Goal: Task Accomplishment & Management: Manage account settings

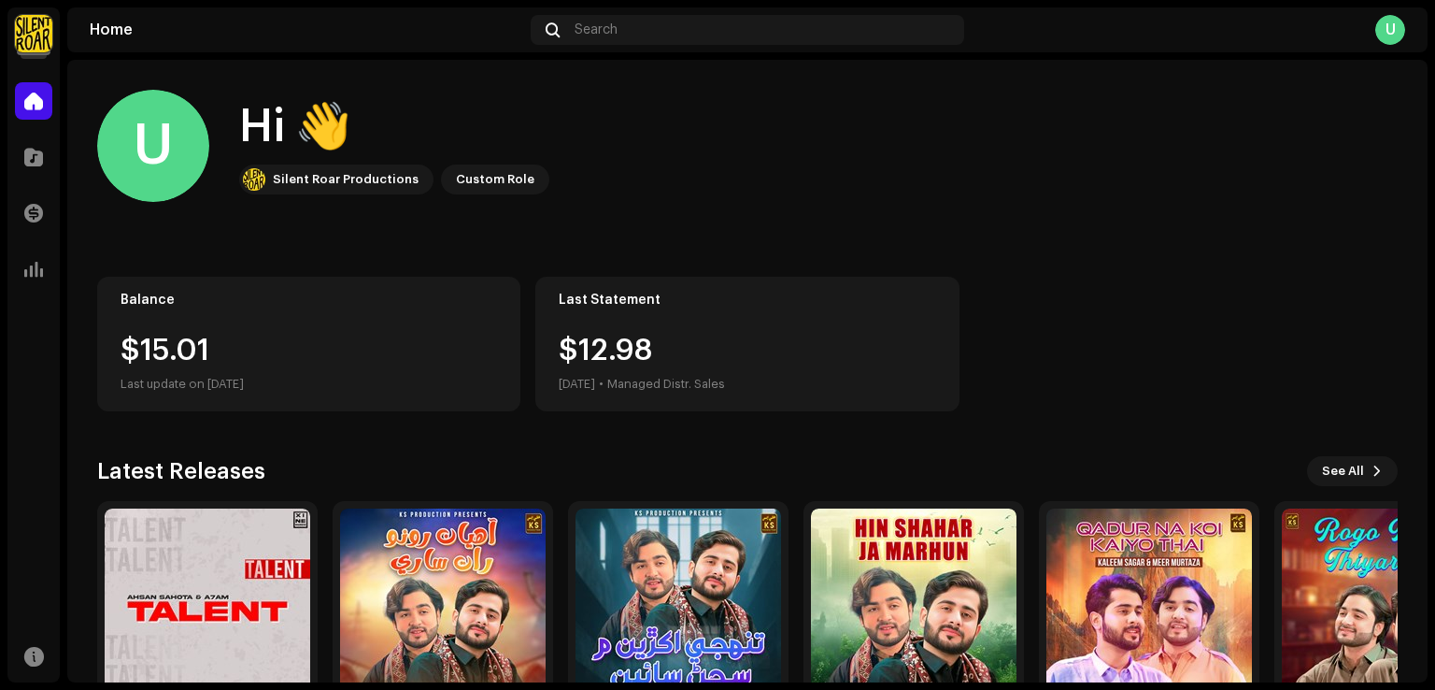
click at [37, 41] on img at bounding box center [33, 33] width 37 height 37
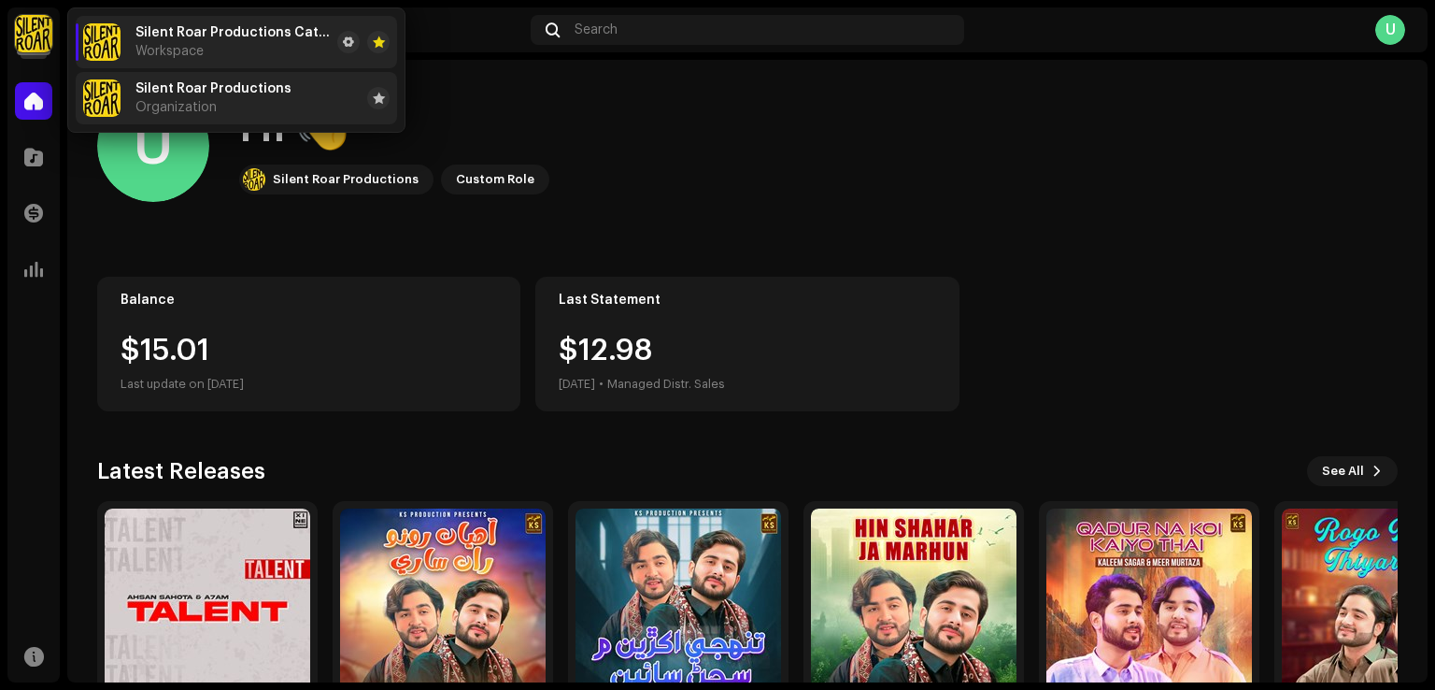
click at [201, 121] on li "Silent Roar Productions Organization" at bounding box center [236, 98] width 321 height 52
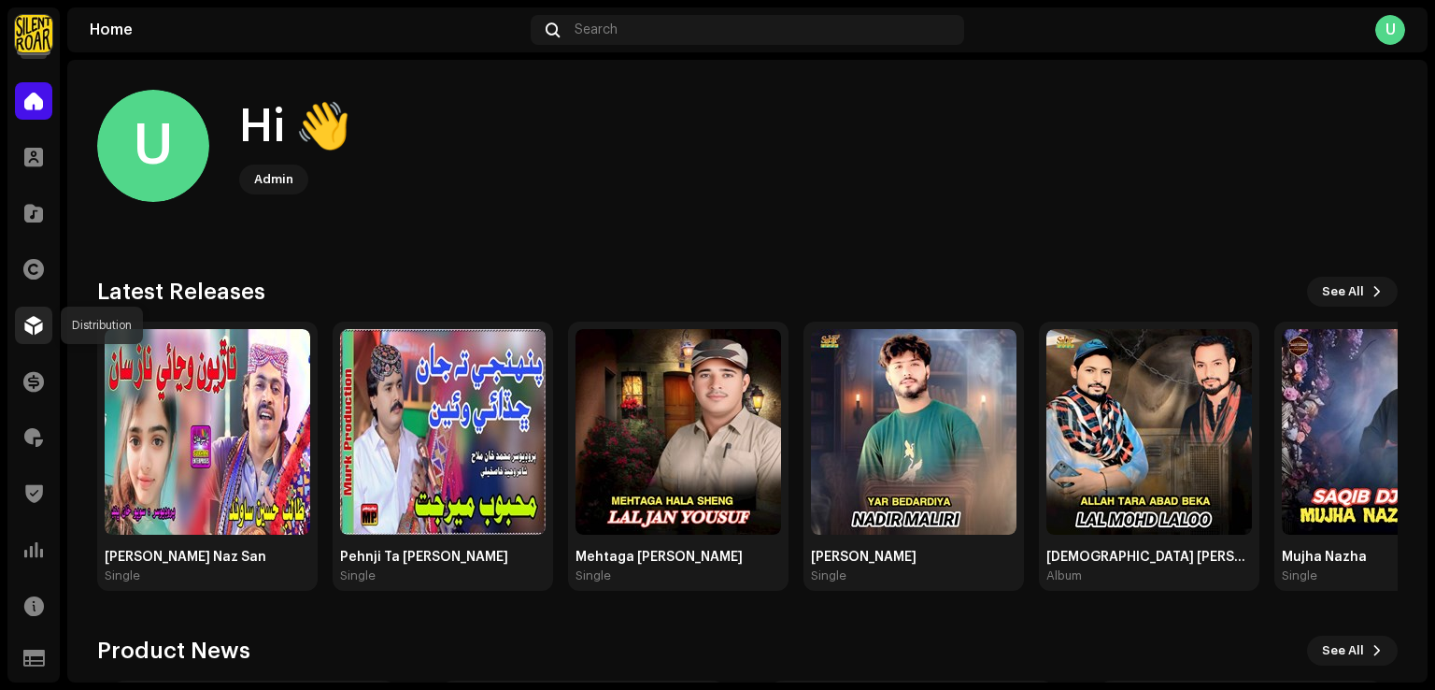
click at [44, 331] on div at bounding box center [33, 325] width 37 height 37
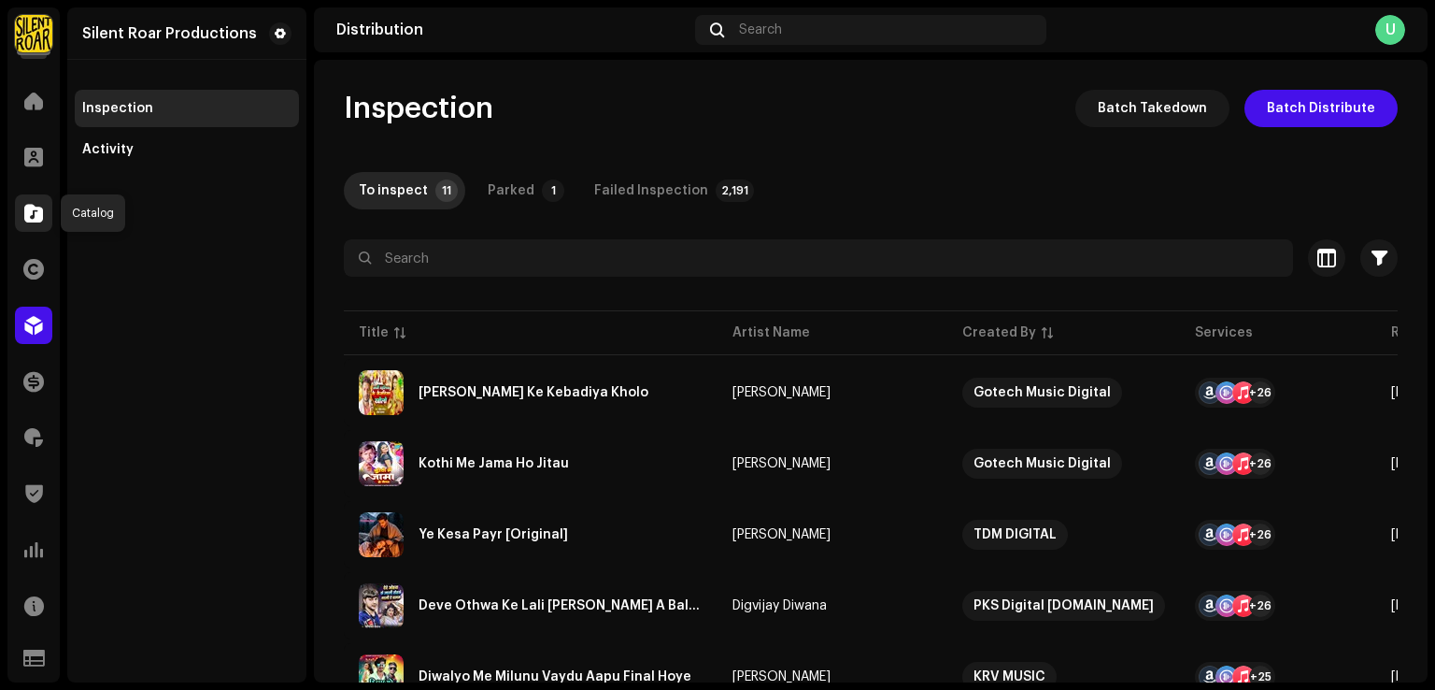
click at [38, 223] on div at bounding box center [33, 212] width 37 height 37
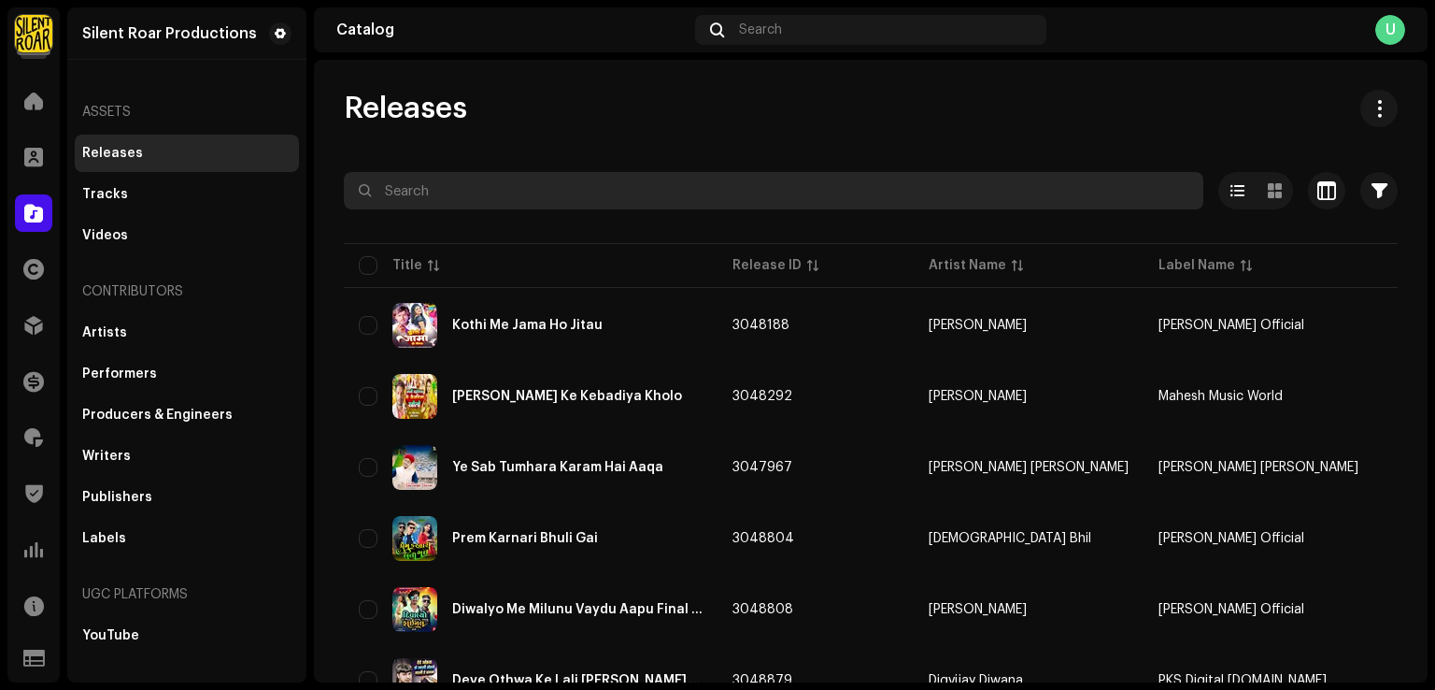
click at [461, 184] on input "text" at bounding box center [774, 190] width 860 height 37
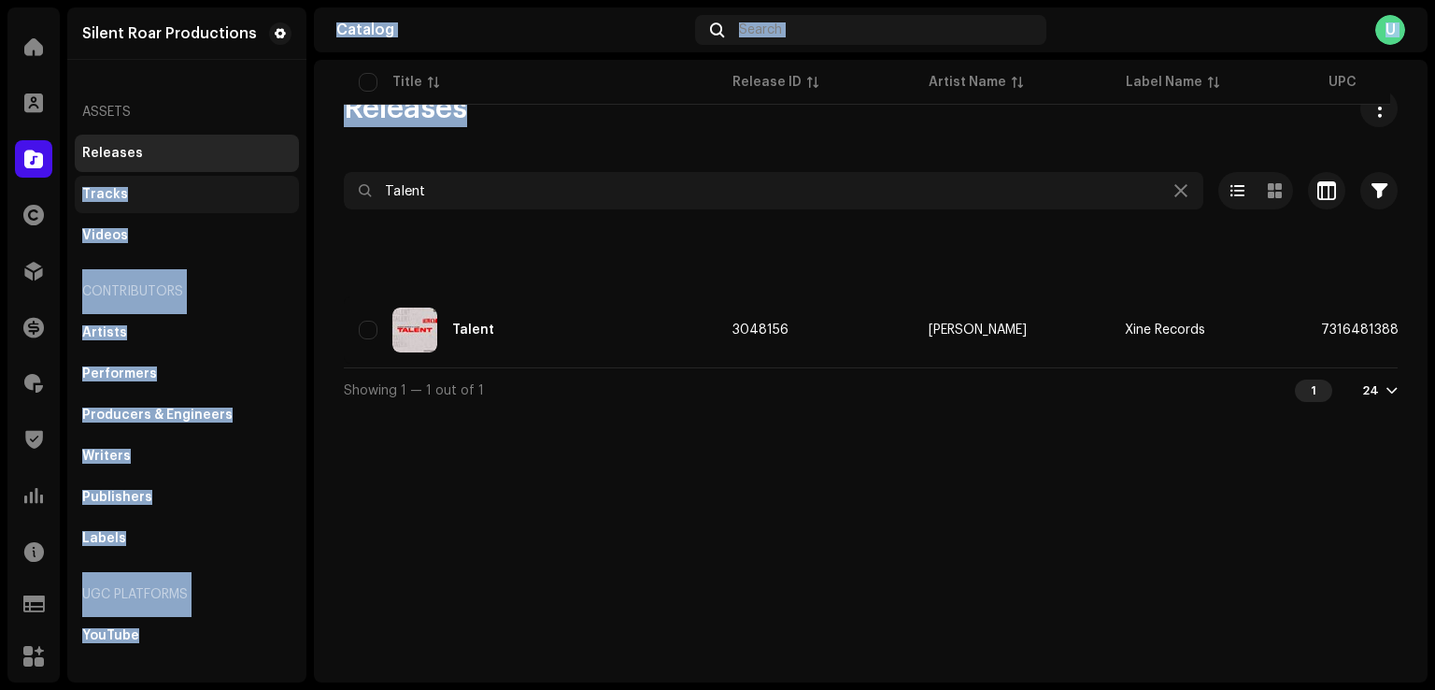
drag, startPoint x: 507, startPoint y: 164, endPoint x: 206, endPoint y: 180, distance: 302.3
click at [193, 171] on div "Silent Roar Productions Home Clients Catalog Rights Distribution Finance Royalt…" at bounding box center [717, 345] width 1435 height 690
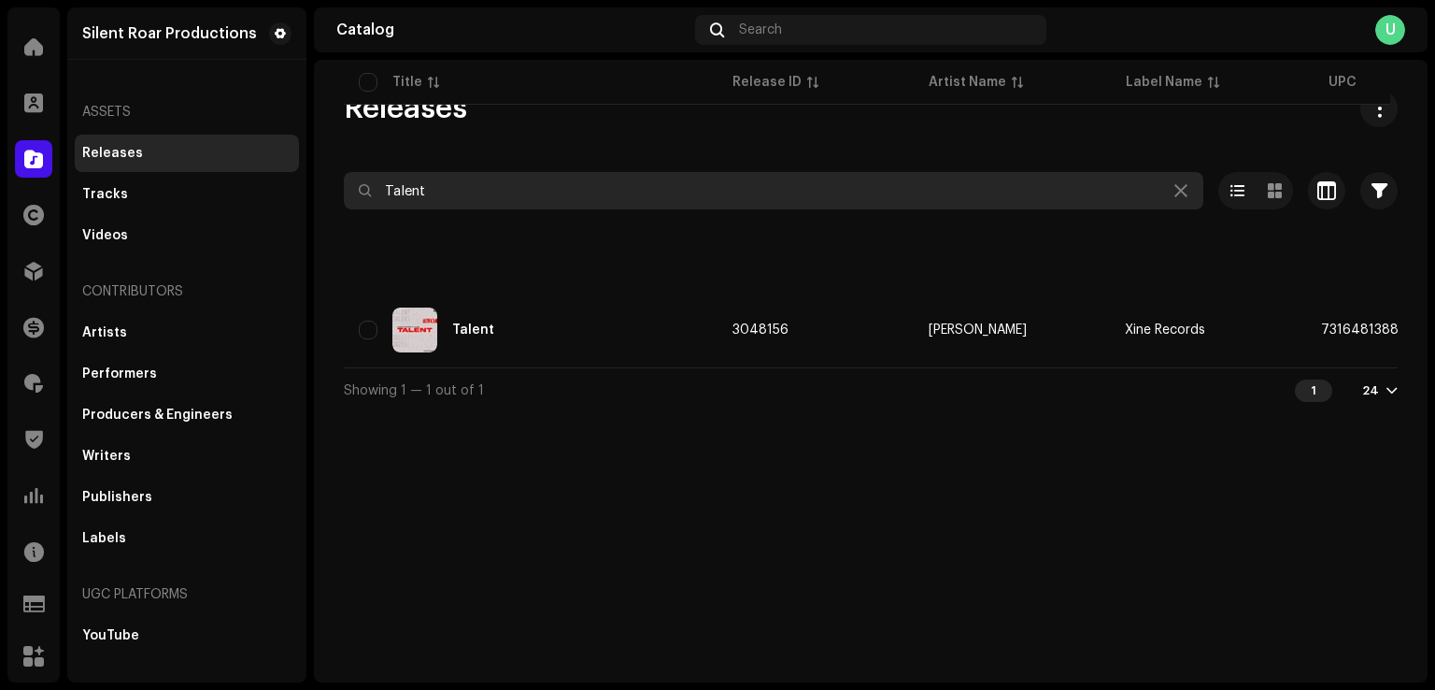
click at [516, 172] on input "Talent" at bounding box center [774, 190] width 860 height 37
drag, startPoint x: 256, startPoint y: 207, endPoint x: 164, endPoint y: 216, distance: 93.0
click at [147, 207] on div "Silent Roar Productions Home Clients Catalog Rights Distribution Finance Royalt…" at bounding box center [717, 345] width 1435 height 690
paste input "1. Xine Records"
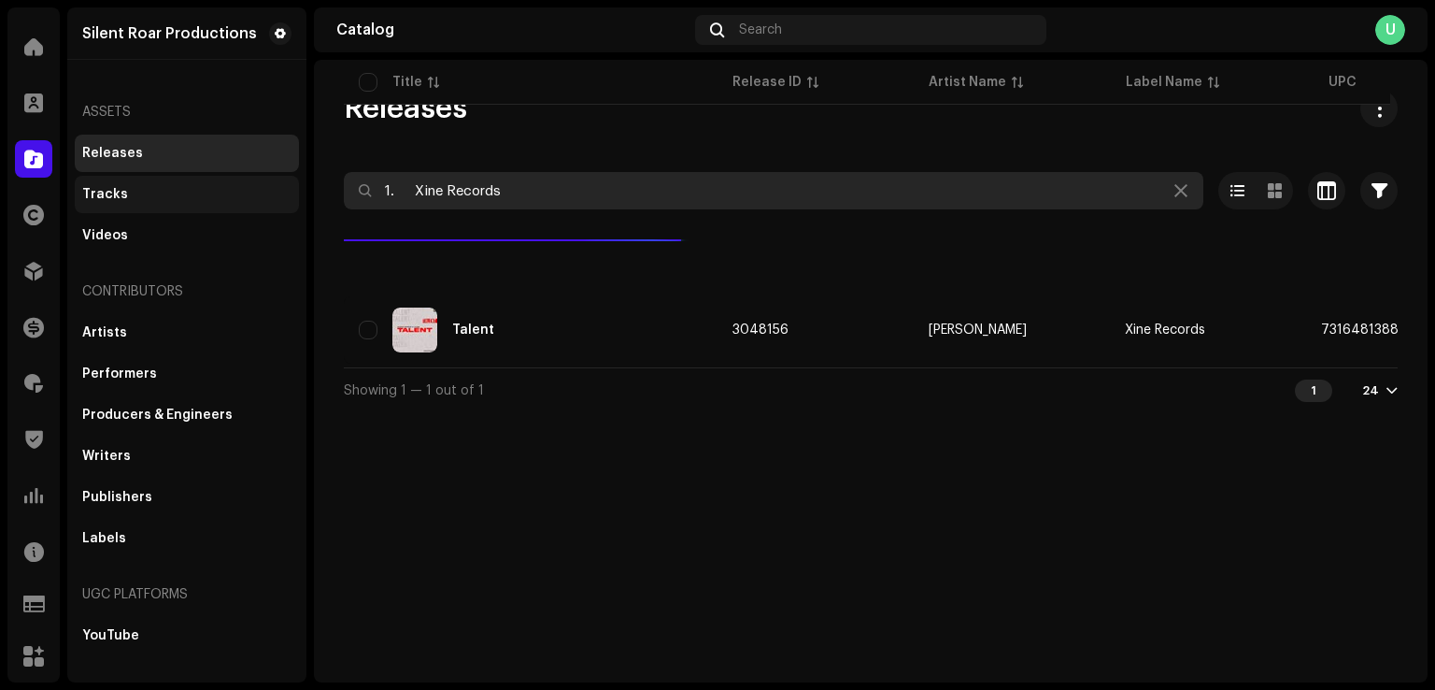
drag, startPoint x: 416, startPoint y: 189, endPoint x: 277, endPoint y: 189, distance: 139.3
click at [277, 189] on div "Silent Roar Productions Home Clients Catalog Rights Distribution Finance Royalt…" at bounding box center [717, 345] width 1435 height 690
drag, startPoint x: 536, startPoint y: 207, endPoint x: 146, endPoint y: 192, distance: 390.0
click at [146, 192] on div "Silent Roar Productions Home Clients Catalog Rights Distribution Finance Royalt…" at bounding box center [717, 345] width 1435 height 690
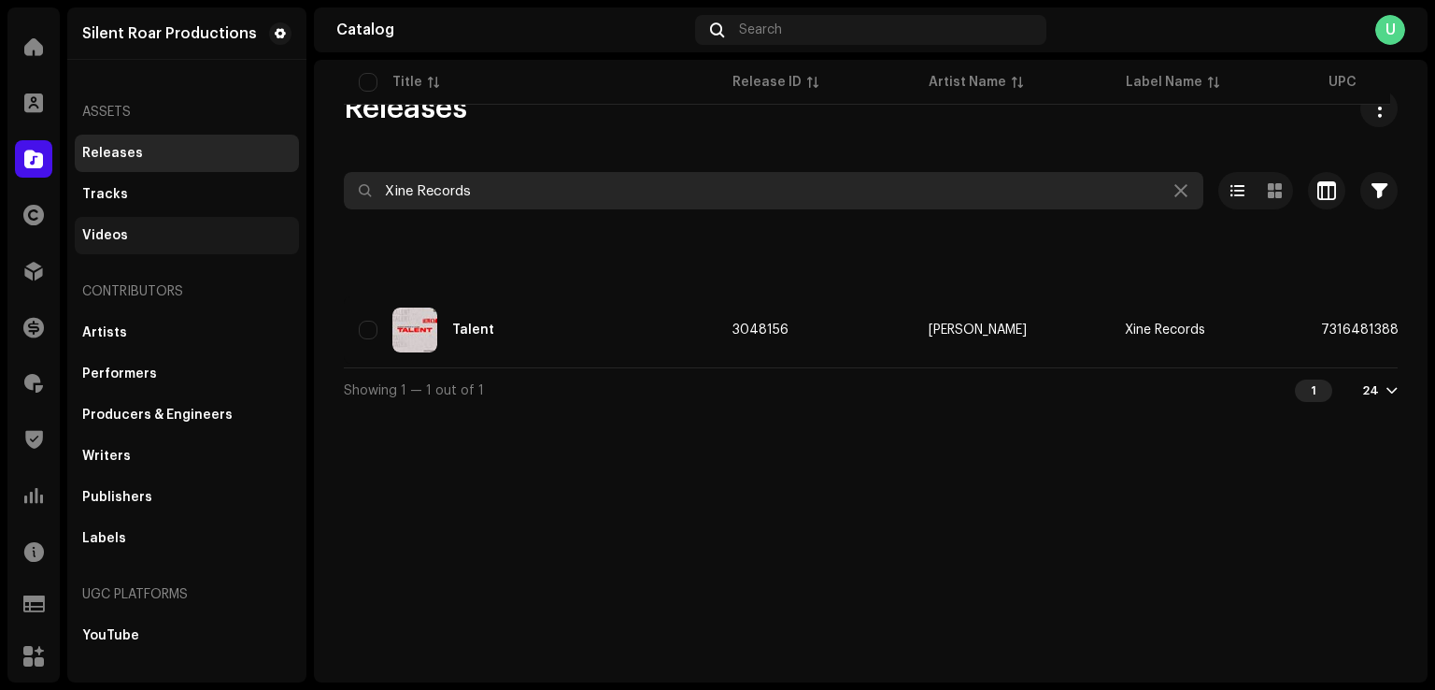
paste input "5034644622538"
type input "5034644622538"
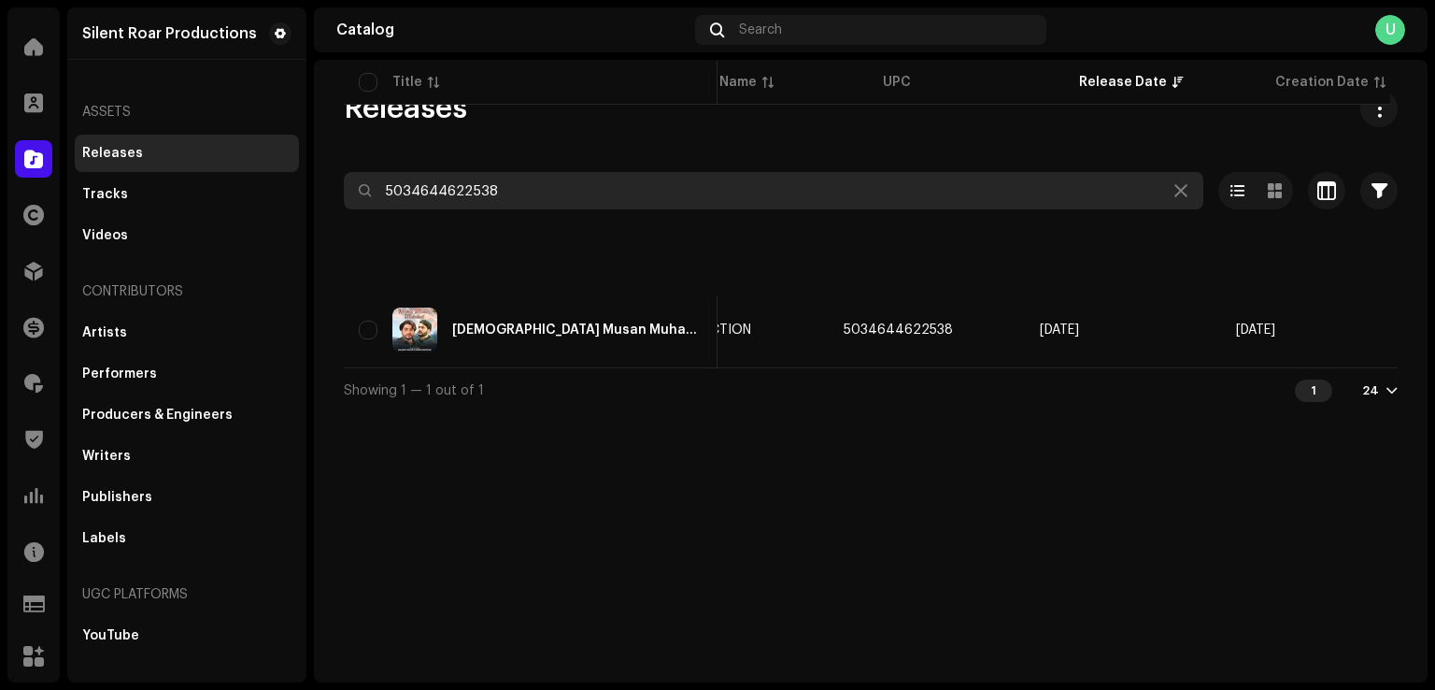
scroll to position [0, 490]
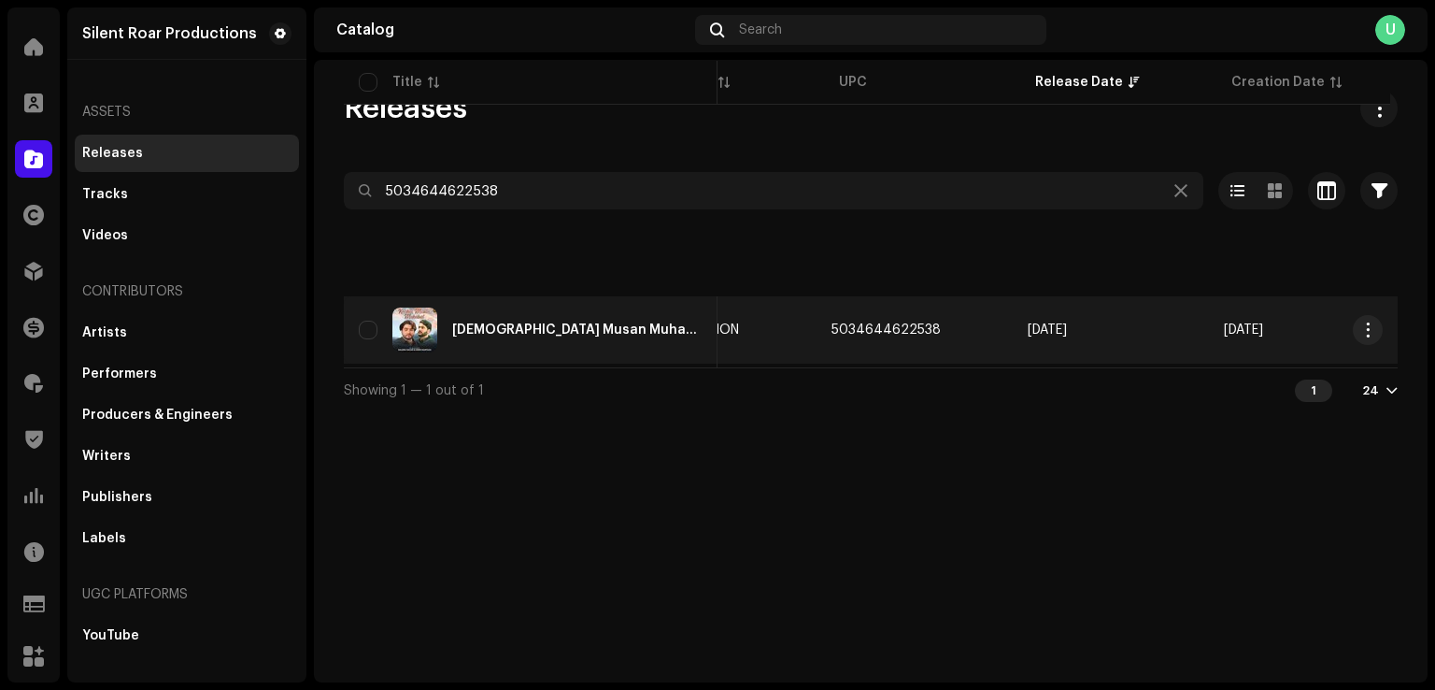
click at [624, 334] on div "[DEMOGRAPHIC_DATA] Musan Muhabat" at bounding box center [531, 329] width 344 height 45
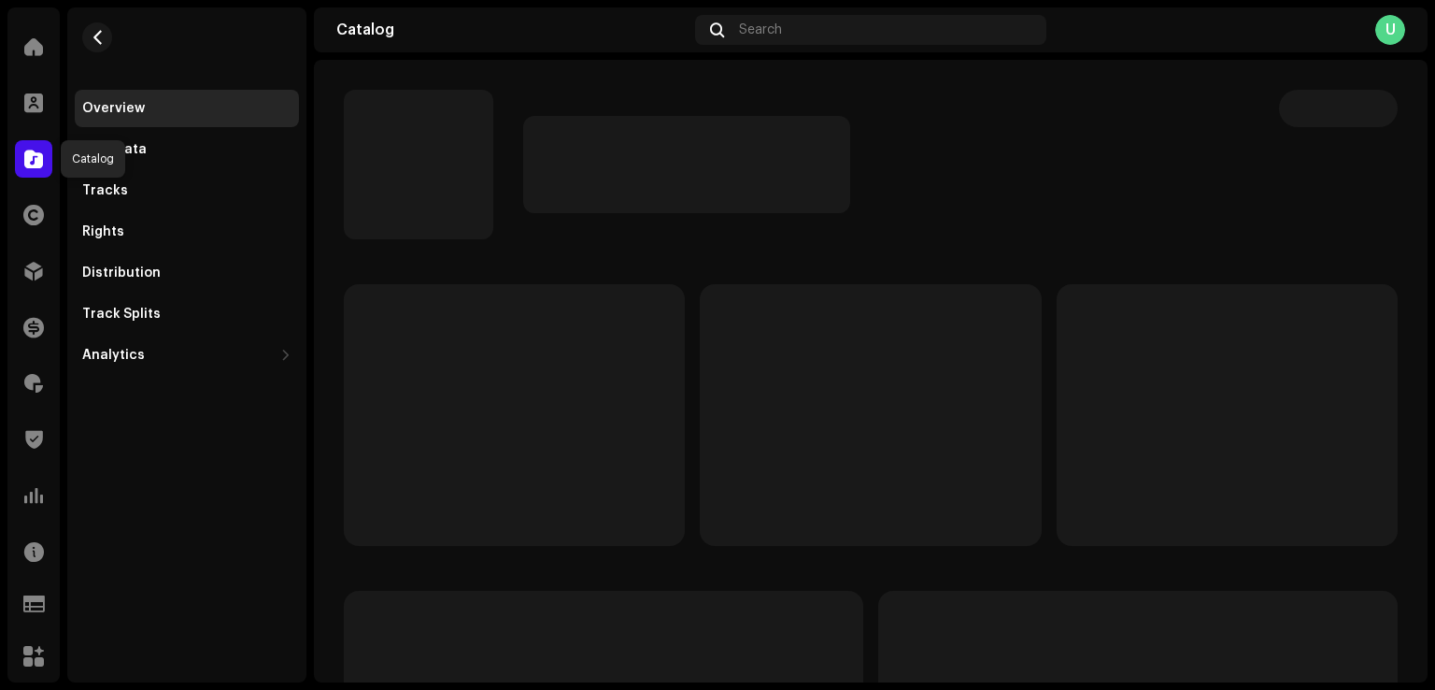
click at [34, 161] on span at bounding box center [33, 158] width 19 height 15
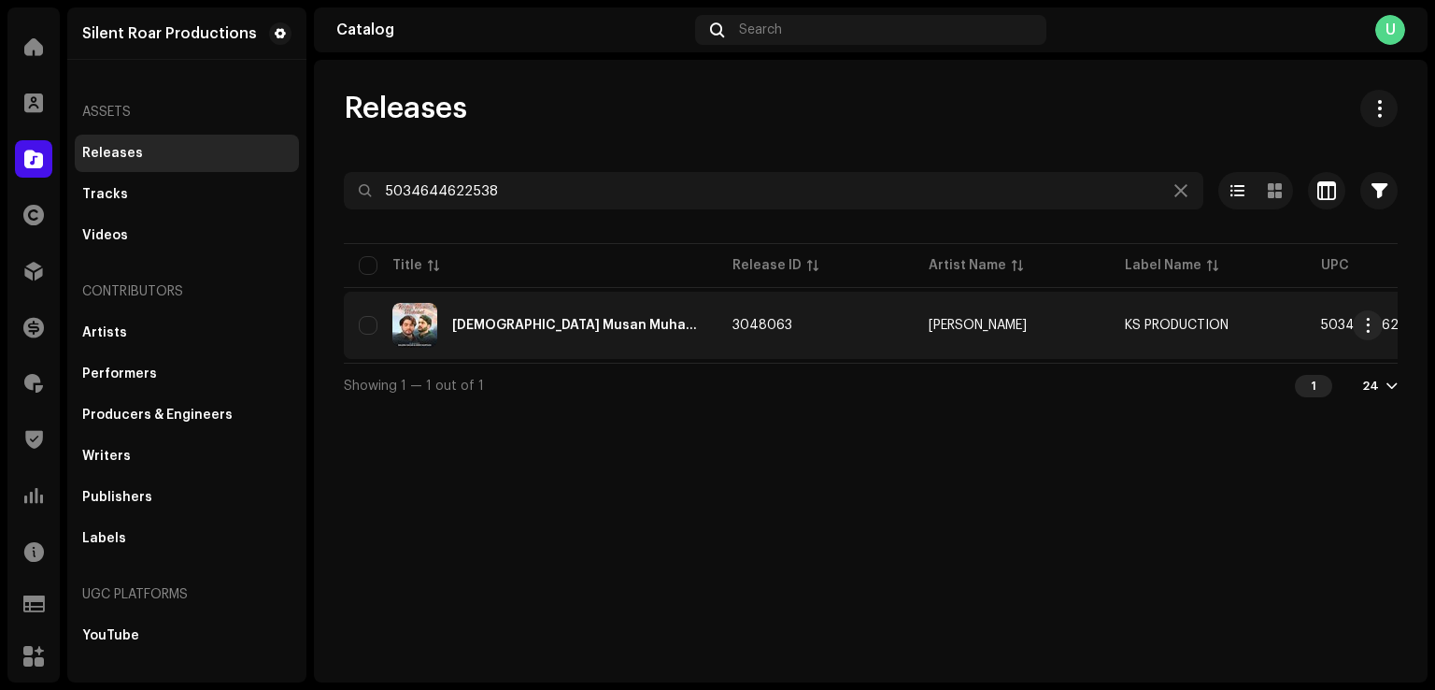
click at [527, 321] on div "[DEMOGRAPHIC_DATA] Musan Muhabat" at bounding box center [577, 325] width 250 height 13
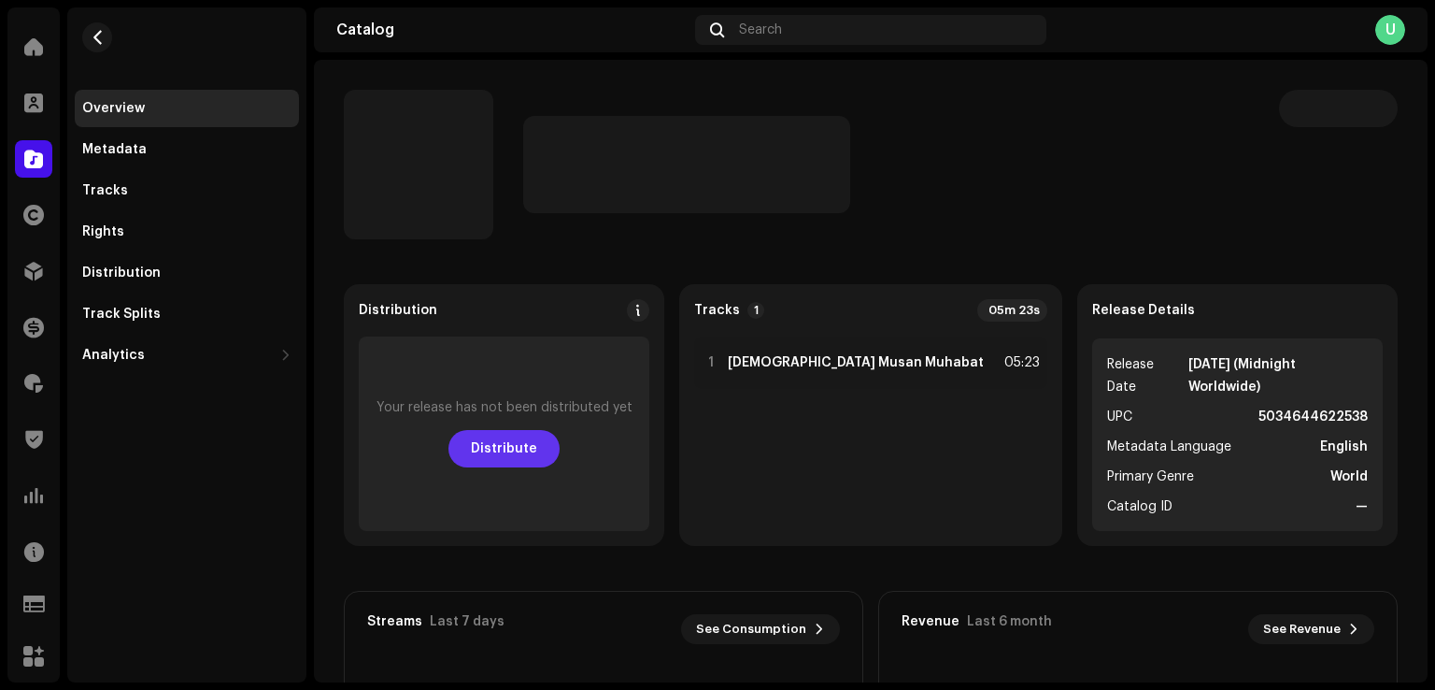
click at [508, 451] on span "Distribute" at bounding box center [504, 448] width 66 height 37
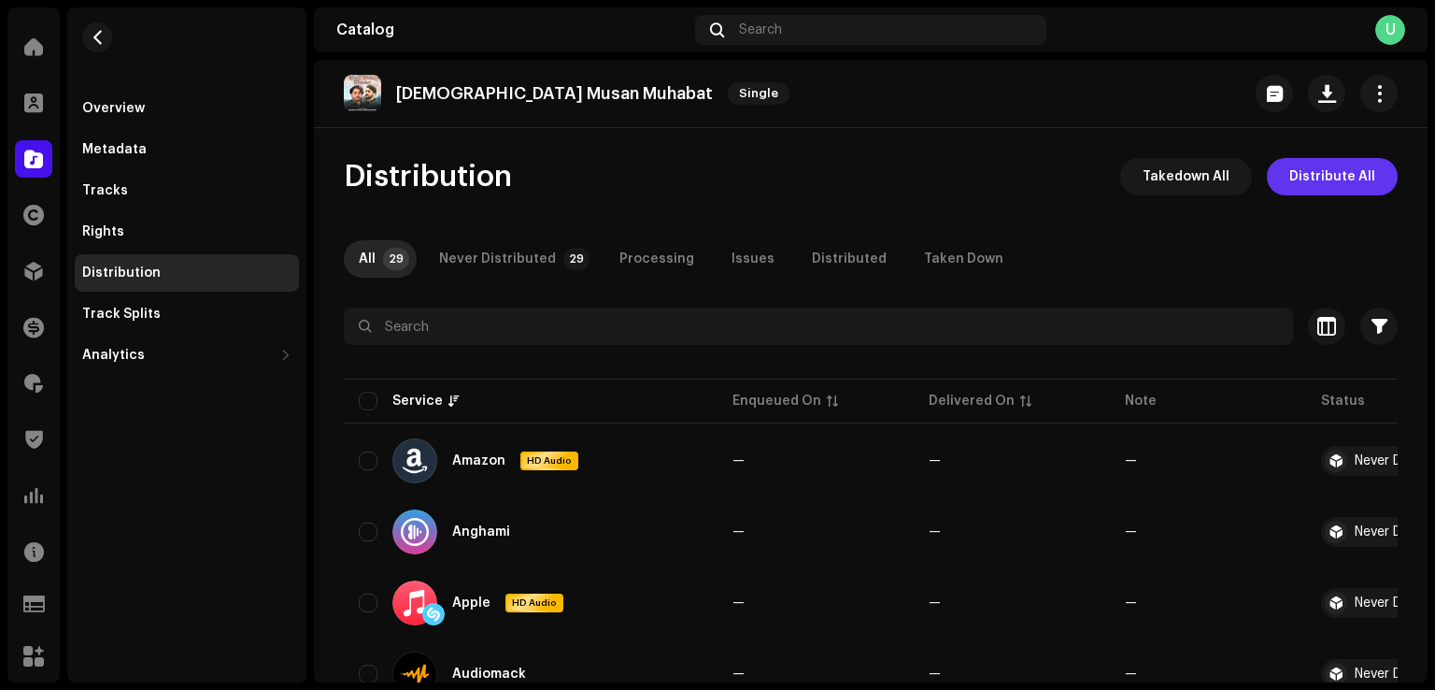
click at [1305, 179] on span "Distribute All" at bounding box center [1333, 176] width 86 height 37
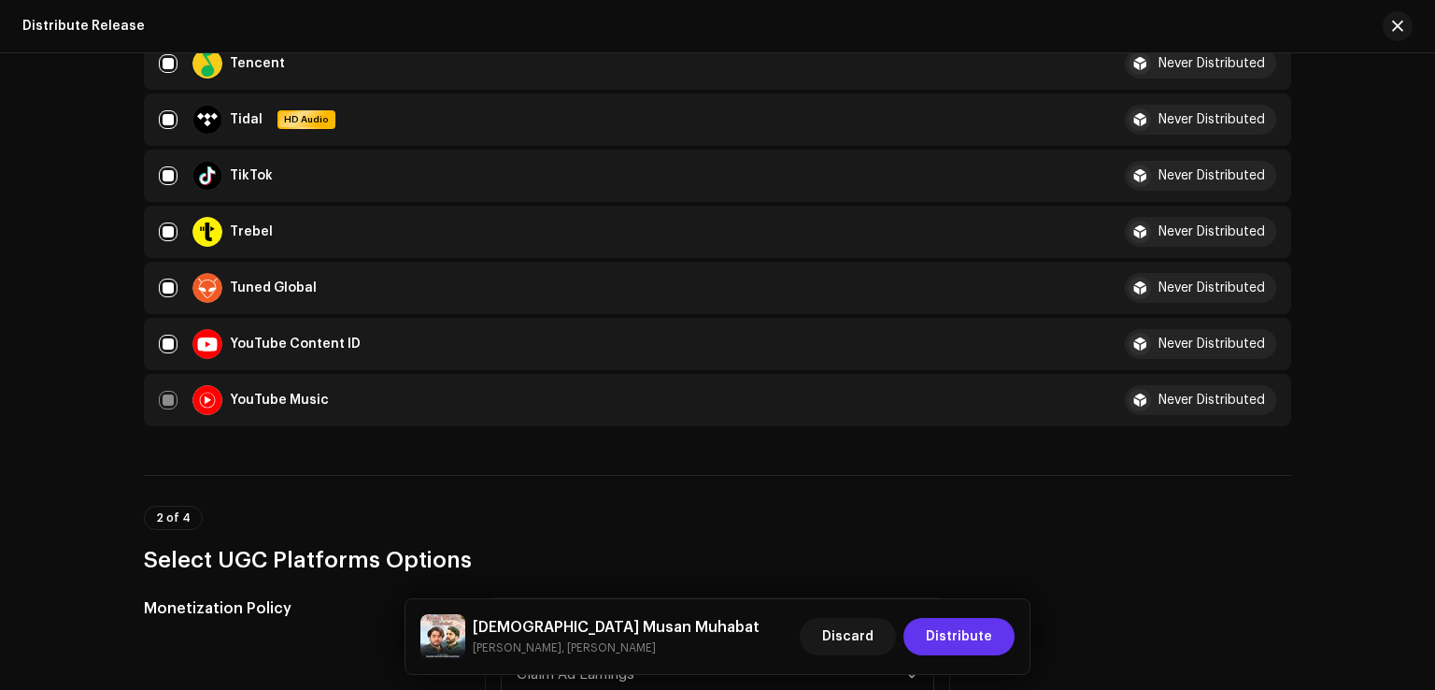
scroll to position [1589, 0]
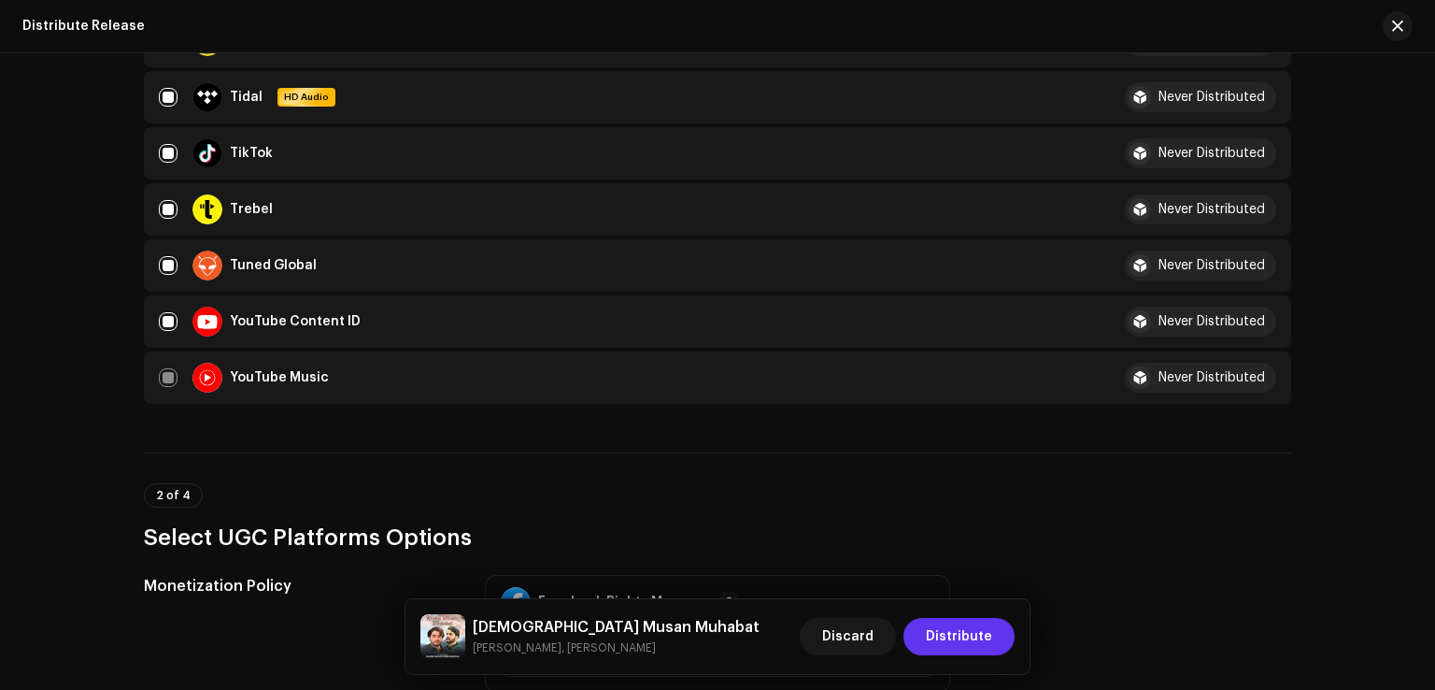
click at [967, 643] on span "Distribute" at bounding box center [959, 636] width 66 height 37
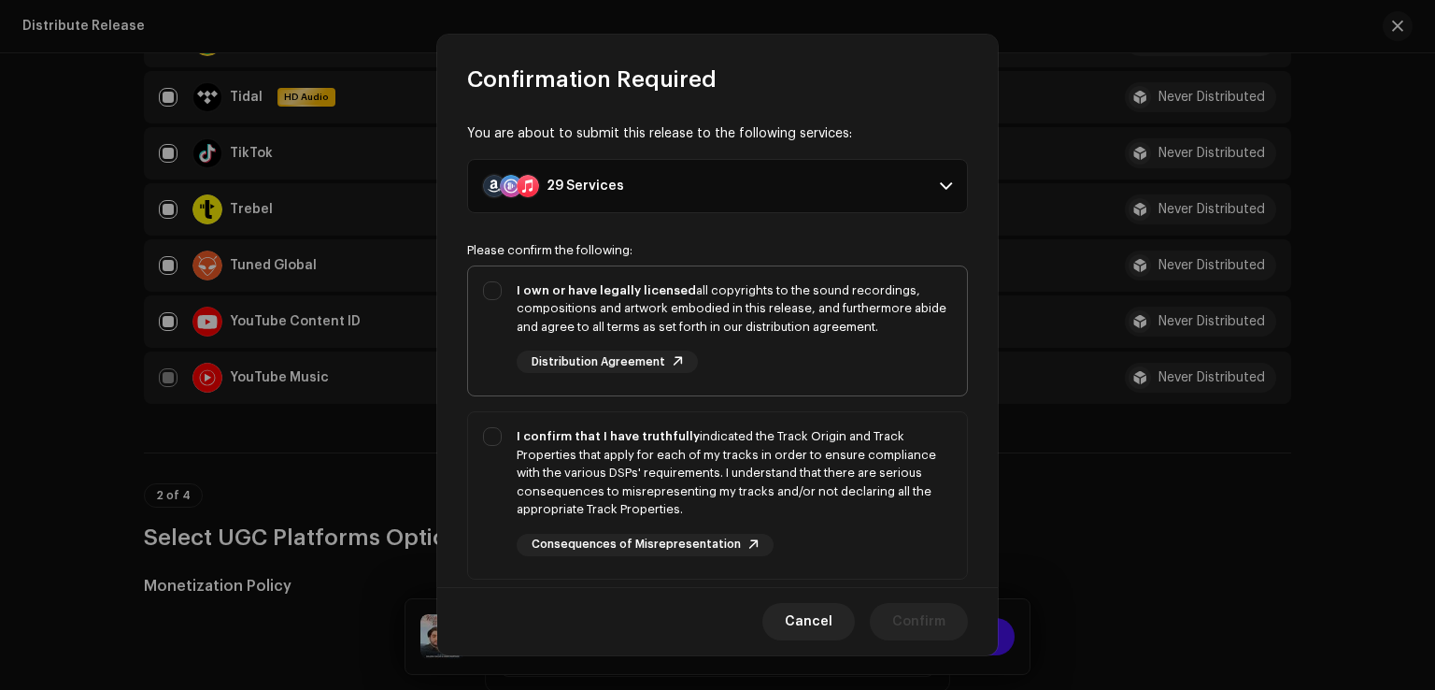
click at [490, 296] on div "I own or have legally licensed all copyrights to the sound recordings, composit…" at bounding box center [717, 327] width 499 height 122
checkbox input "true"
click at [501, 469] on div "I confirm that I have truthfully indicated the Track Origin and Track Propertie…" at bounding box center [717, 491] width 499 height 159
checkbox input "true"
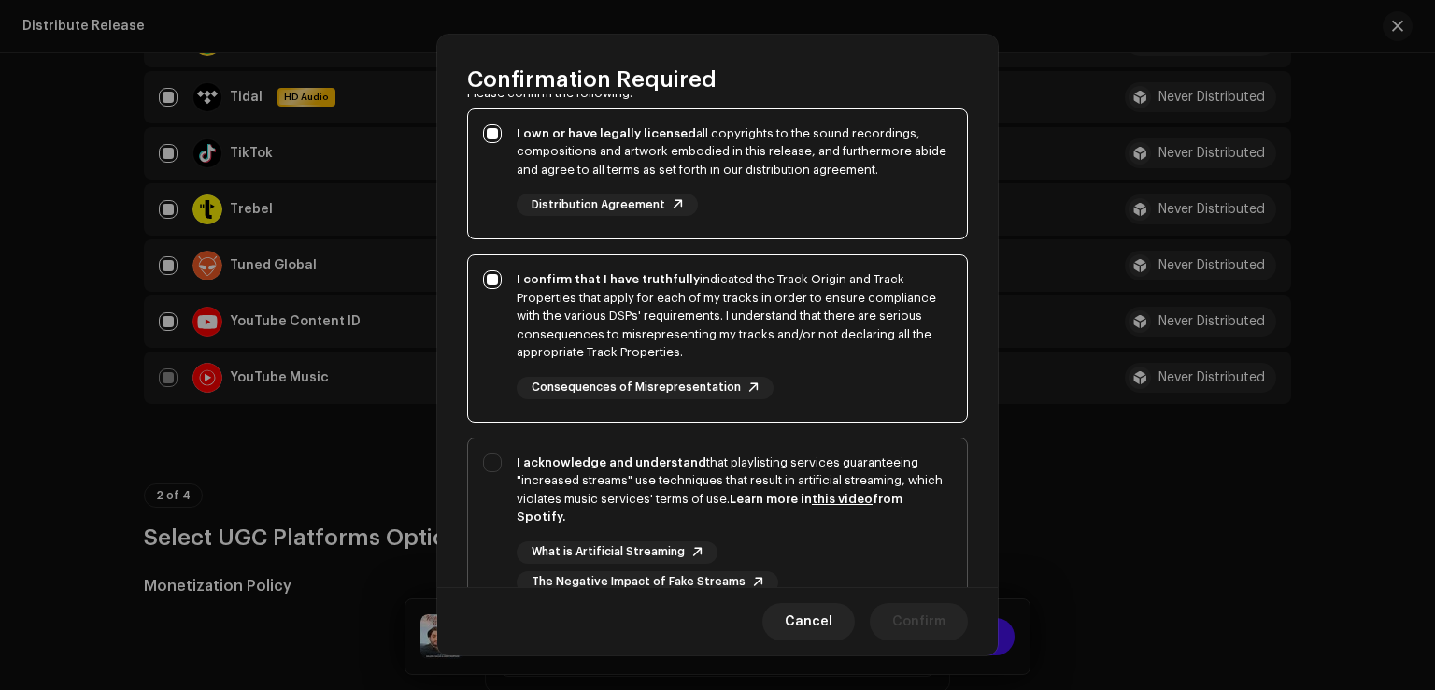
scroll to position [312, 0]
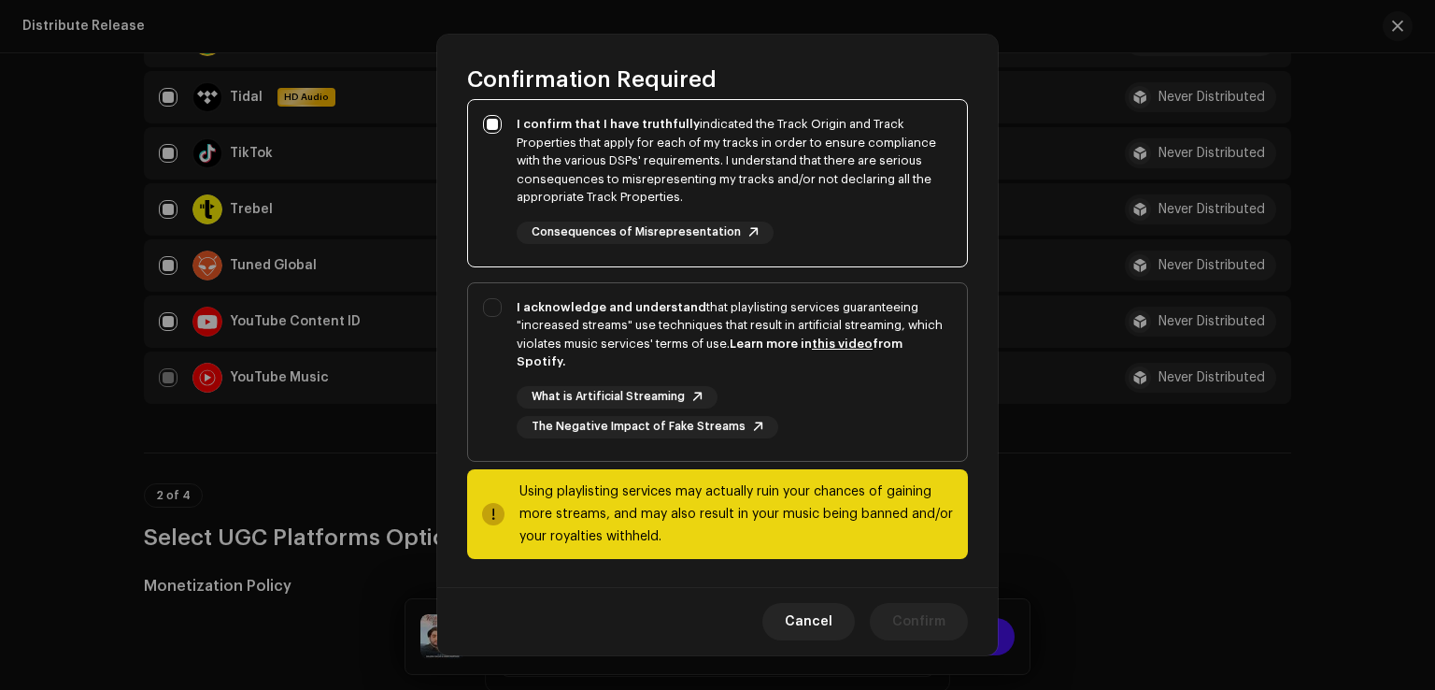
click at [501, 360] on div "I acknowledge and understand that playlisting services guaranteeing "increased …" at bounding box center [717, 368] width 499 height 170
checkbox input "true"
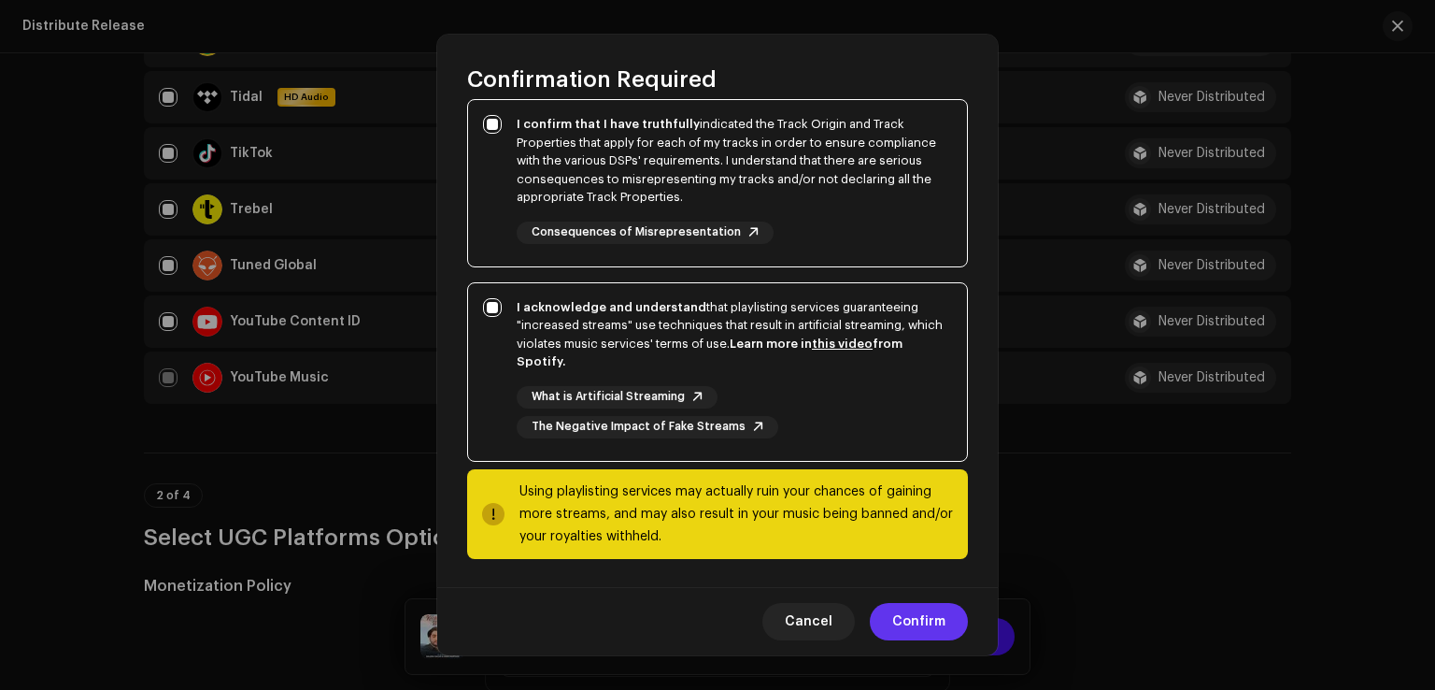
click at [926, 618] on span "Confirm" at bounding box center [919, 621] width 53 height 37
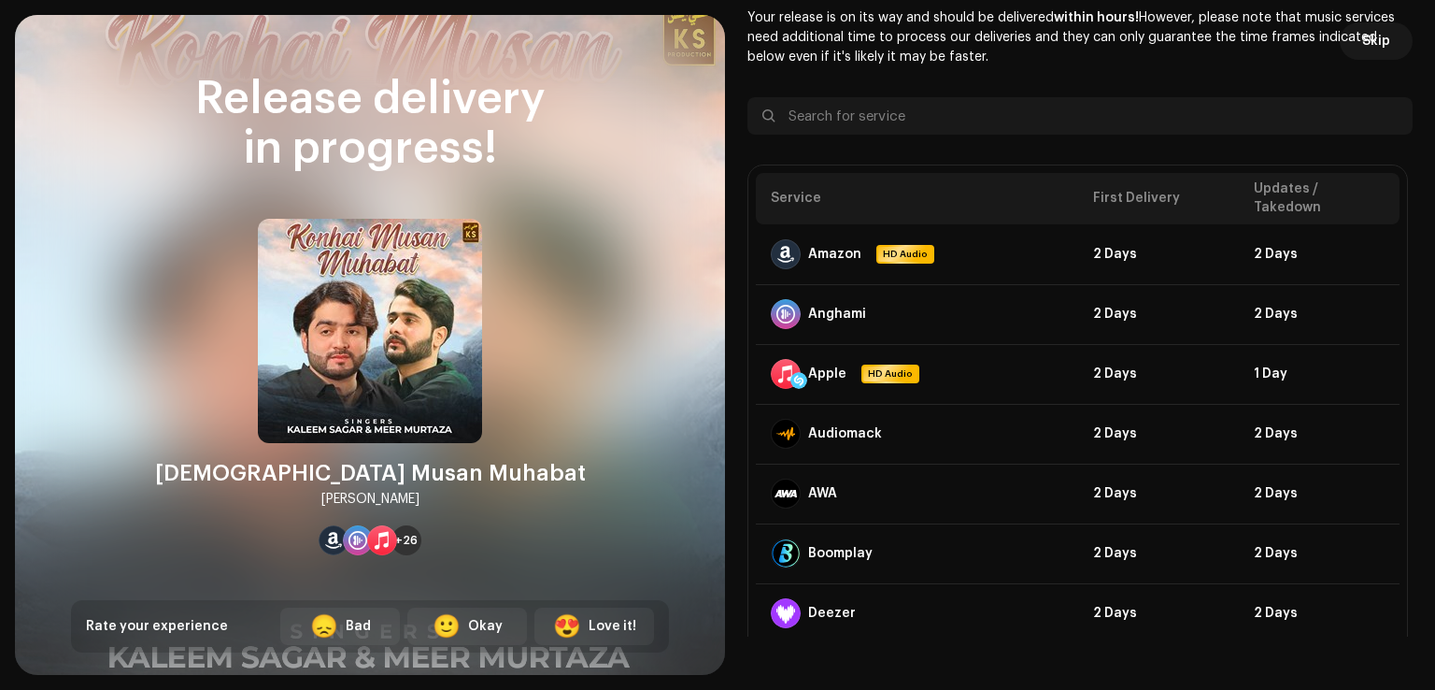
click at [1364, 33] on div "Distribute Release" at bounding box center [717, 26] width 1435 height 53
click at [1364, 42] on div "Distribute Release" at bounding box center [717, 26] width 1435 height 53
click at [1366, 46] on div "Distribute Release" at bounding box center [717, 26] width 1435 height 53
click at [1369, 40] on div at bounding box center [1390, 26] width 45 height 30
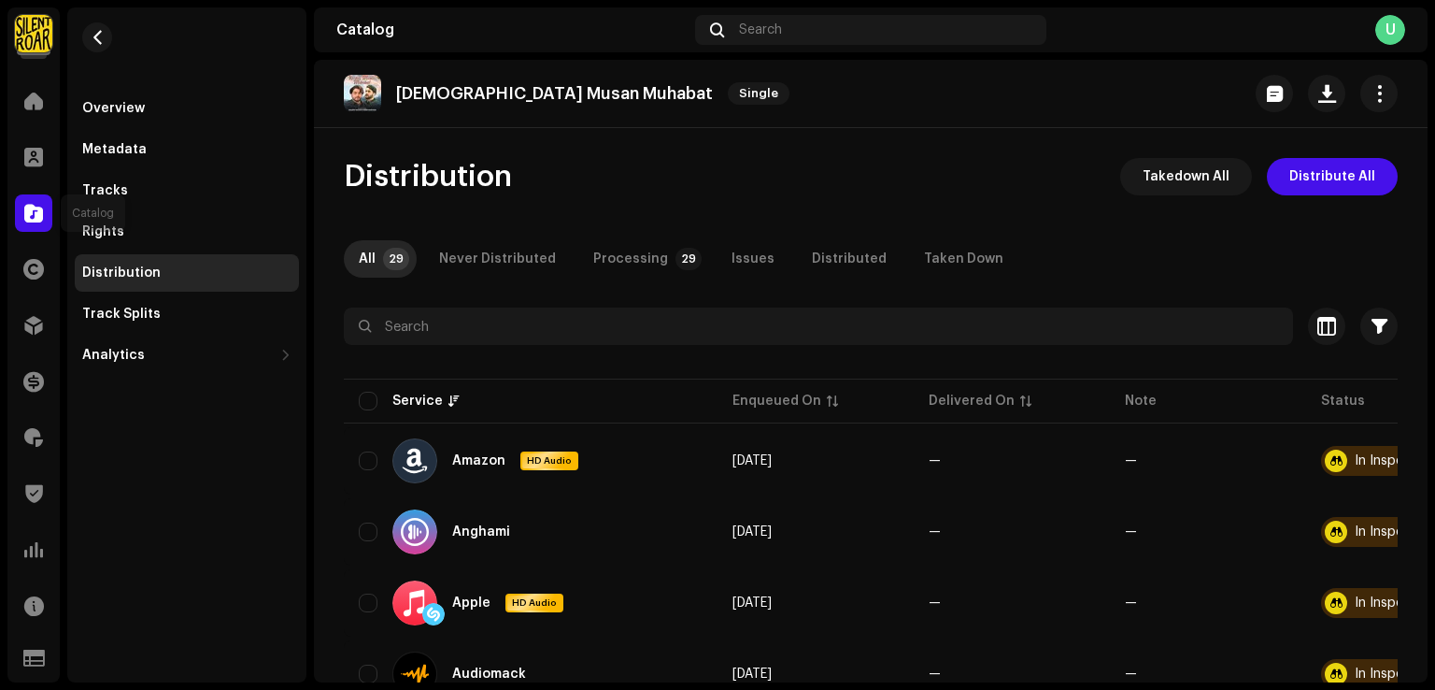
click at [30, 224] on div at bounding box center [33, 212] width 37 height 37
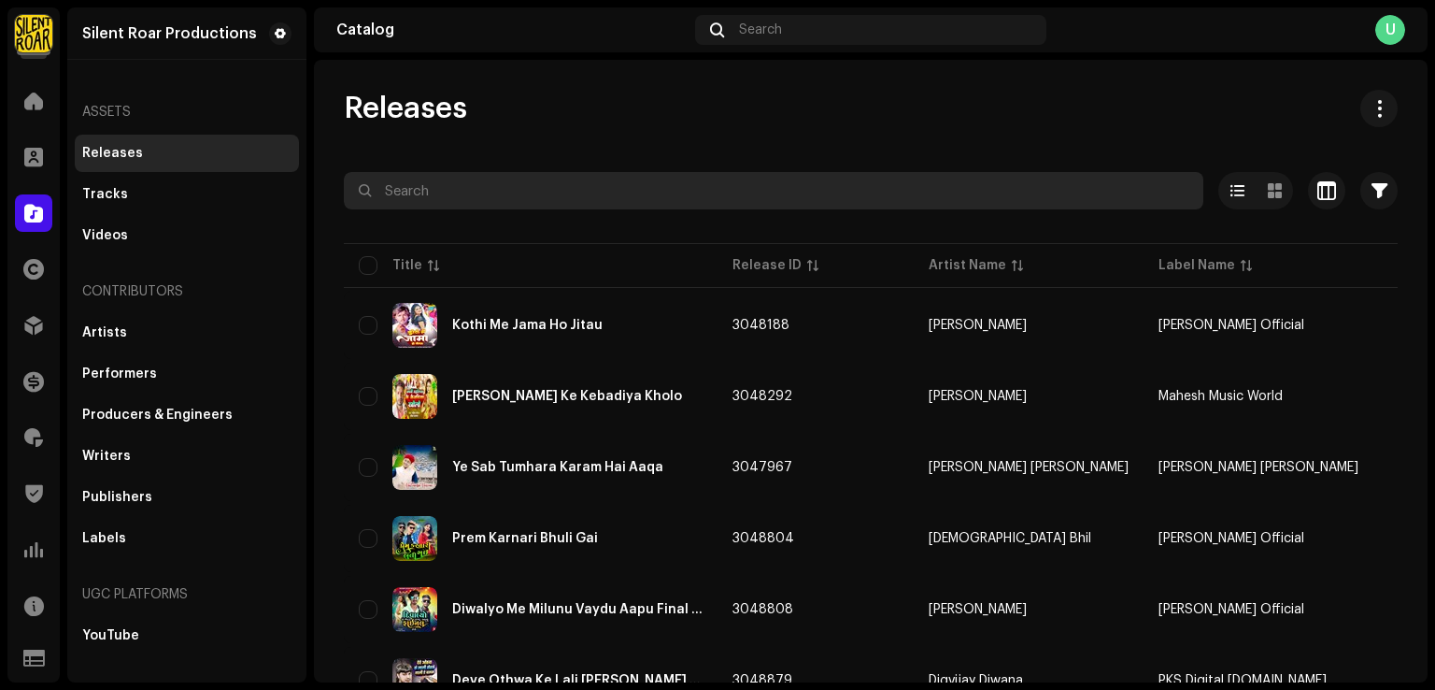
click at [502, 180] on input "text" at bounding box center [774, 190] width 860 height 37
paste input "5034644622521"
type input "5034644622521"
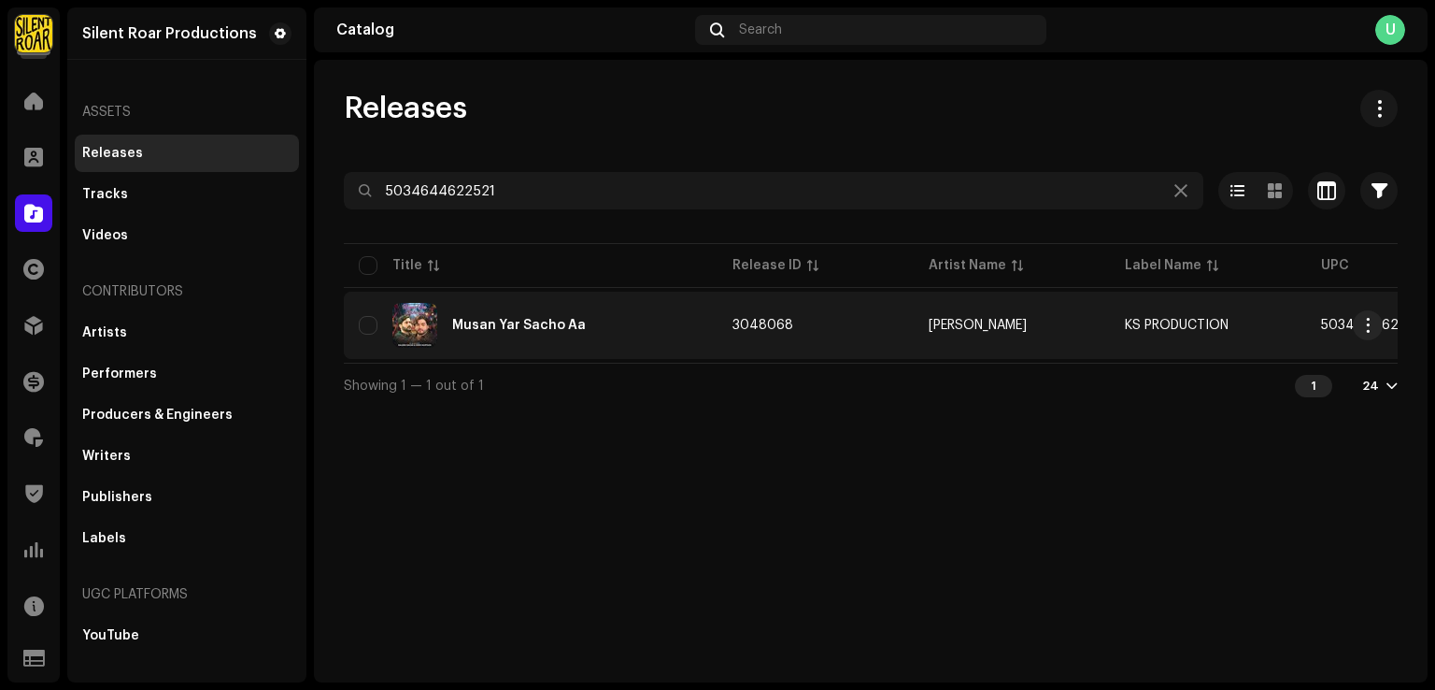
click at [583, 336] on div "Musan Yar Sacho Aa" at bounding box center [531, 325] width 344 height 45
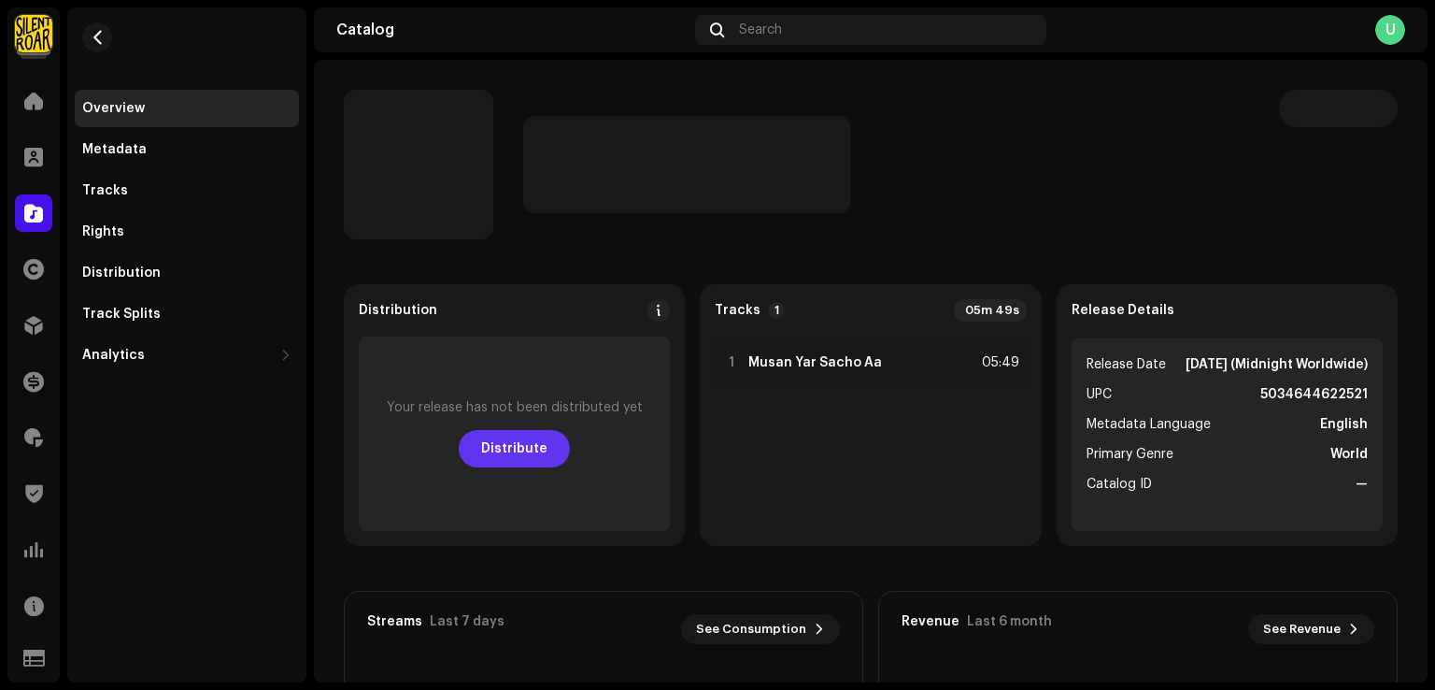
click at [511, 442] on span "Distribute" at bounding box center [514, 448] width 66 height 37
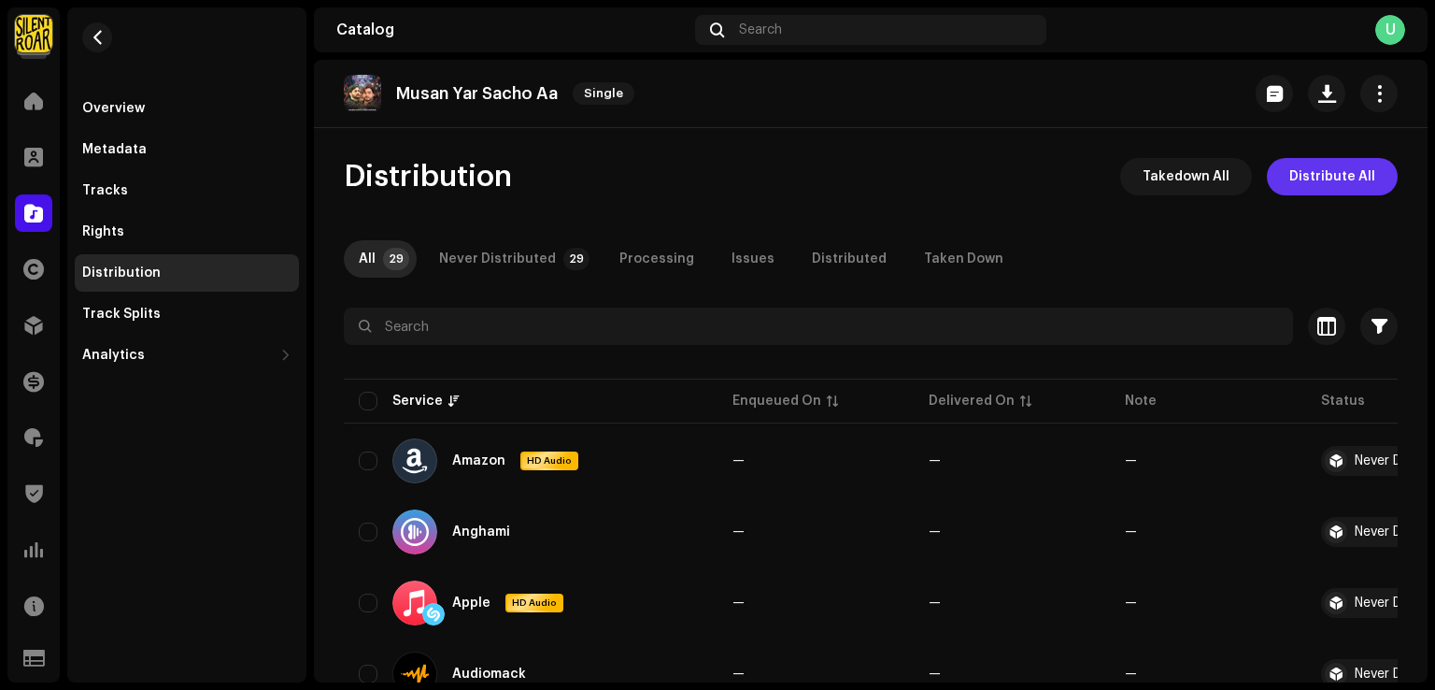
click at [1327, 171] on span "Distribute All" at bounding box center [1333, 176] width 86 height 37
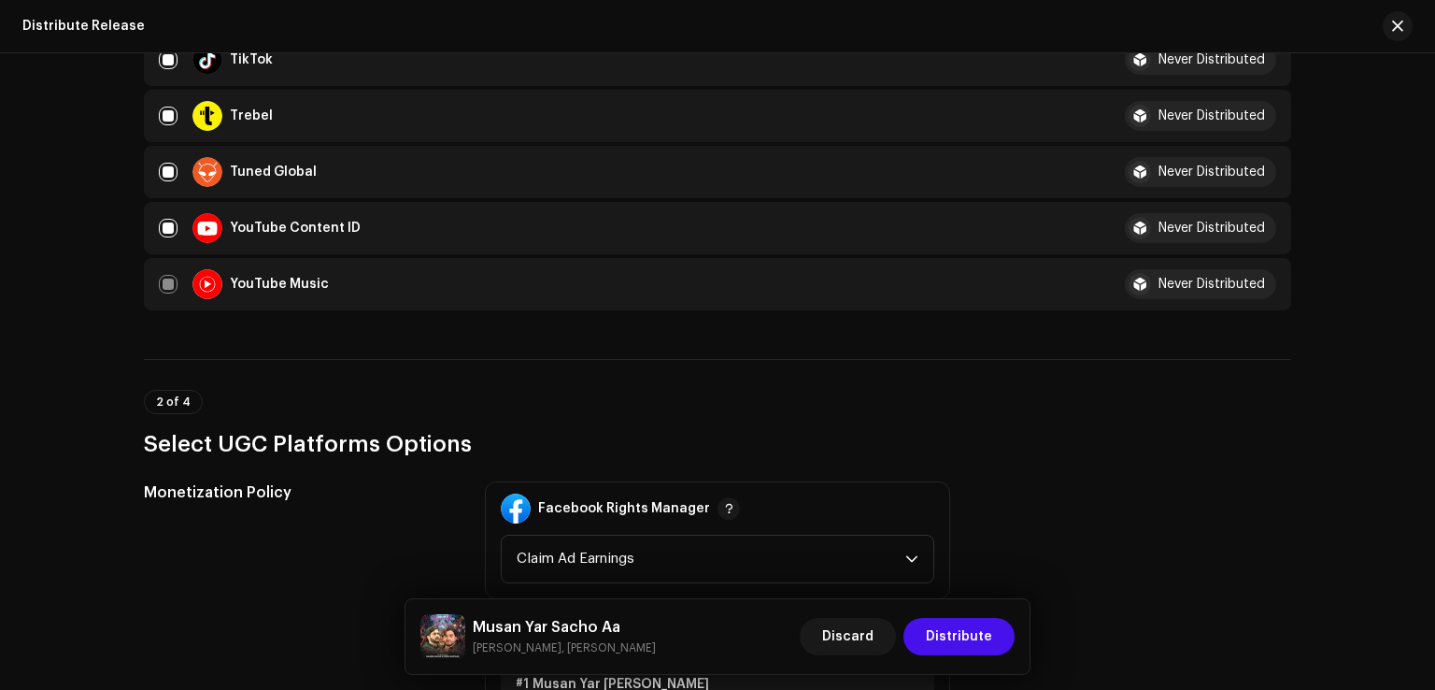
scroll to position [2243, 0]
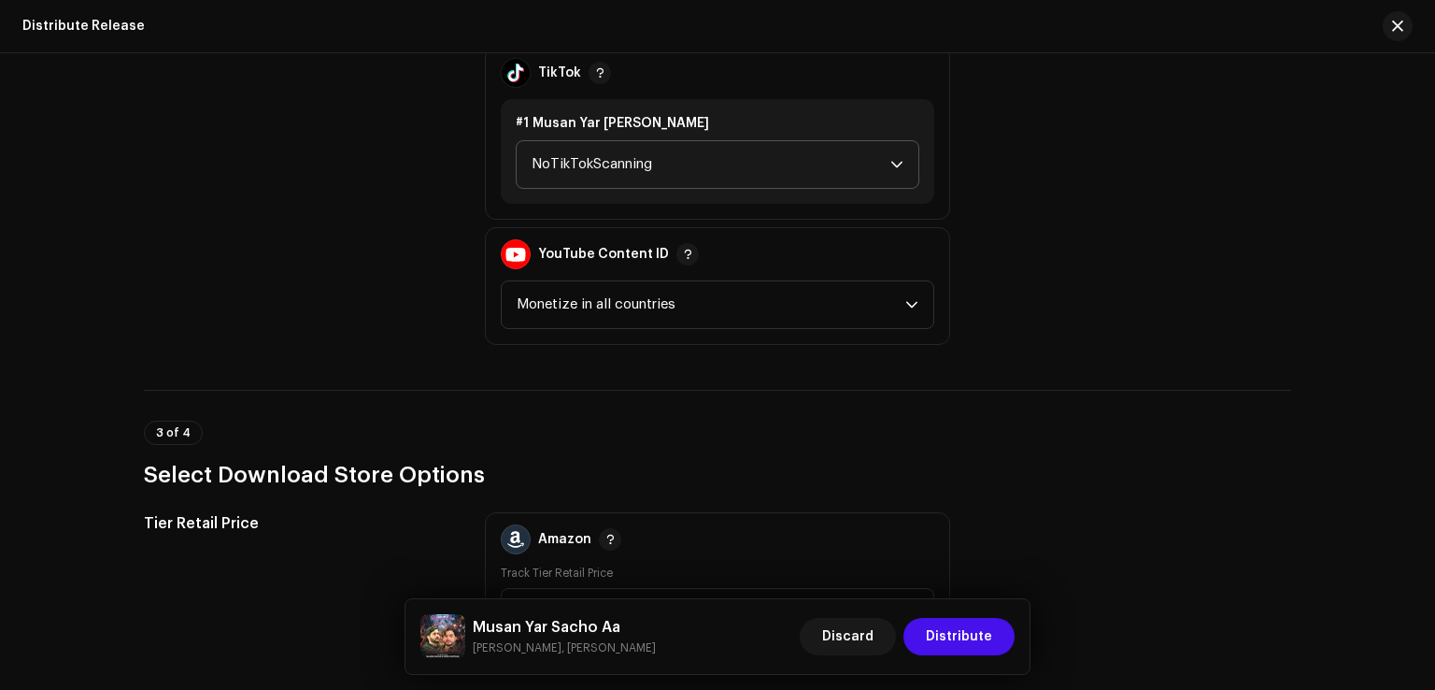
click at [647, 160] on span "NoTikTokScanning" at bounding box center [711, 164] width 359 height 47
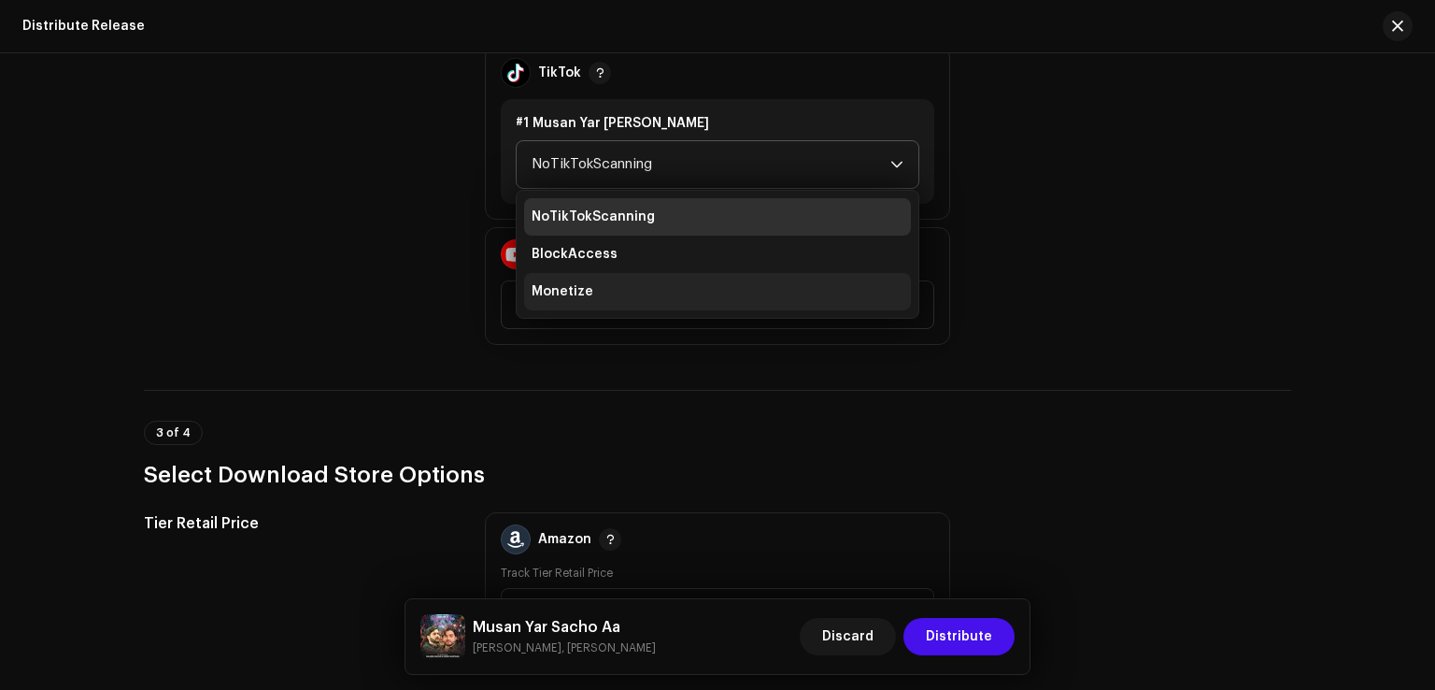
click at [612, 292] on li "Monetize" at bounding box center [717, 291] width 387 height 37
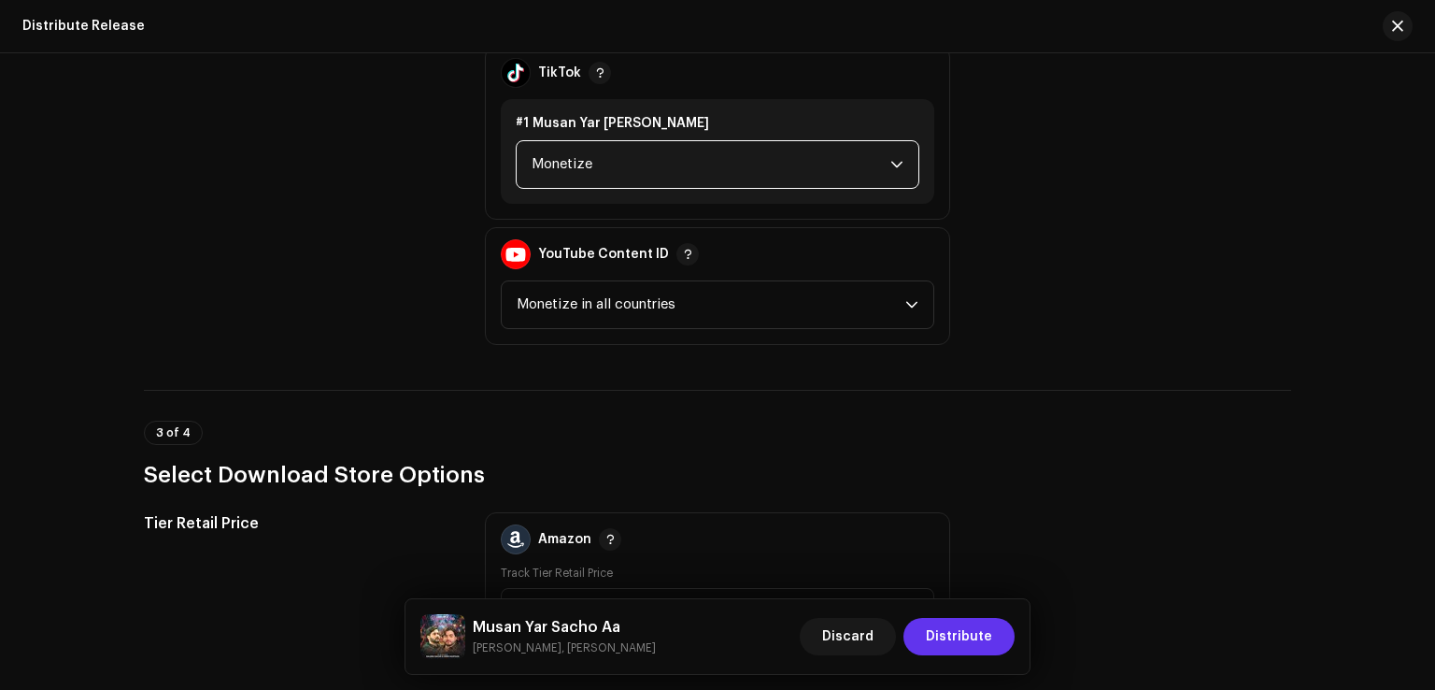
click at [950, 629] on span "Distribute" at bounding box center [959, 636] width 66 height 37
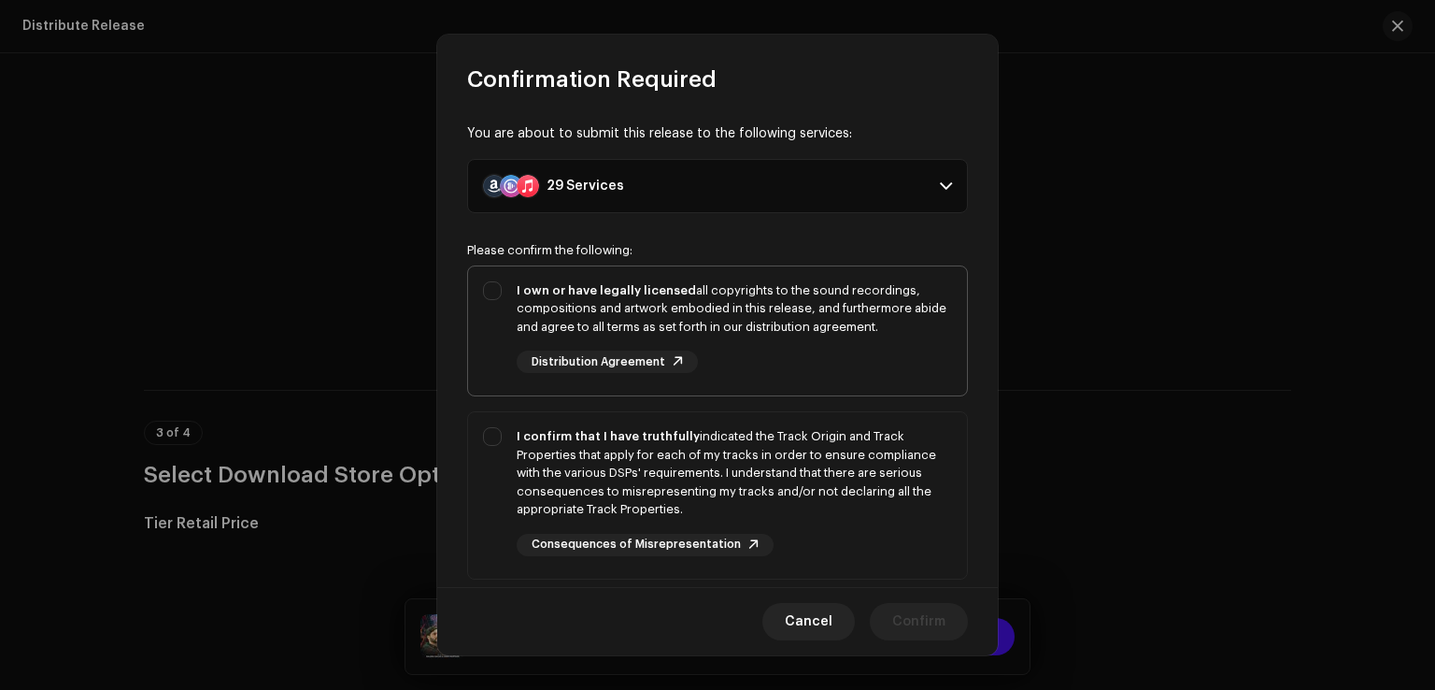
click at [485, 327] on div "I own or have legally licensed all copyrights to the sound recordings, composit…" at bounding box center [717, 327] width 499 height 122
checkbox input "true"
click at [522, 467] on div "I confirm that I have truthfully indicated the Track Origin and Track Propertie…" at bounding box center [735, 473] width 436 height 92
checkbox input "true"
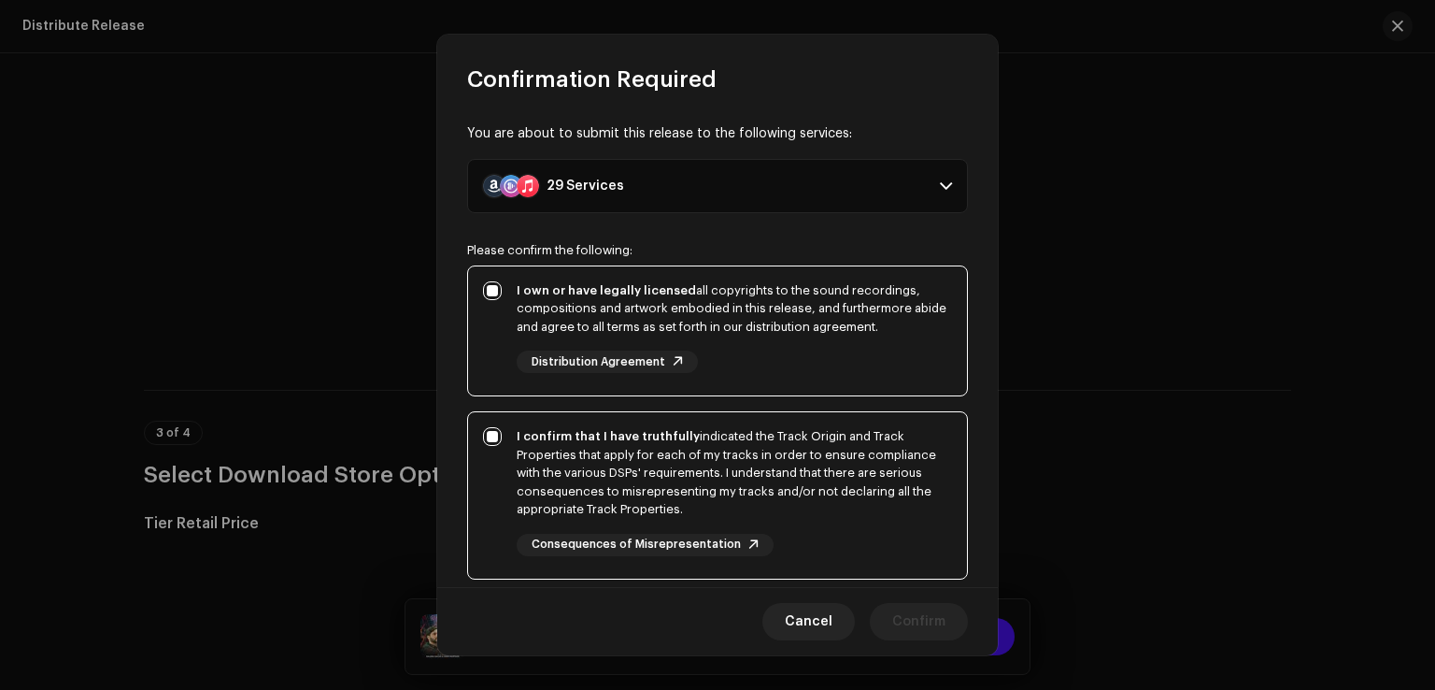
scroll to position [312, 0]
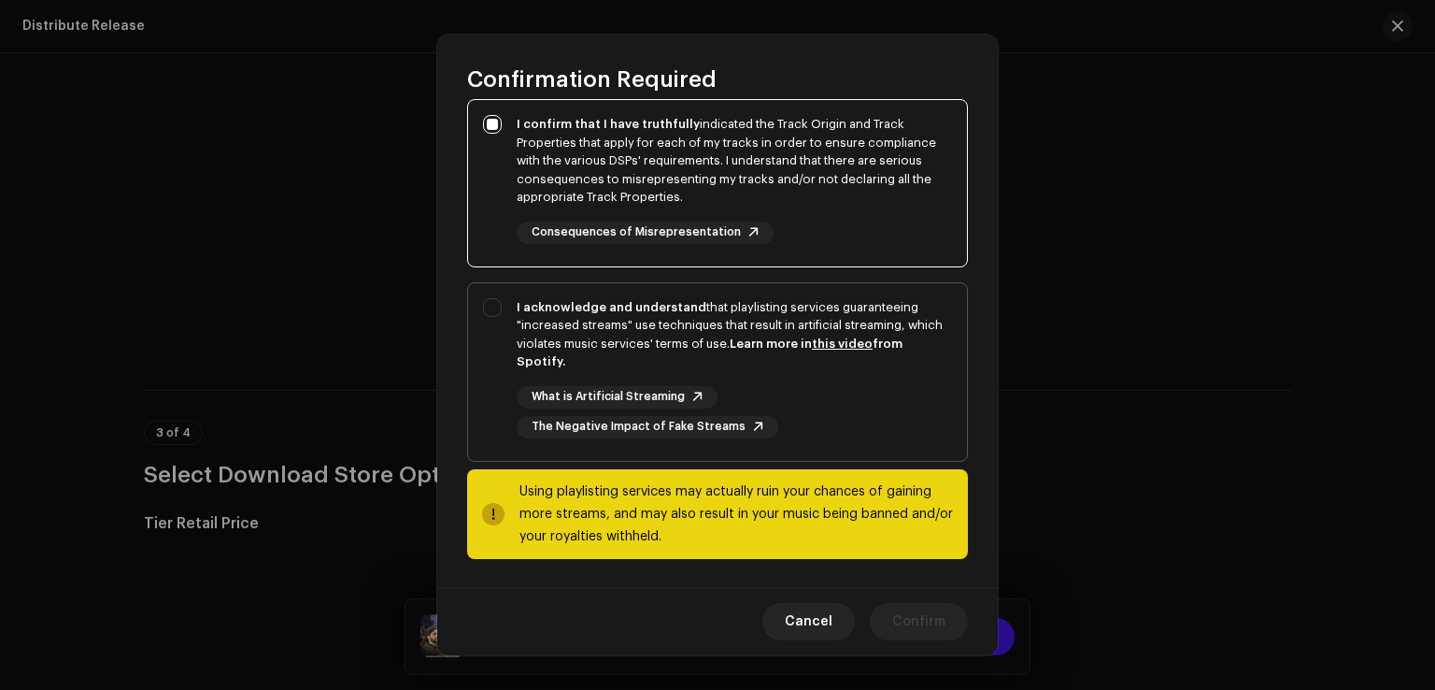
click at [479, 432] on div "I acknowledge and understand that playlisting services guaranteeing "increased …" at bounding box center [717, 368] width 499 height 170
checkbox input "true"
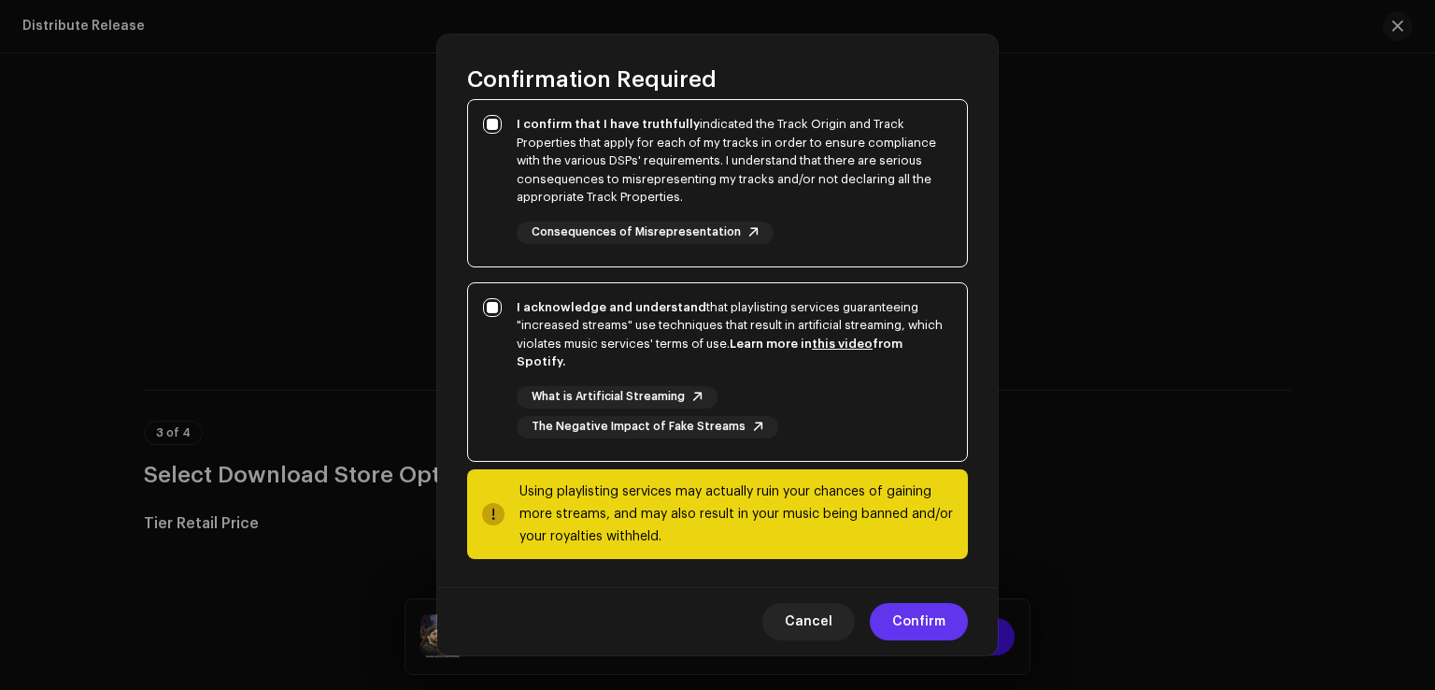
click at [923, 620] on span "Confirm" at bounding box center [919, 621] width 53 height 37
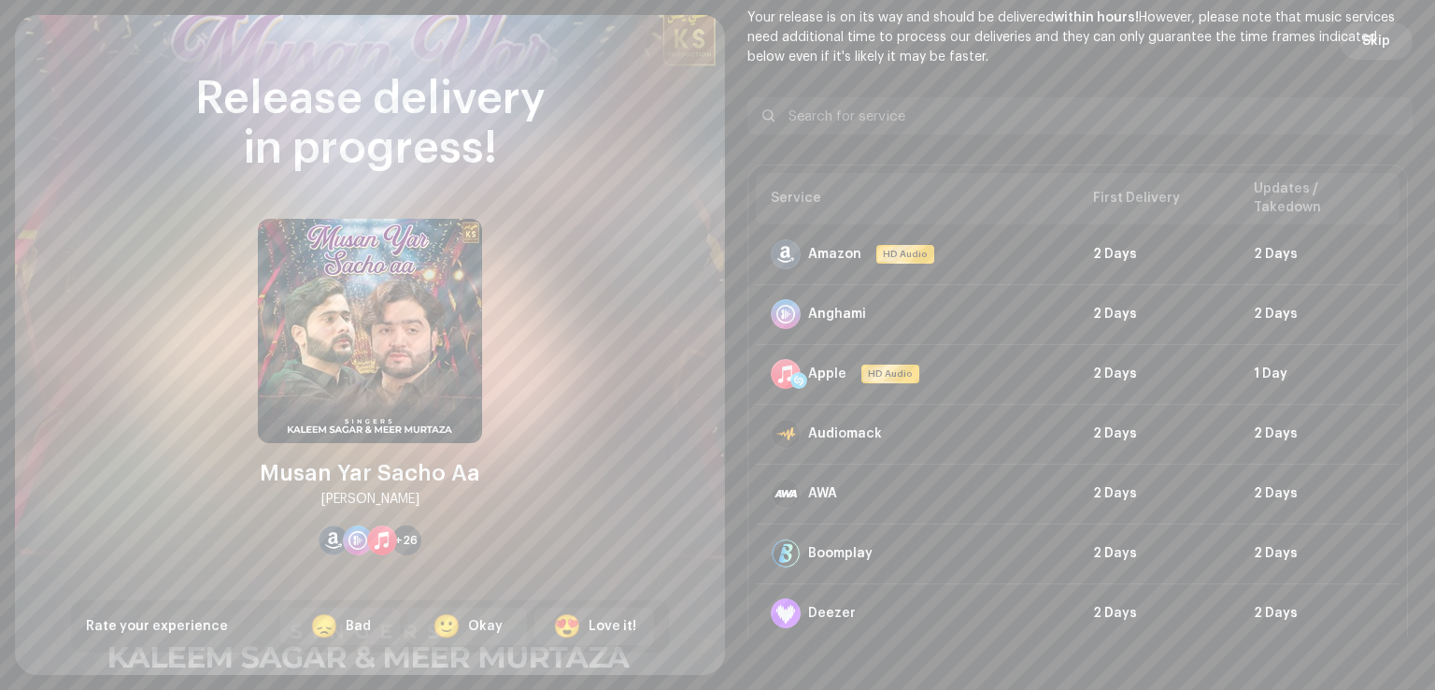
click at [1363, 41] on span "Skip" at bounding box center [1377, 40] width 28 height 37
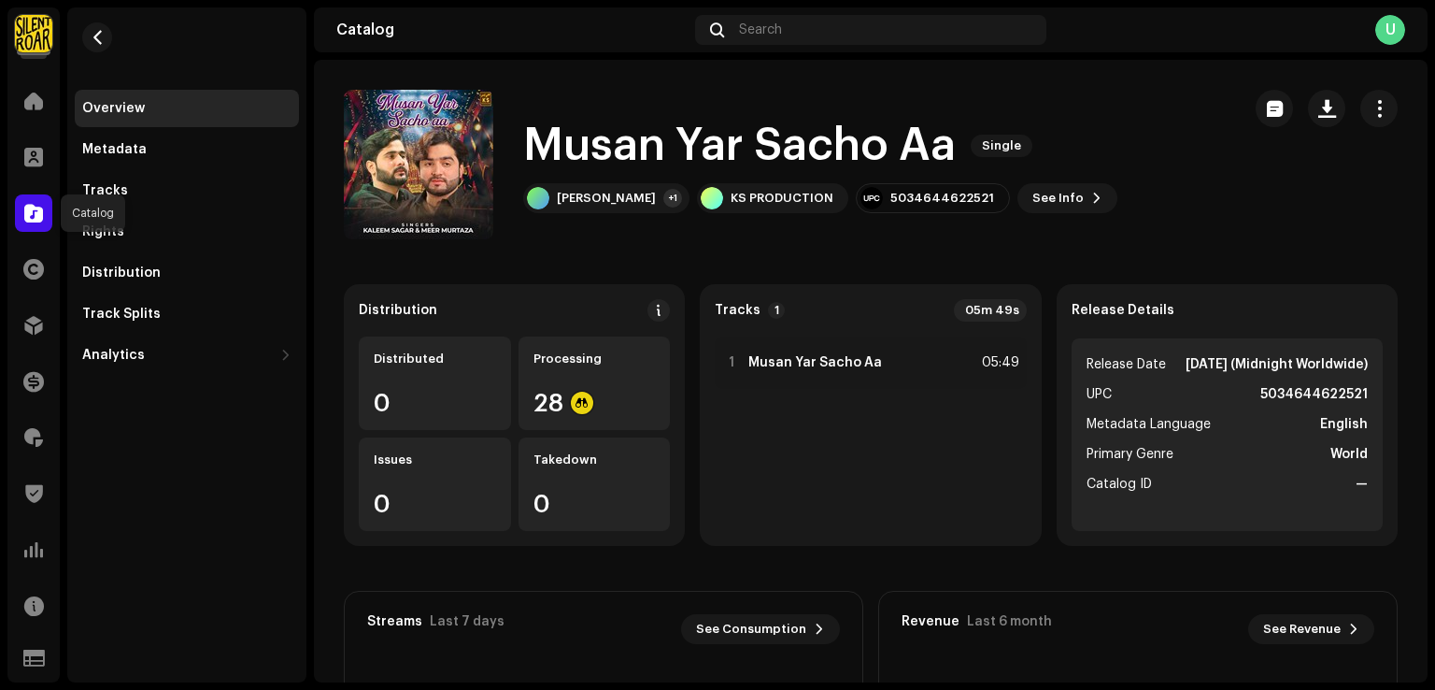
click at [22, 207] on div at bounding box center [33, 212] width 37 height 37
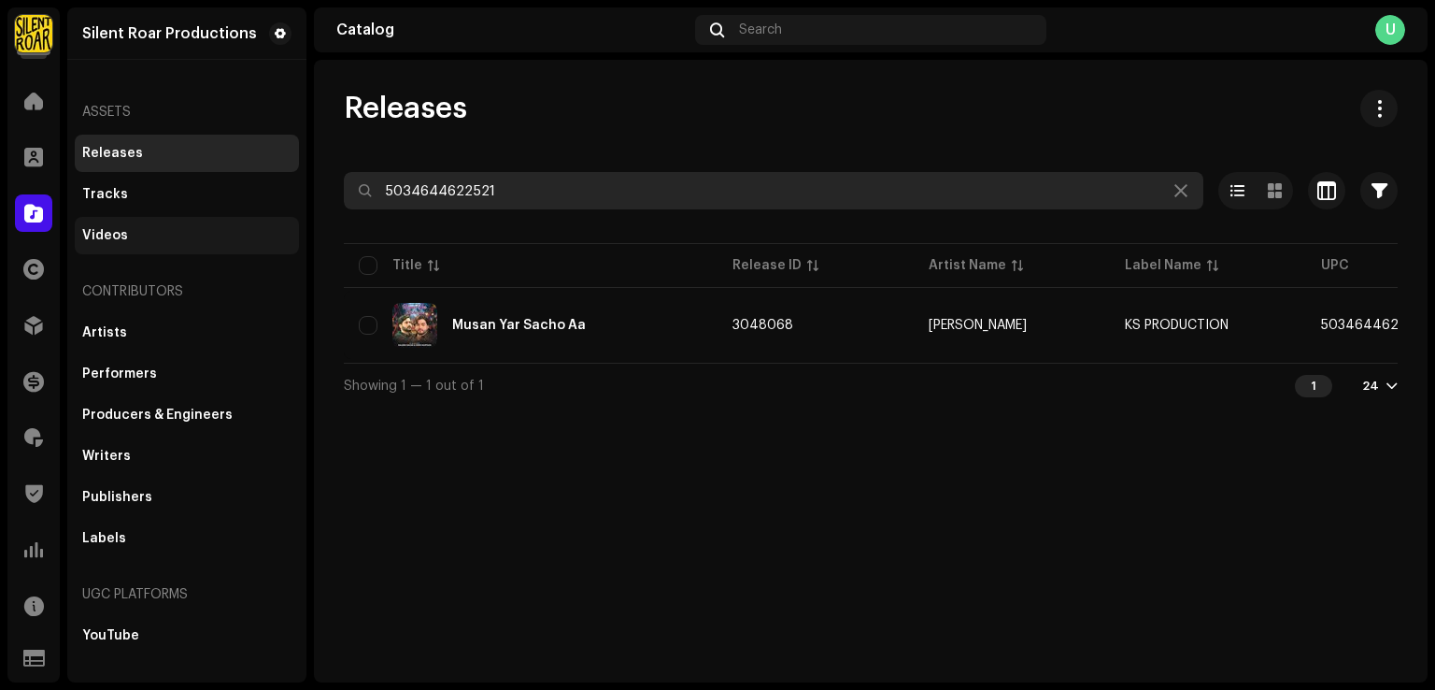
drag, startPoint x: 355, startPoint y: 161, endPoint x: 168, endPoint y: 219, distance: 195.7
click at [144, 166] on div "Silent Roar Productions Home Clients Catalog Rights Distribution Finance Royalt…" at bounding box center [717, 345] width 1435 height 690
paste input "14"
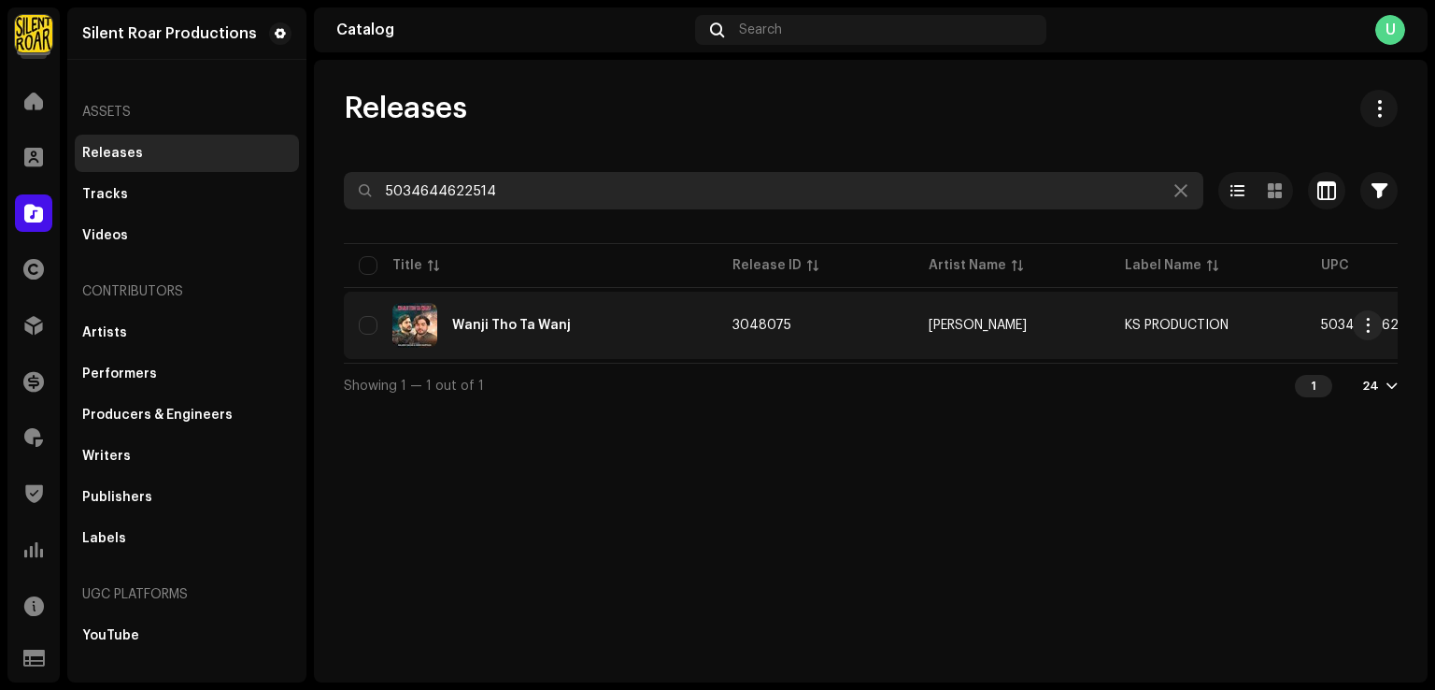
type input "5034644622514"
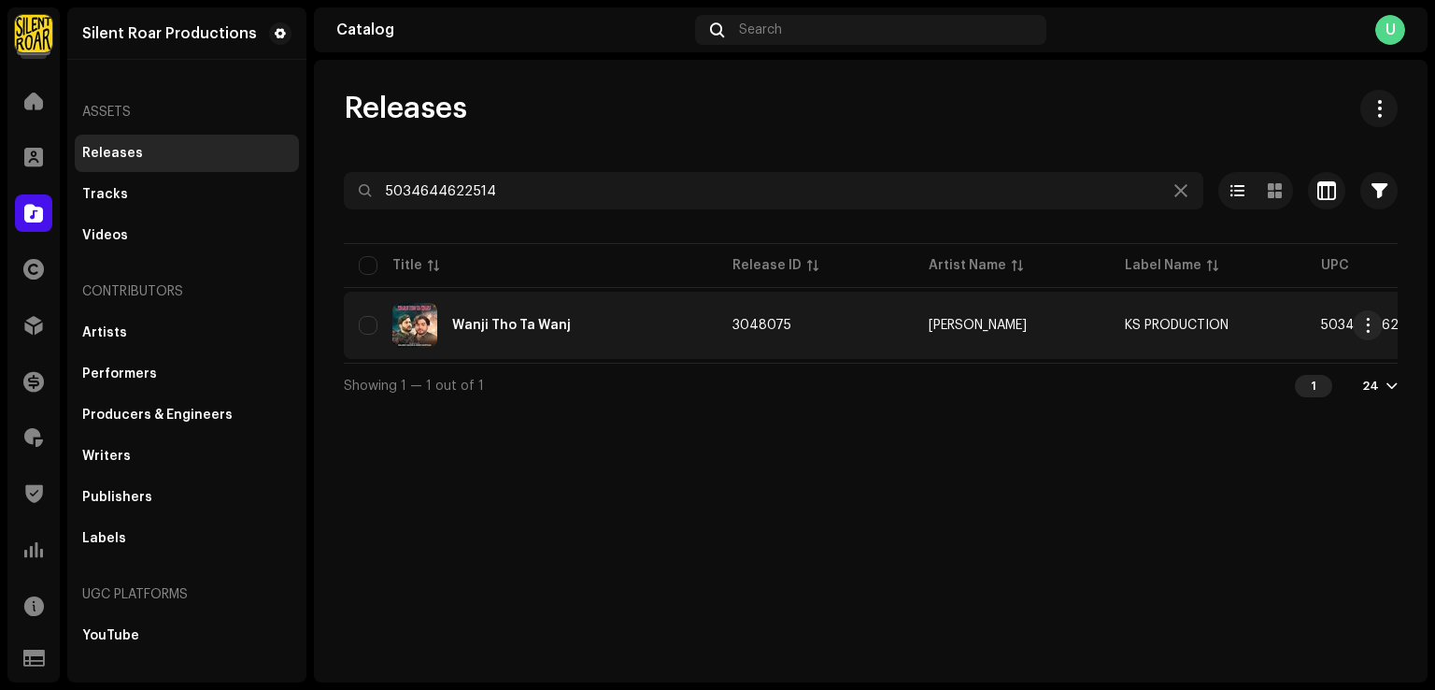
click at [562, 331] on div "Wanji Tho Ta Wanj" at bounding box center [531, 325] width 344 height 45
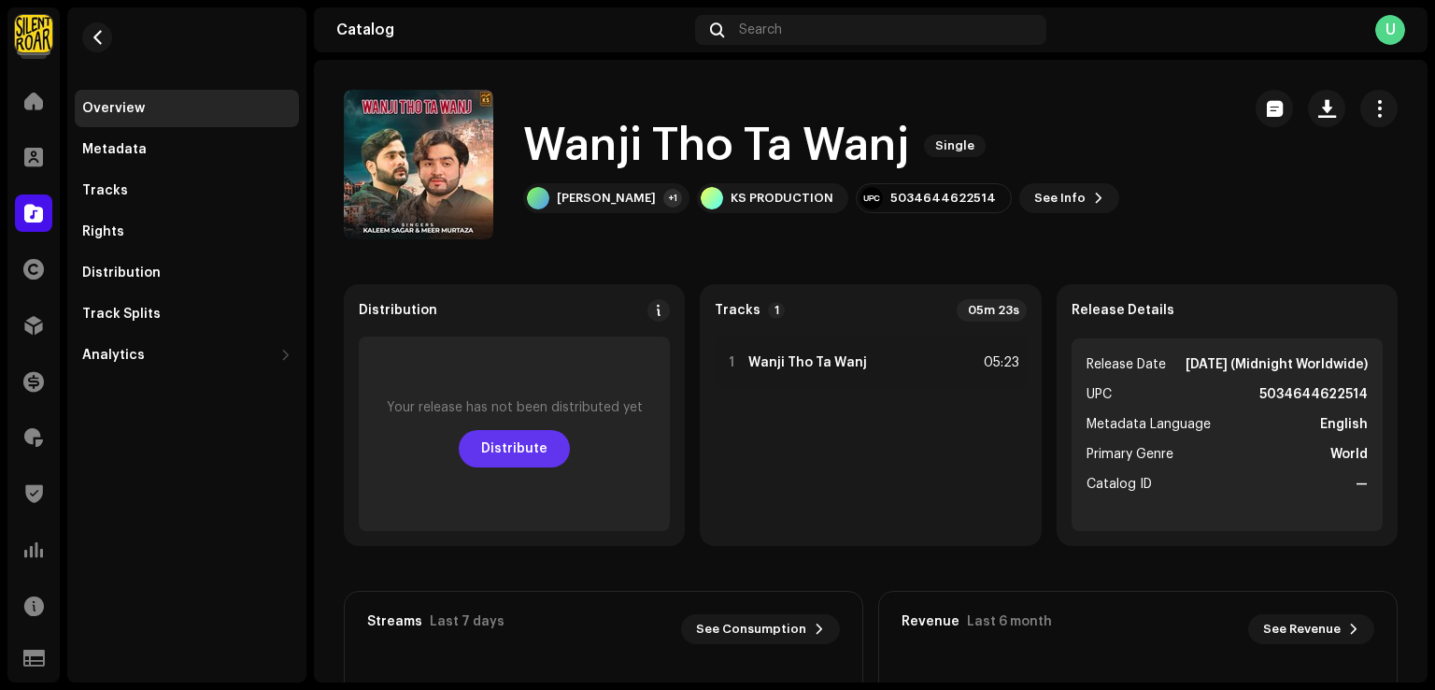
click at [546, 447] on button "Distribute" at bounding box center [514, 448] width 111 height 37
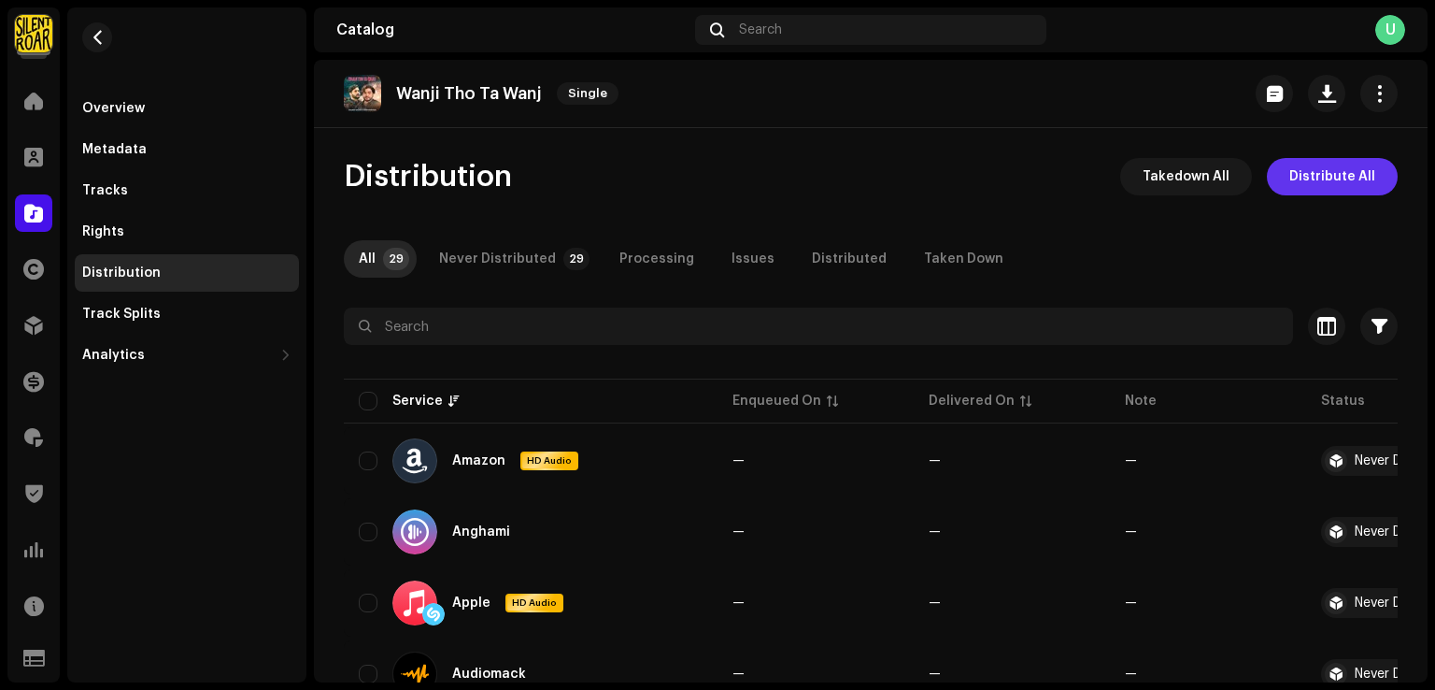
click at [1353, 179] on span "Distribute All" at bounding box center [1333, 176] width 86 height 37
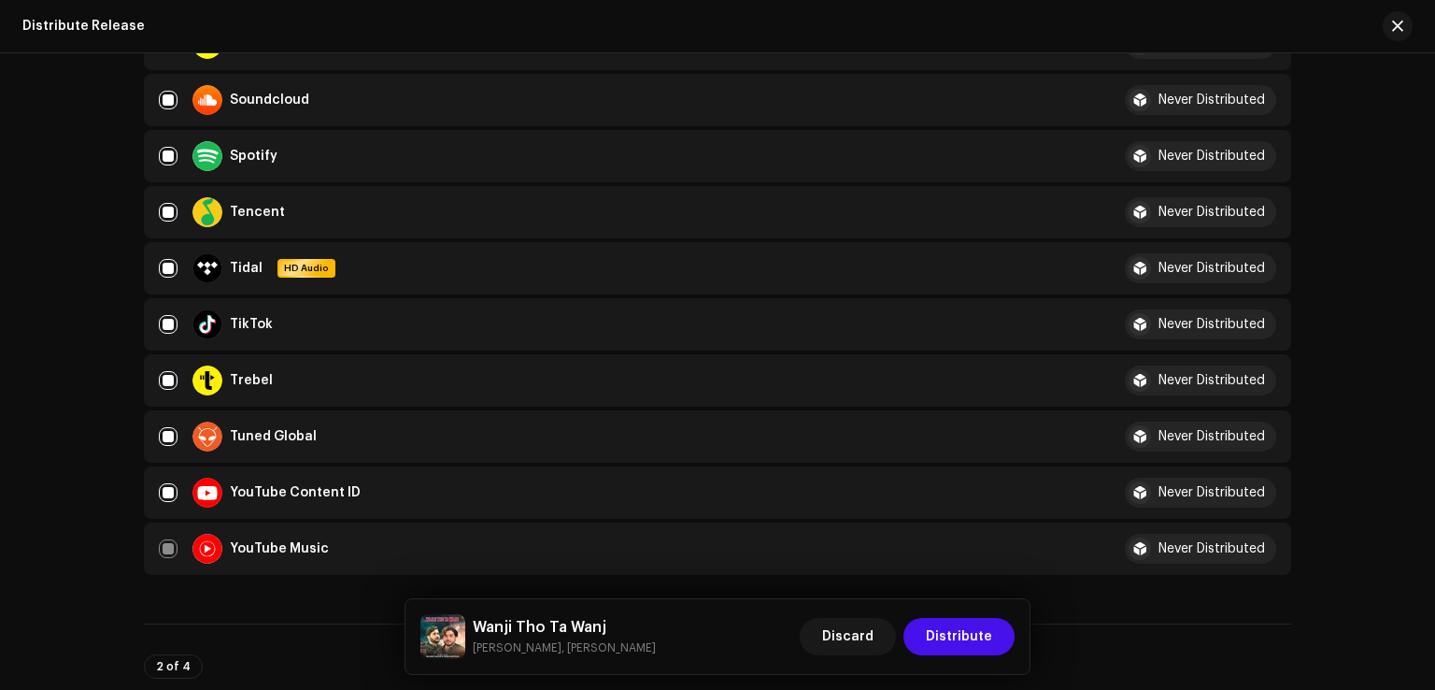
scroll to position [2056, 0]
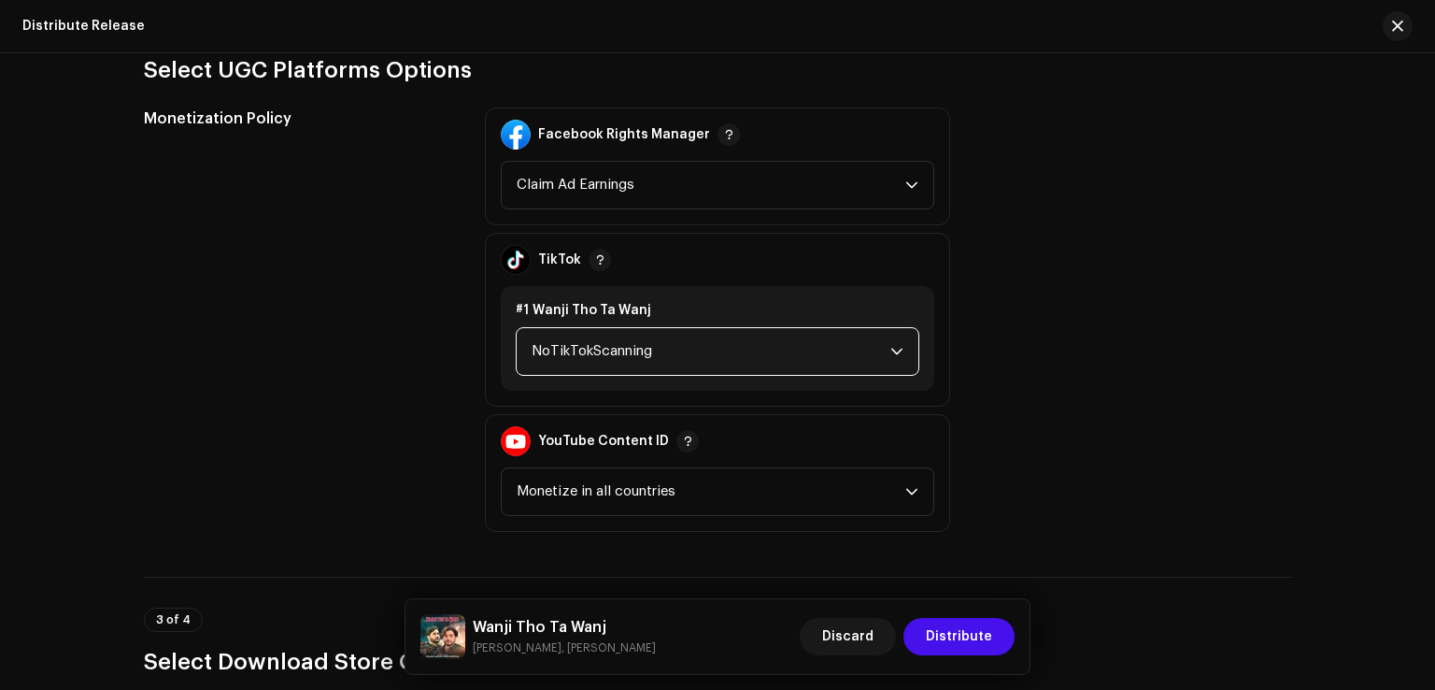
click at [649, 340] on span "NoTikTokScanning" at bounding box center [711, 351] width 359 height 47
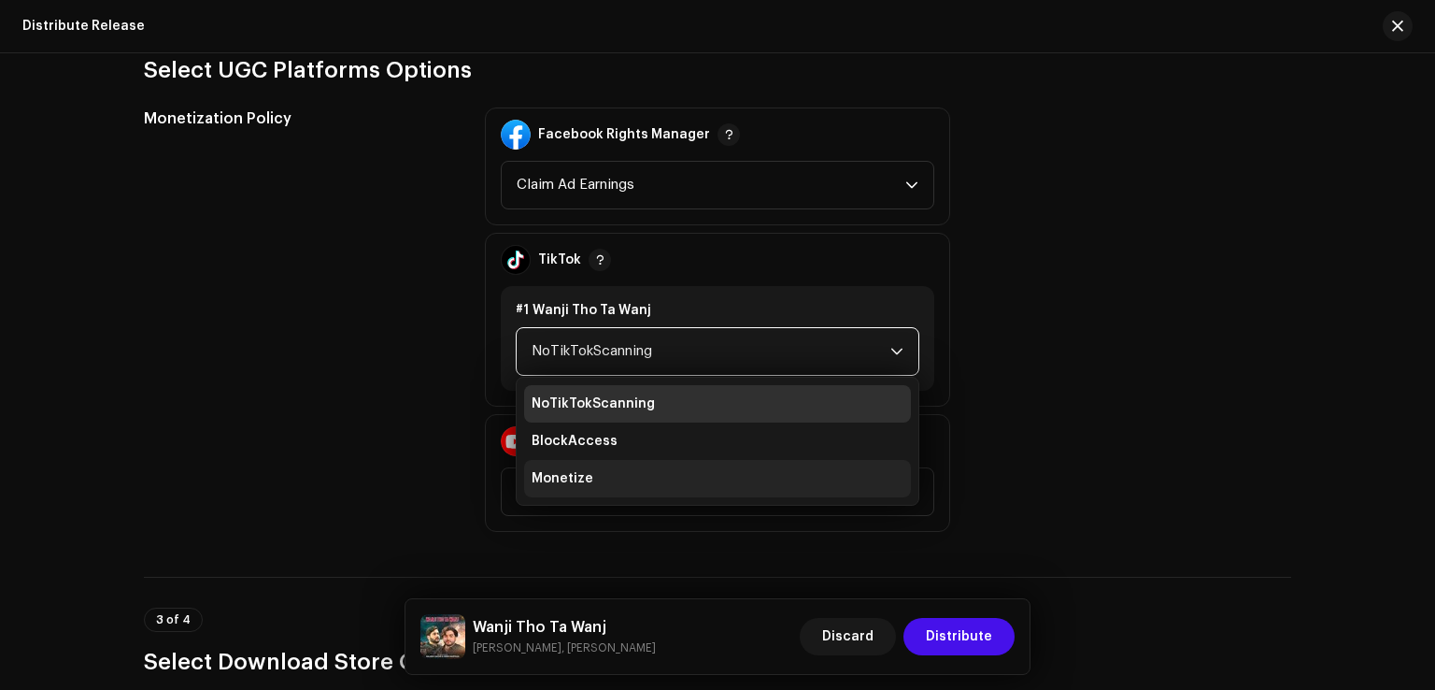
click at [583, 476] on span "Monetize" at bounding box center [563, 478] width 62 height 19
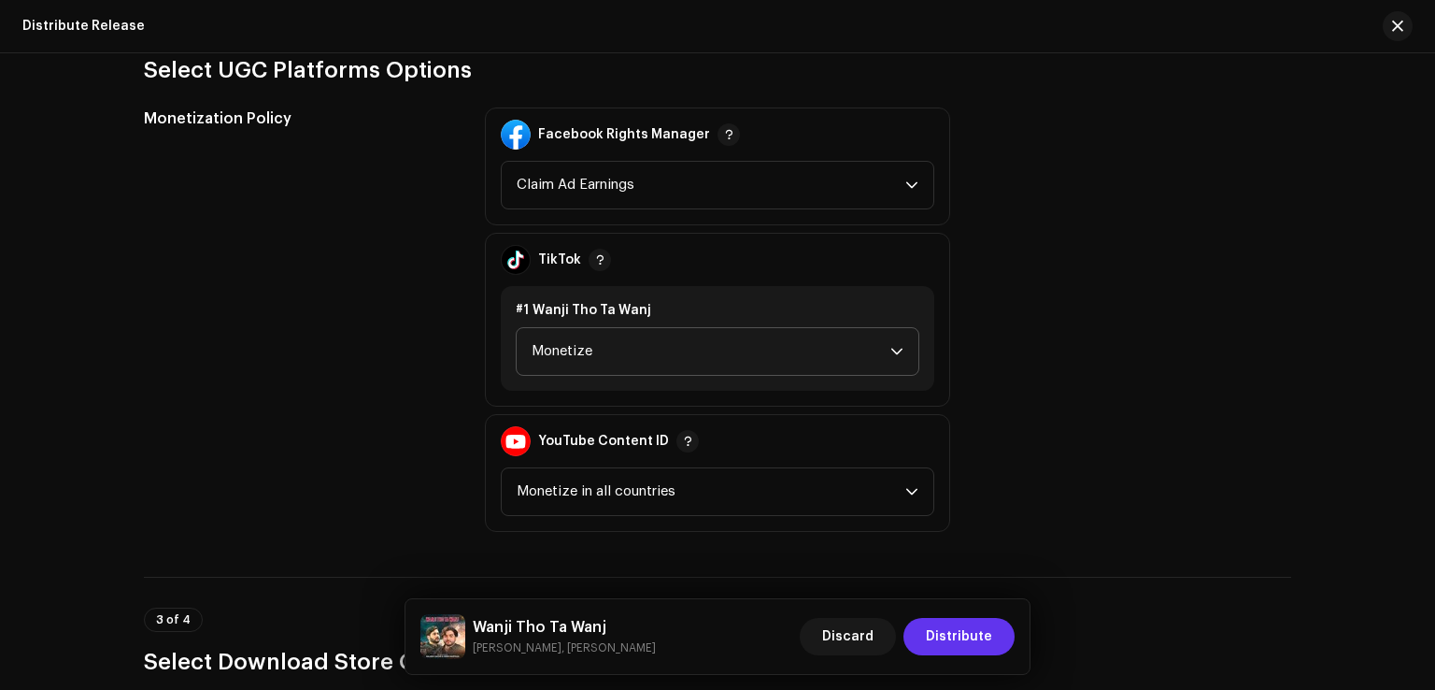
click at [984, 647] on span "Distribute" at bounding box center [959, 636] width 66 height 37
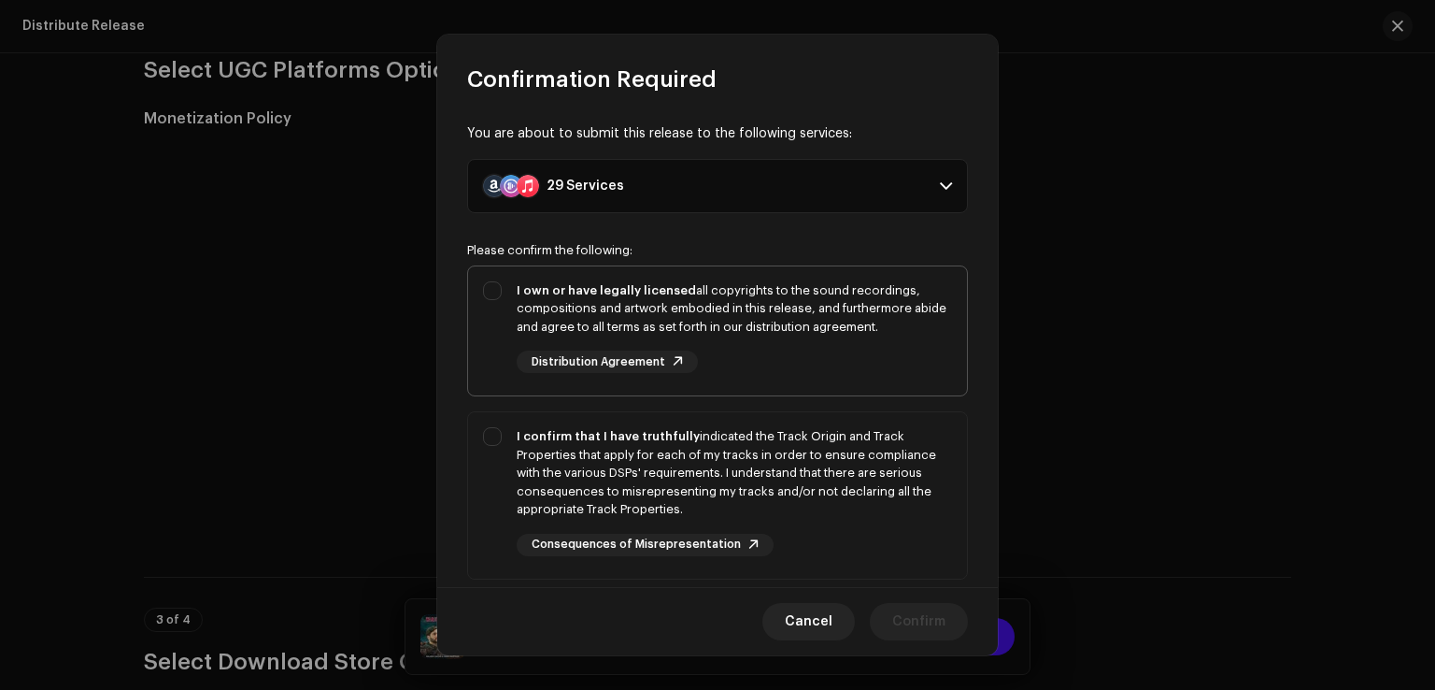
click at [477, 304] on div "I own or have legally licensed all copyrights to the sound recordings, composit…" at bounding box center [717, 327] width 499 height 122
checkbox input "true"
click at [481, 472] on div "I confirm that I have truthfully indicated the Track Origin and Track Propertie…" at bounding box center [717, 491] width 499 height 159
checkbox input "true"
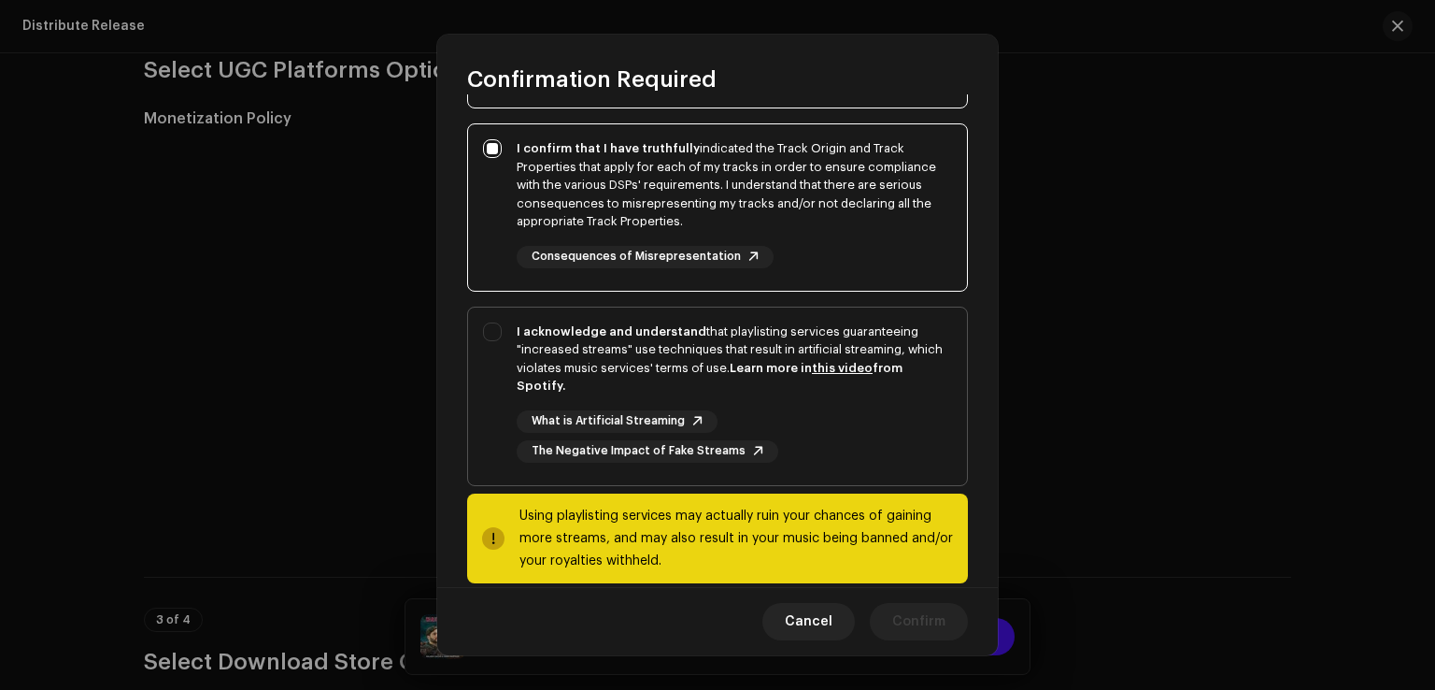
scroll to position [312, 0]
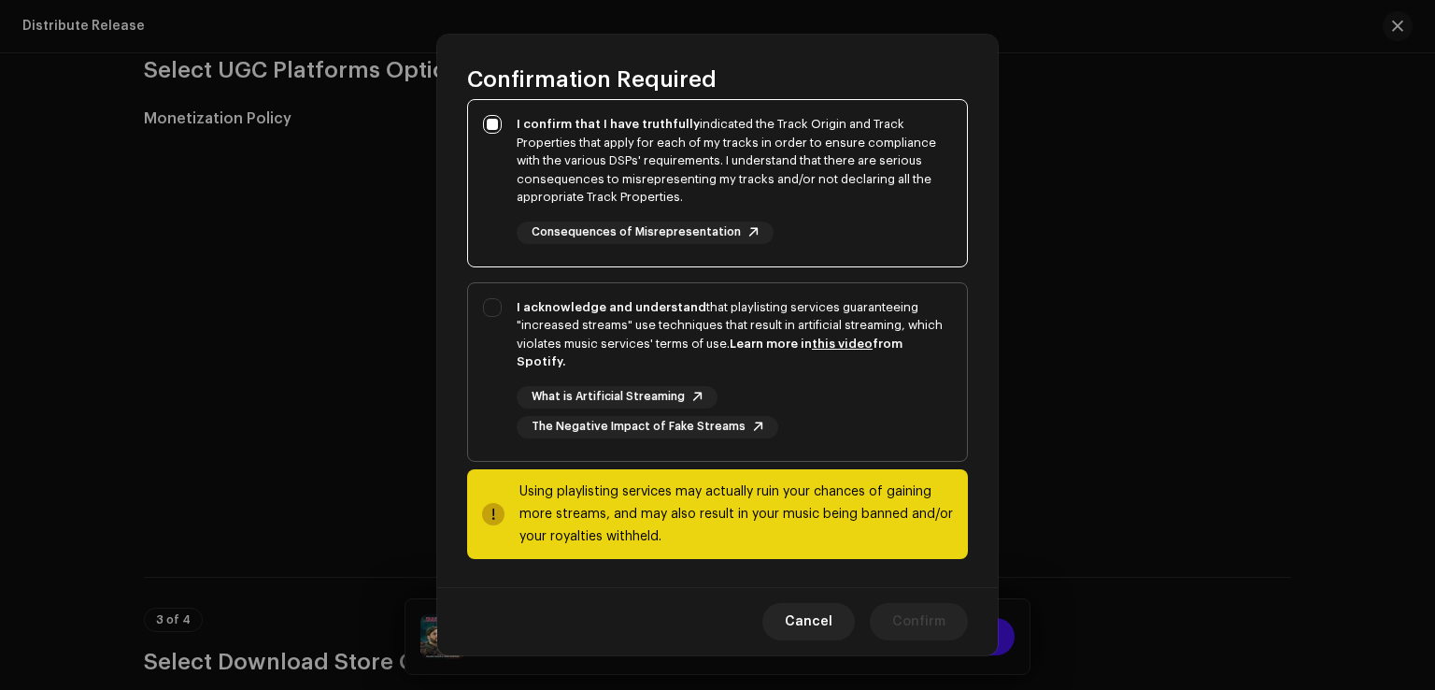
click at [487, 390] on div "I acknowledge and understand that playlisting services guaranteeing "increased …" at bounding box center [717, 368] width 499 height 170
checkbox input "true"
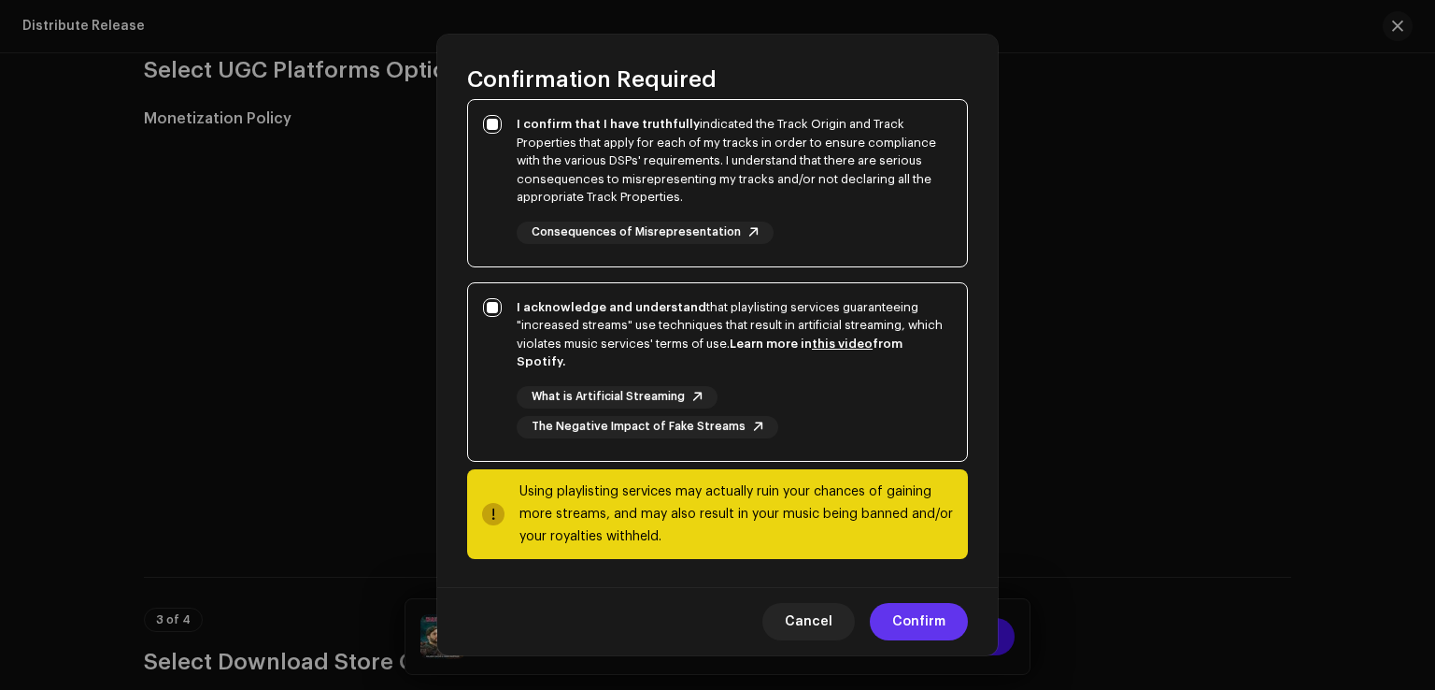
click at [952, 618] on button "Confirm" at bounding box center [919, 621] width 98 height 37
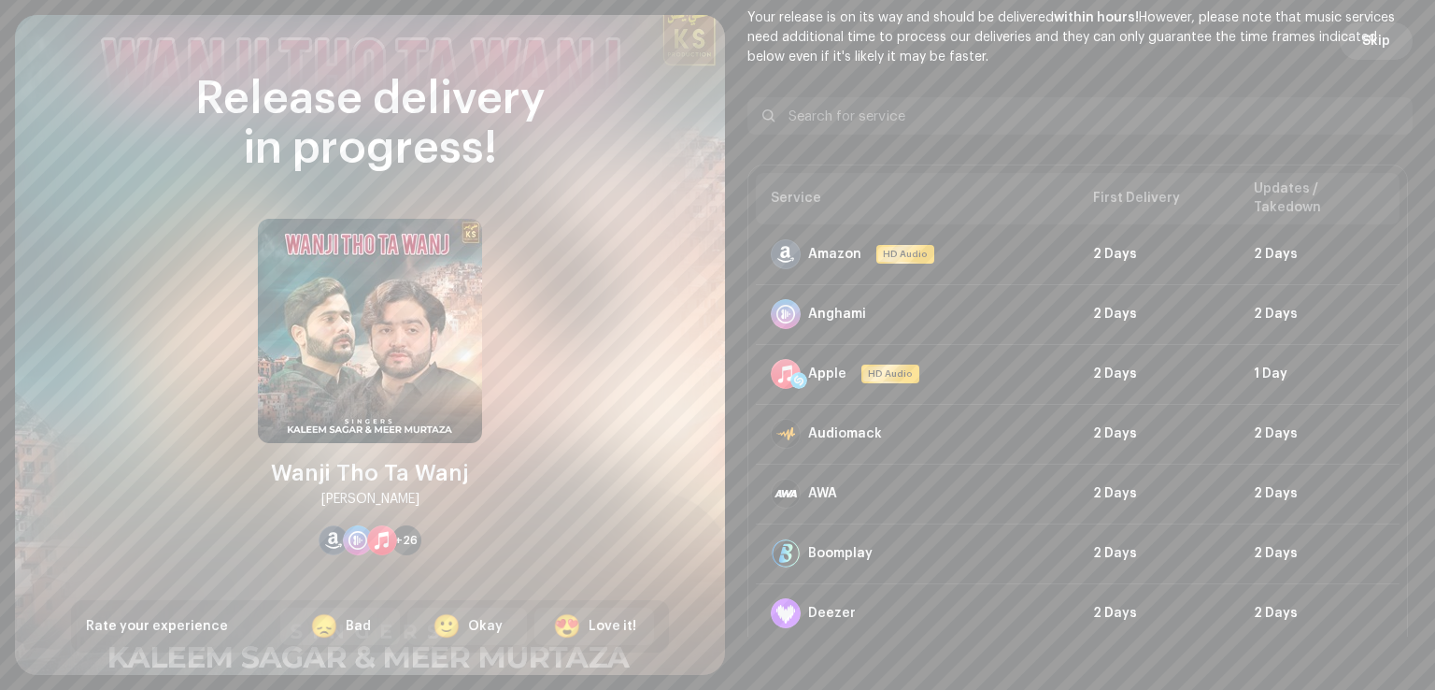
click at [1366, 47] on span "Skip" at bounding box center [1377, 40] width 28 height 37
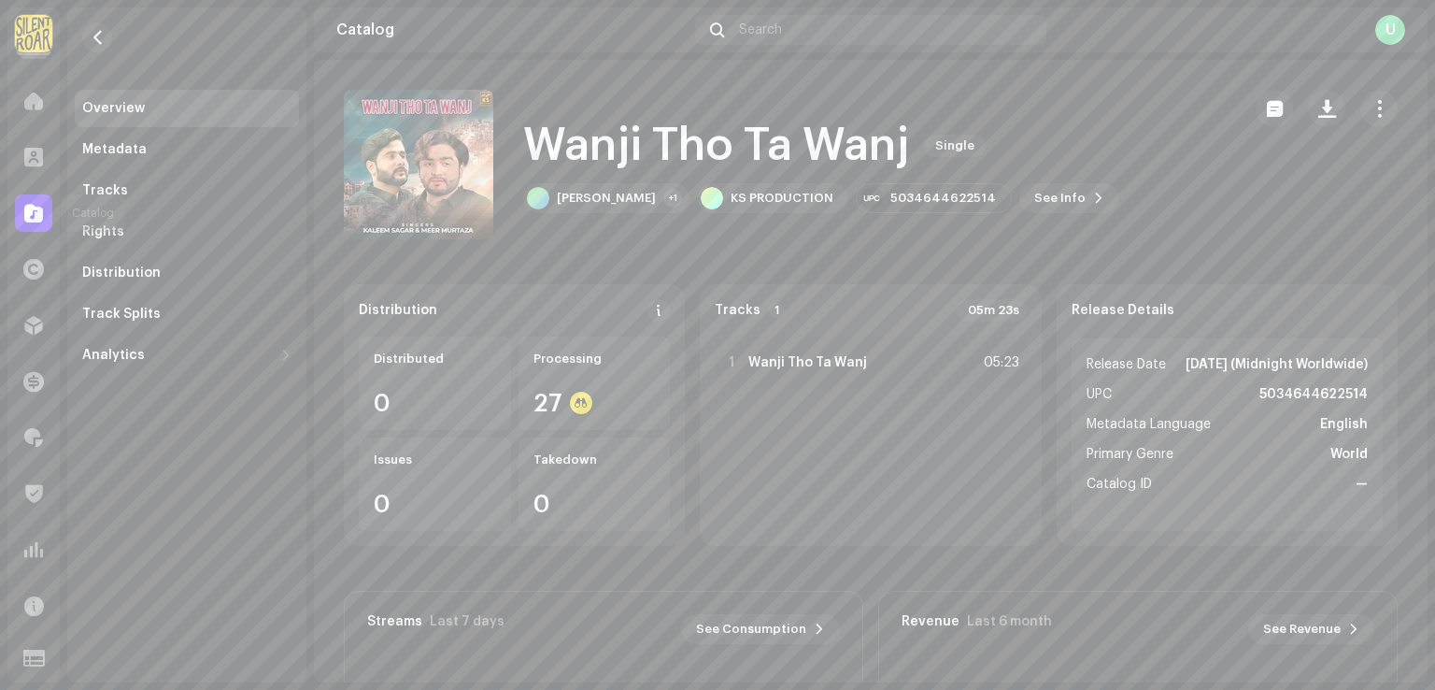
click at [39, 210] on span at bounding box center [33, 213] width 19 height 15
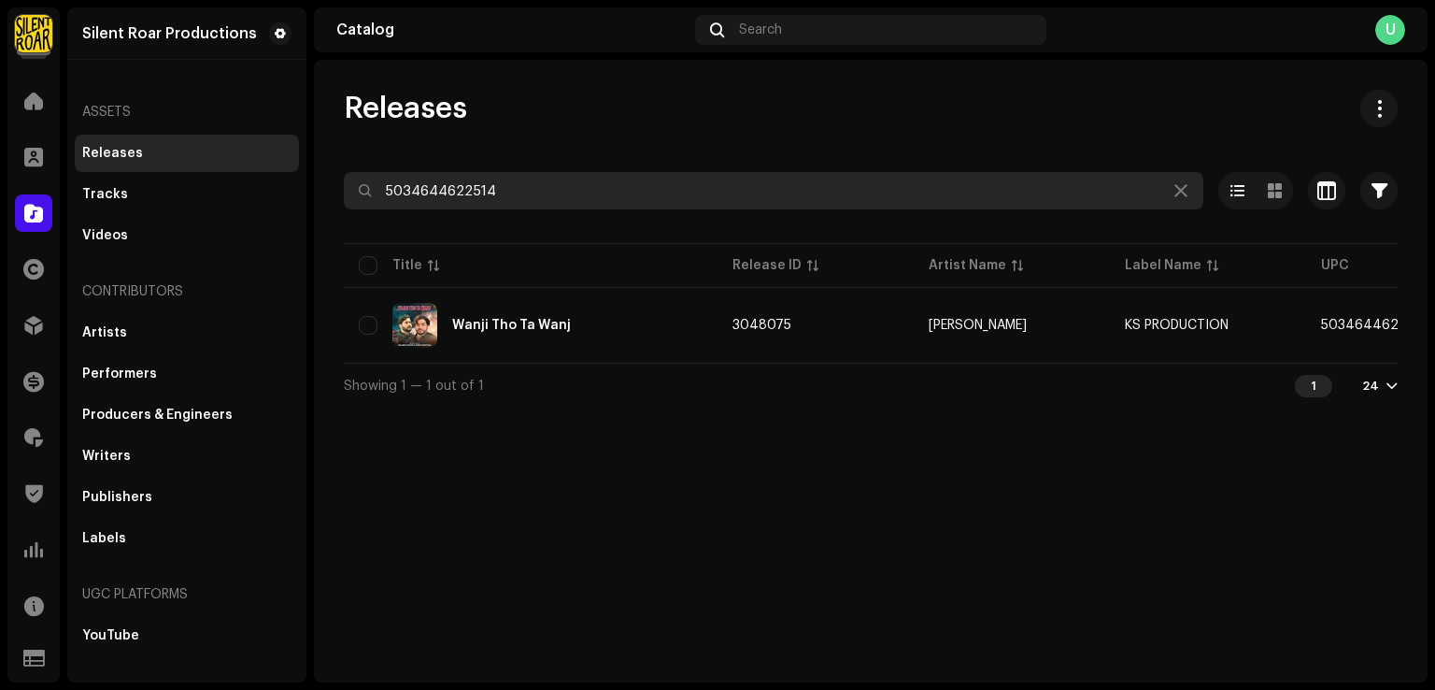
drag, startPoint x: 546, startPoint y: 186, endPoint x: 257, endPoint y: 172, distance: 289.1
click at [247, 170] on div "Silent Roar Productions Home Clients Catalog Rights Distribution Finance Royalt…" at bounding box center [717, 345] width 1435 height 690
paste input "836"
type input "5034644683614"
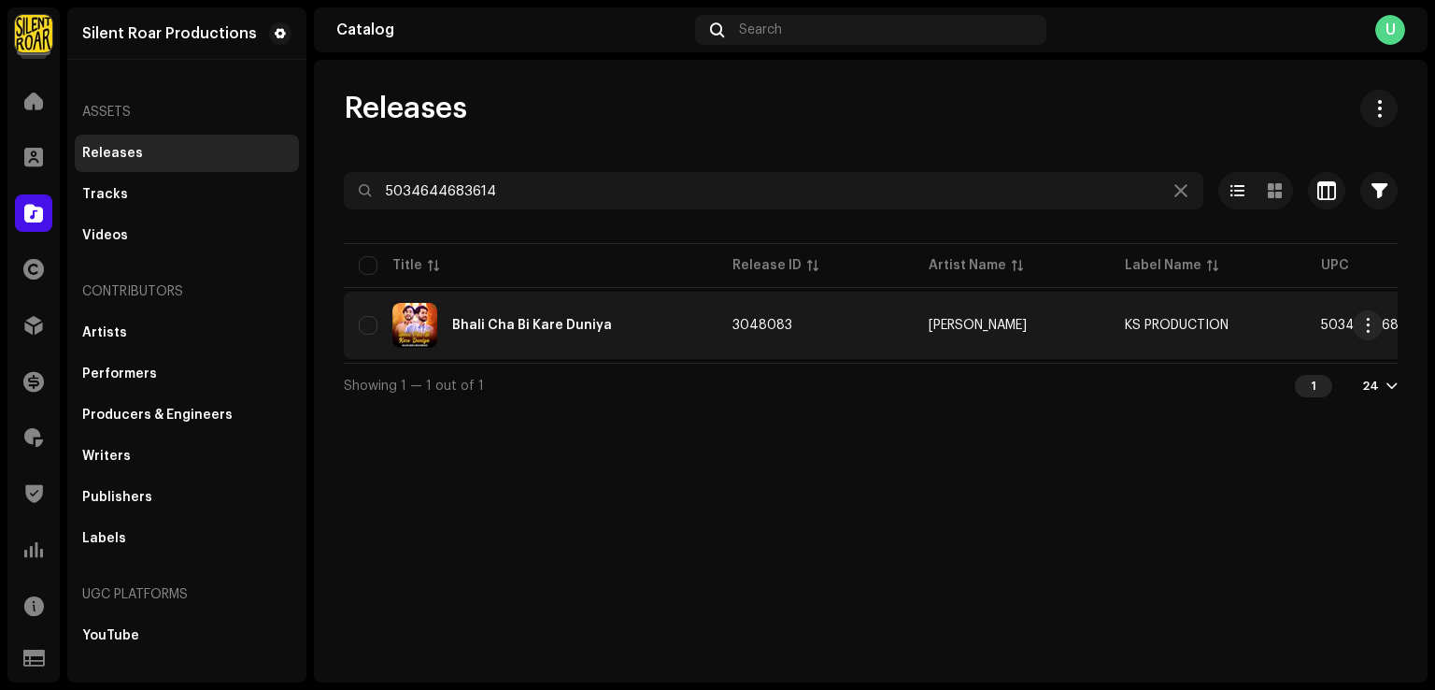
click at [548, 331] on div "Bhali Cha Bi Kare Duniya" at bounding box center [531, 325] width 344 height 45
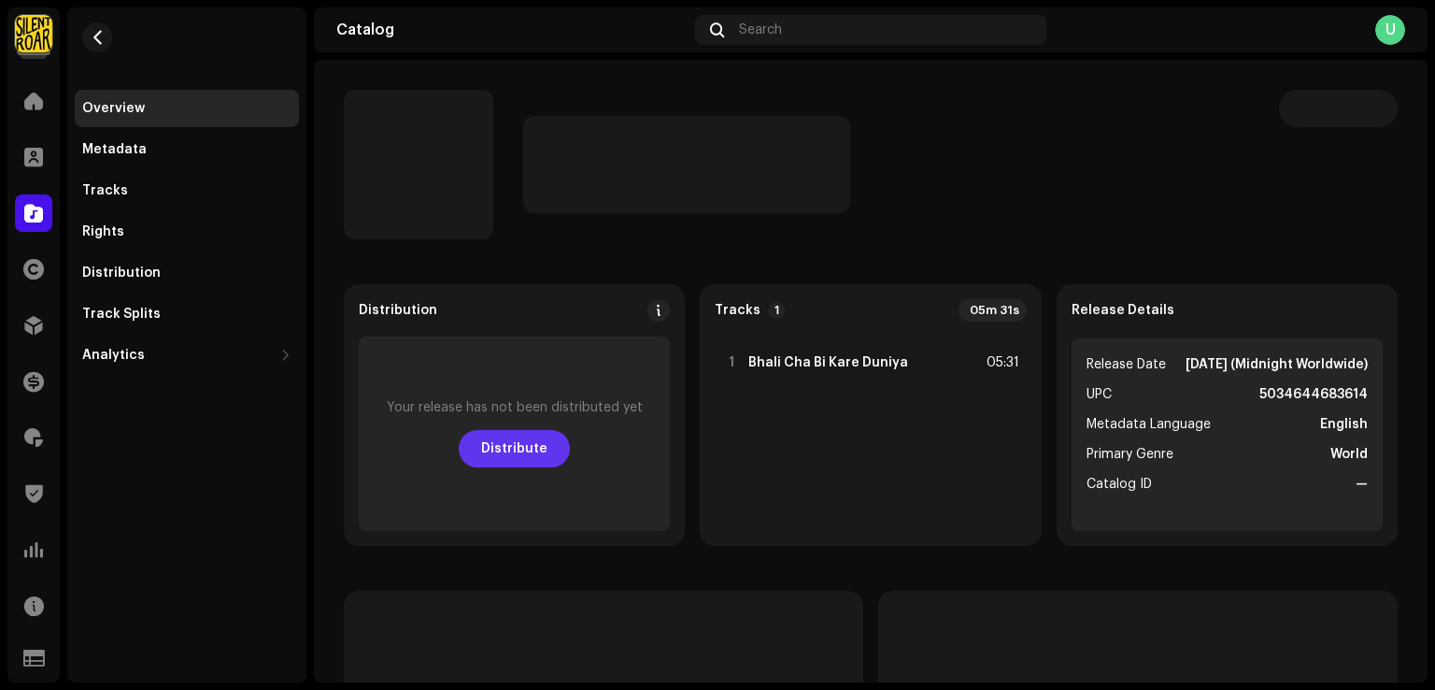
click at [530, 450] on span "Distribute" at bounding box center [514, 448] width 66 height 37
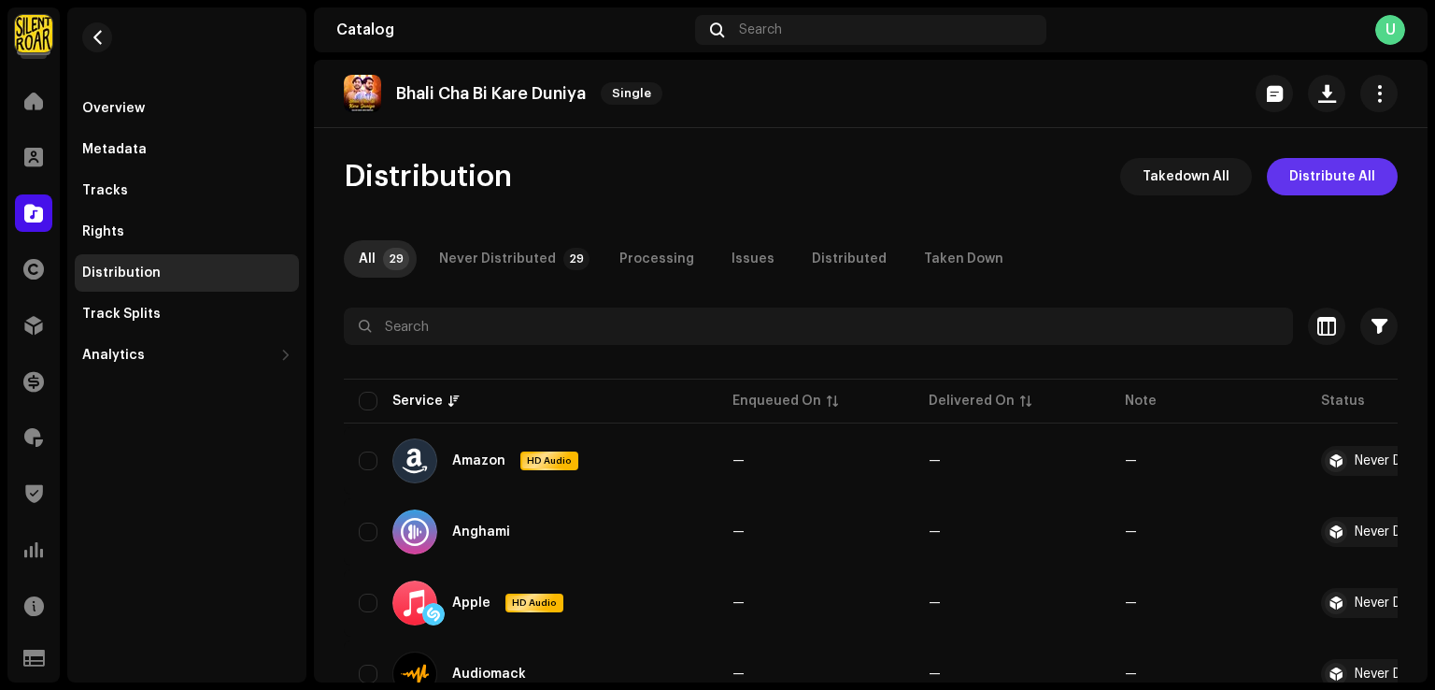
click at [1329, 171] on span "Distribute All" at bounding box center [1333, 176] width 86 height 37
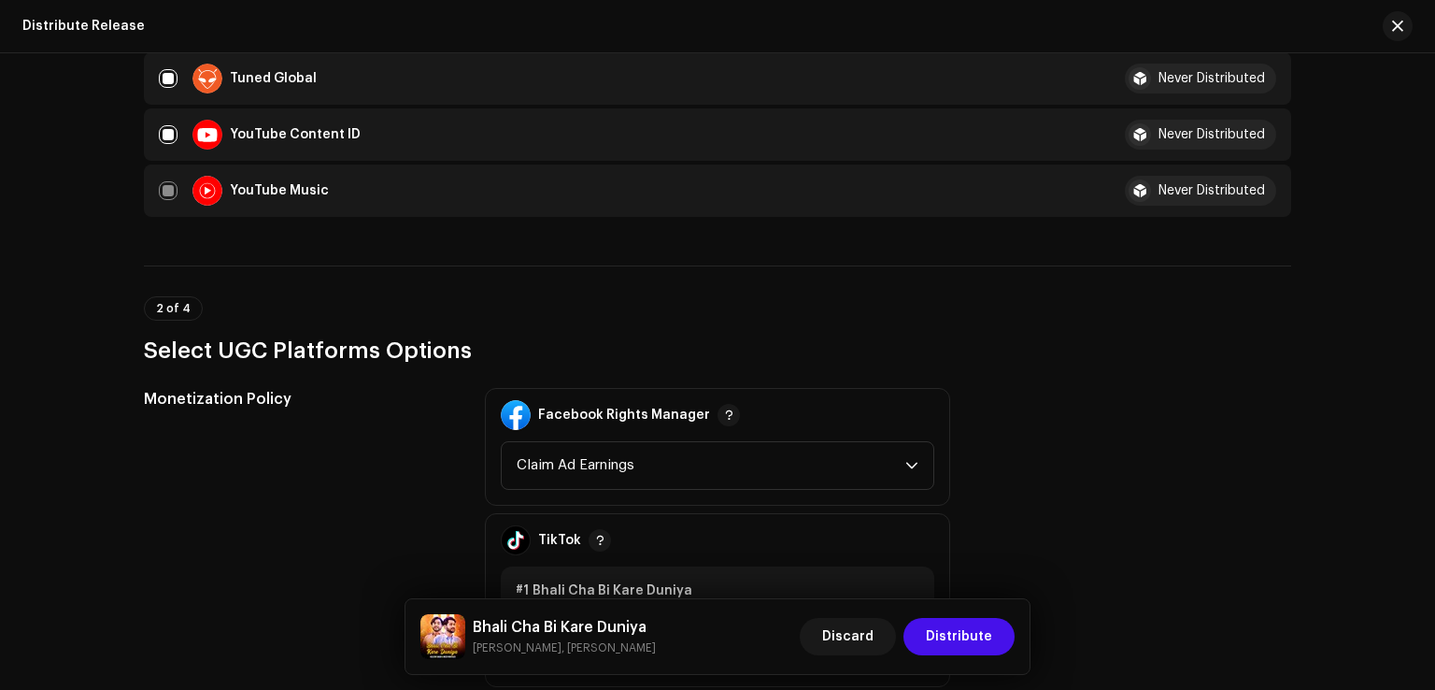
scroll to position [2243, 0]
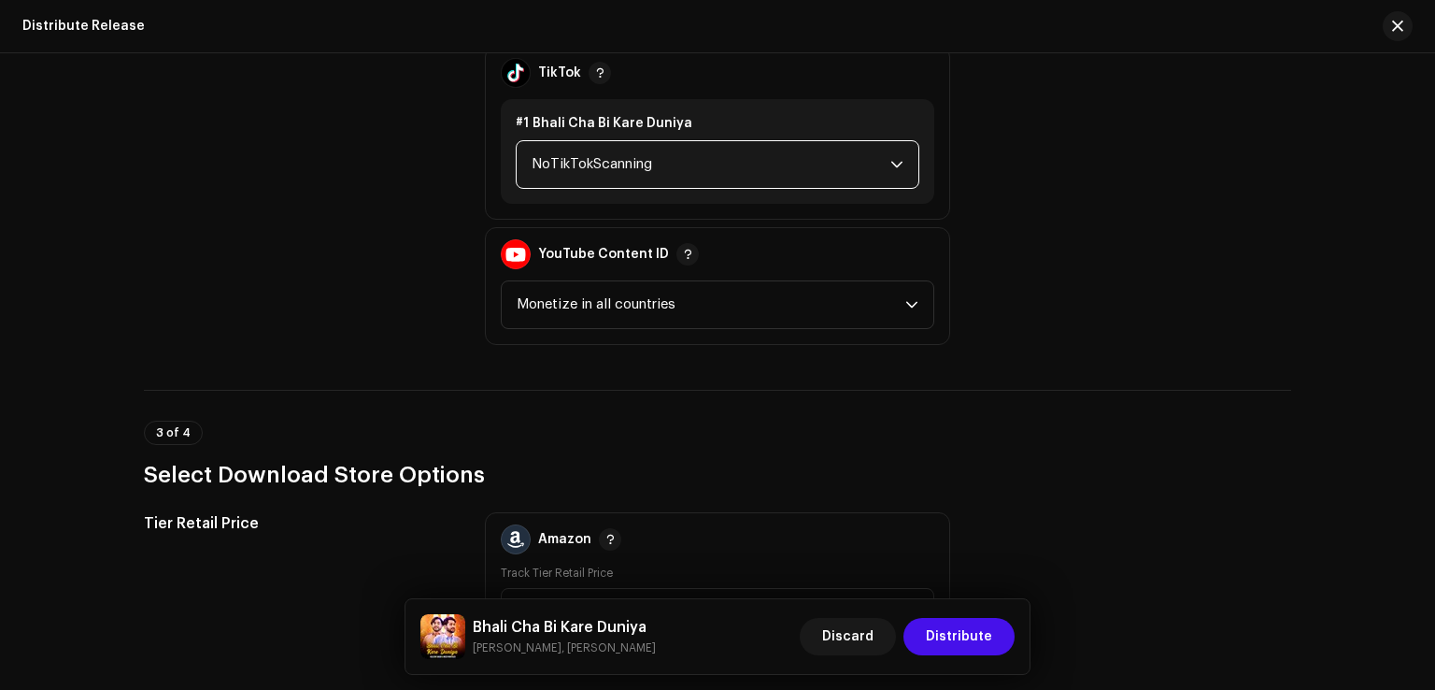
click at [601, 167] on span "NoTikTokScanning" at bounding box center [711, 164] width 359 height 47
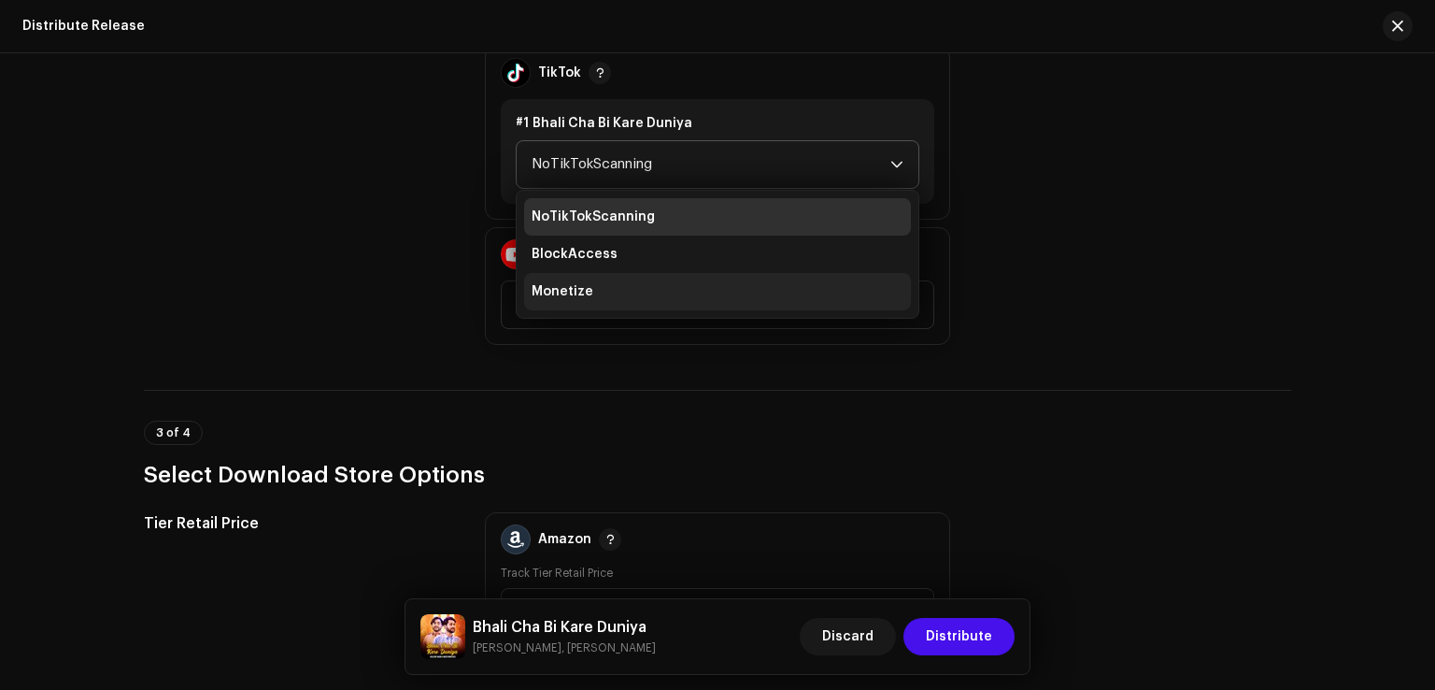
click at [569, 307] on li "Monetize" at bounding box center [717, 291] width 387 height 37
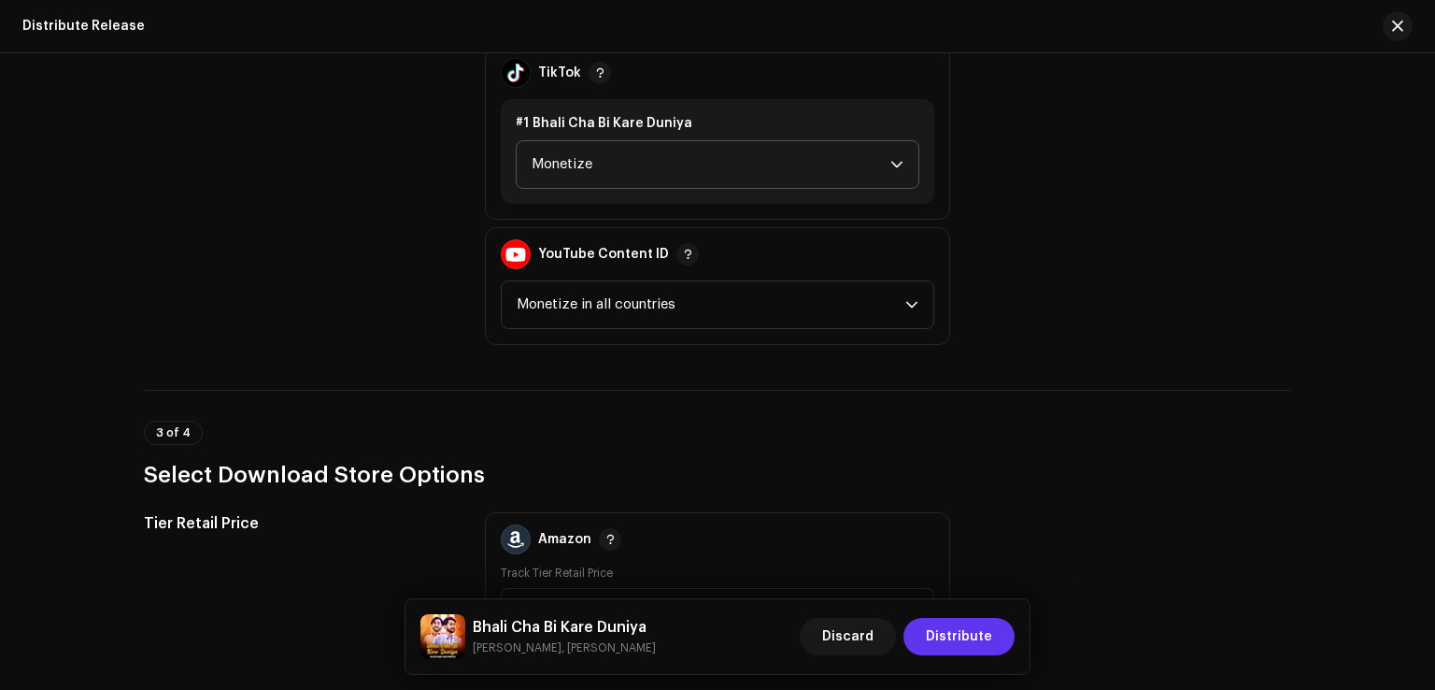
click at [939, 637] on span "Distribute" at bounding box center [959, 636] width 66 height 37
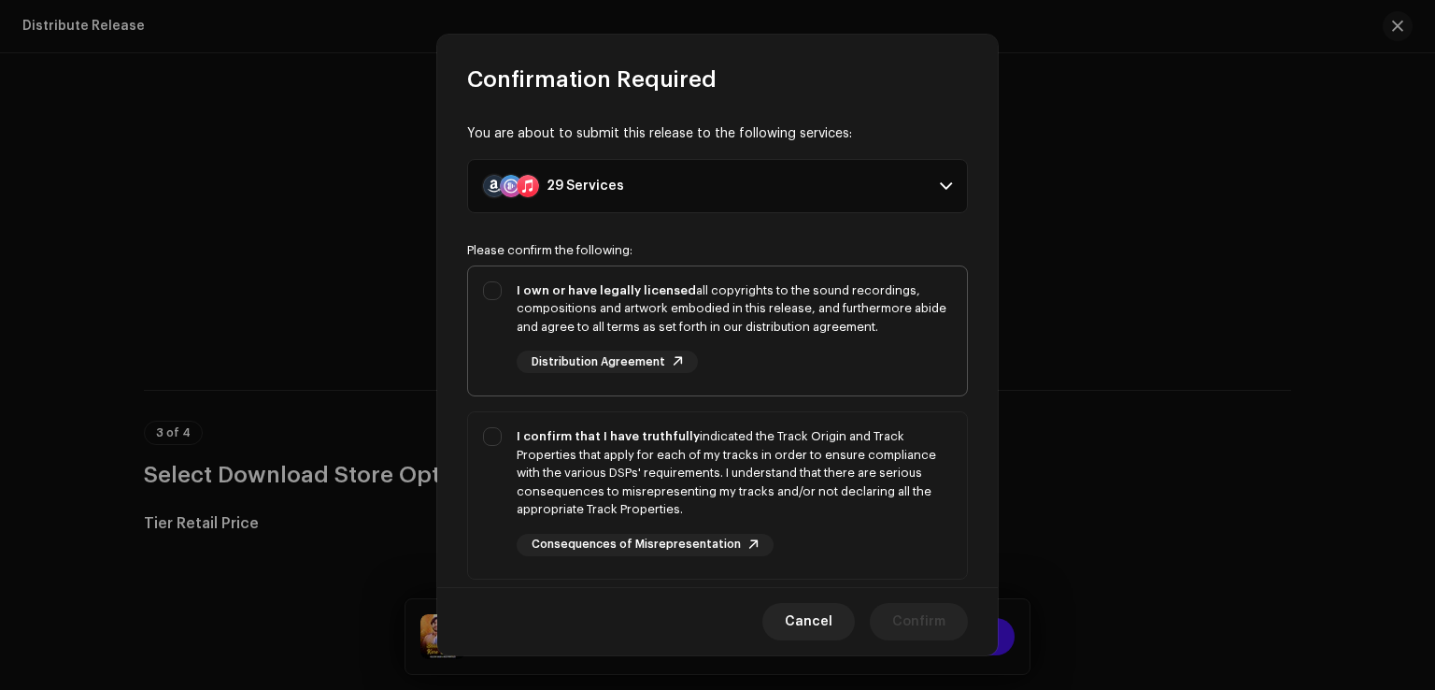
click at [502, 315] on div "I own or have legally licensed all copyrights to the sound recordings, composit…" at bounding box center [717, 327] width 499 height 122
checkbox input "true"
click at [513, 458] on div "I confirm that I have truthfully indicated the Track Origin and Track Propertie…" at bounding box center [717, 491] width 499 height 159
checkbox input "true"
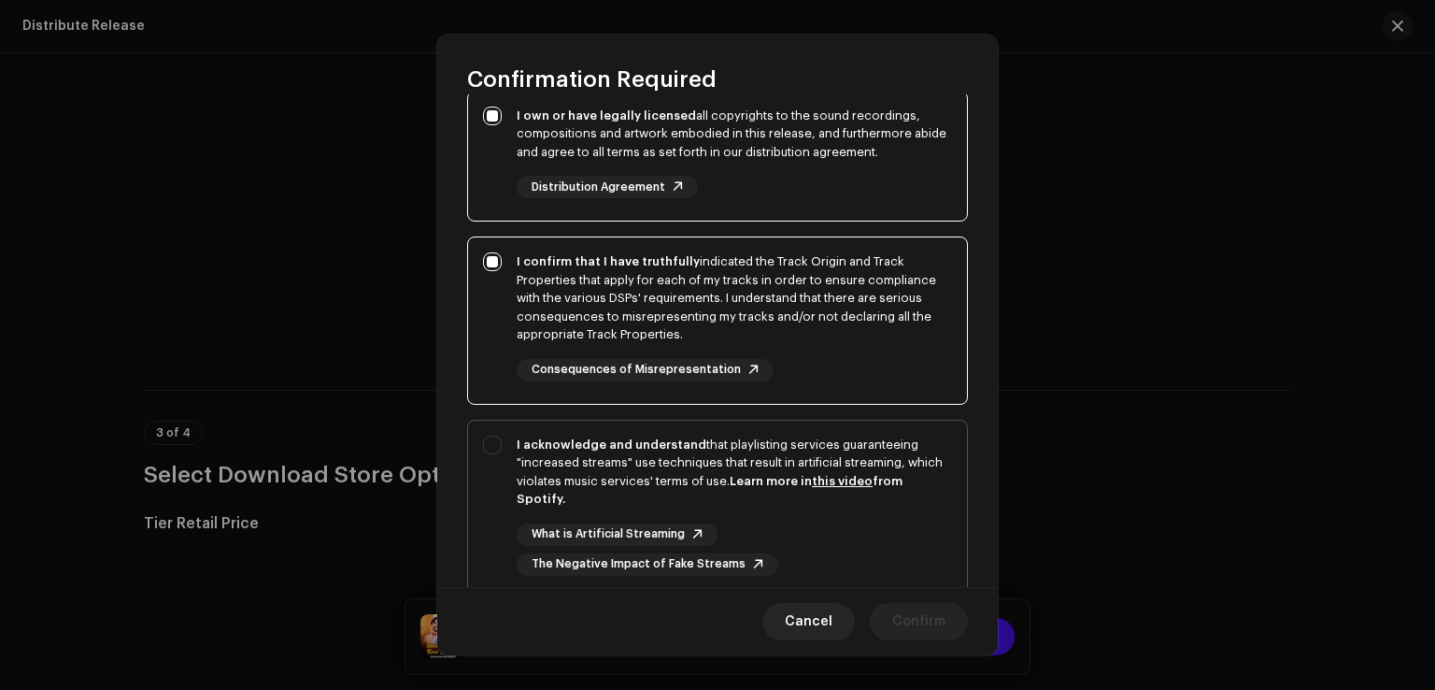
scroll to position [312, 0]
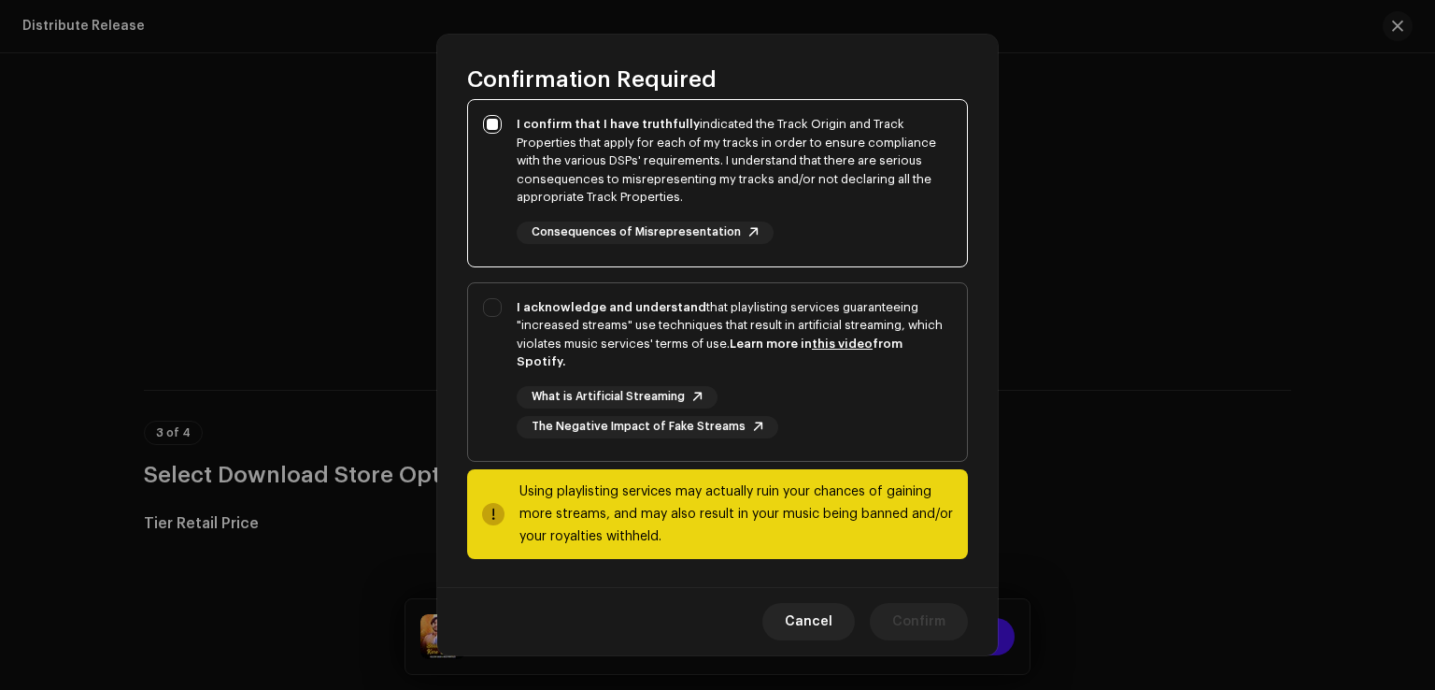
click at [496, 382] on div "I acknowledge and understand that playlisting services guaranteeing "increased …" at bounding box center [717, 368] width 499 height 170
checkbox input "true"
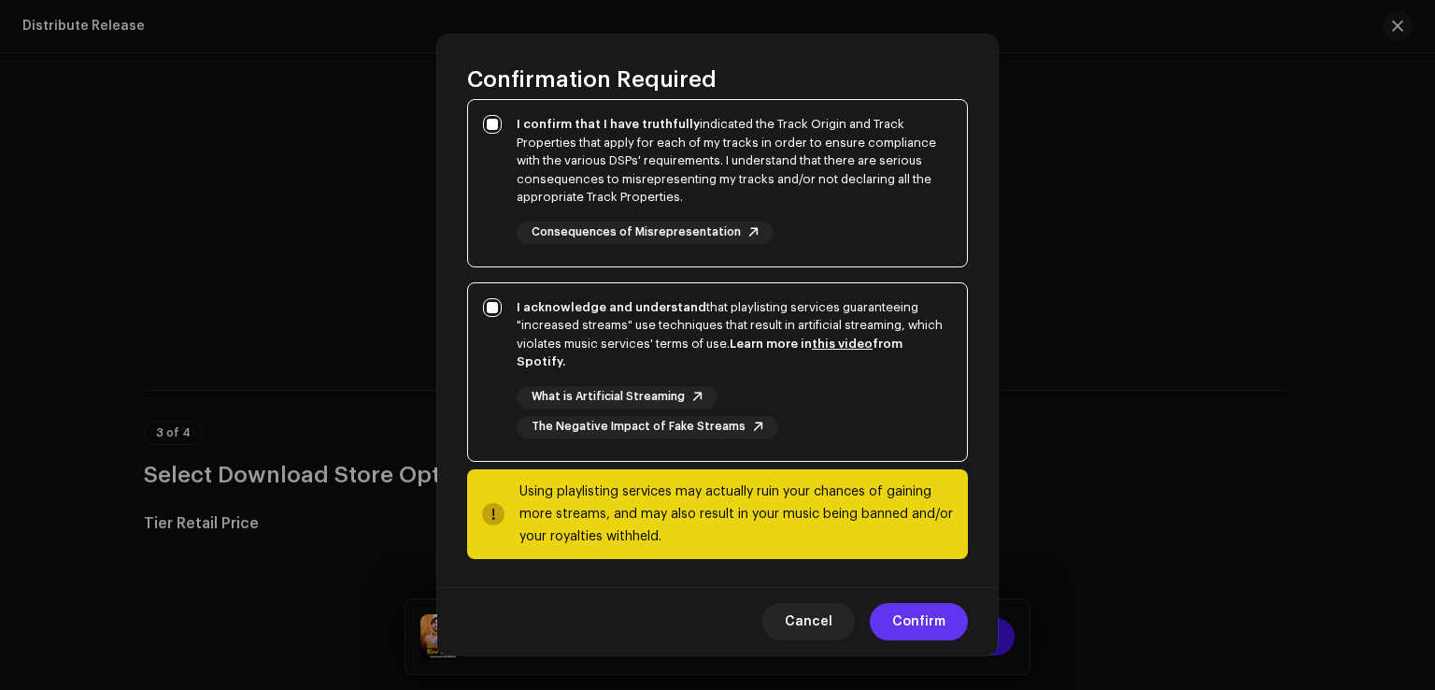
click at [907, 618] on span "Confirm" at bounding box center [919, 621] width 53 height 37
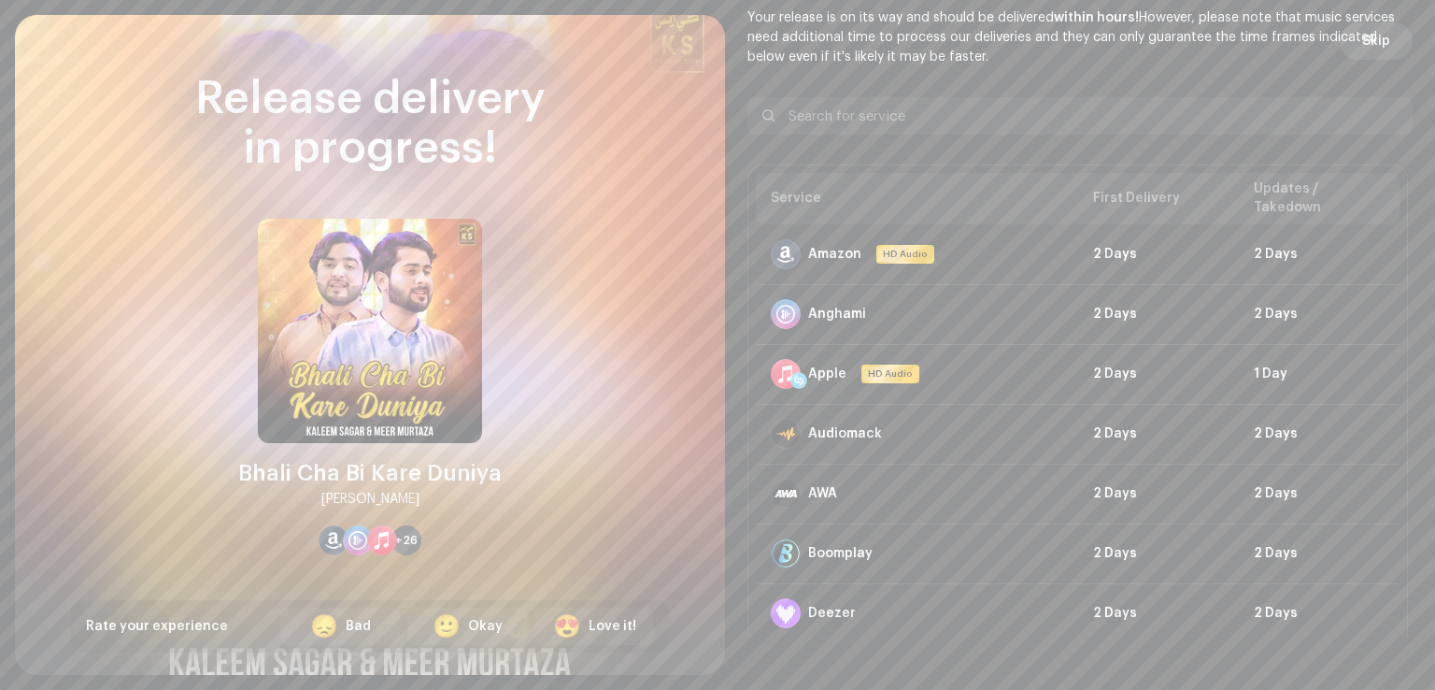
click at [1372, 31] on span "Skip" at bounding box center [1377, 40] width 28 height 37
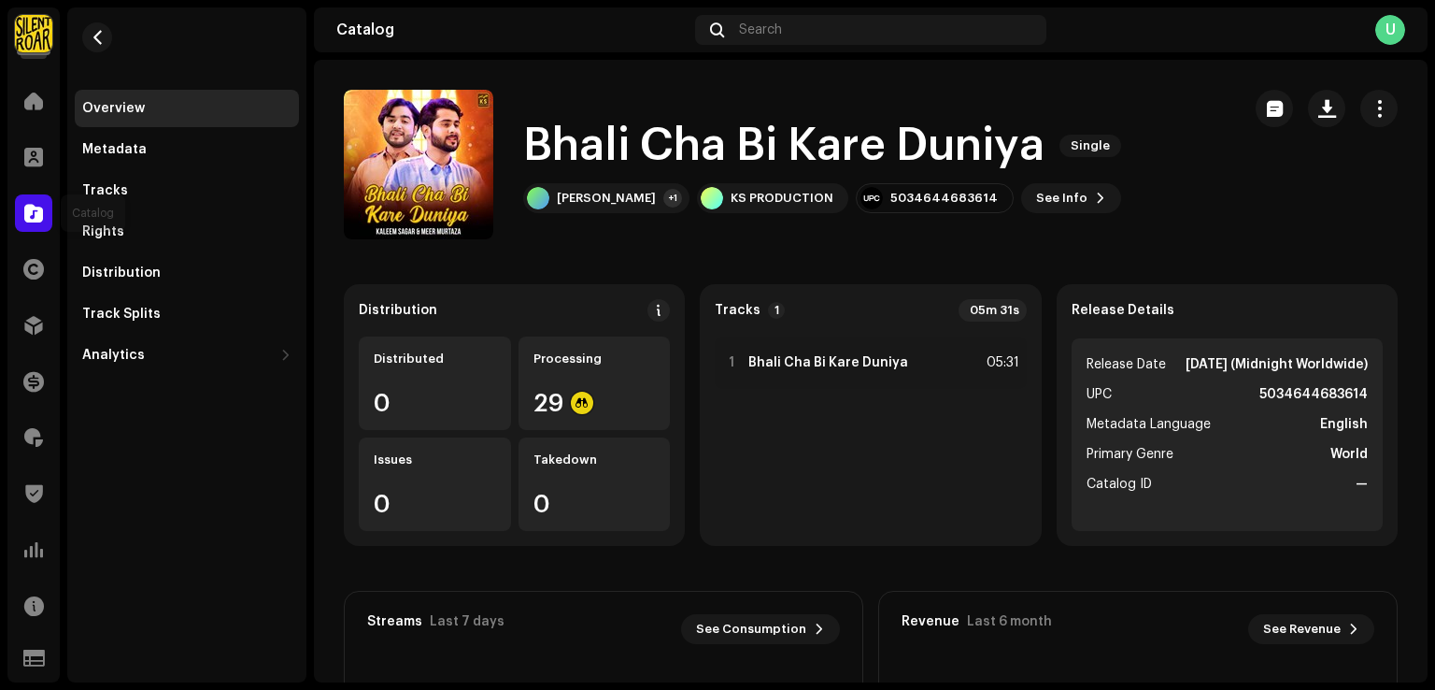
click at [49, 202] on div at bounding box center [33, 212] width 37 height 37
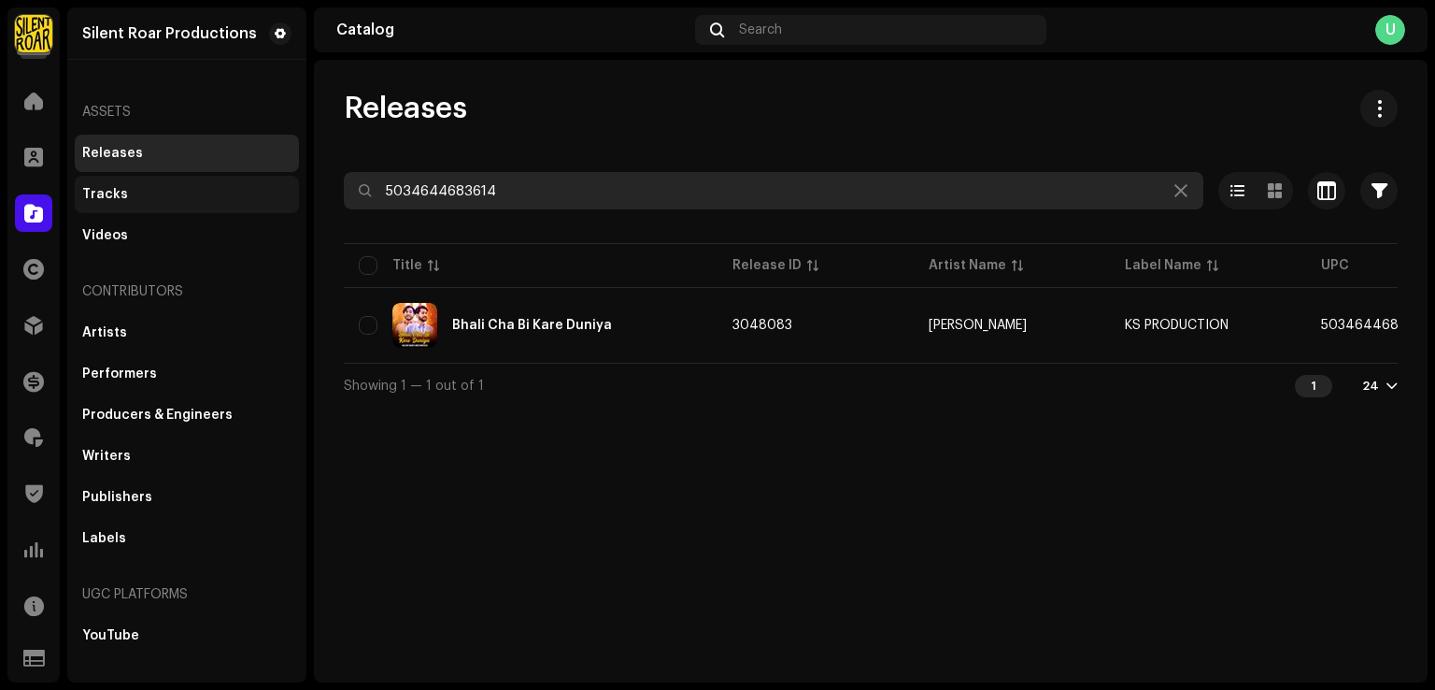
drag, startPoint x: 195, startPoint y: 184, endPoint x: 116, endPoint y: 186, distance: 79.5
click at [119, 185] on div "Silent Roar Productions Home Clients Catalog Rights Distribution Finance Royalt…" at bounding box center [717, 345] width 1435 height 690
paste input "4116"
type input "5034644684116"
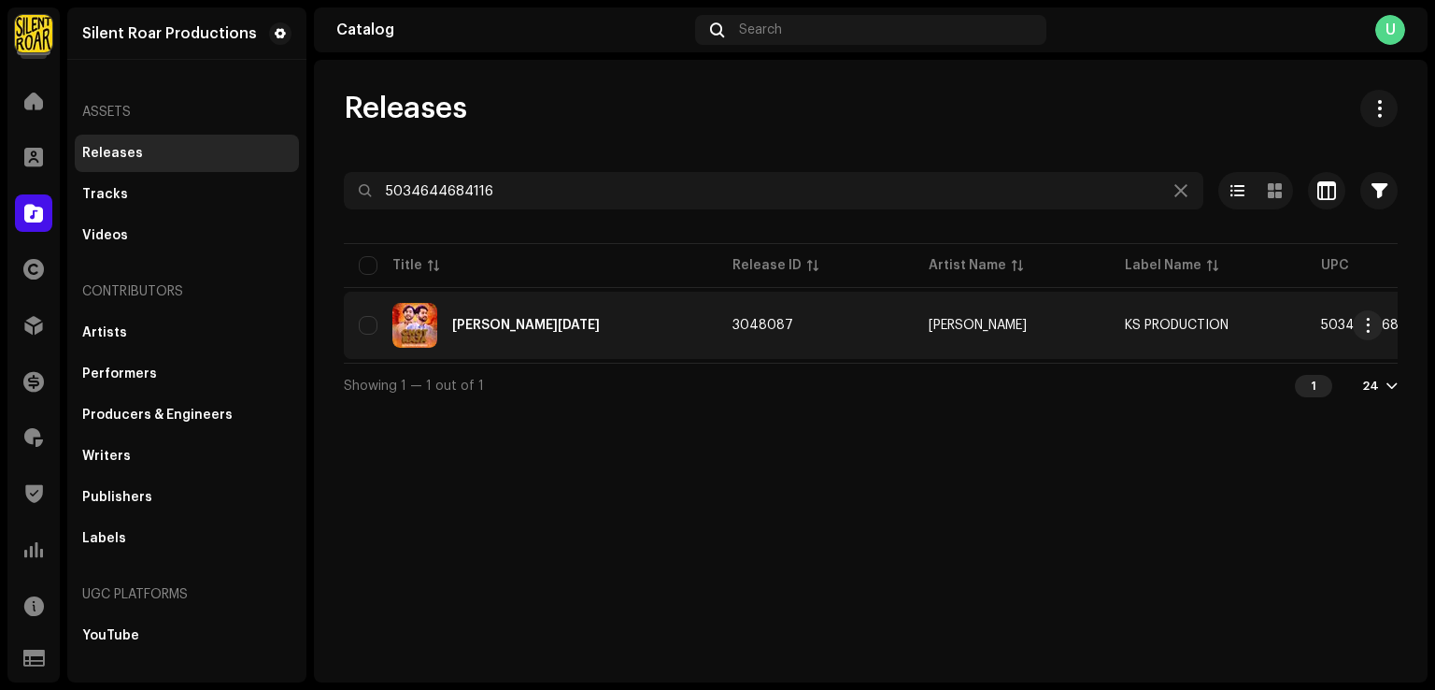
click at [572, 318] on div "[PERSON_NAME][DATE]" at bounding box center [531, 325] width 344 height 45
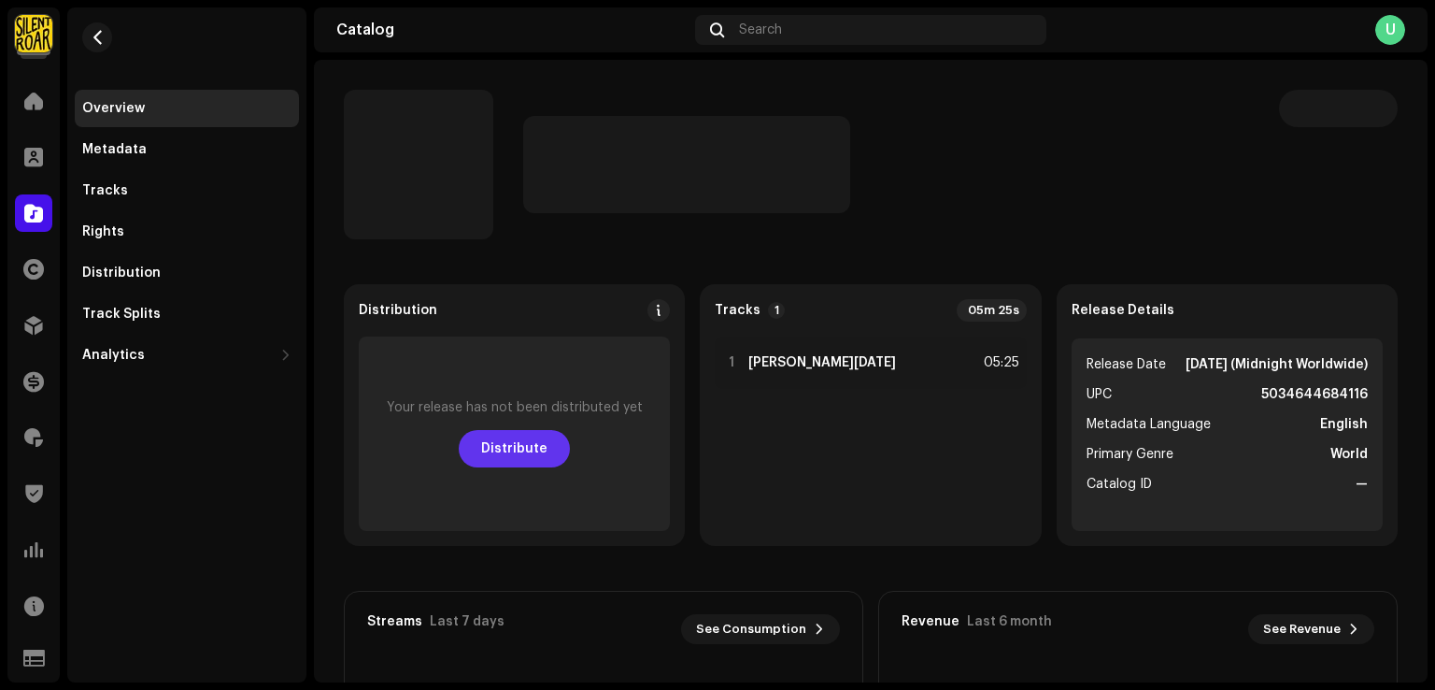
click at [511, 438] on span "Distribute" at bounding box center [514, 448] width 66 height 37
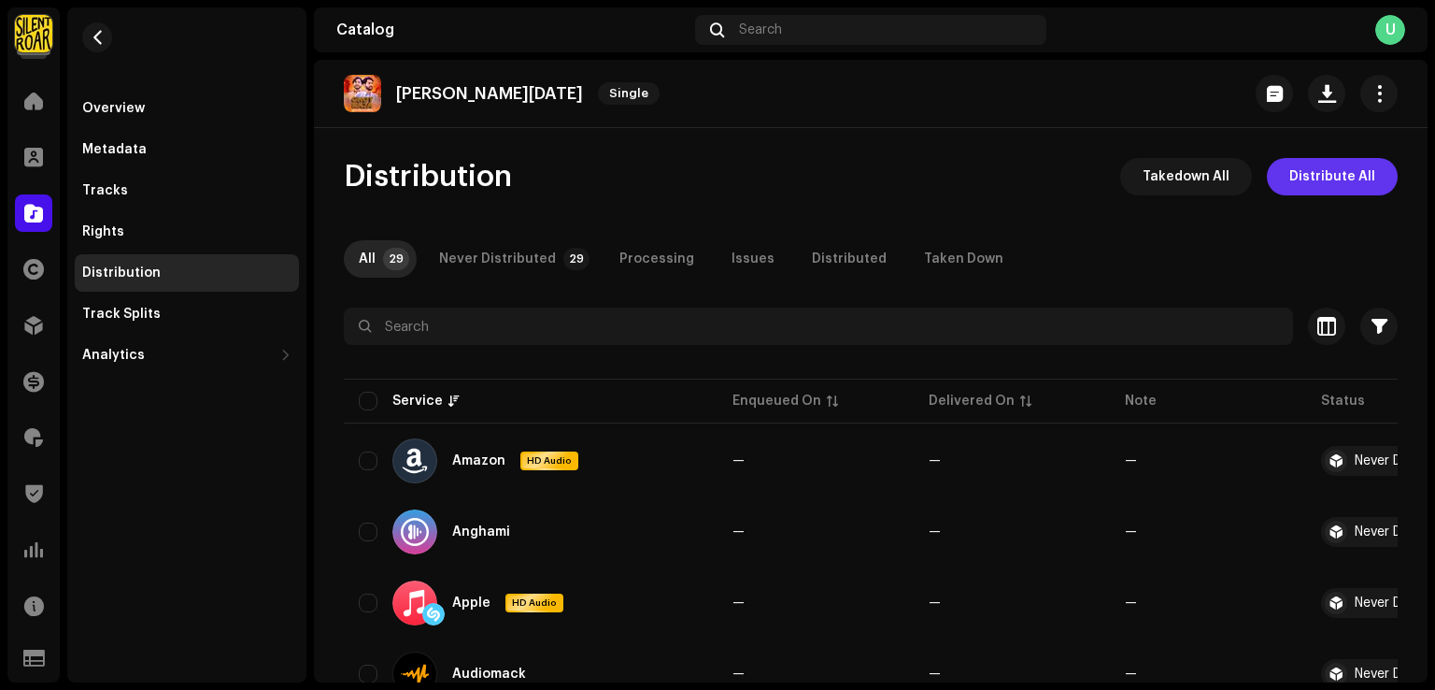
click at [1331, 173] on span "Distribute All" at bounding box center [1333, 176] width 86 height 37
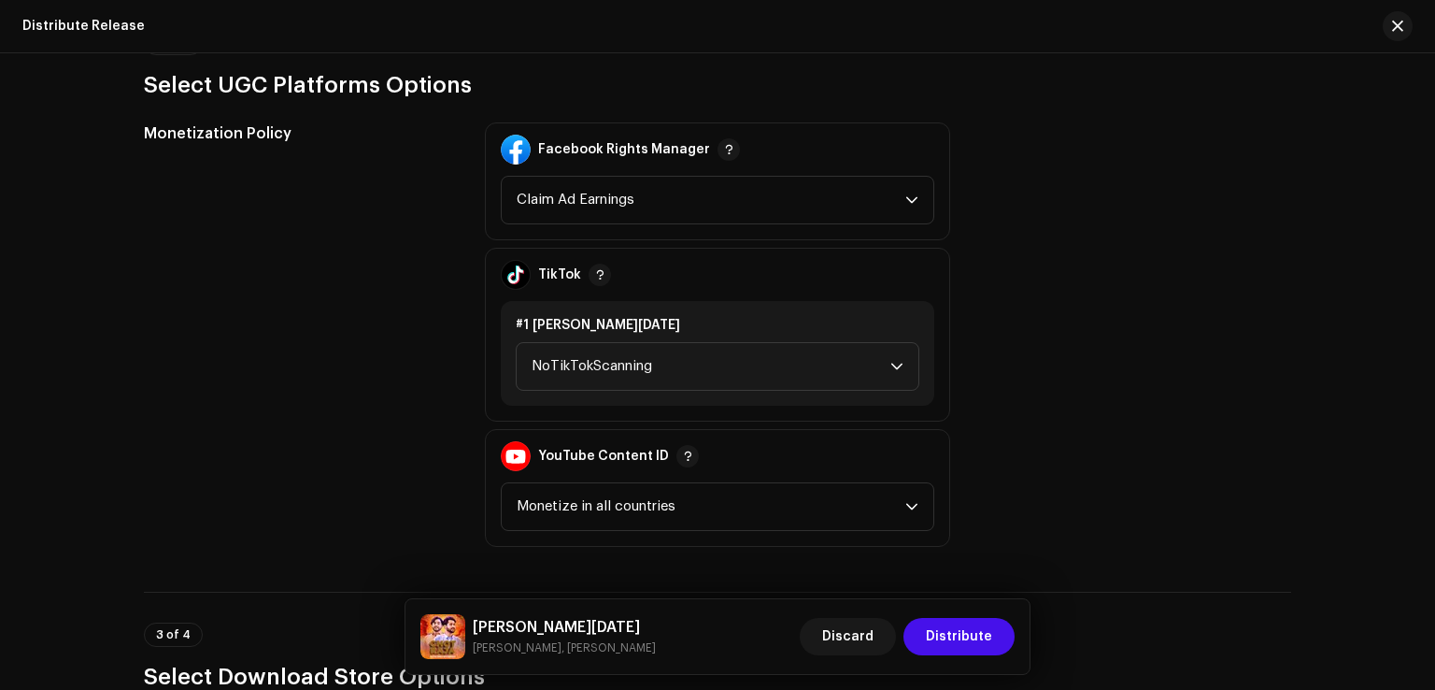
scroll to position [2150, 0]
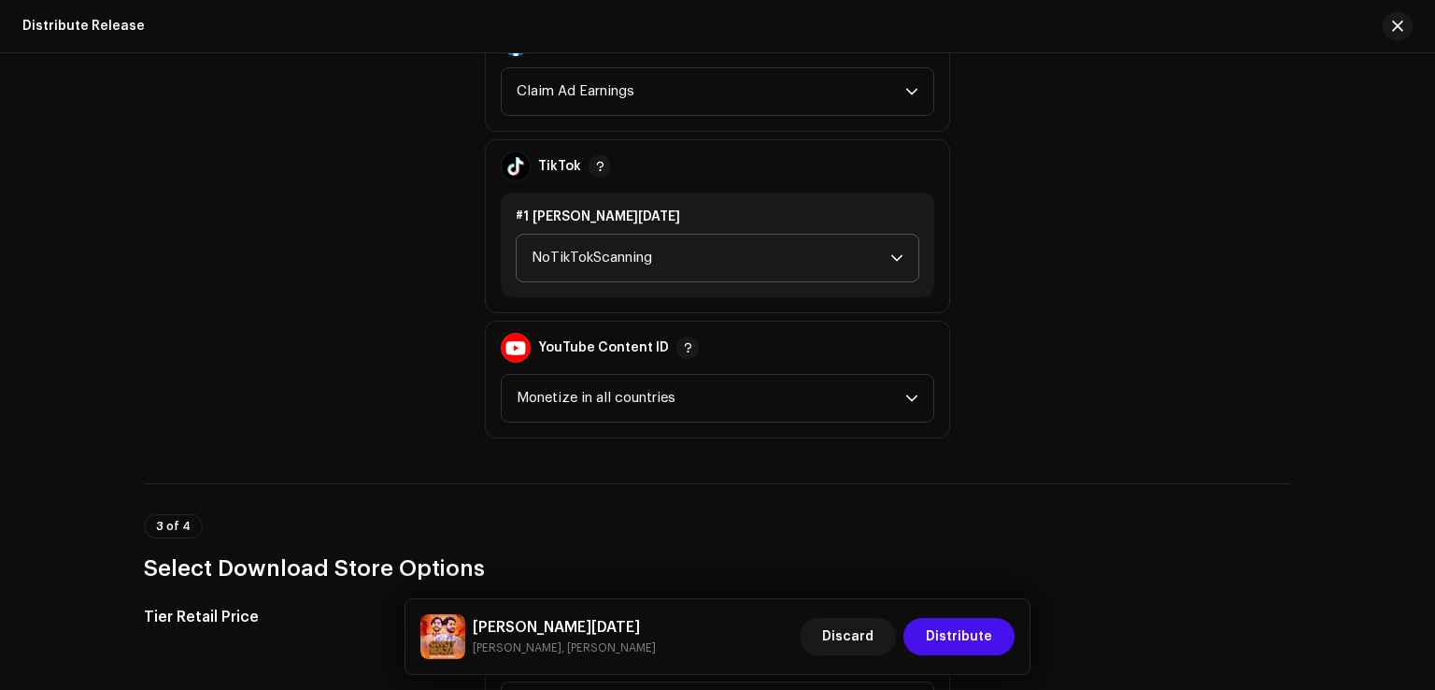
click at [584, 260] on span "NoTikTokScanning" at bounding box center [711, 258] width 359 height 47
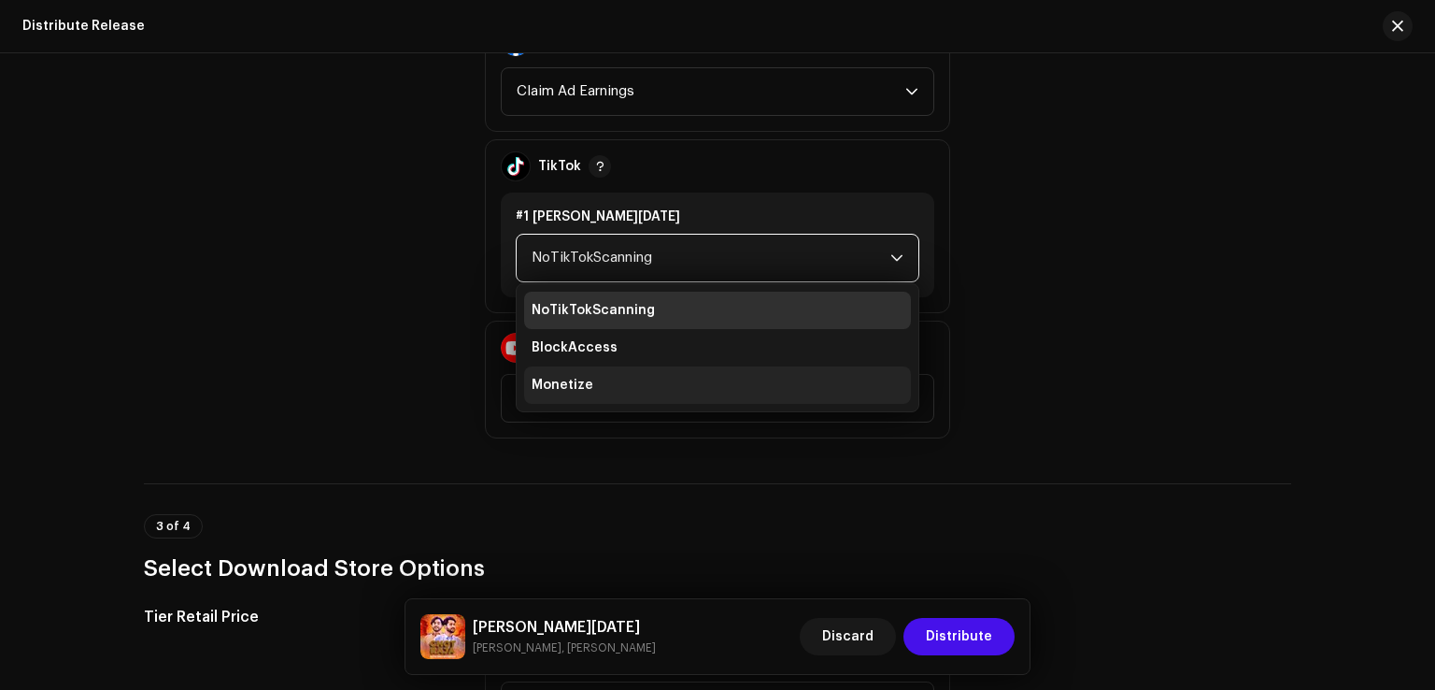
click at [583, 383] on span "Monetize" at bounding box center [563, 385] width 62 height 19
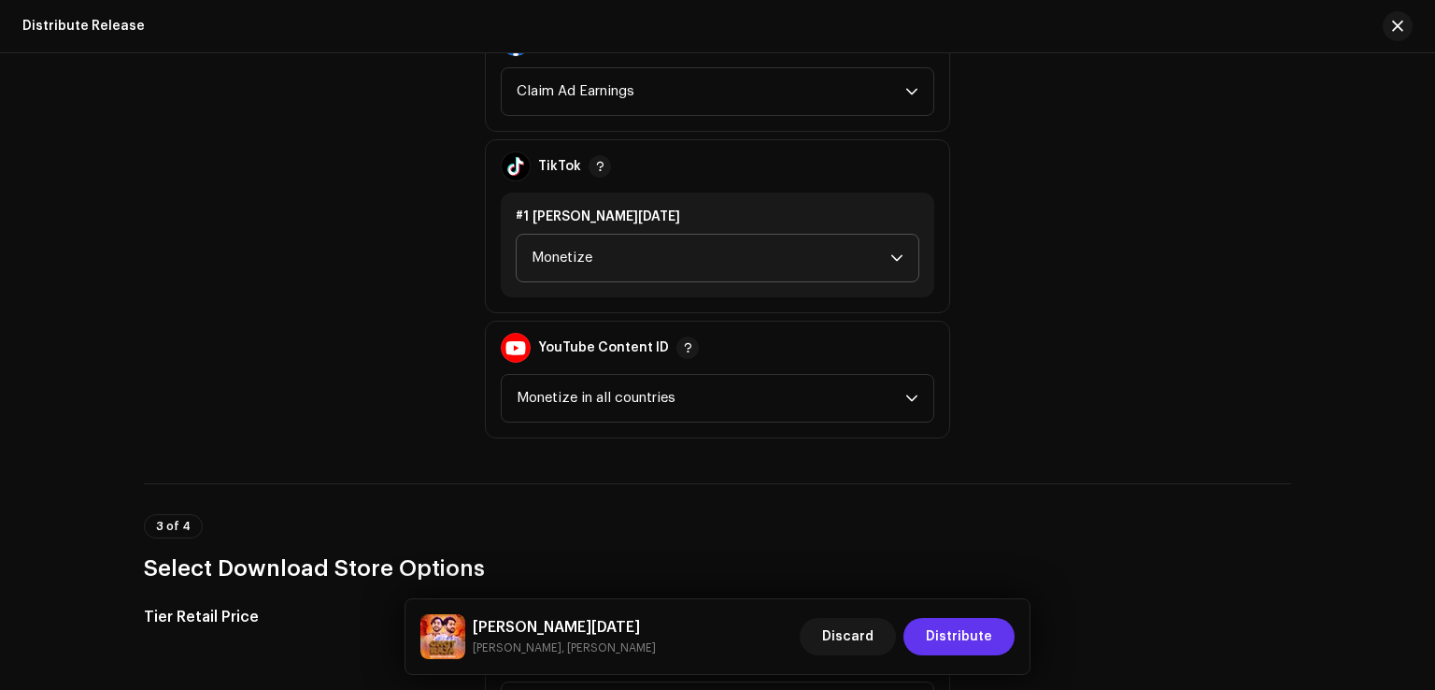
click at [957, 640] on span "Distribute" at bounding box center [959, 636] width 66 height 37
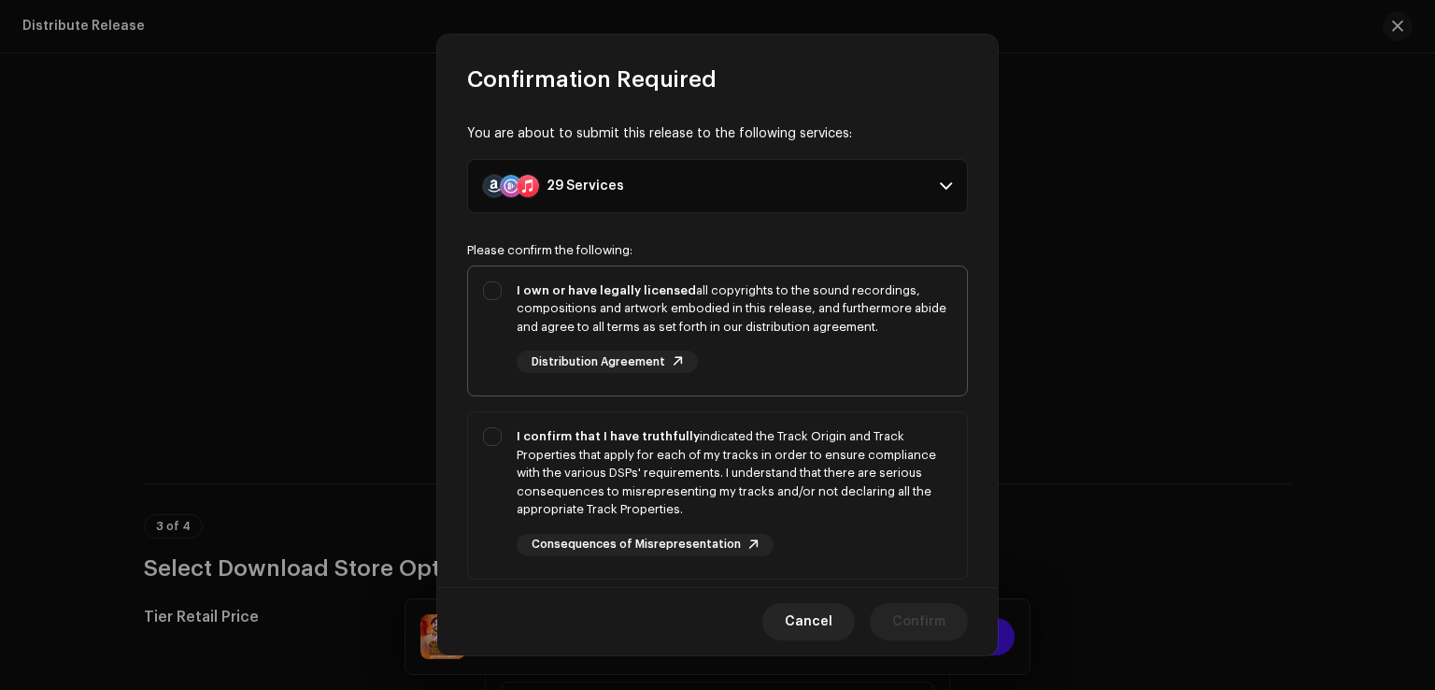
click at [481, 298] on div "I own or have legally licensed all copyrights to the sound recordings, composit…" at bounding box center [717, 327] width 499 height 122
checkbox input "true"
click at [508, 456] on div "I confirm that I have truthfully indicated the Track Origin and Track Propertie…" at bounding box center [717, 491] width 499 height 159
checkbox input "true"
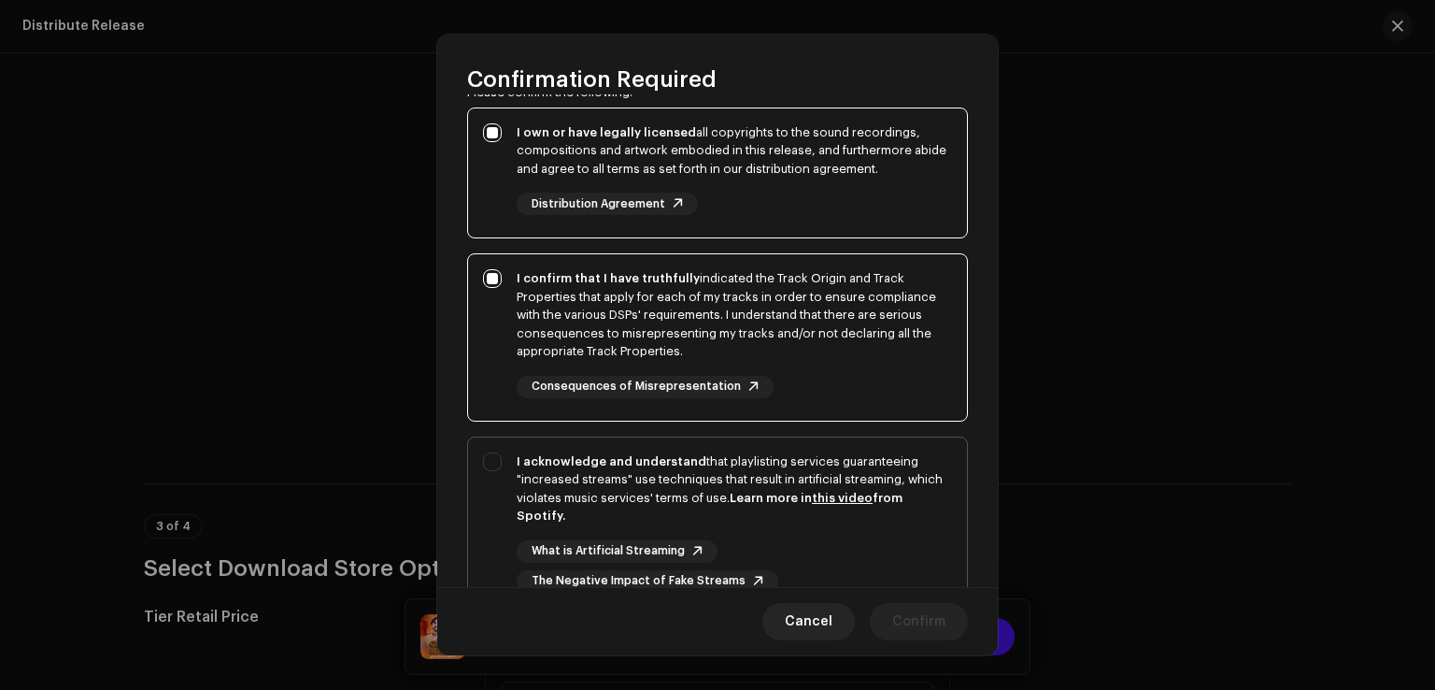
scroll to position [312, 0]
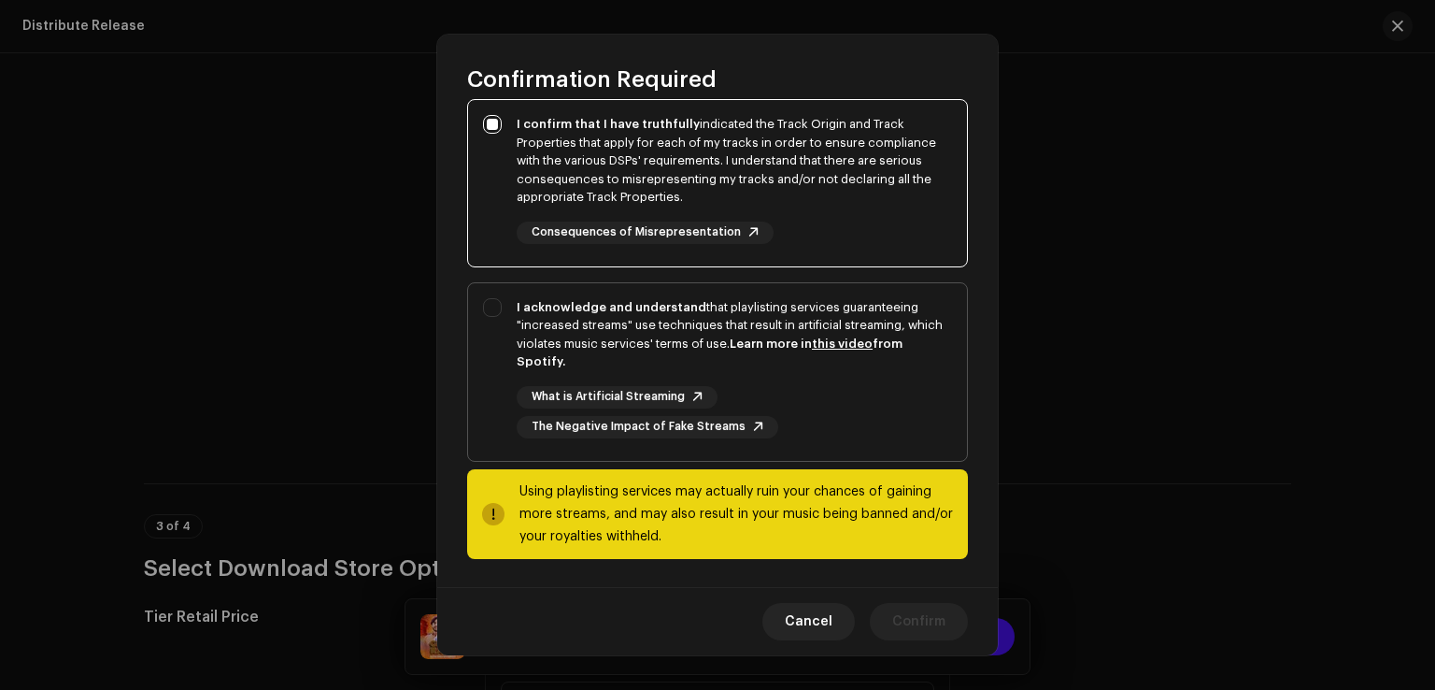
click at [491, 385] on div "I acknowledge and understand that playlisting services guaranteeing "increased …" at bounding box center [717, 368] width 499 height 170
checkbox input "true"
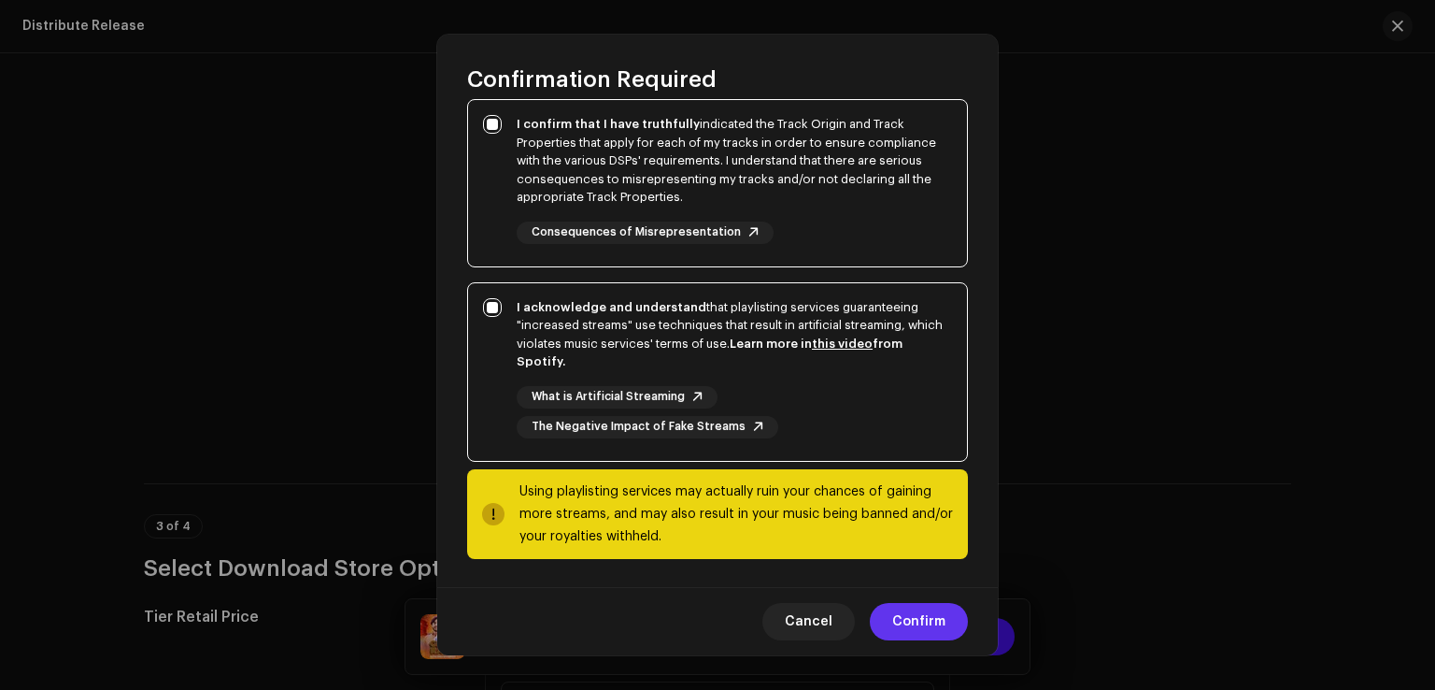
click at [901, 618] on span "Confirm" at bounding box center [919, 621] width 53 height 37
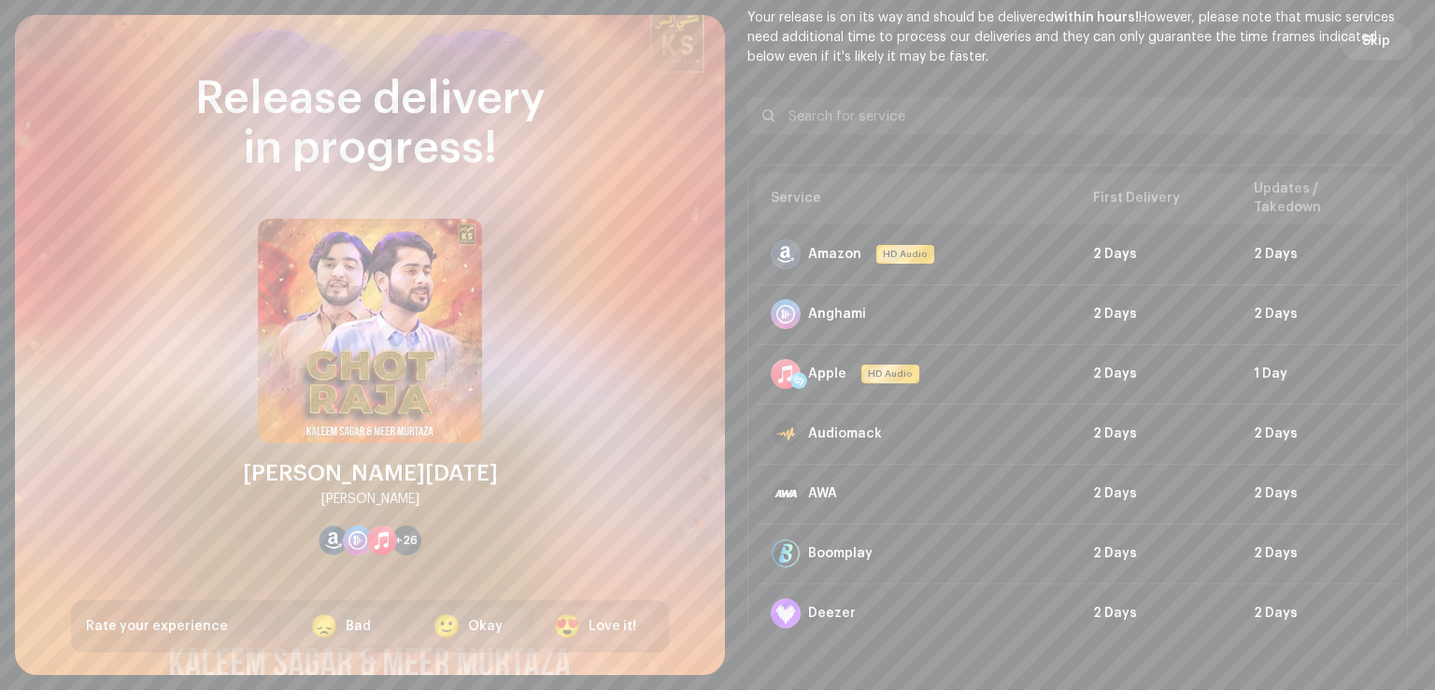
click at [1377, 55] on span "Skip" at bounding box center [1377, 40] width 28 height 37
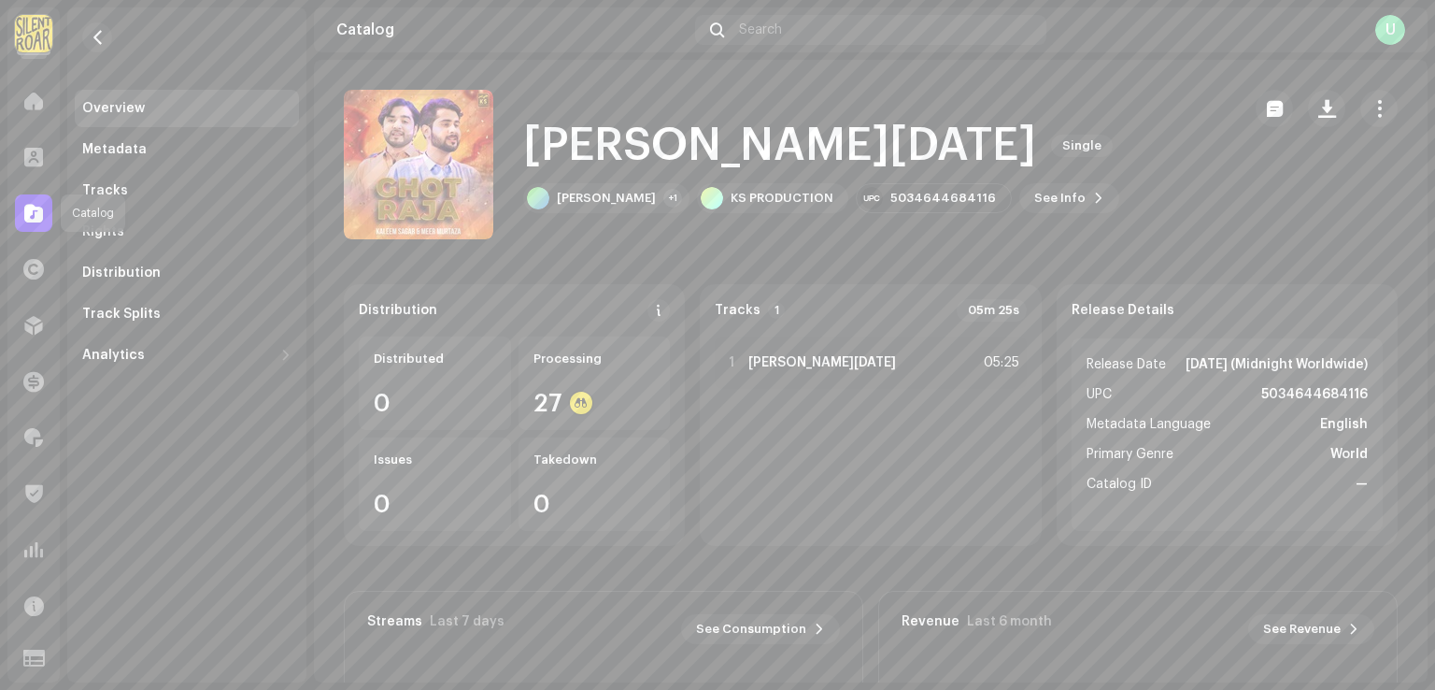
click at [34, 215] on span at bounding box center [33, 213] width 19 height 15
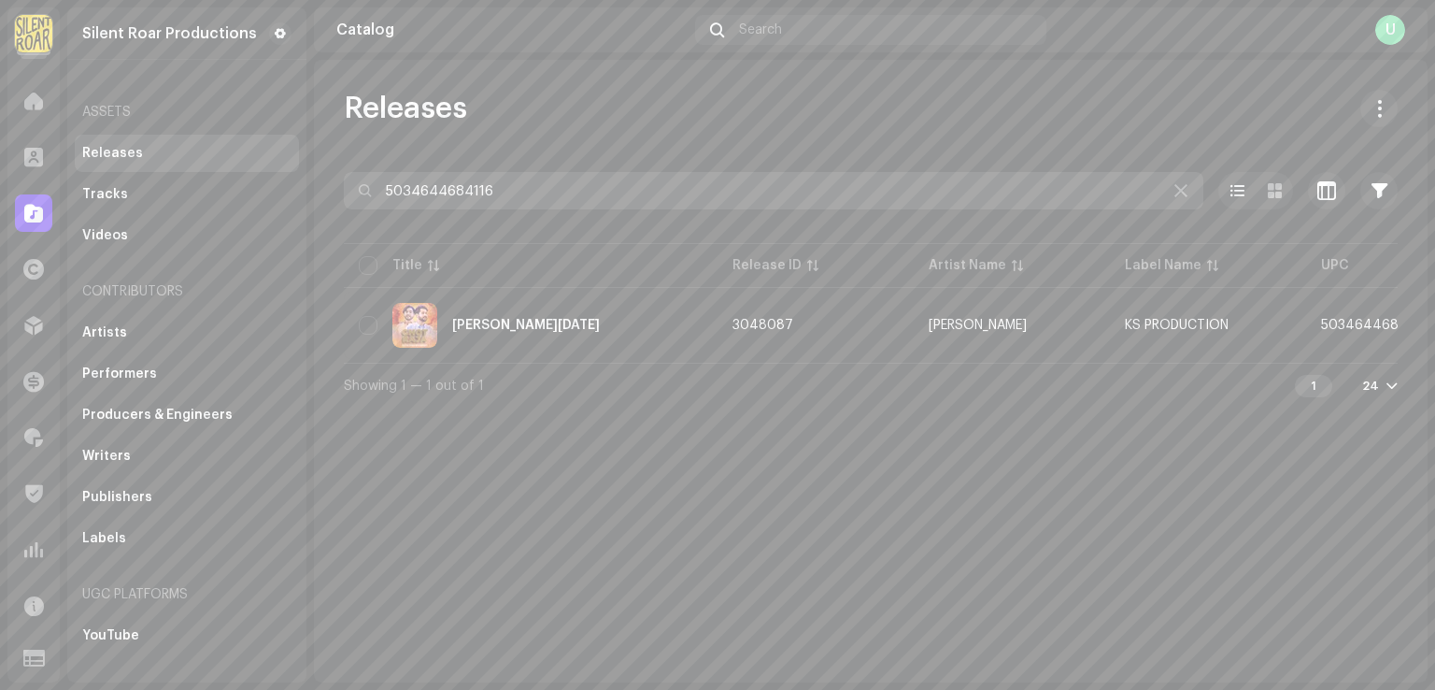
drag, startPoint x: 536, startPoint y: 189, endPoint x: 73, endPoint y: 188, distance: 463.5
click at [120, 188] on div "Silent Roar Productions Home Clients Catalog Rights Distribution Finance Royalt…" at bounding box center [717, 345] width 1435 height 690
paste input "719900"
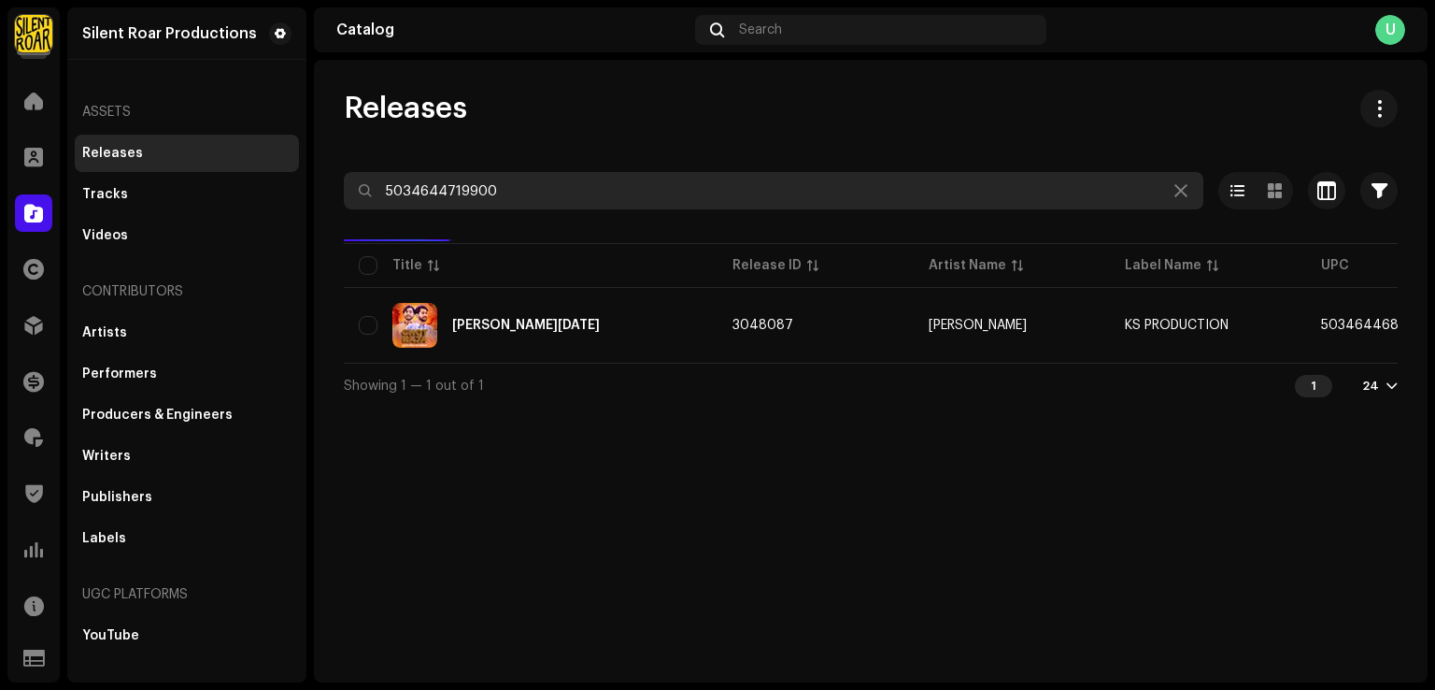
type input "5034644719900"
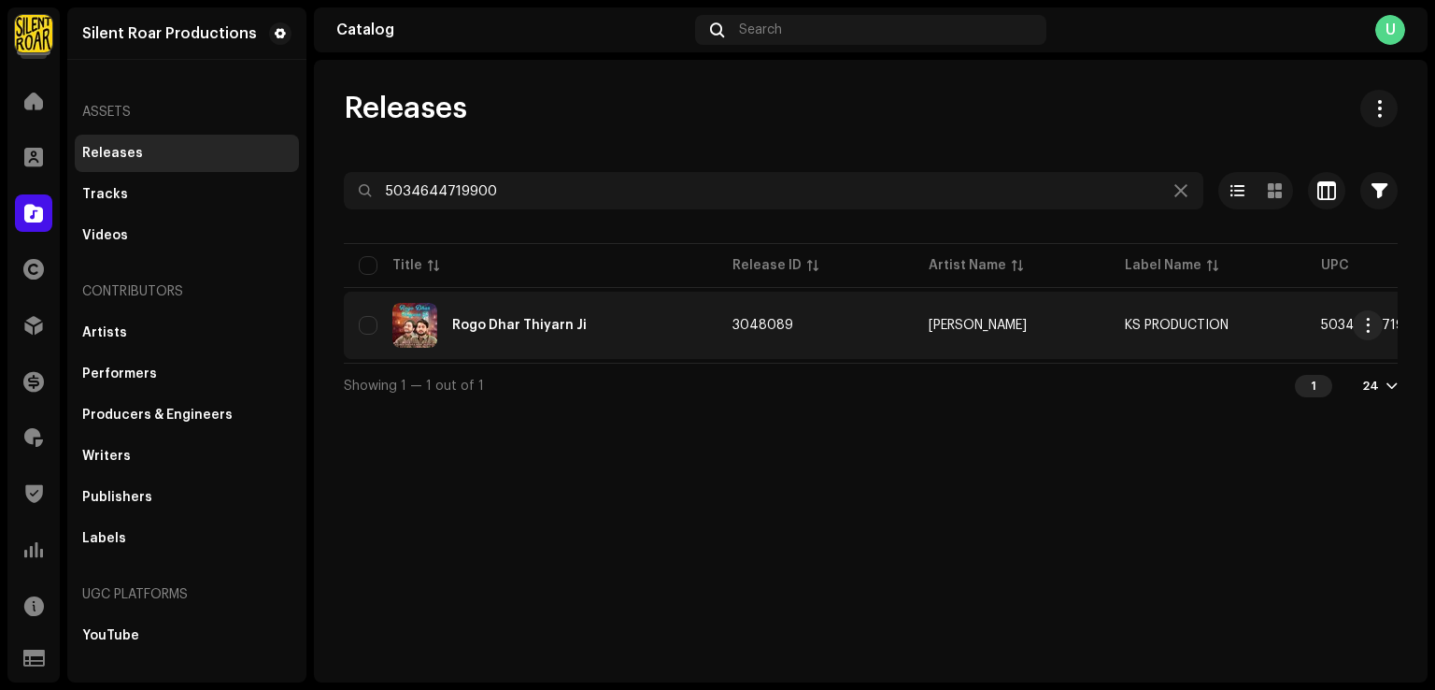
click at [523, 337] on div "Rogo Dhar Thiyarn Ji" at bounding box center [531, 325] width 344 height 45
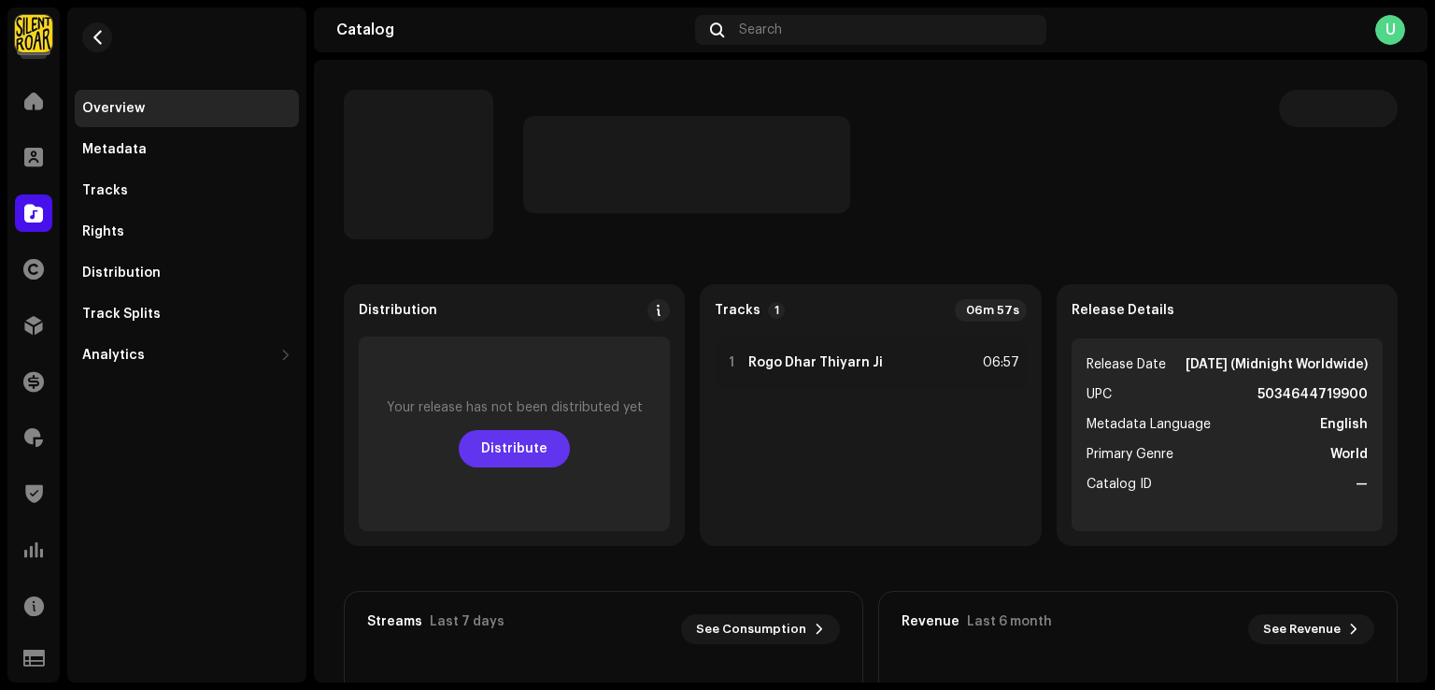
click at [508, 442] on span "Distribute" at bounding box center [514, 448] width 66 height 37
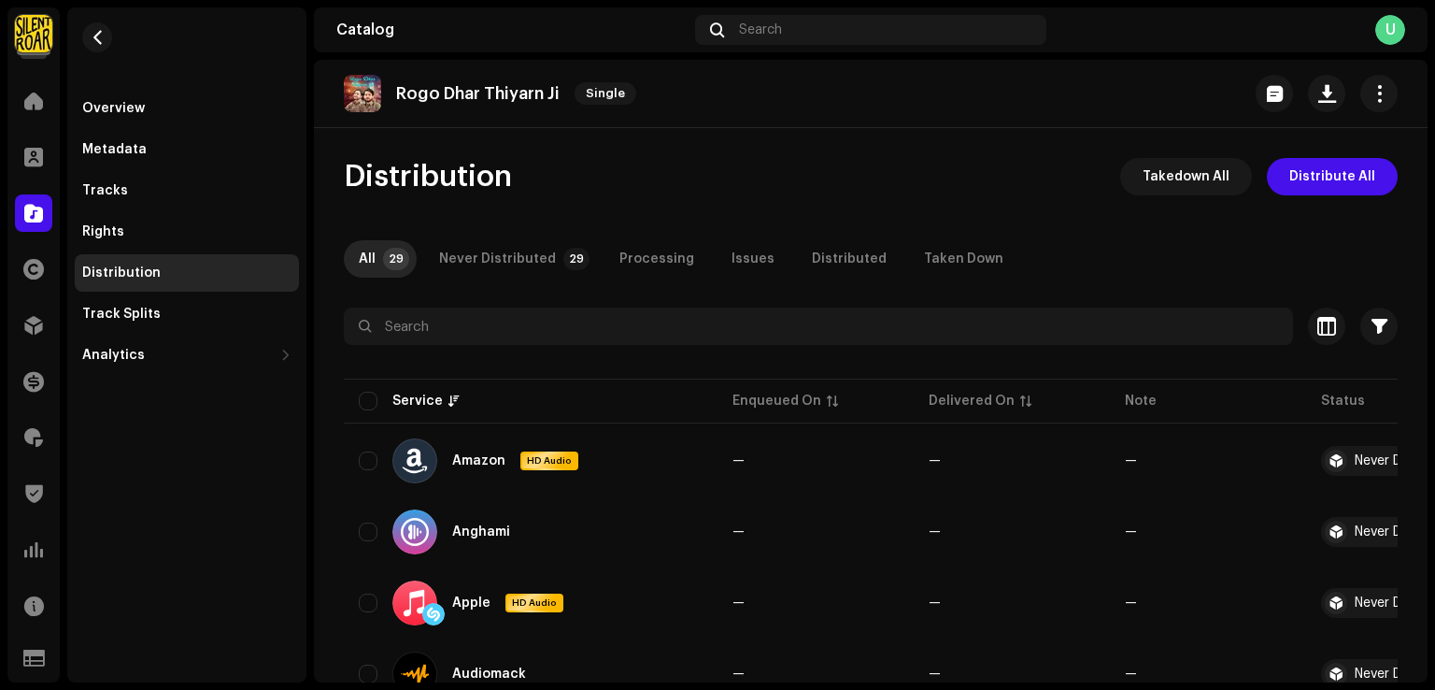
click at [1312, 172] on span "Distribute All" at bounding box center [1333, 176] width 86 height 37
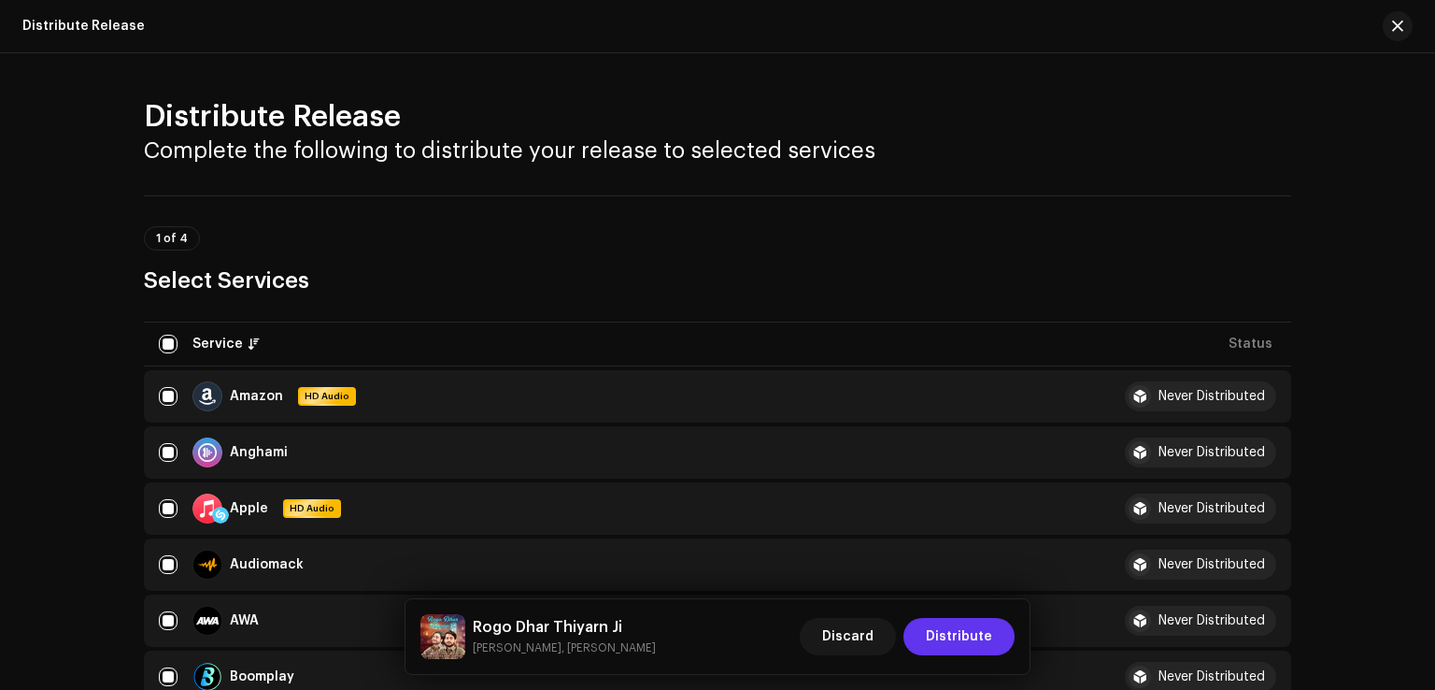
click at [937, 651] on span "Distribute" at bounding box center [959, 636] width 66 height 37
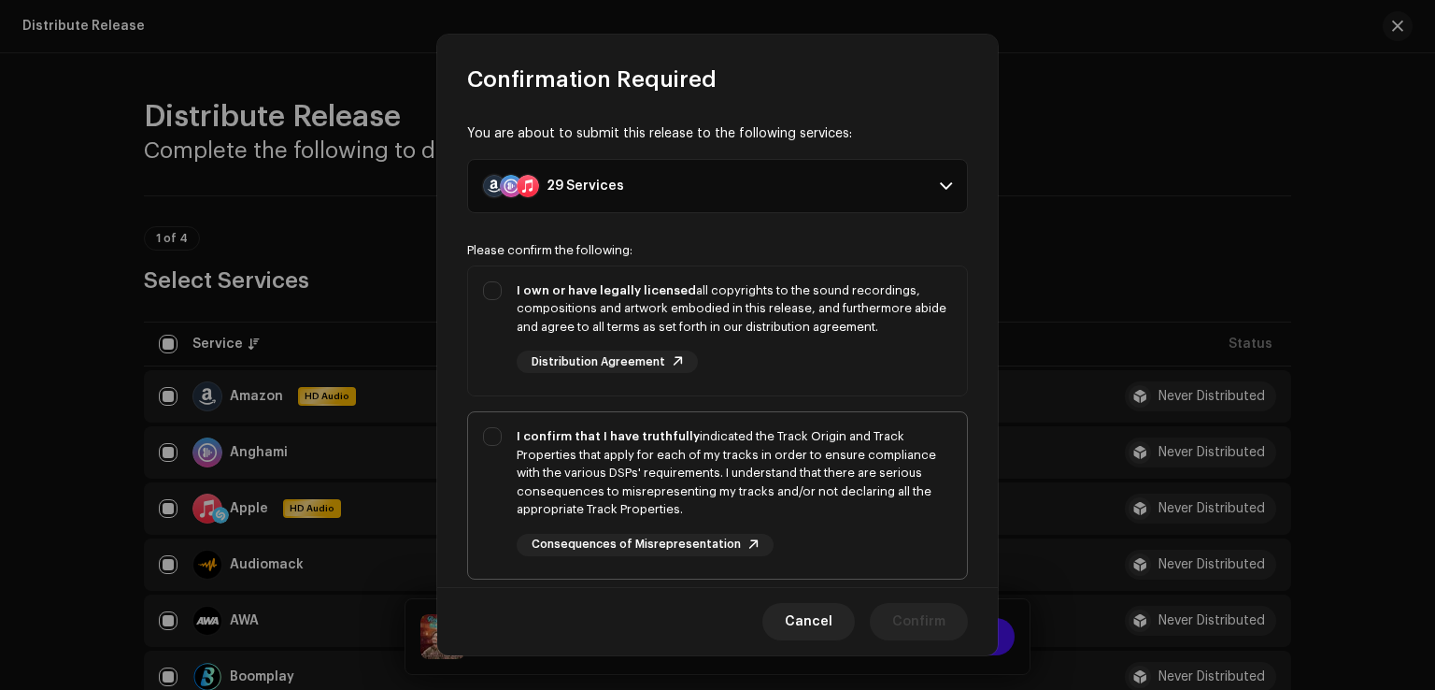
drag, startPoint x: 492, startPoint y: 300, endPoint x: 490, endPoint y: 418, distance: 117.8
click at [492, 300] on div "I own or have legally licensed all copyrights to the sound recordings, composit…" at bounding box center [717, 327] width 499 height 122
checkbox input "true"
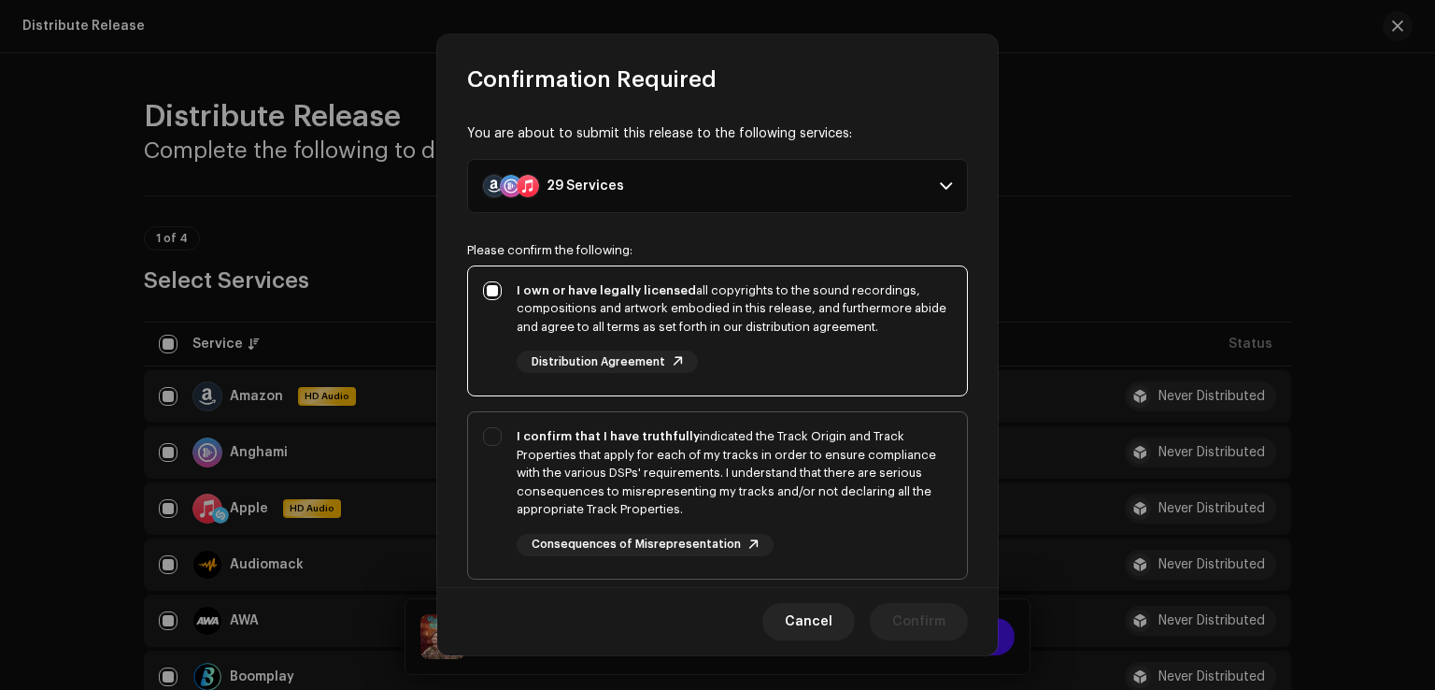
click at [487, 459] on div "I confirm that I have truthfully indicated the Track Origin and Track Propertie…" at bounding box center [717, 491] width 499 height 159
checkbox input "true"
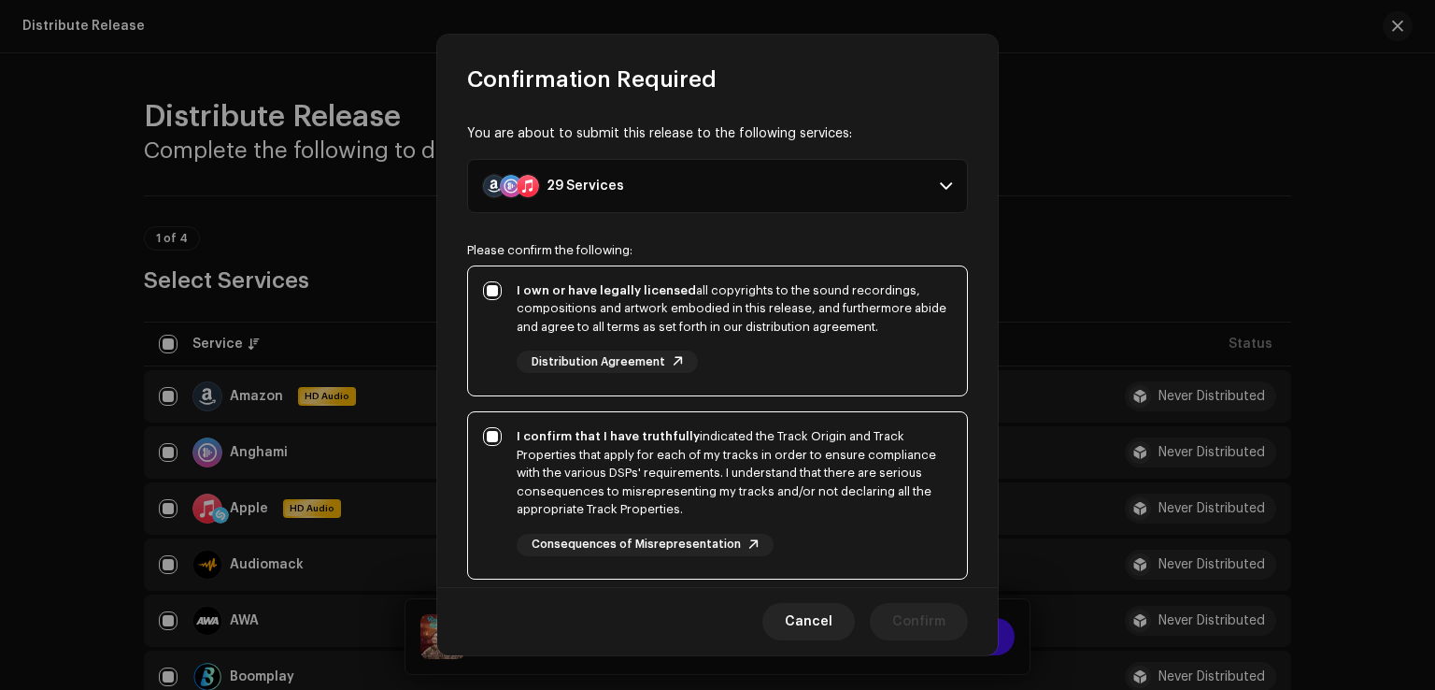
scroll to position [312, 0]
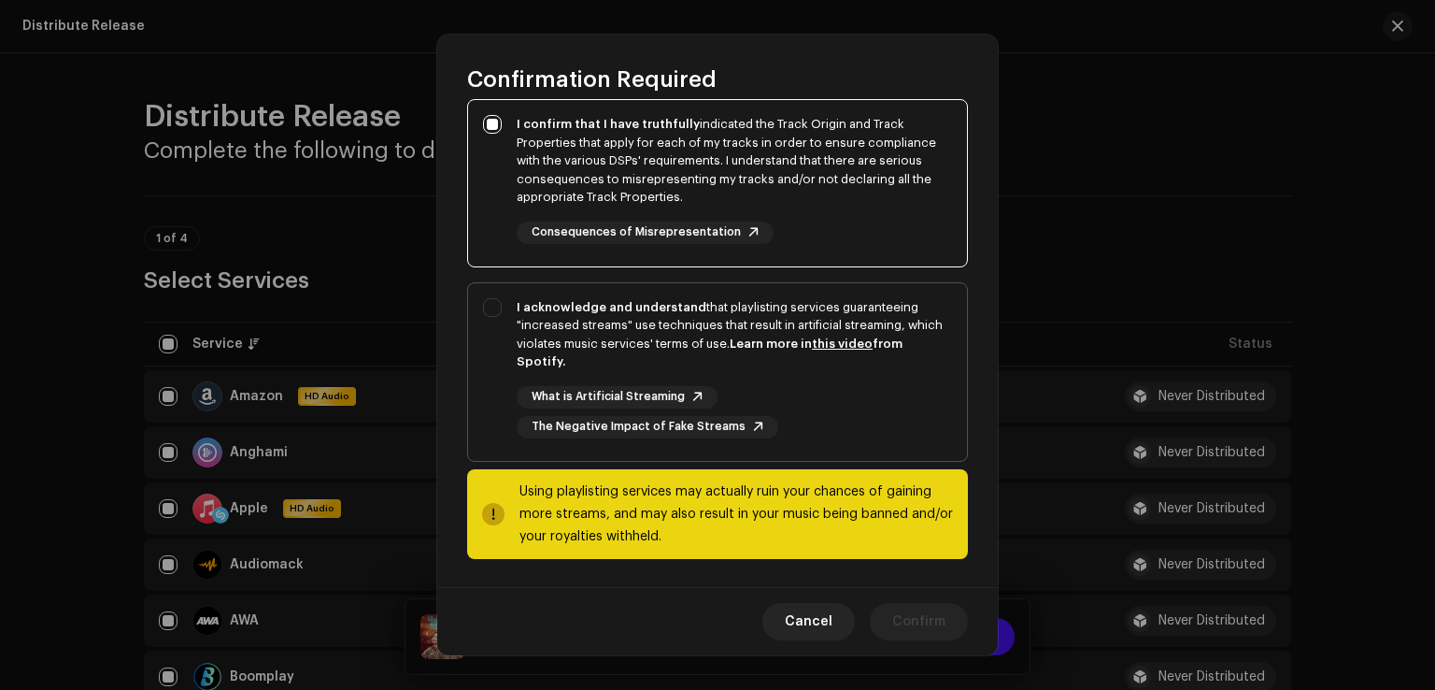
click at [494, 369] on div "I acknowledge and understand that playlisting services guaranteeing "increased …" at bounding box center [717, 368] width 499 height 170
checkbox input "true"
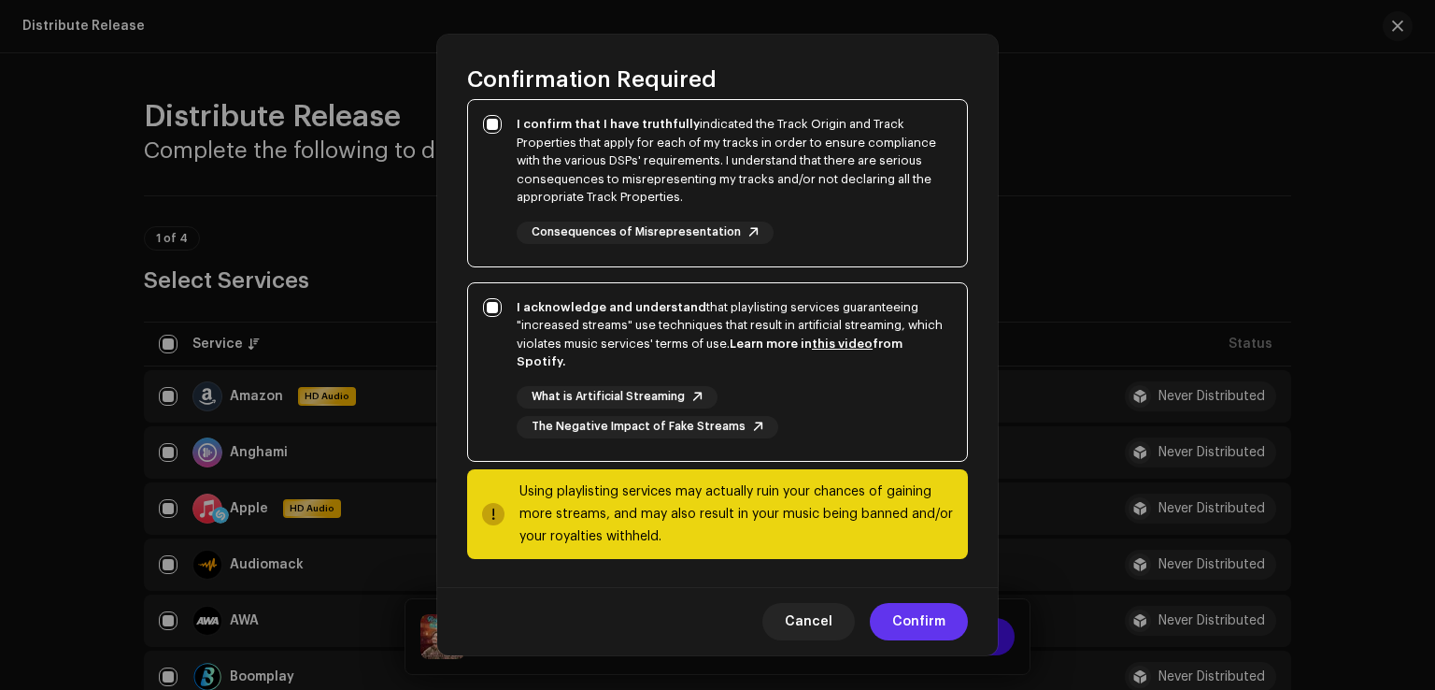
click at [949, 635] on button "Confirm" at bounding box center [919, 621] width 98 height 37
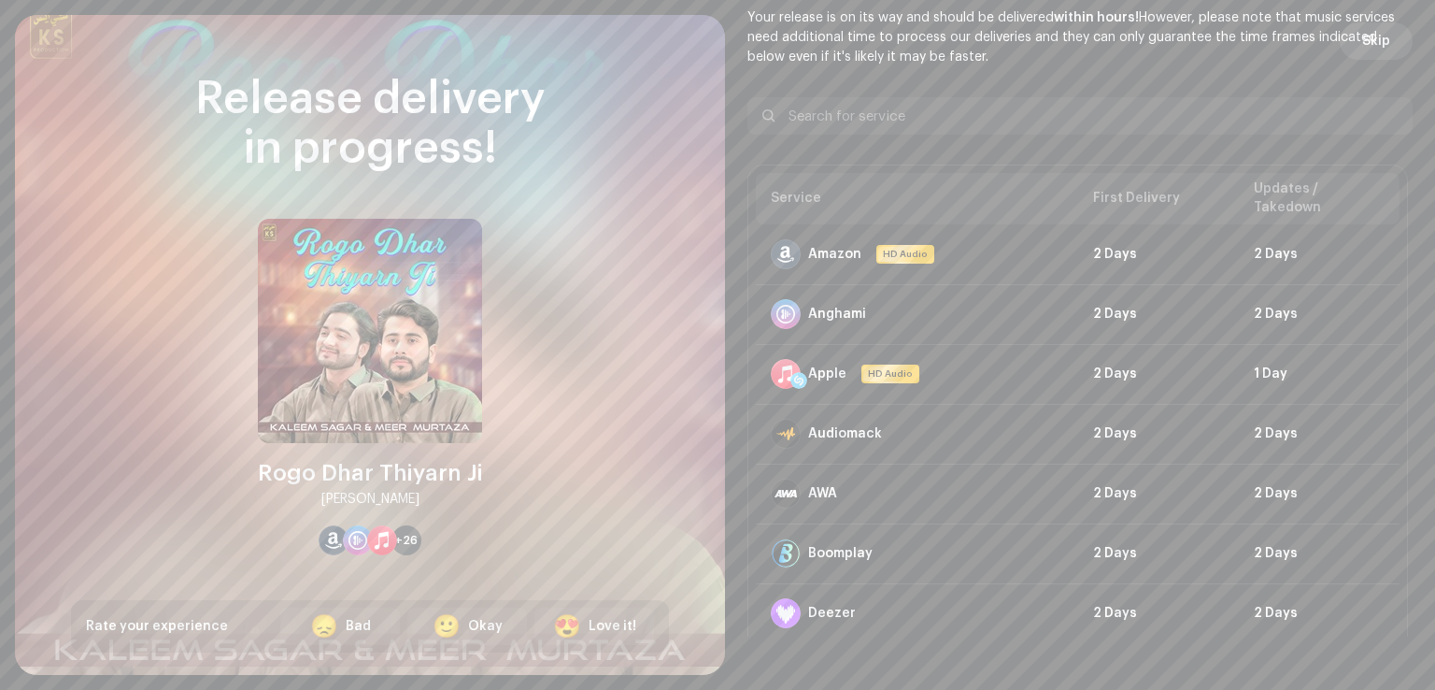
click at [1364, 46] on span "Skip" at bounding box center [1377, 40] width 28 height 37
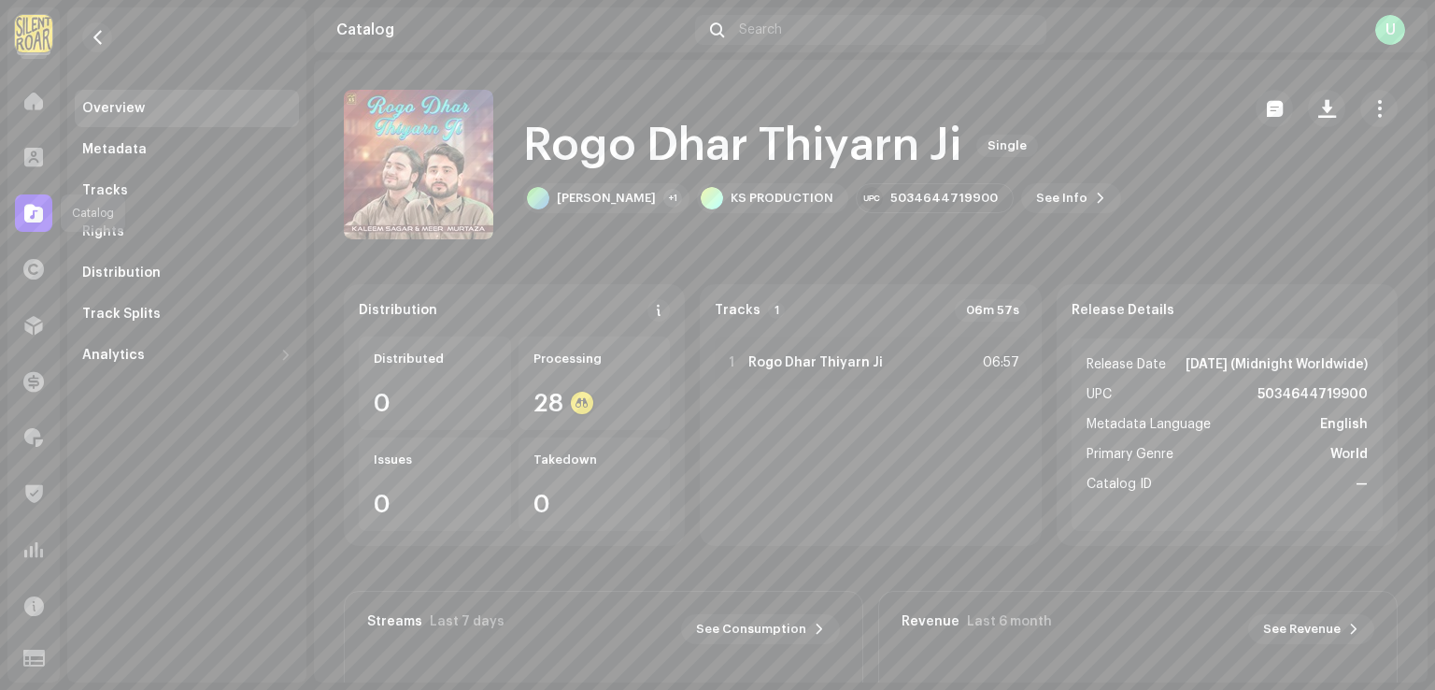
click at [31, 200] on div at bounding box center [33, 212] width 37 height 37
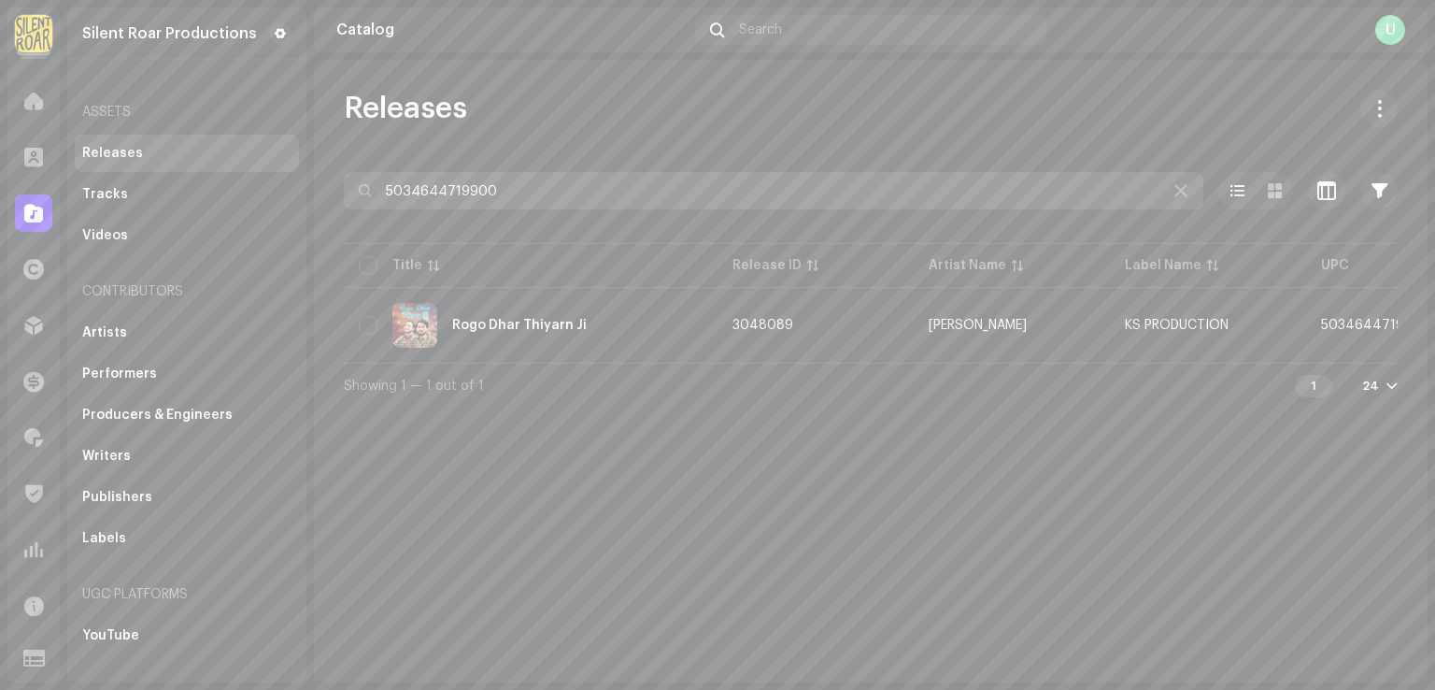
drag, startPoint x: 464, startPoint y: 194, endPoint x: 71, endPoint y: 215, distance: 393.1
click at [73, 185] on div "Silent Roar Productions Home Clients Catalog Rights Distribution Finance Royalt…" at bounding box center [717, 345] width 1435 height 690
paste input "679396"
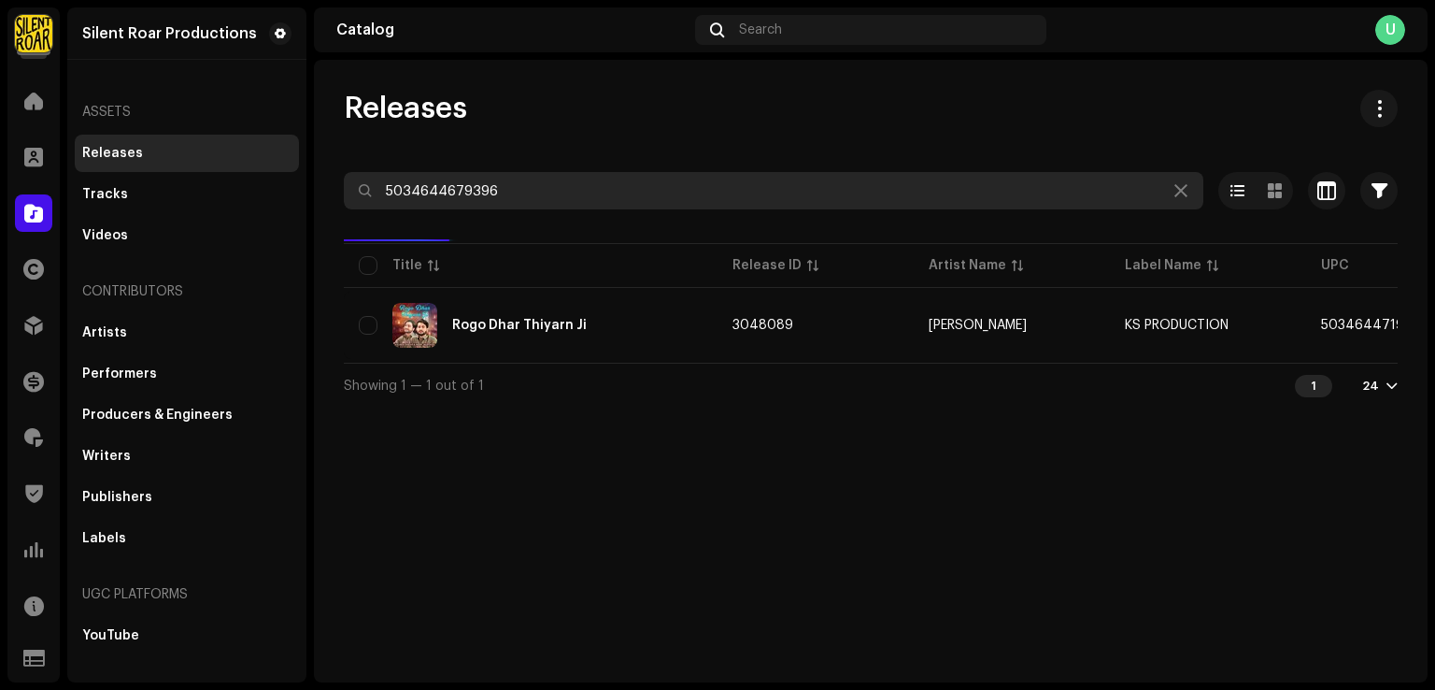
type input "5034644679396"
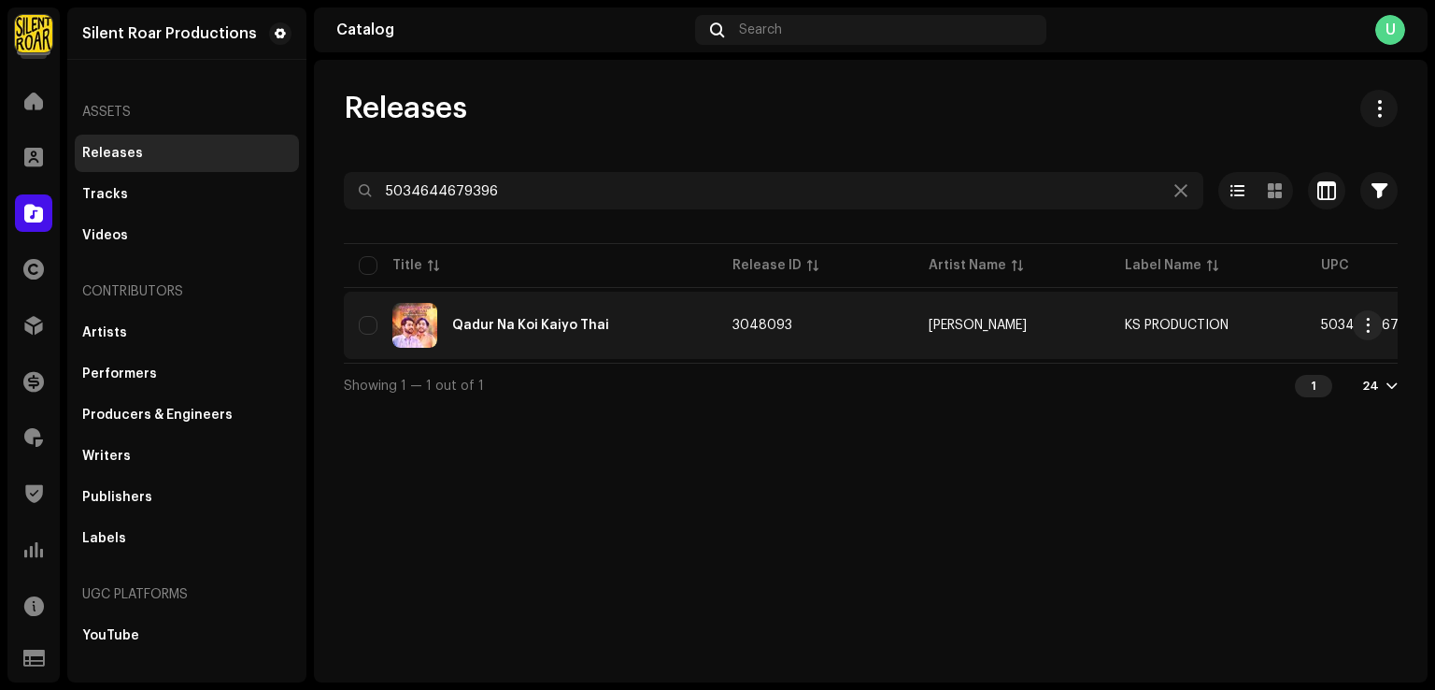
click at [602, 311] on div "Qadur Na Koi Kaiyo Thai" at bounding box center [531, 325] width 344 height 45
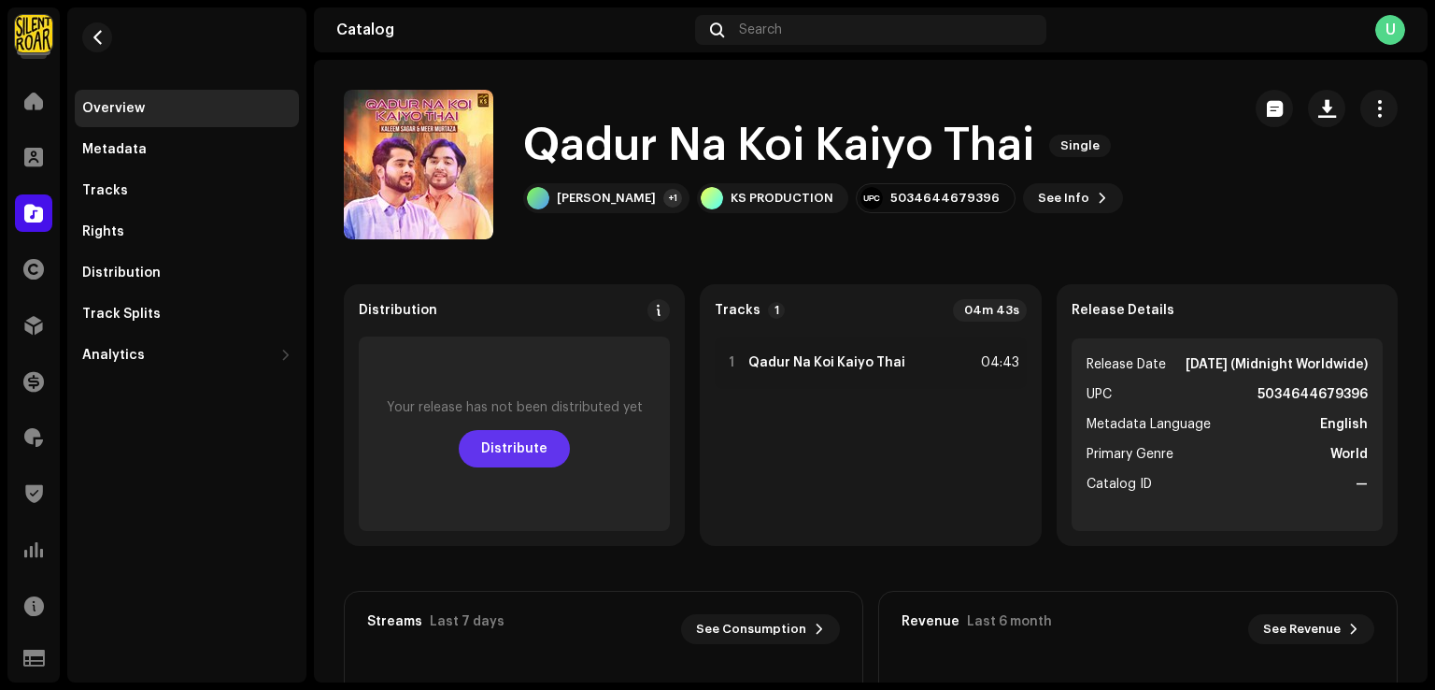
click at [531, 448] on span "Distribute" at bounding box center [514, 448] width 66 height 37
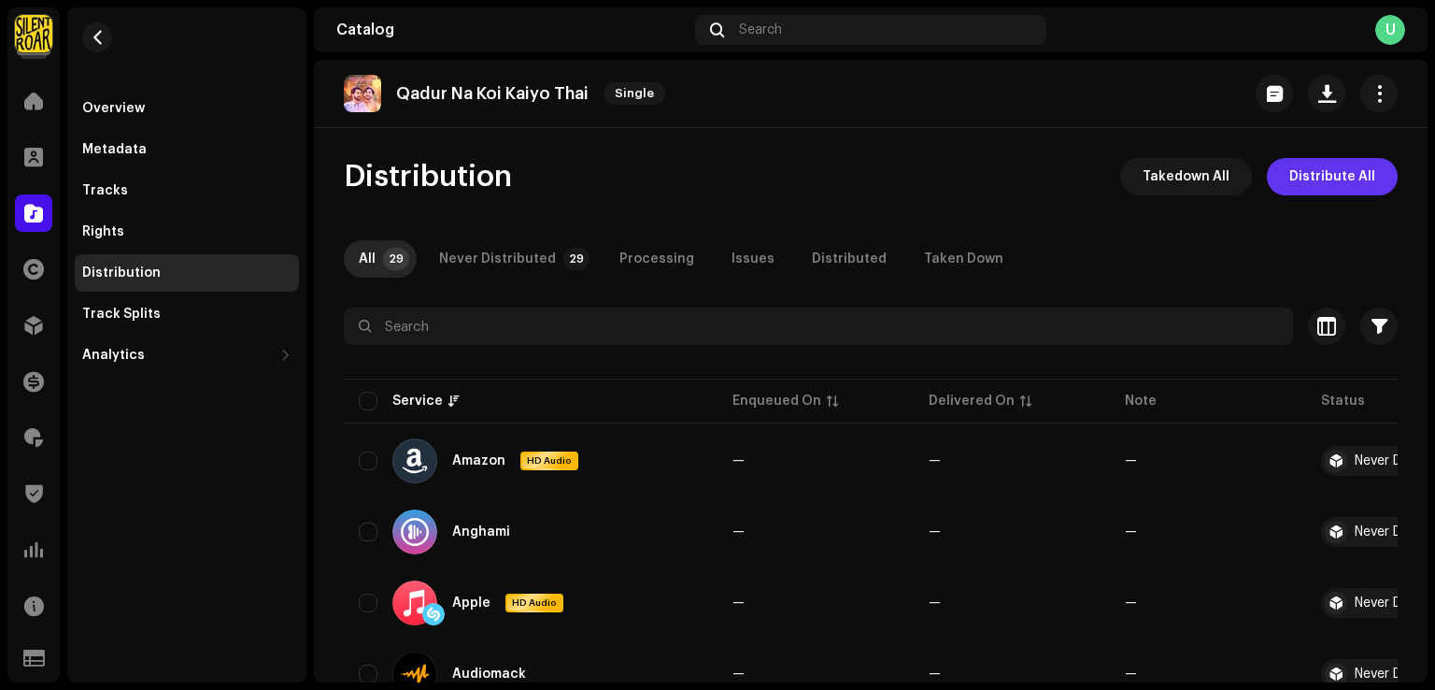
click at [1344, 176] on span "Distribute All" at bounding box center [1333, 176] width 86 height 37
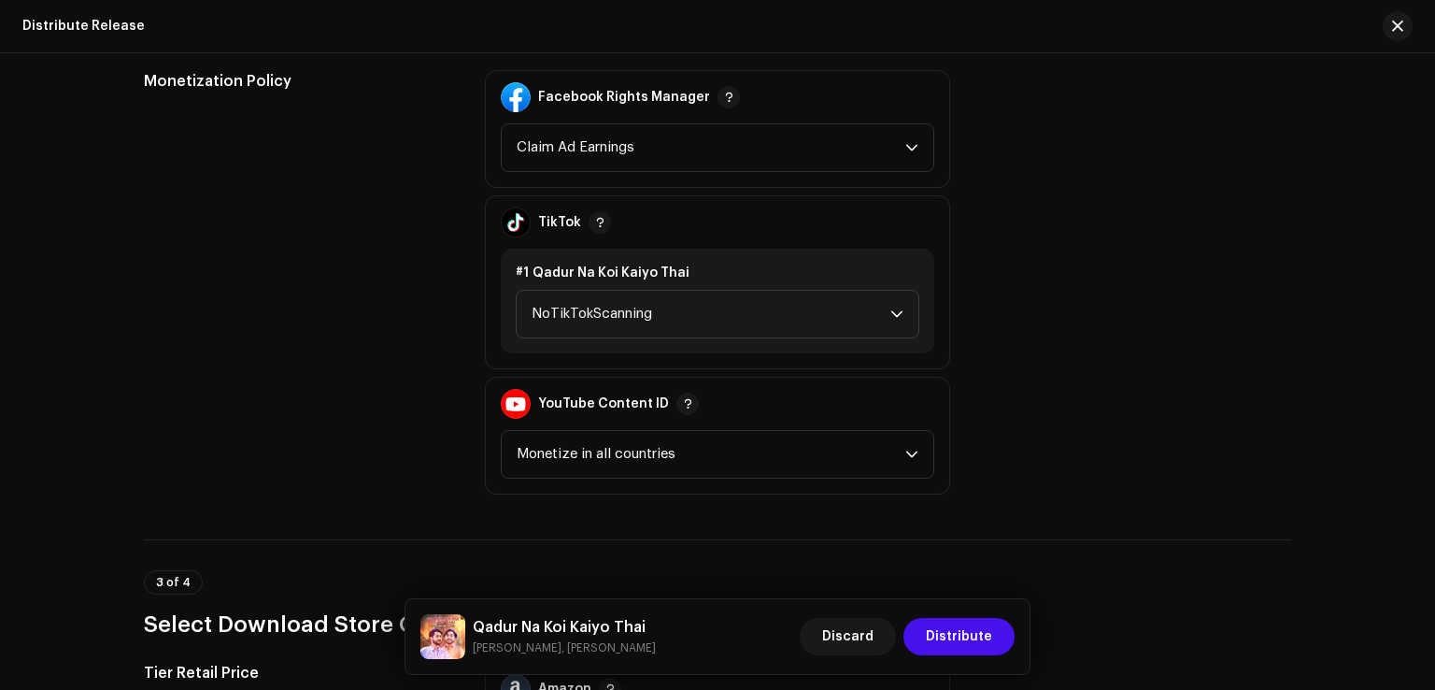
scroll to position [2150, 0]
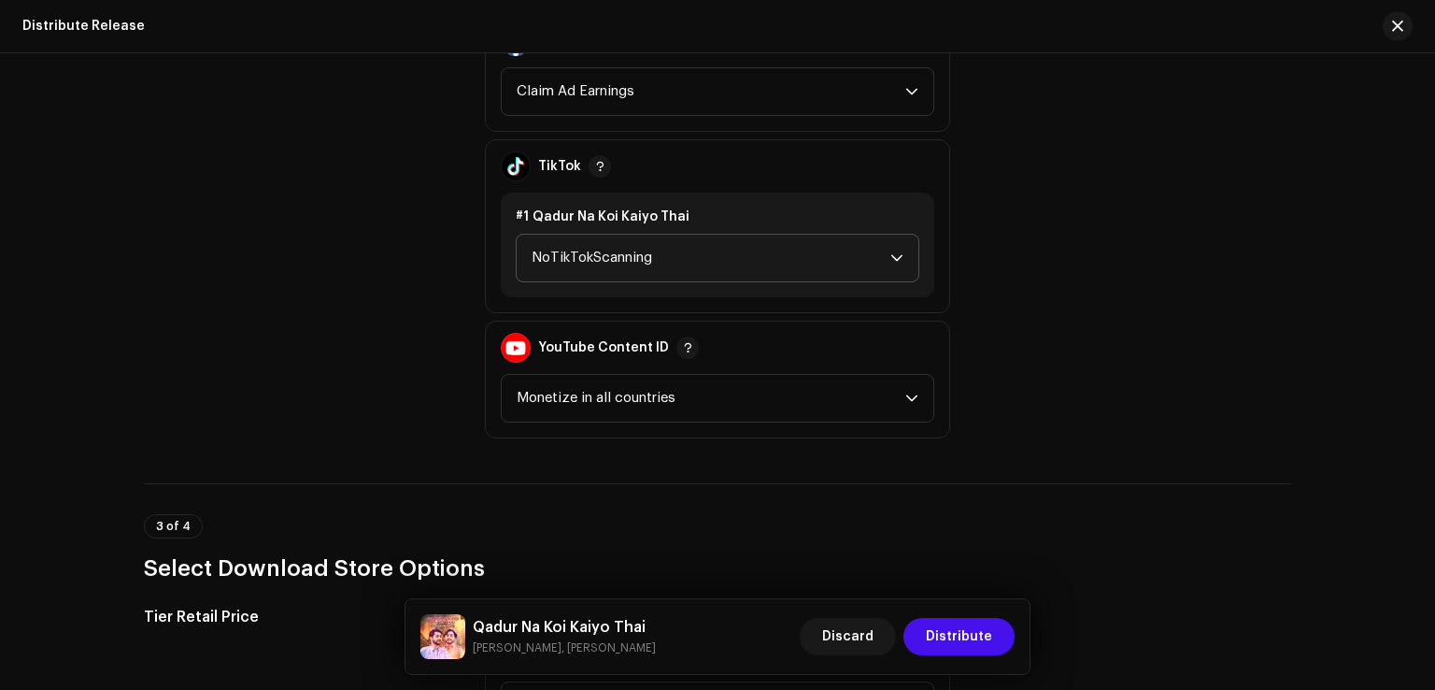
click at [629, 258] on span "NoTikTokScanning" at bounding box center [711, 258] width 359 height 47
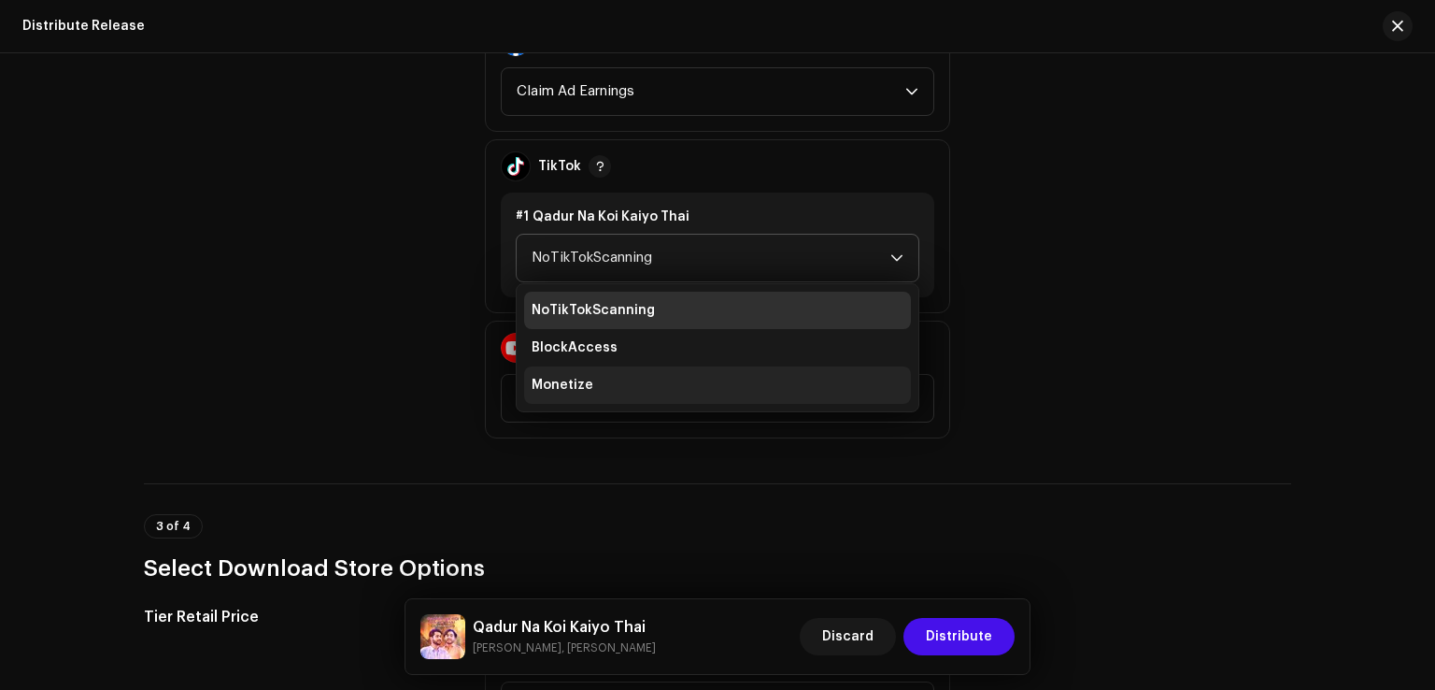
click at [578, 388] on span "Monetize" at bounding box center [563, 385] width 62 height 19
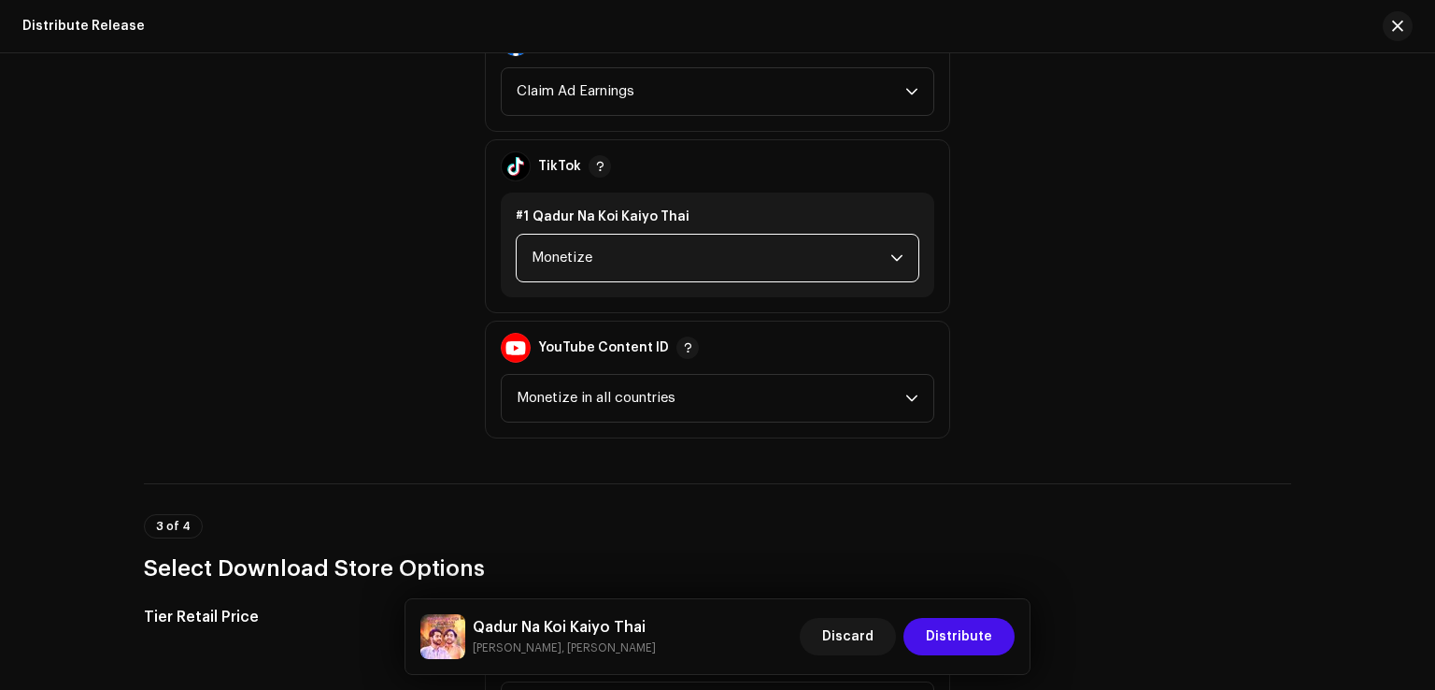
click at [975, 615] on div "Discard Distribute" at bounding box center [907, 636] width 215 height 45
click at [974, 629] on span "Distribute" at bounding box center [959, 636] width 66 height 37
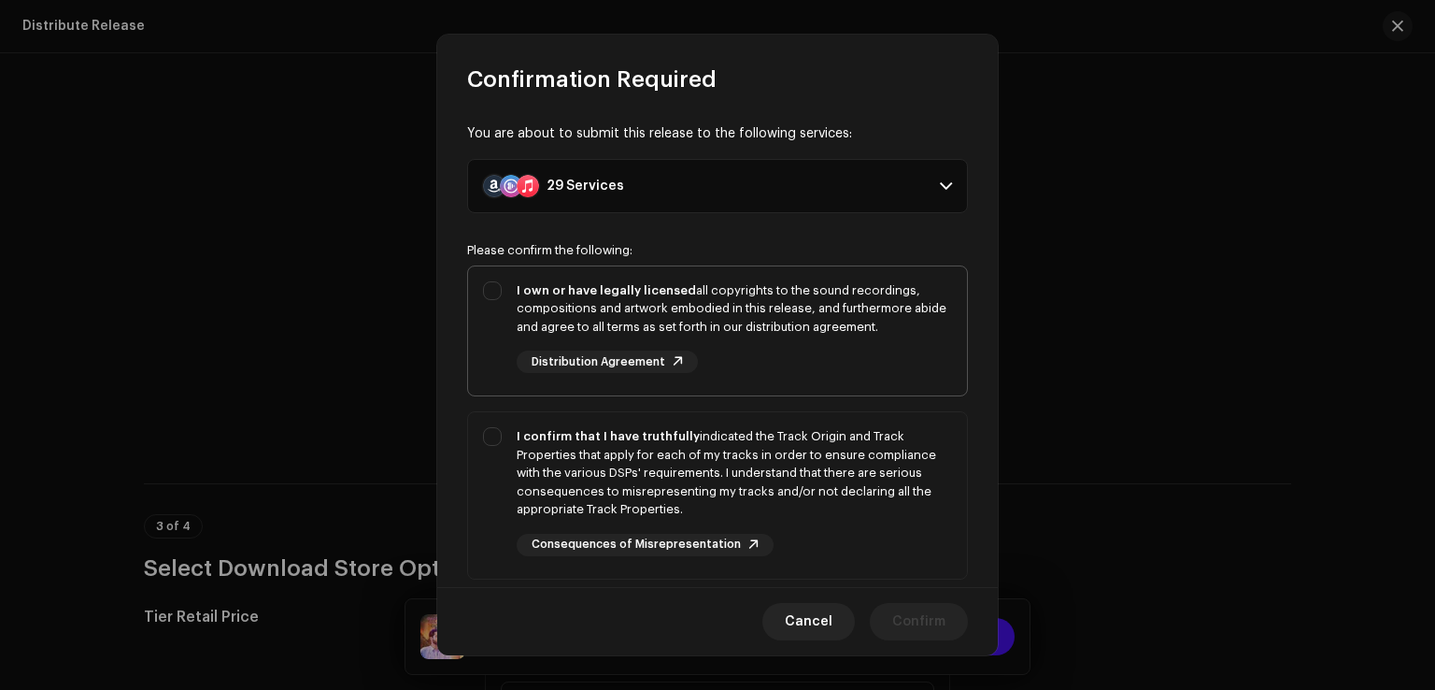
click at [494, 297] on div "I own or have legally licensed all copyrights to the sound recordings, composit…" at bounding box center [717, 327] width 499 height 122
checkbox input "true"
click at [487, 465] on div "I confirm that I have truthfully indicated the Track Origin and Track Propertie…" at bounding box center [717, 491] width 499 height 159
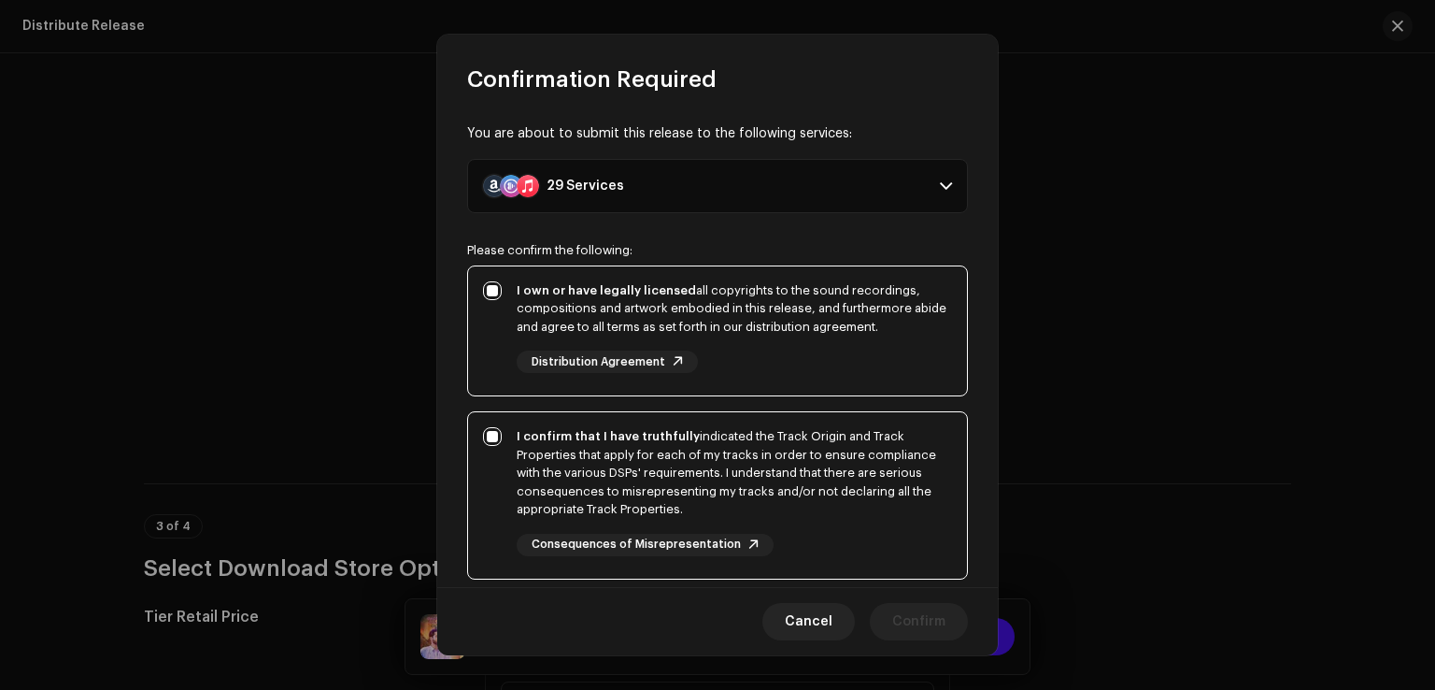
checkbox input "true"
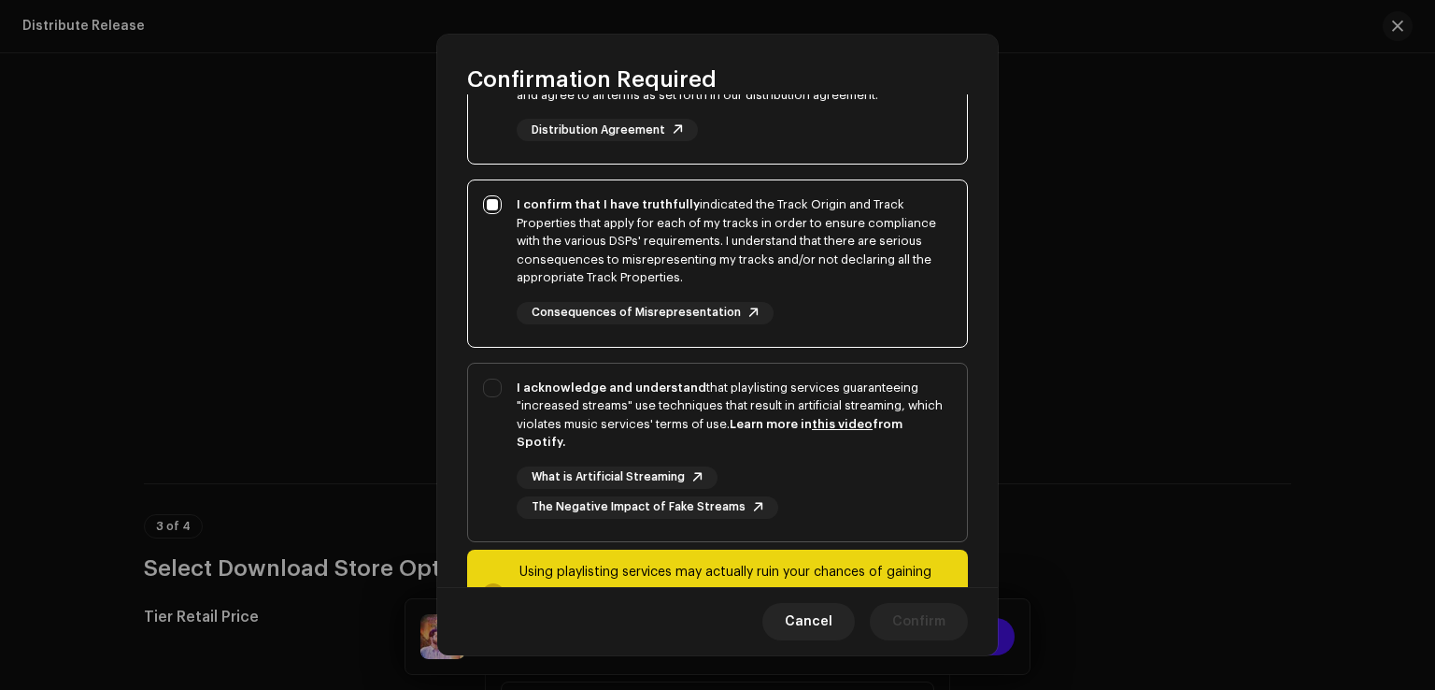
scroll to position [312, 0]
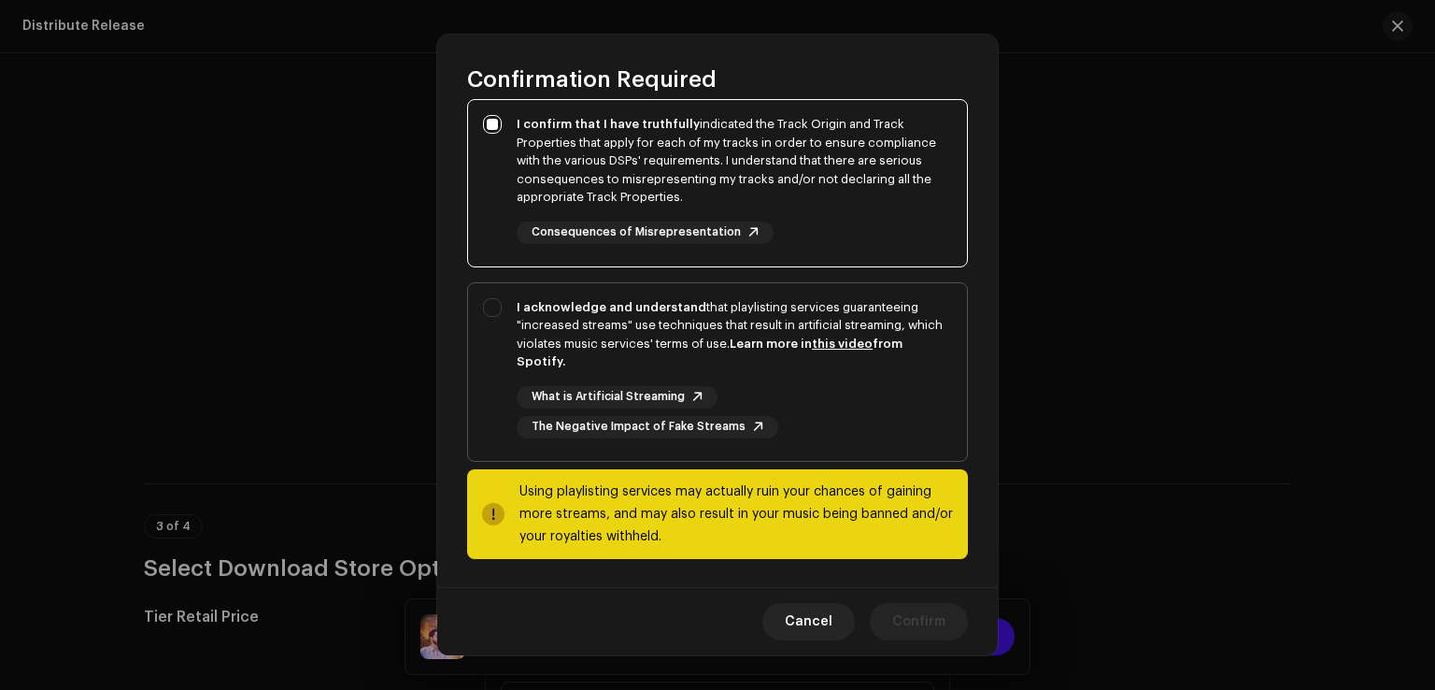
click at [498, 373] on div "I acknowledge and understand that playlisting services guaranteeing "increased …" at bounding box center [717, 368] width 499 height 170
checkbox input "true"
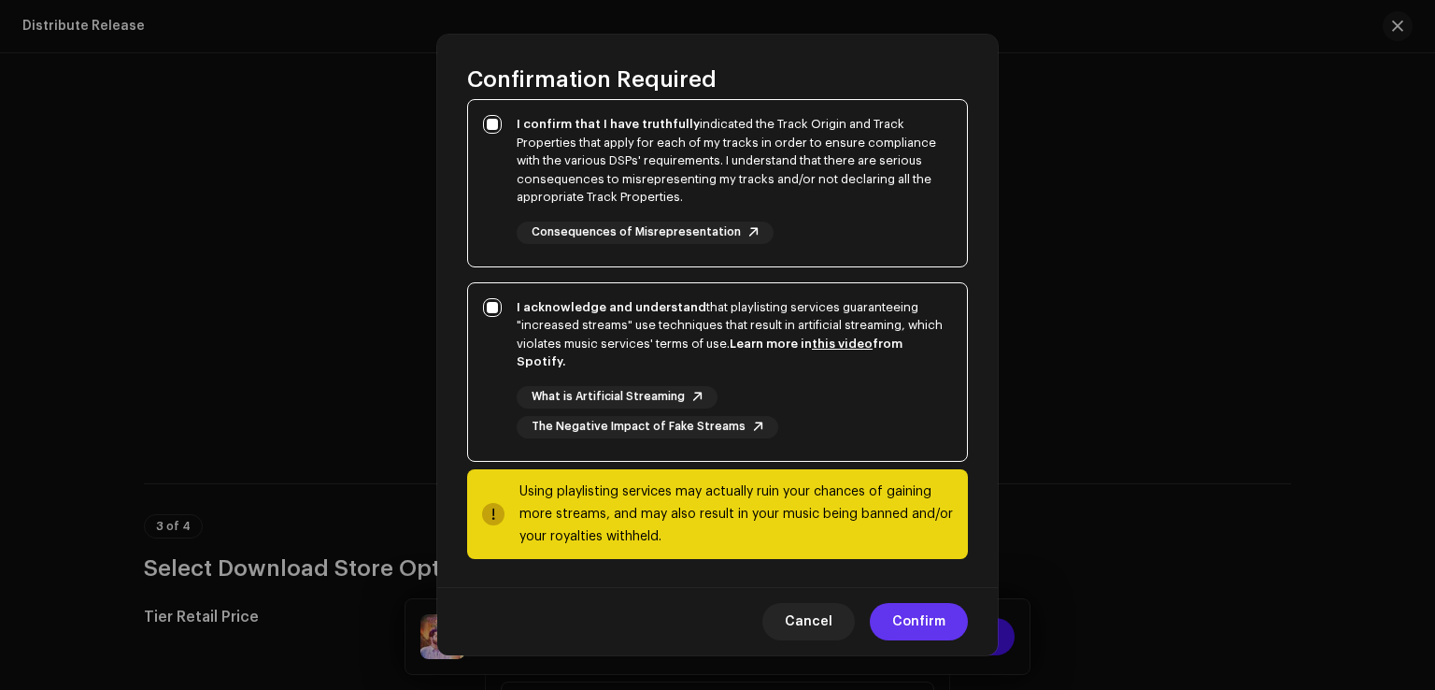
click at [917, 629] on span "Confirm" at bounding box center [919, 621] width 53 height 37
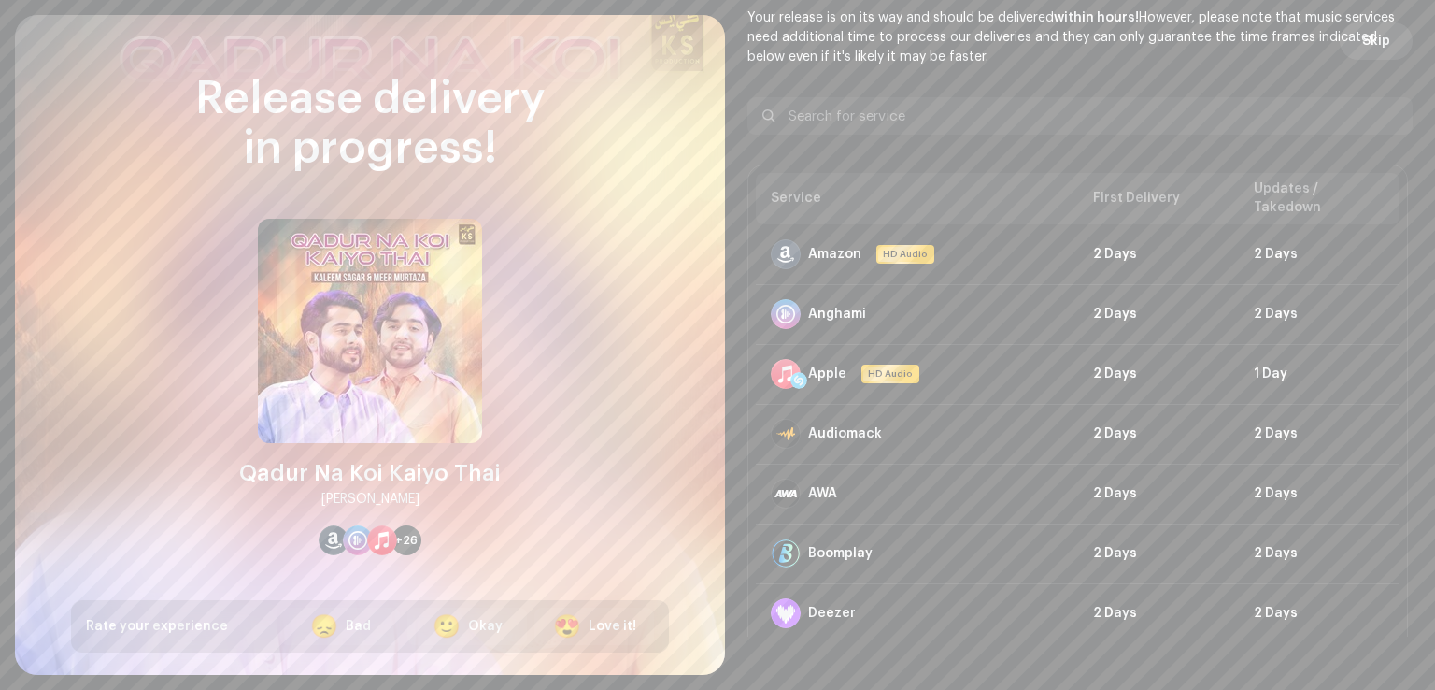
click at [1384, 50] on button "Skip" at bounding box center [1376, 40] width 73 height 37
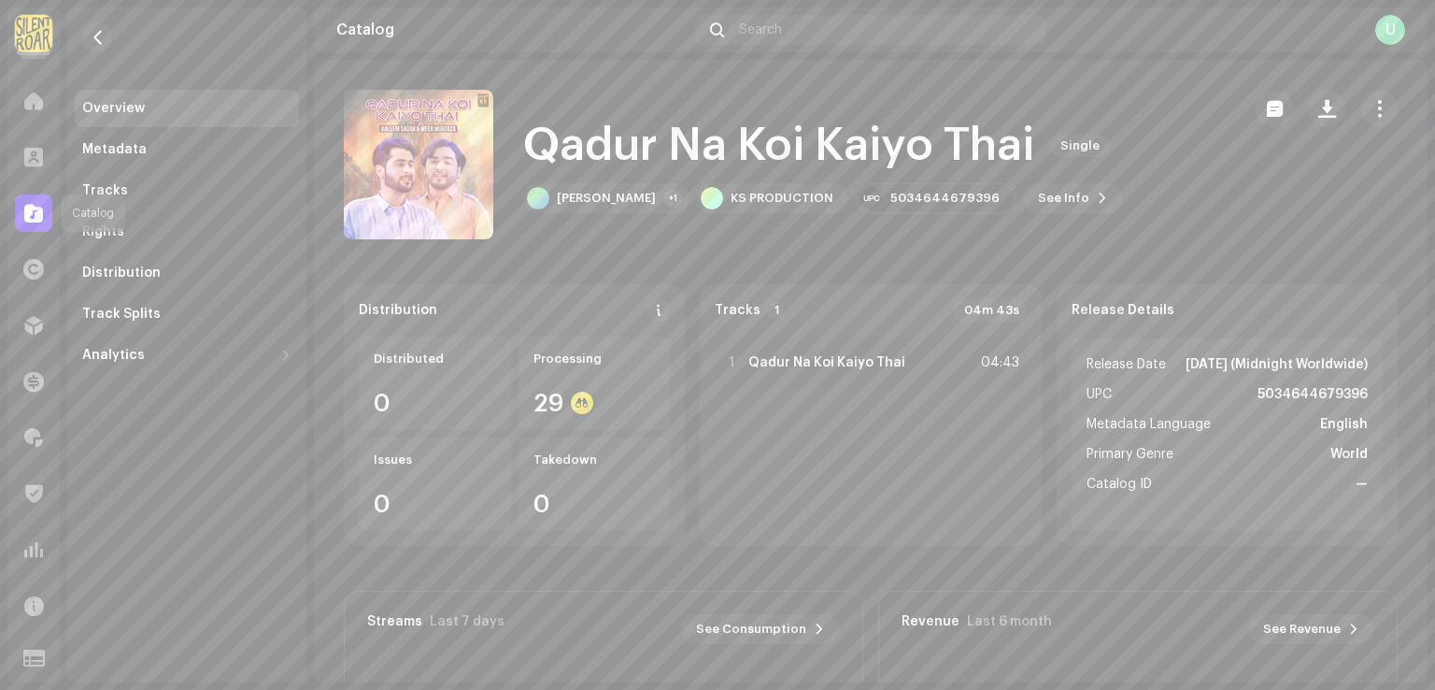
click at [33, 214] on span at bounding box center [33, 213] width 19 height 15
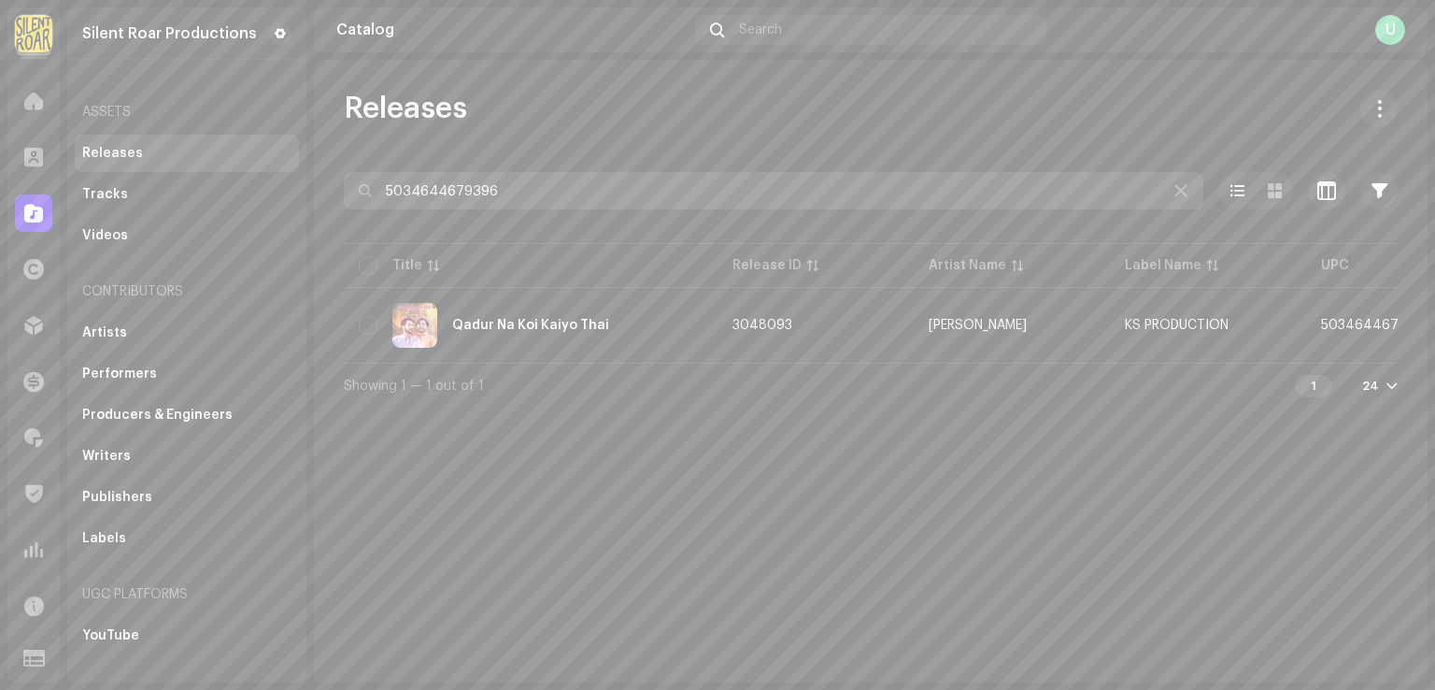
drag, startPoint x: 523, startPoint y: 189, endPoint x: 72, endPoint y: 158, distance: 452.4
click at [75, 157] on div "Silent Roar Productions Home Clients Catalog Rights Distribution Finance Royalt…" at bounding box center [717, 345] width 1435 height 690
paste input "39024"
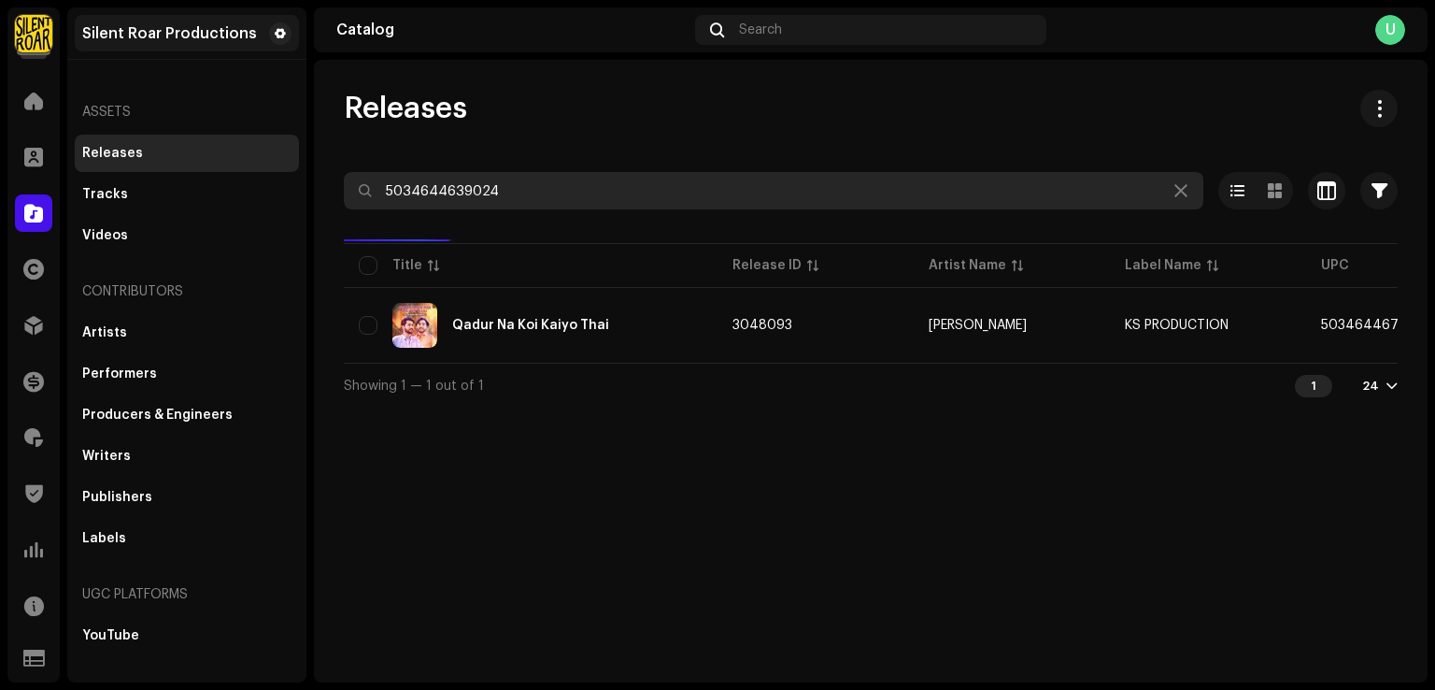
type input "5034644639024"
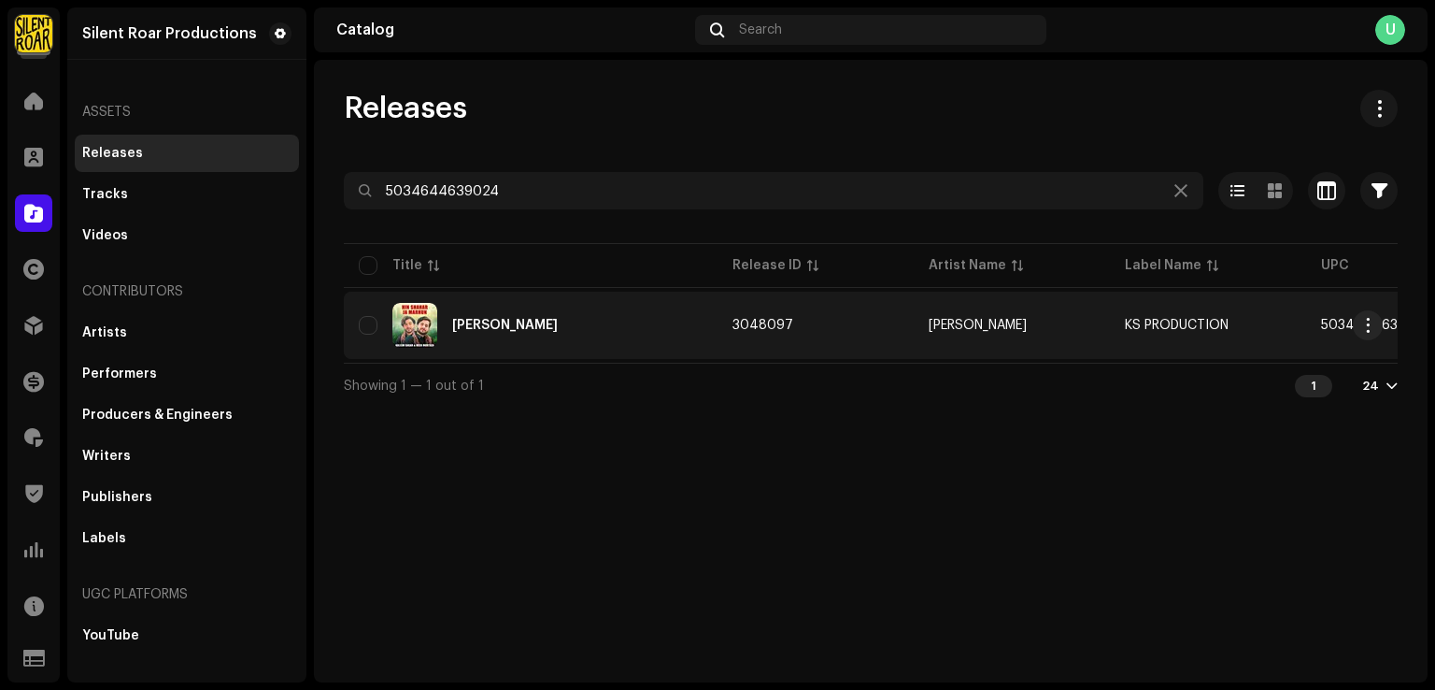
click at [598, 323] on div "Hin Shahar Ja Marhun" at bounding box center [531, 325] width 344 height 45
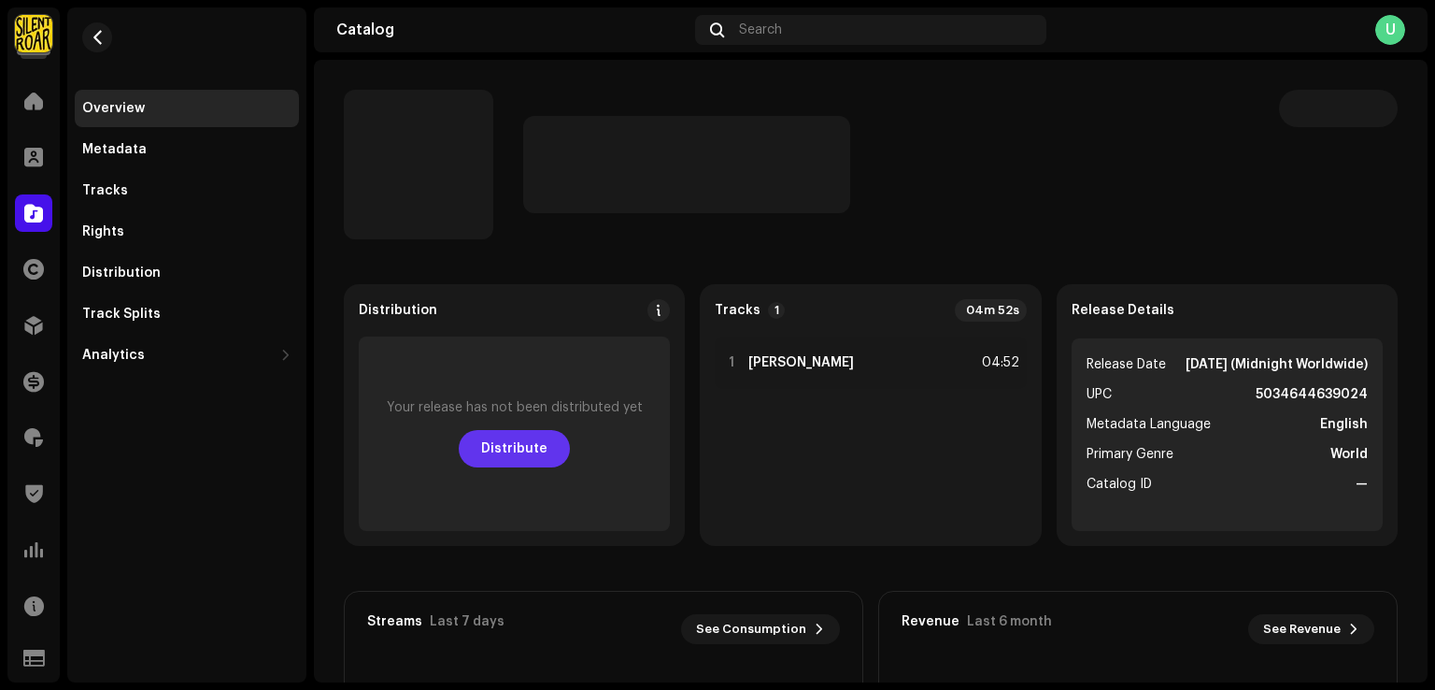
drag, startPoint x: 446, startPoint y: 461, endPoint x: 478, endPoint y: 446, distance: 36.0
click at [451, 458] on div "Your release has not been distributed yet Distribute" at bounding box center [514, 433] width 311 height 194
click at [478, 446] on button "Distribute" at bounding box center [514, 448] width 111 height 37
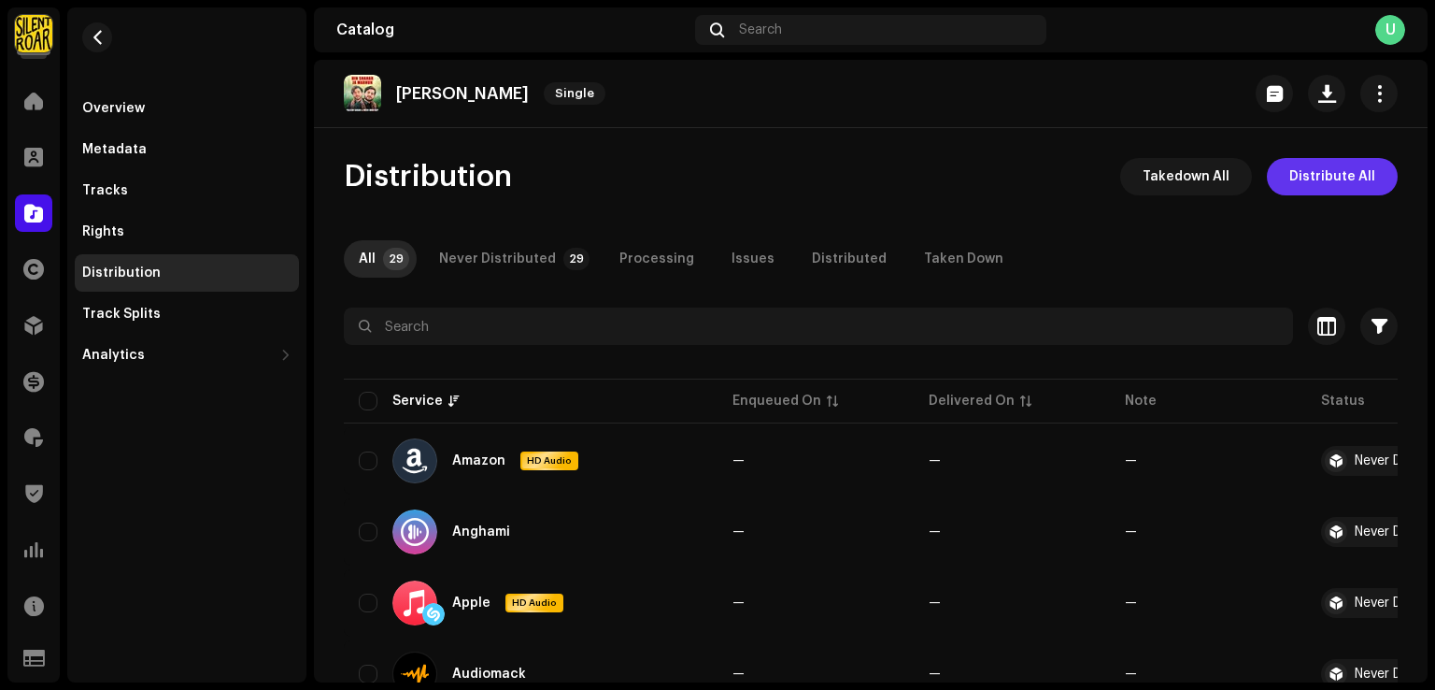
click at [1321, 180] on span "Distribute All" at bounding box center [1333, 176] width 86 height 37
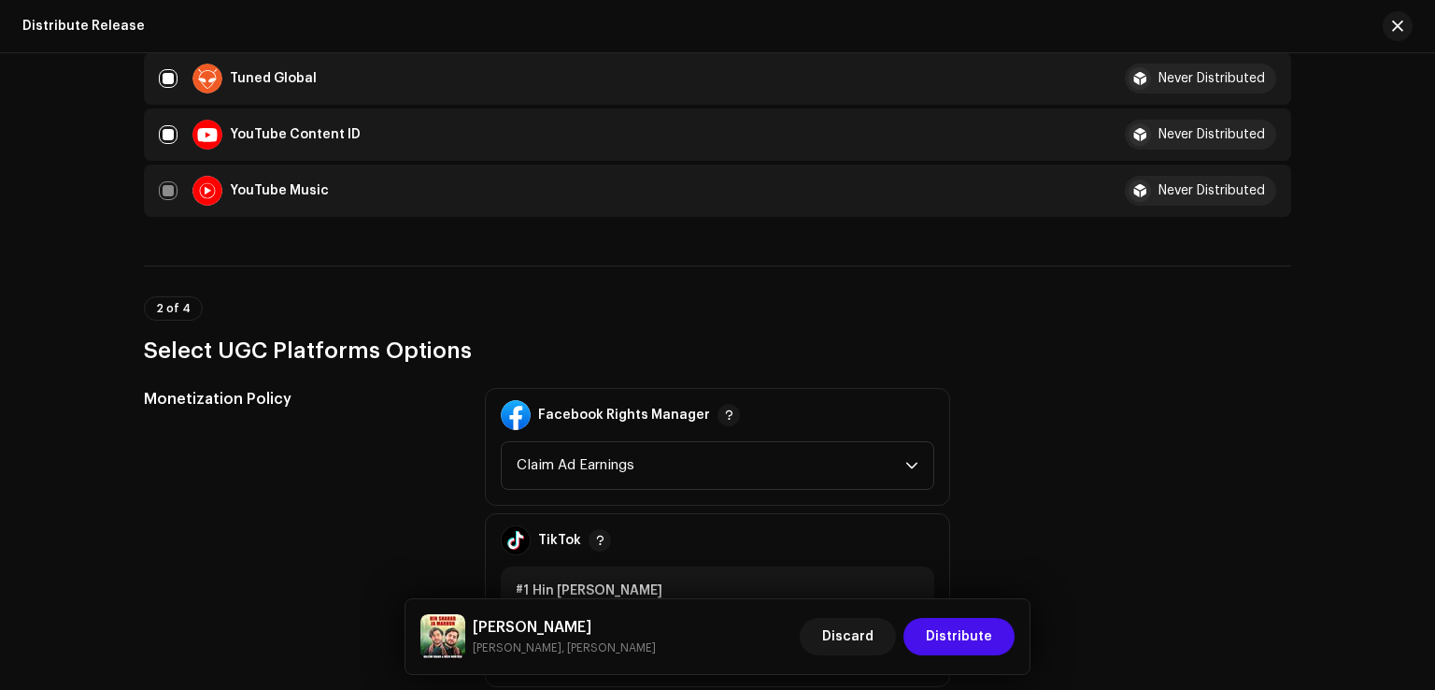
scroll to position [2336, 0]
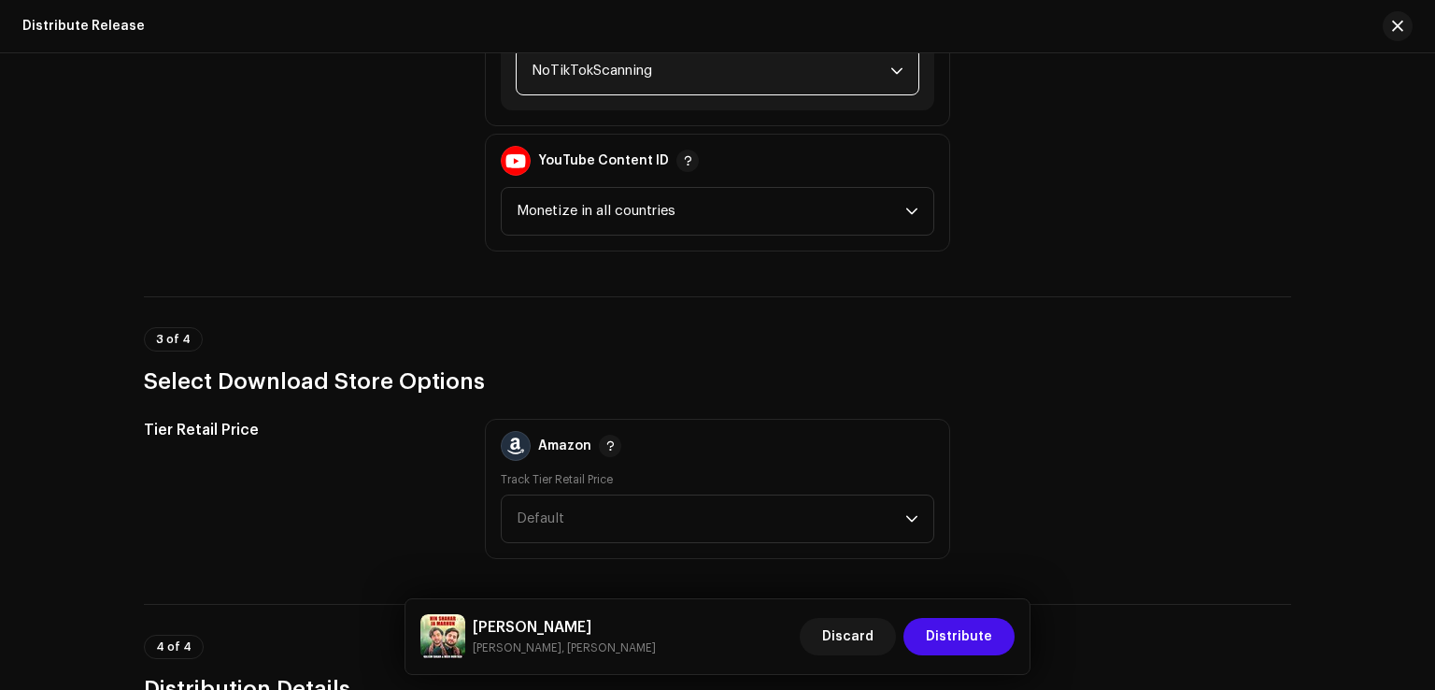
click at [593, 58] on span "NoTikTokScanning" at bounding box center [711, 71] width 359 height 47
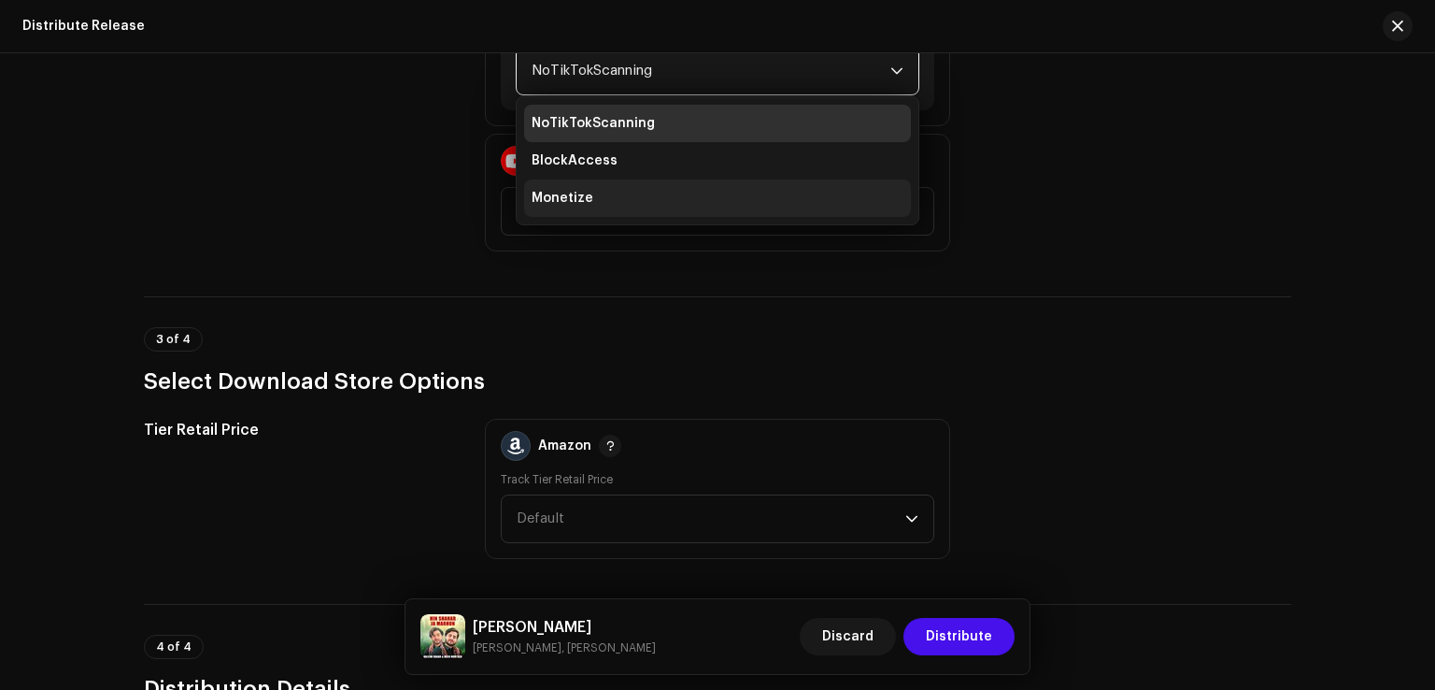
click at [599, 207] on li "Monetize" at bounding box center [717, 197] width 387 height 37
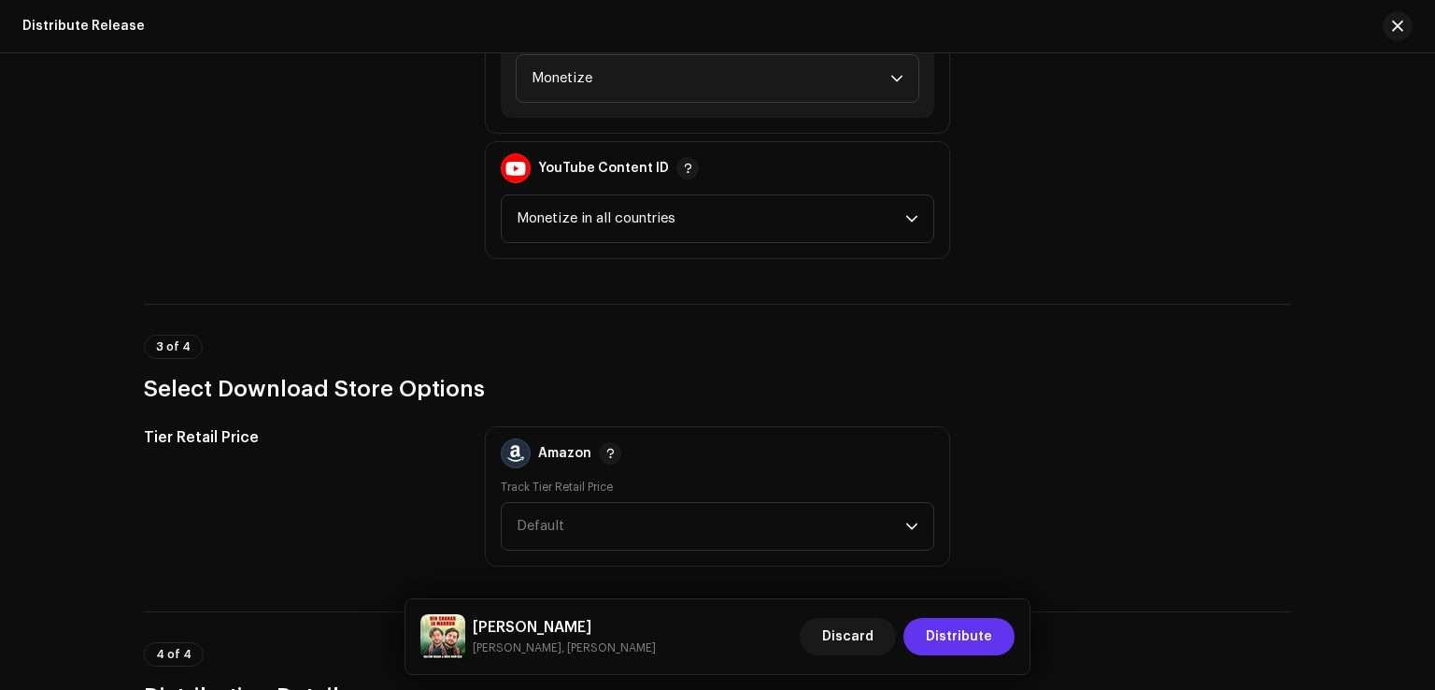
click at [942, 625] on span "Distribute" at bounding box center [959, 636] width 66 height 37
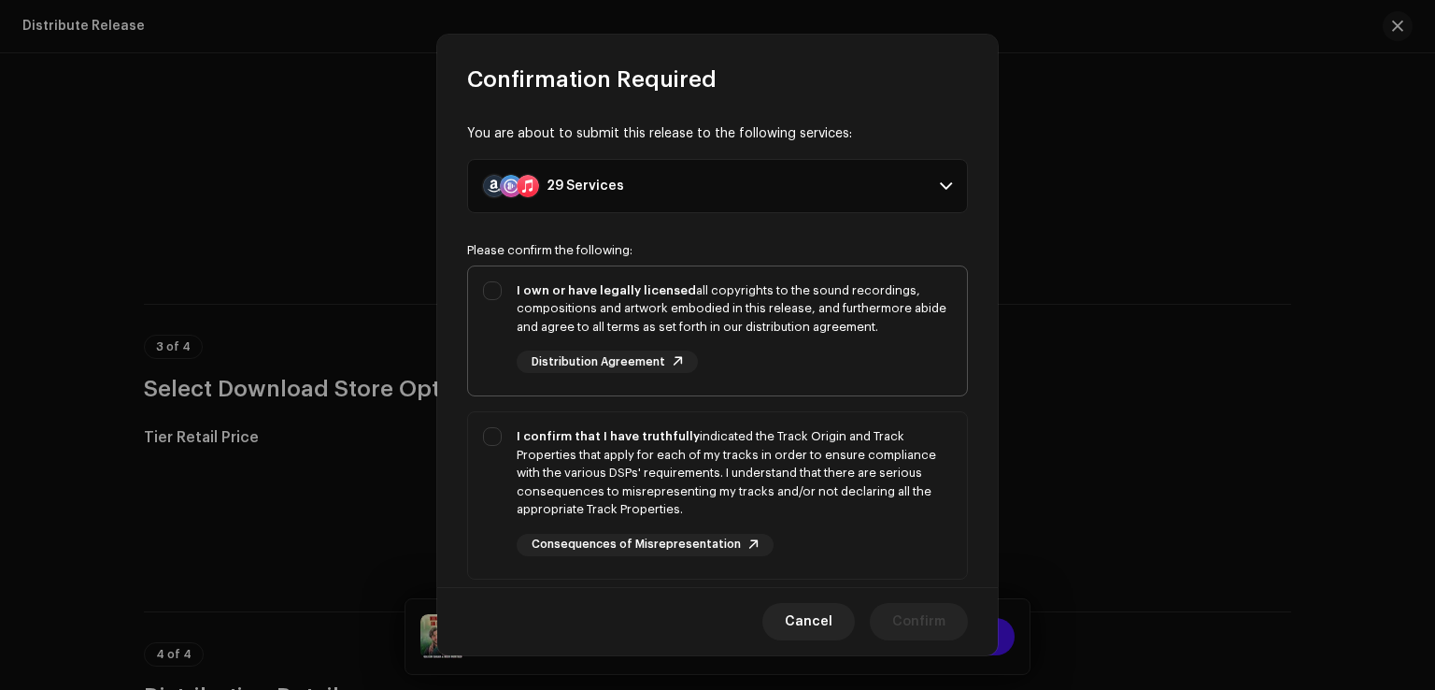
click at [509, 286] on div "I own or have legally licensed all copyrights to the sound recordings, composit…" at bounding box center [717, 327] width 499 height 122
checkbox input "true"
click at [499, 466] on div "I confirm that I have truthfully indicated the Track Origin and Track Propertie…" at bounding box center [717, 491] width 499 height 159
checkbox input "true"
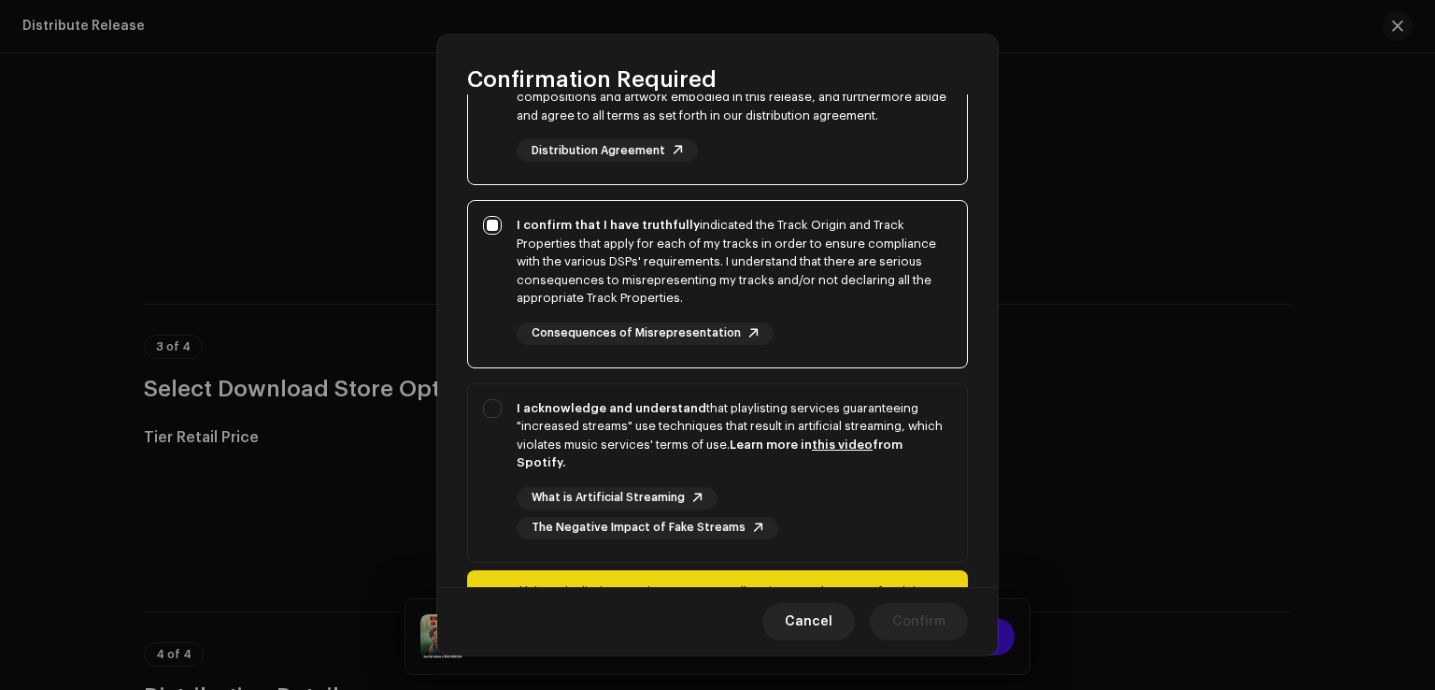
scroll to position [312, 0]
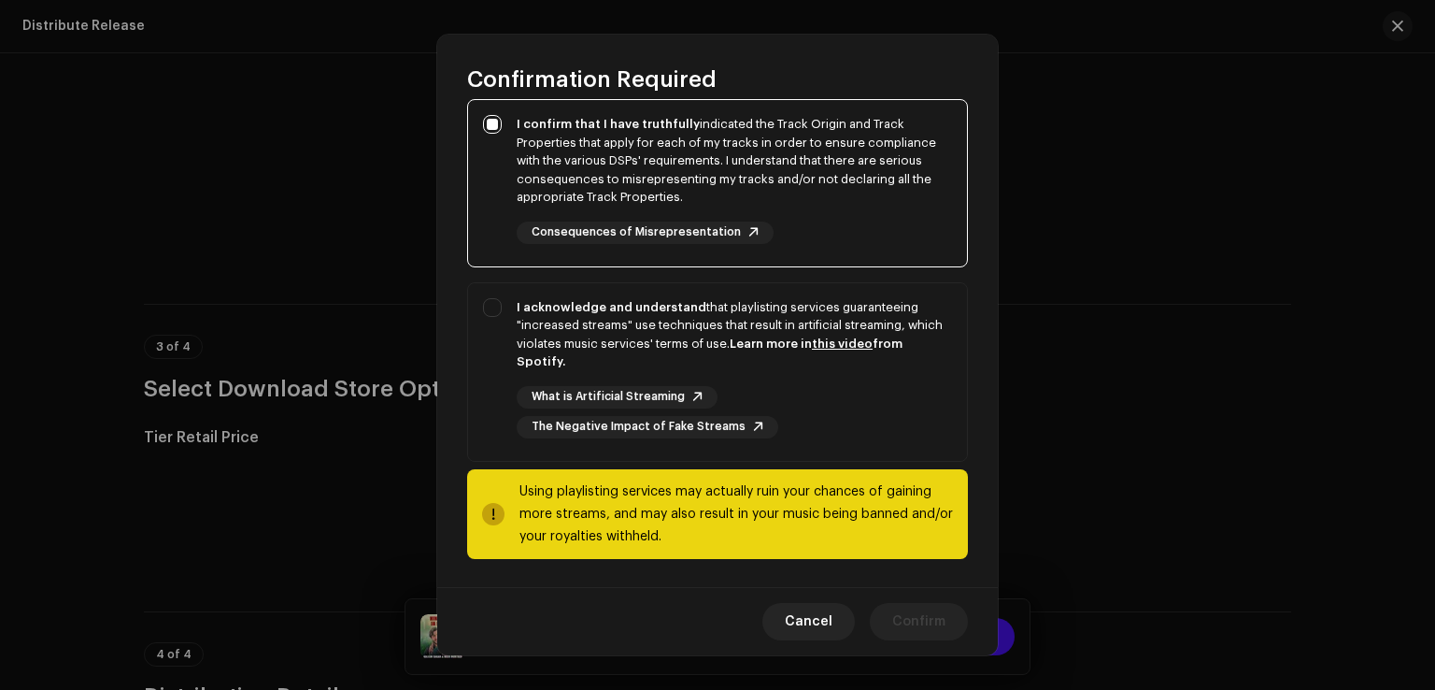
click at [500, 469] on div "Using playlisting services may actually ruin your chances of gaining more strea…" at bounding box center [717, 514] width 501 height 90
click at [504, 307] on div "I acknowledge and understand that playlisting services guaranteeing "increased …" at bounding box center [717, 368] width 499 height 170
checkbox input "true"
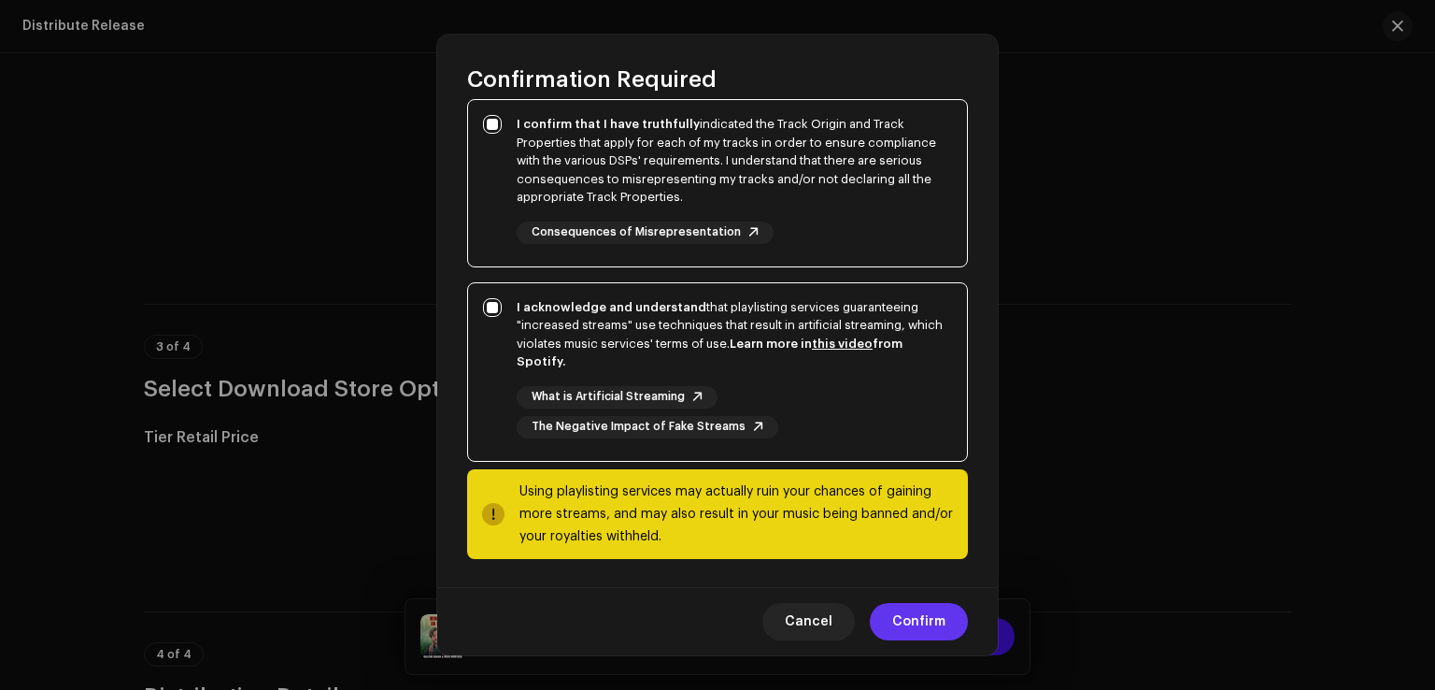
click at [954, 638] on button "Confirm" at bounding box center [919, 621] width 98 height 37
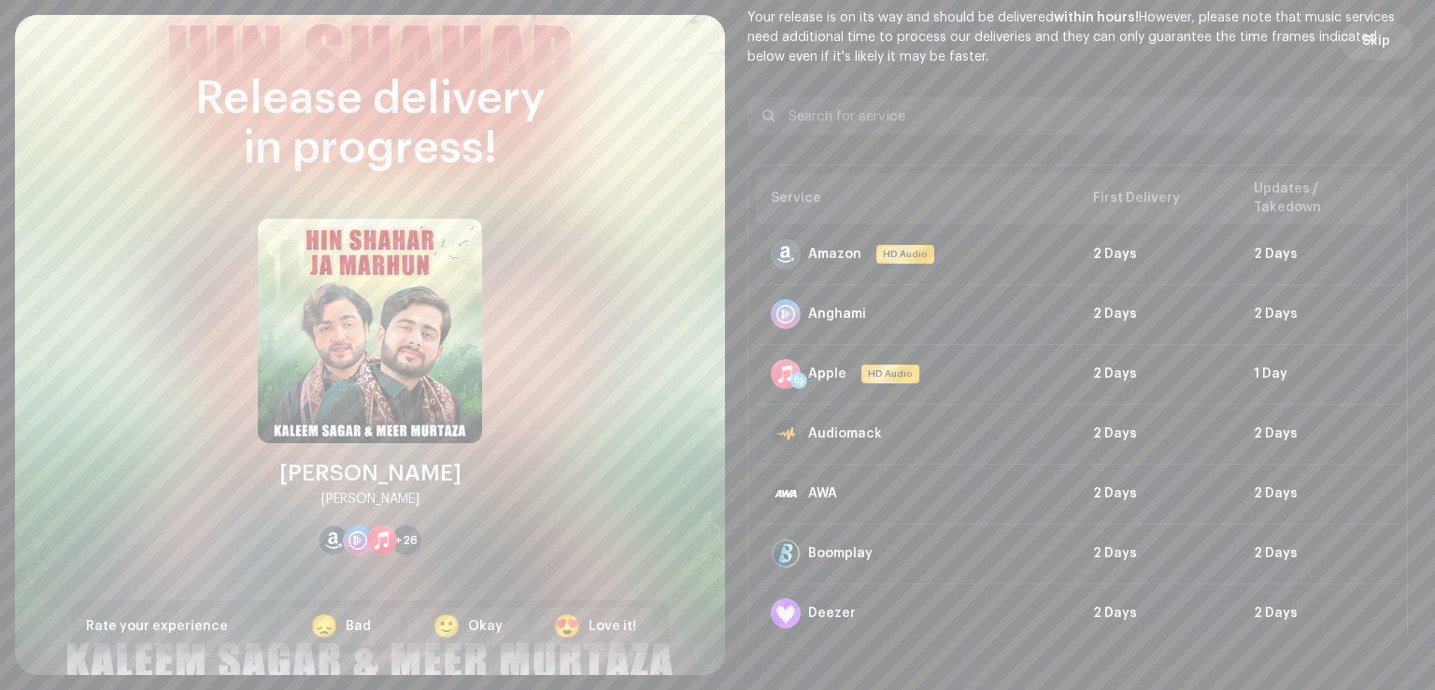
click at [1350, 46] on button "Skip" at bounding box center [1376, 40] width 73 height 37
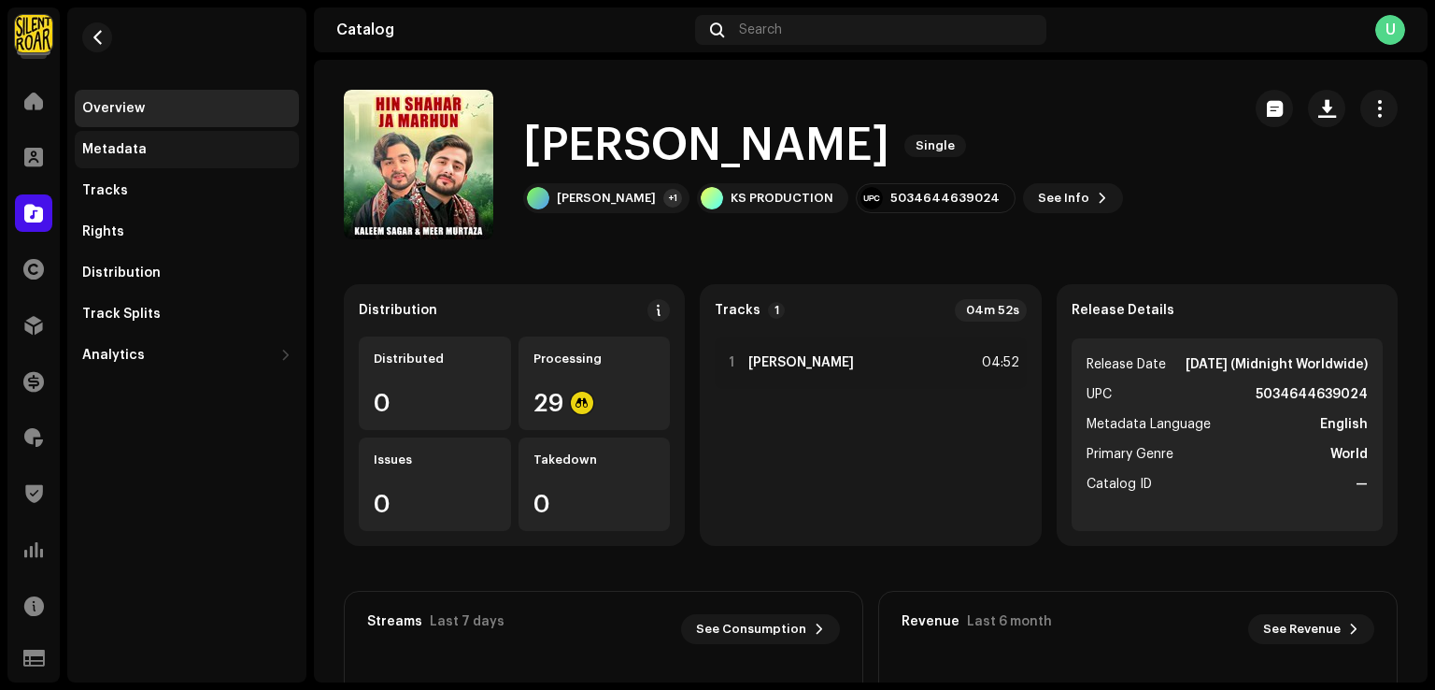
click at [134, 161] on div "Metadata" at bounding box center [187, 149] width 224 height 37
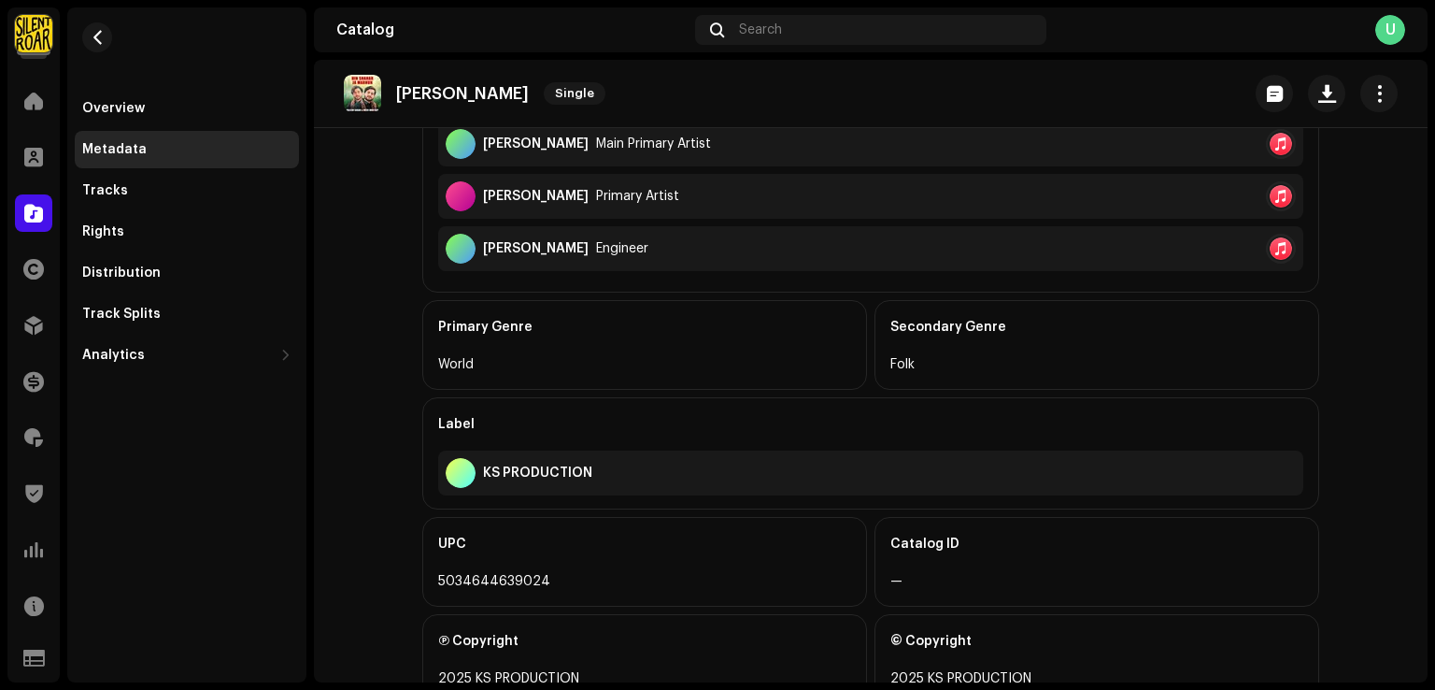
scroll to position [624, 0]
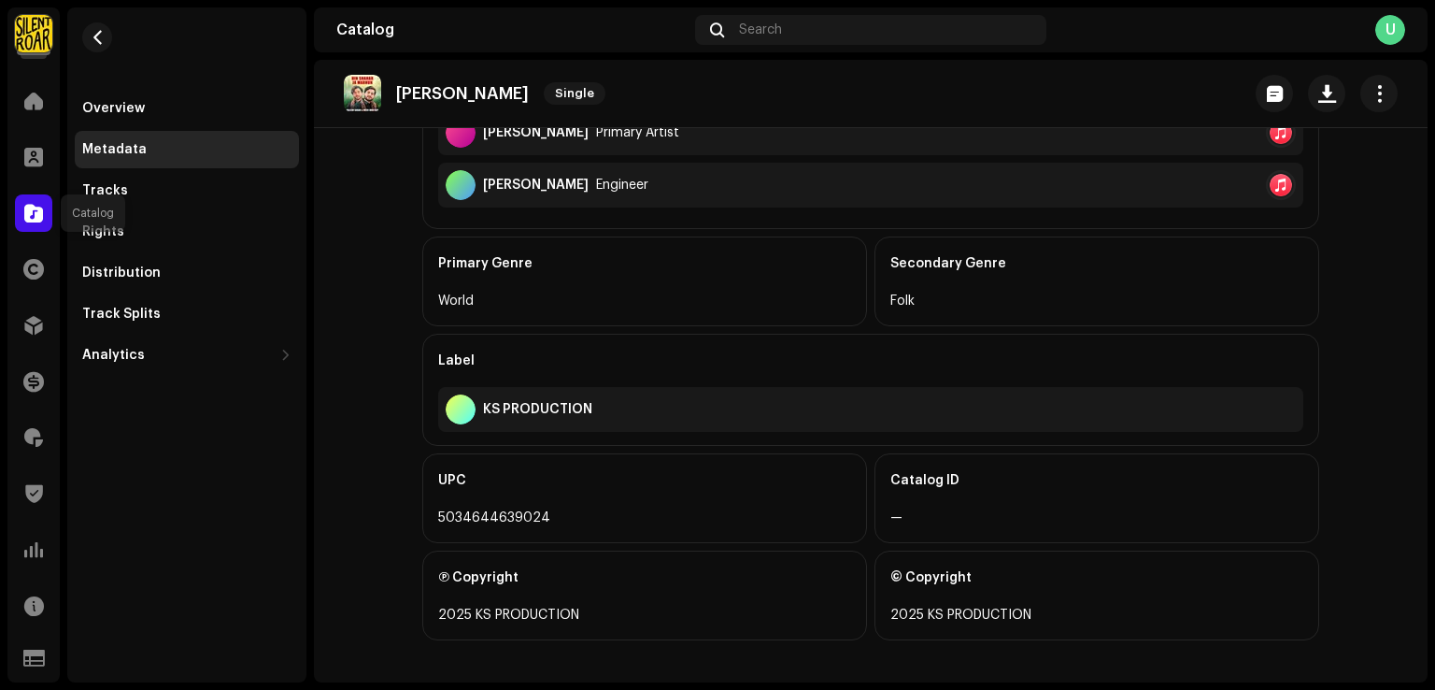
click at [26, 208] on span at bounding box center [33, 213] width 19 height 15
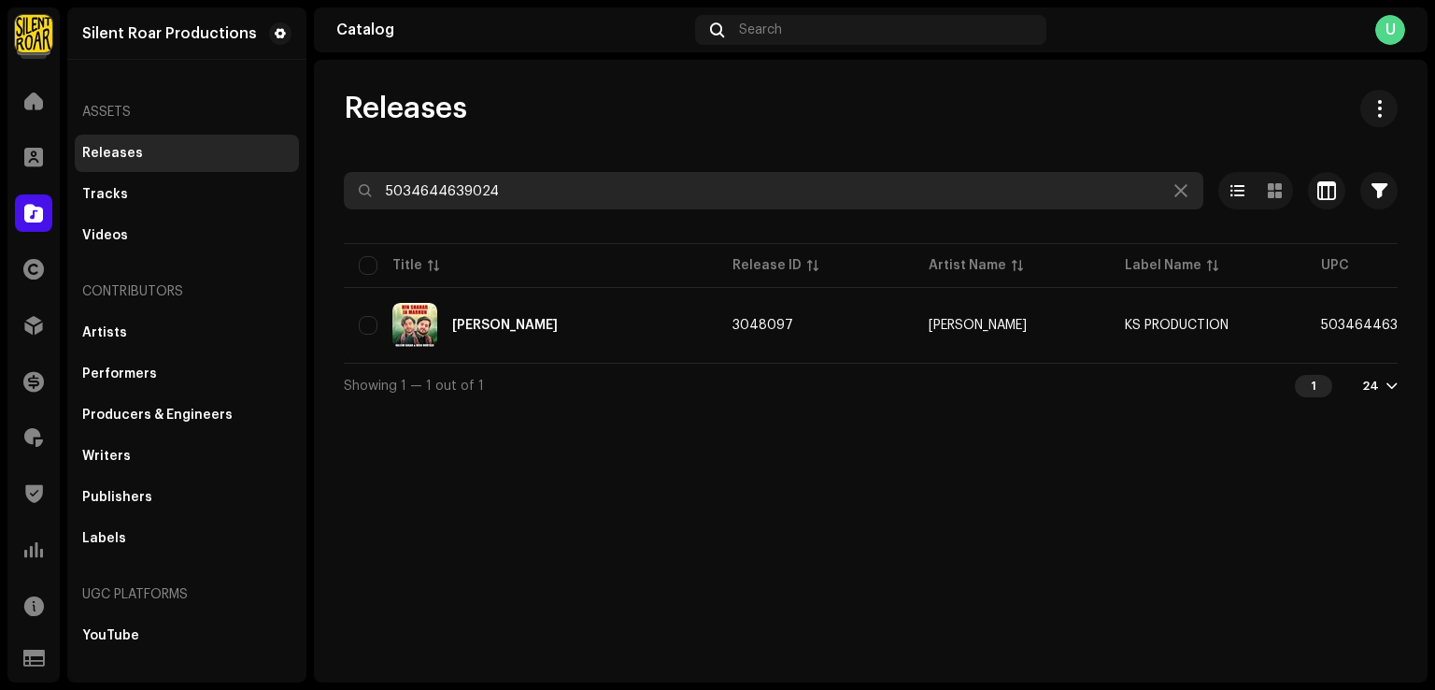
drag, startPoint x: 530, startPoint y: 185, endPoint x: 17, endPoint y: 203, distance: 513.4
click at [163, 175] on div "Silent Roar Productions Home Clients Catalog Rights Distribution Finance Royalt…" at bounding box center [717, 345] width 1435 height 690
paste input "53068"
type input "5034644653068"
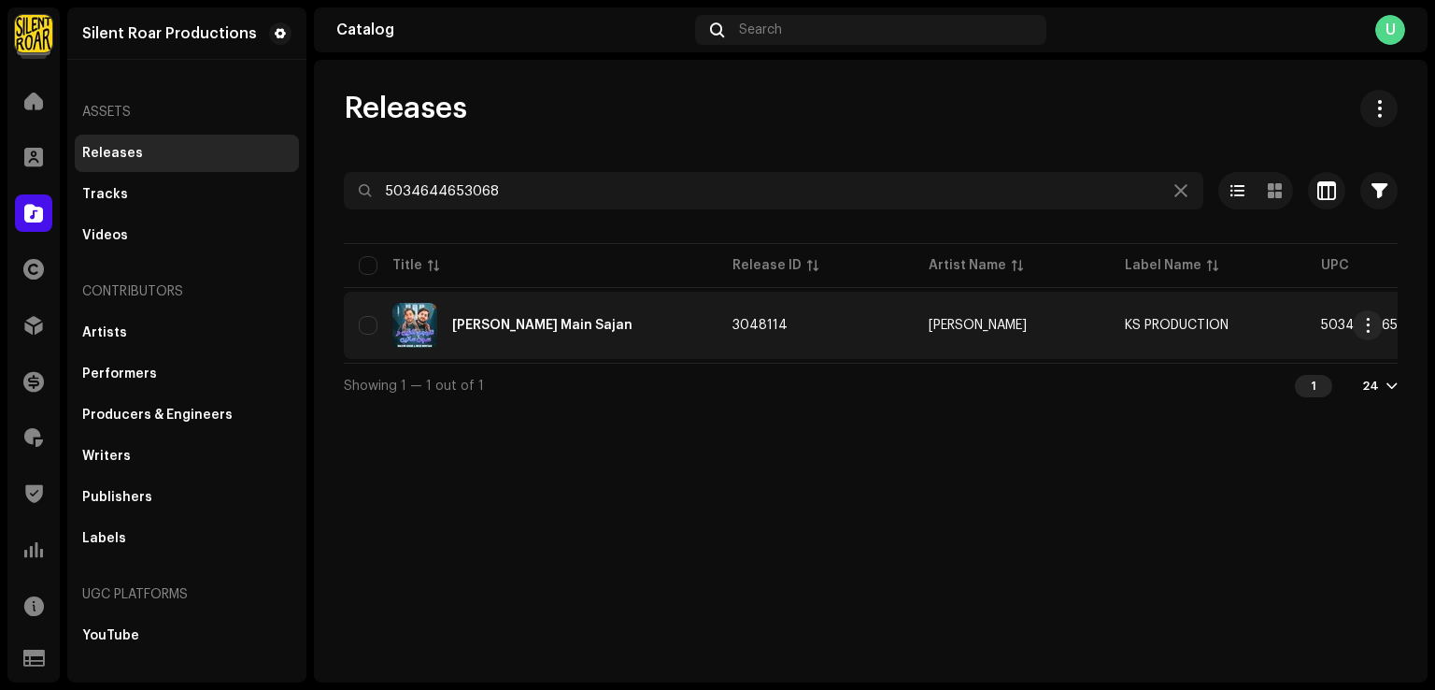
click at [583, 324] on div "Tuhnji Akhrin Main Sajan" at bounding box center [542, 325] width 180 height 13
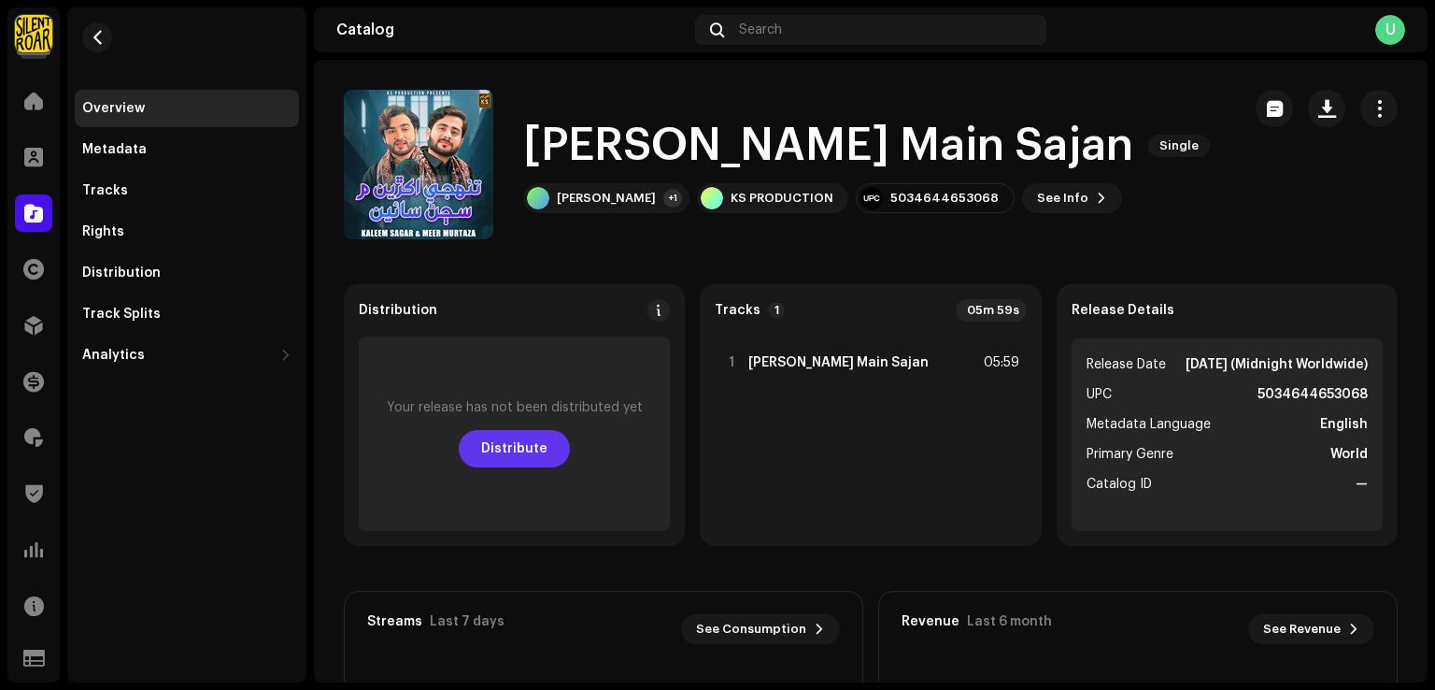
click at [493, 446] on span "Distribute" at bounding box center [514, 448] width 66 height 37
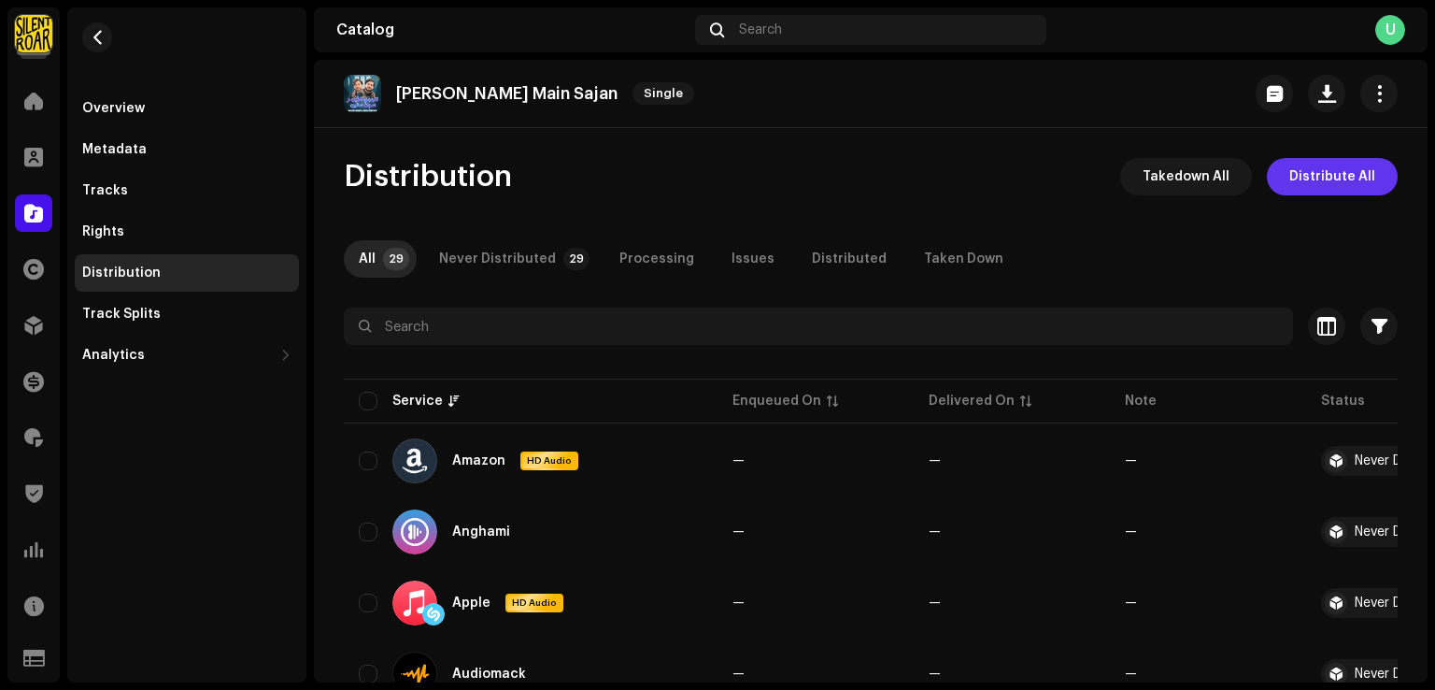
click at [1290, 184] on span "Distribute All" at bounding box center [1333, 176] width 86 height 37
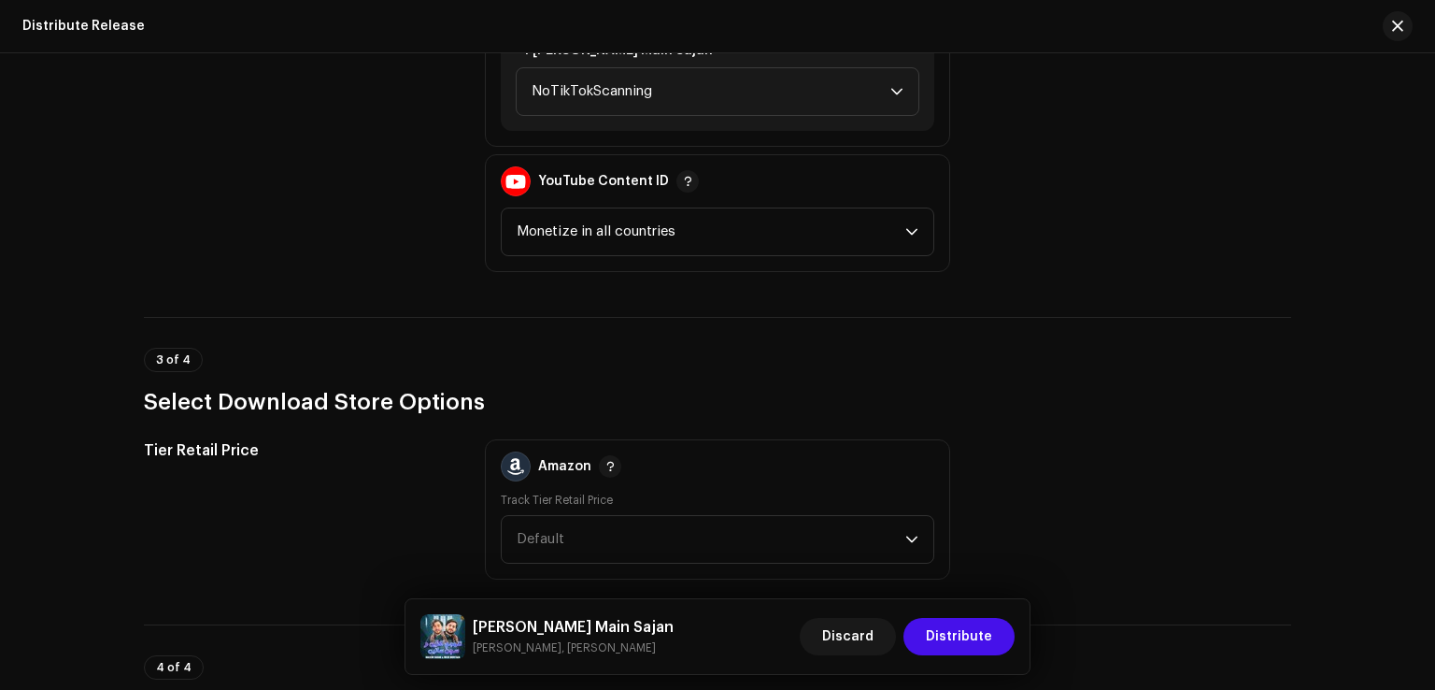
scroll to position [2336, 0]
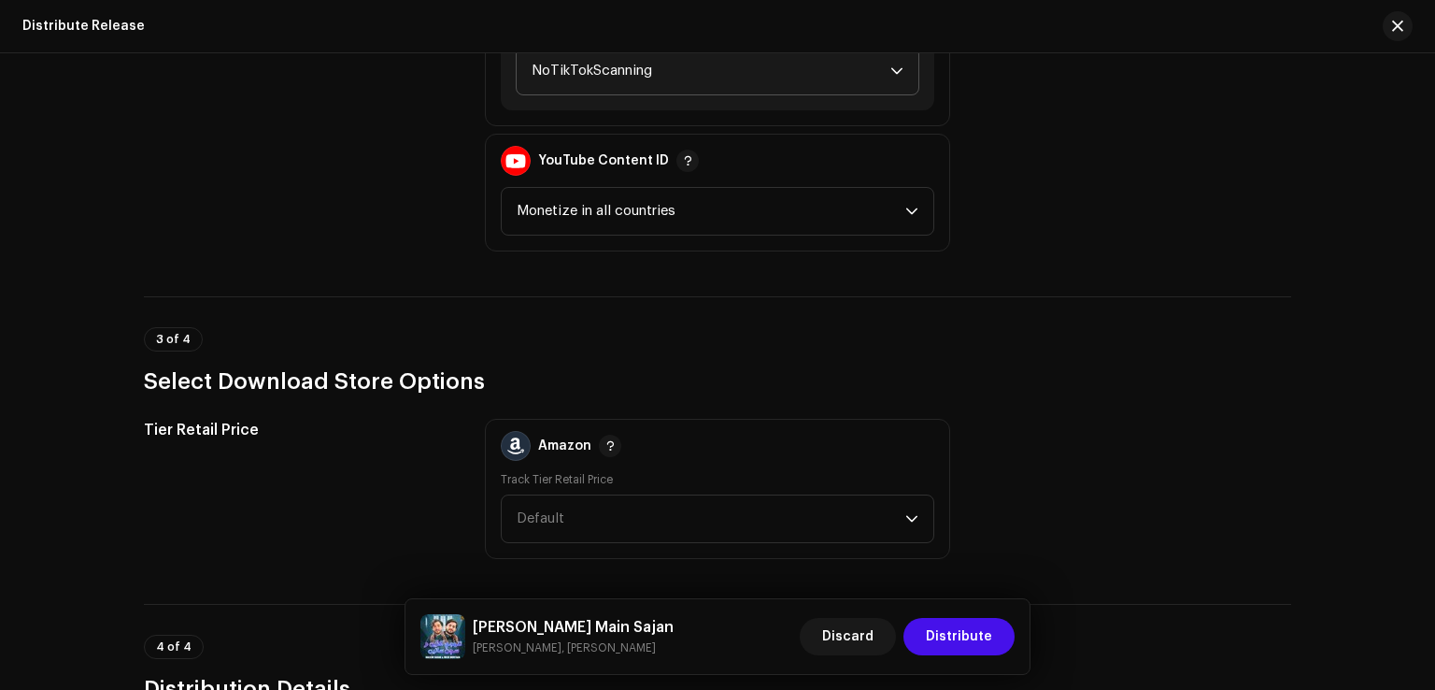
click at [608, 79] on span "NoTikTokScanning" at bounding box center [711, 71] width 359 height 47
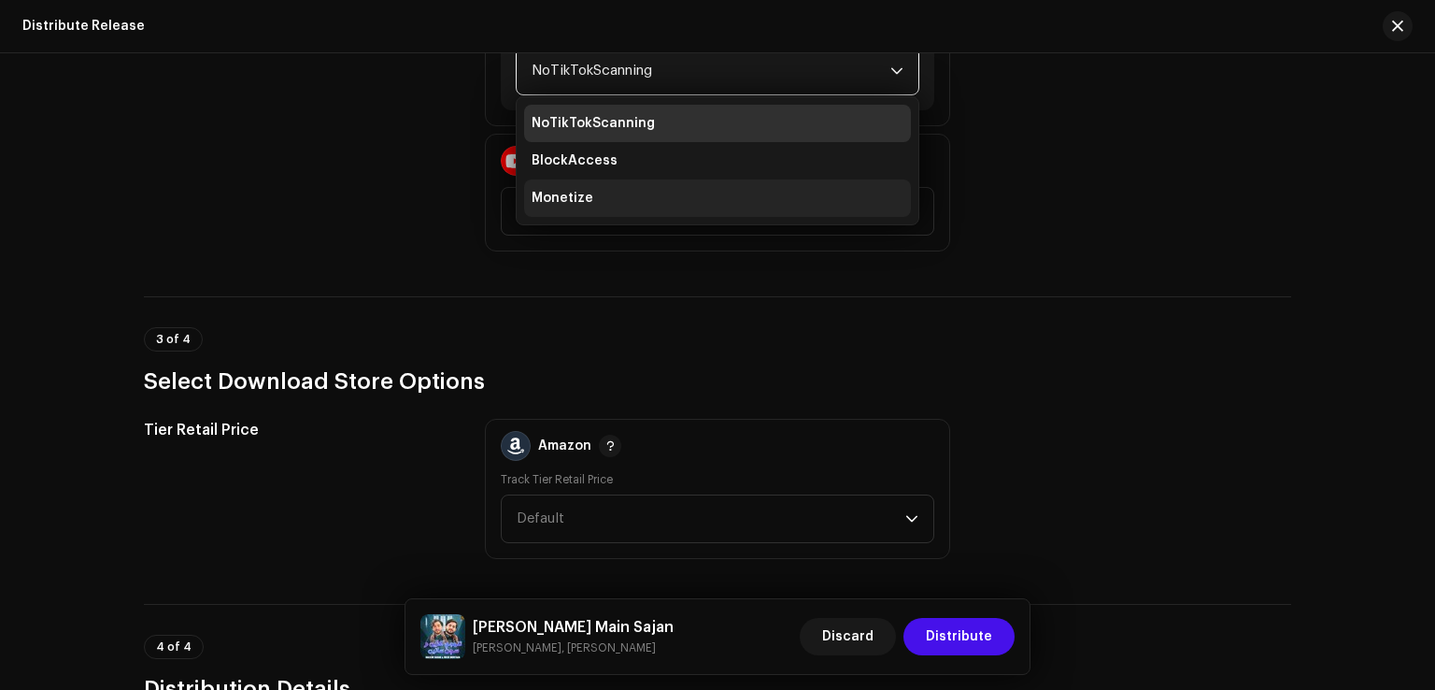
click at [590, 192] on li "Monetize" at bounding box center [717, 197] width 387 height 37
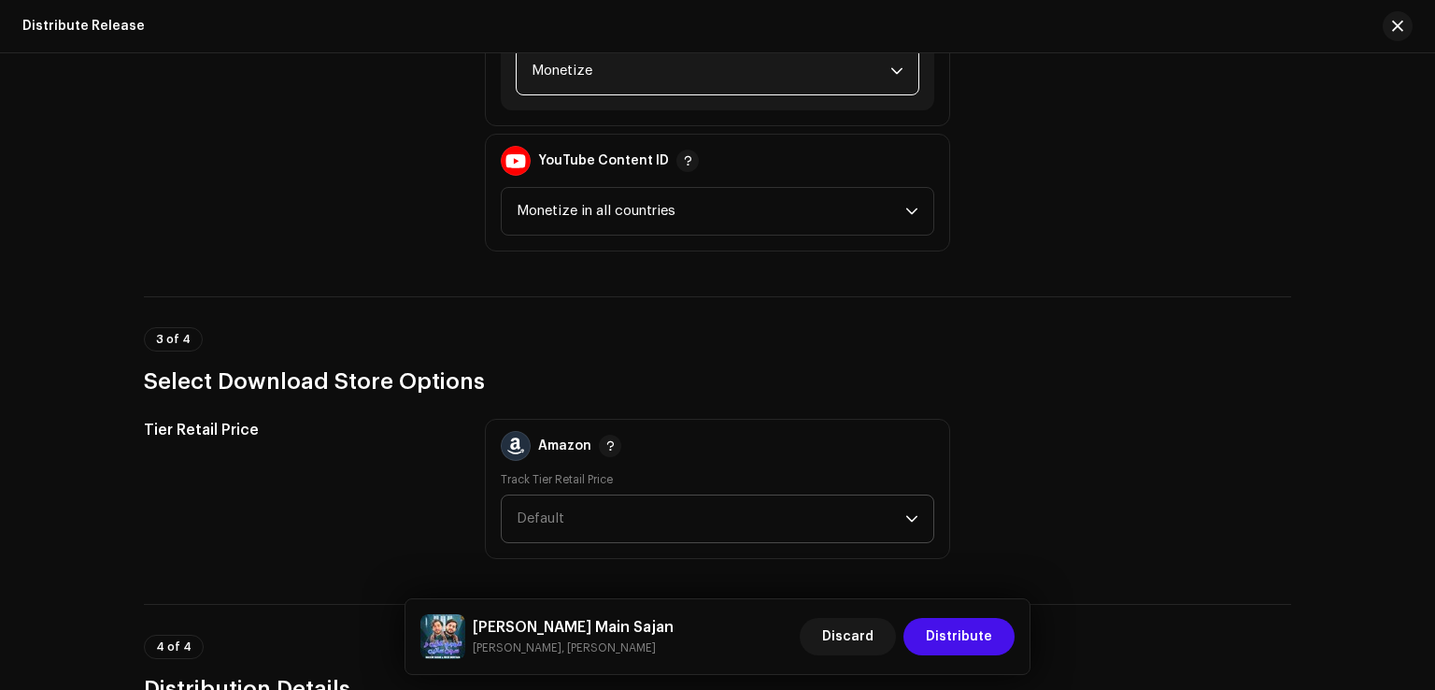
scroll to position [2329, 0]
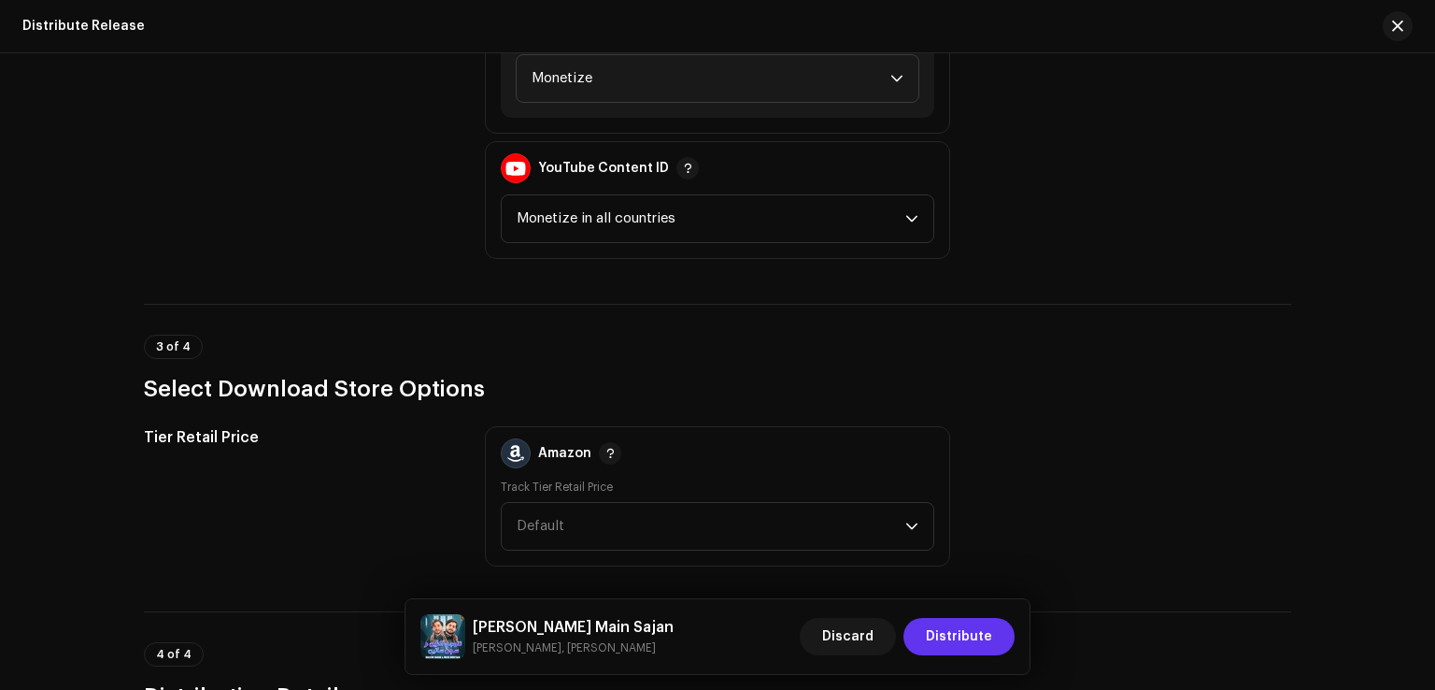
click at [968, 621] on span "Distribute" at bounding box center [959, 636] width 66 height 37
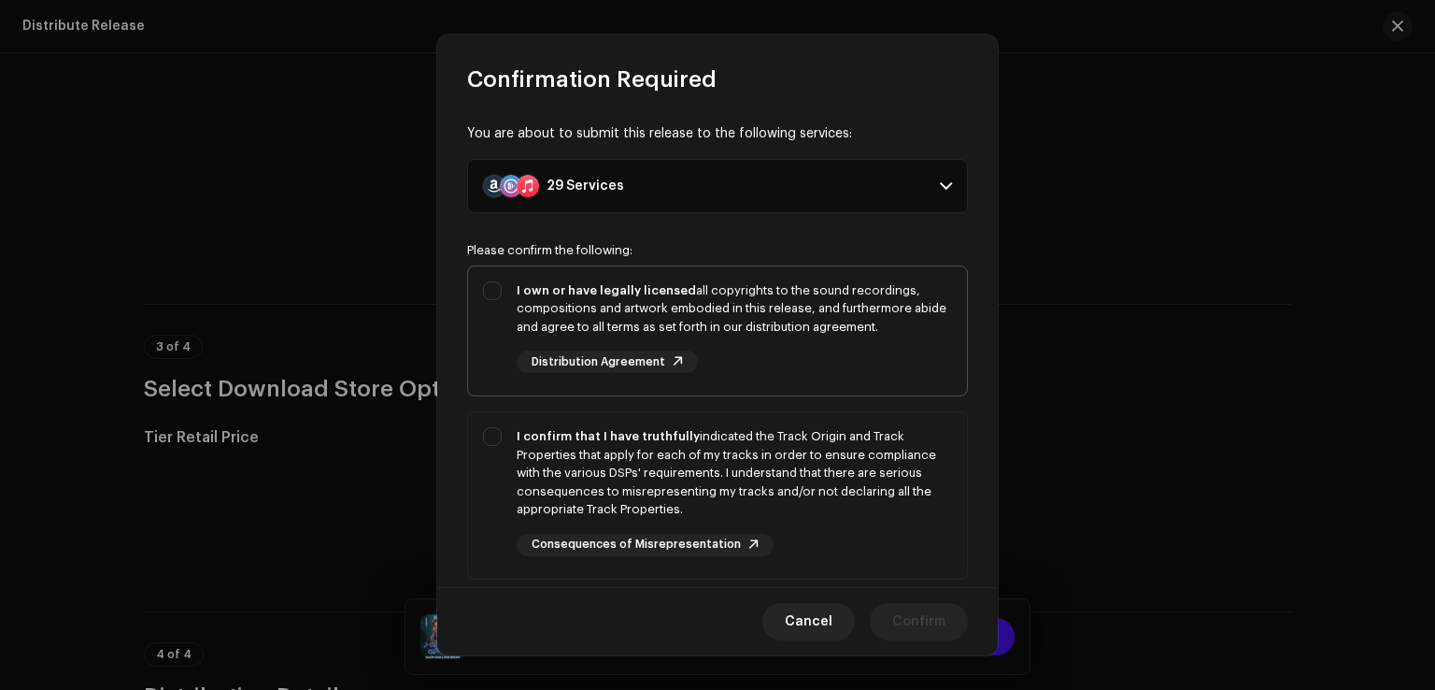
click at [486, 297] on div "I own or have legally licensed all copyrights to the sound recordings, composit…" at bounding box center [717, 327] width 499 height 122
checkbox input "true"
click at [496, 503] on div "I confirm that I have truthfully indicated the Track Origin and Track Propertie…" at bounding box center [717, 491] width 499 height 159
checkbox input "true"
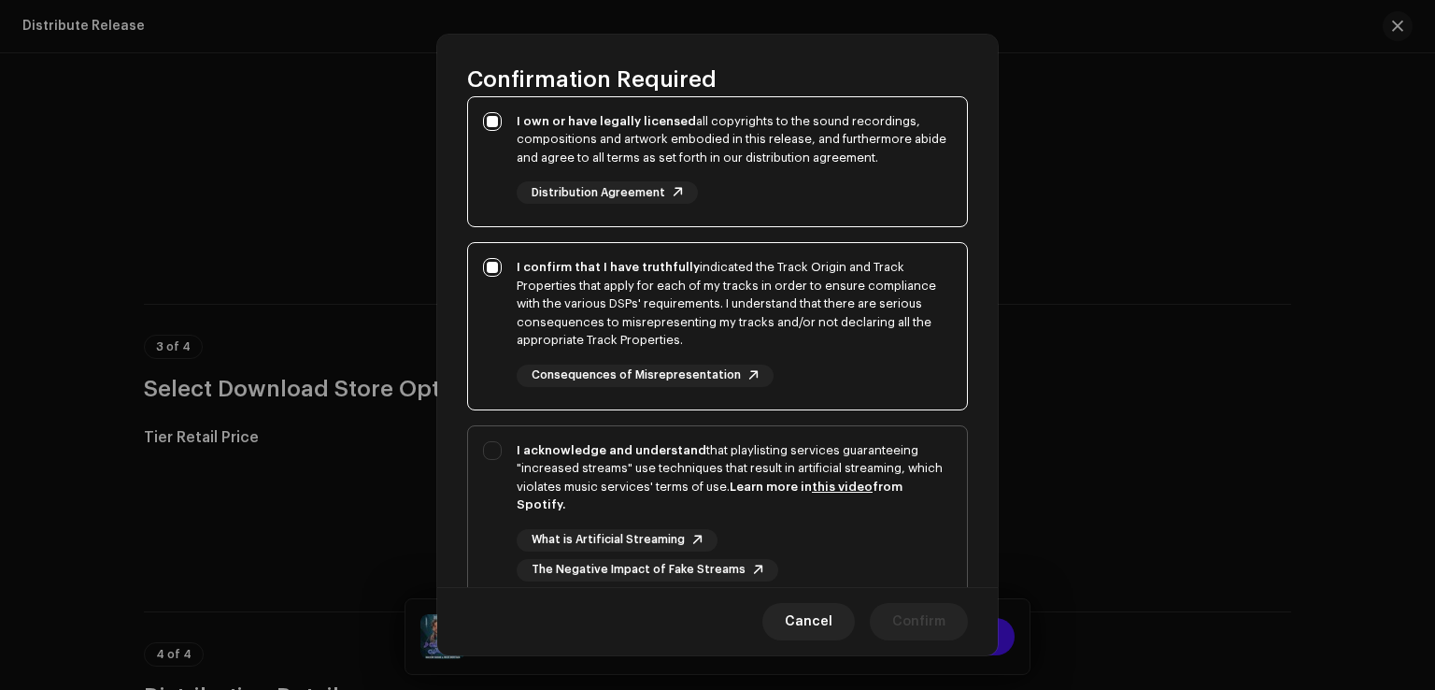
scroll to position [280, 0]
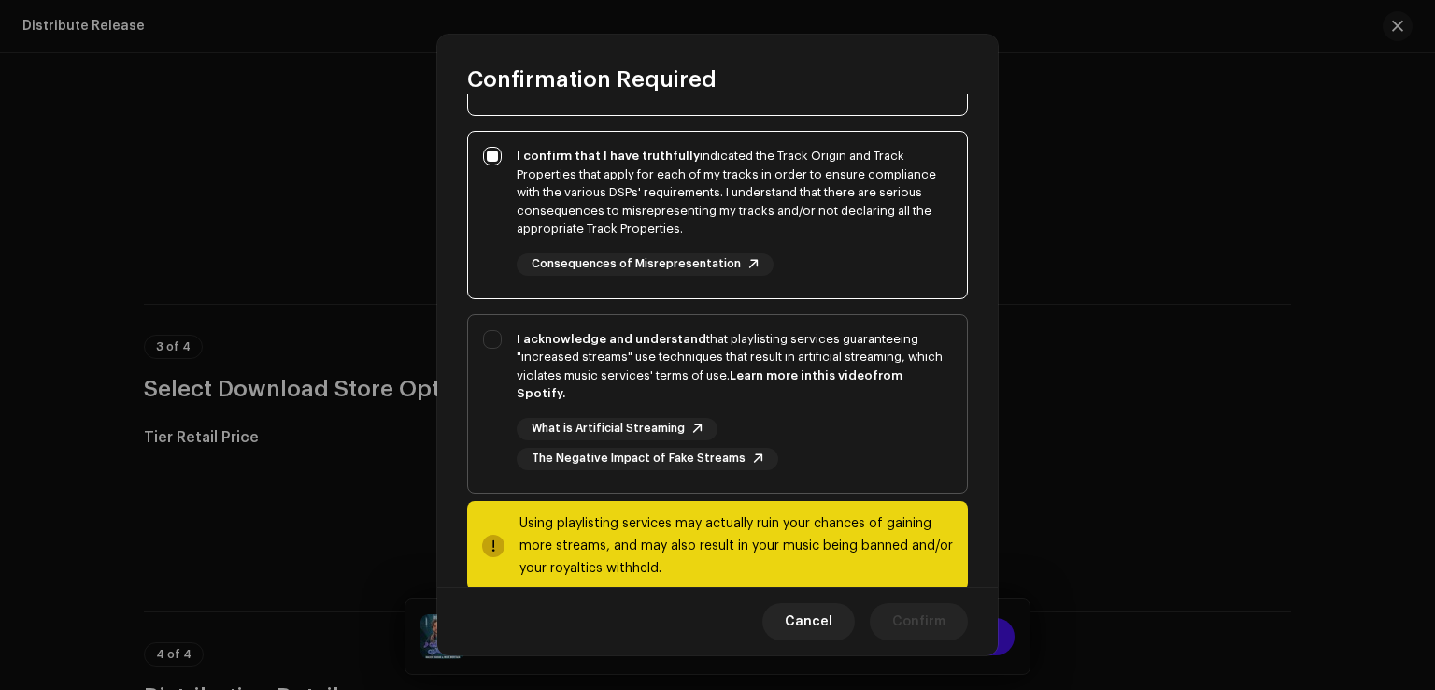
click at [514, 377] on div "I acknowledge and understand that playlisting services guaranteeing "increased …" at bounding box center [717, 400] width 499 height 170
checkbox input "true"
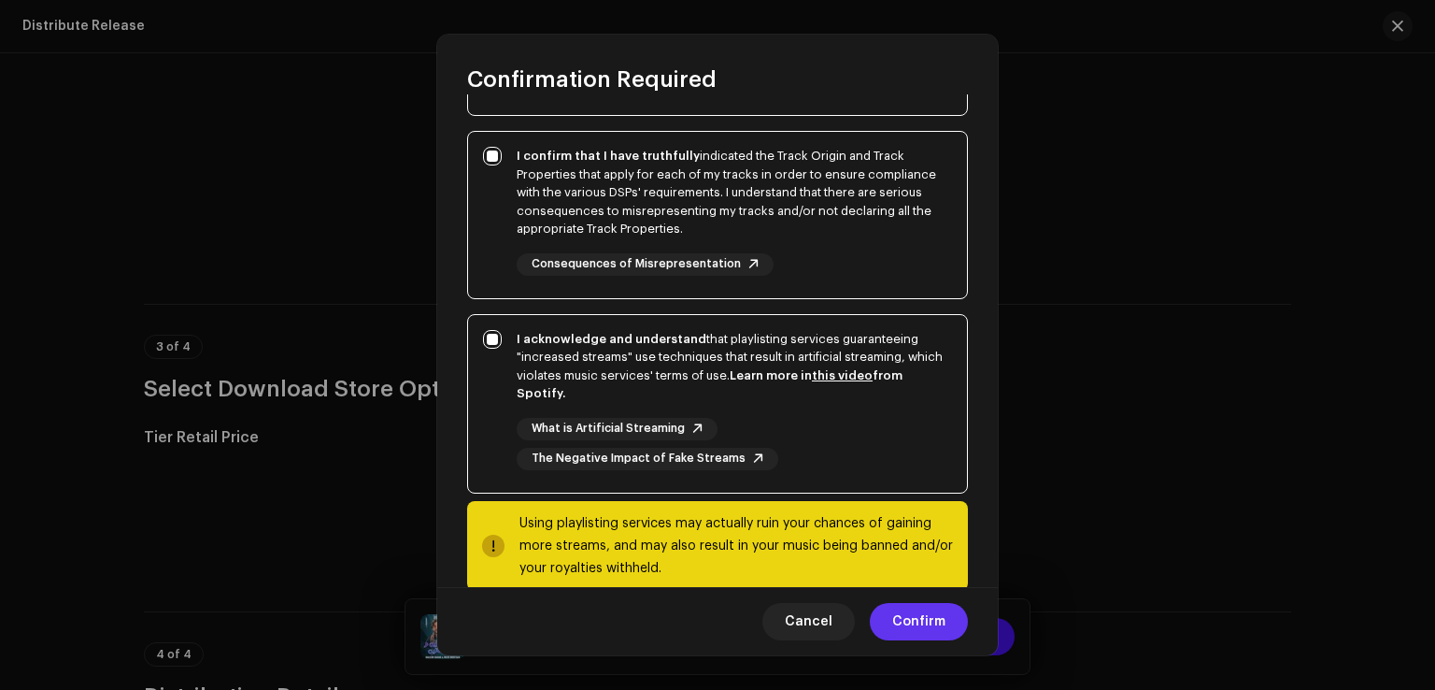
click at [912, 612] on span "Confirm" at bounding box center [919, 621] width 53 height 37
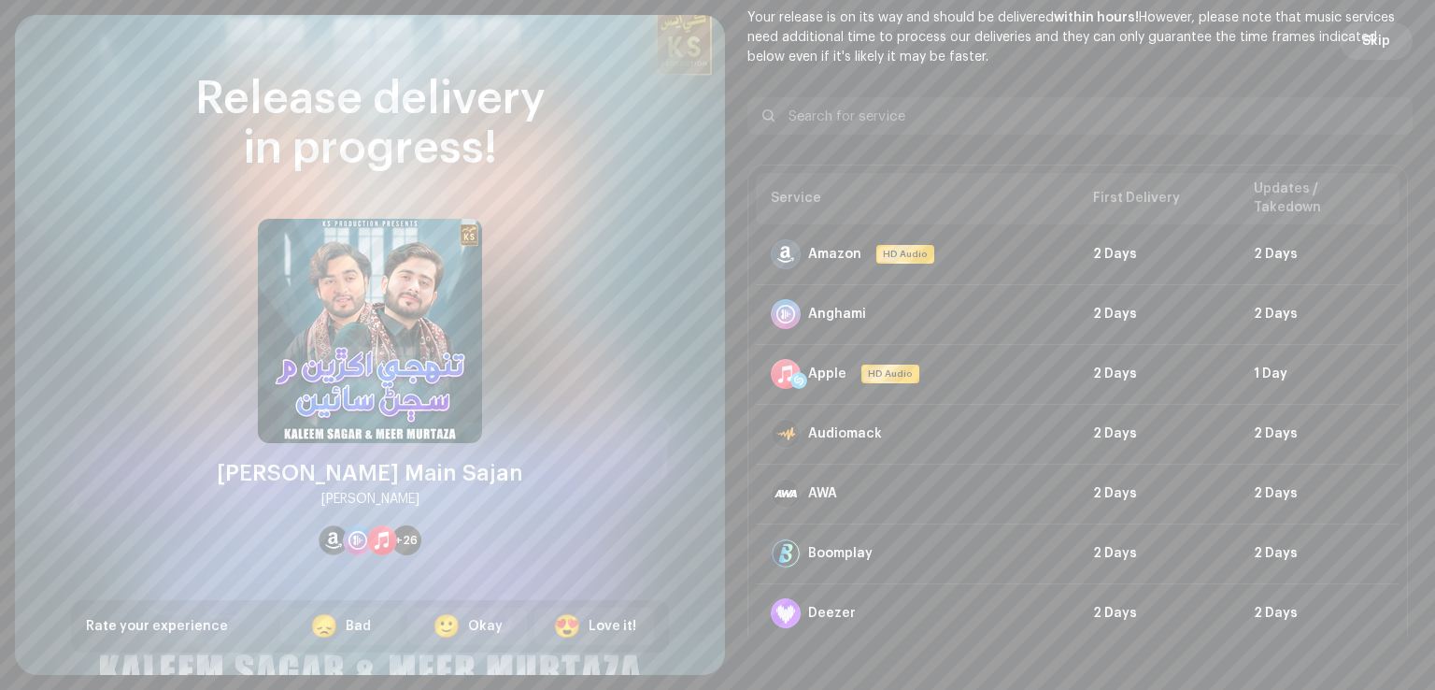
click at [1350, 47] on button "Skip" at bounding box center [1376, 40] width 73 height 37
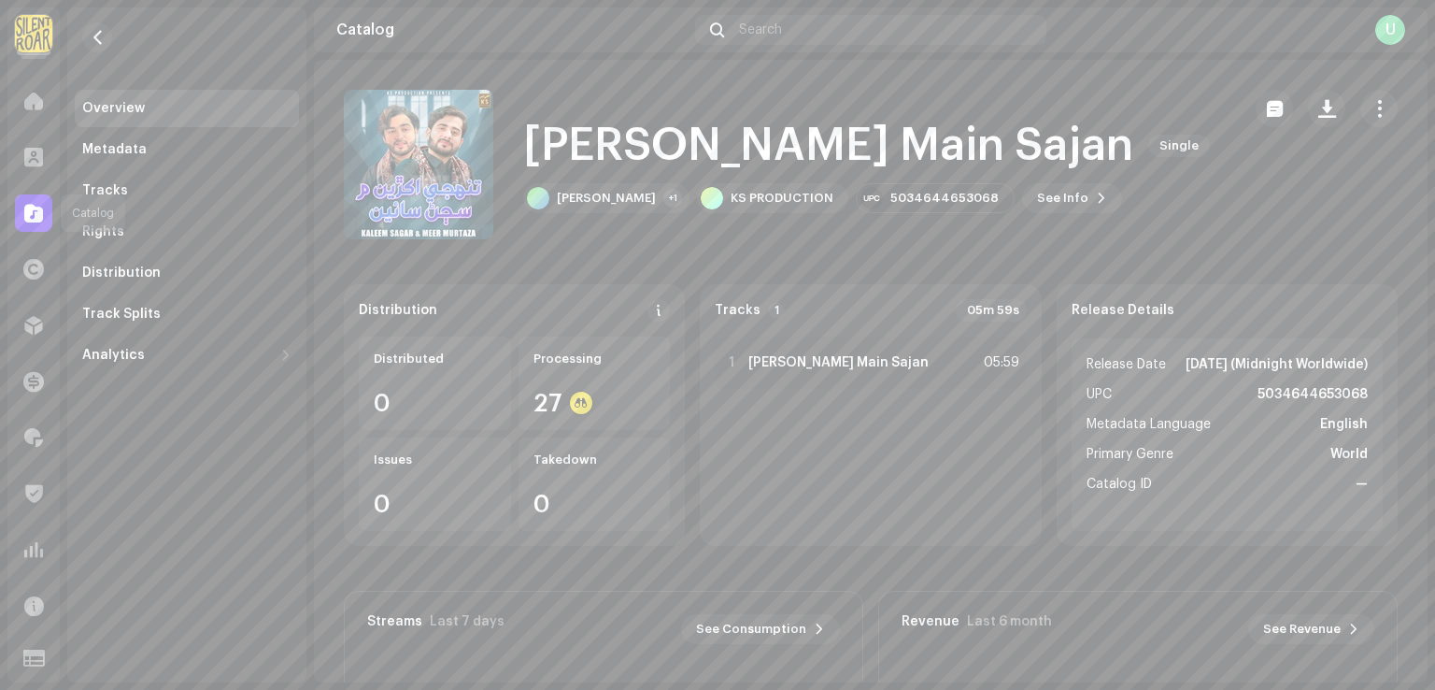
click at [40, 200] on div at bounding box center [33, 212] width 37 height 37
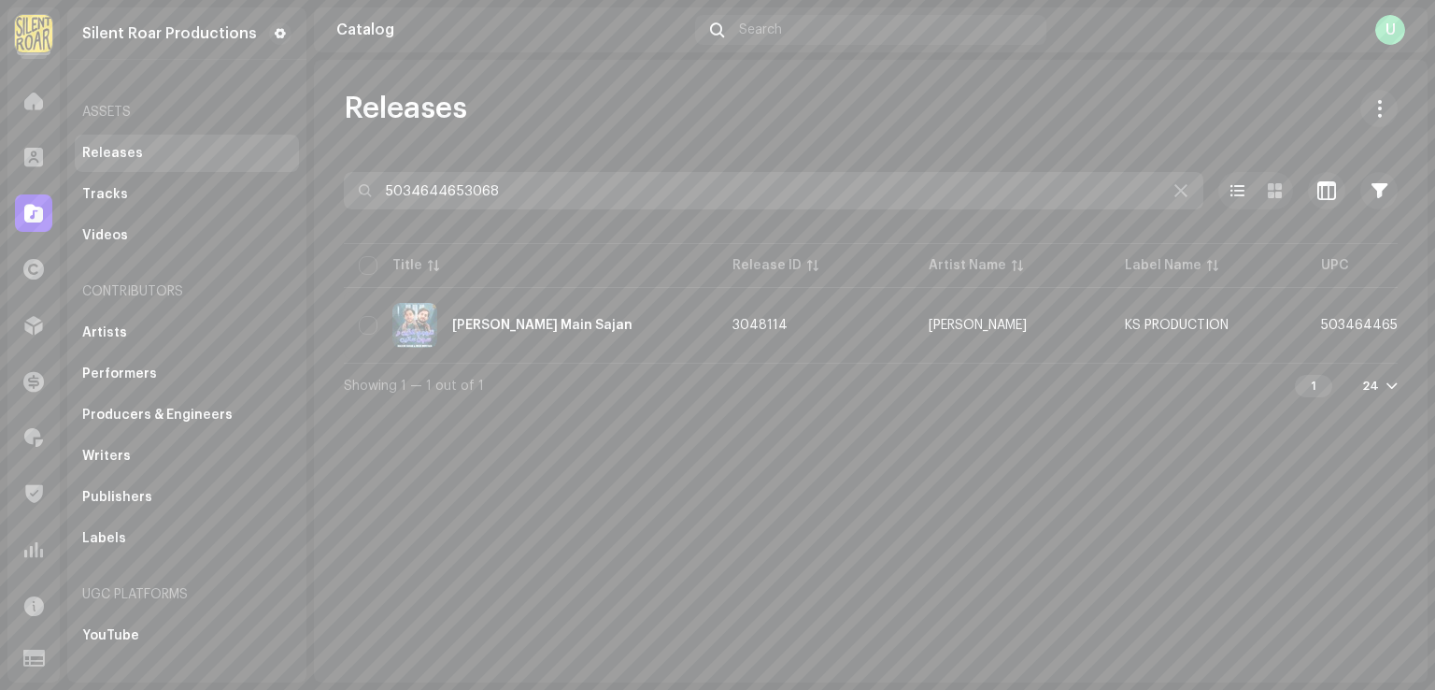
drag, startPoint x: 495, startPoint y: 188, endPoint x: 21, endPoint y: 199, distance: 474.0
click at [68, 173] on div "Silent Roar Productions Home Clients Catalog Rights Distribution Finance Royalt…" at bounding box center [717, 345] width 1435 height 690
paste input "44"
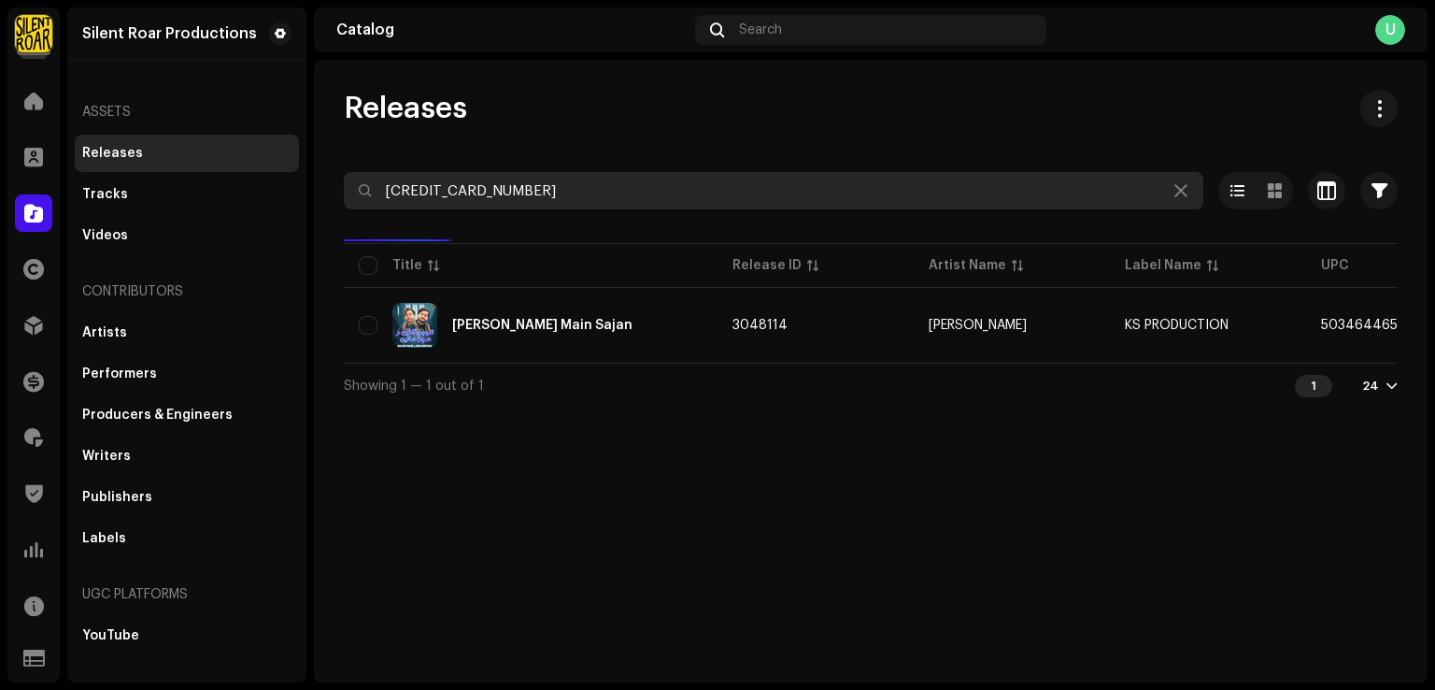
type input "5034644653044"
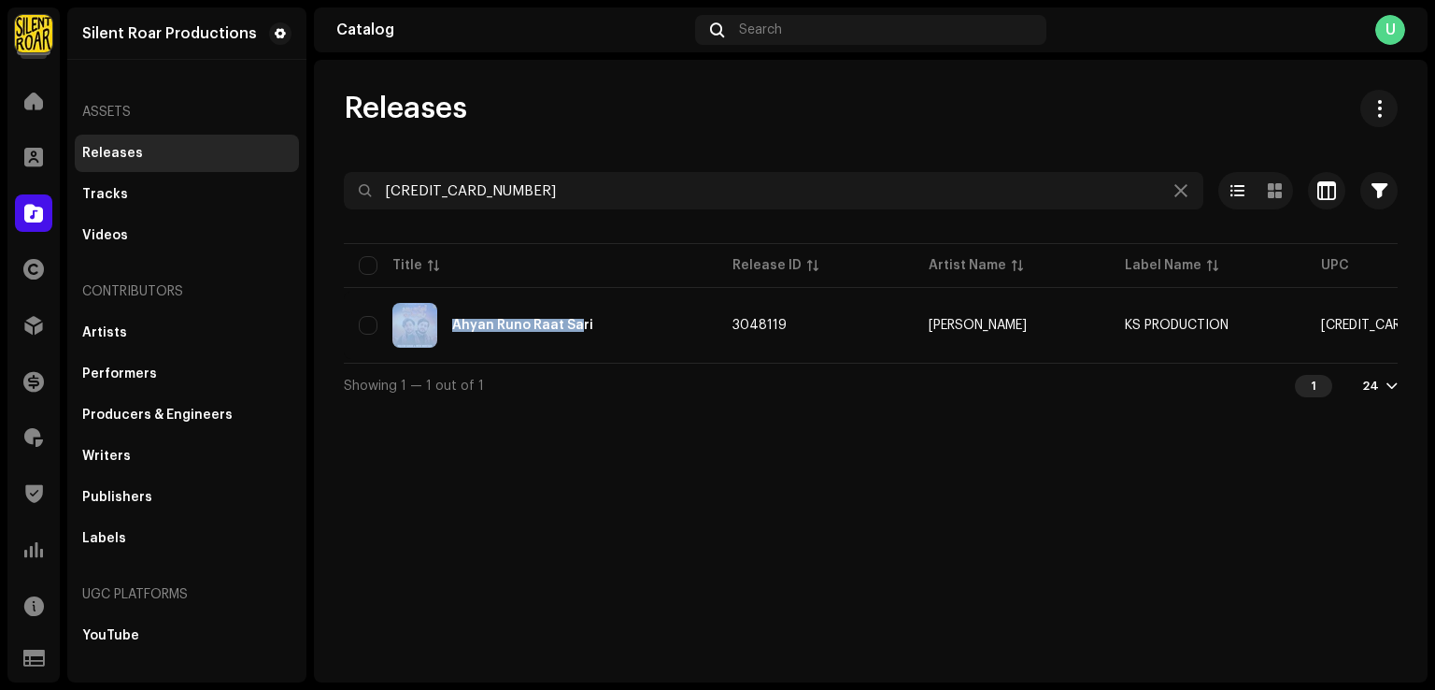
drag, startPoint x: 576, startPoint y: 361, endPoint x: 707, endPoint y: 364, distance: 130.9
click at [707, 363] on div "Title Release ID Artist Name Label Name UPC Release Date Creation Date Ahyan Ru…" at bounding box center [871, 300] width 1054 height 123
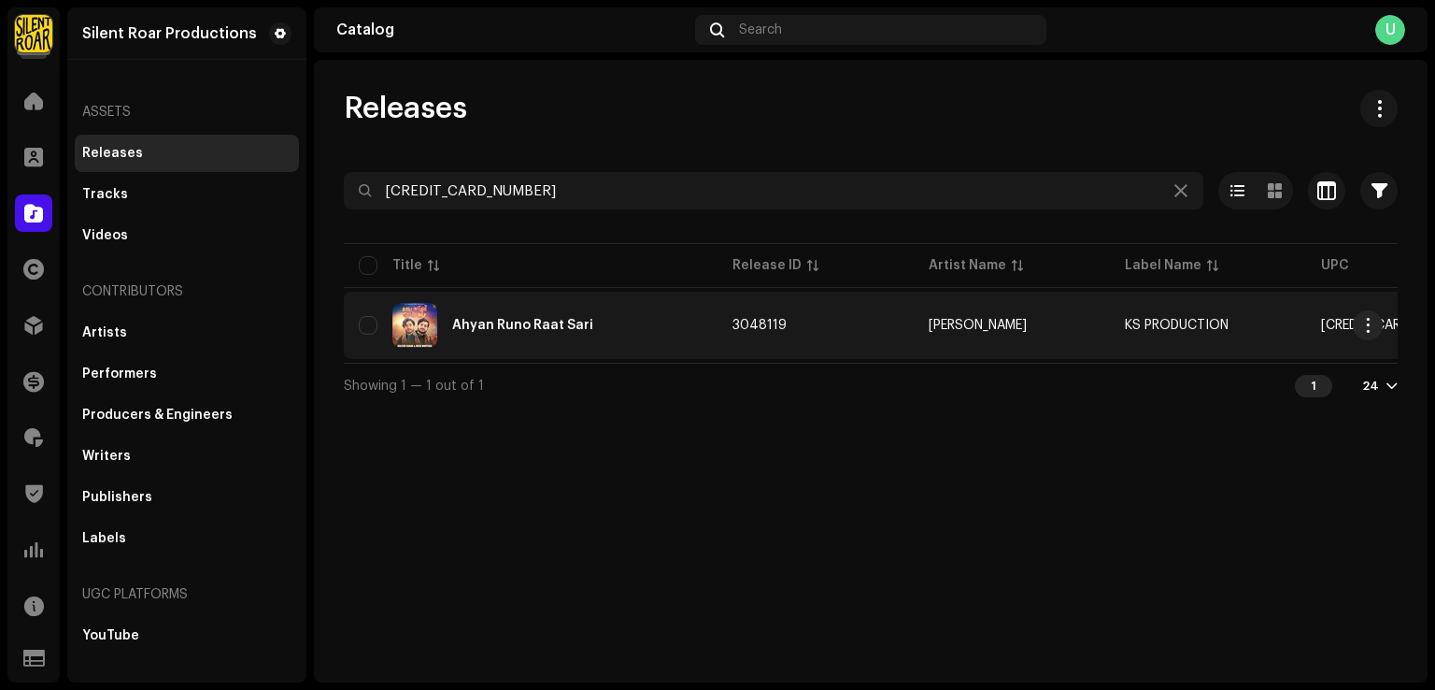
click at [588, 322] on div "Ahyan Runo Raat Sari" at bounding box center [531, 325] width 344 height 45
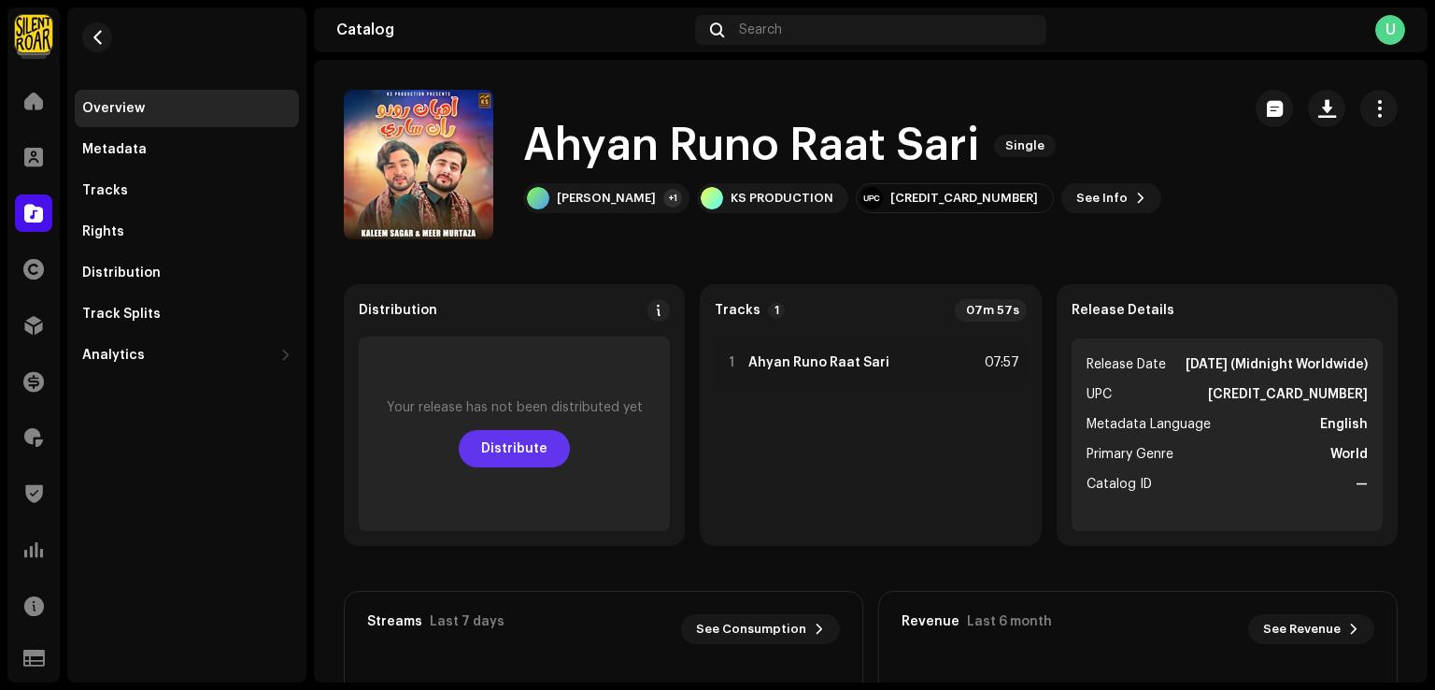
click at [512, 430] on span "Distribute" at bounding box center [514, 448] width 66 height 37
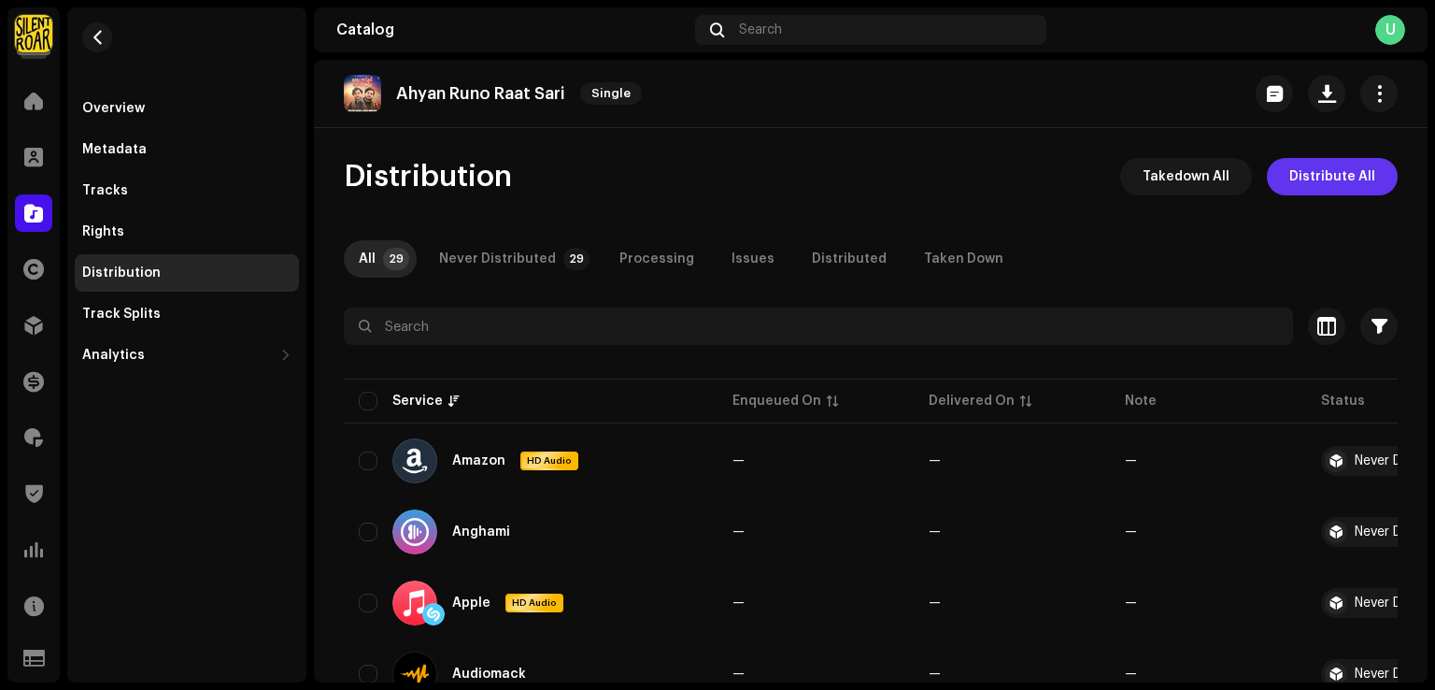
click at [1305, 183] on span "Distribute All" at bounding box center [1333, 176] width 86 height 37
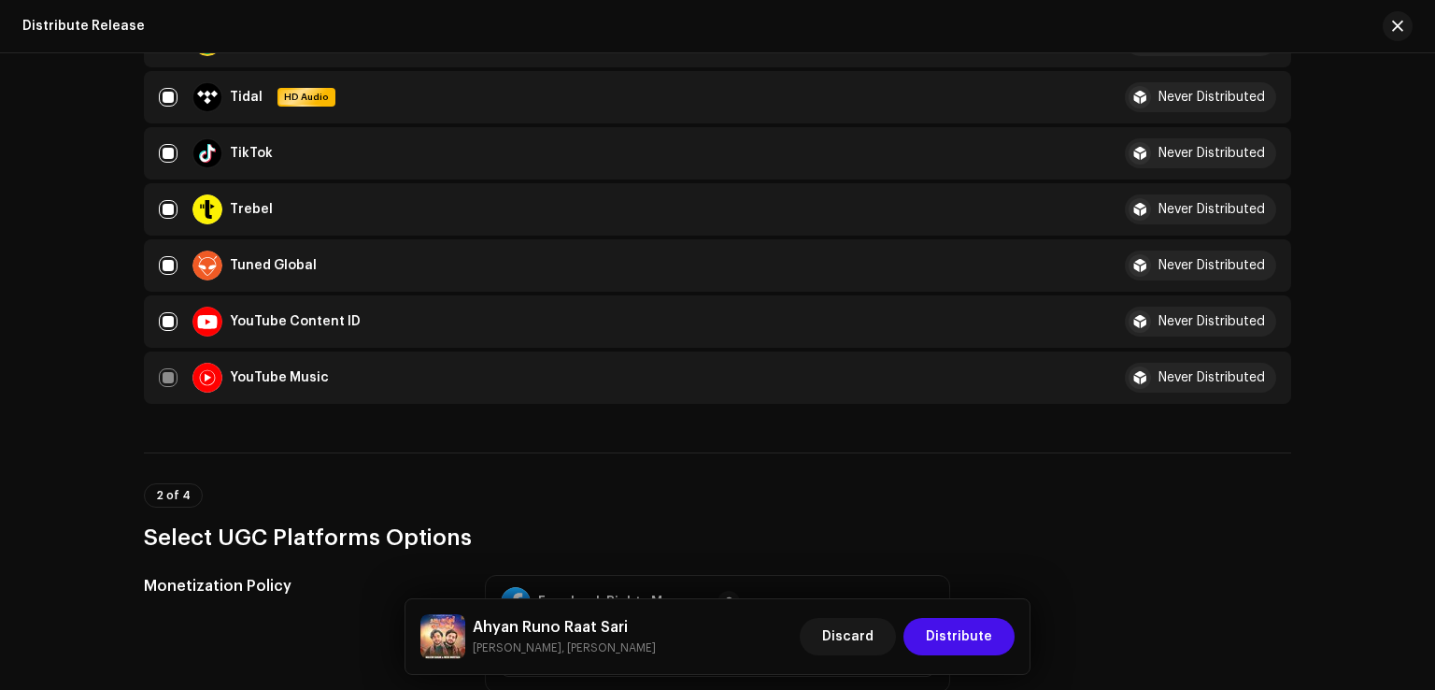
scroll to position [2150, 0]
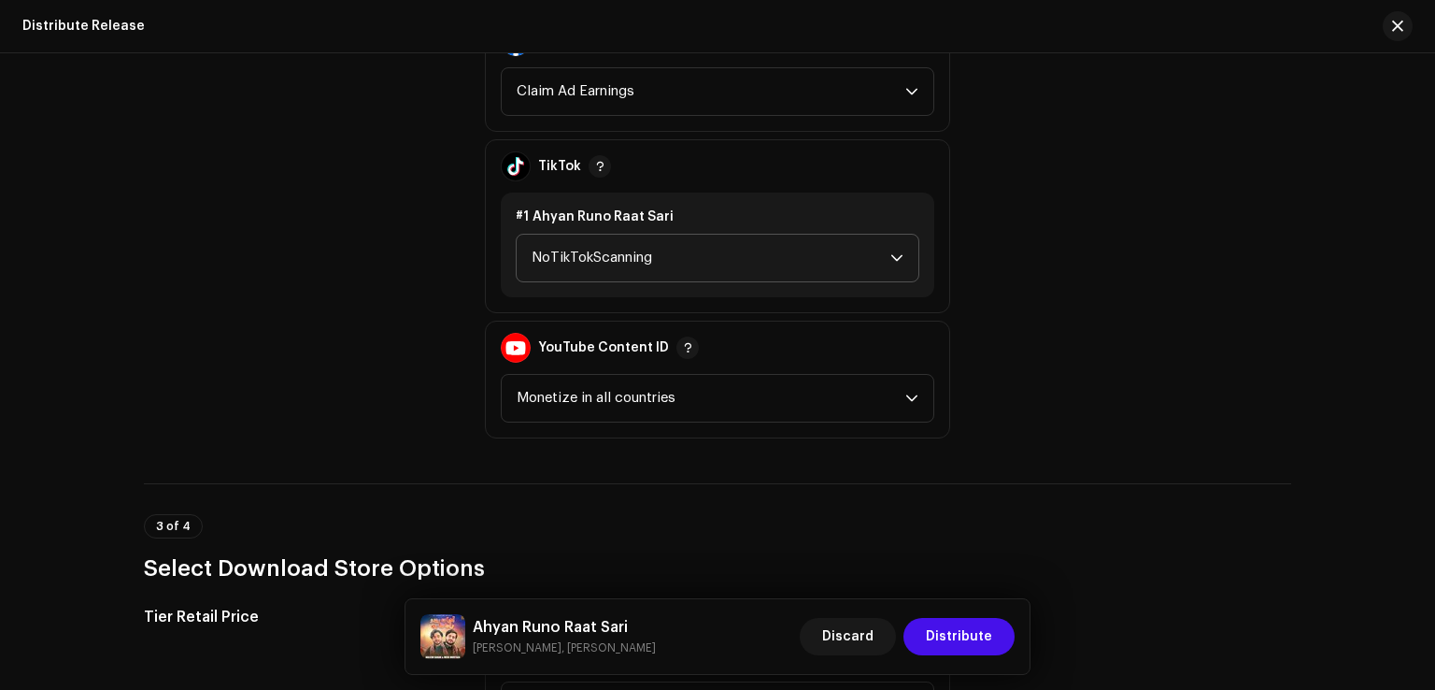
click at [617, 274] on span "NoTikTokScanning" at bounding box center [711, 258] width 359 height 47
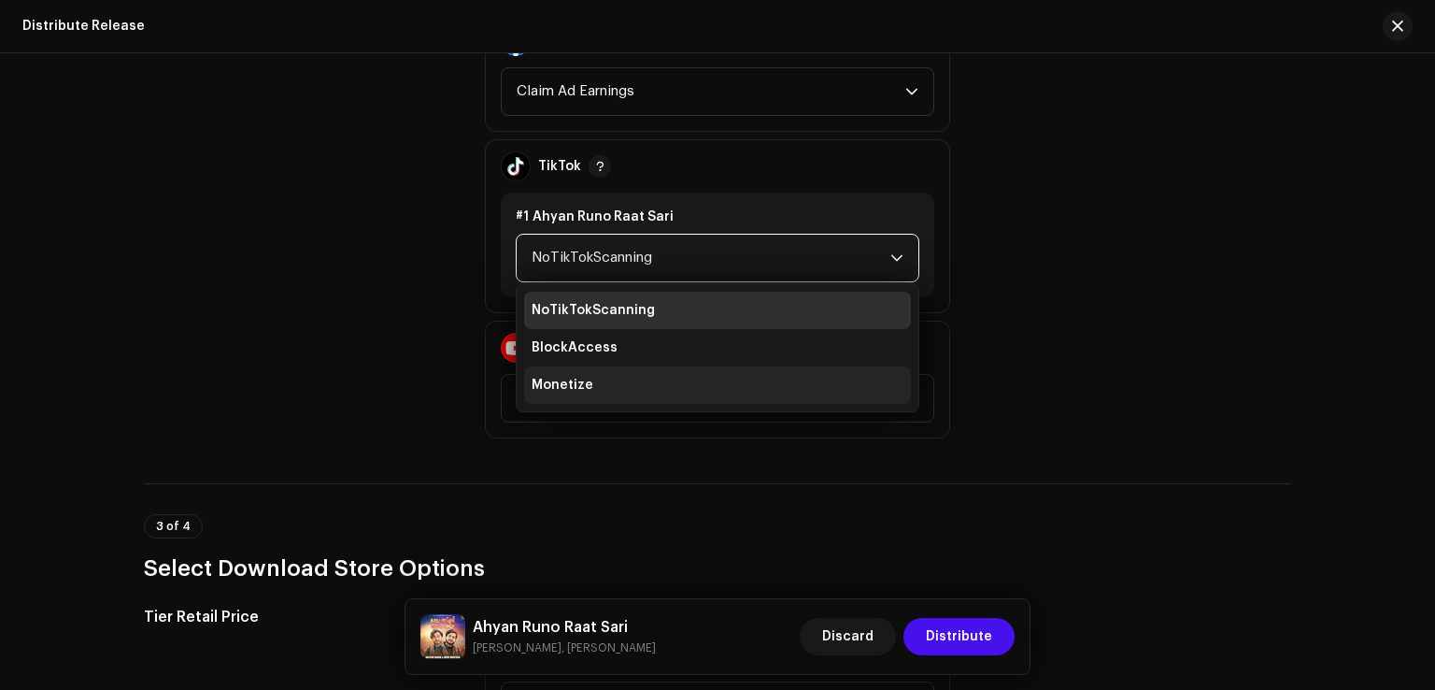
click at [576, 393] on li "Monetize" at bounding box center [717, 384] width 387 height 37
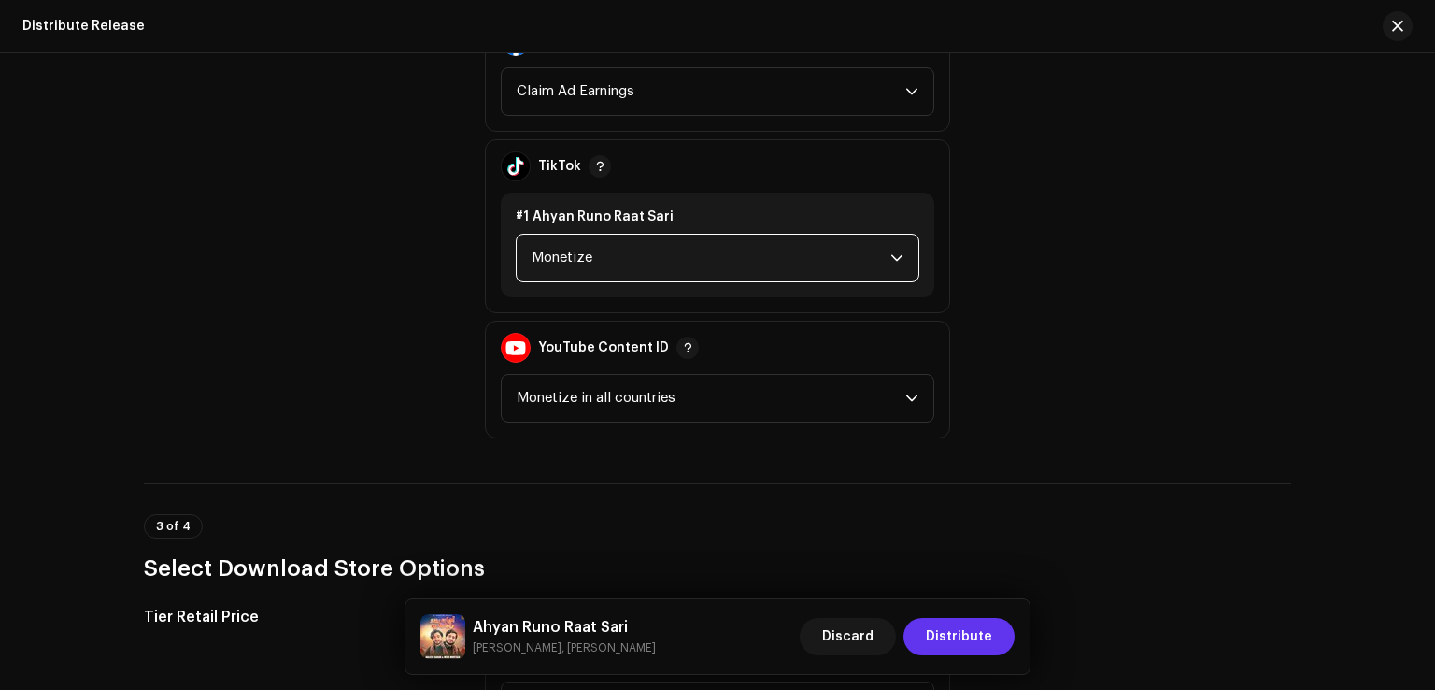
click at [966, 631] on span "Distribute" at bounding box center [959, 636] width 66 height 37
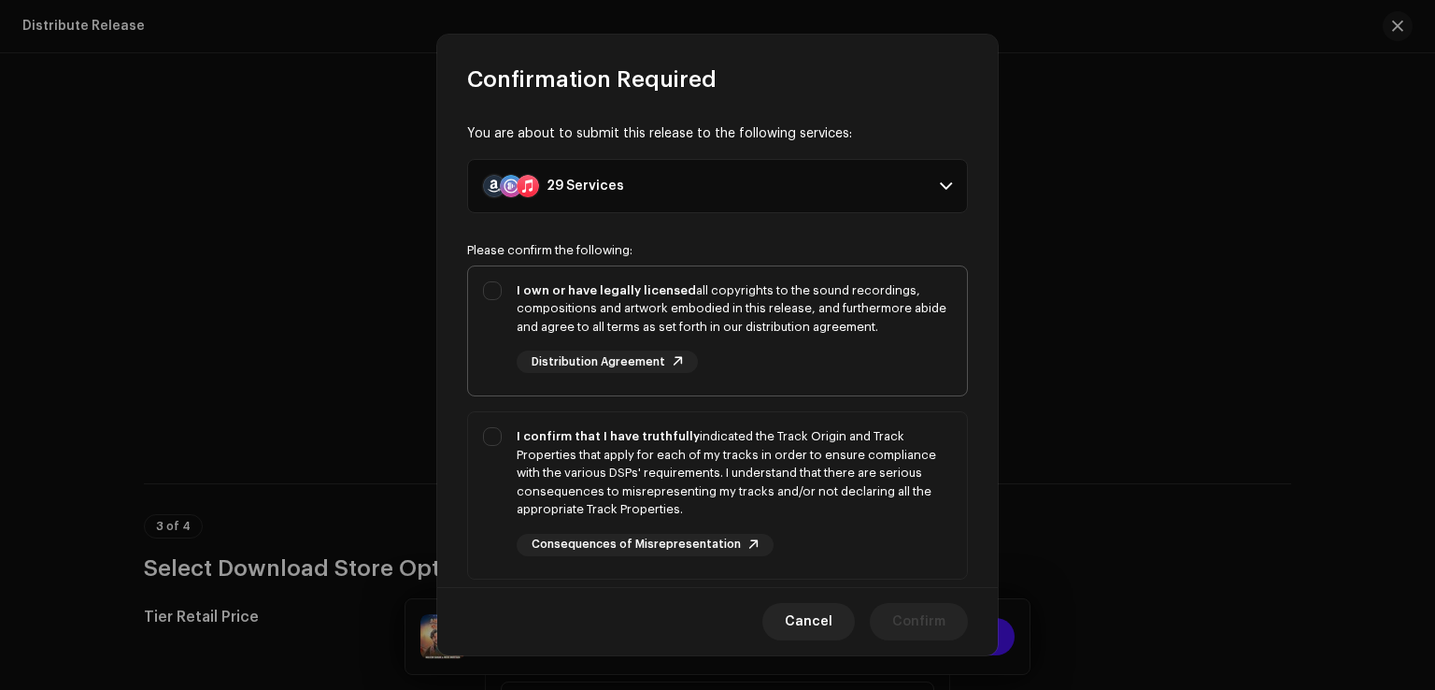
click at [488, 296] on div "I own or have legally licensed all copyrights to the sound recordings, composit…" at bounding box center [717, 327] width 499 height 122
checkbox input "true"
click at [501, 483] on div "I confirm that I have truthfully indicated the Track Origin and Track Propertie…" at bounding box center [717, 491] width 499 height 159
checkbox input "true"
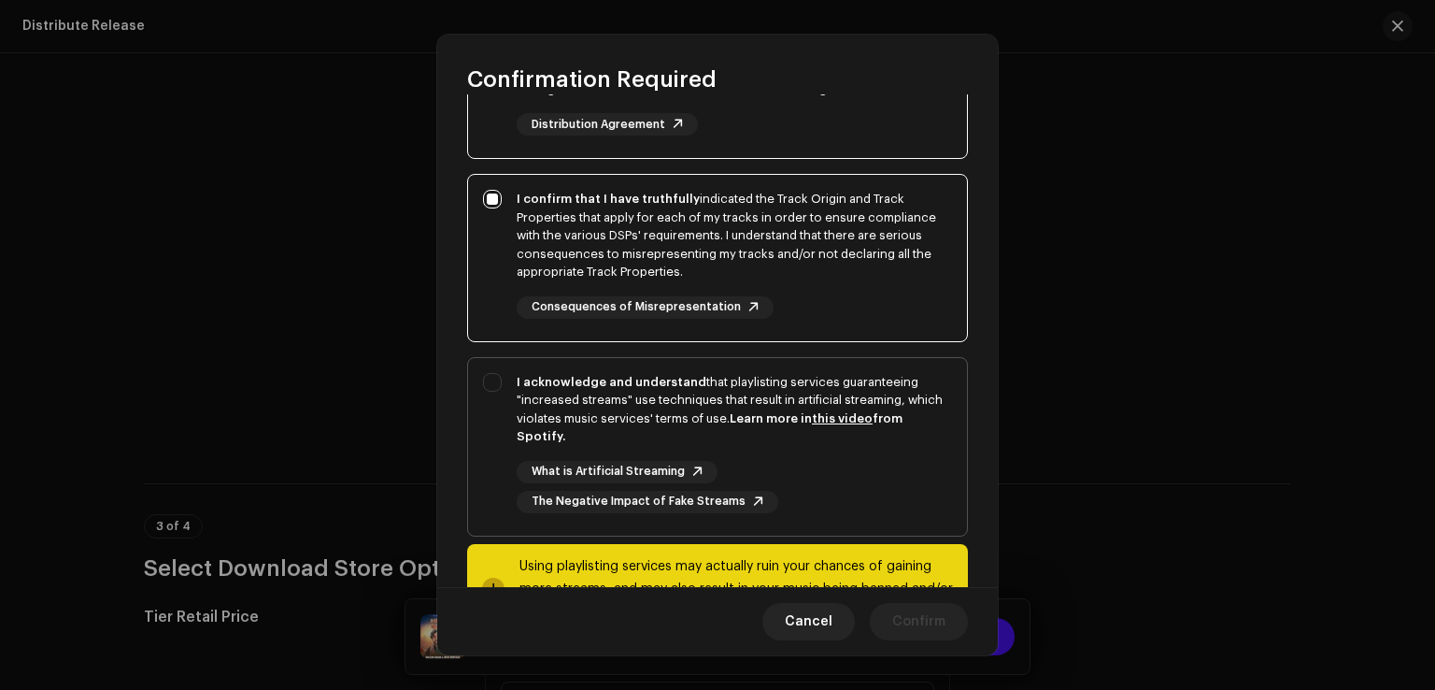
scroll to position [312, 0]
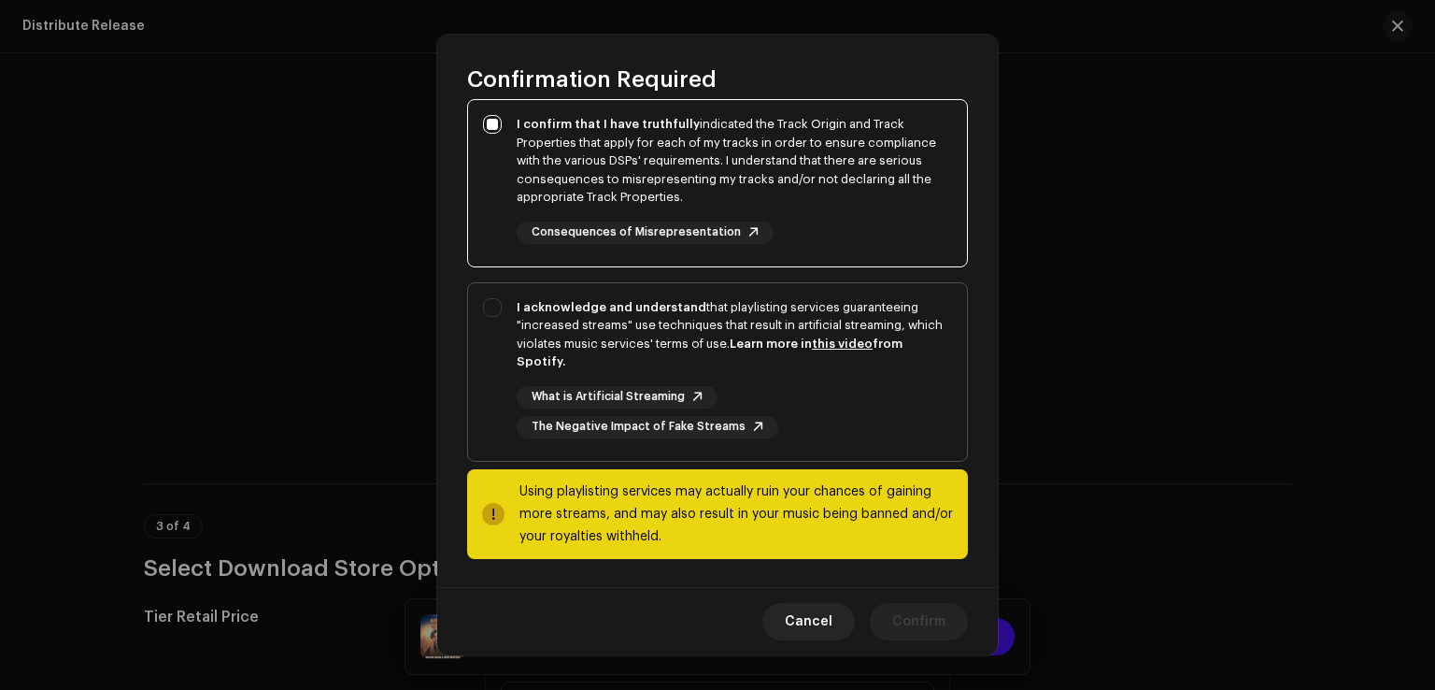
click at [507, 378] on div "I acknowledge and understand that playlisting services guaranteeing "increased …" at bounding box center [717, 368] width 499 height 170
checkbox input "true"
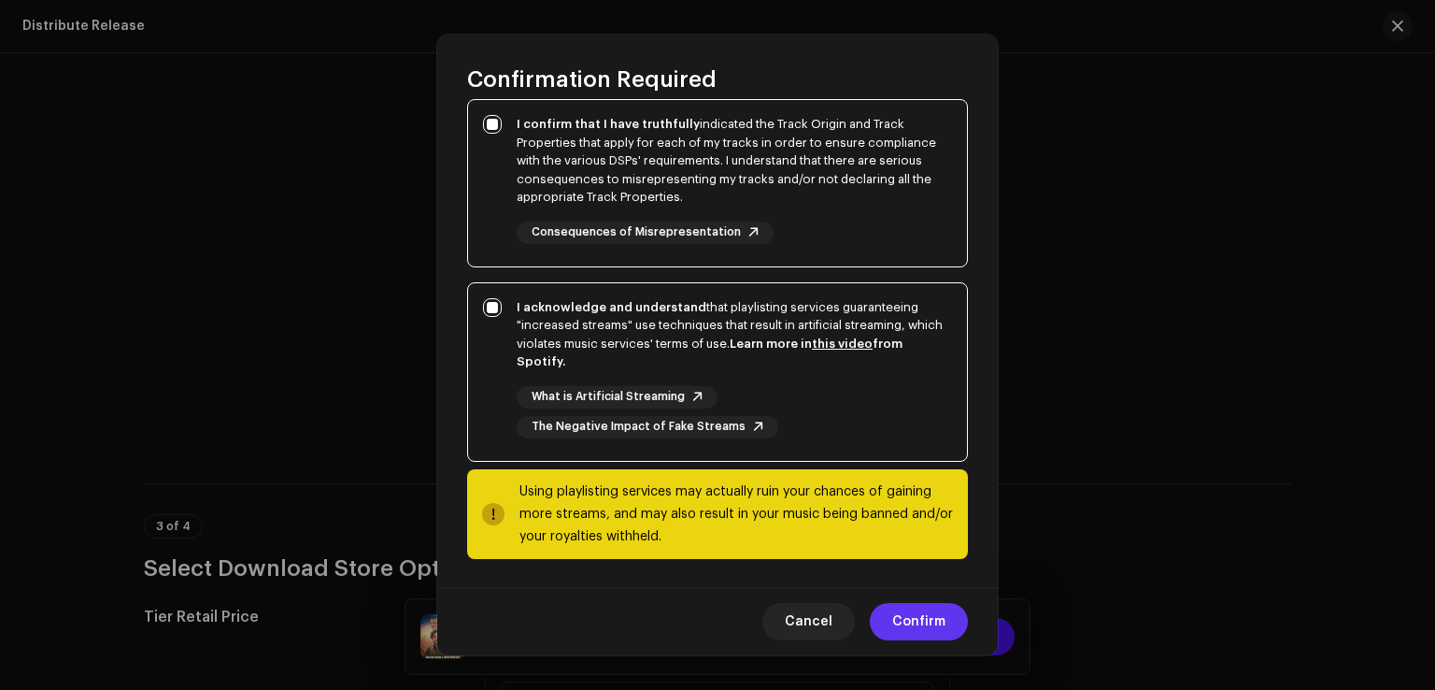
click at [903, 631] on span "Confirm" at bounding box center [919, 621] width 53 height 37
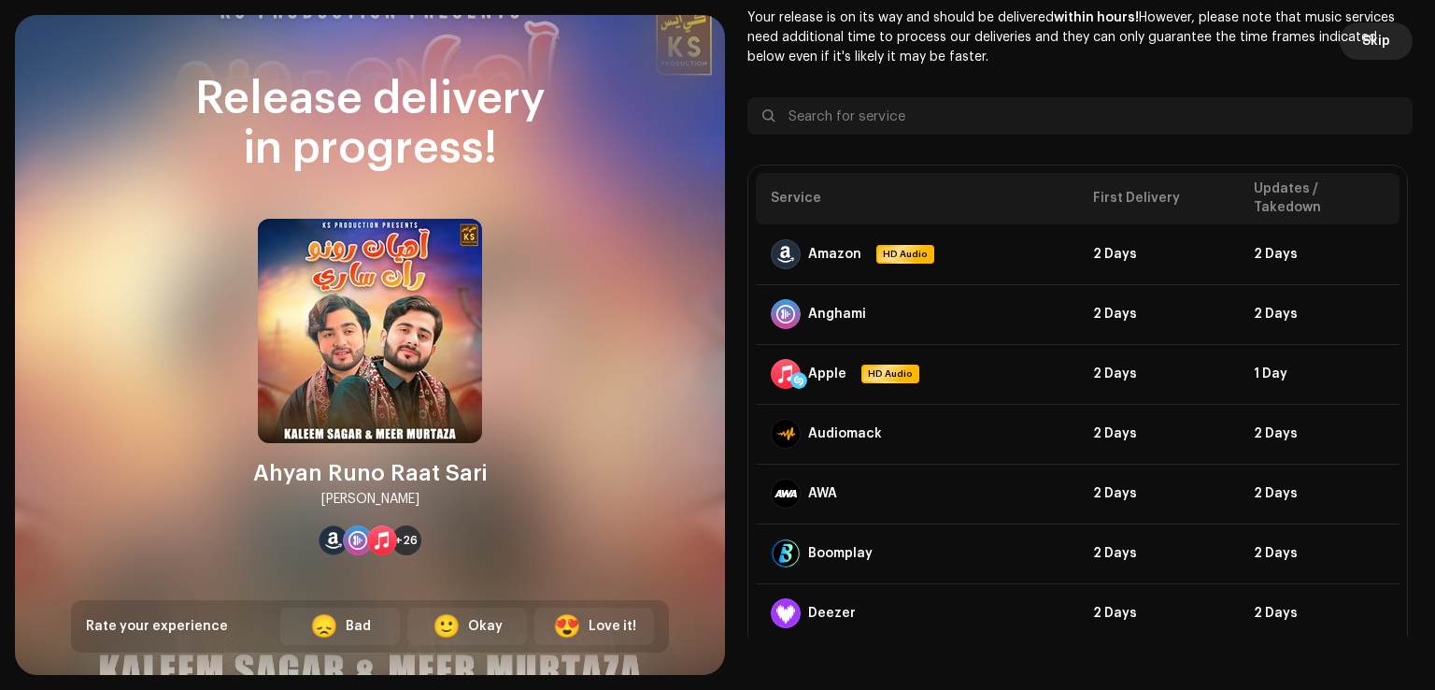
click at [1387, 54] on button "Skip" at bounding box center [1376, 40] width 73 height 37
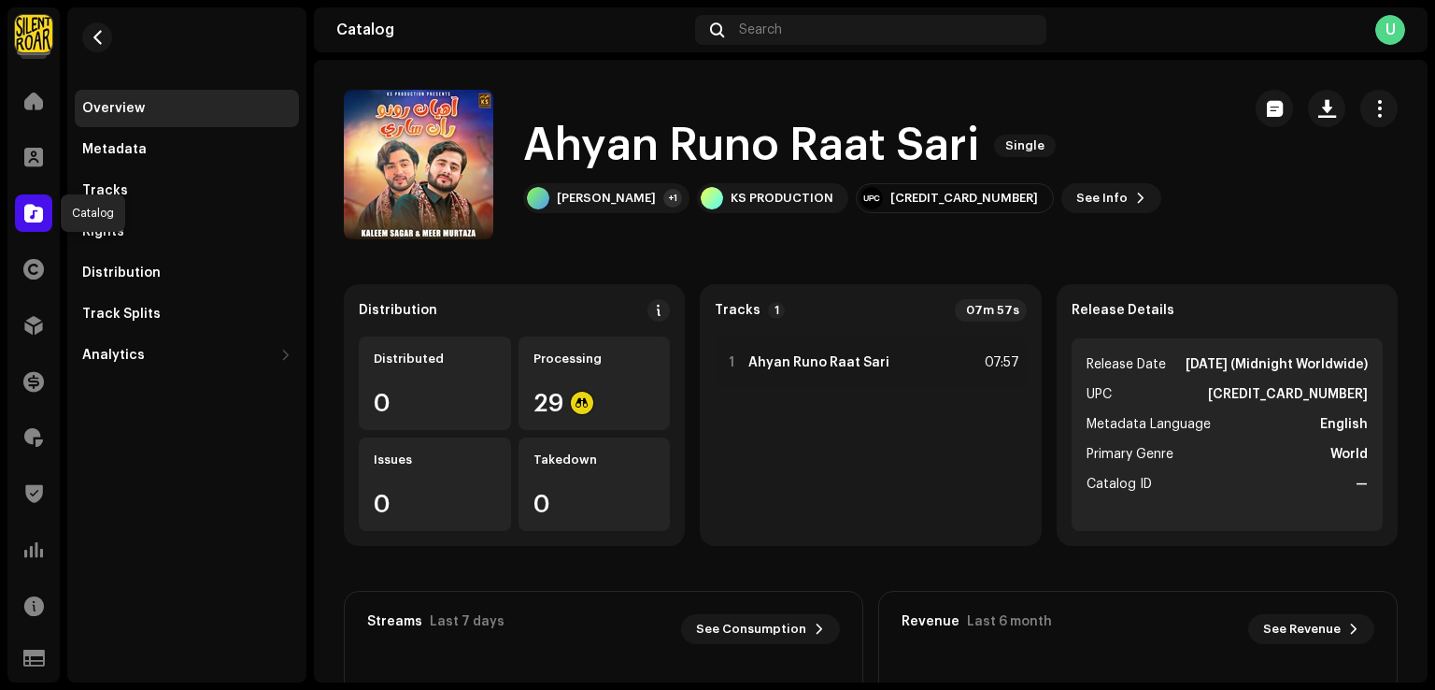
click at [24, 216] on span at bounding box center [33, 213] width 19 height 15
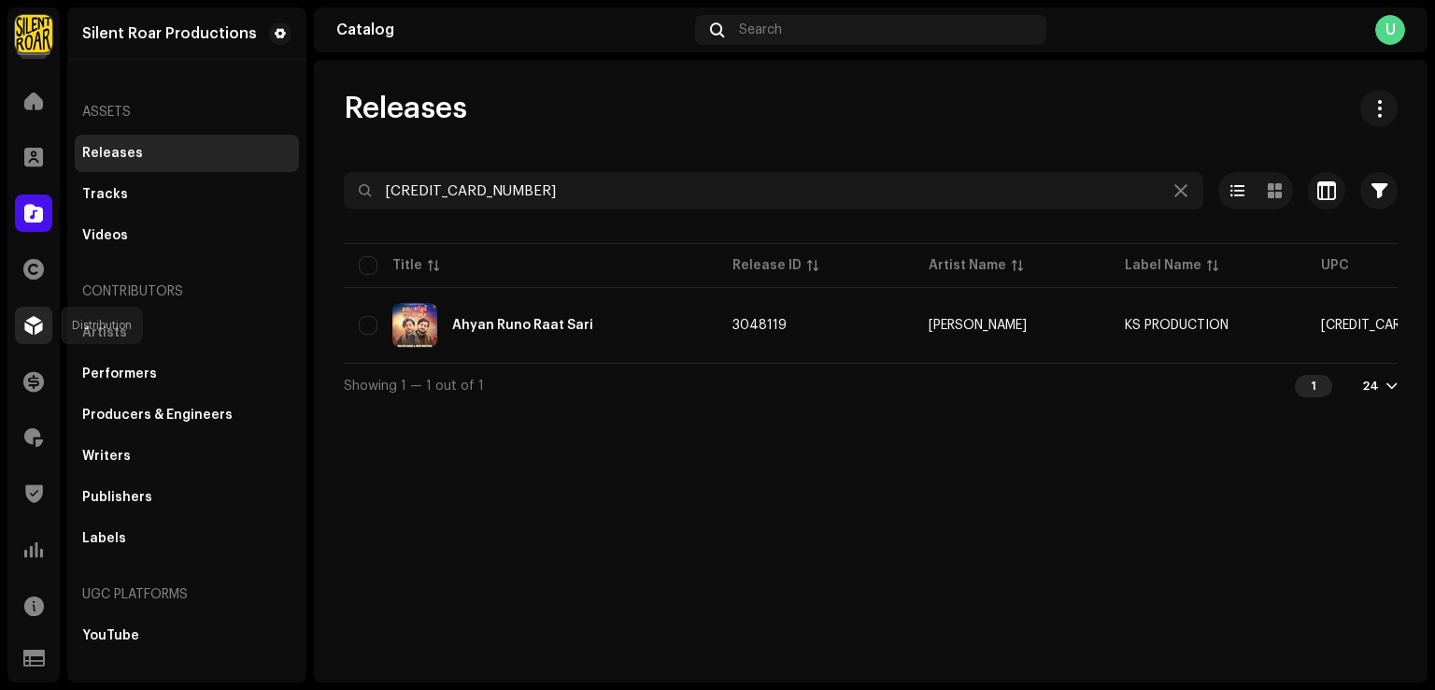
click at [34, 318] on span at bounding box center [33, 325] width 19 height 15
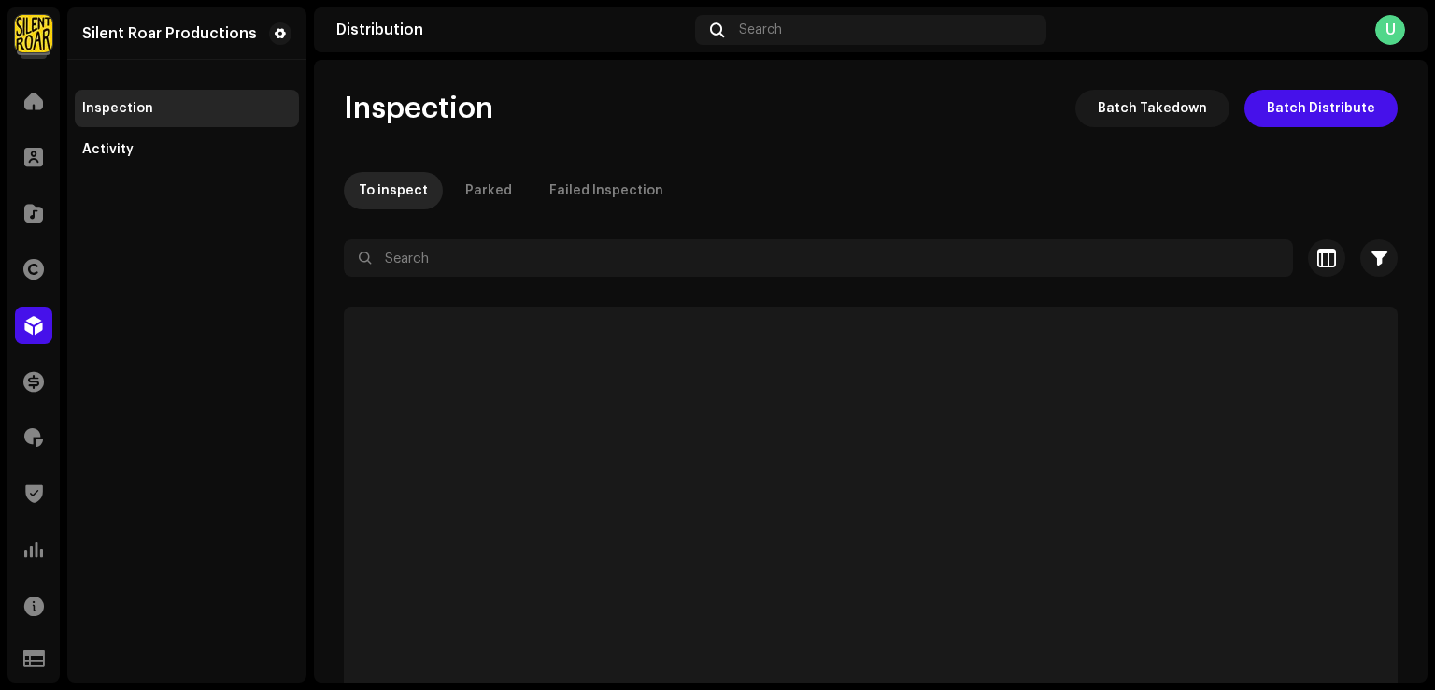
click at [33, 322] on span at bounding box center [33, 325] width 19 height 15
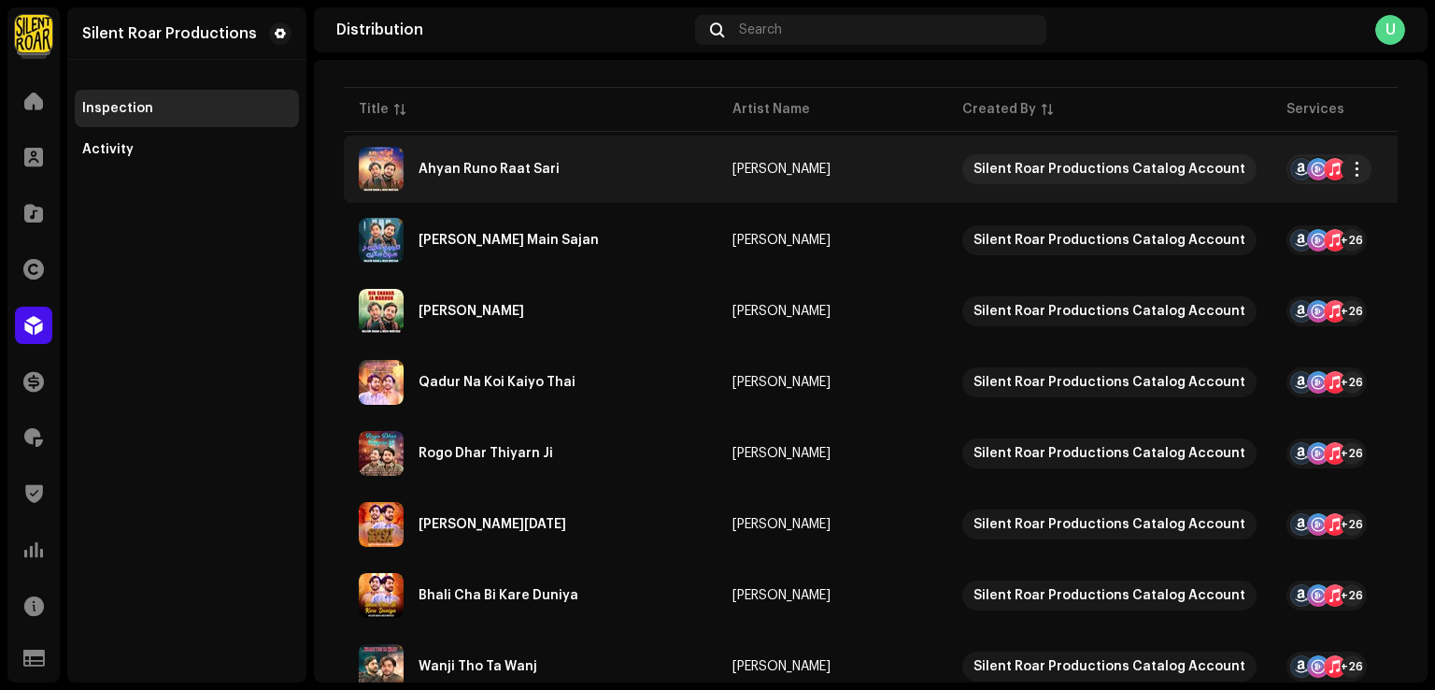
scroll to position [187, 0]
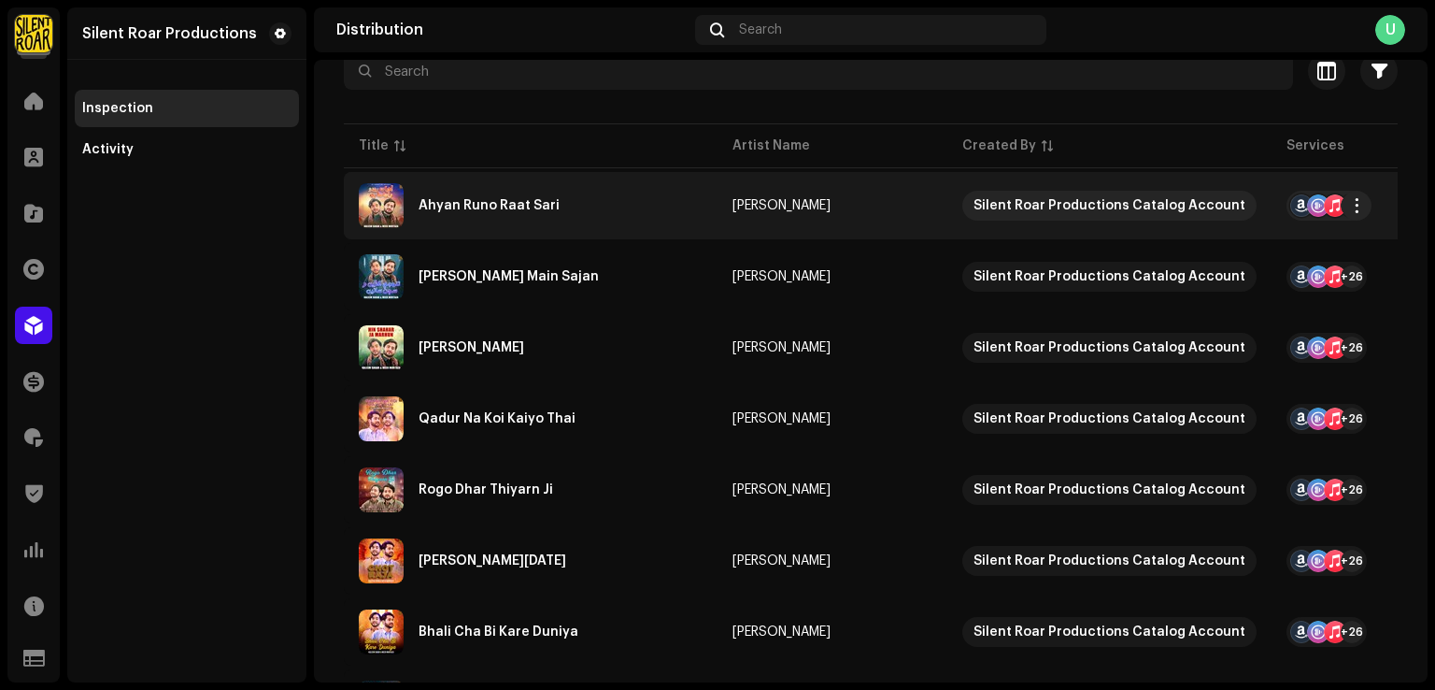
click at [602, 212] on div "Ahyan Runo Raat Sari" at bounding box center [531, 205] width 344 height 45
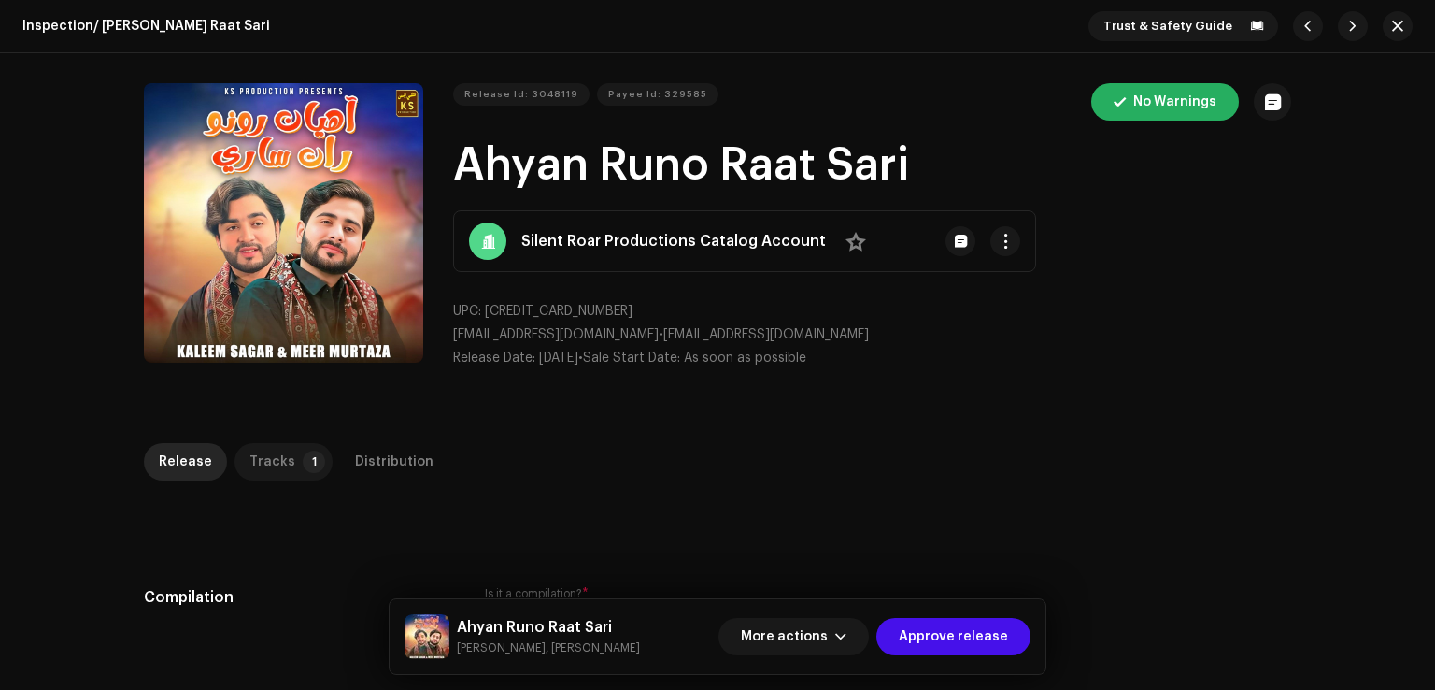
click at [303, 463] on p-badge "1" at bounding box center [314, 461] width 22 height 22
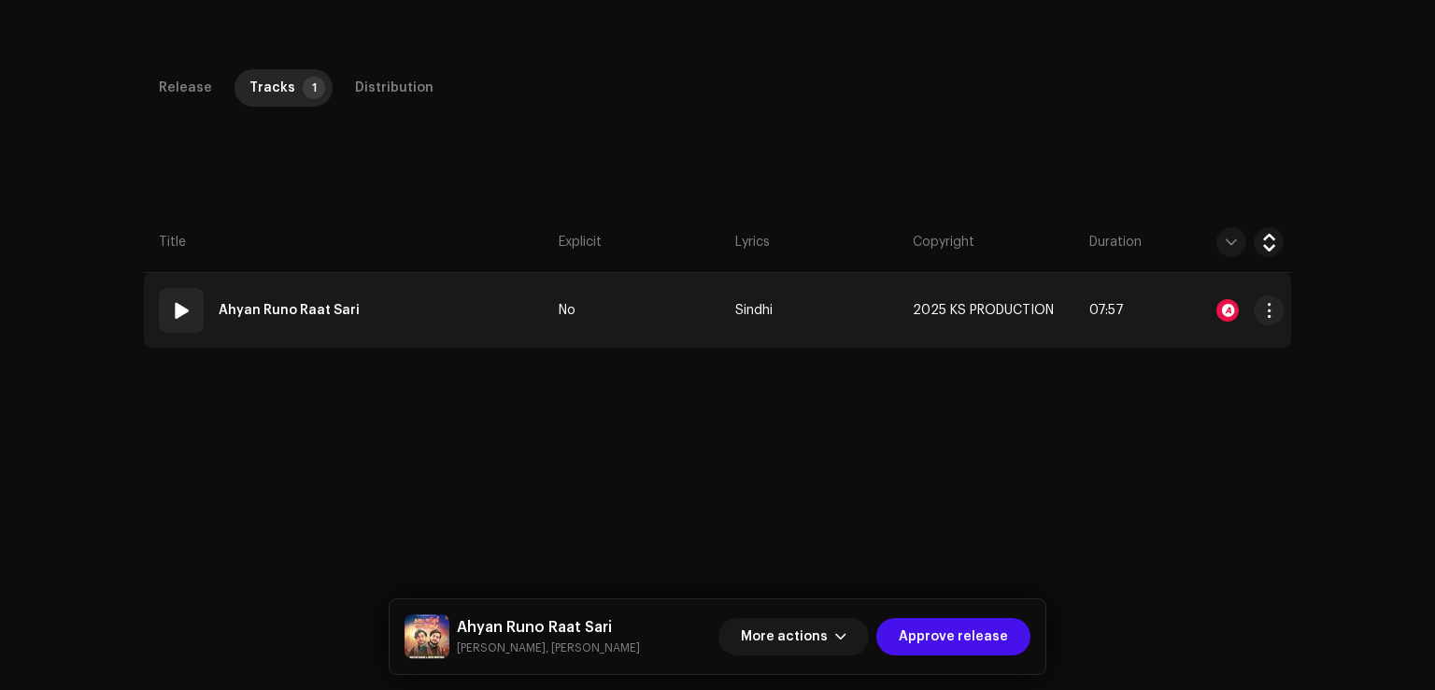
click at [393, 313] on td "01 Ahyan Runo Raat Sari" at bounding box center [347, 310] width 407 height 75
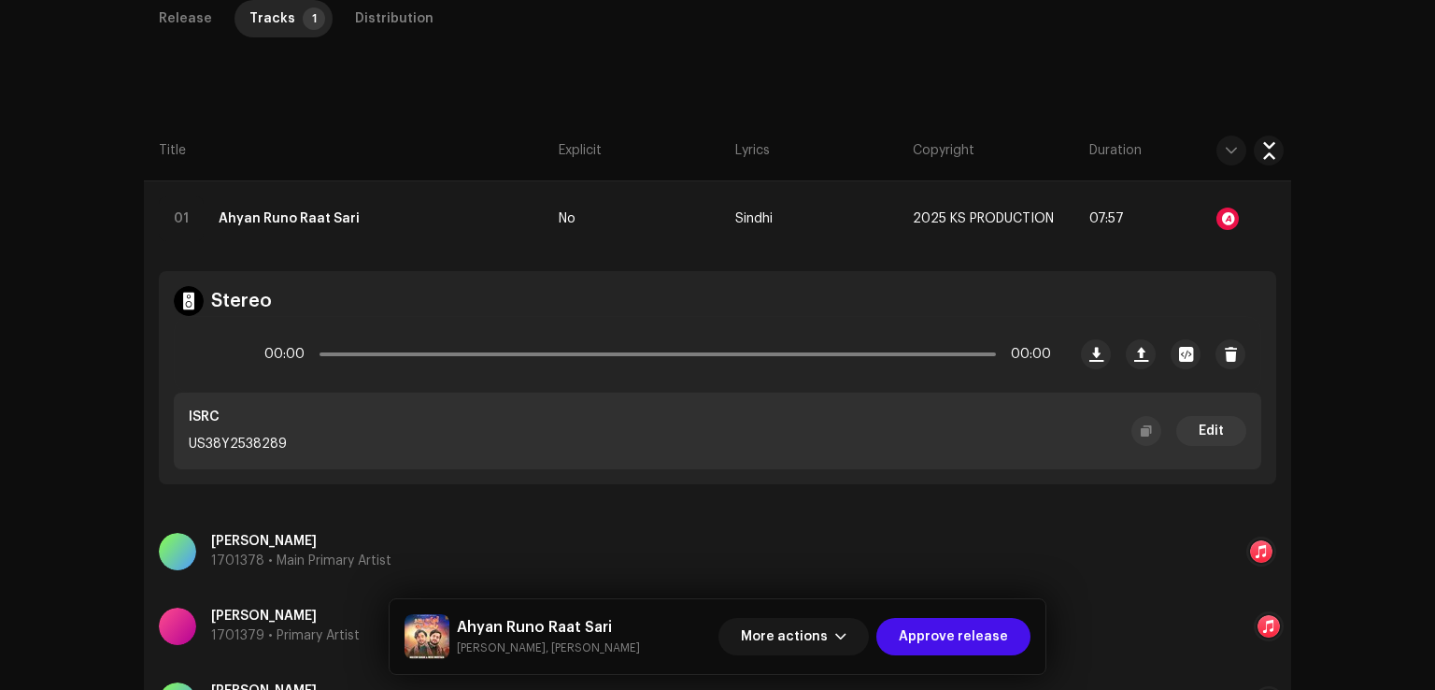
scroll to position [93, 0]
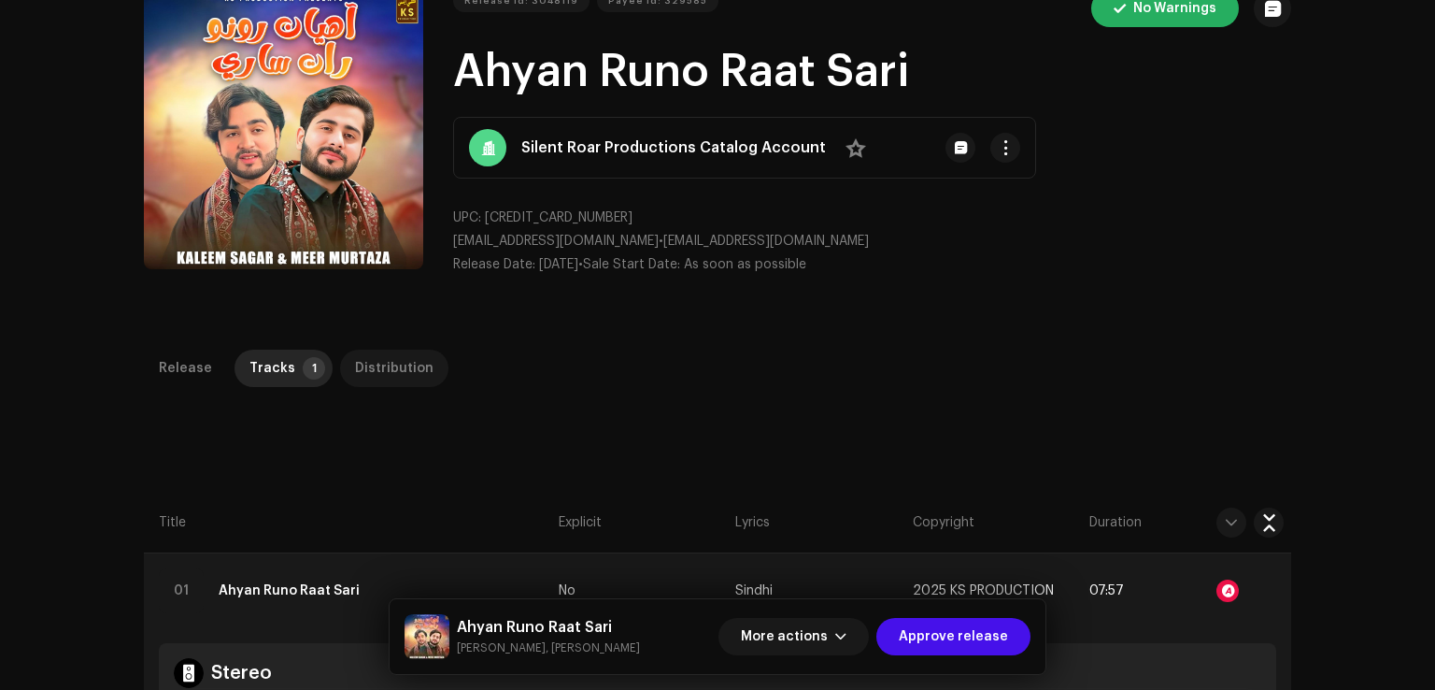
click at [405, 369] on div "Distribution" at bounding box center [394, 368] width 79 height 37
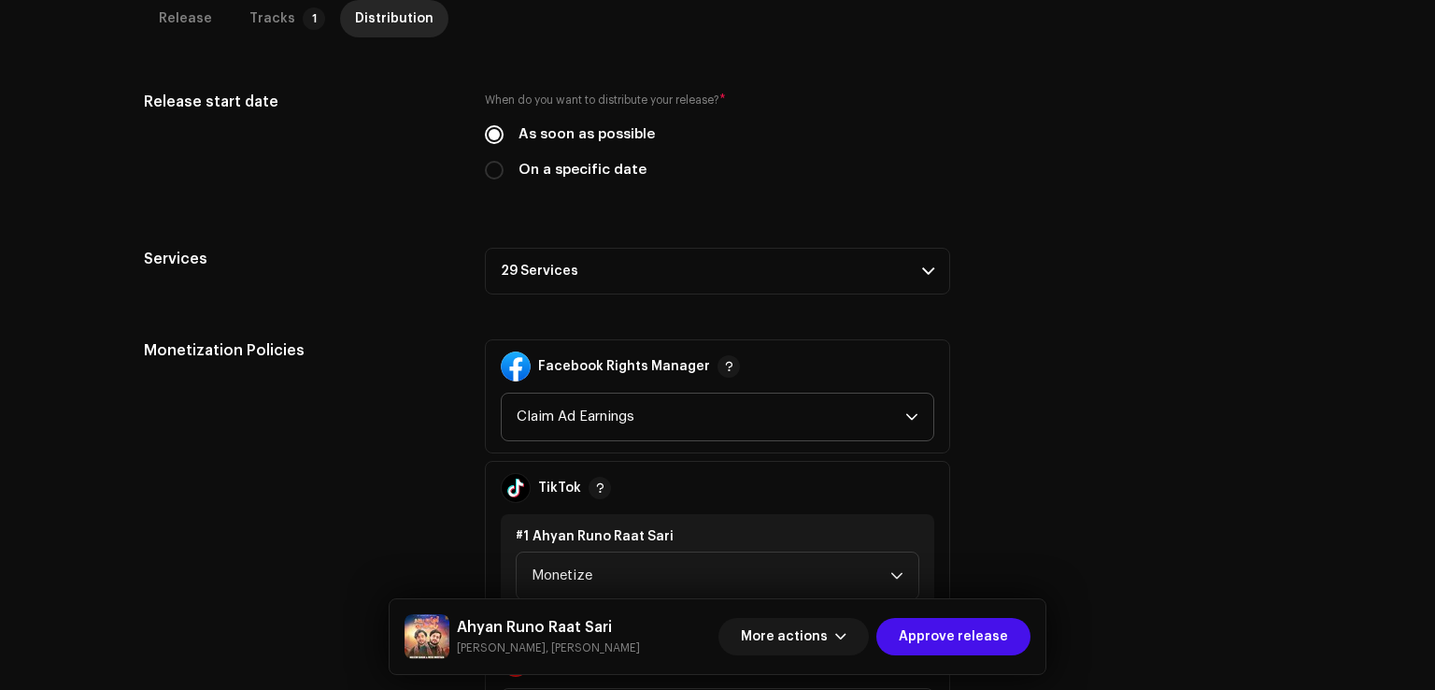
scroll to position [561, 0]
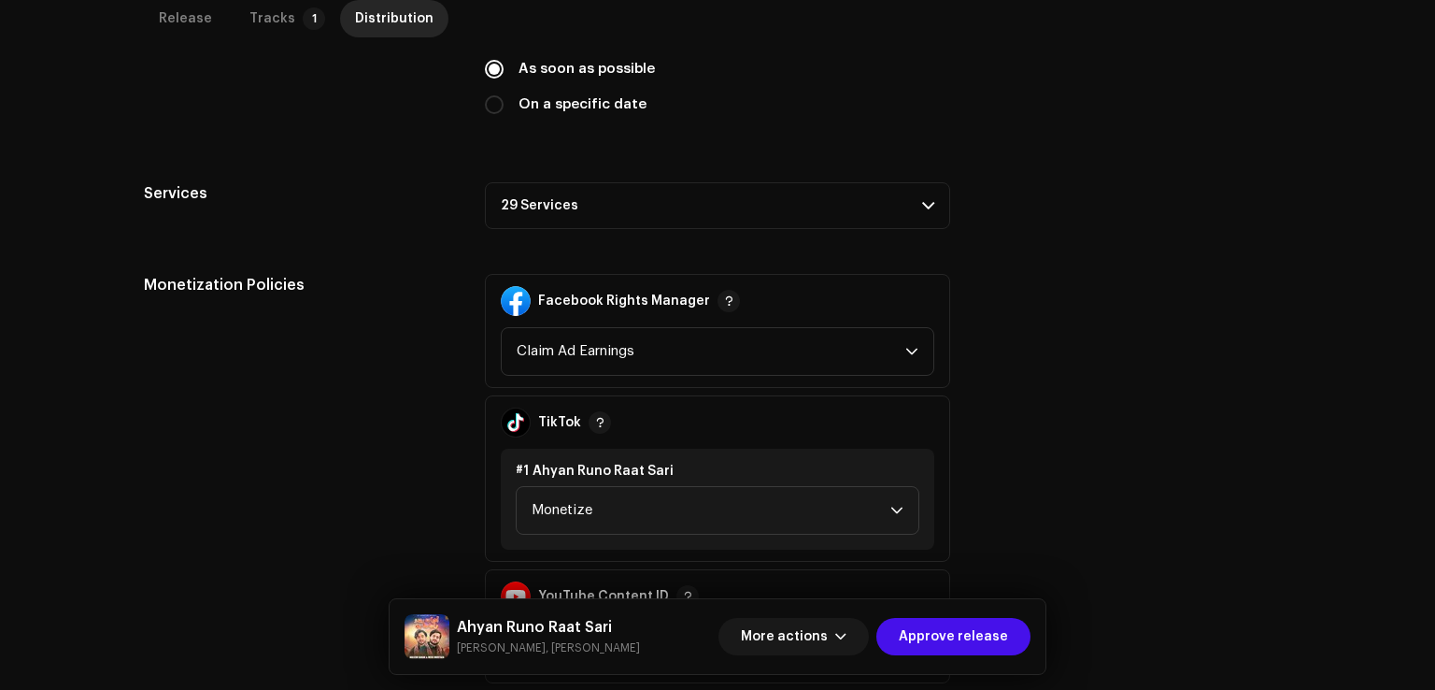
click at [606, 201] on p-accordion-header "29 Services" at bounding box center [717, 205] width 465 height 47
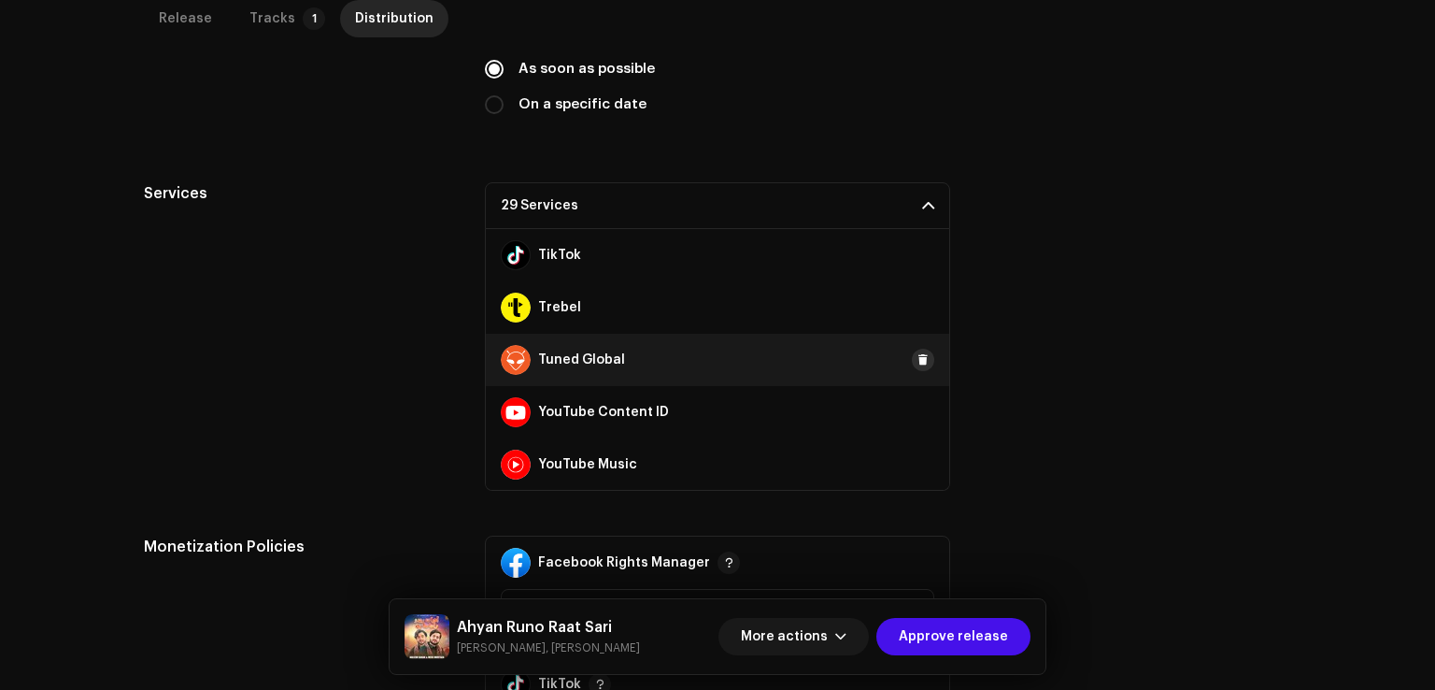
click at [918, 361] on span at bounding box center [923, 359] width 11 height 15
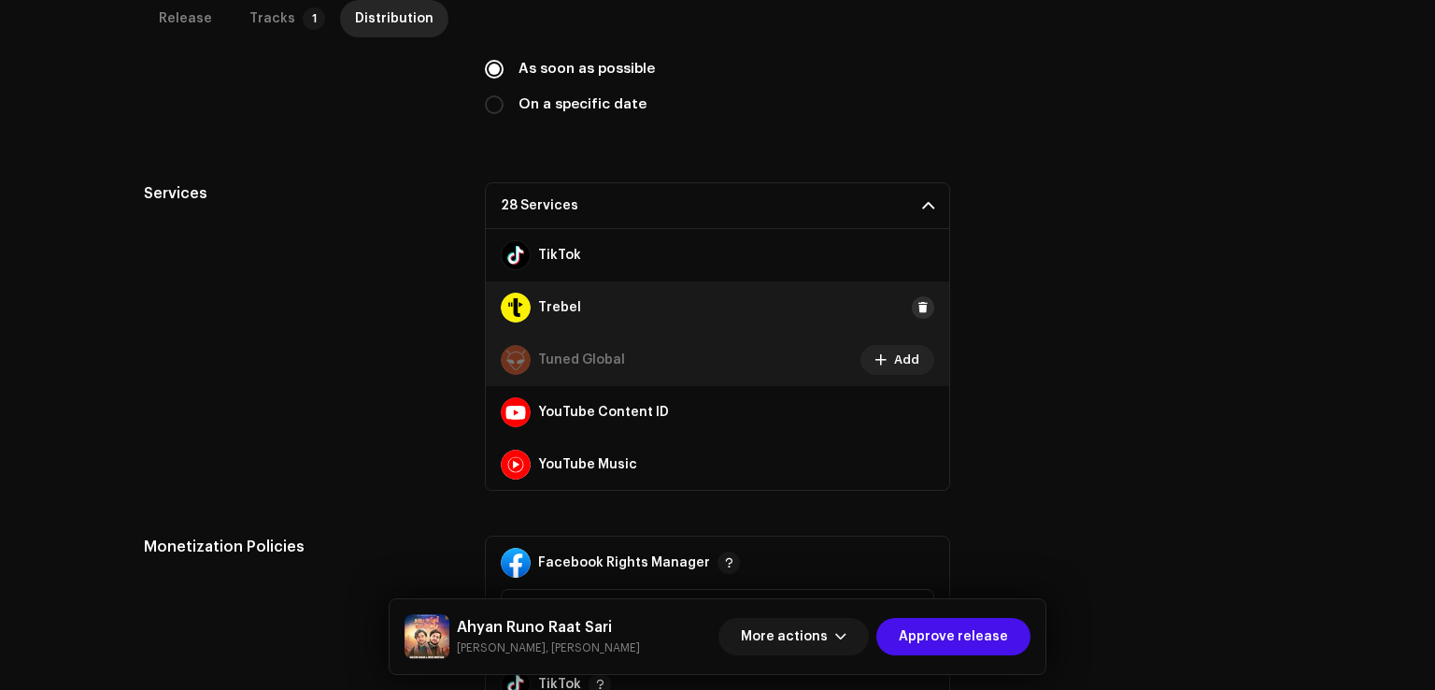
click at [918, 304] on span at bounding box center [923, 307] width 11 height 15
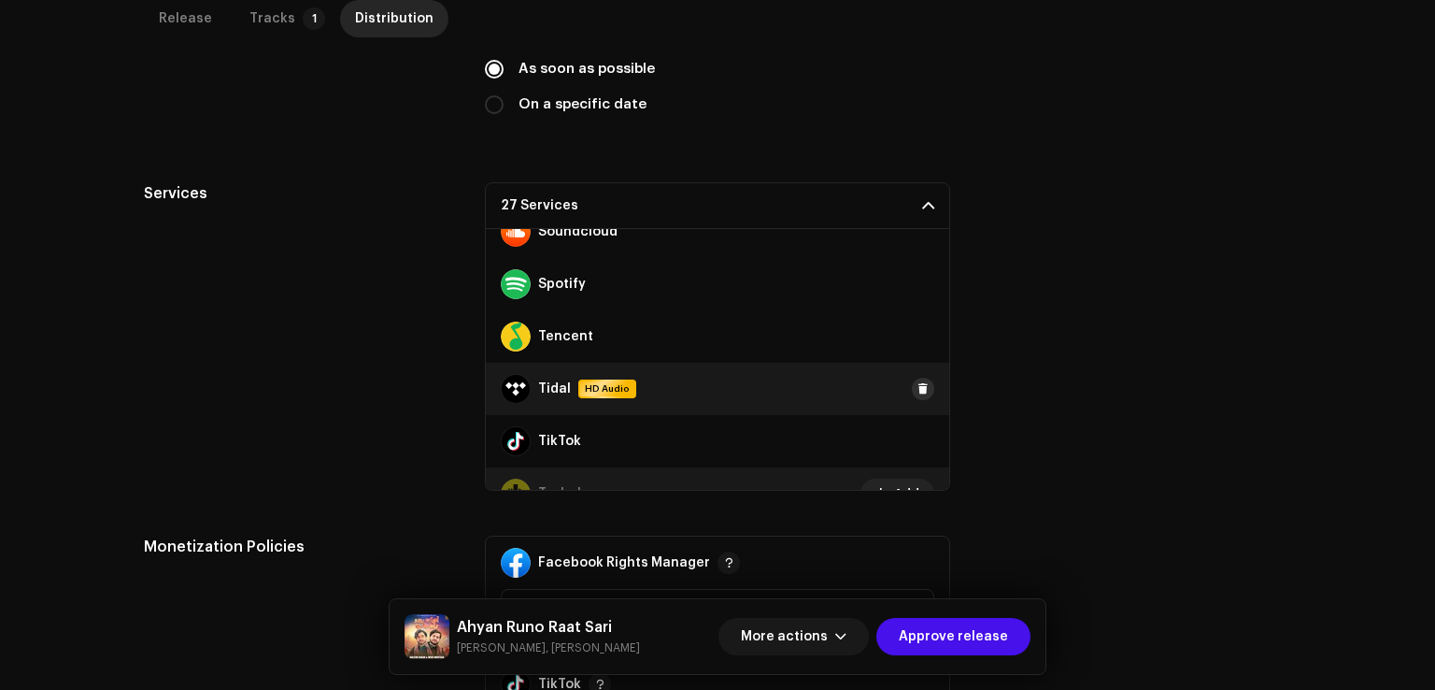
scroll to position [1069, 0]
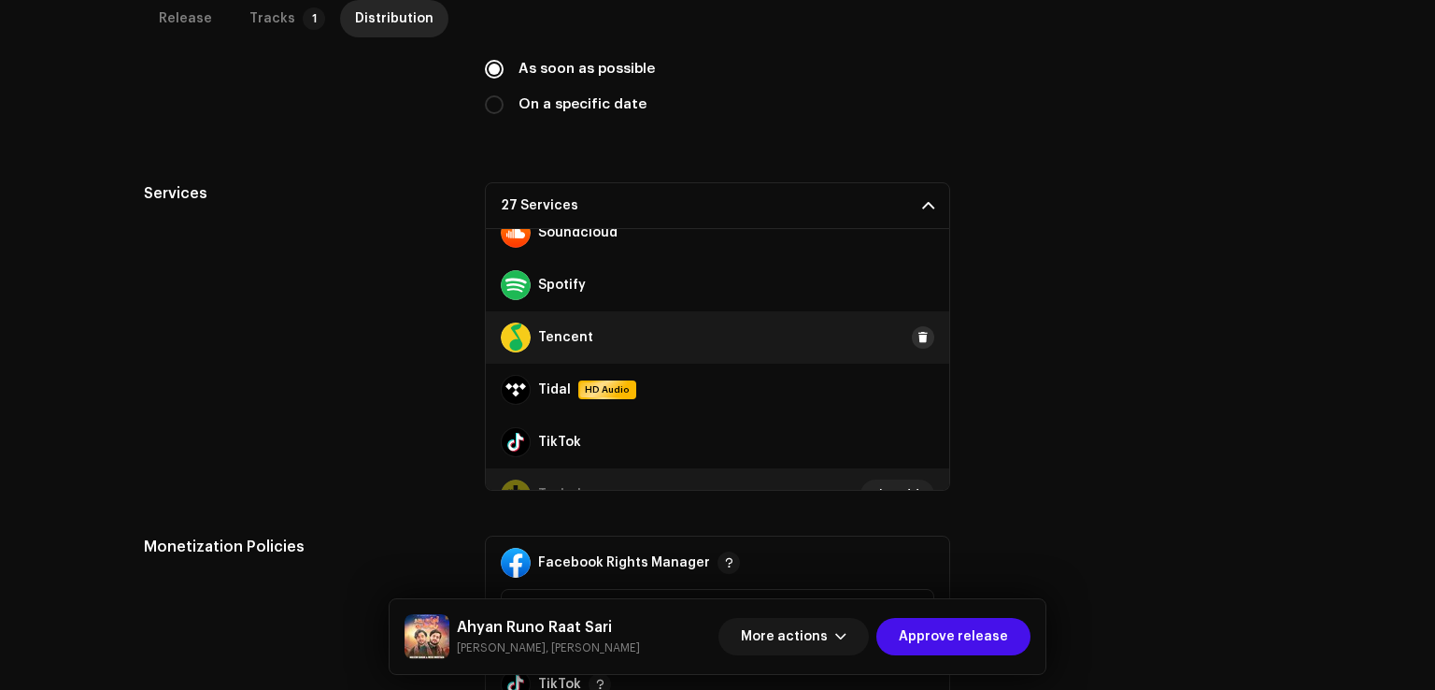
click at [918, 334] on span at bounding box center [923, 337] width 11 height 15
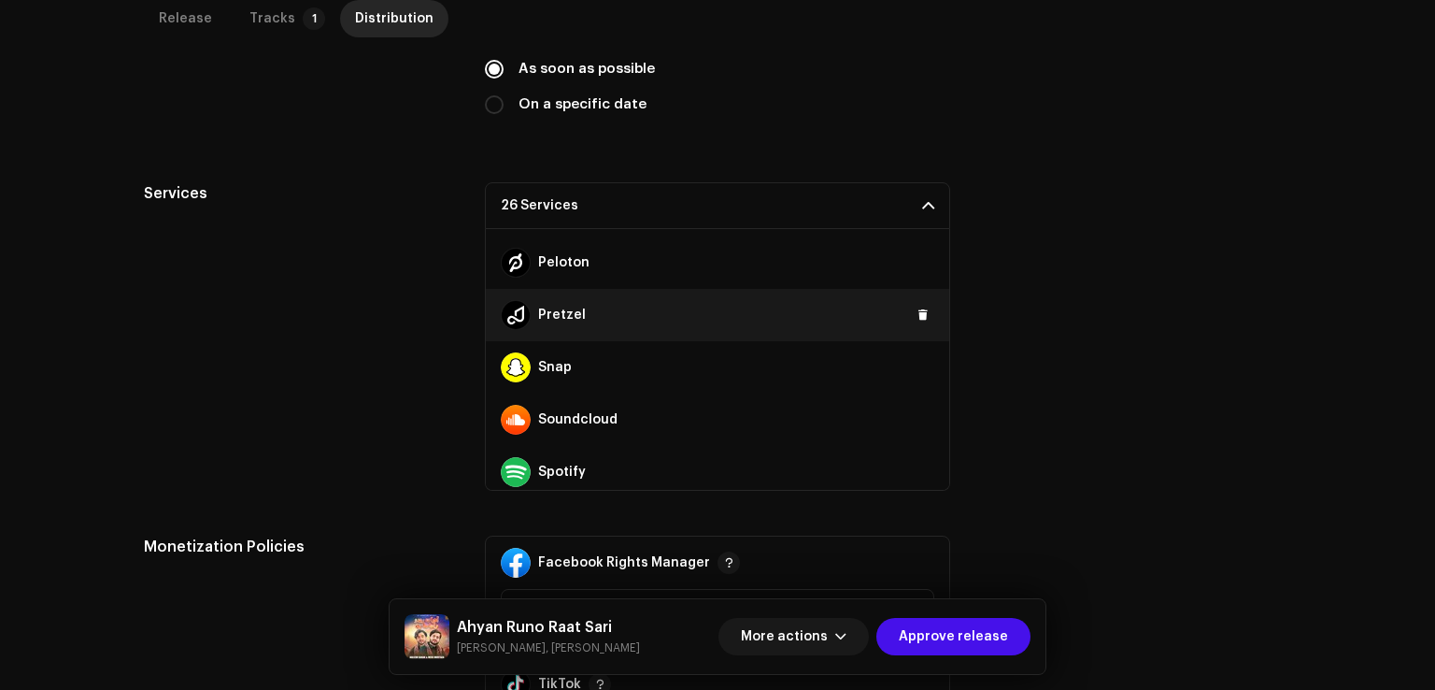
scroll to position [789, 0]
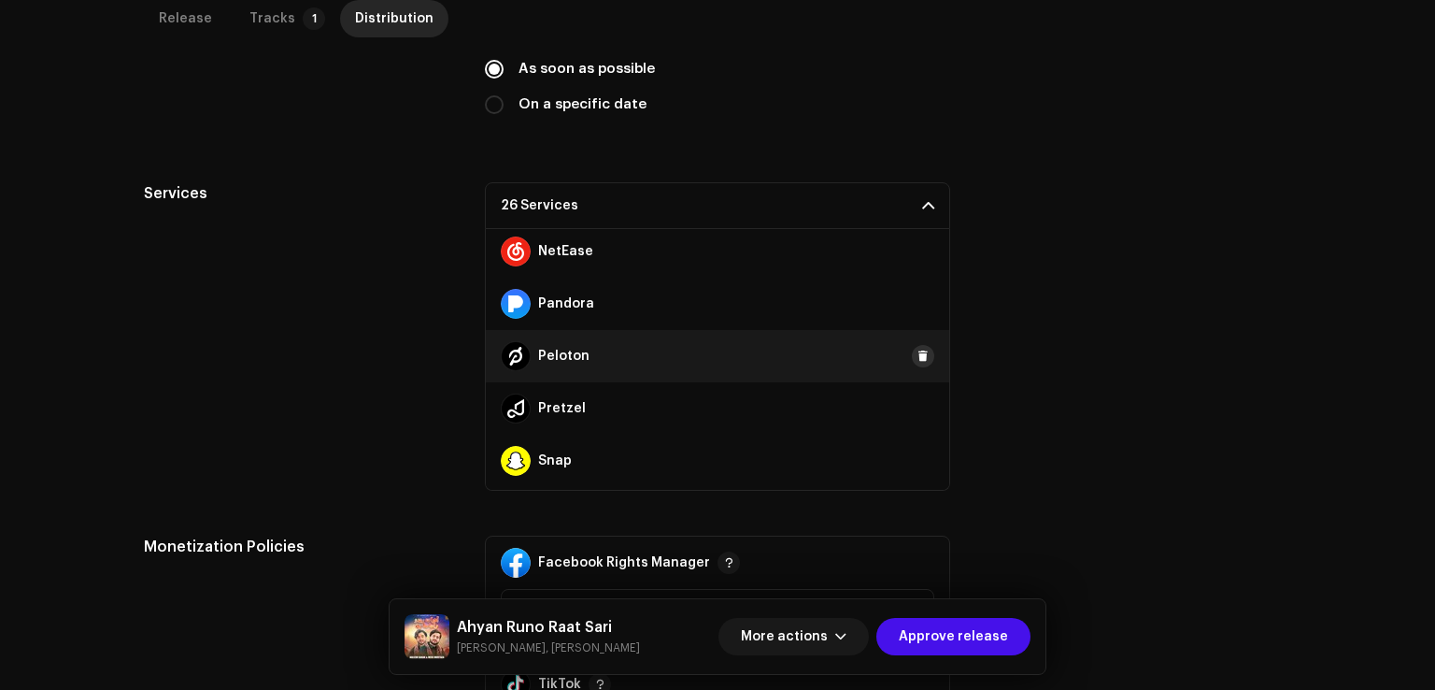
click at [916, 345] on button at bounding box center [923, 356] width 22 height 22
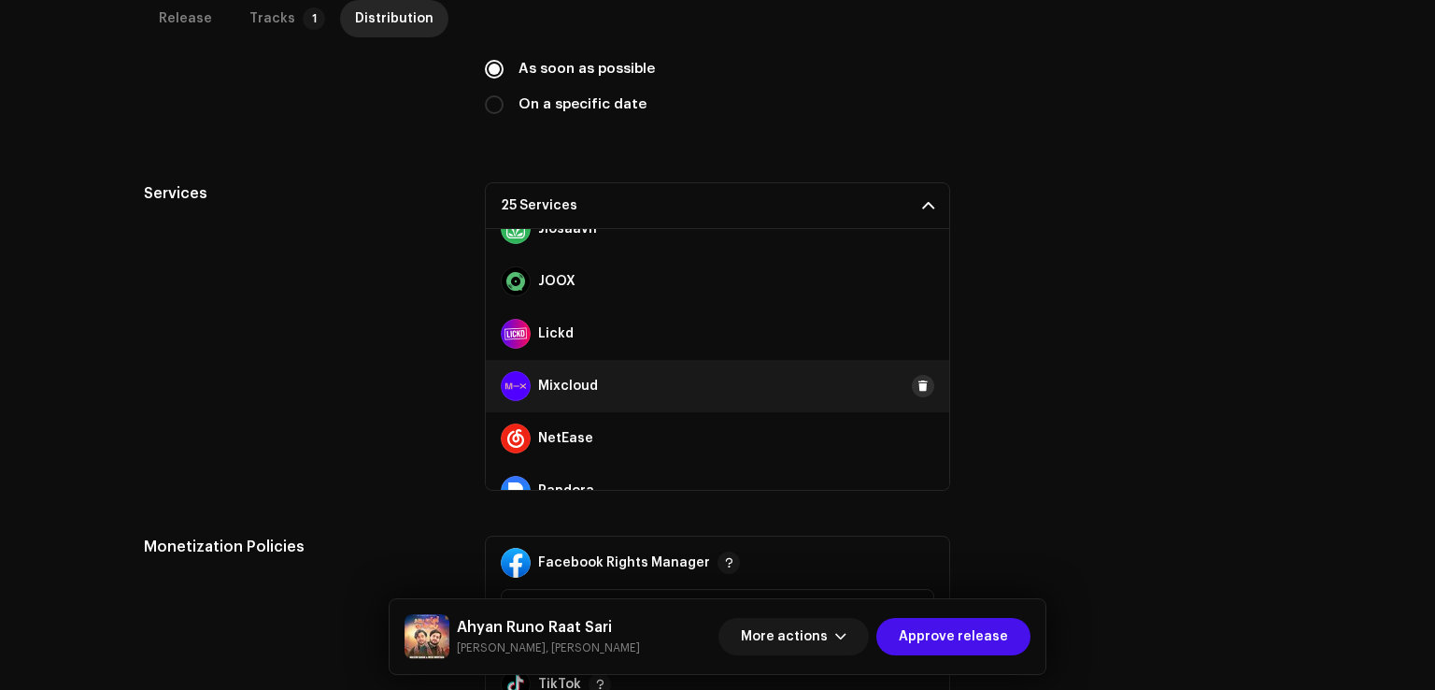
drag, startPoint x: 912, startPoint y: 433, endPoint x: 912, endPoint y: 390, distance: 43.0
click at [0, 0] on span at bounding box center [0, 0] width 0 height 0
click at [918, 390] on span at bounding box center [923, 385] width 11 height 15
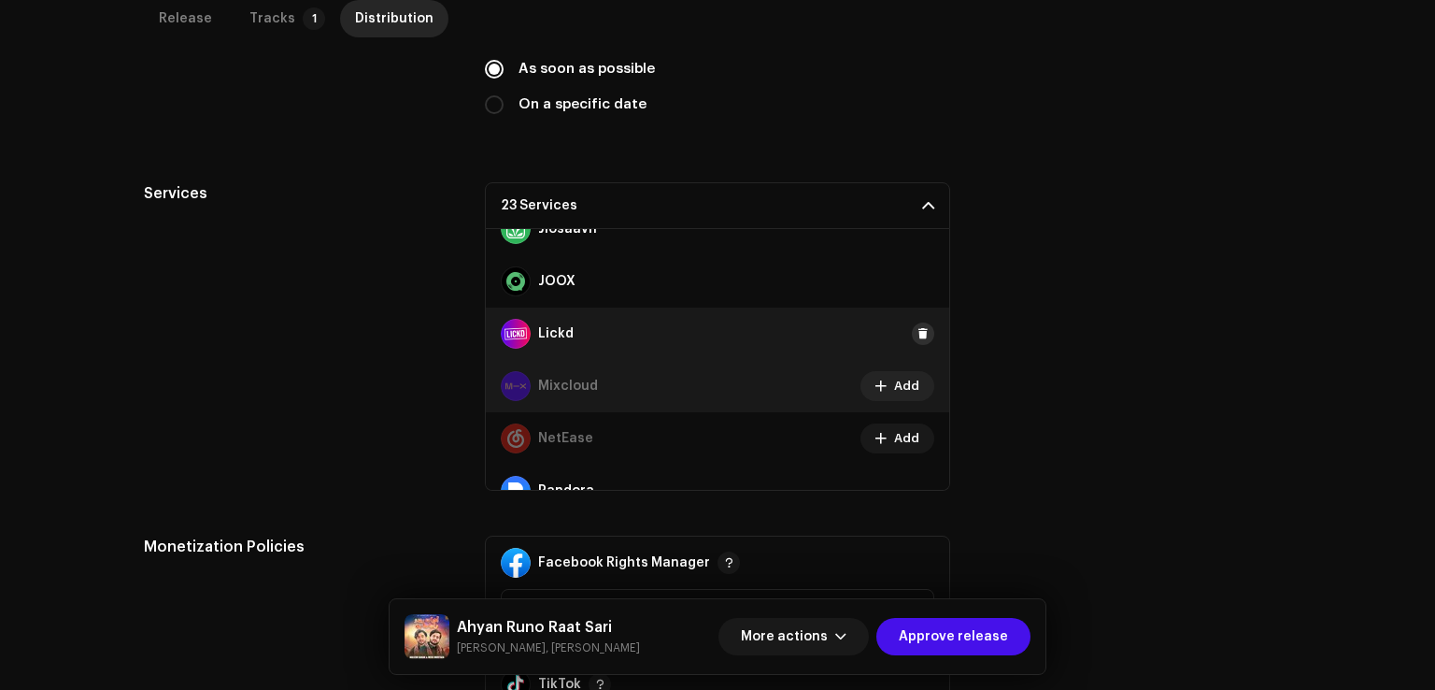
click at [918, 327] on span at bounding box center [923, 333] width 11 height 15
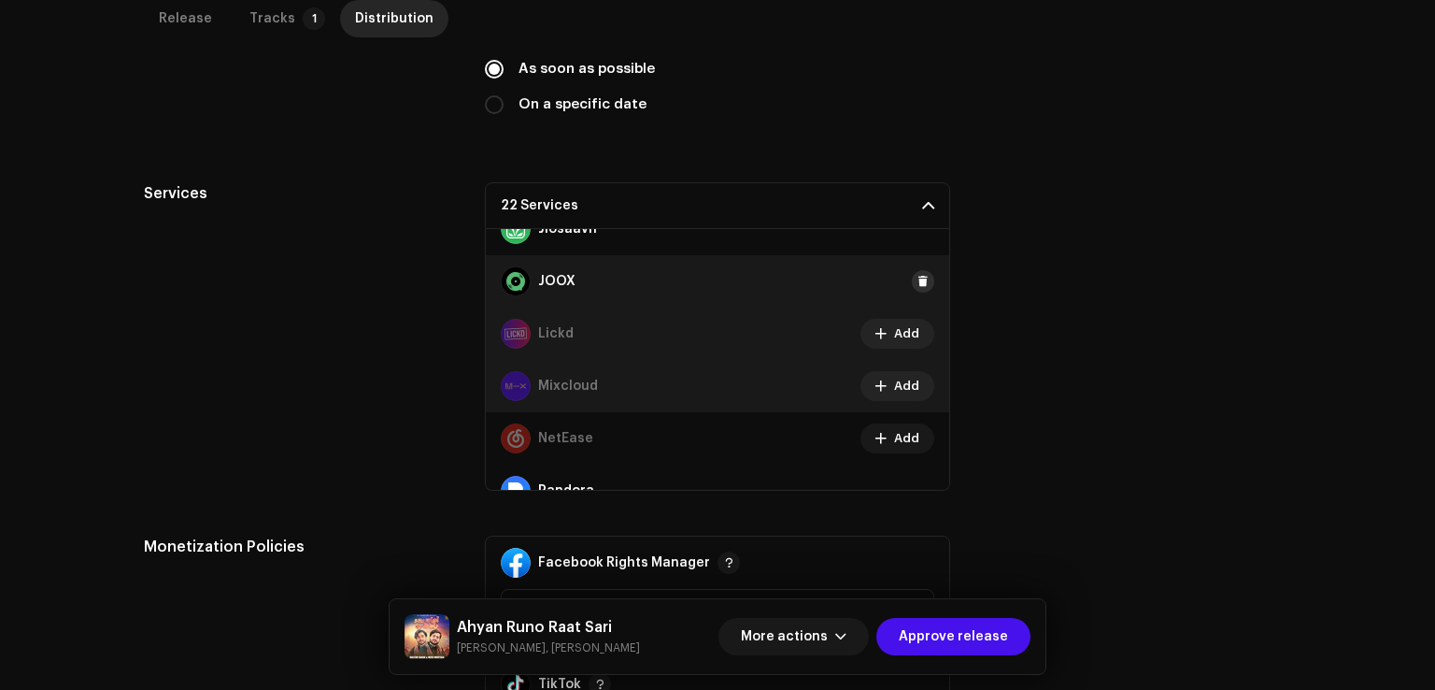
click at [918, 281] on span at bounding box center [923, 281] width 11 height 15
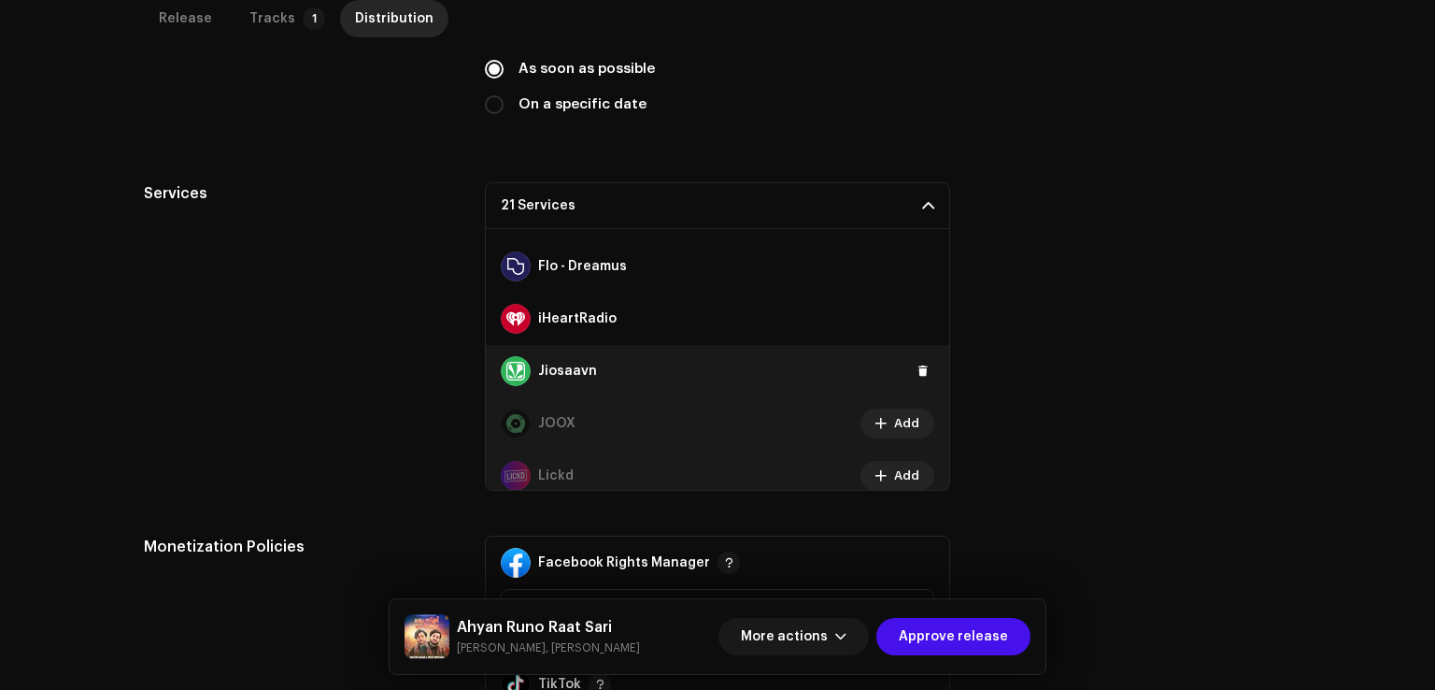
scroll to position [415, 0]
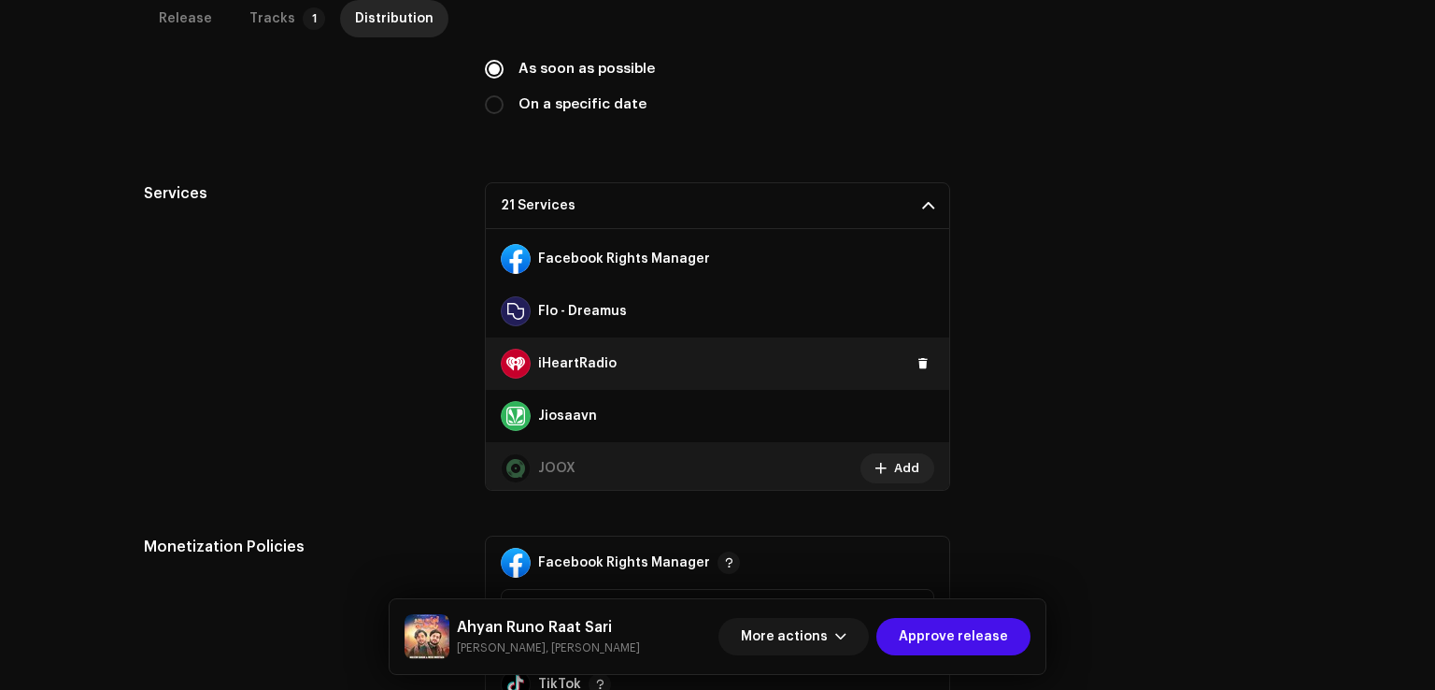
click at [926, 364] on div "iHeartRadio" at bounding box center [718, 363] width 464 height 52
click at [918, 360] on span at bounding box center [923, 363] width 11 height 15
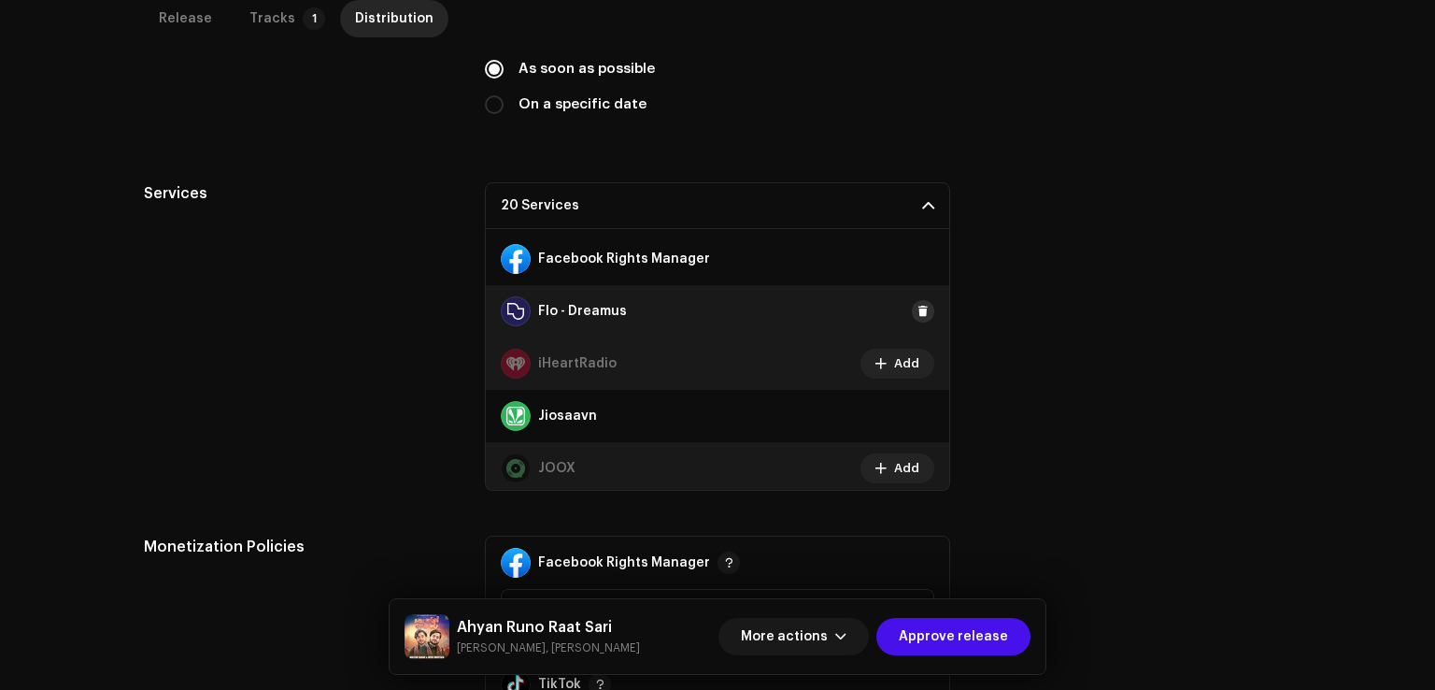
click at [918, 304] on span at bounding box center [923, 311] width 11 height 15
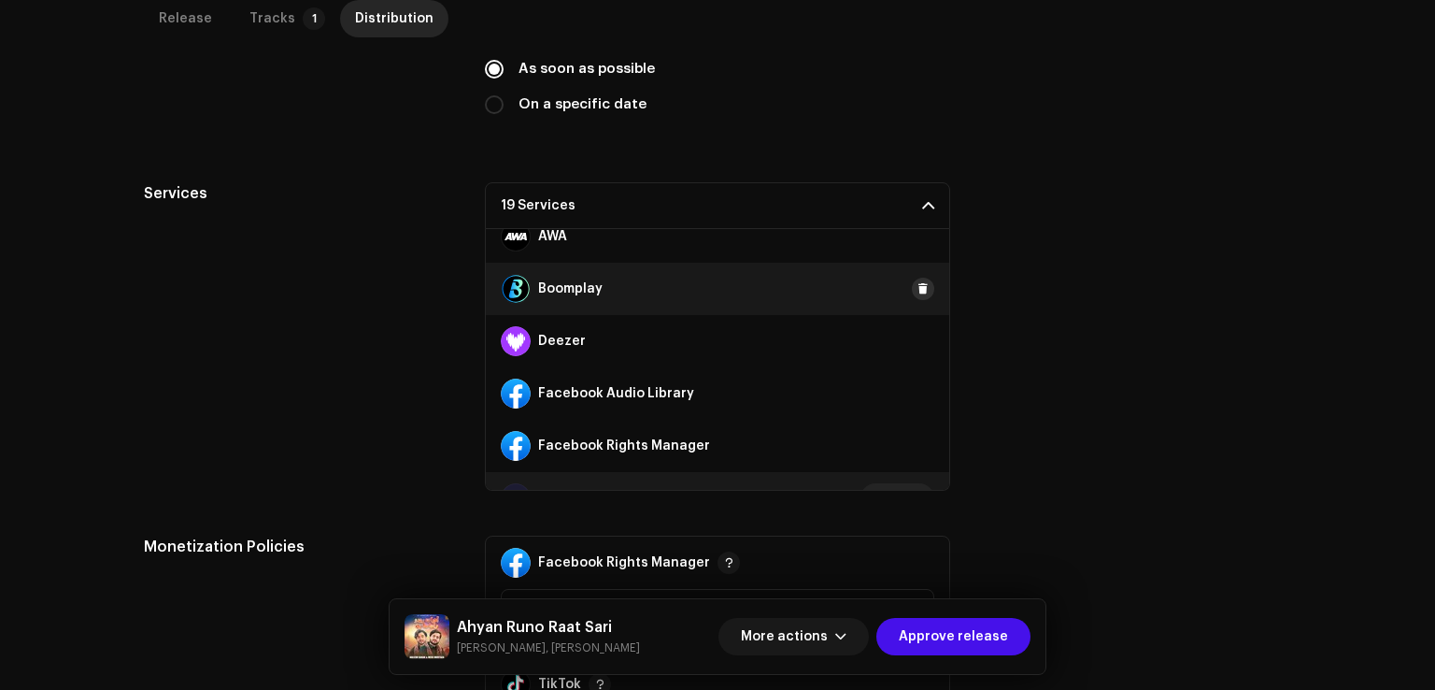
click at [918, 281] on span at bounding box center [923, 288] width 11 height 15
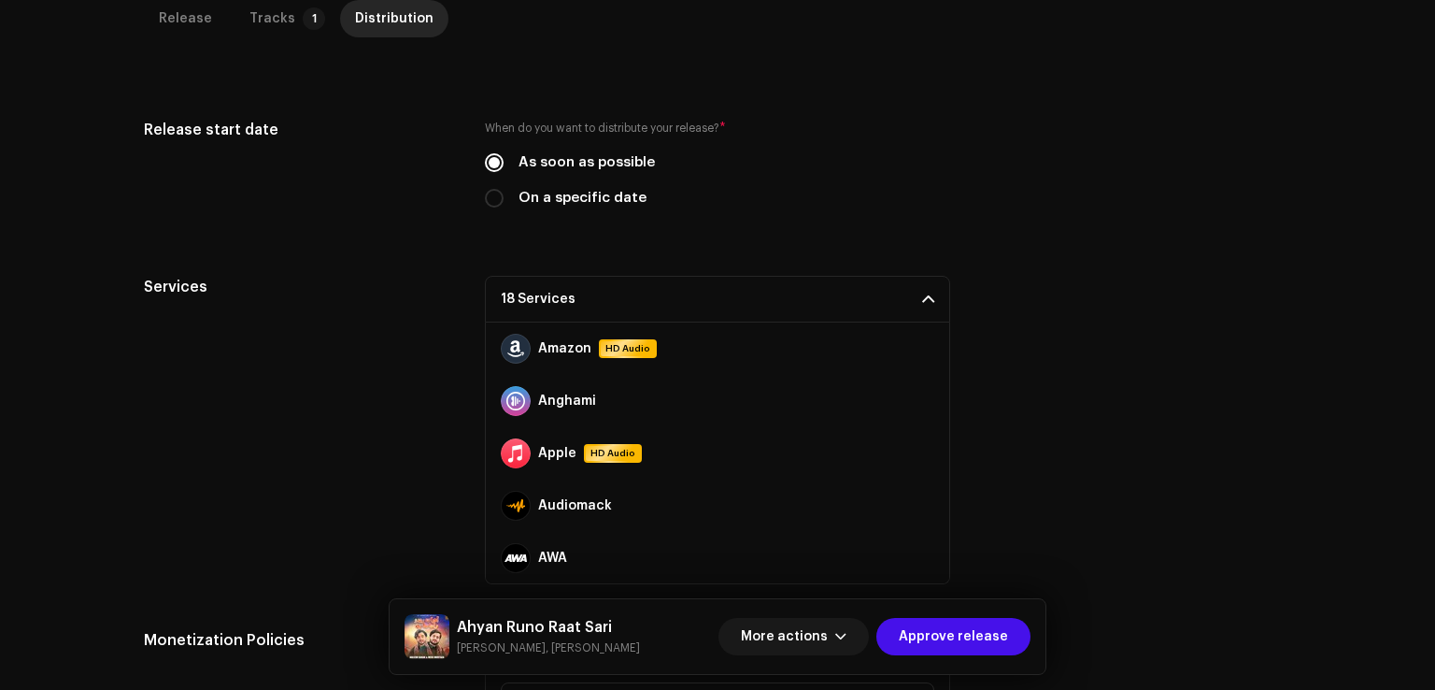
scroll to position [0, 0]
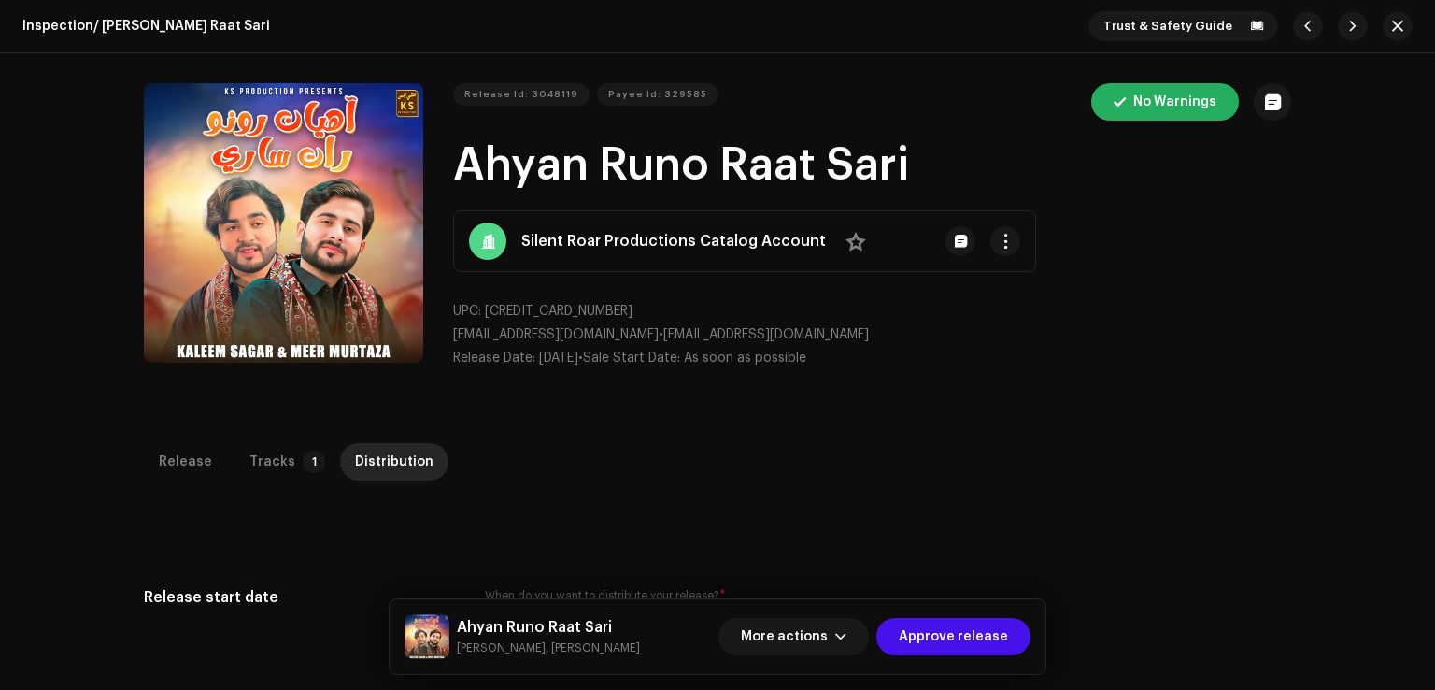
drag, startPoint x: 456, startPoint y: 162, endPoint x: 964, endPoint y: 167, distance: 508.4
click at [963, 164] on h1 "Ahyan Runo Raat Sari" at bounding box center [872, 166] width 838 height 60
copy h1 "Ahyan Runo Raat Sari"
click at [977, 636] on span "Approve release" at bounding box center [953, 636] width 109 height 37
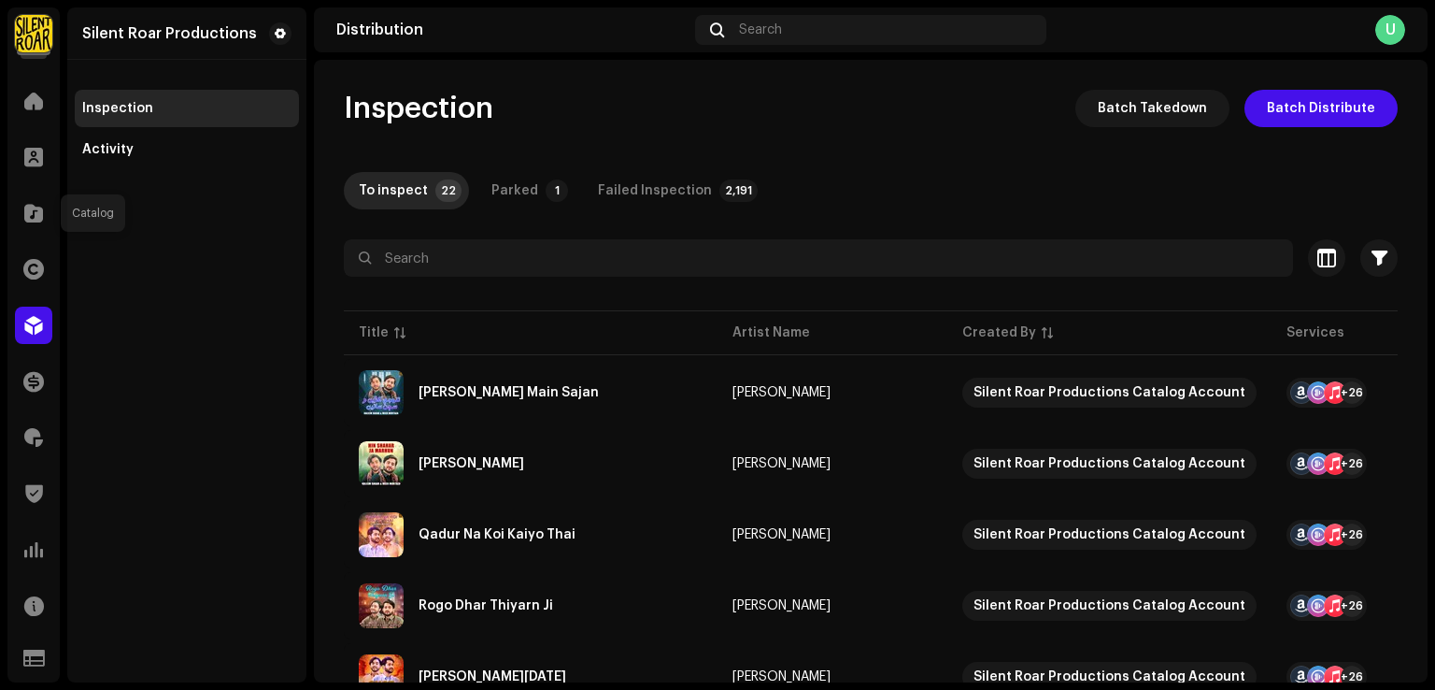
drag, startPoint x: 41, startPoint y: 211, endPoint x: 505, endPoint y: 10, distance: 505.2
click at [41, 212] on span at bounding box center [33, 213] width 19 height 15
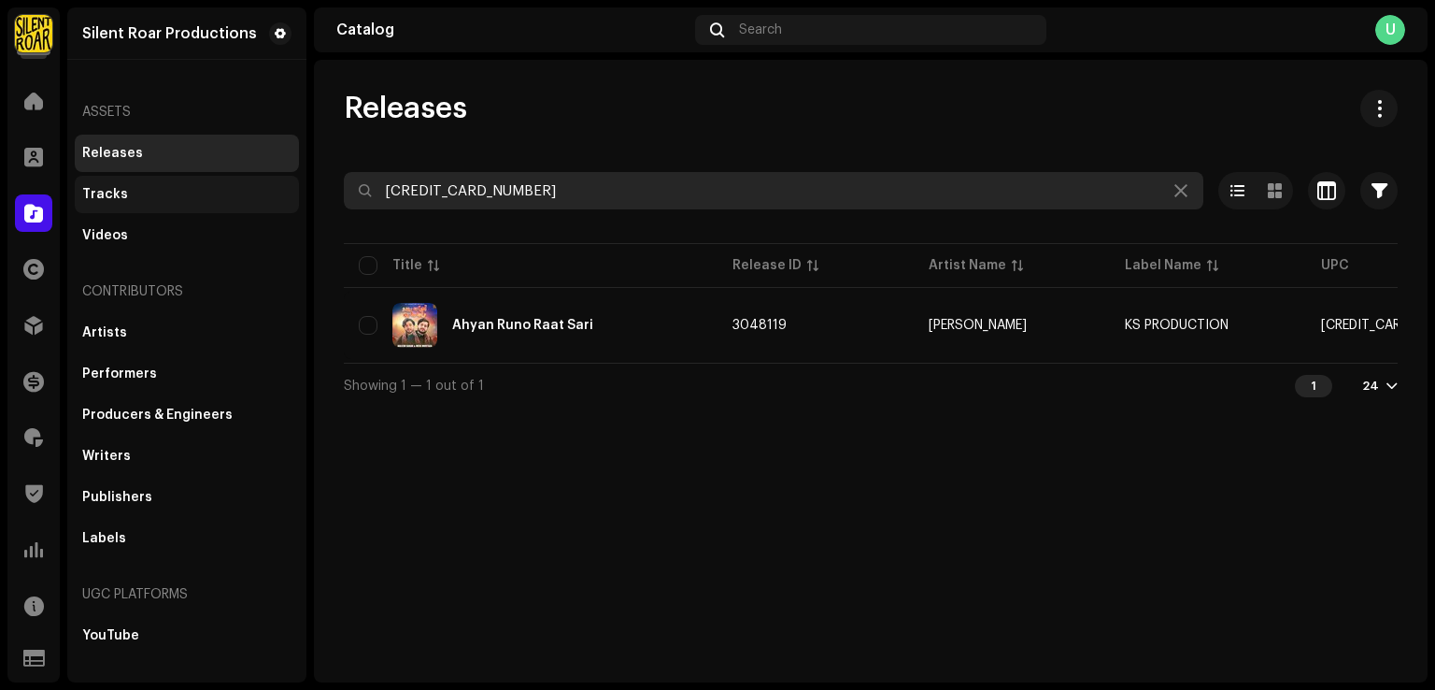
drag, startPoint x: 538, startPoint y: 190, endPoint x: 176, endPoint y: 184, distance: 362.7
click at [188, 184] on div "Silent Roar Productions Home Clients Catalog Rights Distribution Finance Royalt…" at bounding box center [717, 345] width 1435 height 690
paste input "GBKRT0667205"
click at [413, 184] on input "GBKRT0667205" at bounding box center [774, 190] width 860 height 37
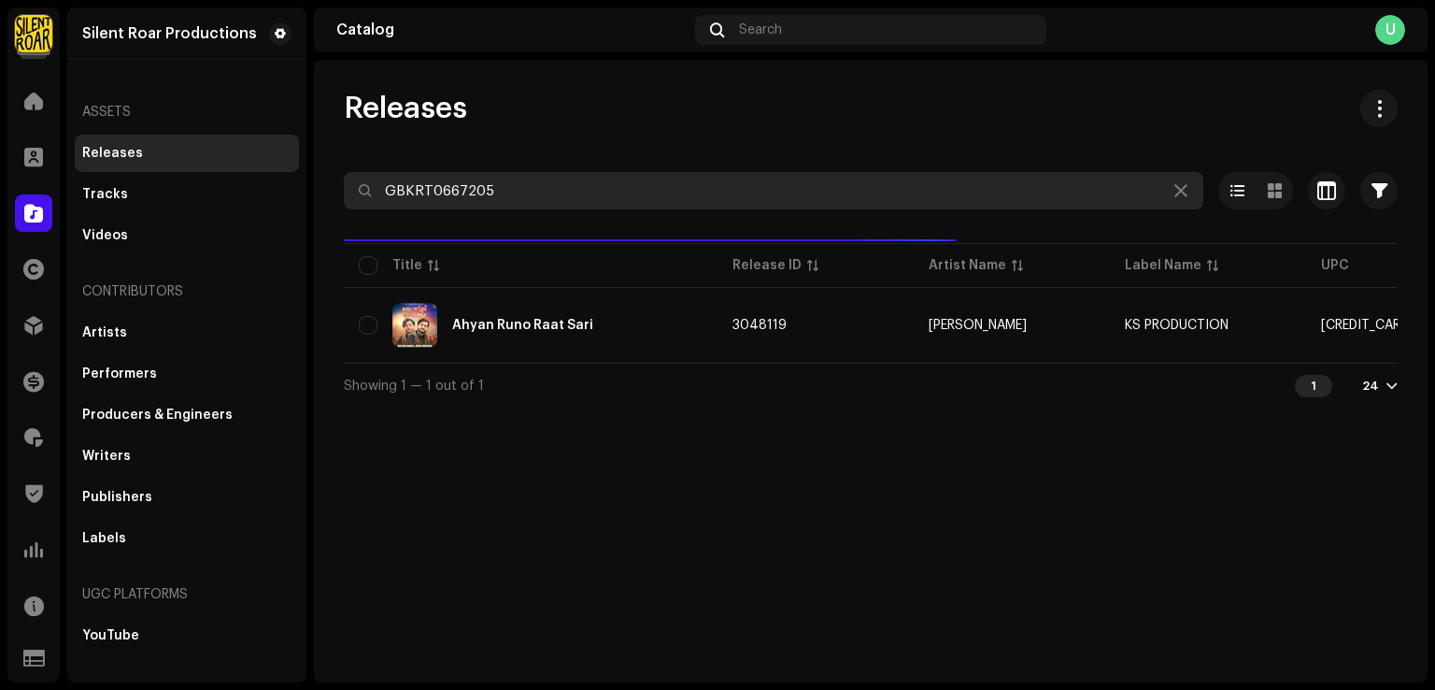
type input "GBKRT0667205"
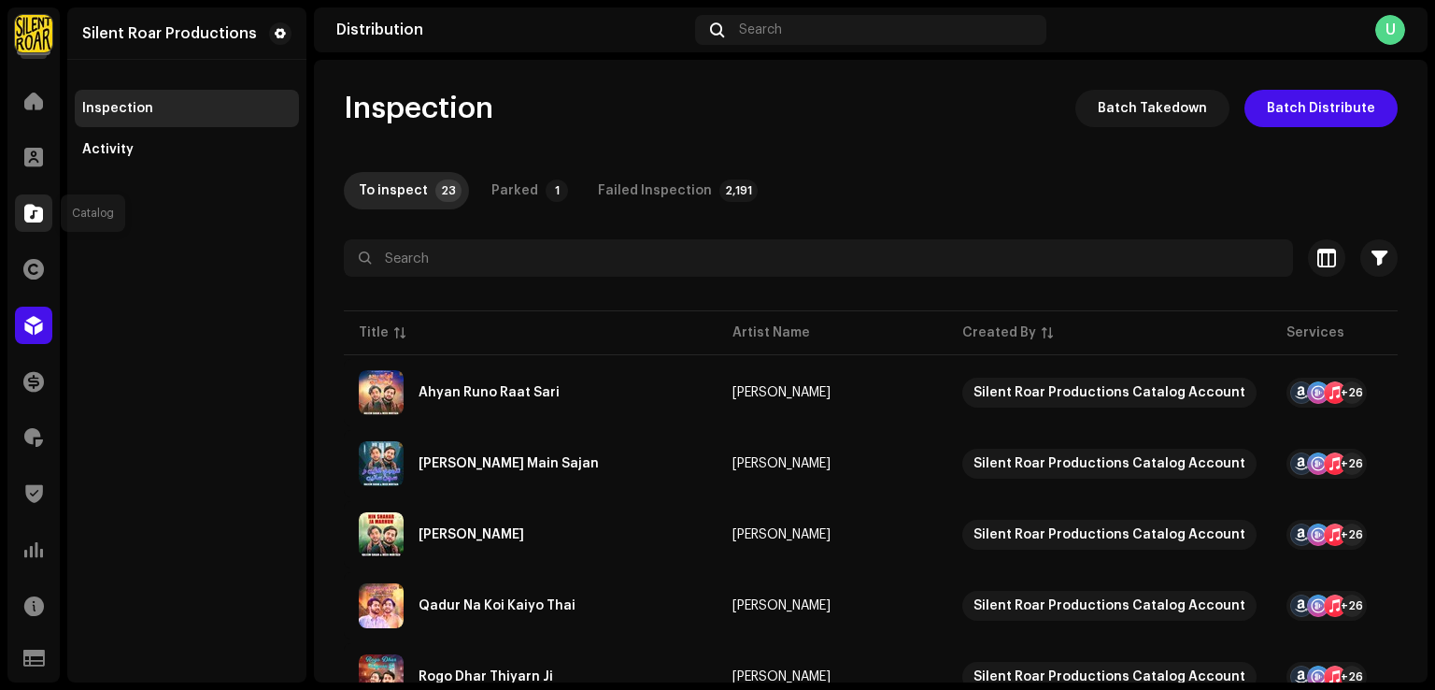
click at [36, 214] on span at bounding box center [33, 213] width 19 height 15
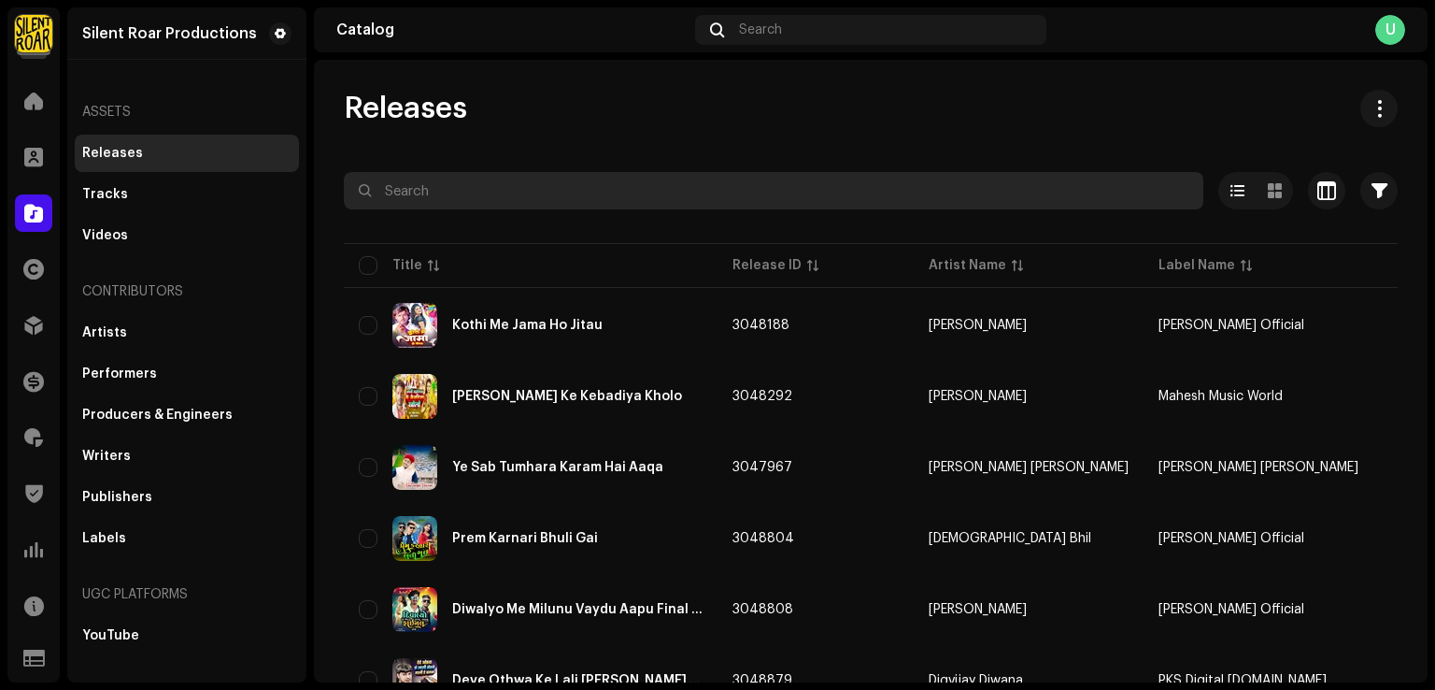
click at [449, 195] on input "text" at bounding box center [774, 190] width 860 height 37
click at [446, 173] on input "text" at bounding box center [774, 190] width 860 height 37
paste input "Ahyan Runo Raat Sari"
click at [481, 188] on input "Ahyan Runo Raat Sari" at bounding box center [774, 190] width 860 height 37
type input "Ahyan Runo Raat Sari"
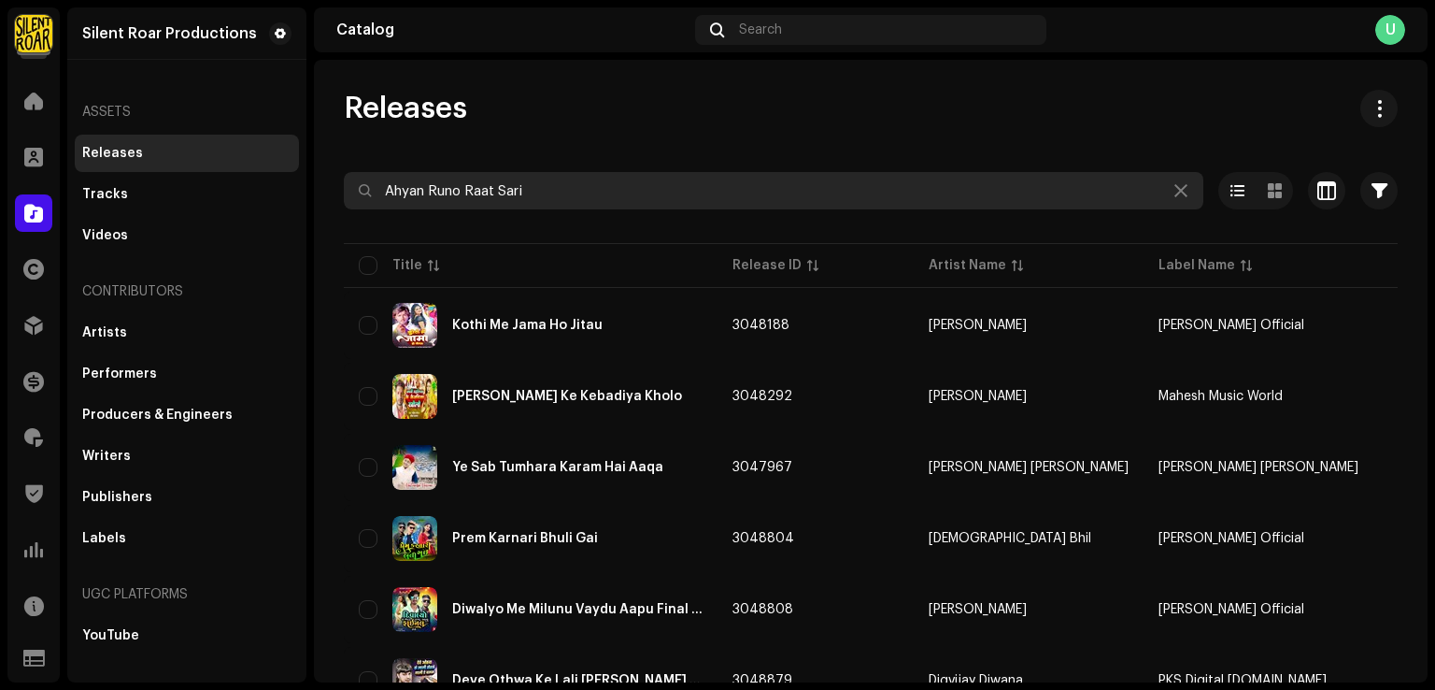
click at [559, 192] on input "Ahyan Runo Raat Sari" at bounding box center [774, 190] width 860 height 37
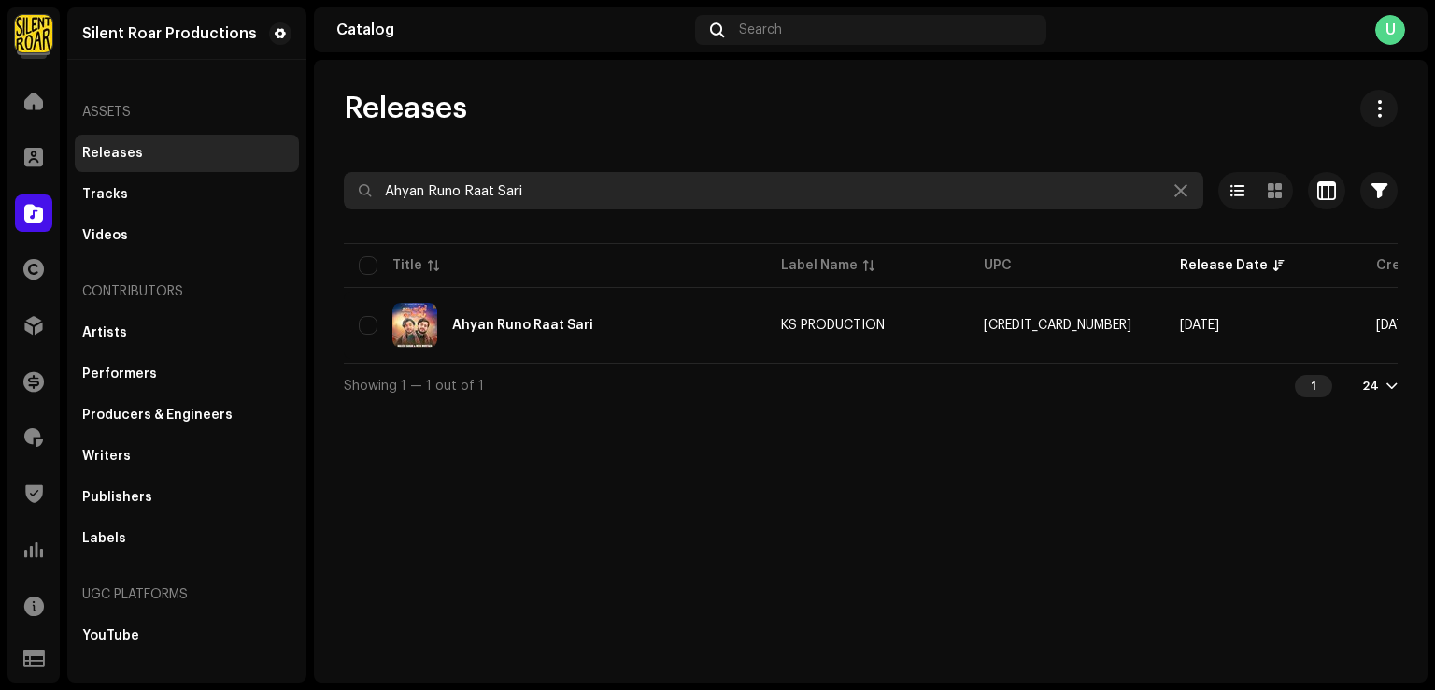
drag, startPoint x: 538, startPoint y: 196, endPoint x: 362, endPoint y: 175, distance: 177.9
click at [362, 175] on input "Ahyan Runo Raat Sari" at bounding box center [774, 190] width 860 height 37
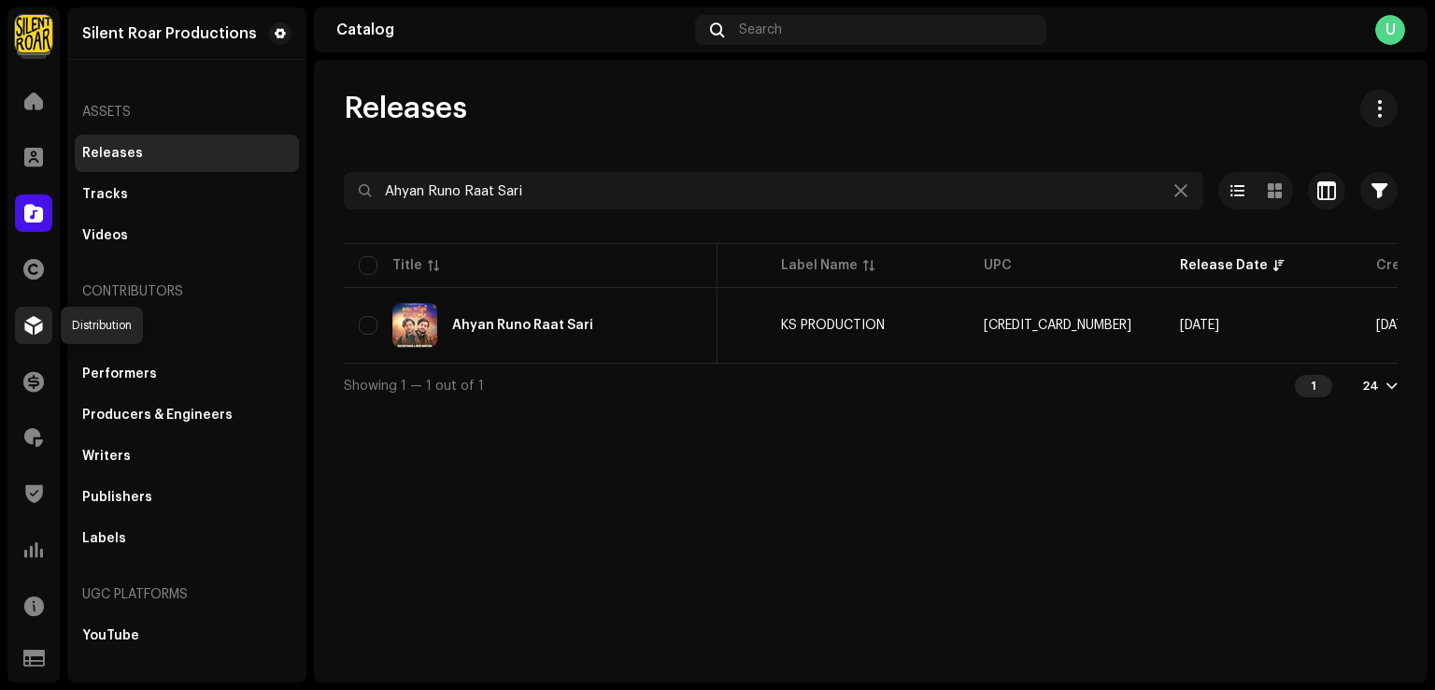
click at [33, 324] on span at bounding box center [33, 325] width 19 height 15
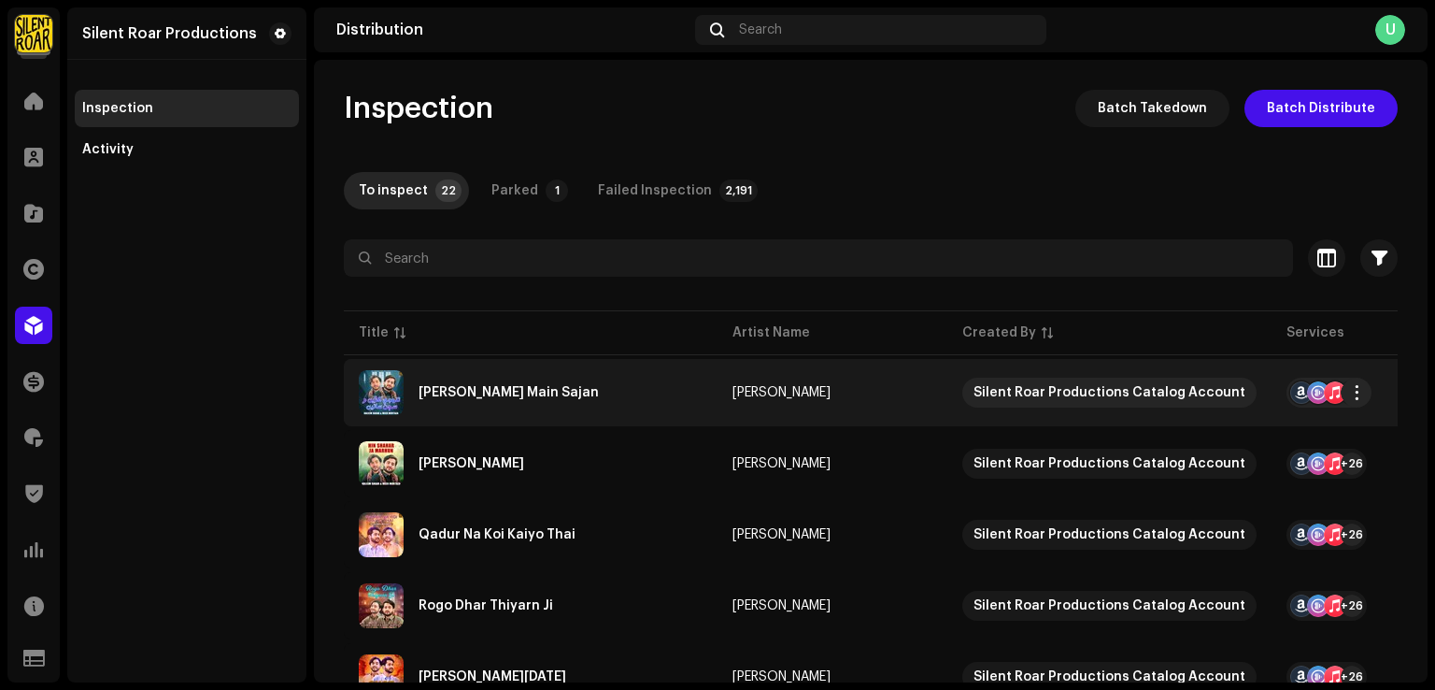
click at [419, 393] on div "[PERSON_NAME] Main Sajan" at bounding box center [509, 392] width 180 height 13
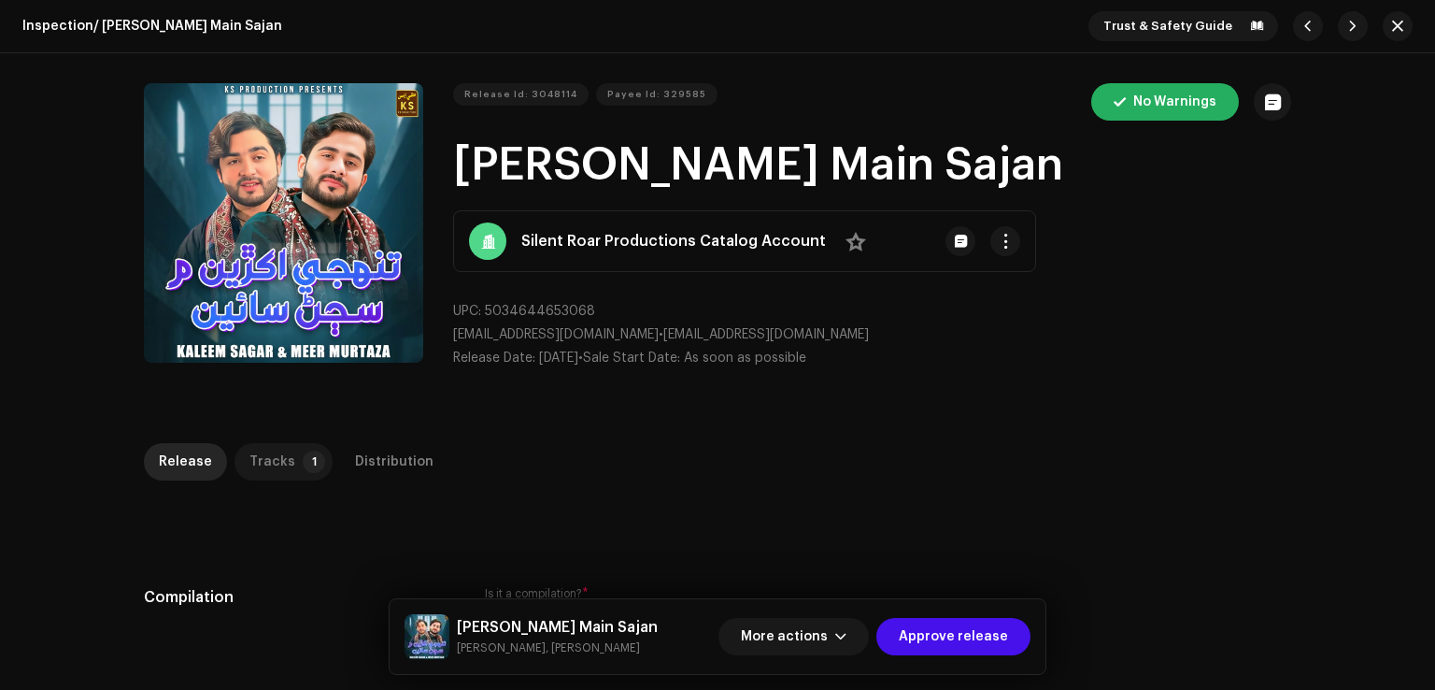
click at [280, 463] on div "Tracks" at bounding box center [273, 461] width 46 height 37
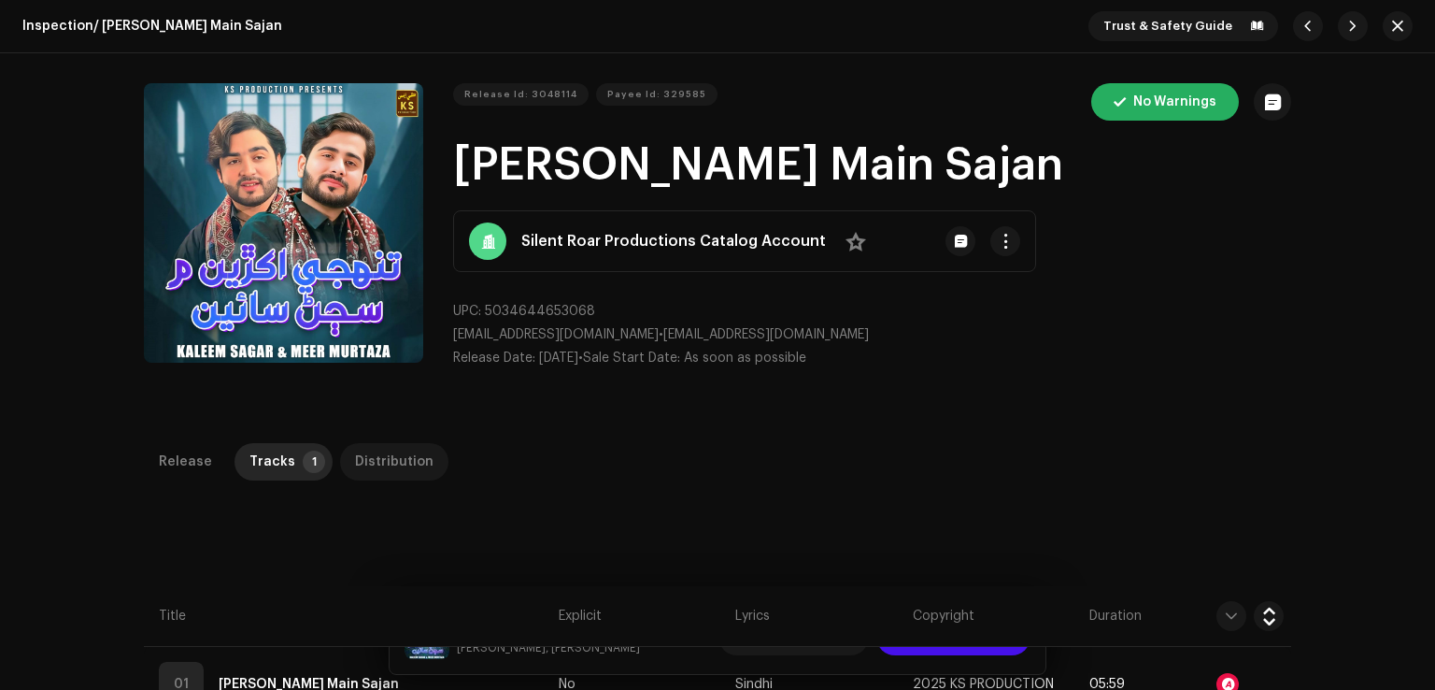
drag, startPoint x: 373, startPoint y: 462, endPoint x: 617, endPoint y: 38, distance: 488.6
click at [374, 462] on div "Distribution" at bounding box center [394, 461] width 79 height 37
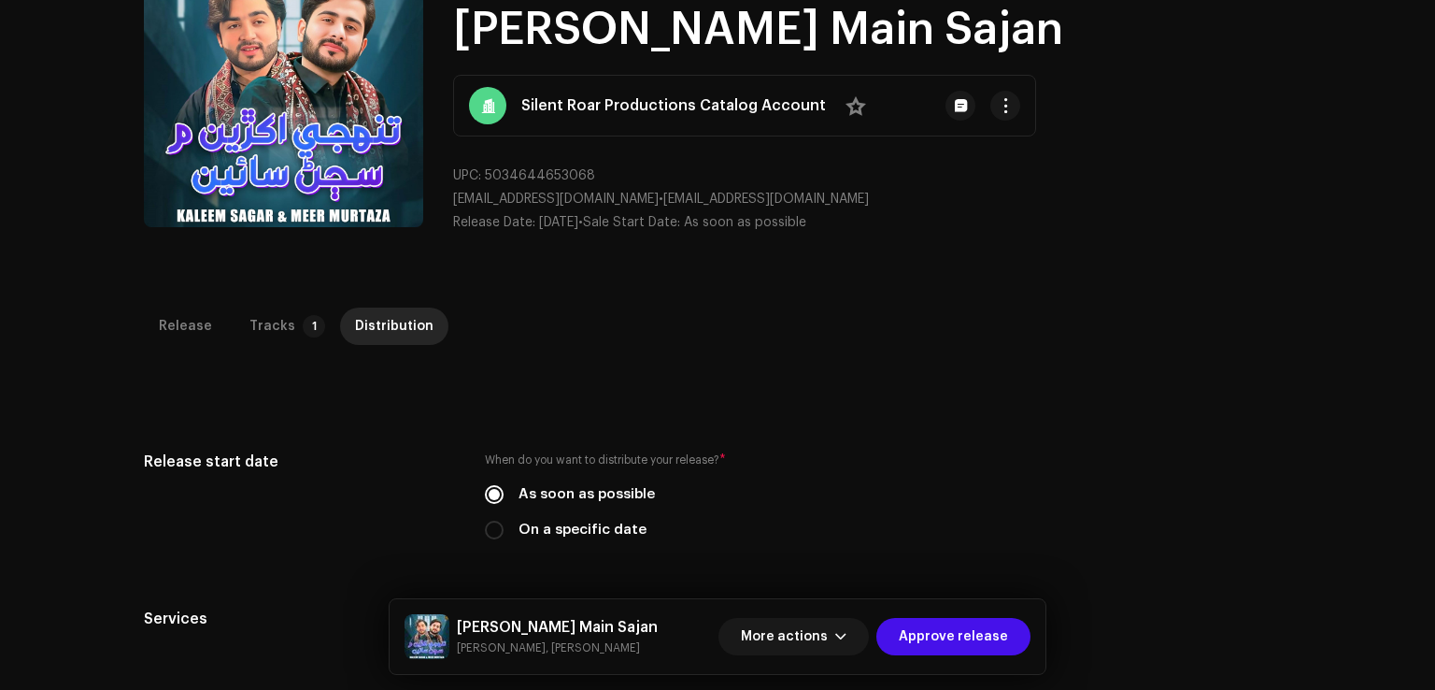
scroll to position [561, 0]
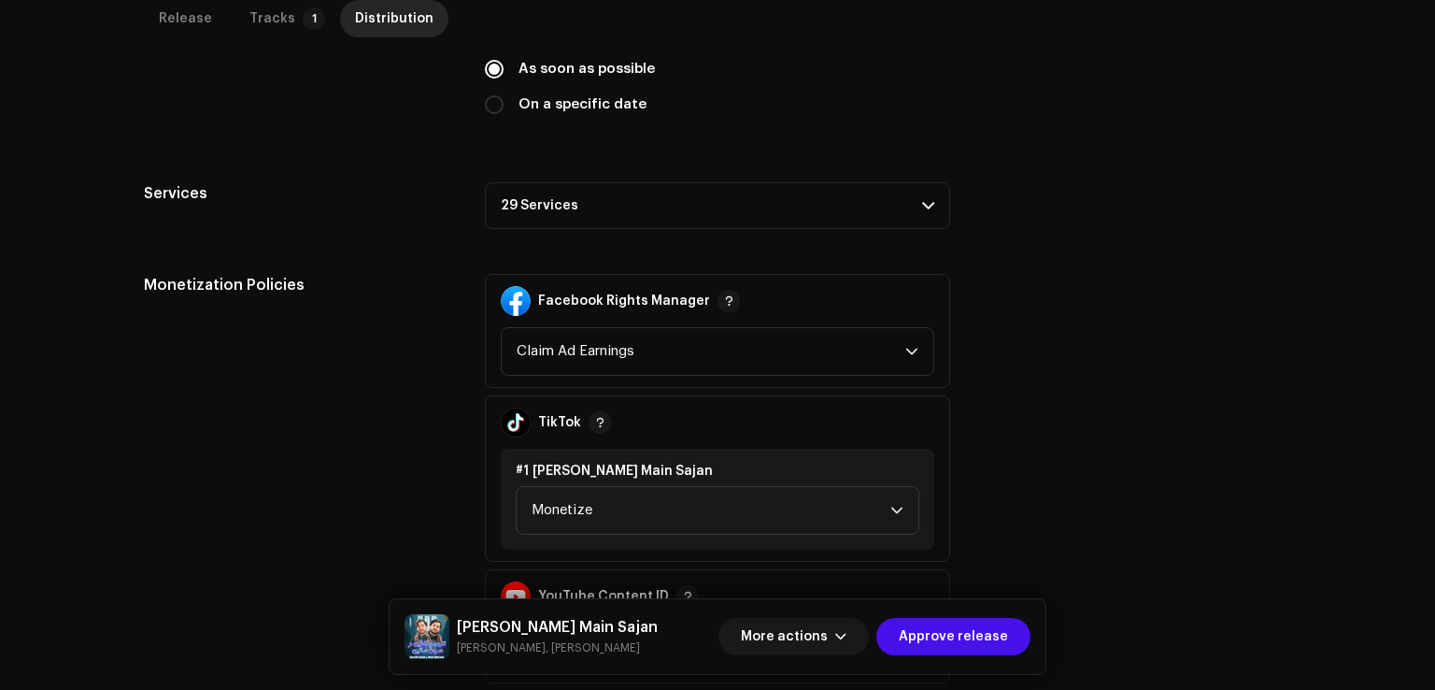
click at [567, 199] on p-accordion-header "29 Services" at bounding box center [717, 205] width 465 height 47
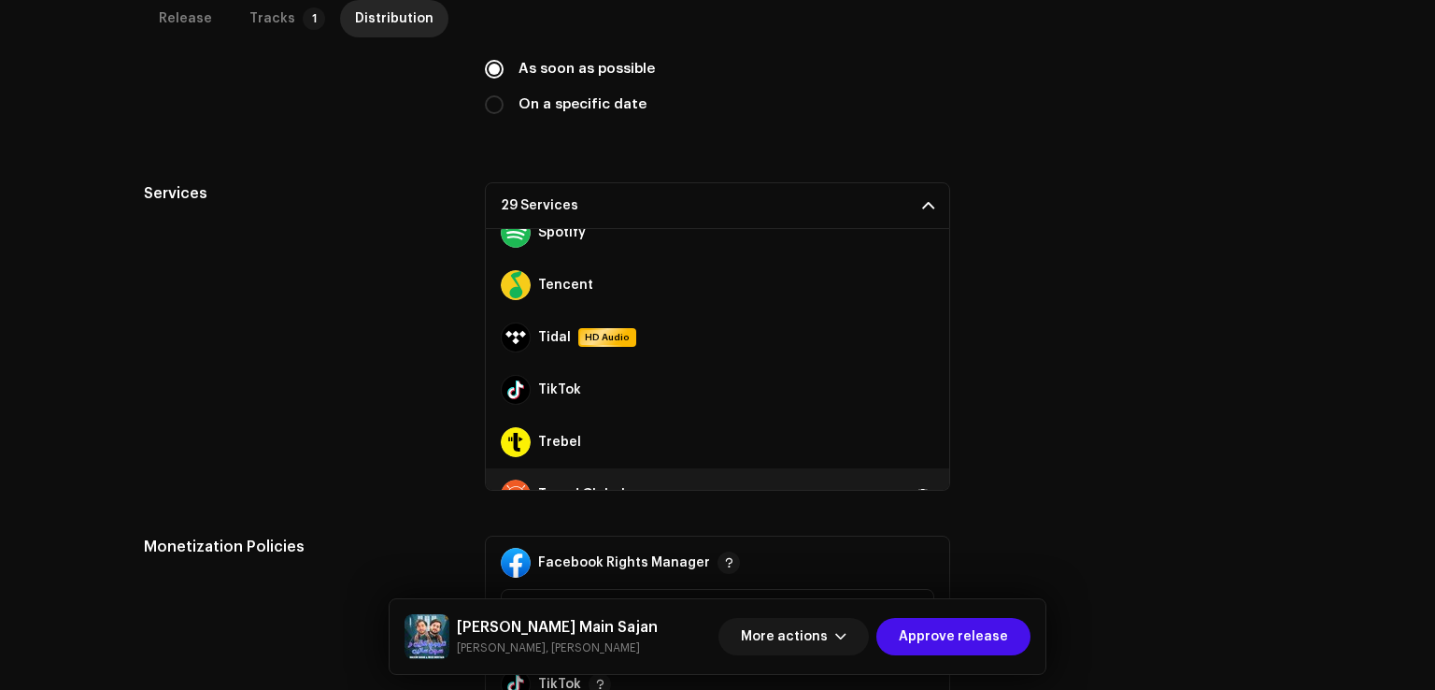
scroll to position [1256, 0]
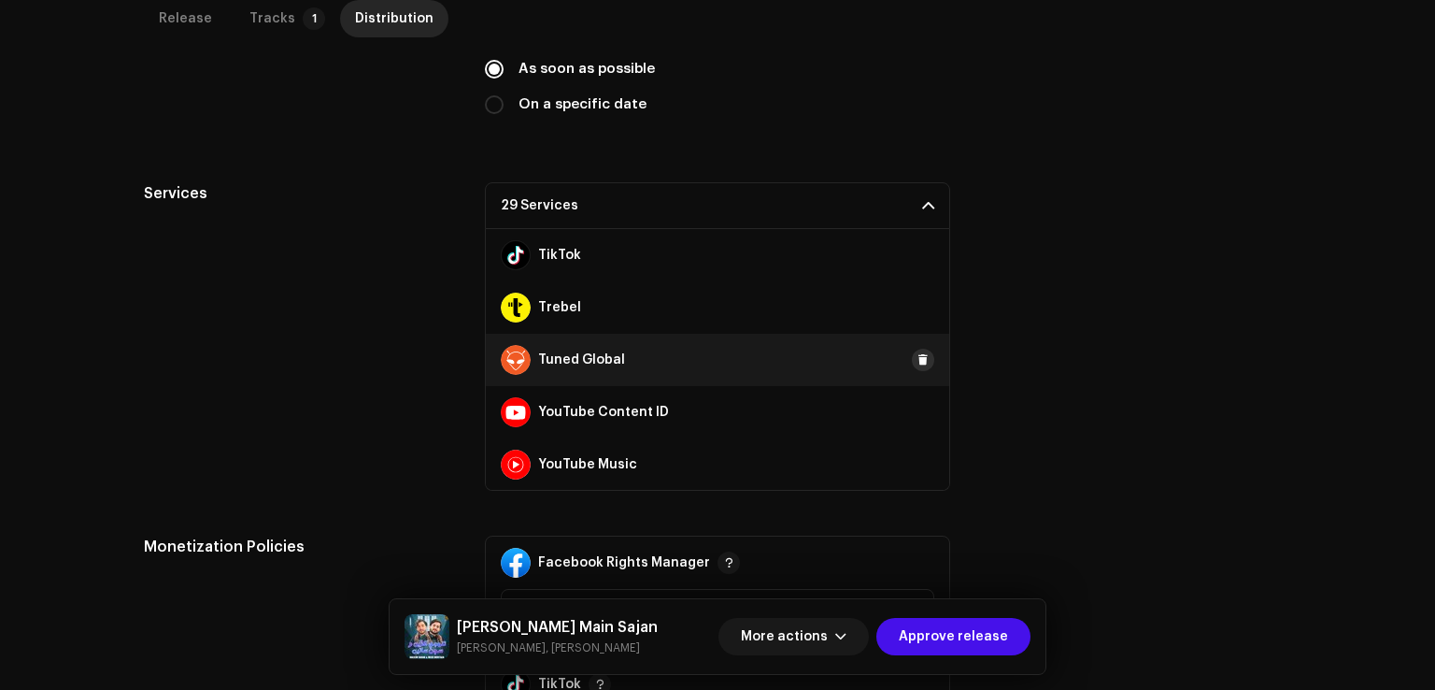
click at [918, 356] on span at bounding box center [923, 359] width 11 height 15
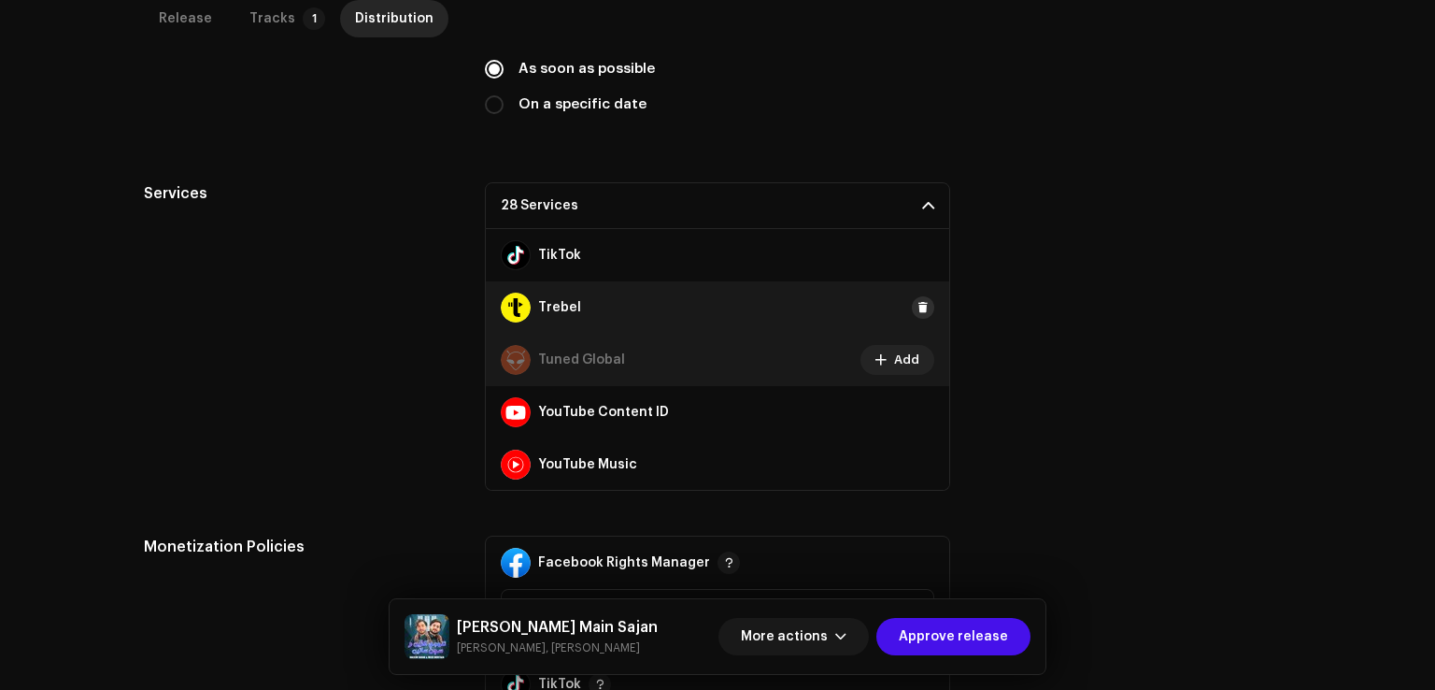
click at [920, 300] on button at bounding box center [923, 307] width 22 height 22
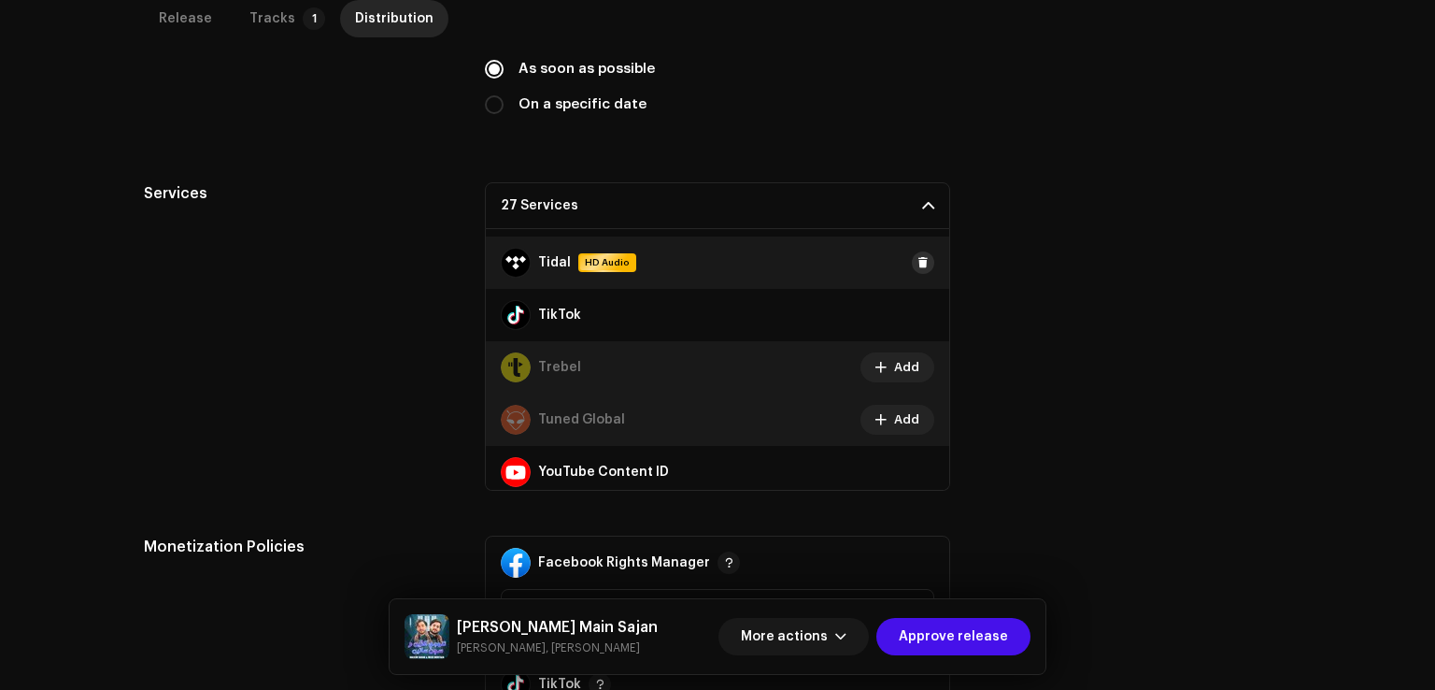
scroll to position [1069, 0]
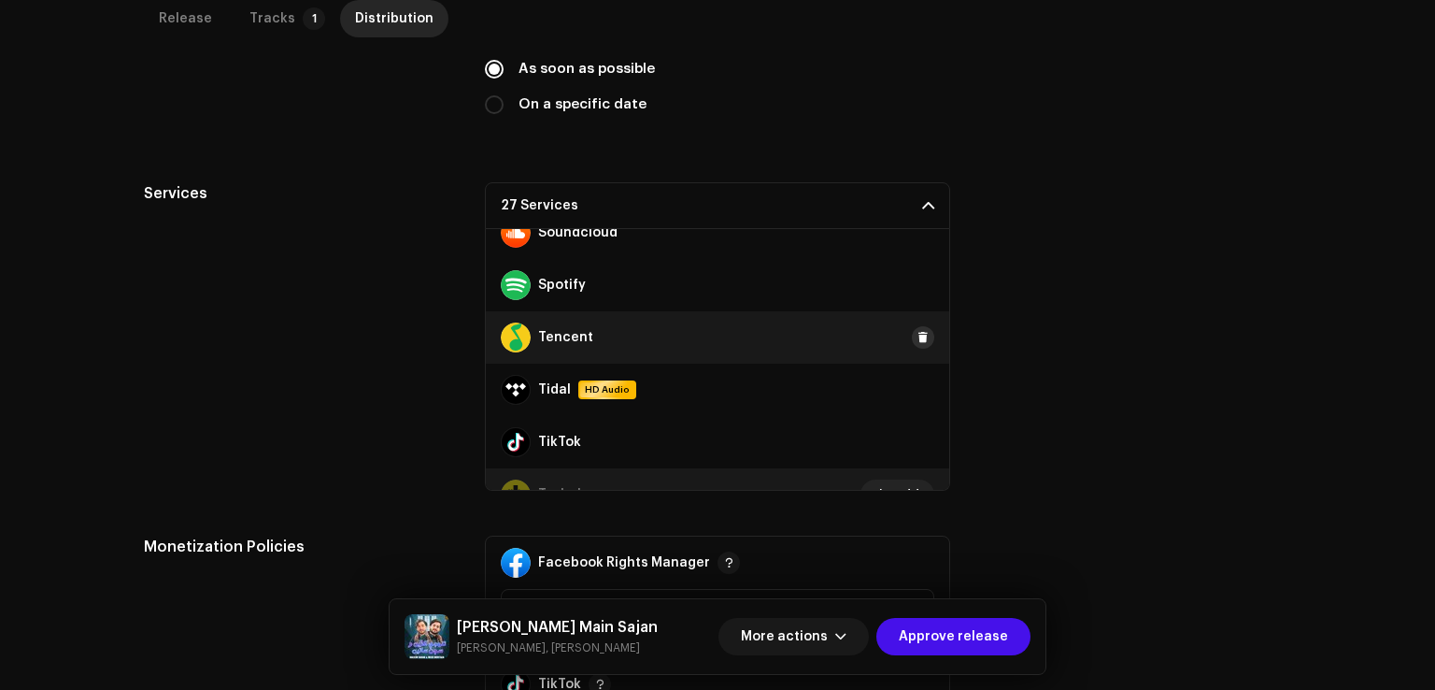
click at [918, 334] on span at bounding box center [923, 337] width 11 height 15
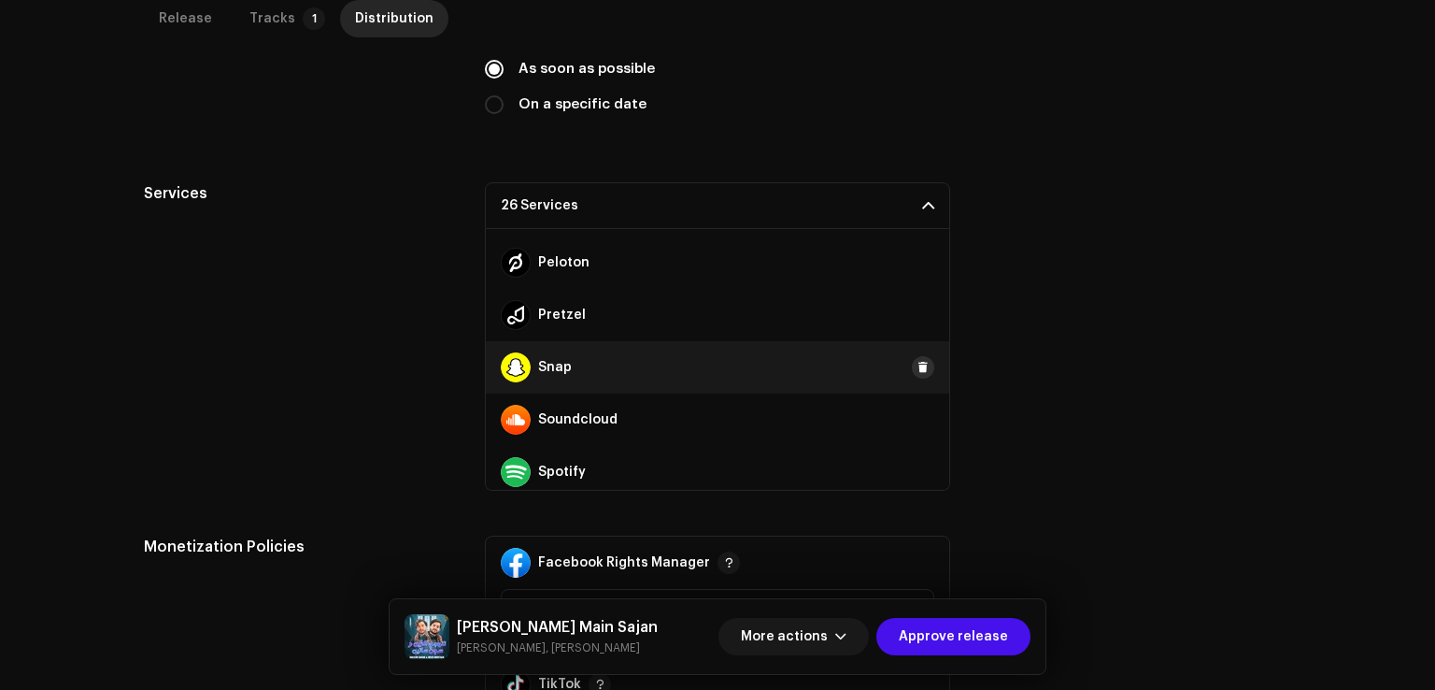
scroll to position [789, 0]
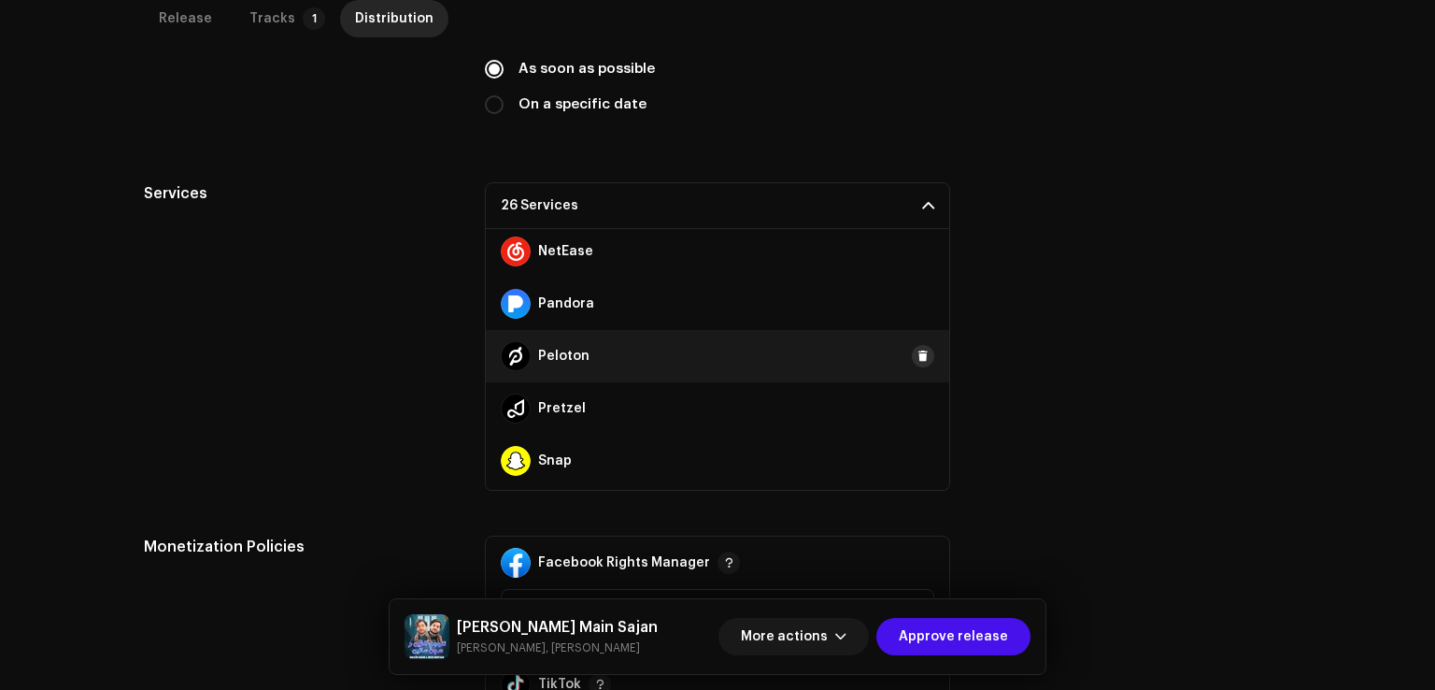
click at [920, 355] on button at bounding box center [923, 356] width 22 height 22
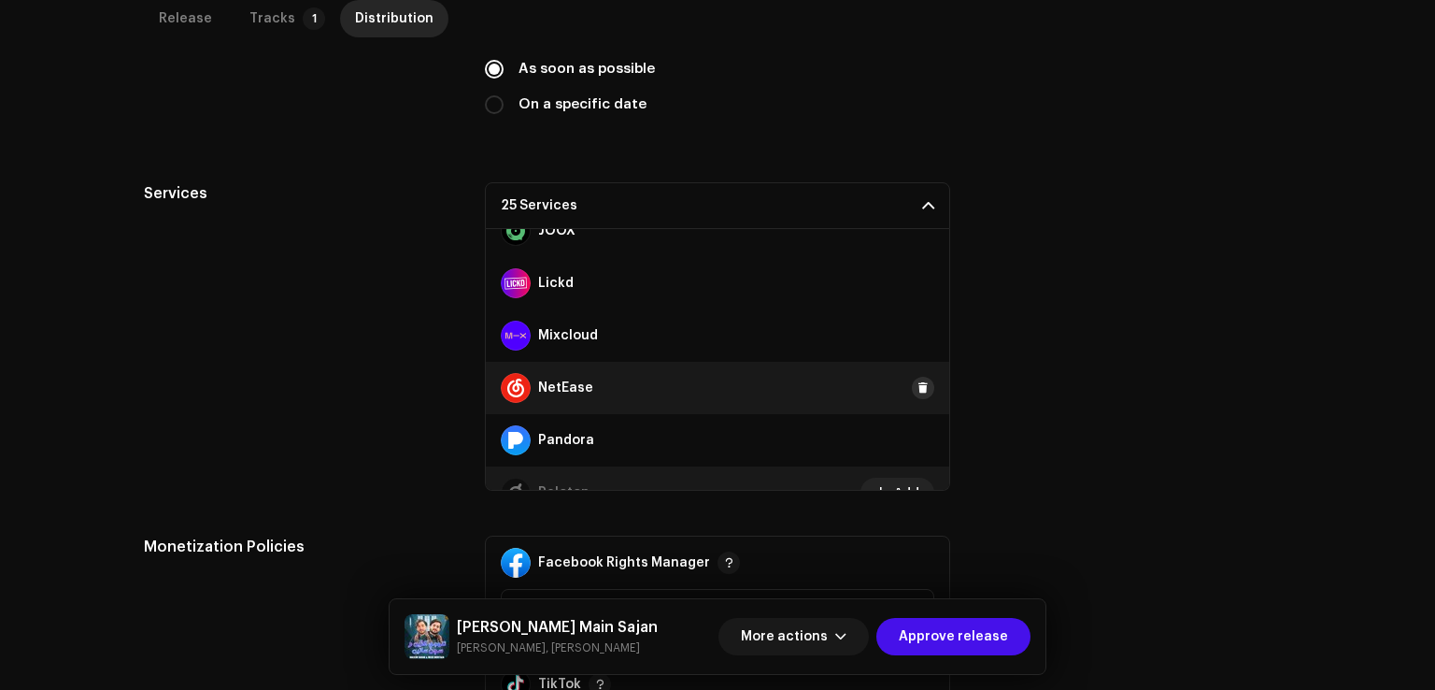
scroll to position [602, 0]
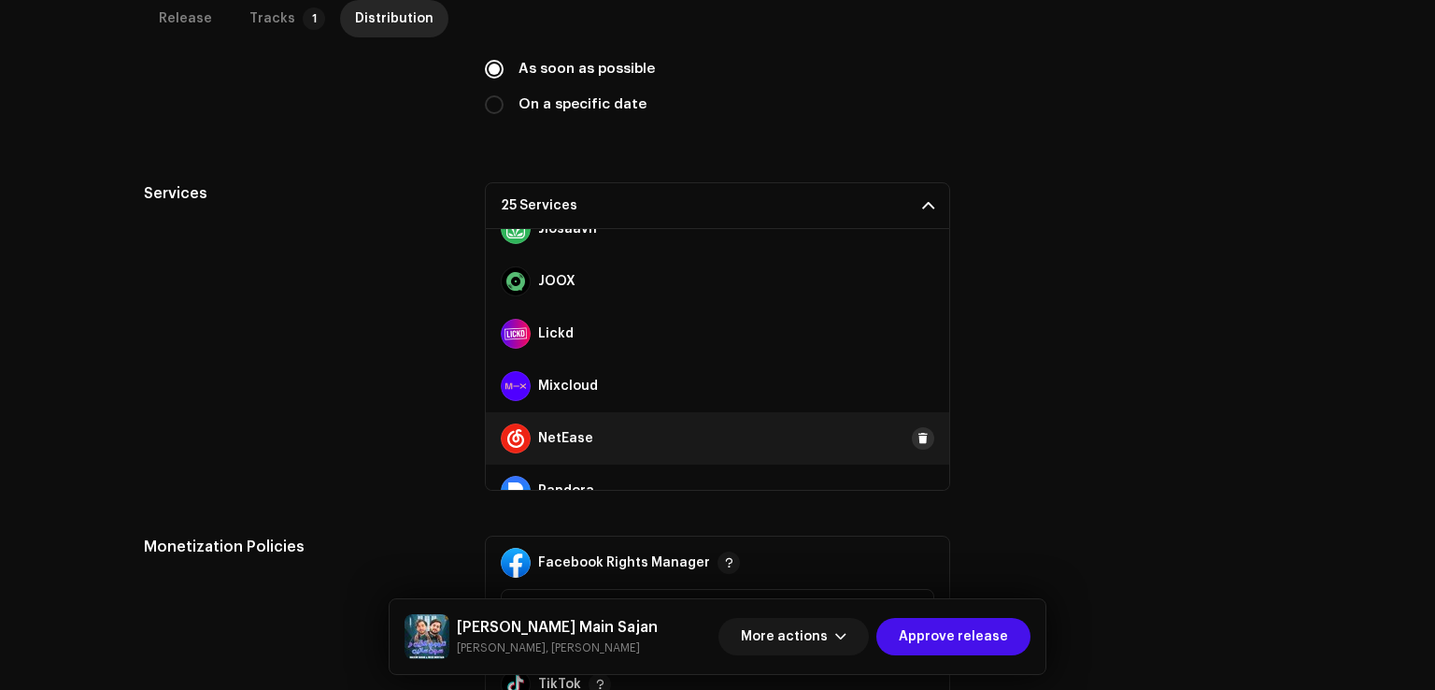
click at [918, 432] on span at bounding box center [923, 438] width 11 height 15
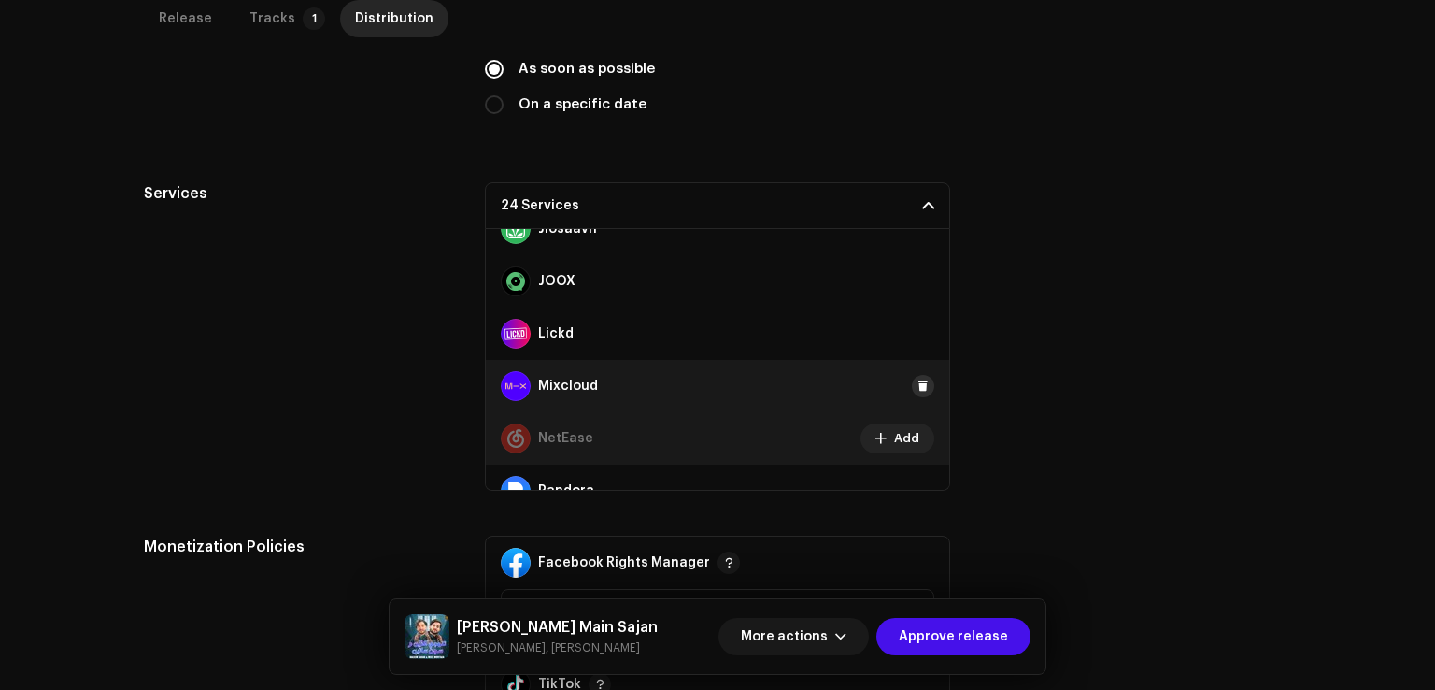
click at [918, 379] on span at bounding box center [923, 385] width 11 height 15
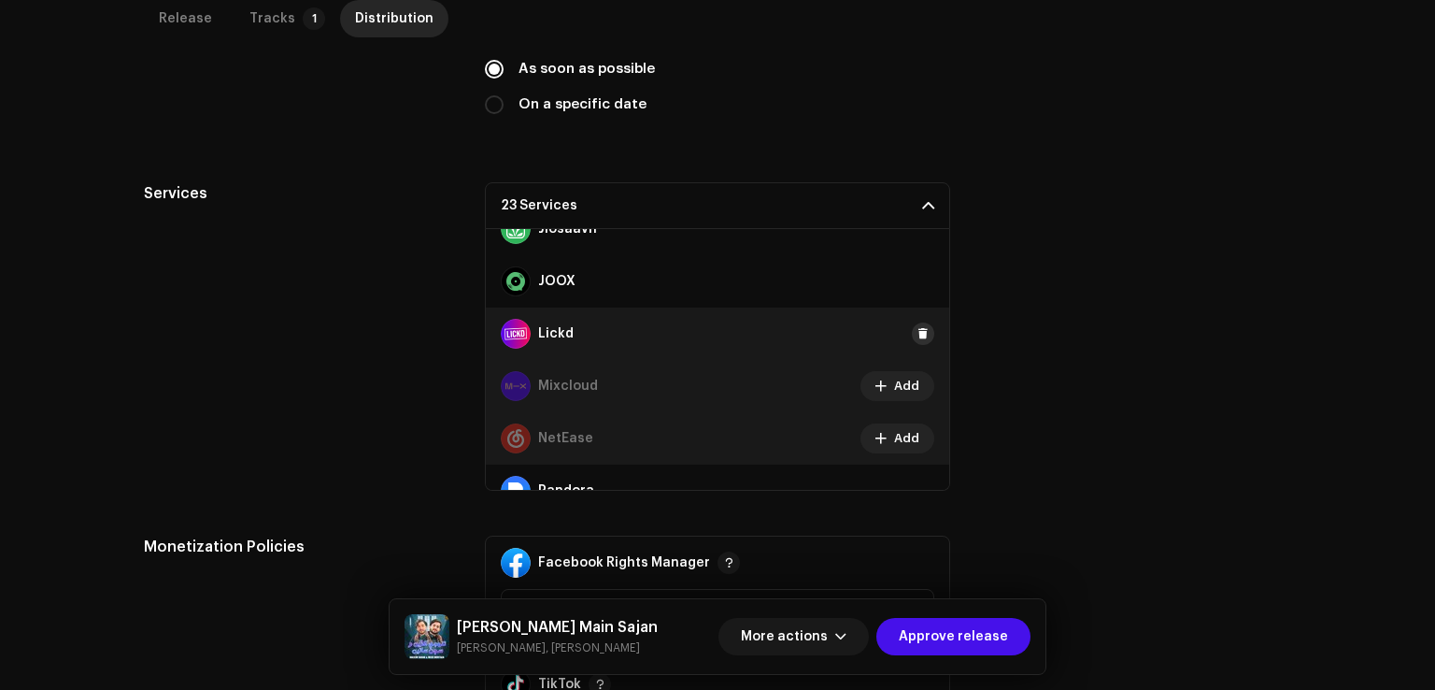
click at [912, 323] on button at bounding box center [923, 333] width 22 height 22
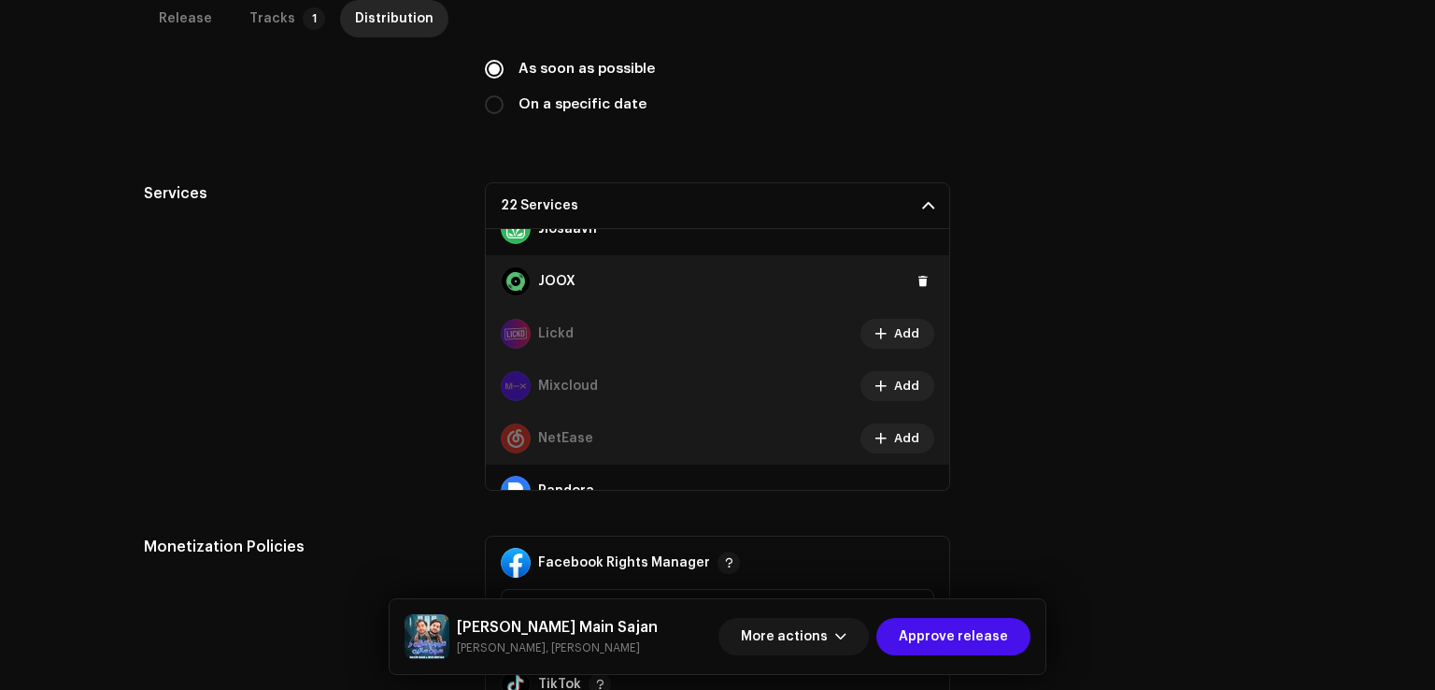
click at [915, 263] on div "JOOX" at bounding box center [718, 281] width 464 height 52
click at [918, 275] on span at bounding box center [923, 281] width 11 height 15
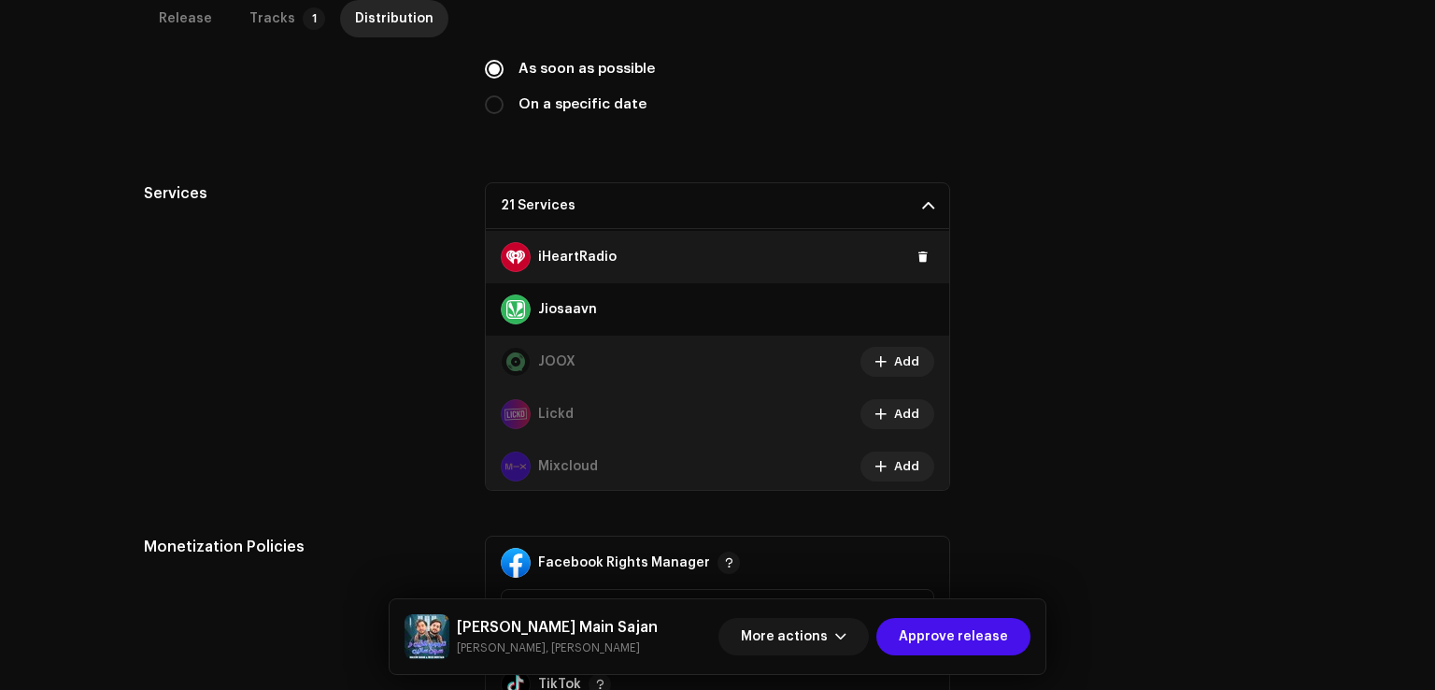
scroll to position [415, 0]
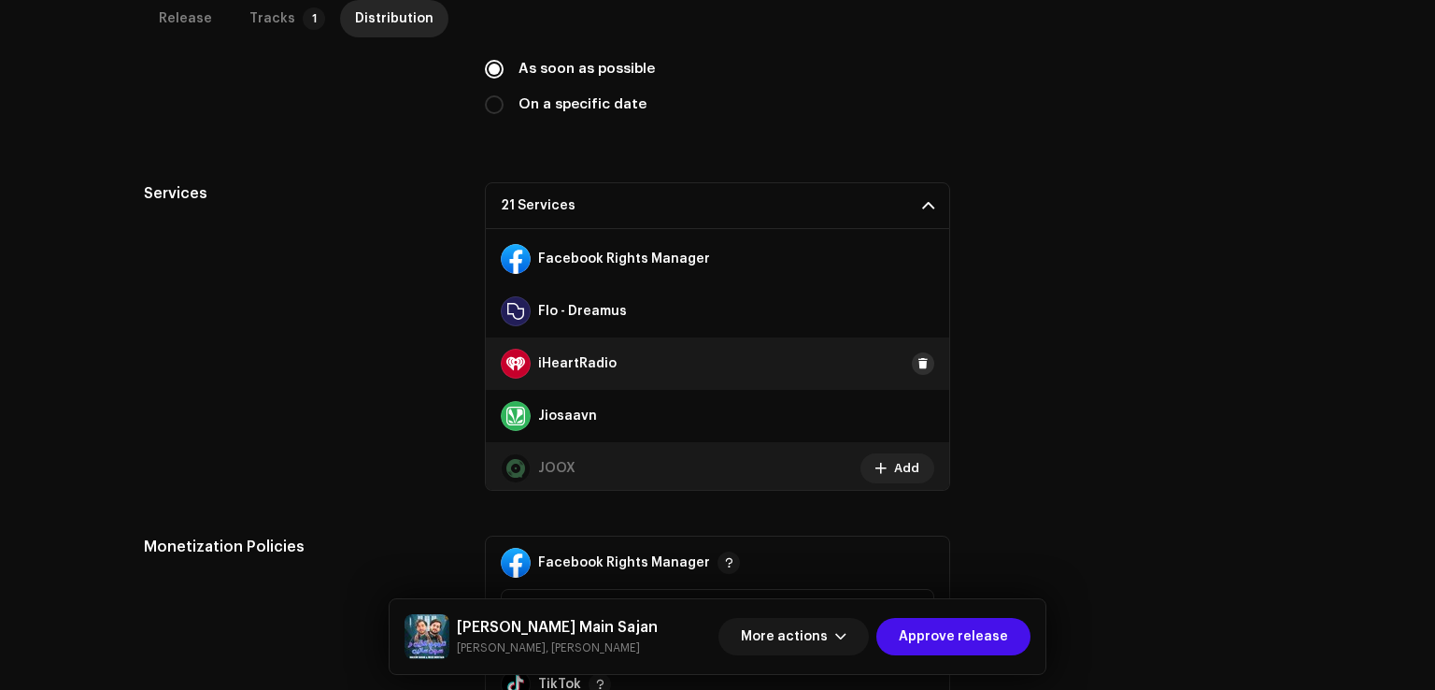
click at [921, 360] on button at bounding box center [923, 363] width 22 height 22
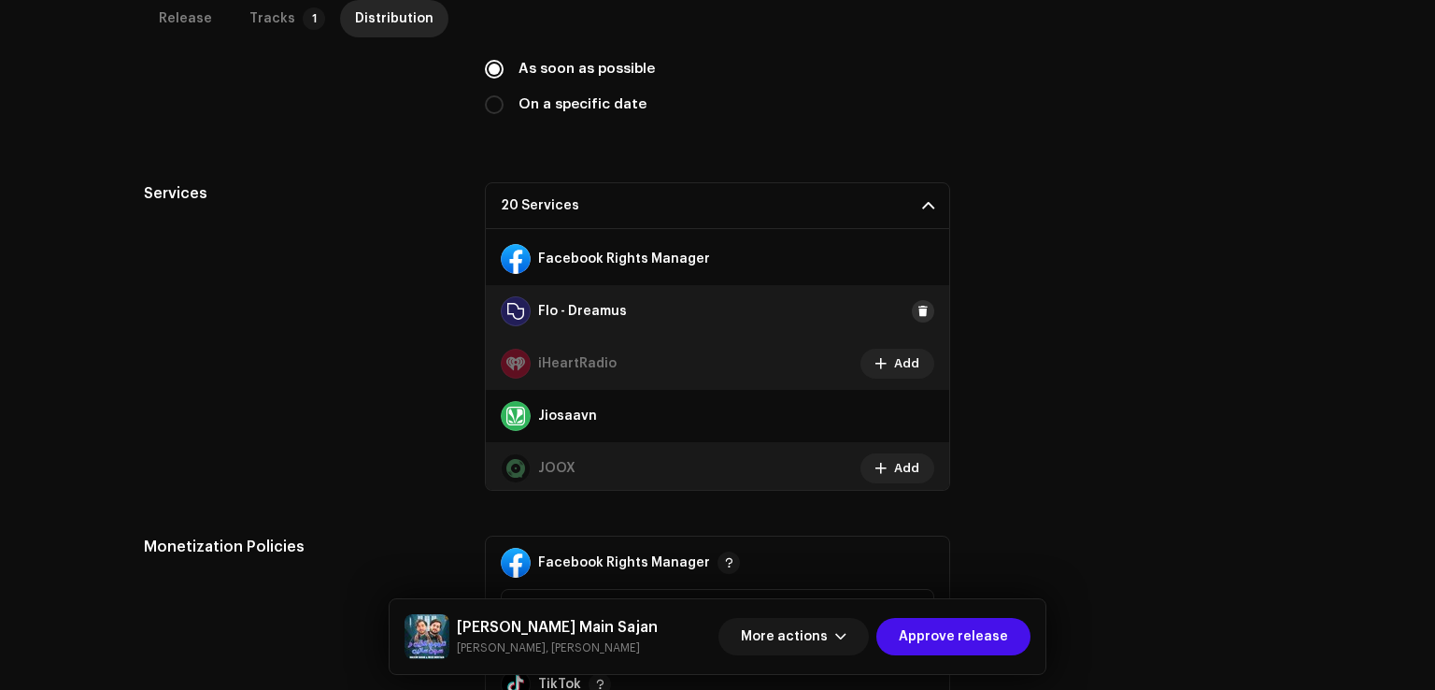
click at [918, 307] on span at bounding box center [923, 311] width 11 height 15
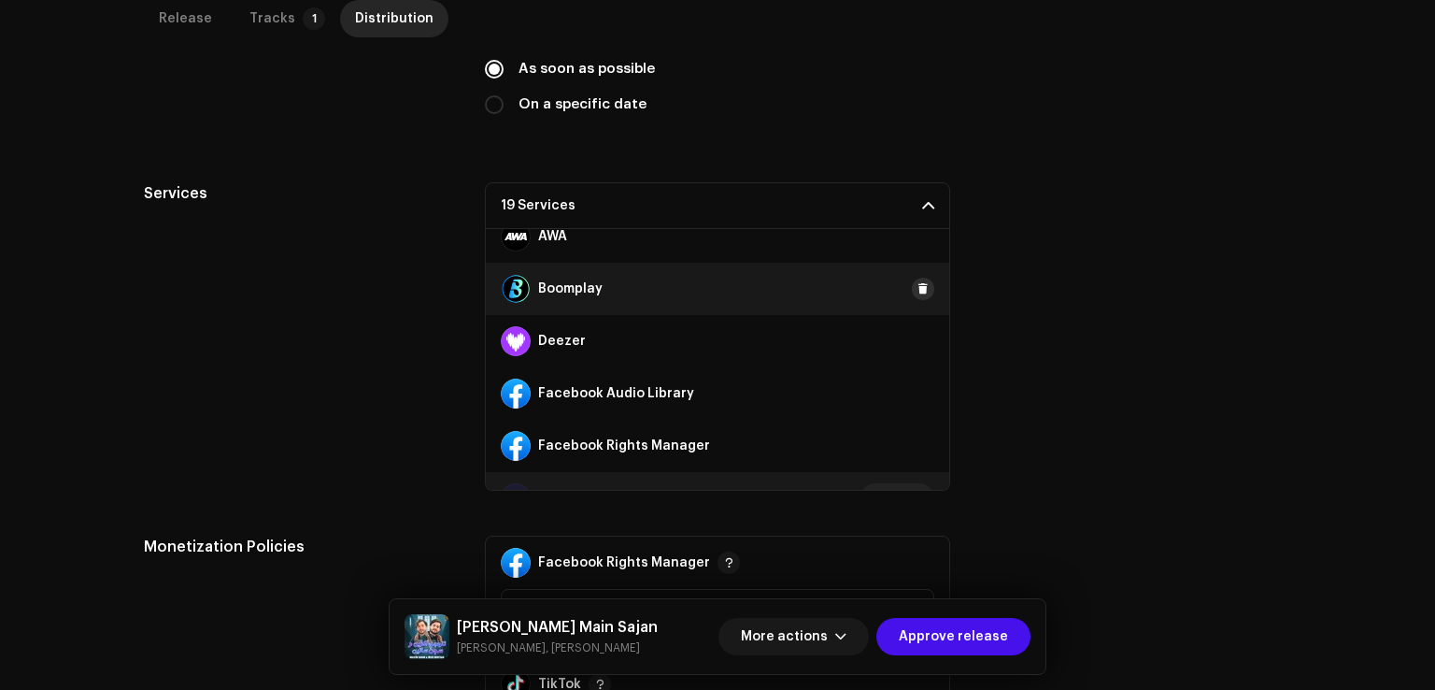
click at [918, 293] on span at bounding box center [923, 288] width 11 height 15
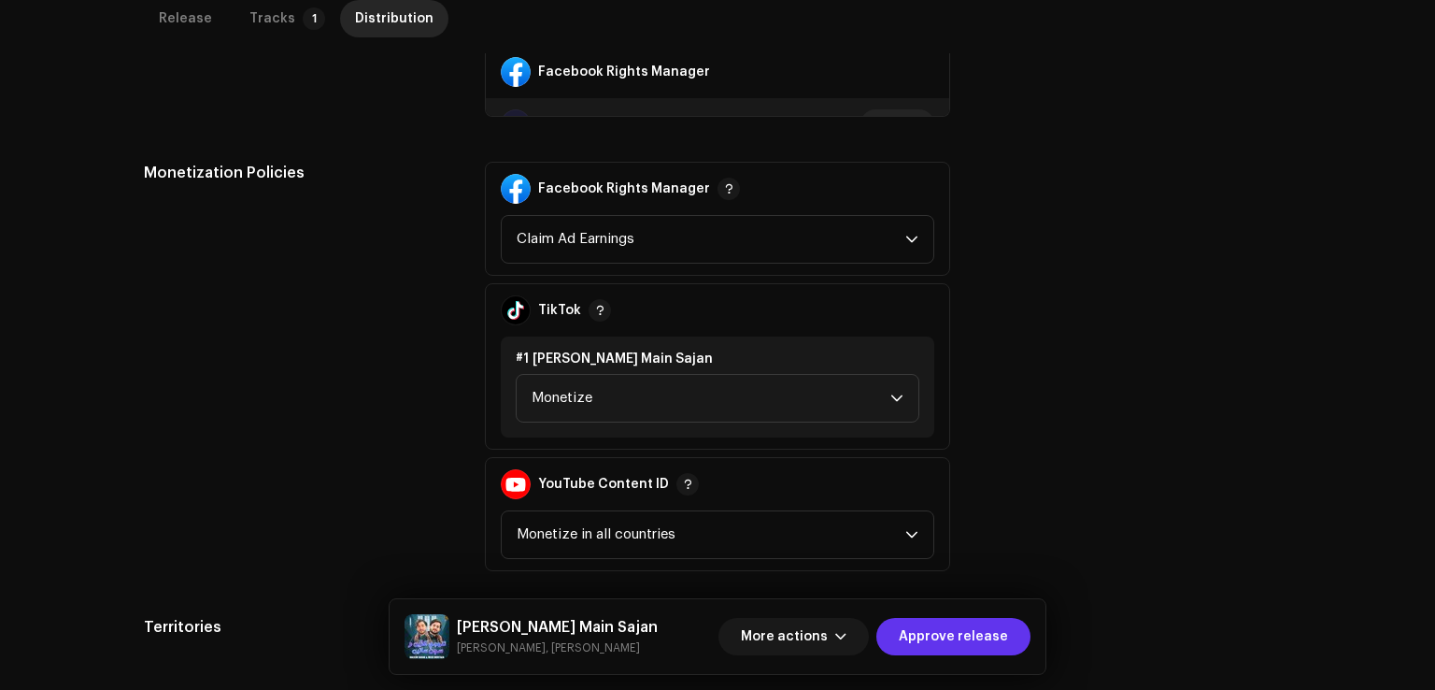
click at [990, 644] on span "Approve release" at bounding box center [953, 636] width 109 height 37
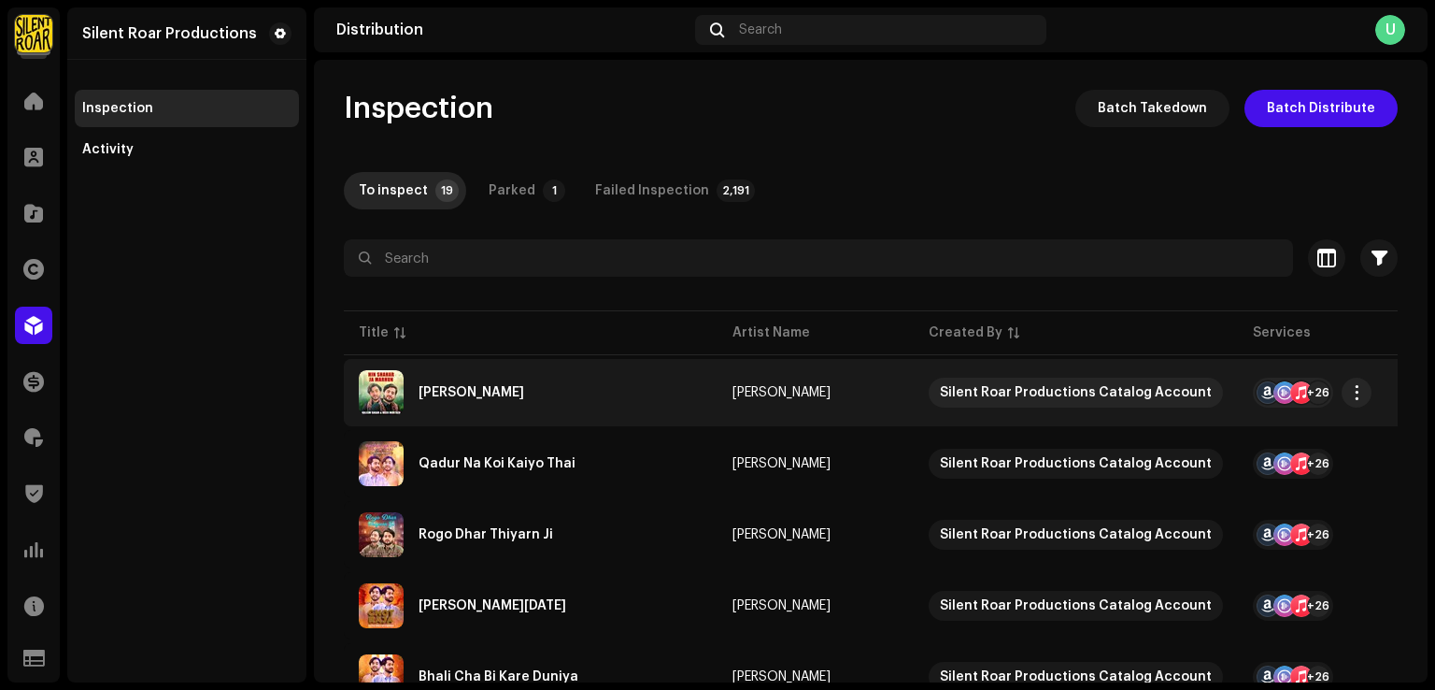
click at [565, 393] on div "Hin Shahar Ja Marhun" at bounding box center [531, 392] width 344 height 45
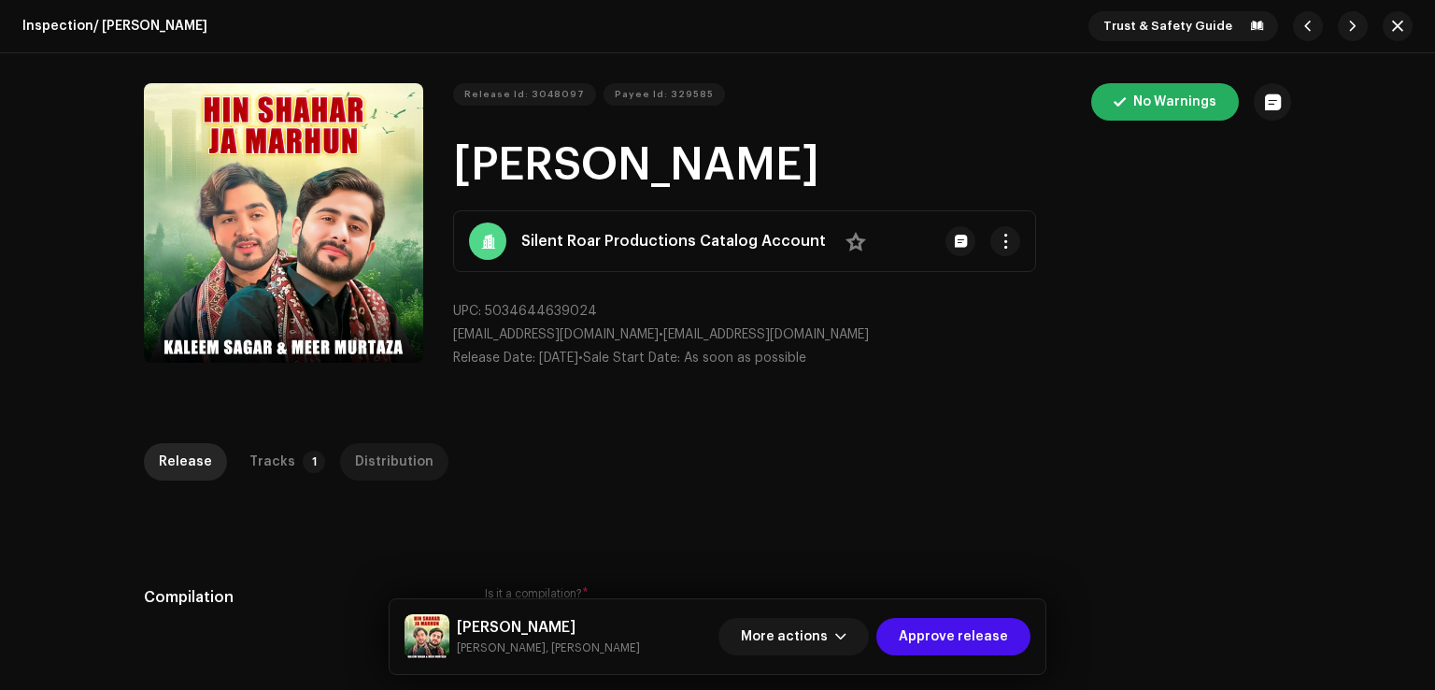
click at [400, 453] on div "Distribution" at bounding box center [394, 461] width 79 height 37
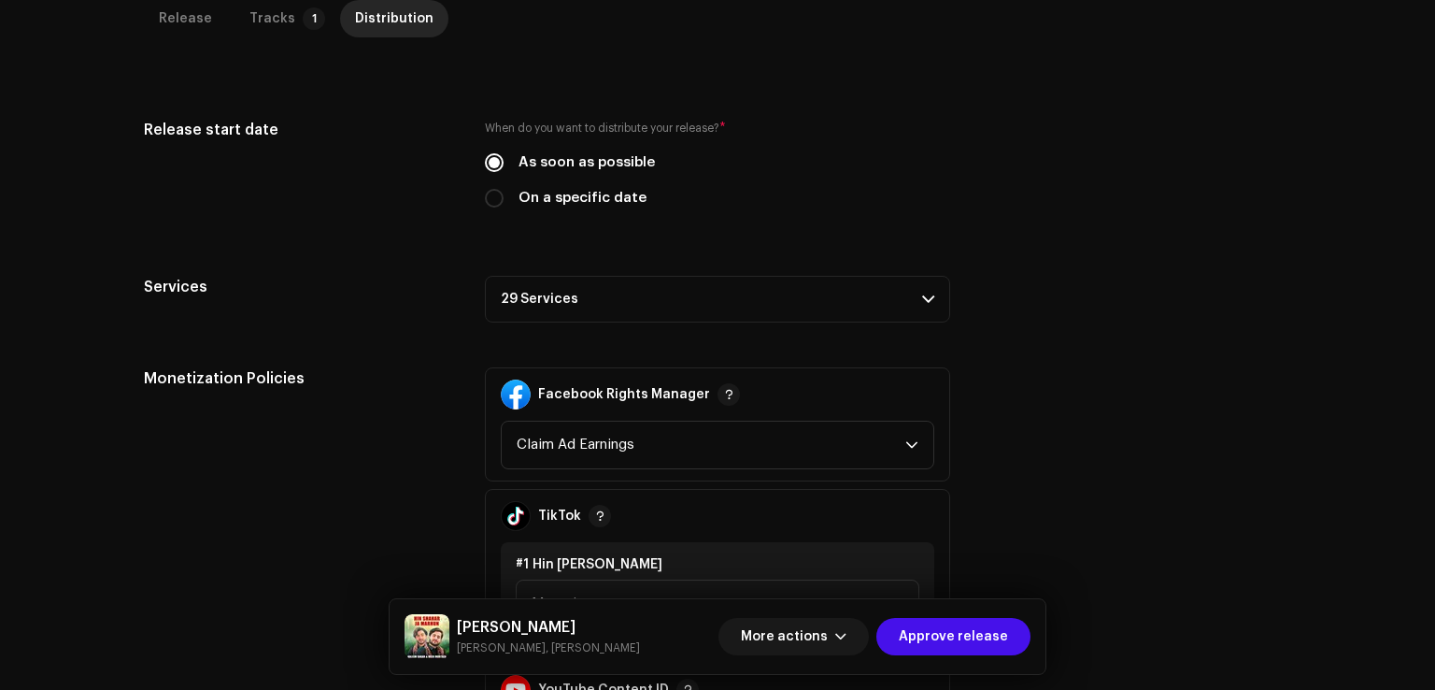
click at [536, 297] on p-accordion-header "29 Services" at bounding box center [717, 299] width 465 height 47
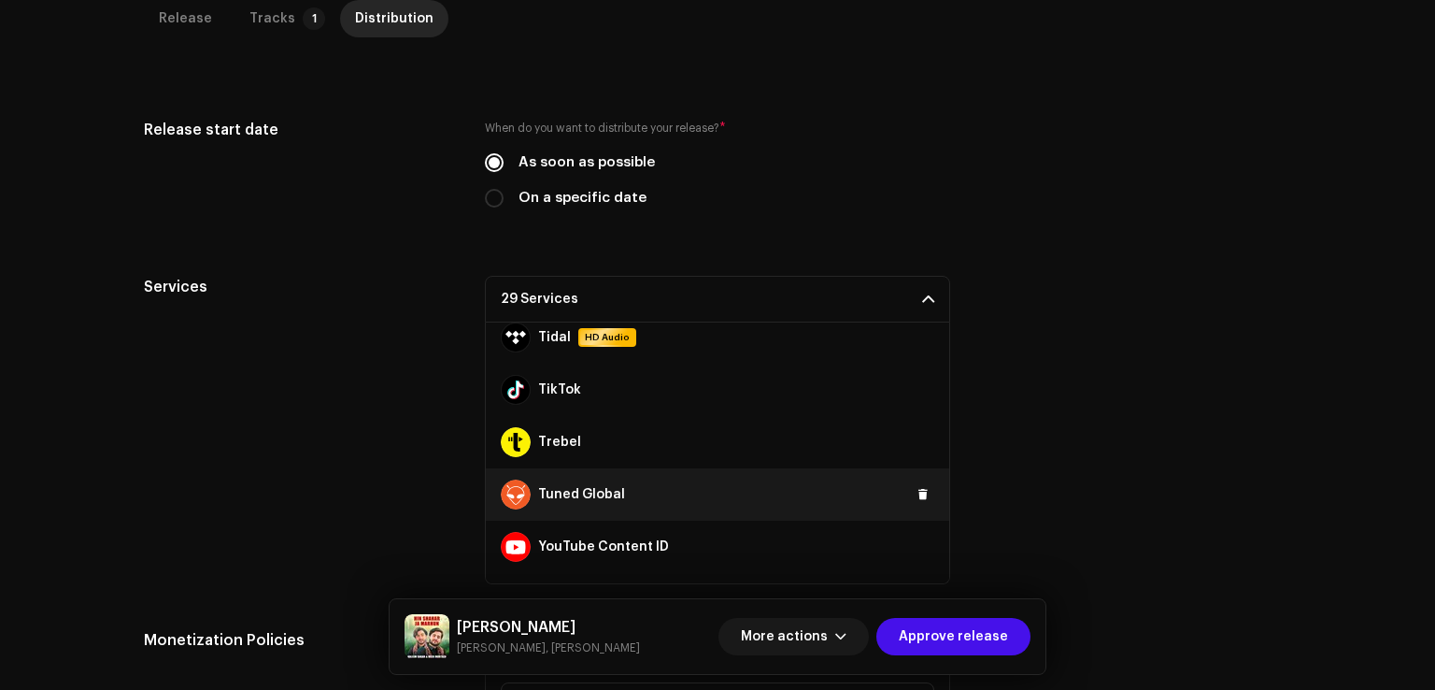
scroll to position [1256, 0]
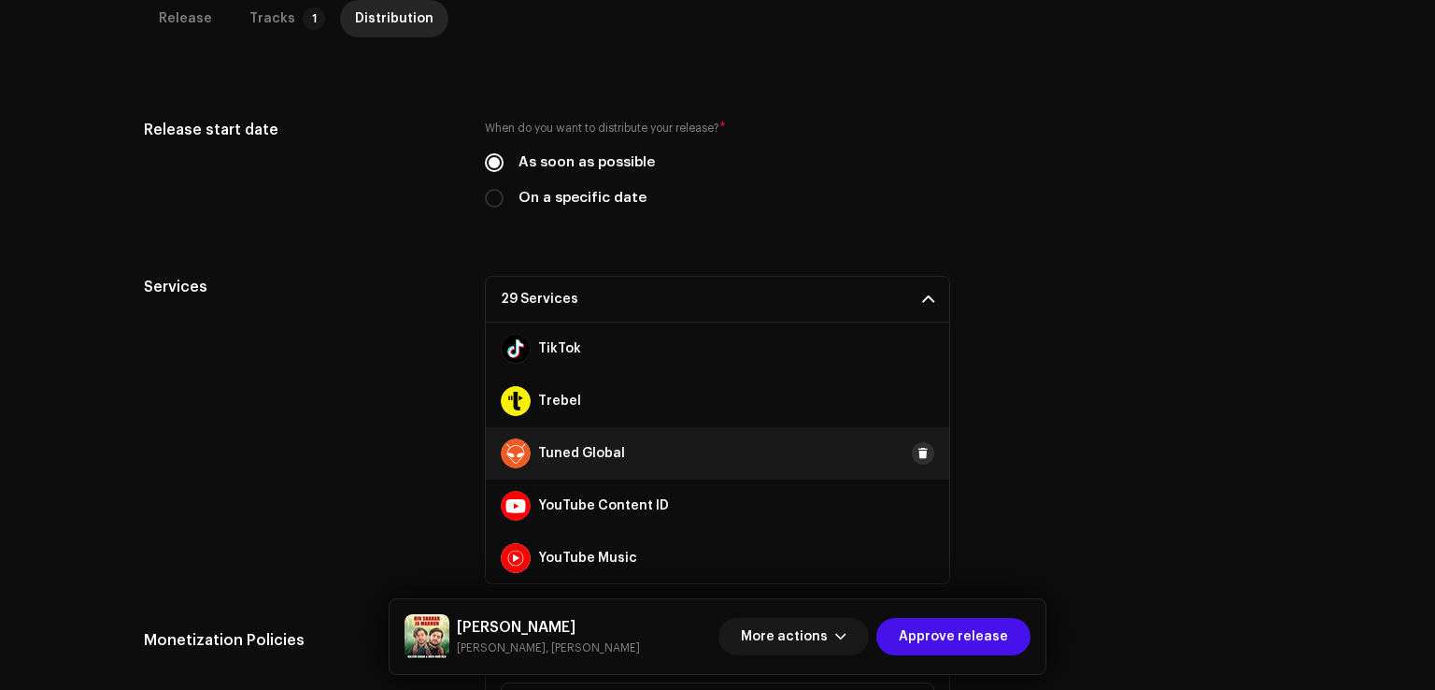
click at [919, 453] on span at bounding box center [923, 453] width 11 height 15
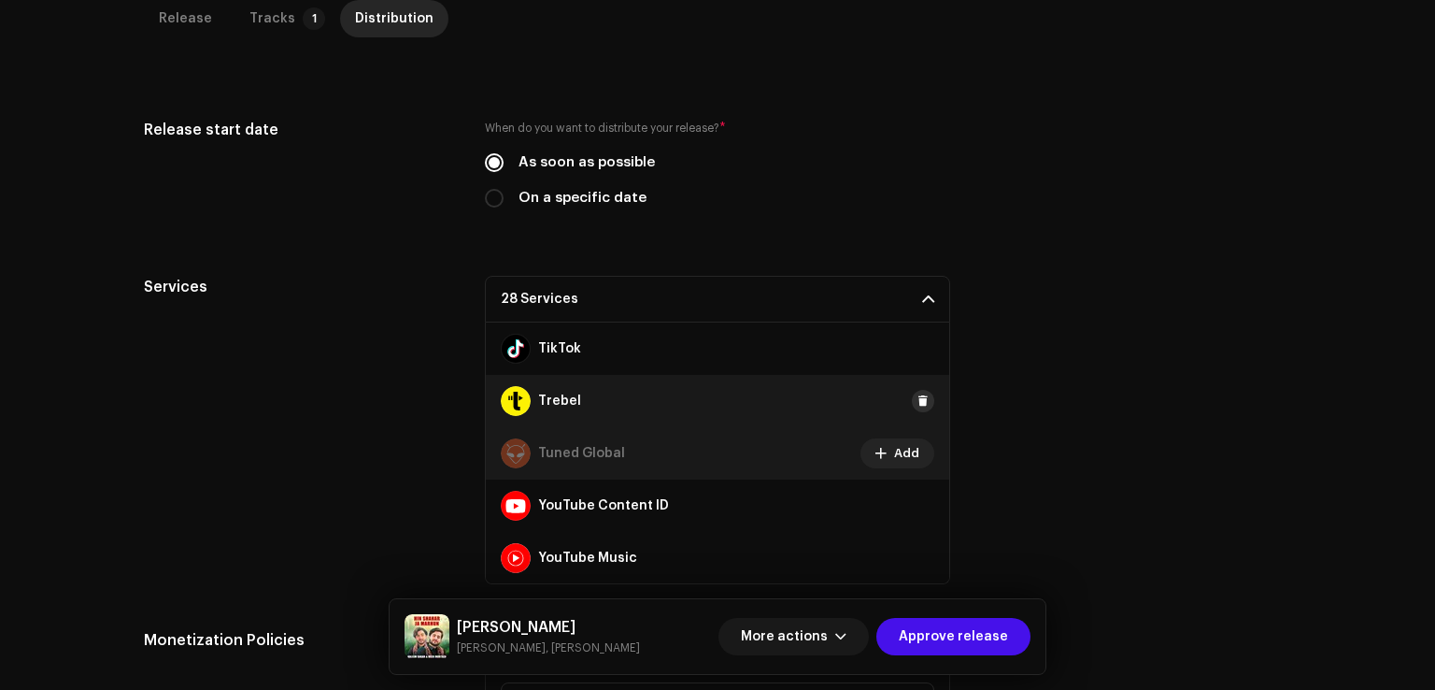
click at [918, 402] on span at bounding box center [923, 400] width 11 height 15
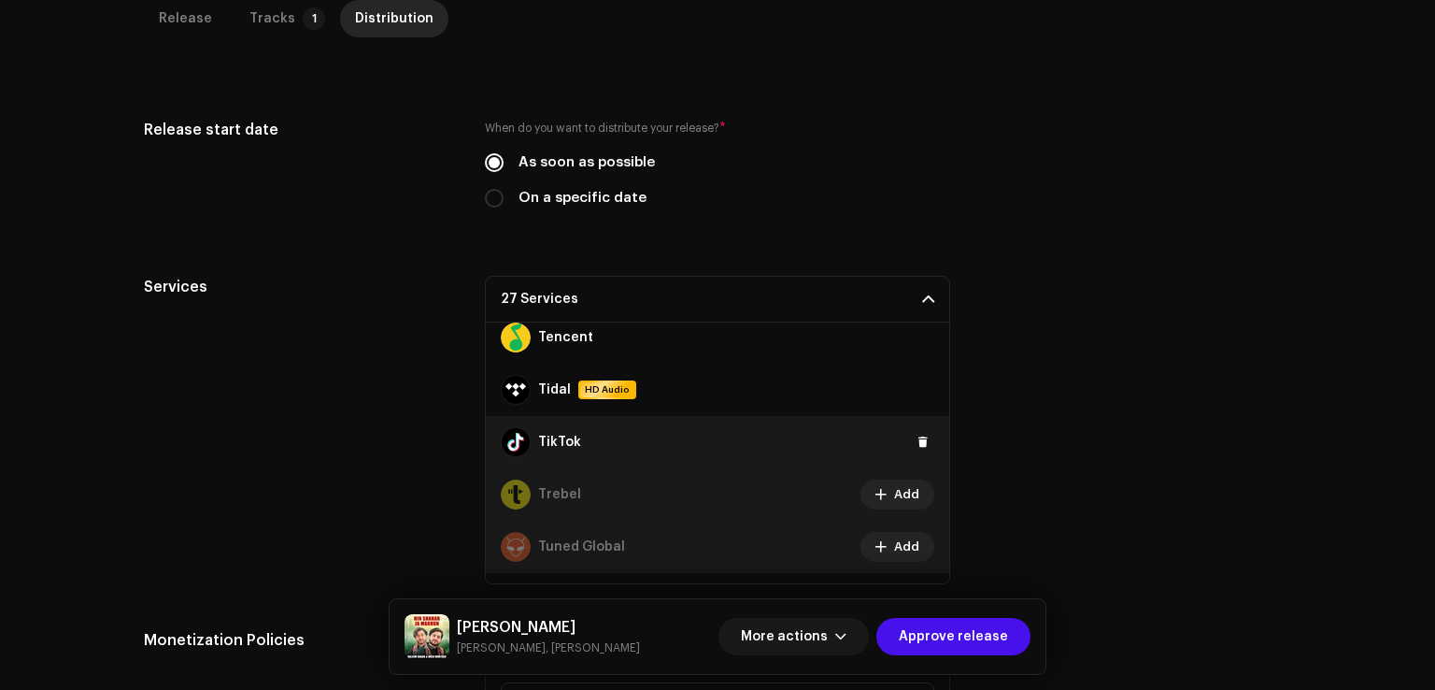
scroll to position [1069, 0]
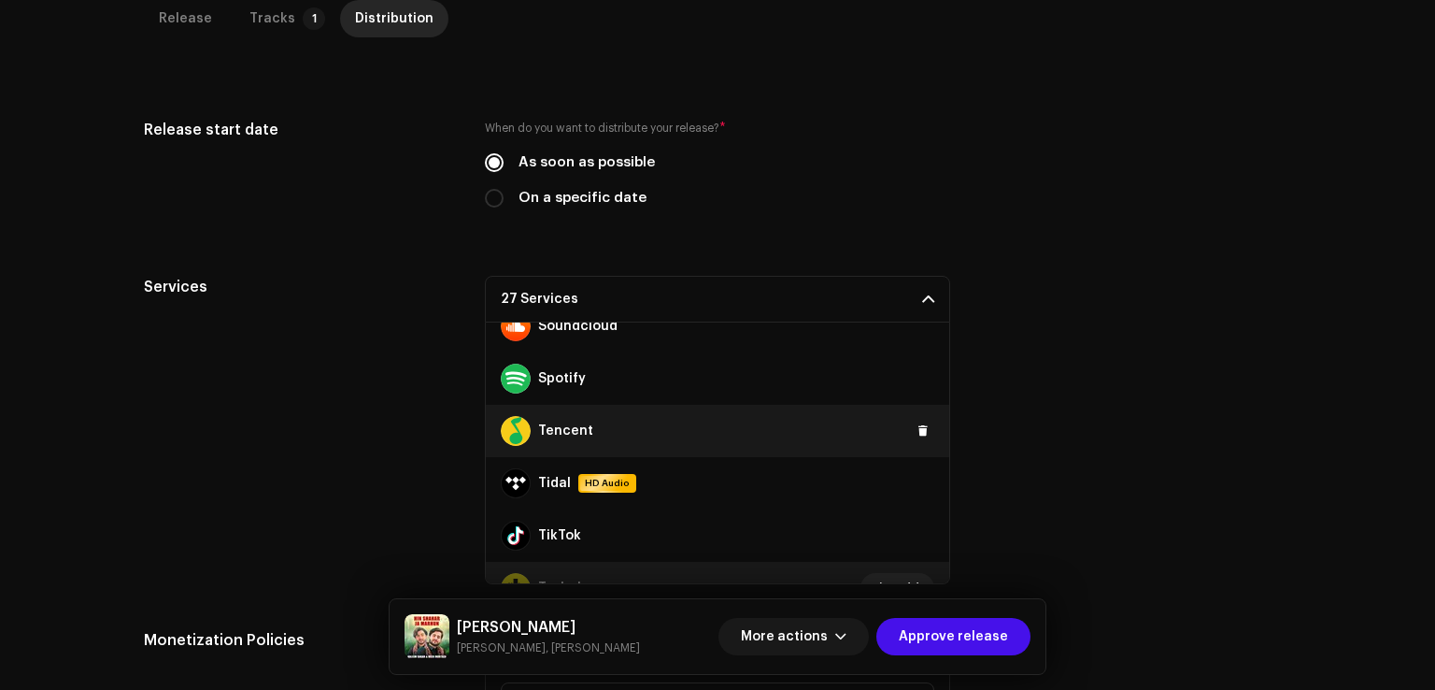
click at [923, 420] on div "Tencent" at bounding box center [718, 431] width 464 height 52
click at [918, 432] on span at bounding box center [923, 430] width 11 height 15
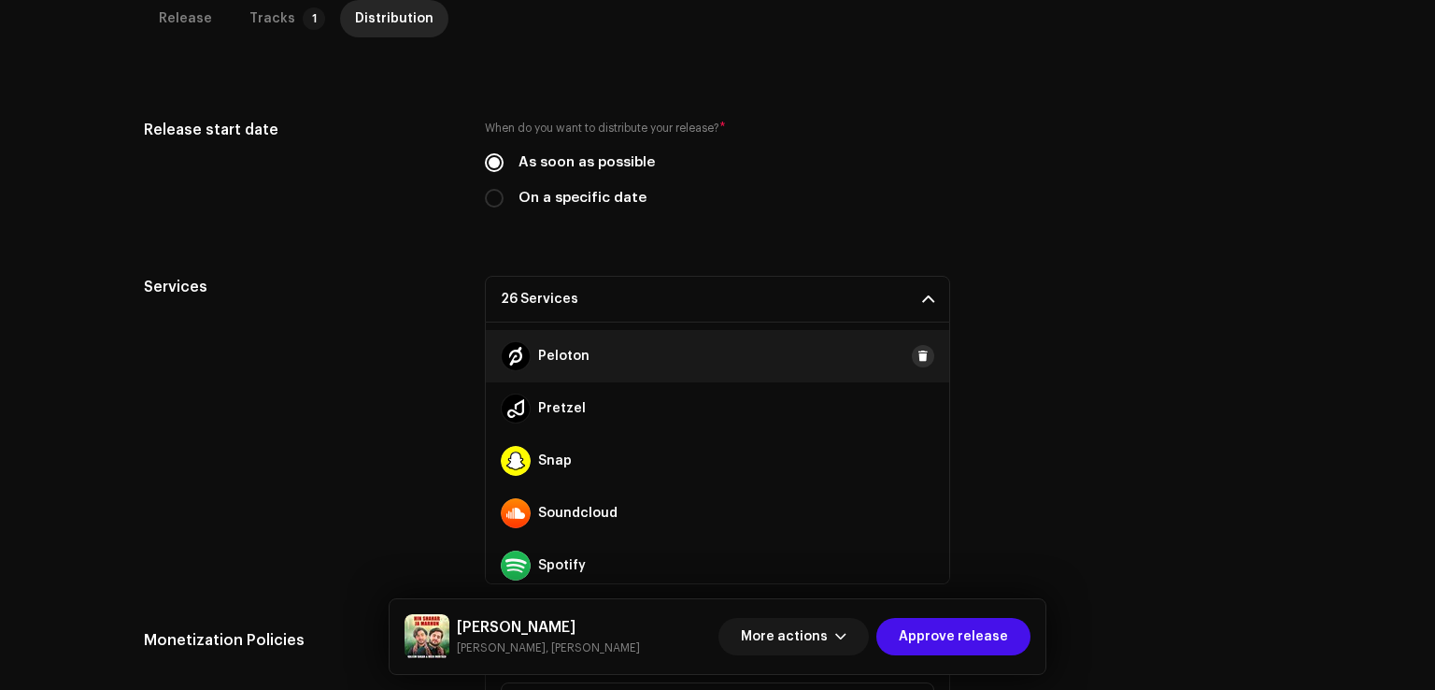
click at [918, 350] on span at bounding box center [923, 356] width 11 height 15
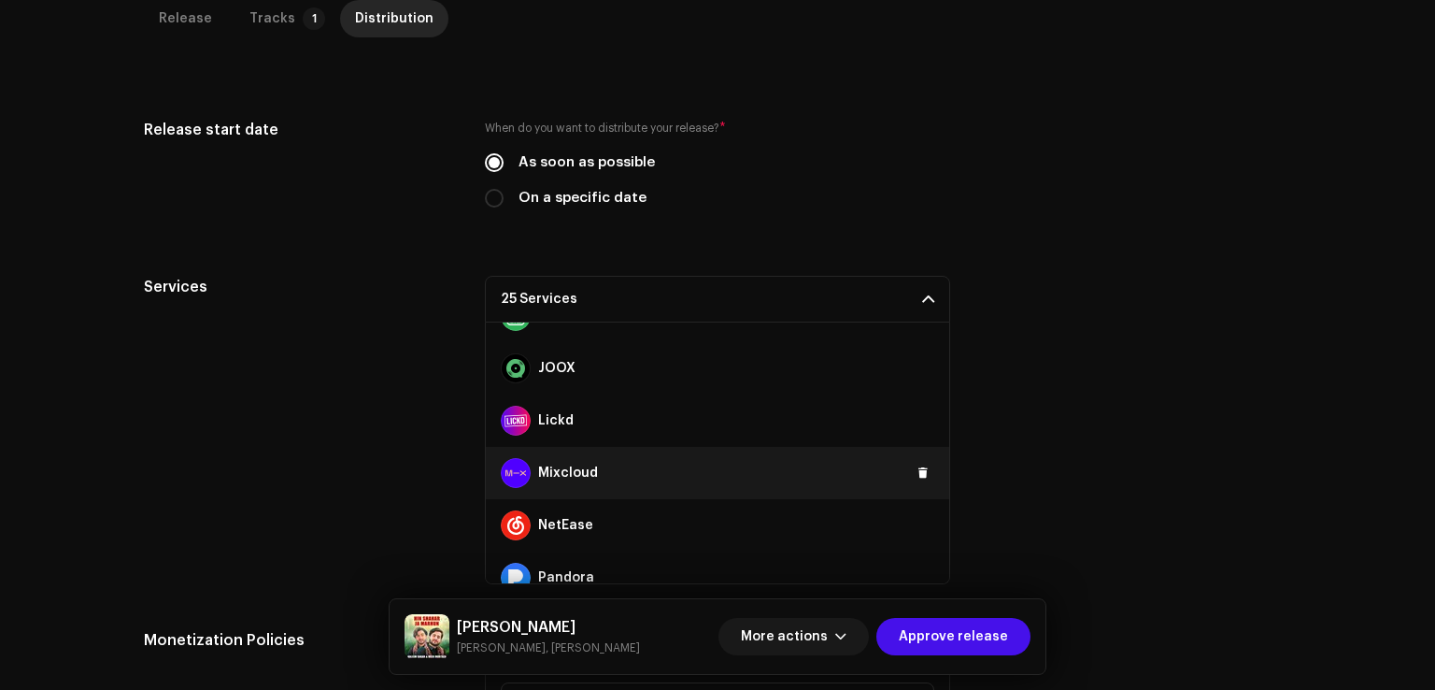
scroll to position [602, 0]
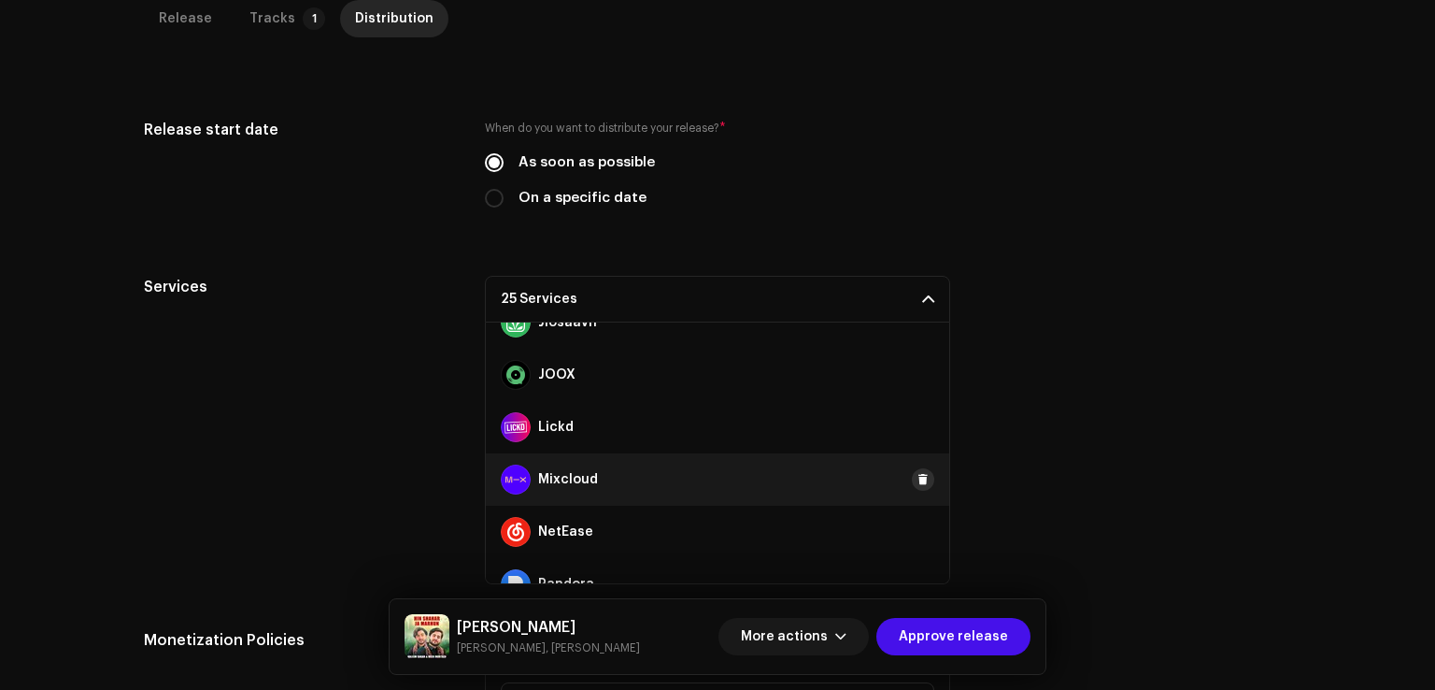
drag, startPoint x: 910, startPoint y: 525, endPoint x: 914, endPoint y: 487, distance: 38.5
click at [0, 0] on span at bounding box center [0, 0] width 0 height 0
click at [918, 478] on span at bounding box center [923, 479] width 11 height 15
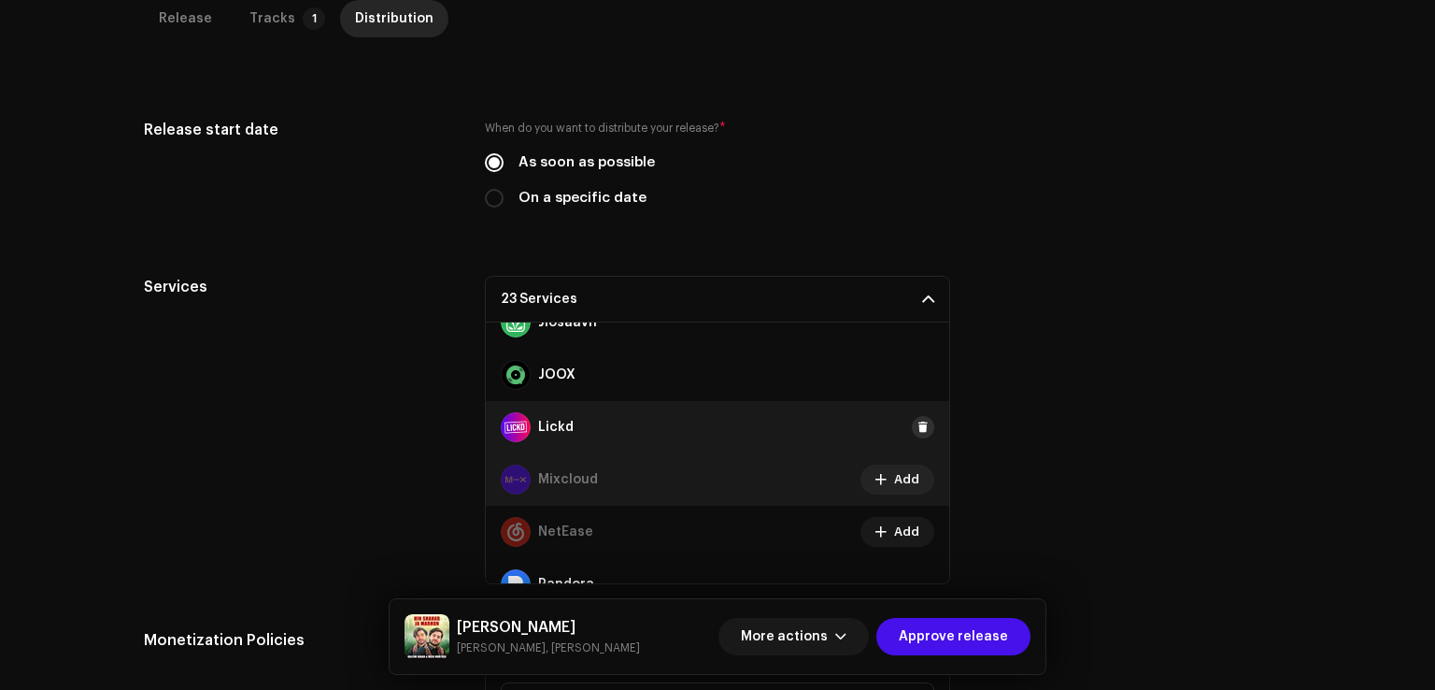
click at [920, 420] on button at bounding box center [923, 427] width 22 height 22
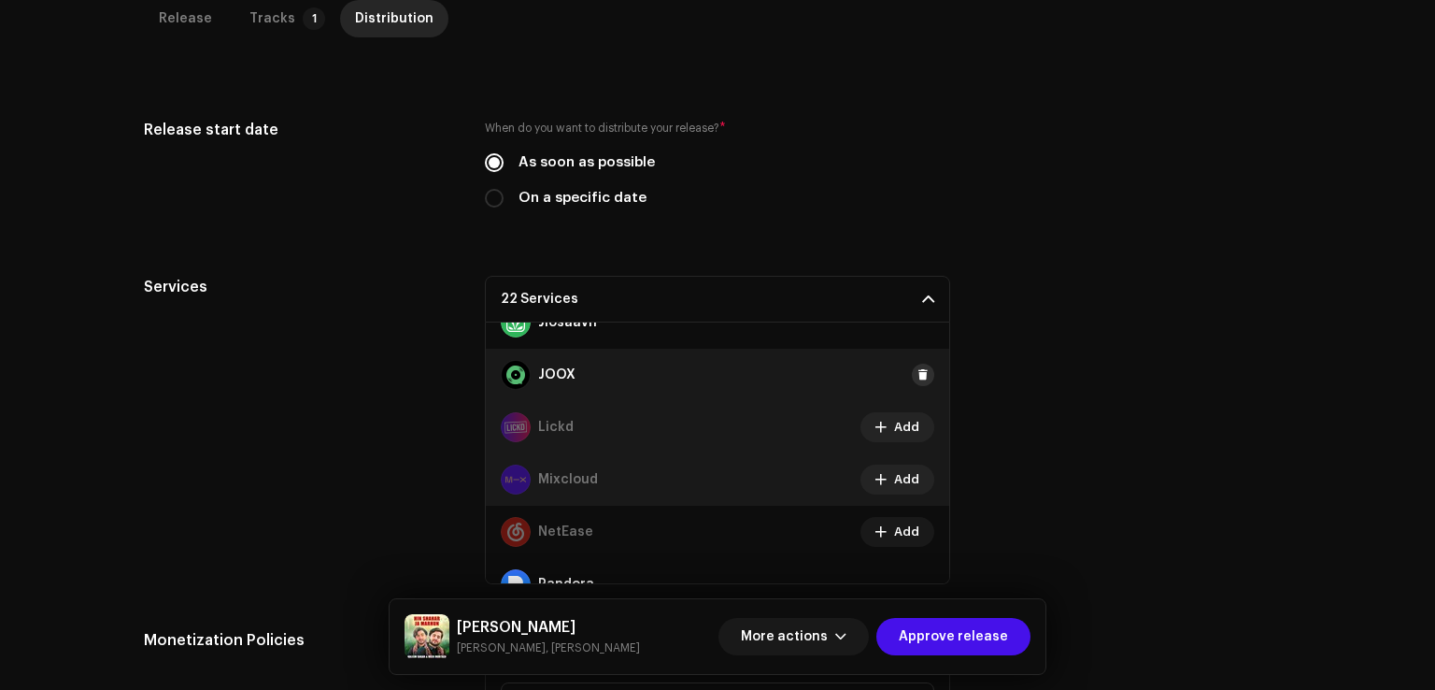
click at [920, 365] on button at bounding box center [923, 375] width 22 height 22
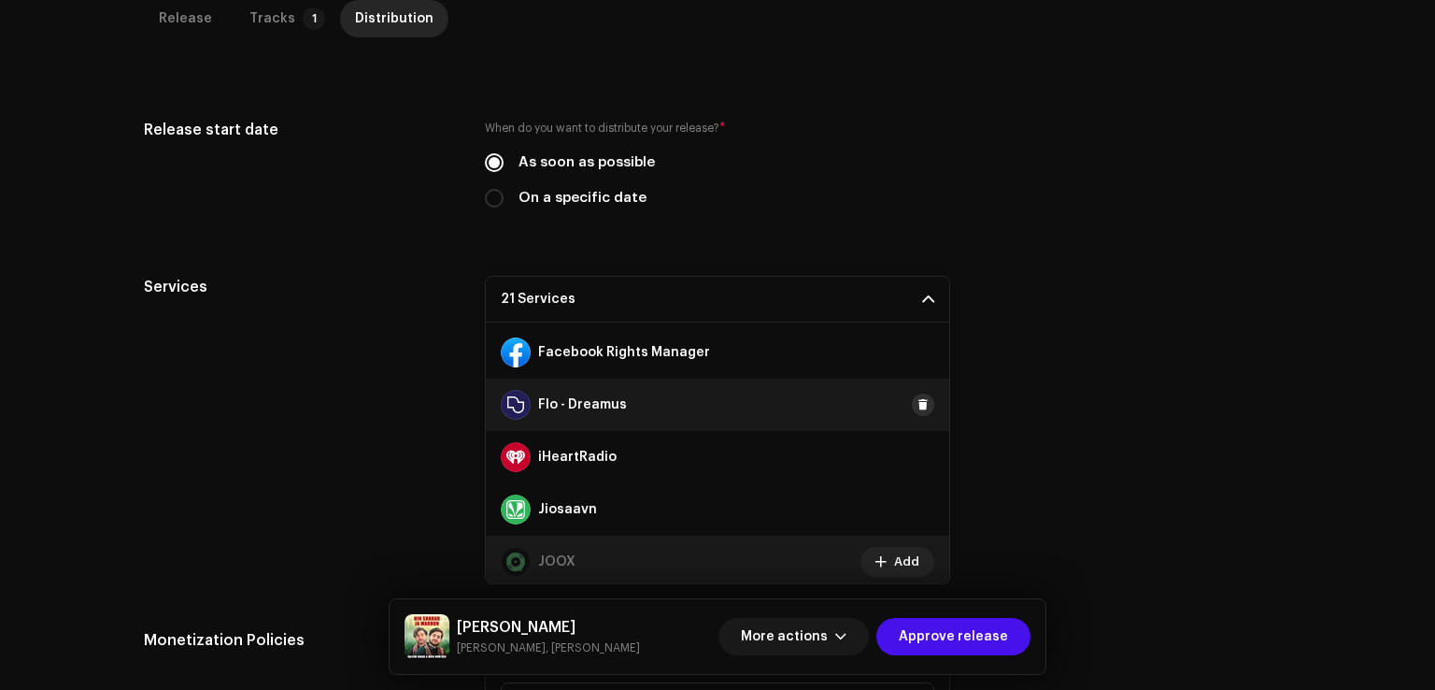
drag, startPoint x: 908, startPoint y: 450, endPoint x: 913, endPoint y: 411, distance: 39.5
click at [0, 0] on span at bounding box center [0, 0] width 0 height 0
click at [918, 404] on span at bounding box center [923, 404] width 11 height 15
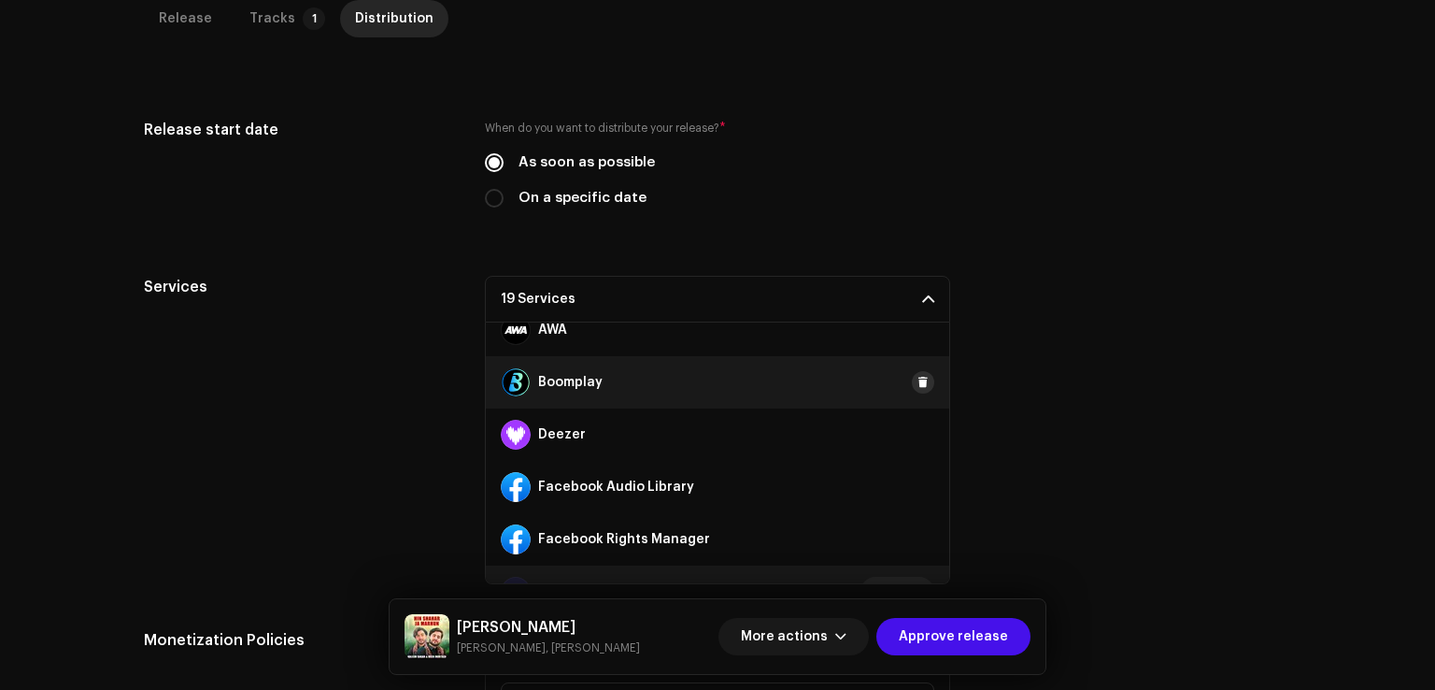
click at [921, 387] on button at bounding box center [923, 382] width 22 height 22
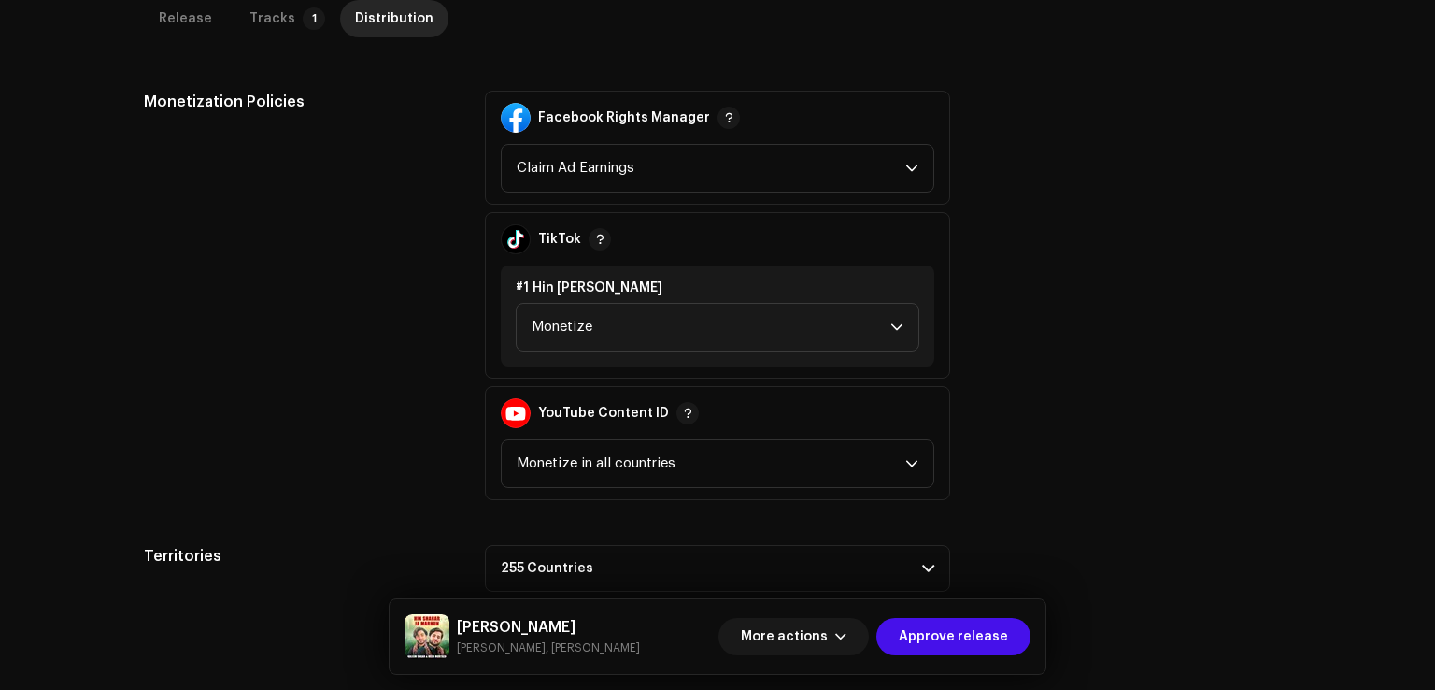
scroll to position [1028, 0]
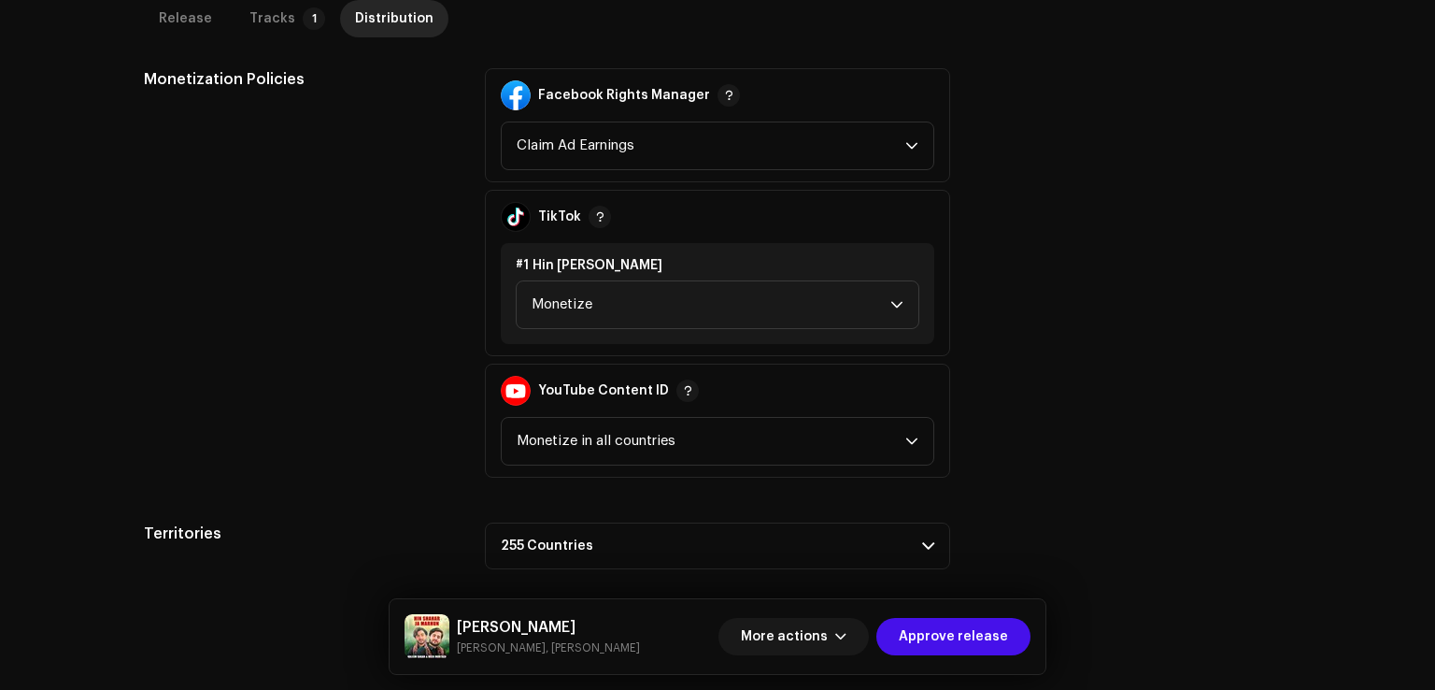
click at [945, 658] on div "More actions Approve release" at bounding box center [875, 636] width 312 height 45
click at [942, 641] on span "Approve release" at bounding box center [953, 636] width 109 height 37
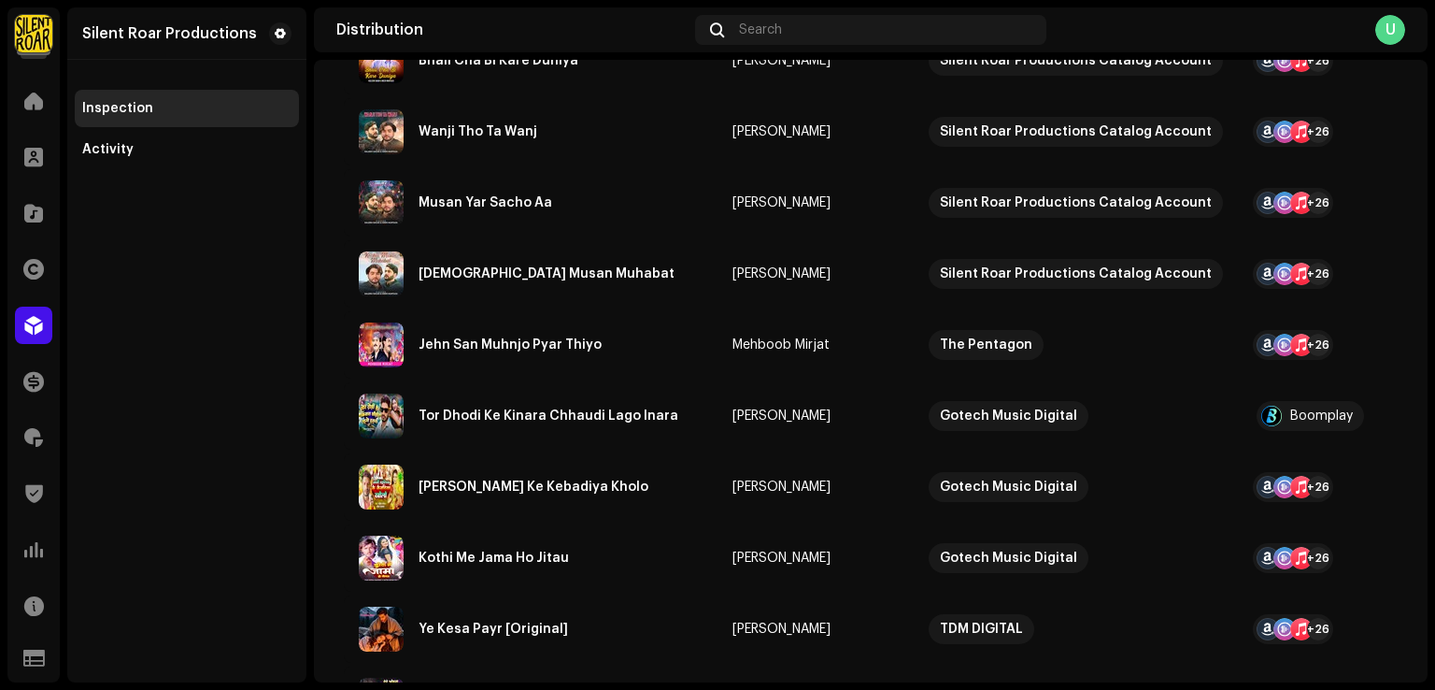
scroll to position [78, 0]
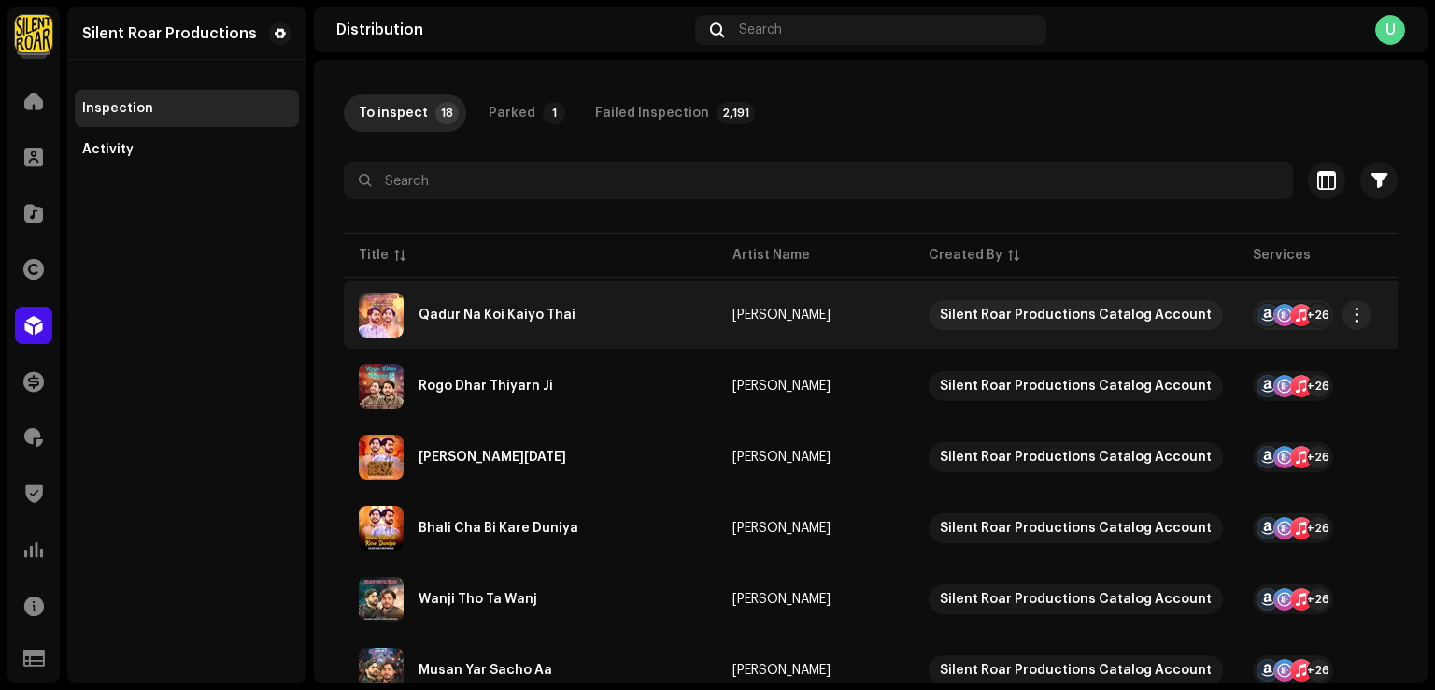
click at [497, 322] on div "Qadur Na Koi Kaiyo Thai" at bounding box center [531, 315] width 344 height 45
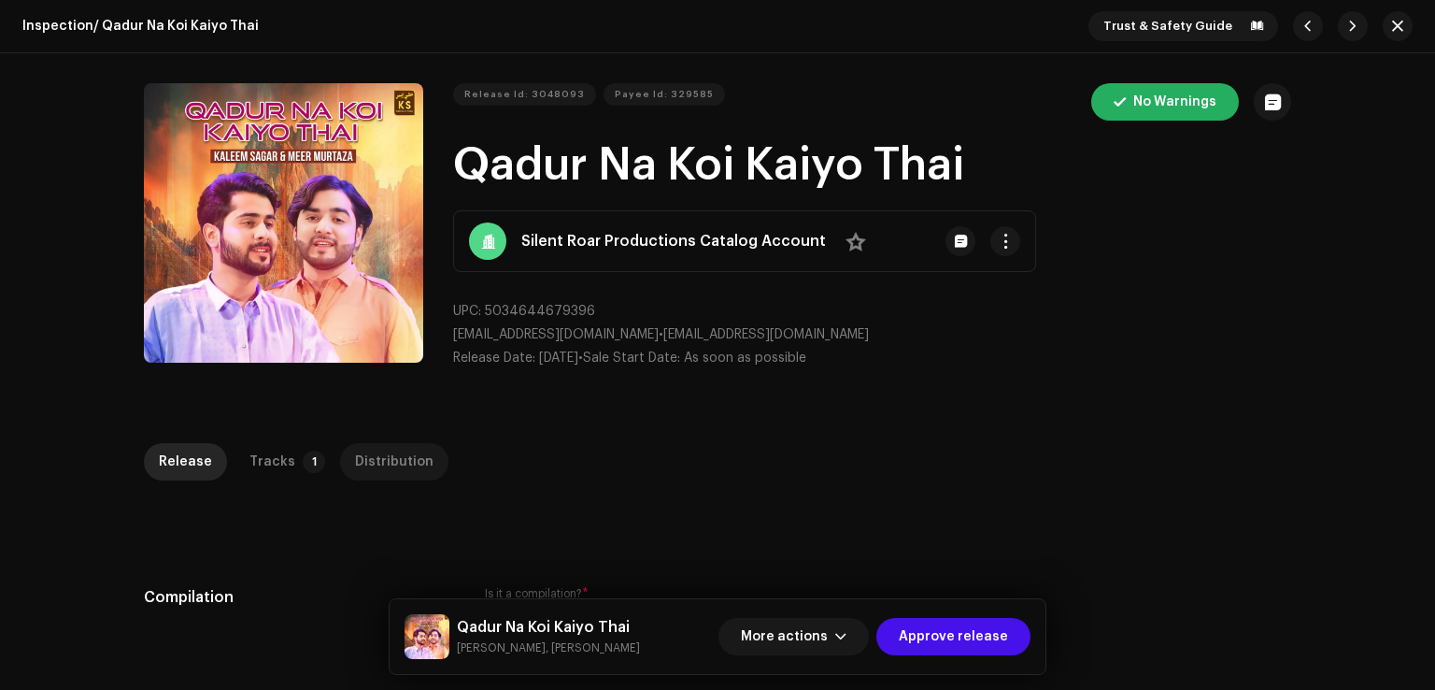
click at [355, 457] on div "Distribution" at bounding box center [394, 461] width 79 height 37
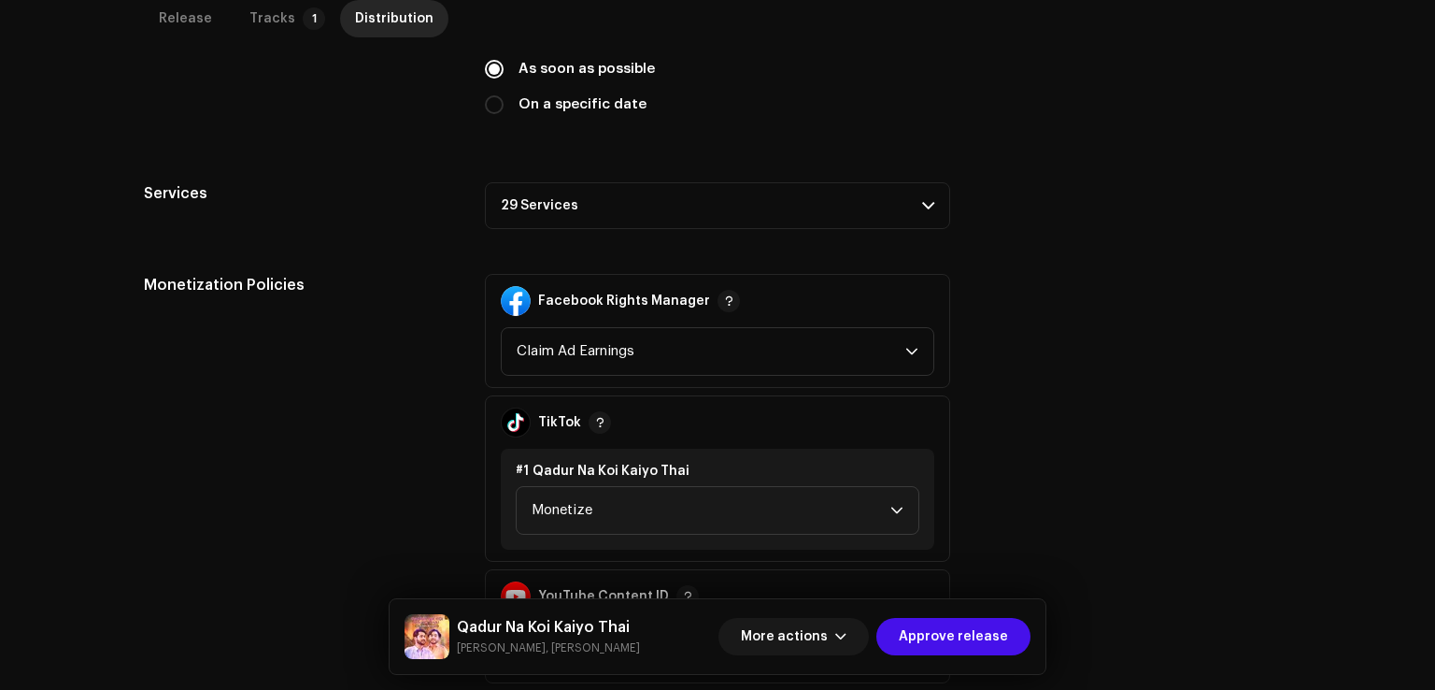
click at [580, 207] on p-accordion-header "29 Services" at bounding box center [717, 205] width 465 height 47
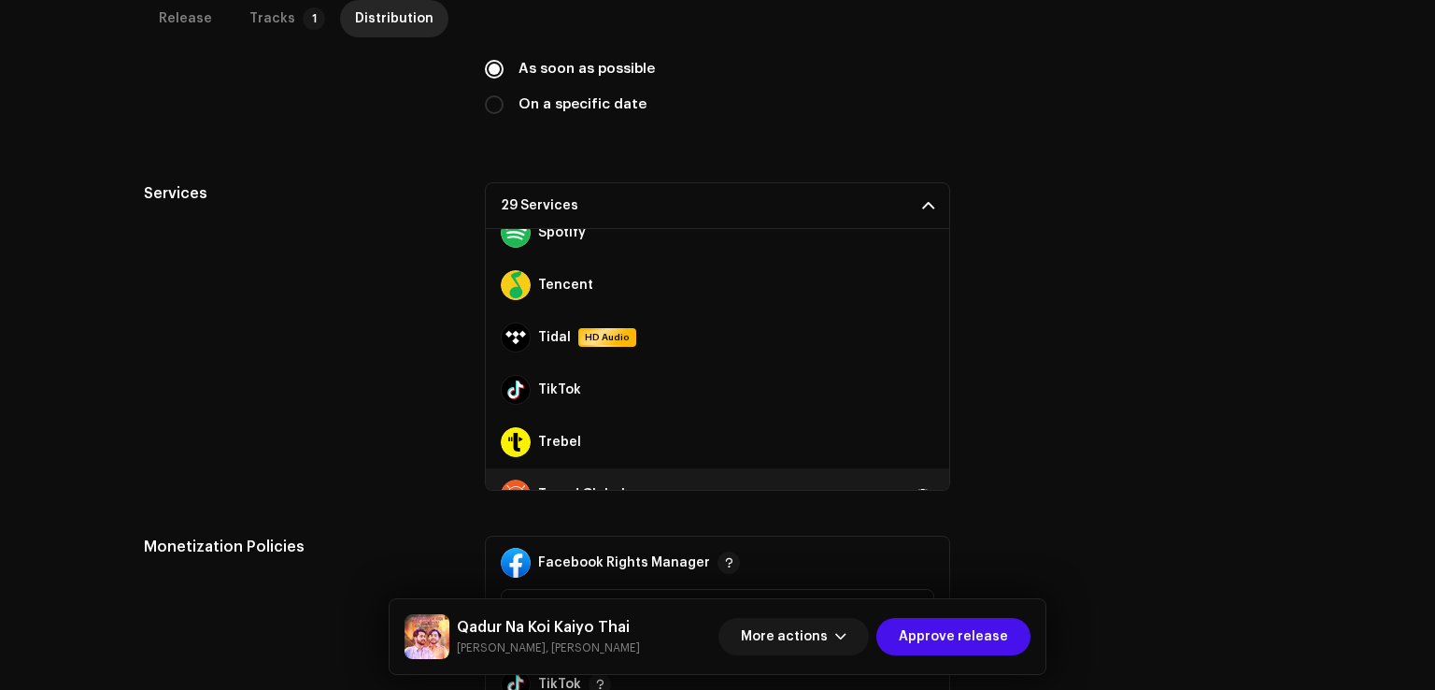
scroll to position [1256, 0]
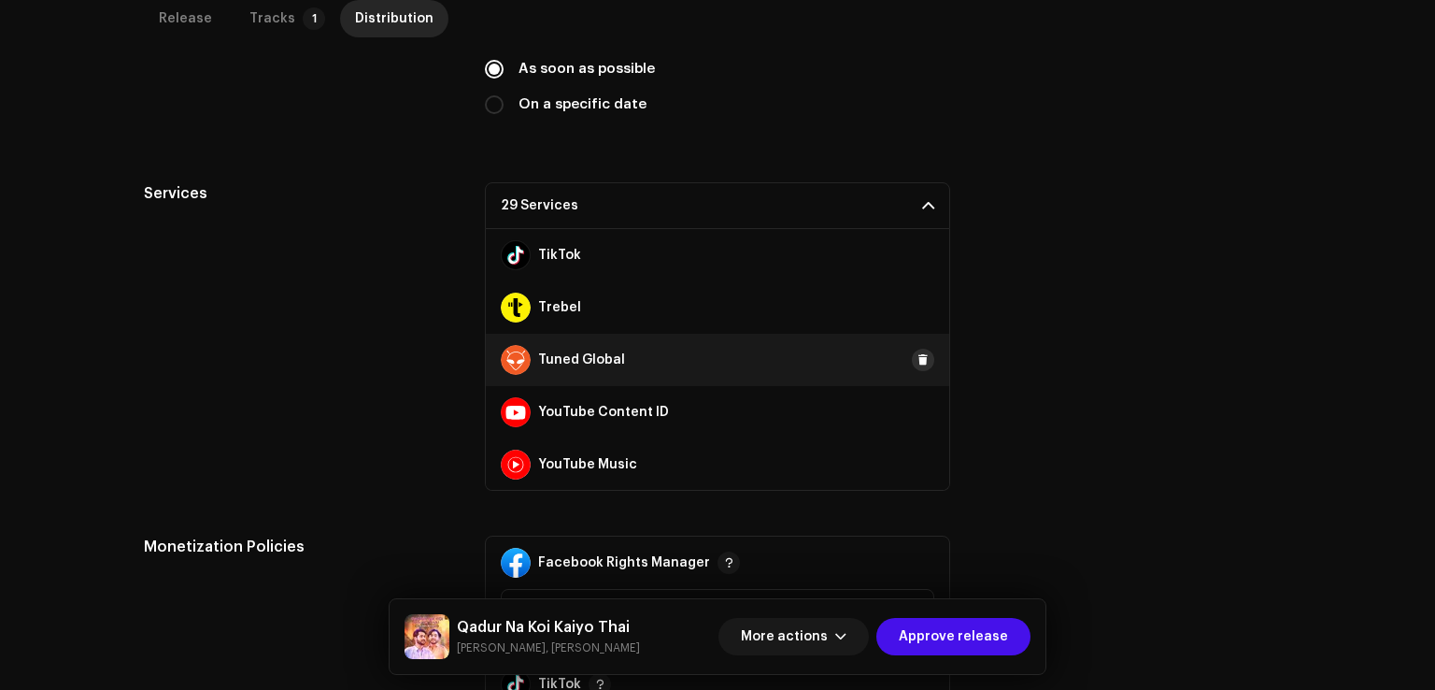
drag, startPoint x: 920, startPoint y: 351, endPoint x: 923, endPoint y: 304, distance: 47.8
click at [920, 350] on button at bounding box center [923, 360] width 22 height 22
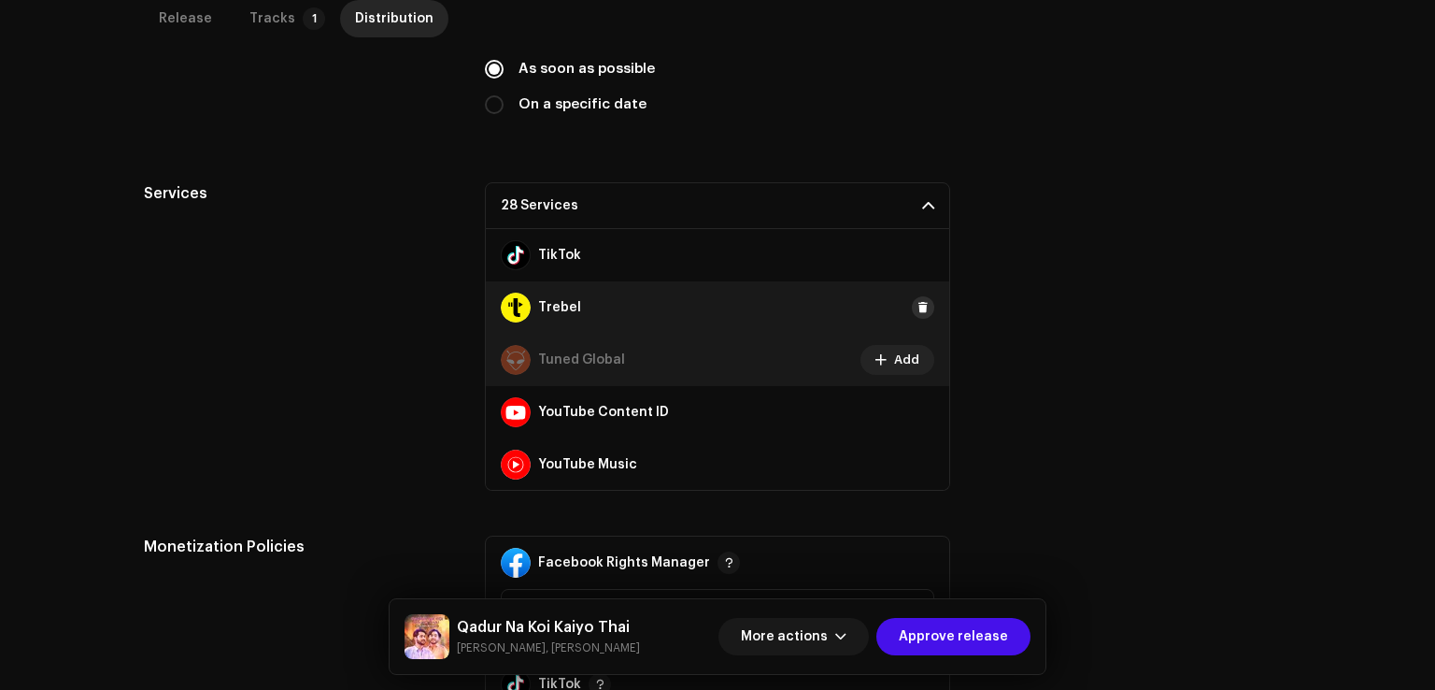
click at [923, 304] on button at bounding box center [923, 307] width 22 height 22
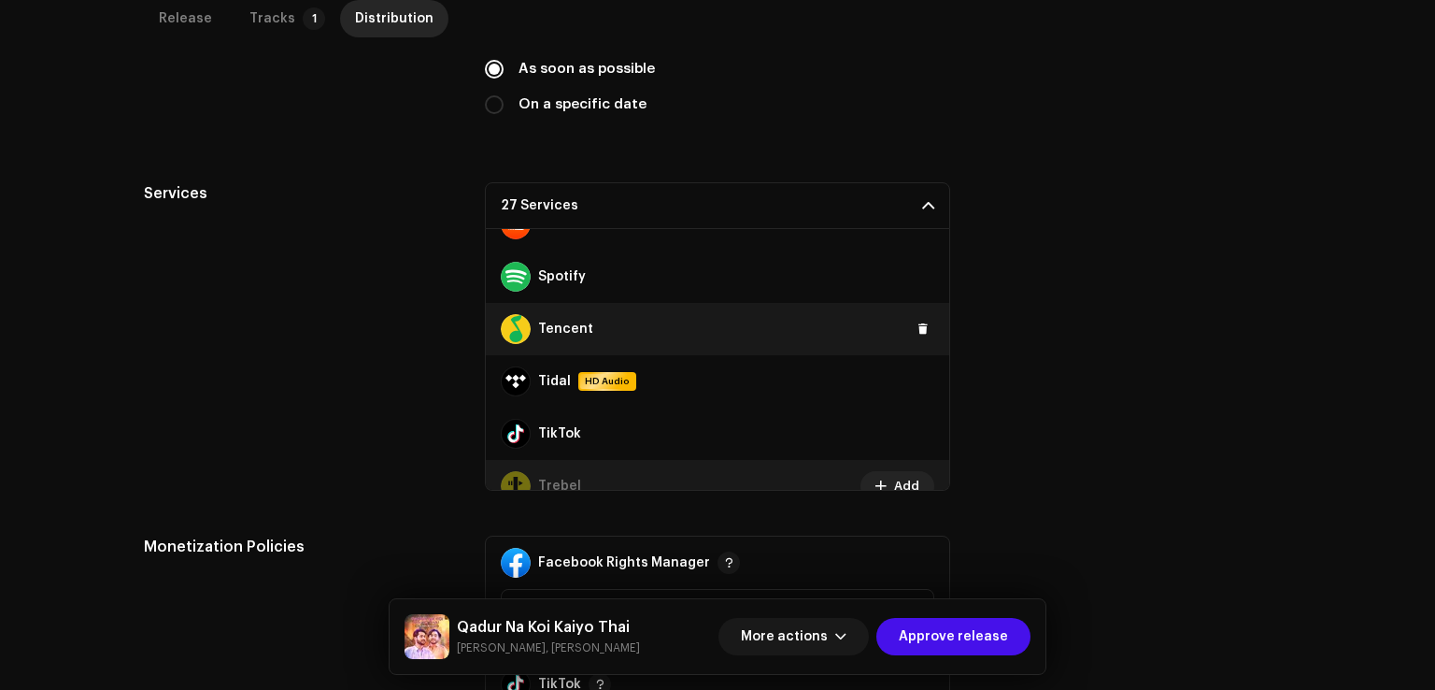
scroll to position [1069, 0]
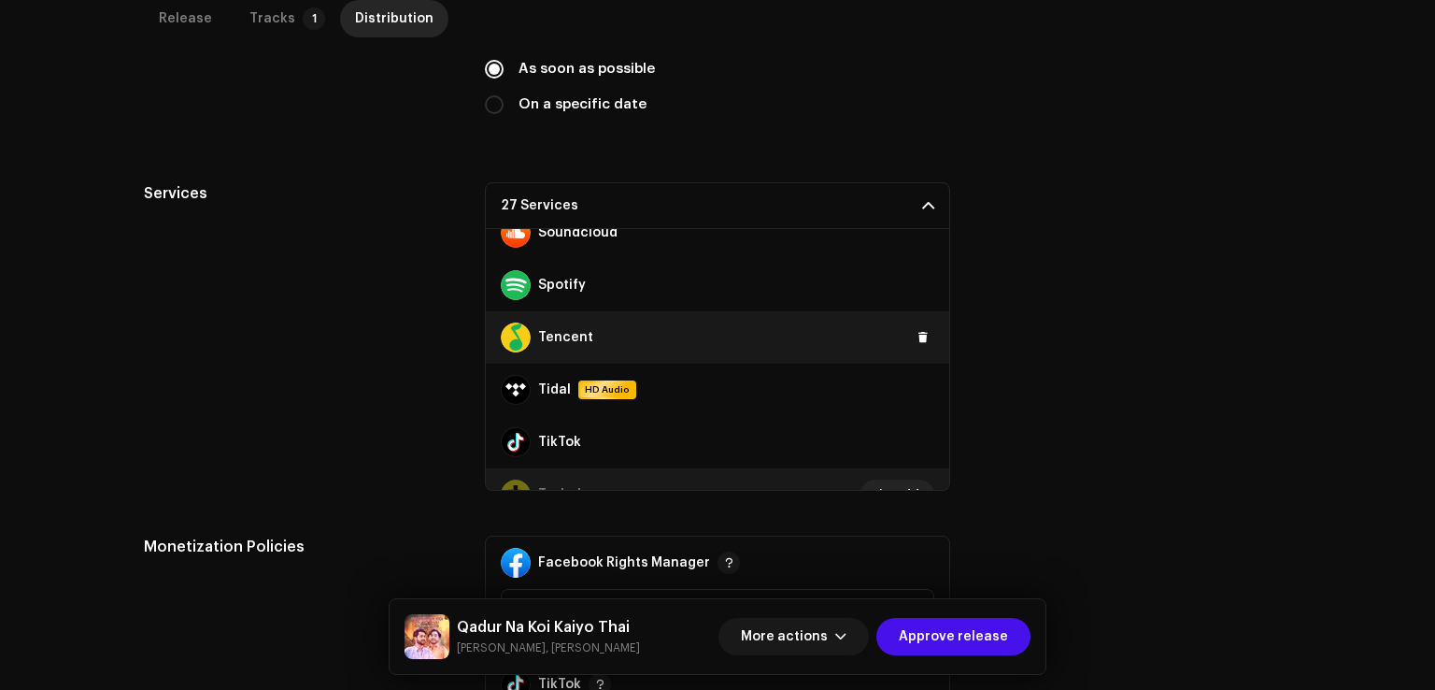
click at [929, 330] on div "Tencent" at bounding box center [718, 337] width 464 height 52
click at [920, 333] on button at bounding box center [923, 337] width 22 height 22
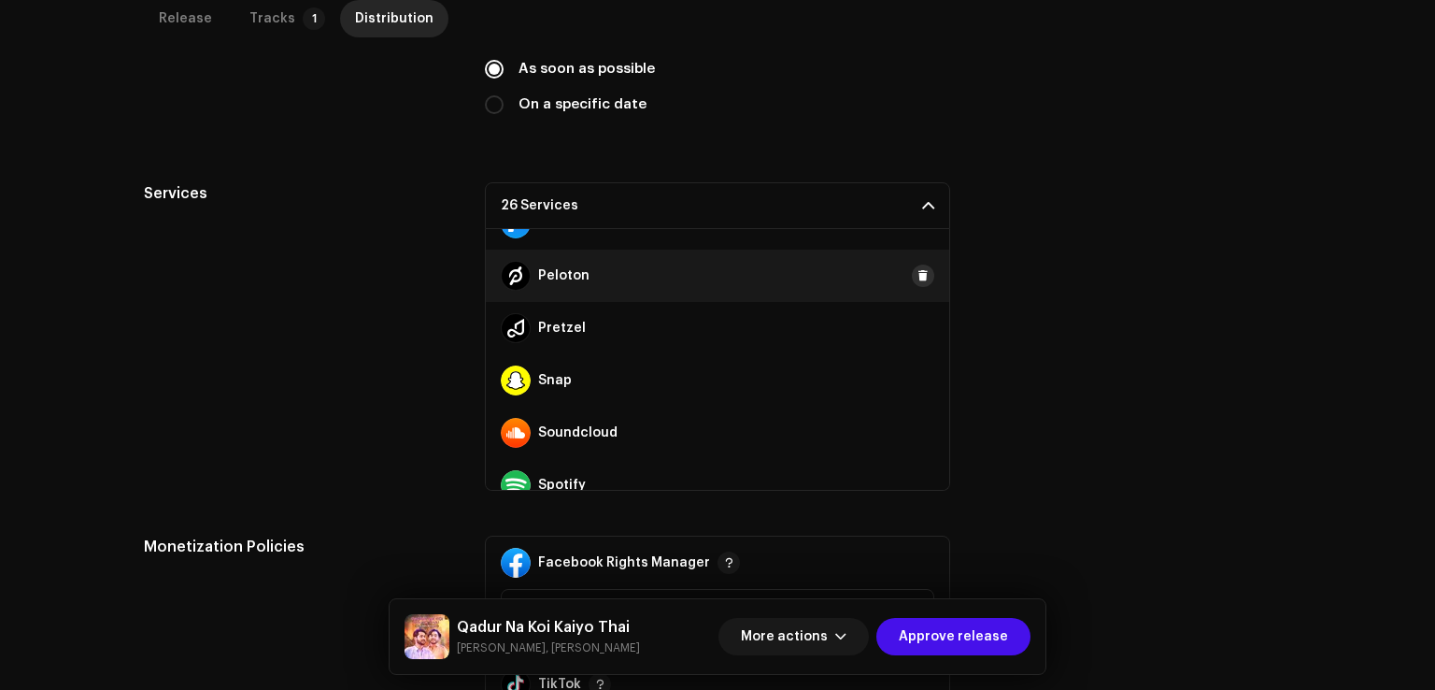
scroll to position [789, 0]
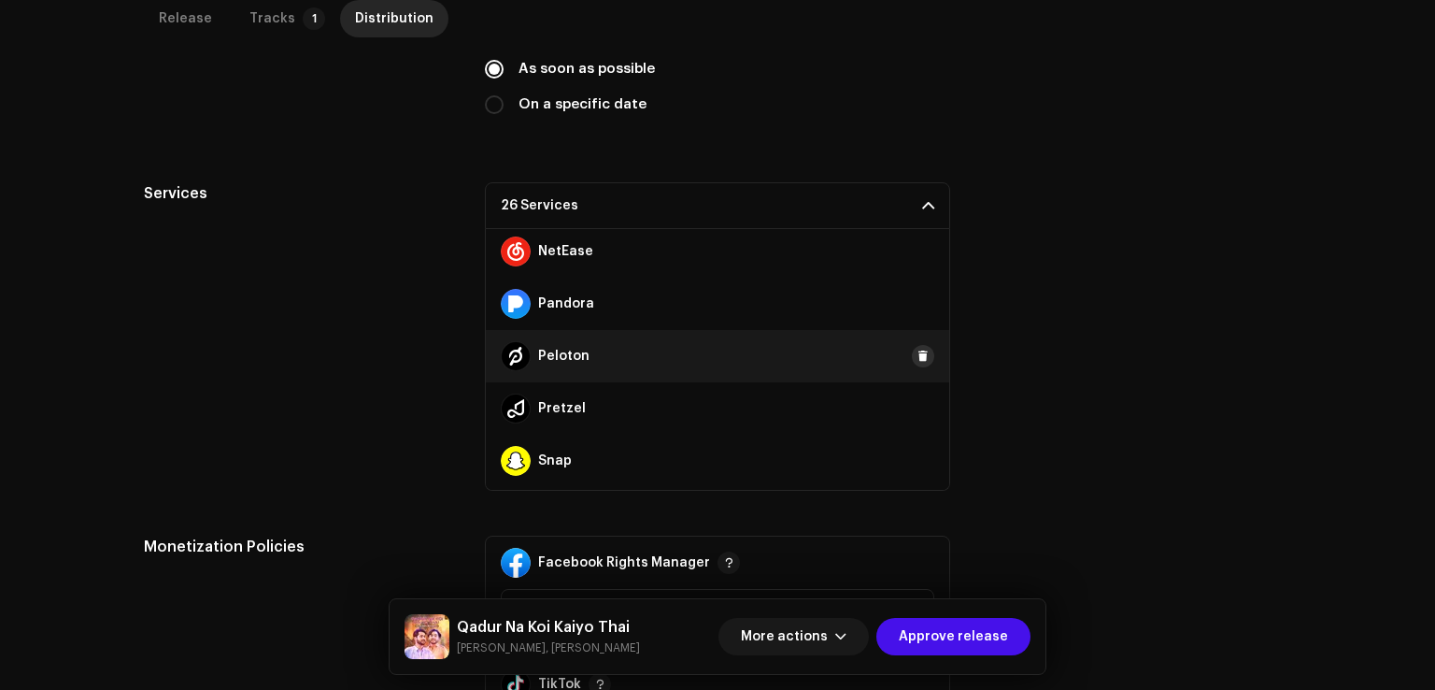
click at [912, 362] on button at bounding box center [923, 356] width 22 height 22
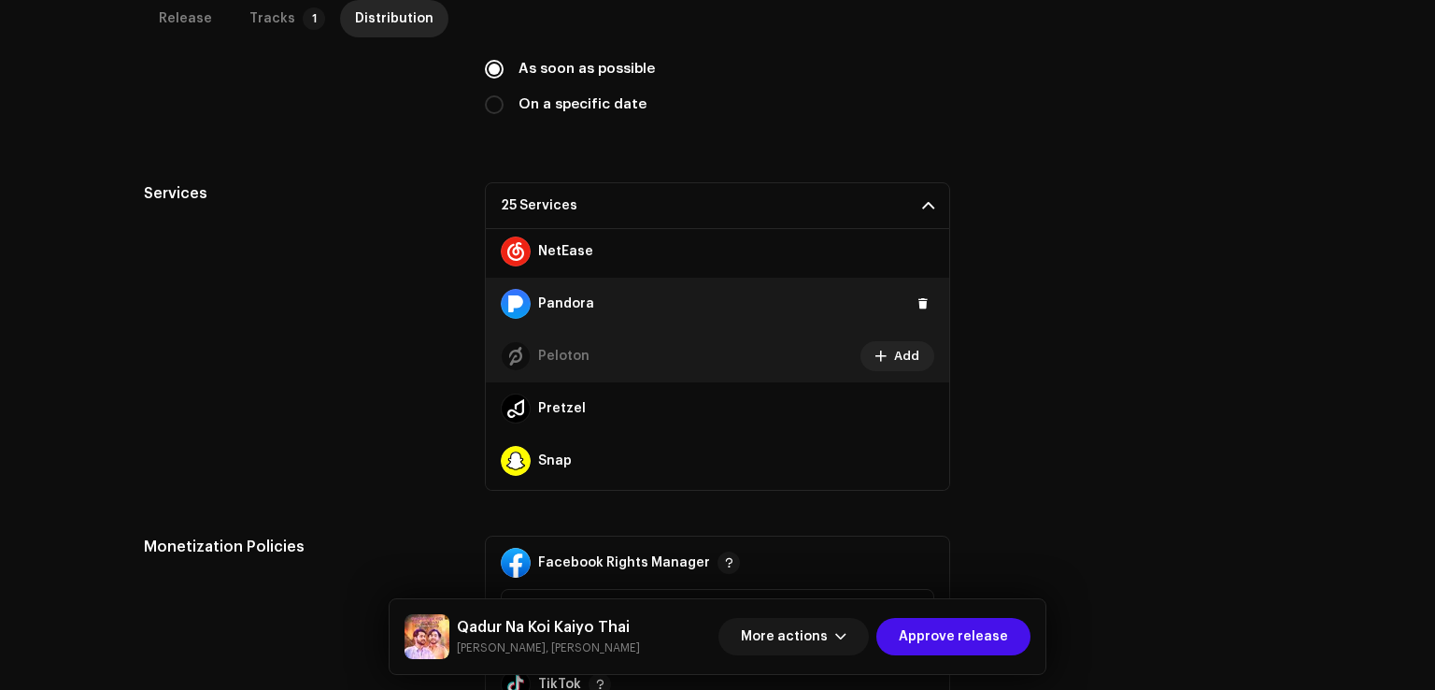
scroll to position [695, 0]
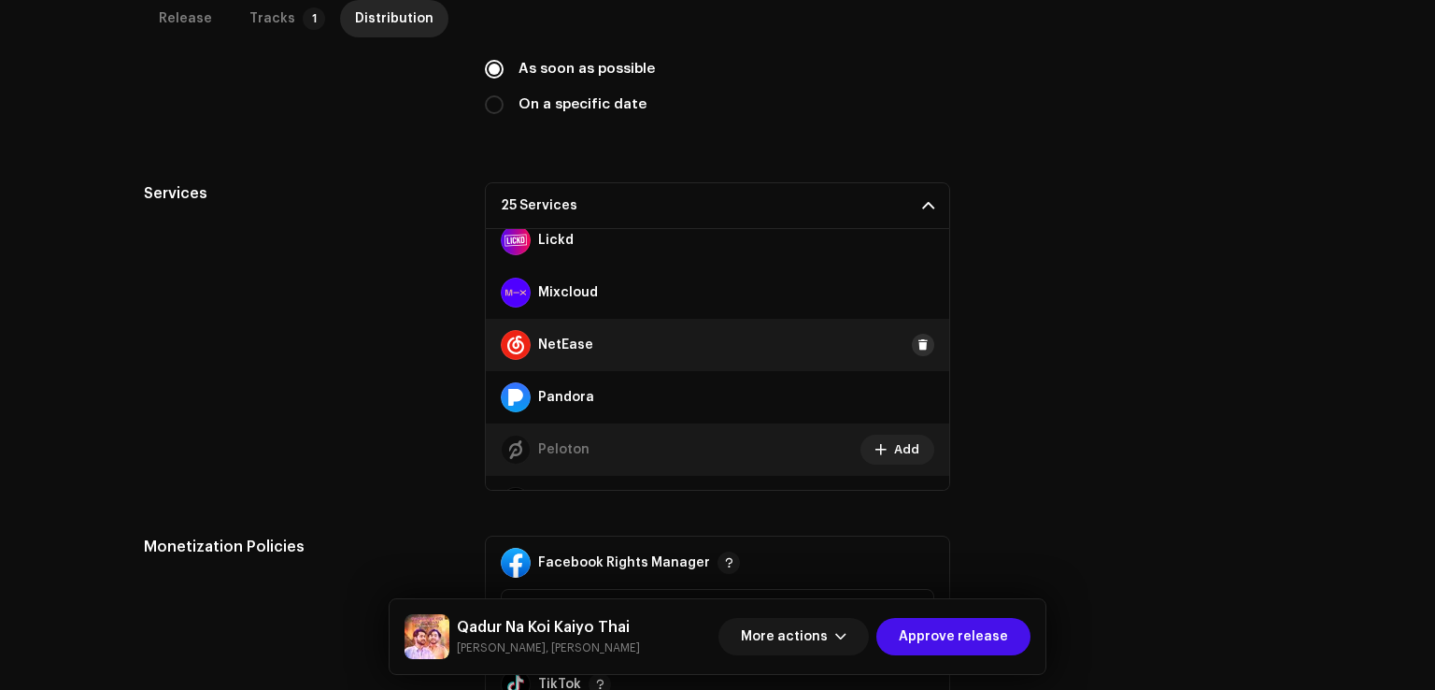
click at [918, 349] on span at bounding box center [923, 344] width 11 height 15
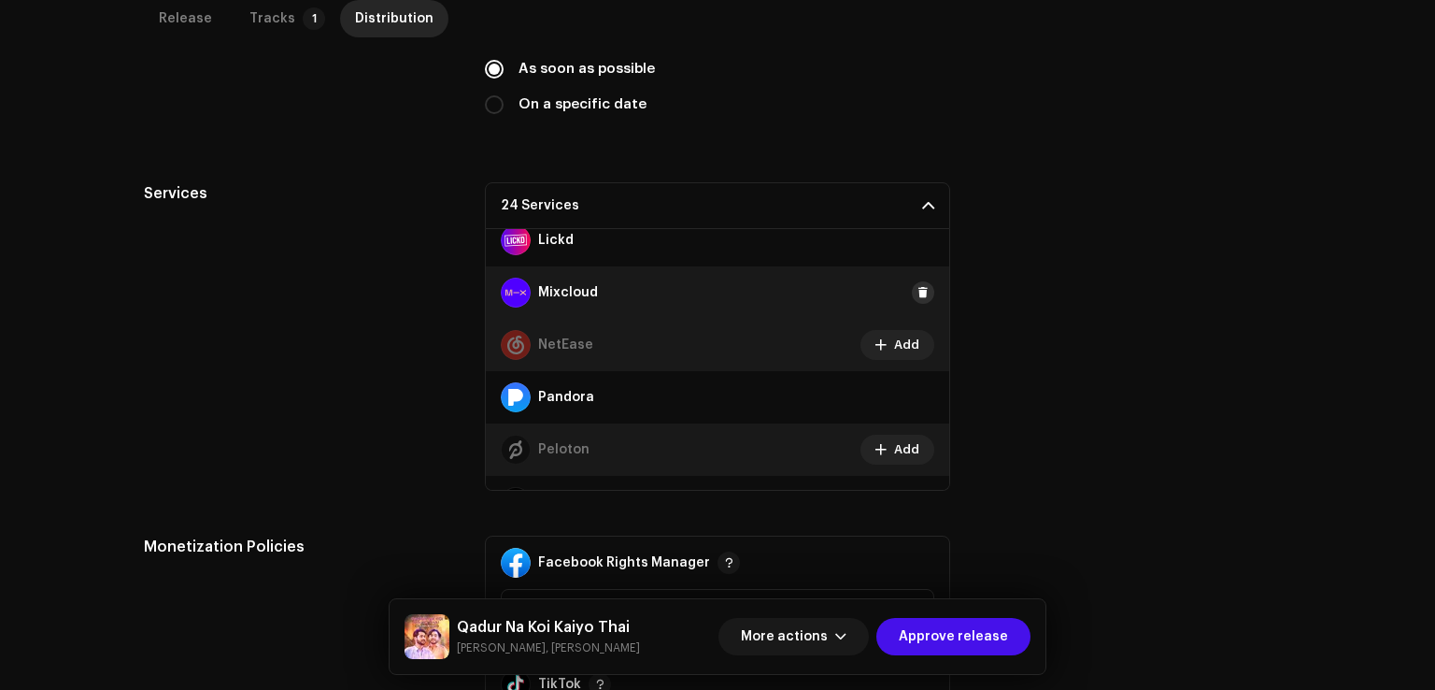
click at [922, 285] on button at bounding box center [923, 292] width 22 height 22
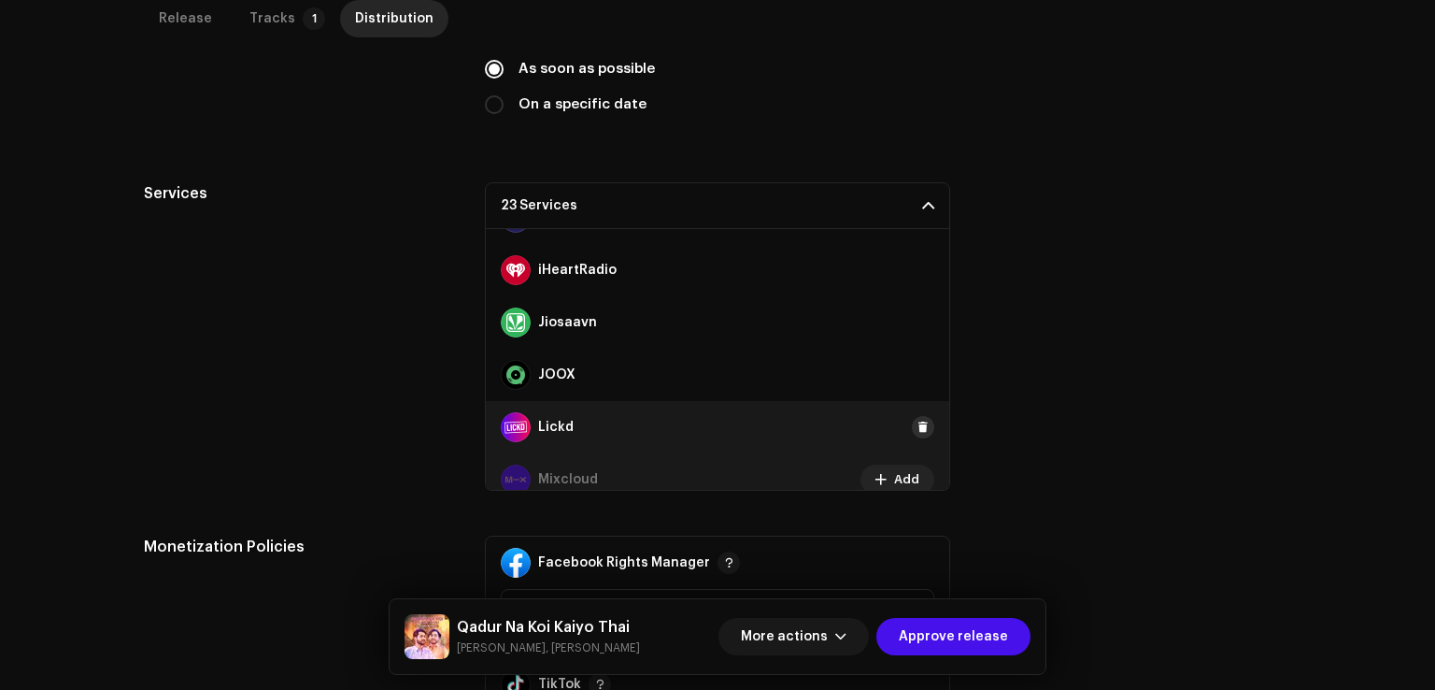
click at [918, 429] on span at bounding box center [923, 427] width 11 height 15
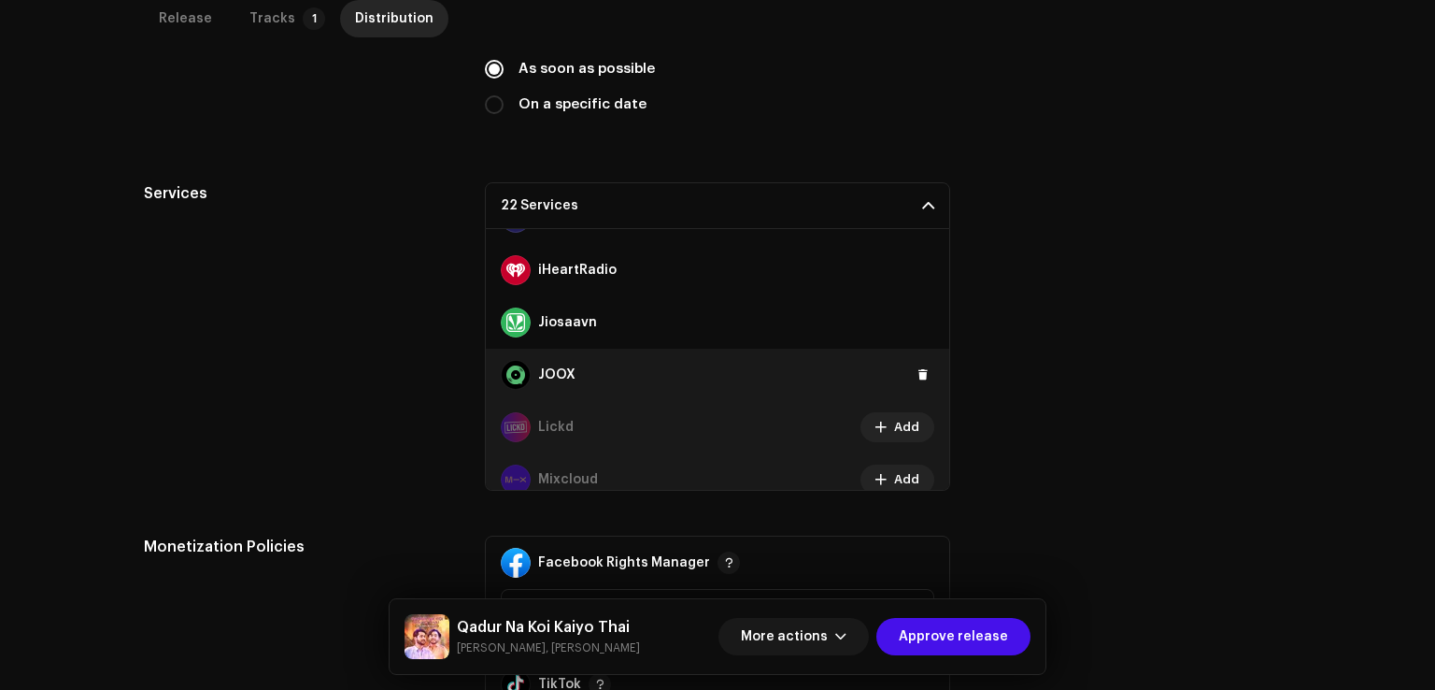
click at [916, 386] on div "JOOX" at bounding box center [718, 375] width 464 height 52
click at [918, 375] on span at bounding box center [923, 374] width 11 height 15
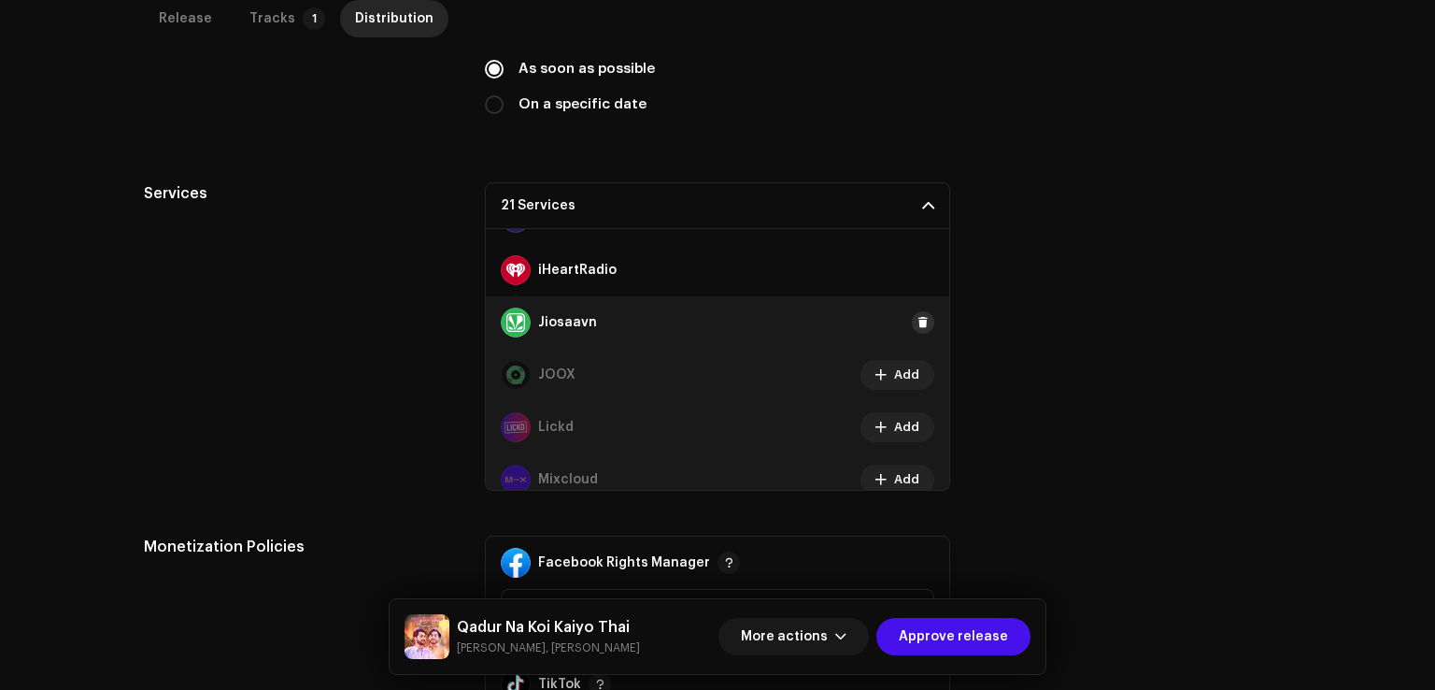
scroll to position [415, 0]
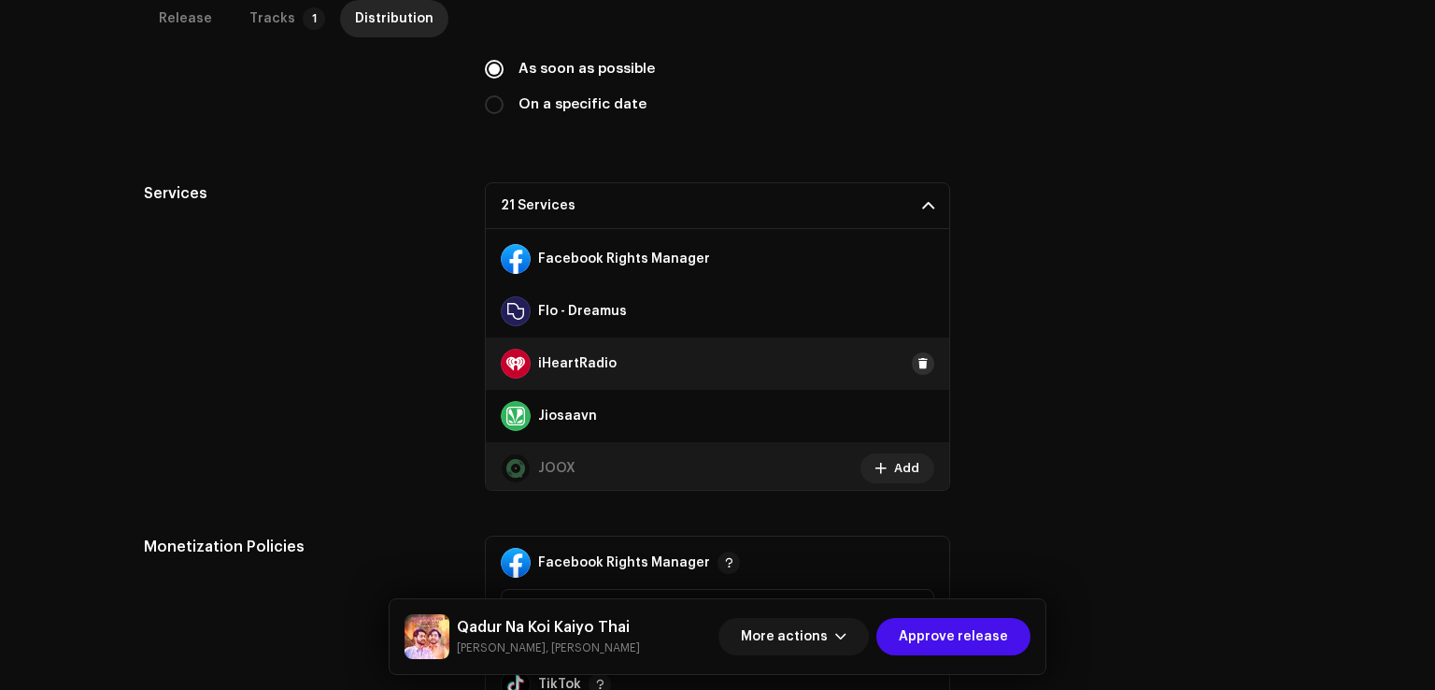
click at [918, 359] on span at bounding box center [923, 363] width 11 height 15
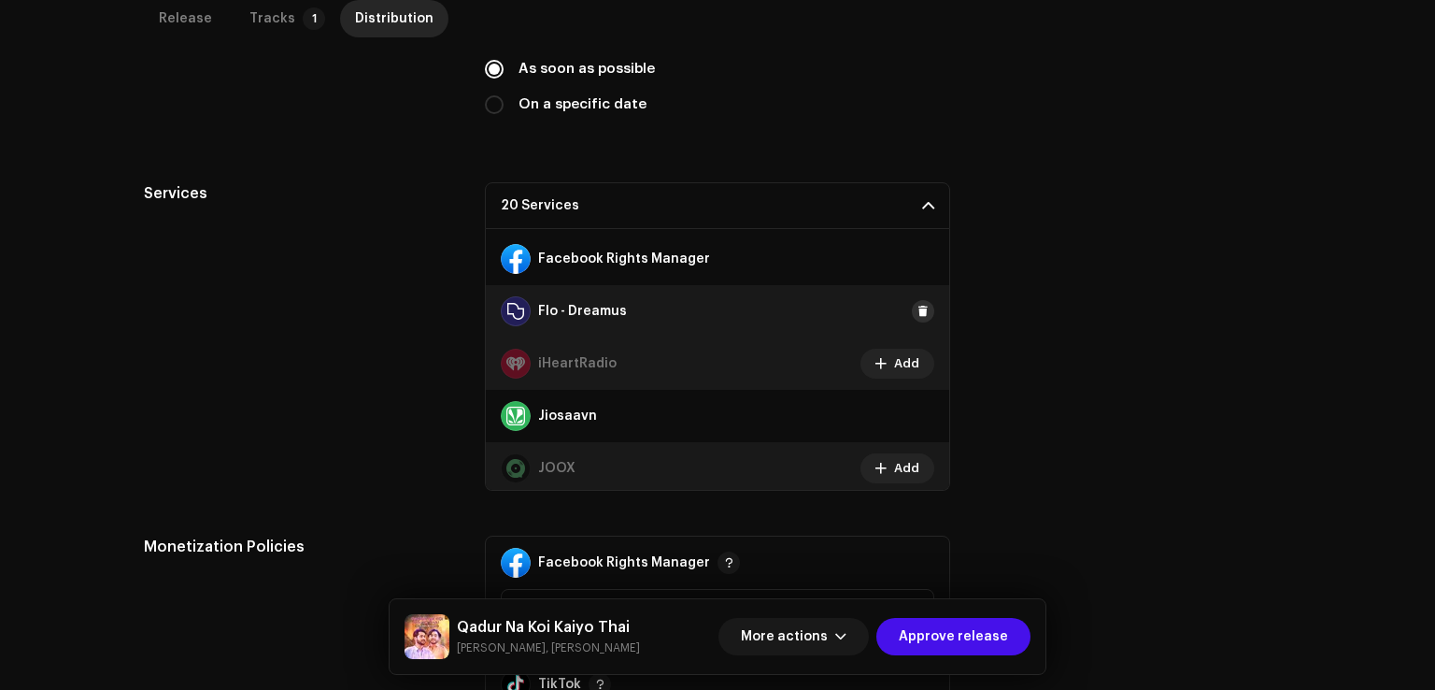
click at [920, 307] on button at bounding box center [923, 311] width 22 height 22
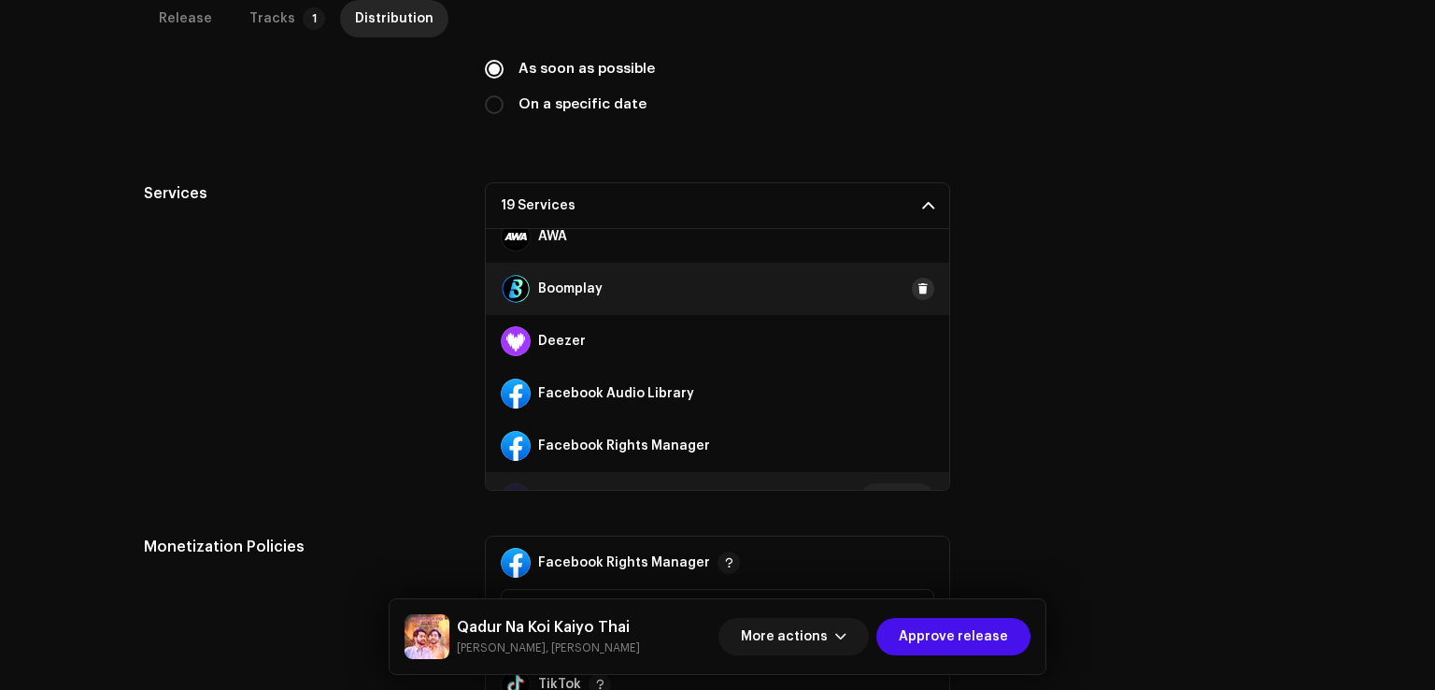
click at [921, 293] on button at bounding box center [923, 289] width 22 height 22
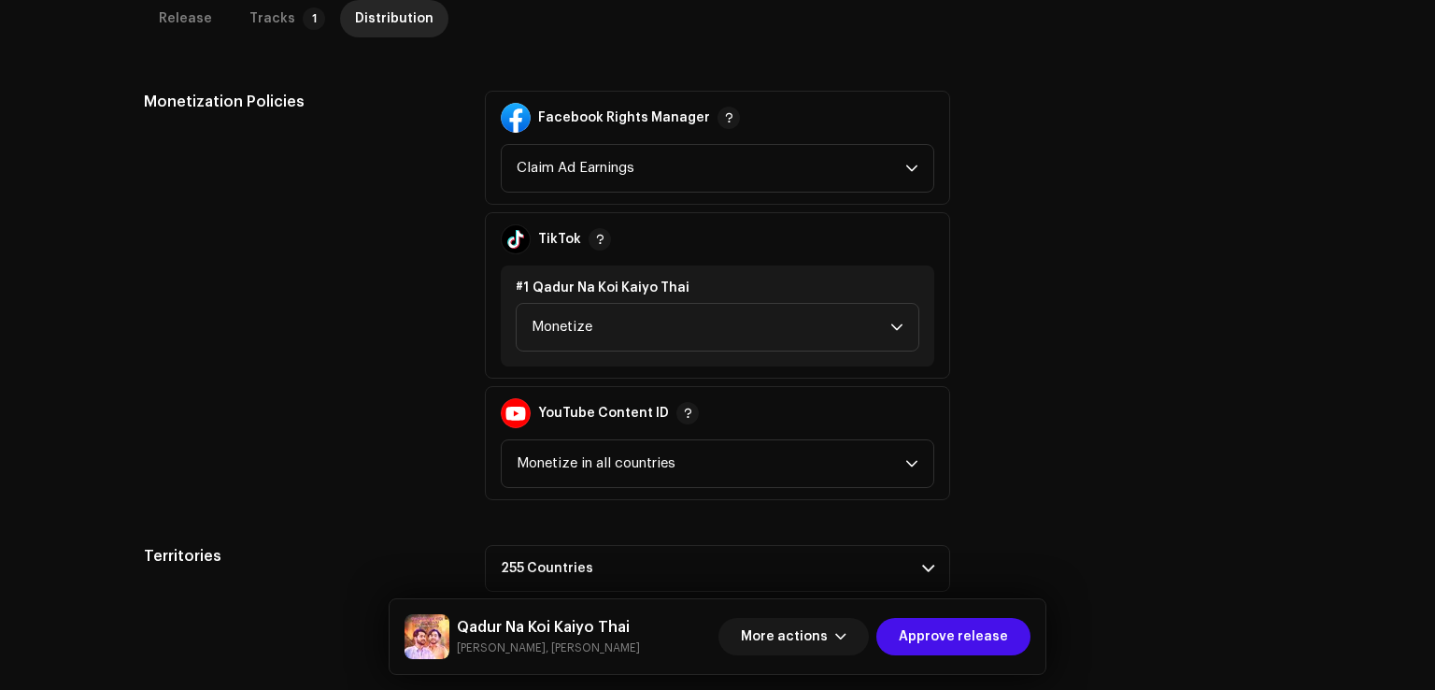
scroll to position [1028, 0]
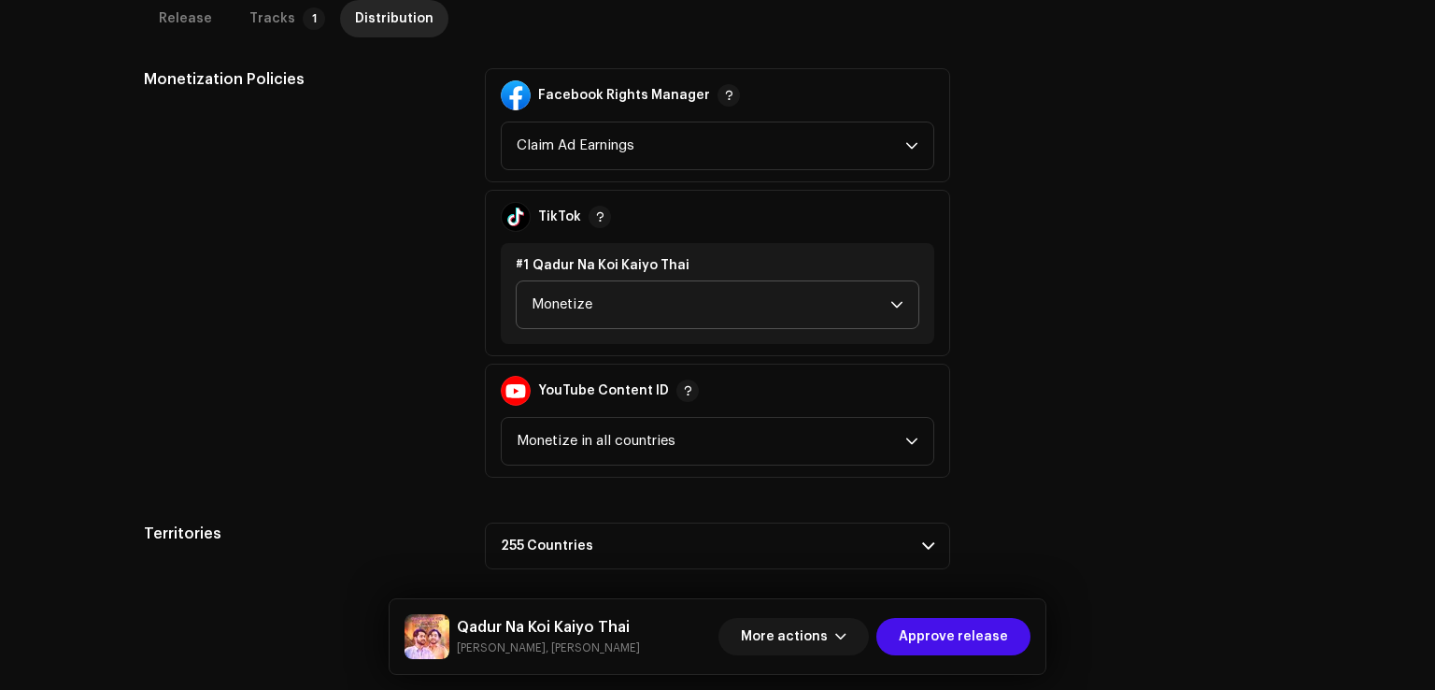
click at [664, 295] on span "Monetize" at bounding box center [711, 304] width 359 height 47
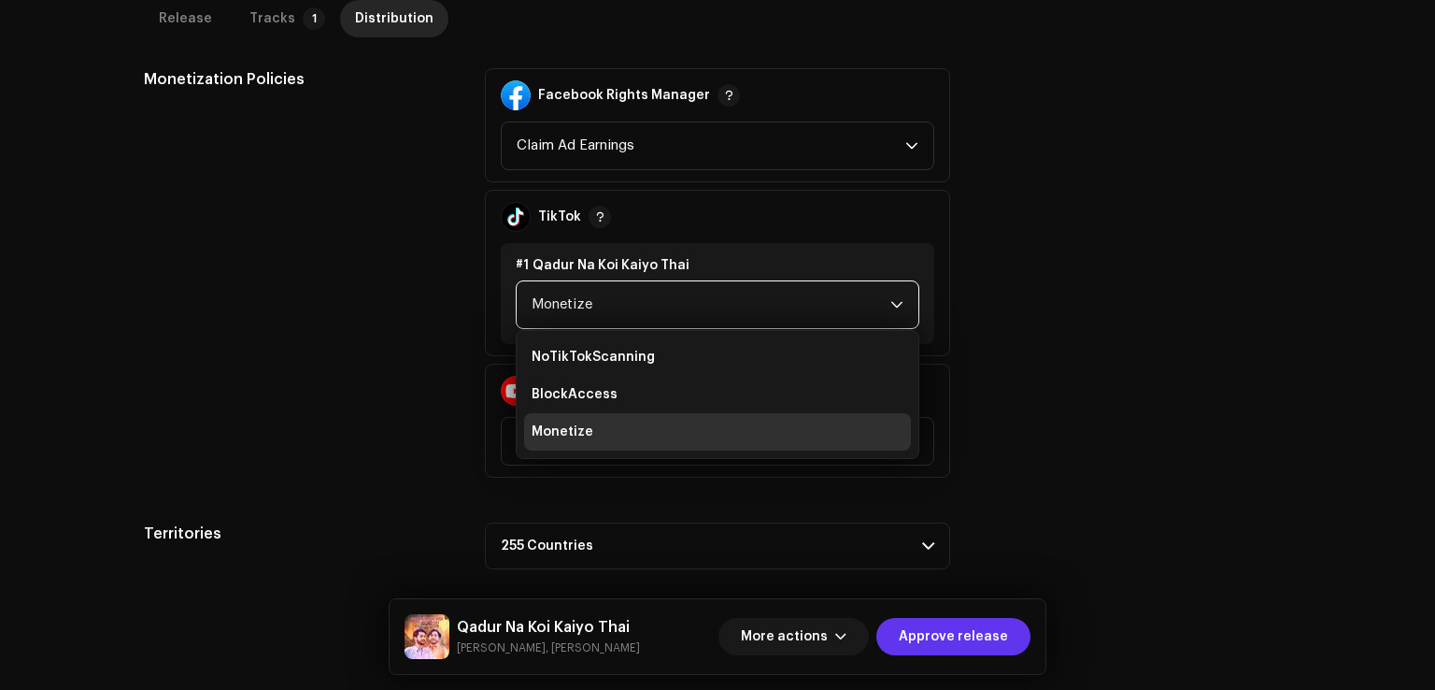
click at [964, 625] on span "Approve release" at bounding box center [953, 636] width 109 height 37
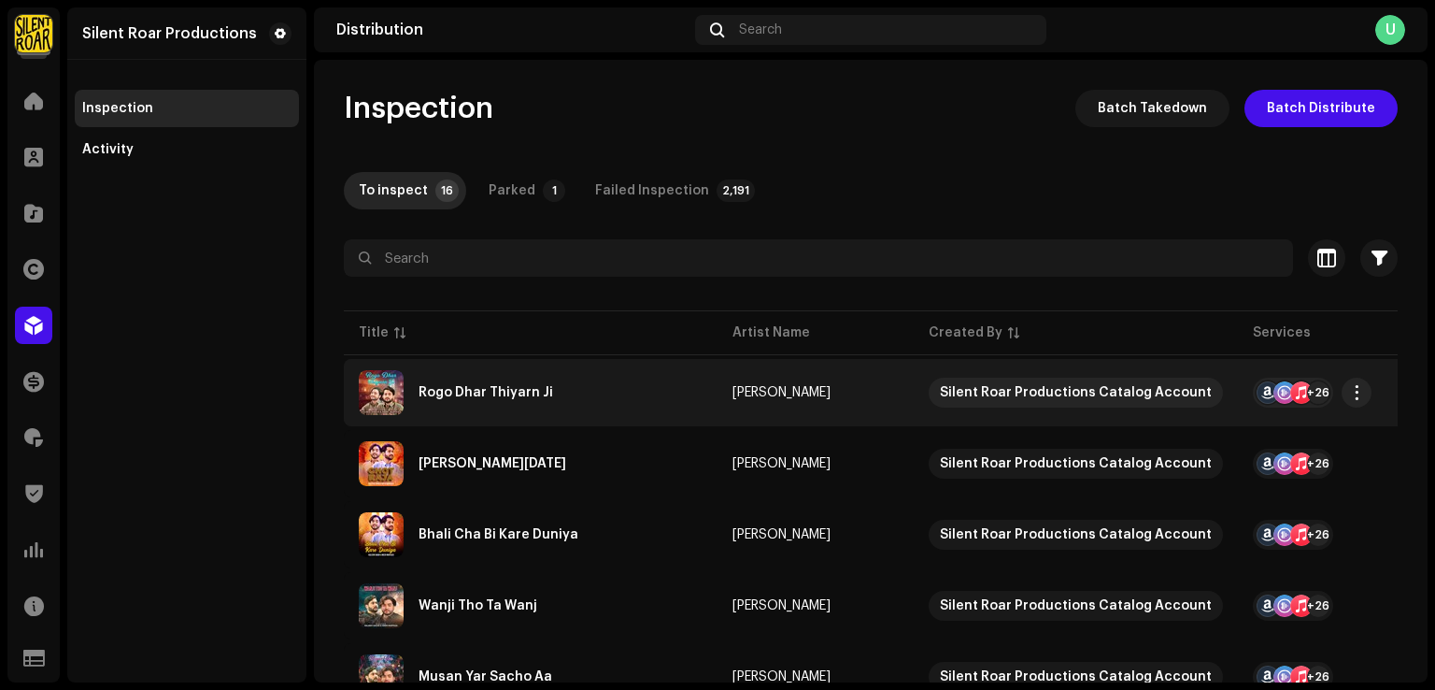
click at [508, 393] on div "Rogo Dhar Thiyarn Ji" at bounding box center [486, 392] width 135 height 13
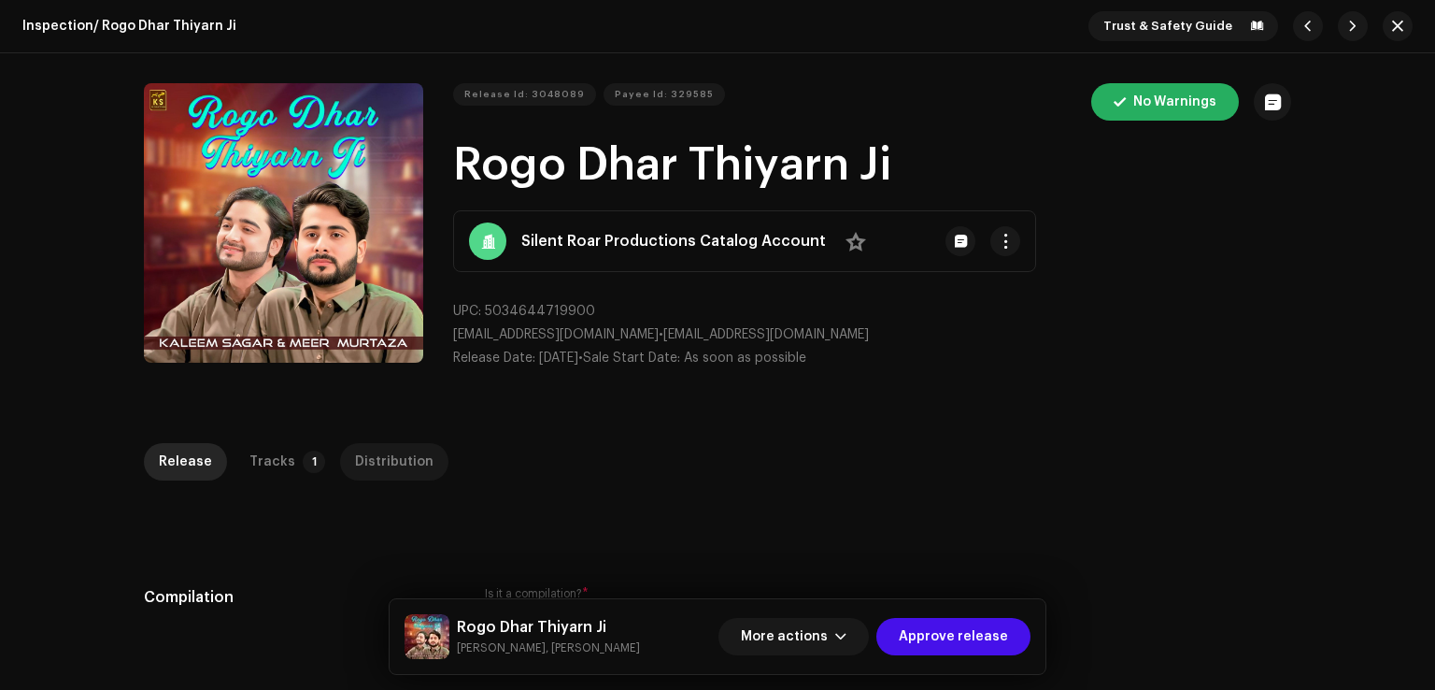
click at [417, 455] on p-tab "Distribution" at bounding box center [394, 461] width 108 height 37
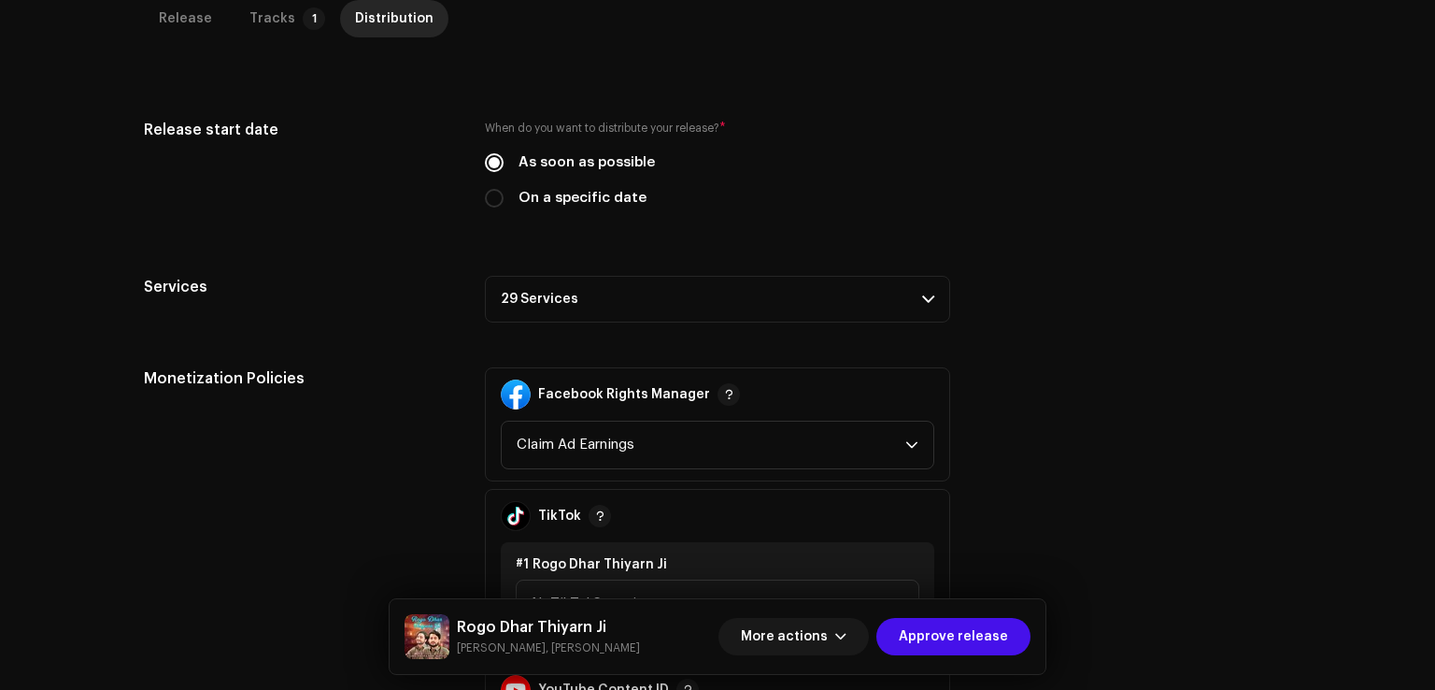
click at [611, 319] on p-accordion-header "29 Services" at bounding box center [717, 299] width 465 height 47
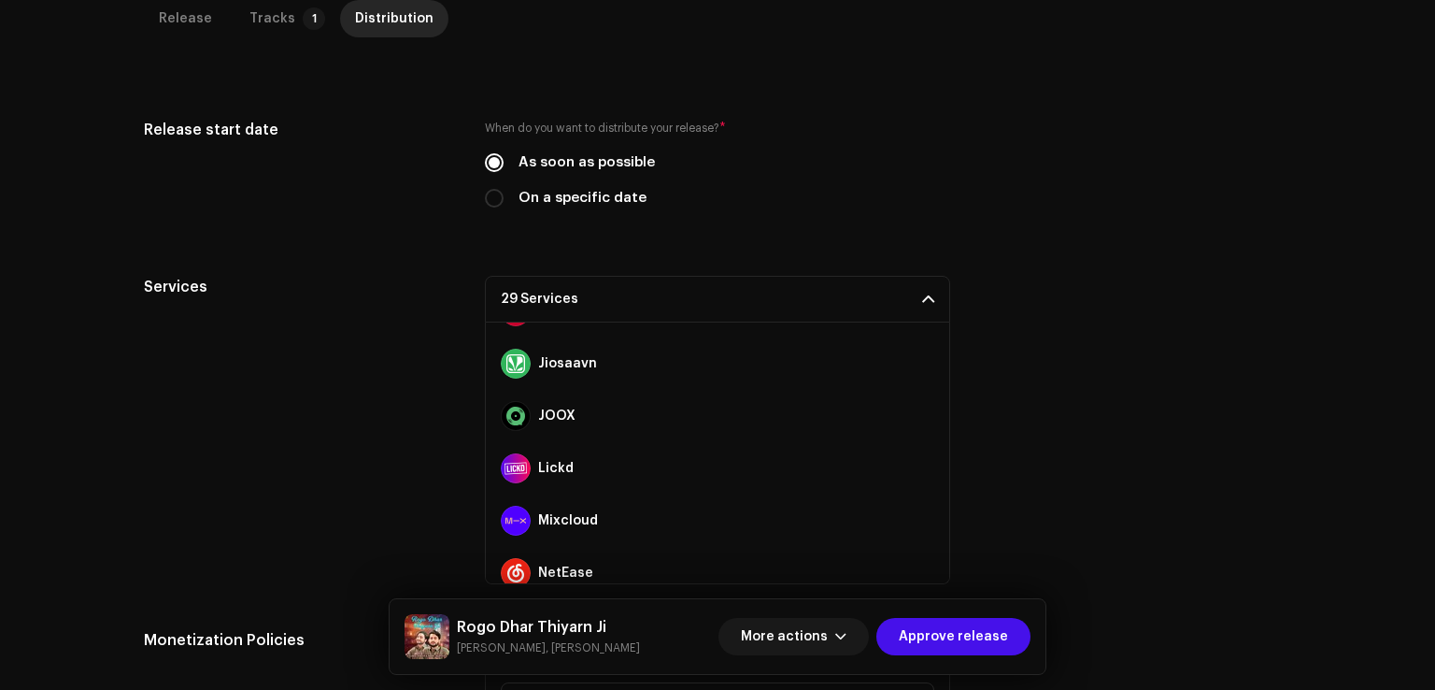
scroll to position [1256, 0]
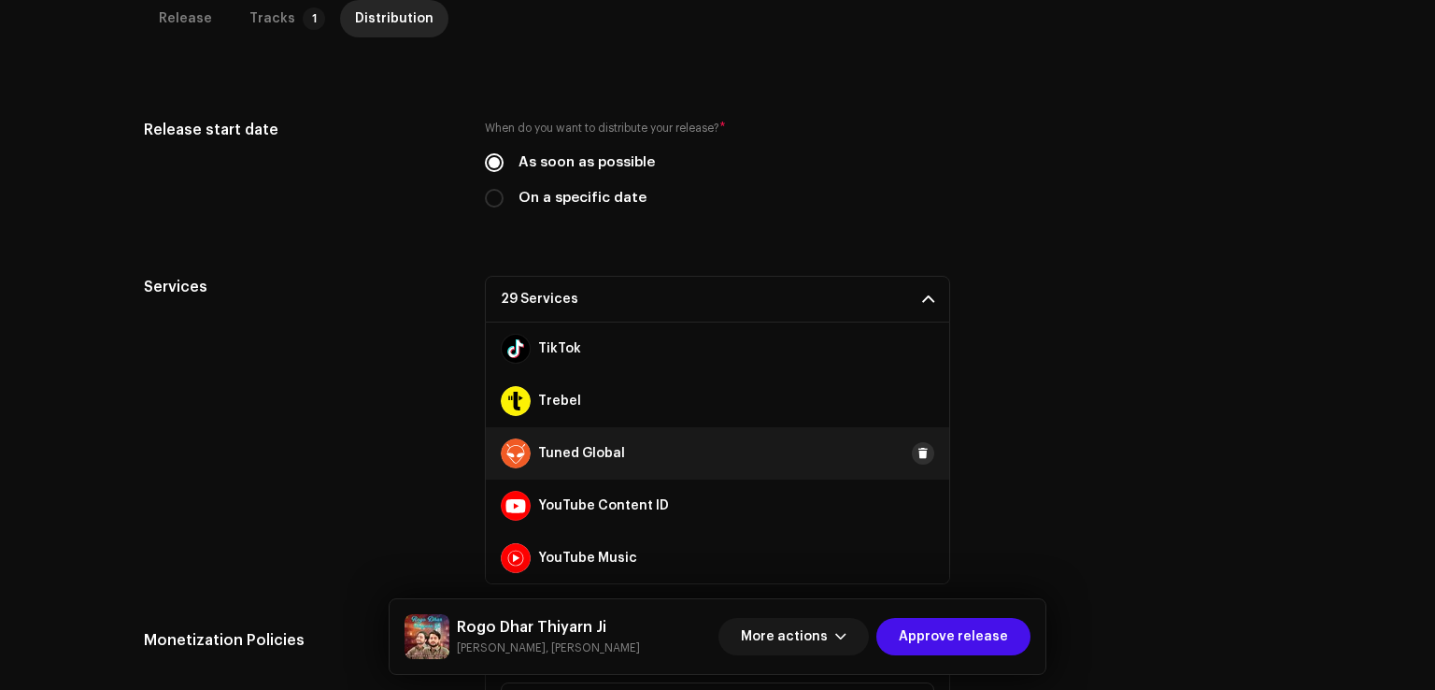
click at [918, 449] on span at bounding box center [923, 453] width 11 height 15
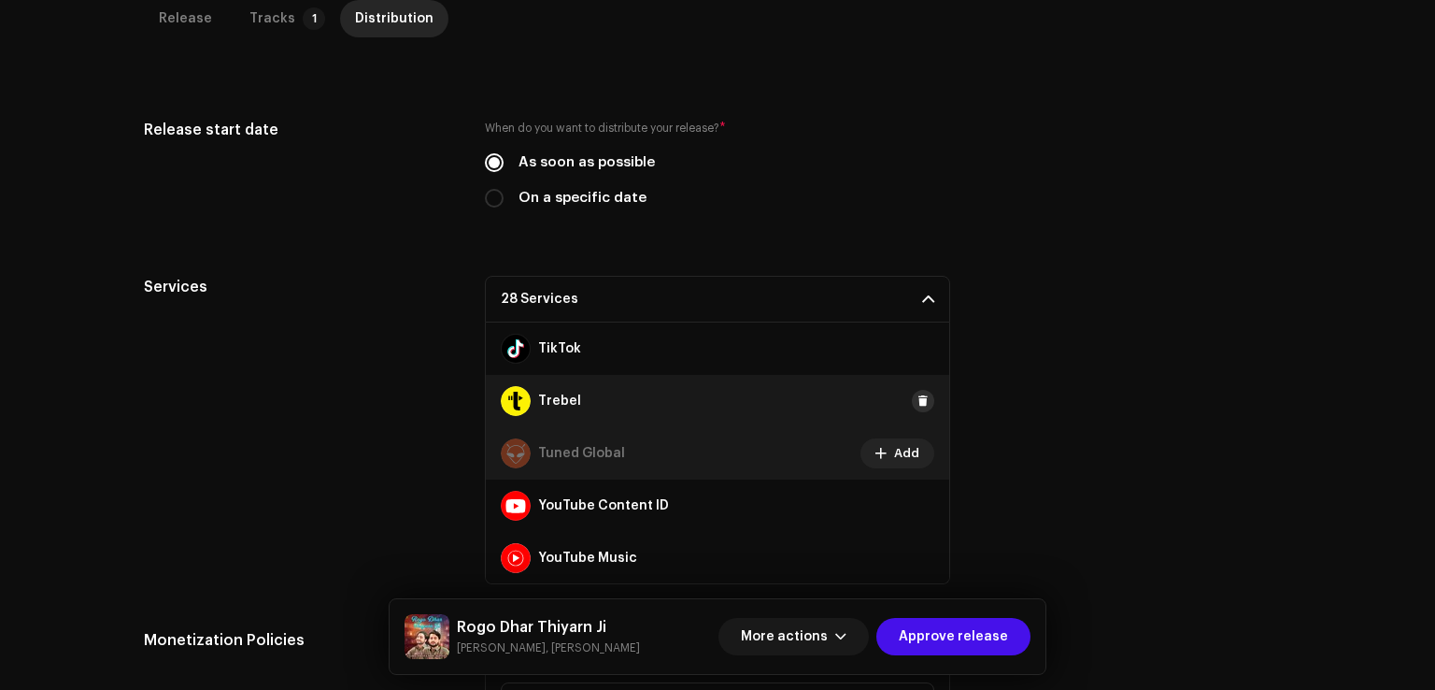
click at [914, 407] on button at bounding box center [923, 401] width 22 height 22
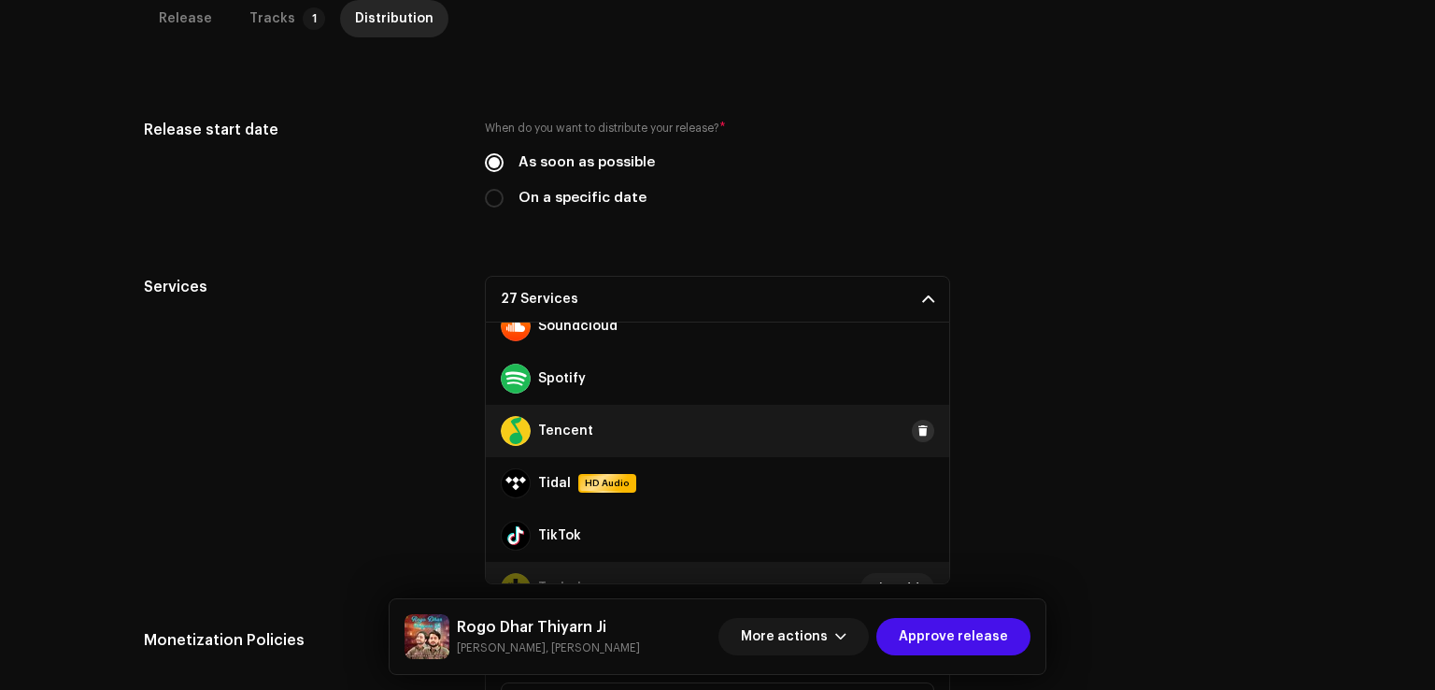
click at [918, 423] on span at bounding box center [923, 430] width 11 height 15
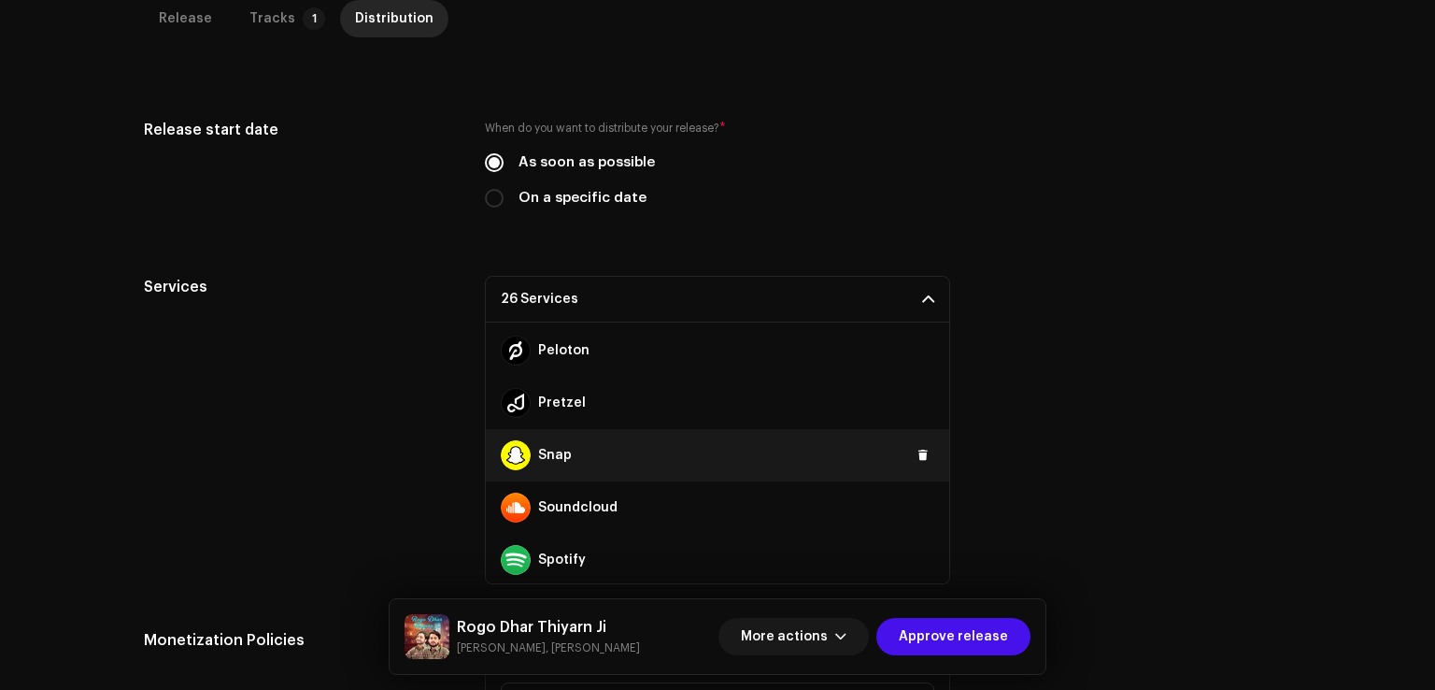
scroll to position [882, 0]
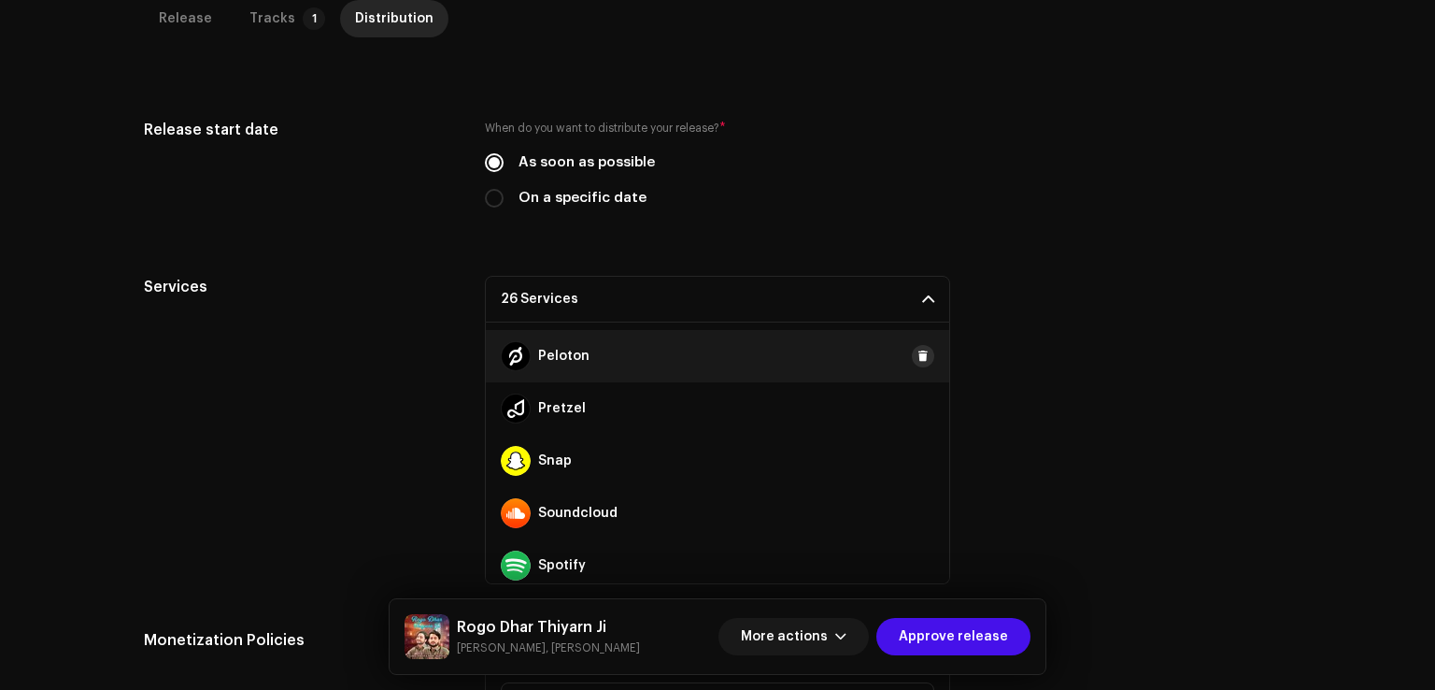
click at [918, 357] on span at bounding box center [923, 356] width 11 height 15
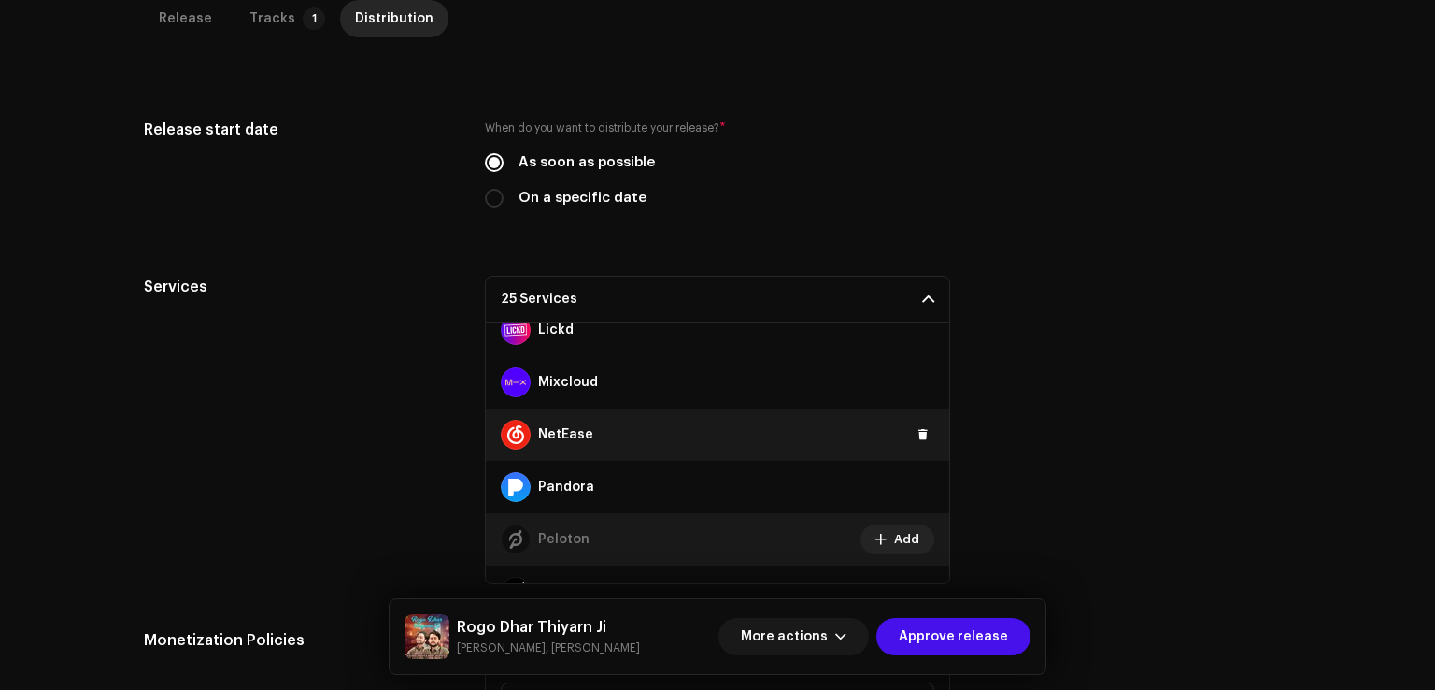
scroll to position [695, 0]
click at [918, 433] on span at bounding box center [923, 438] width 11 height 15
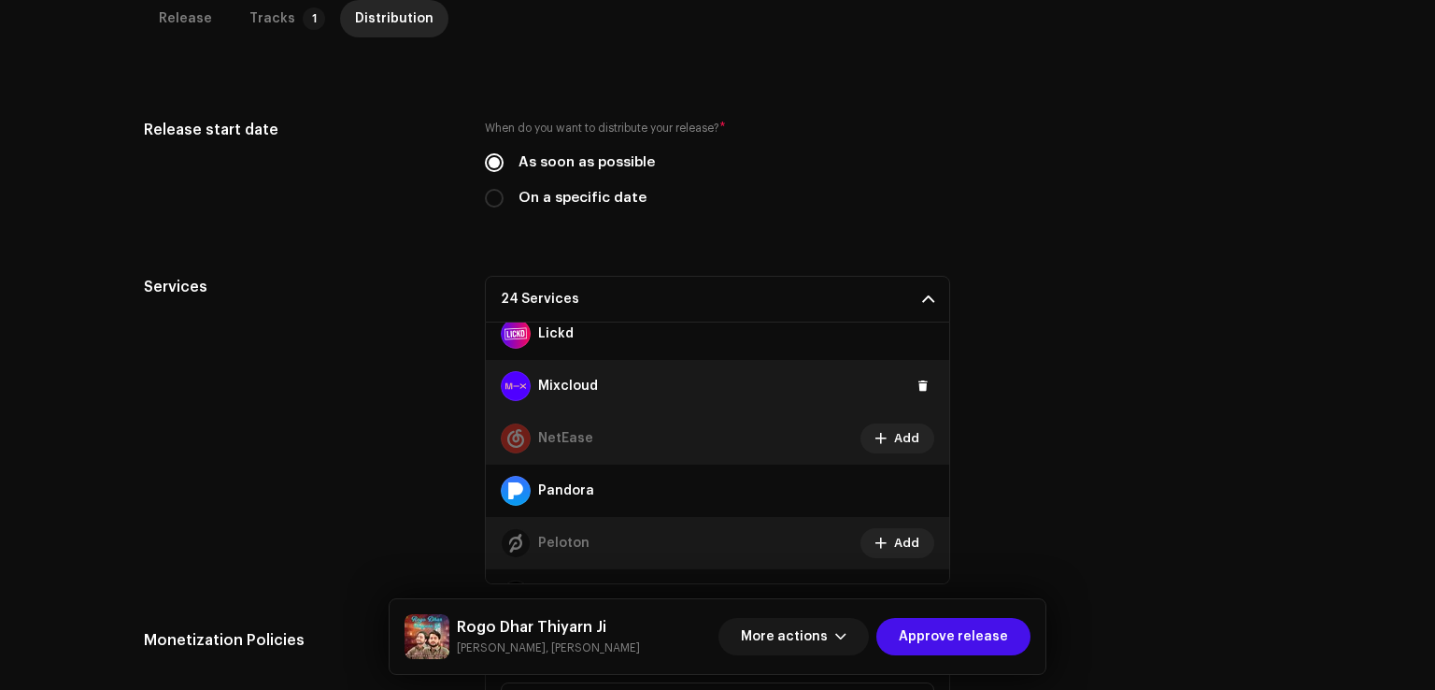
click at [912, 369] on div "Mixcloud" at bounding box center [718, 386] width 464 height 52
click at [918, 389] on span at bounding box center [923, 385] width 11 height 15
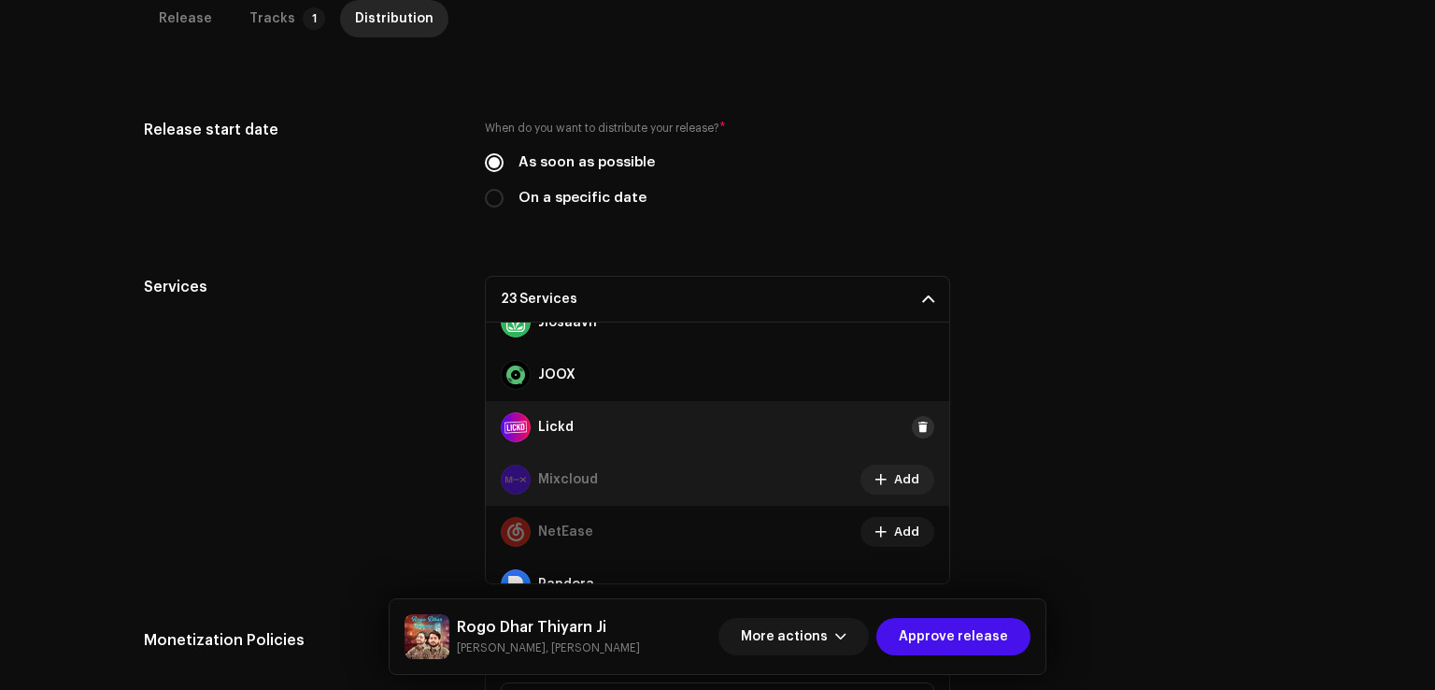
drag, startPoint x: 919, startPoint y: 419, endPoint x: 910, endPoint y: 367, distance: 52.1
click at [918, 420] on span at bounding box center [923, 427] width 11 height 15
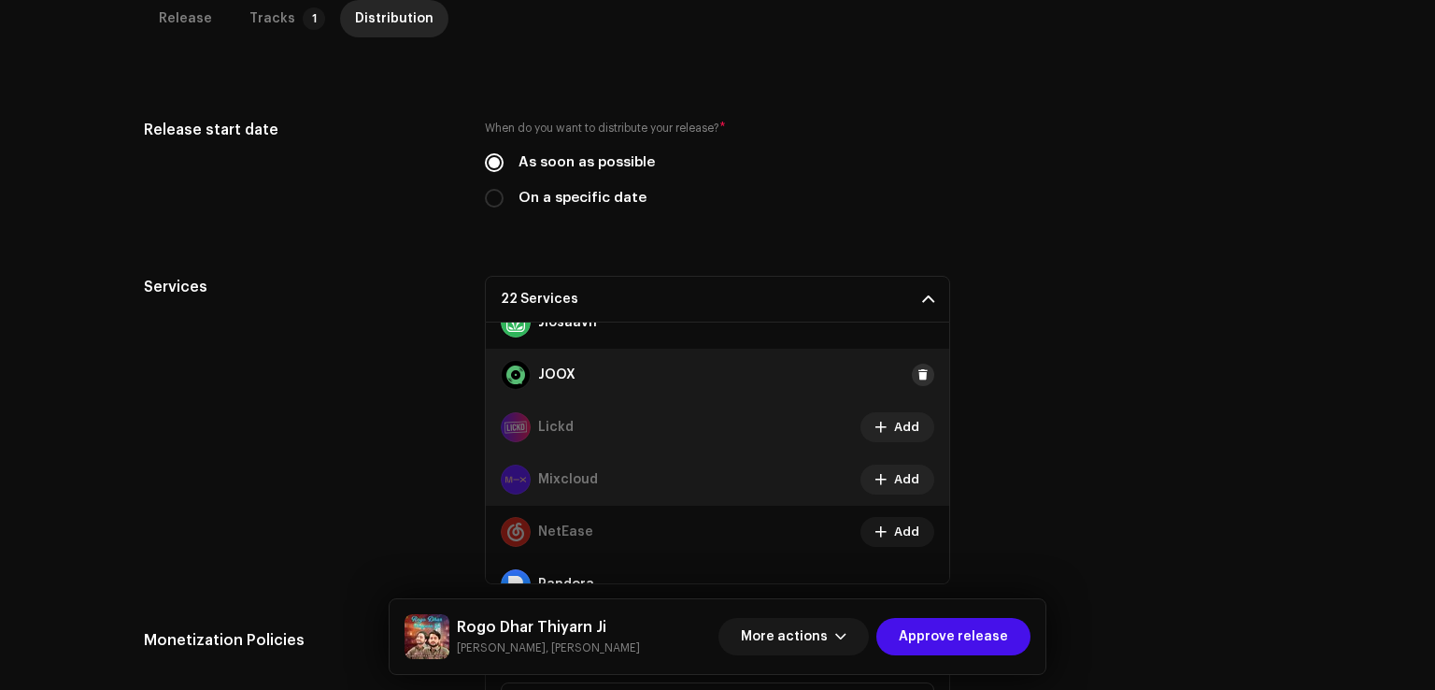
click at [918, 367] on span at bounding box center [923, 374] width 11 height 15
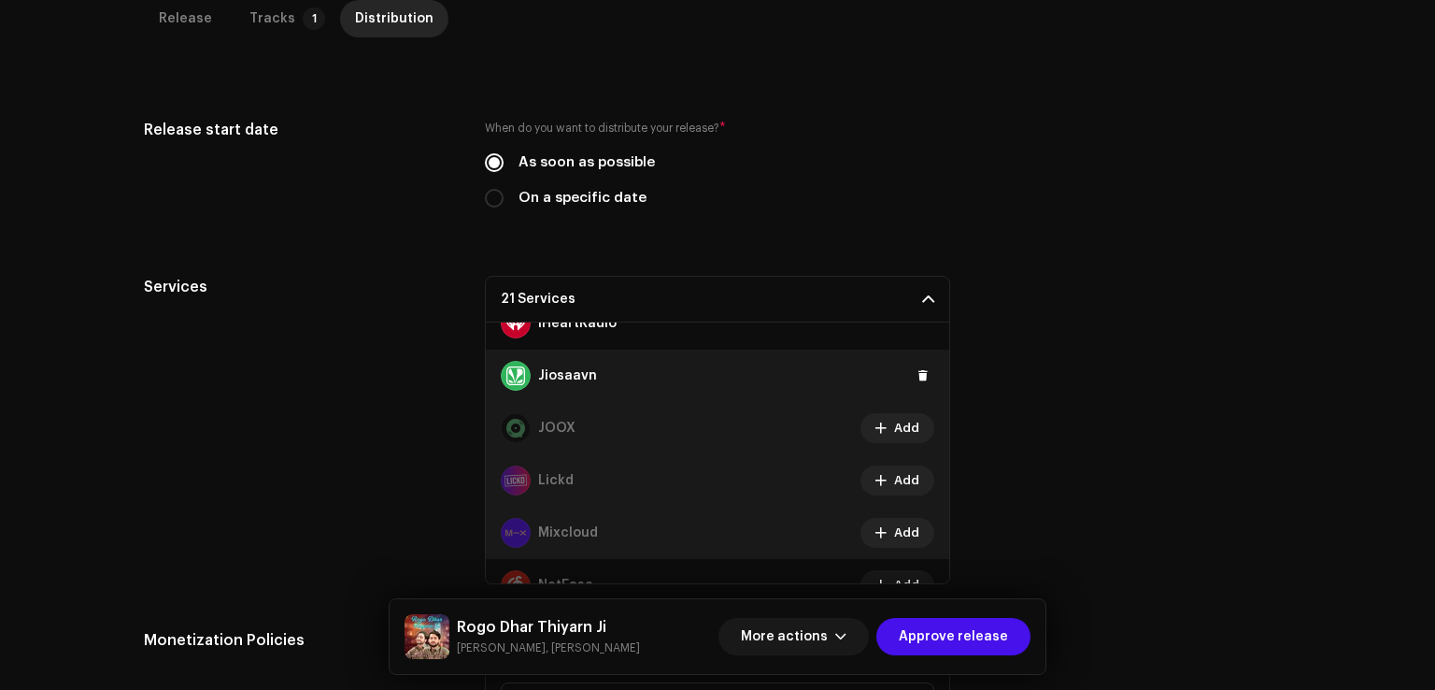
scroll to position [415, 0]
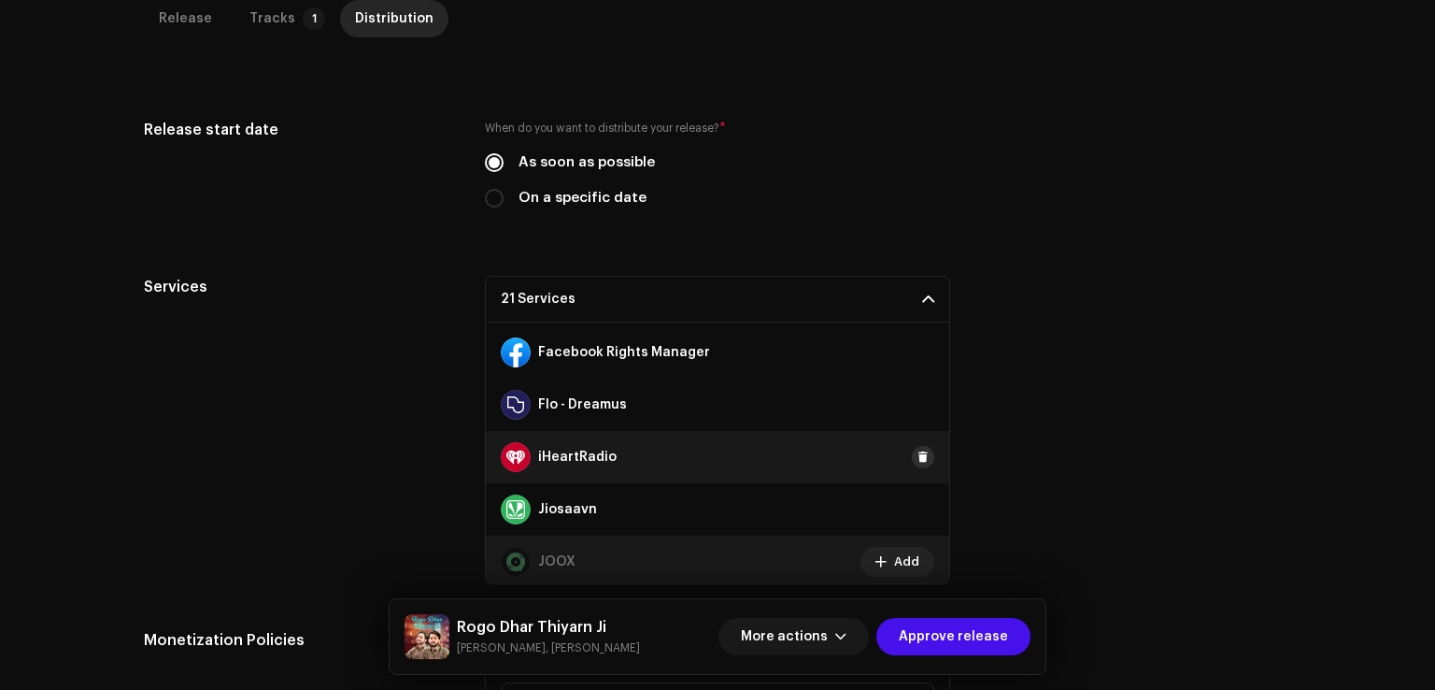
click at [918, 455] on span at bounding box center [923, 457] width 11 height 15
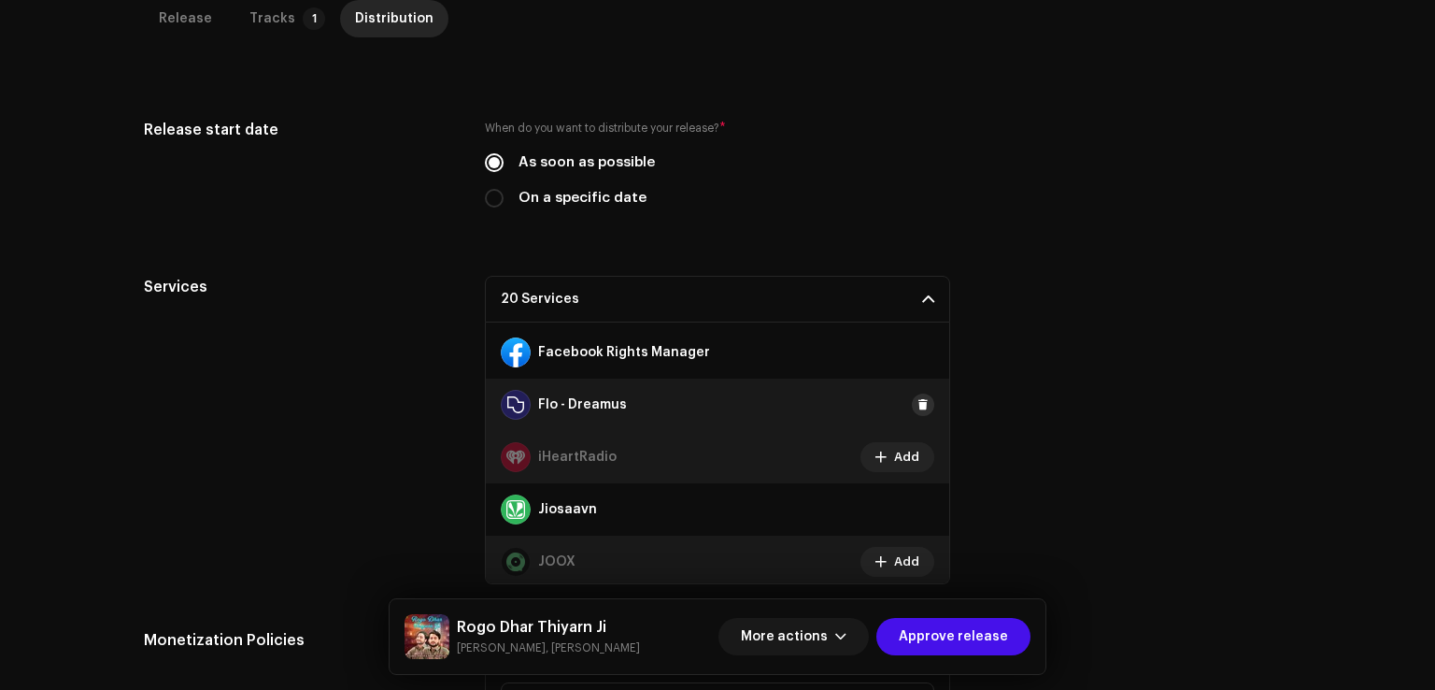
click at [919, 409] on span at bounding box center [923, 404] width 11 height 15
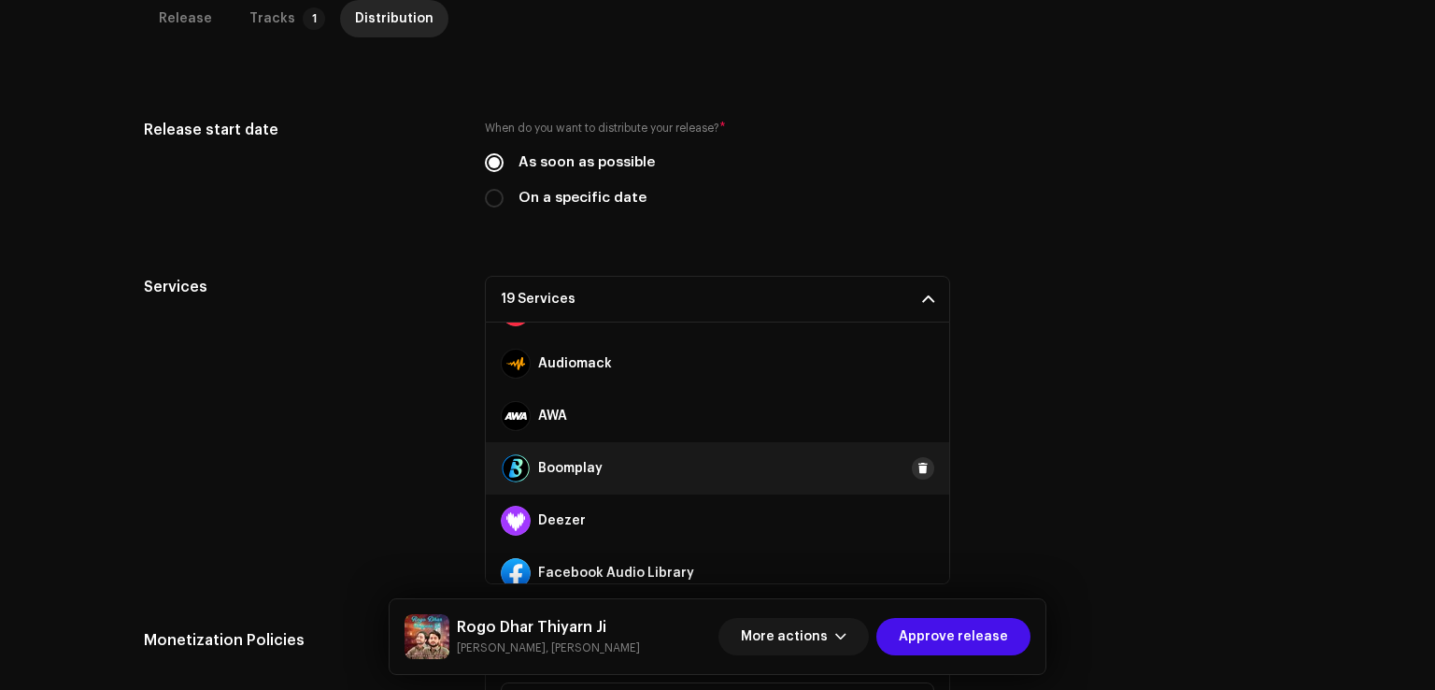
scroll to position [135, 0]
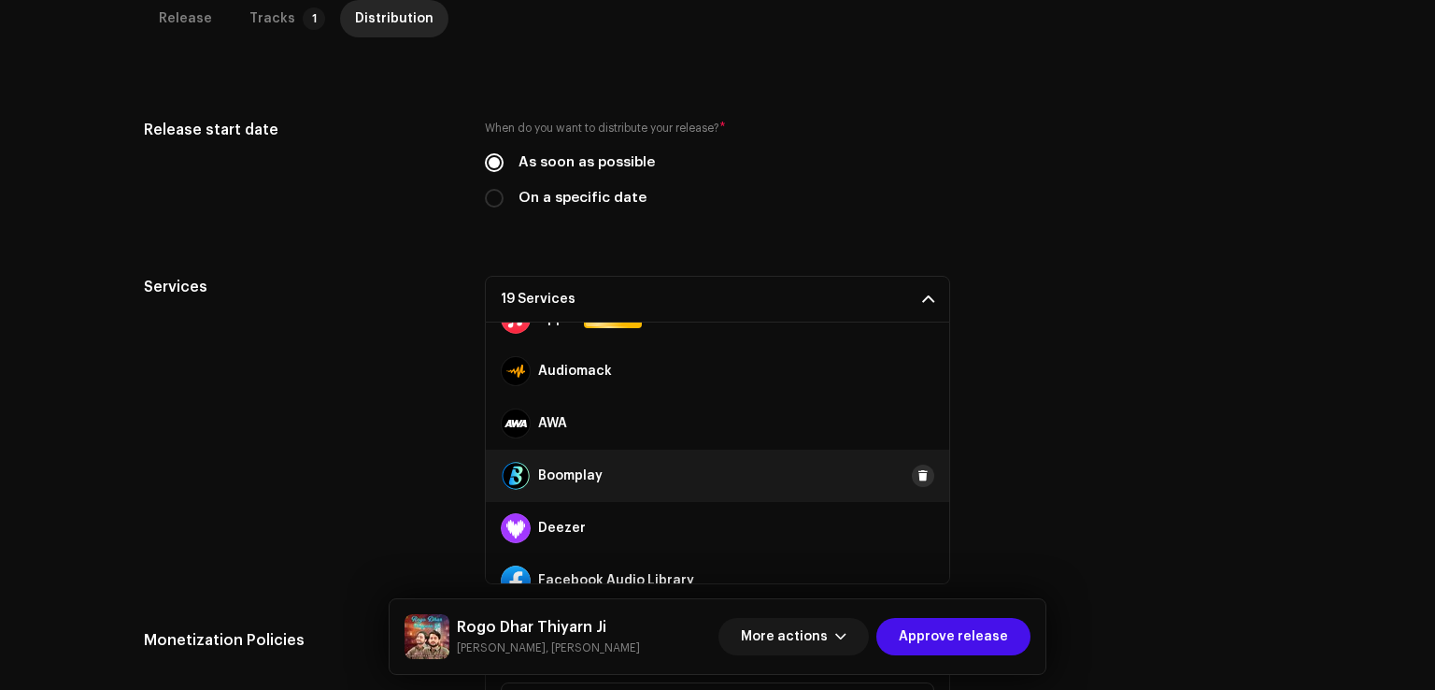
click at [920, 473] on button at bounding box center [923, 475] width 22 height 22
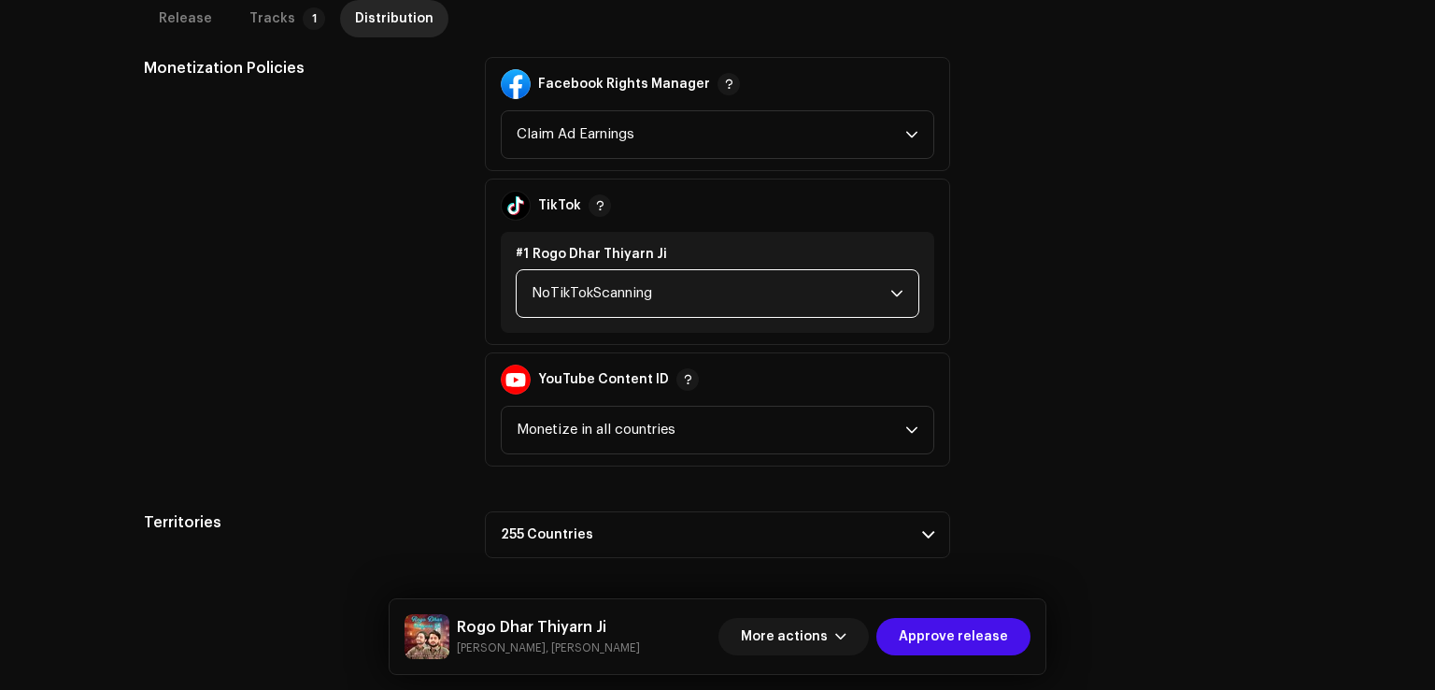
click at [633, 287] on span "NoTikTokScanning" at bounding box center [711, 293] width 359 height 47
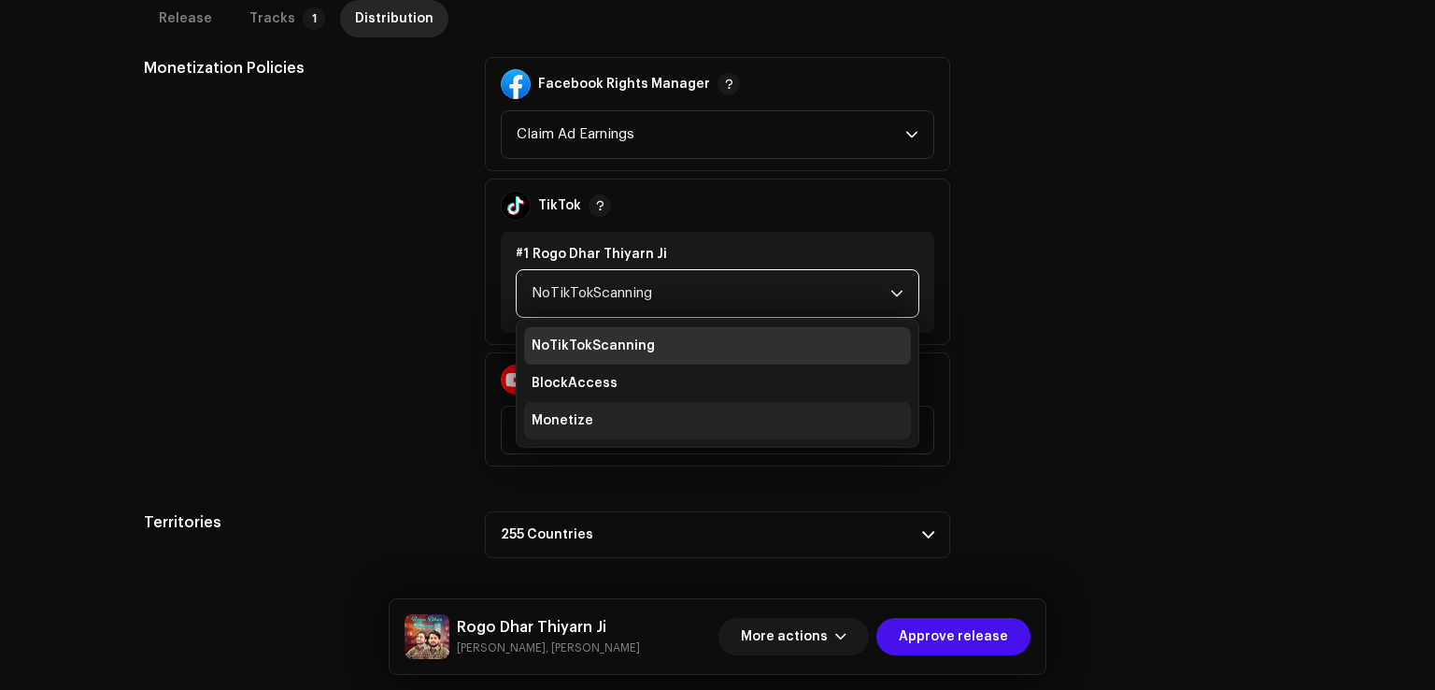
click at [570, 430] on li "Monetize" at bounding box center [717, 420] width 387 height 37
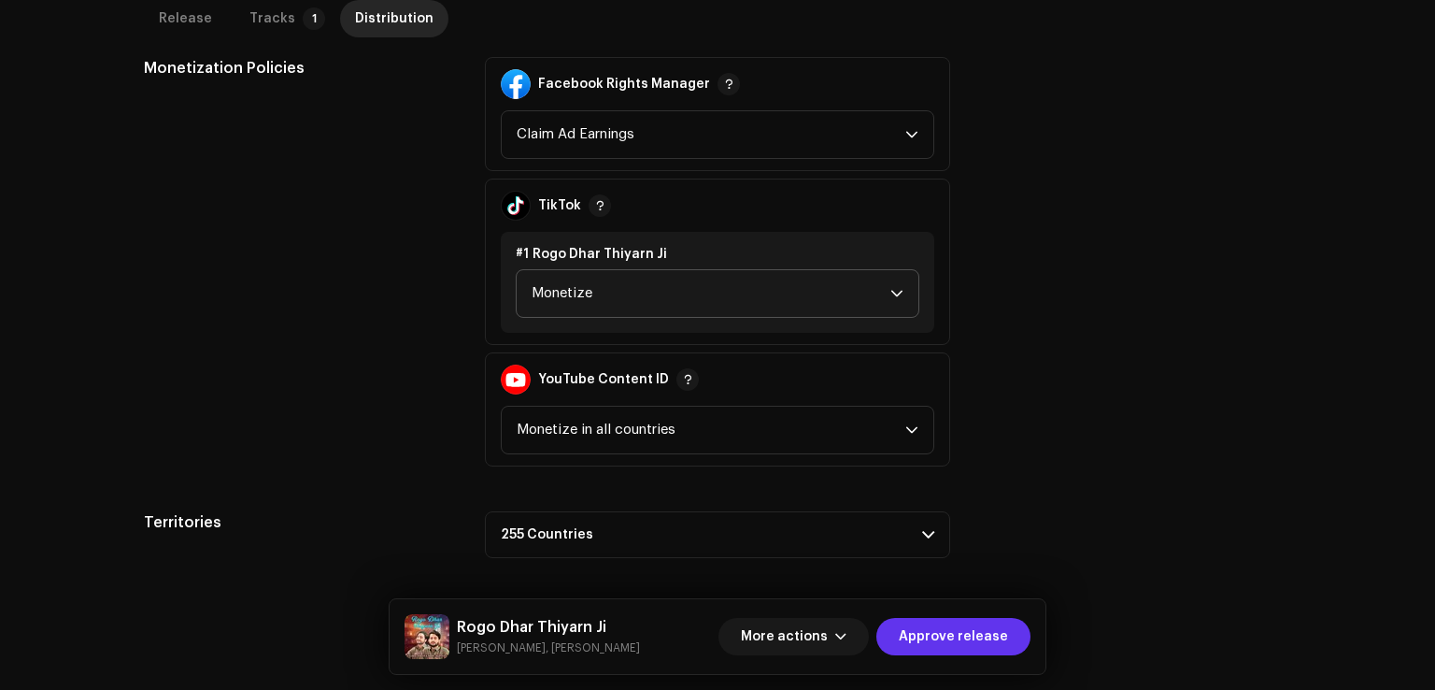
click at [973, 642] on span "Approve release" at bounding box center [953, 636] width 109 height 37
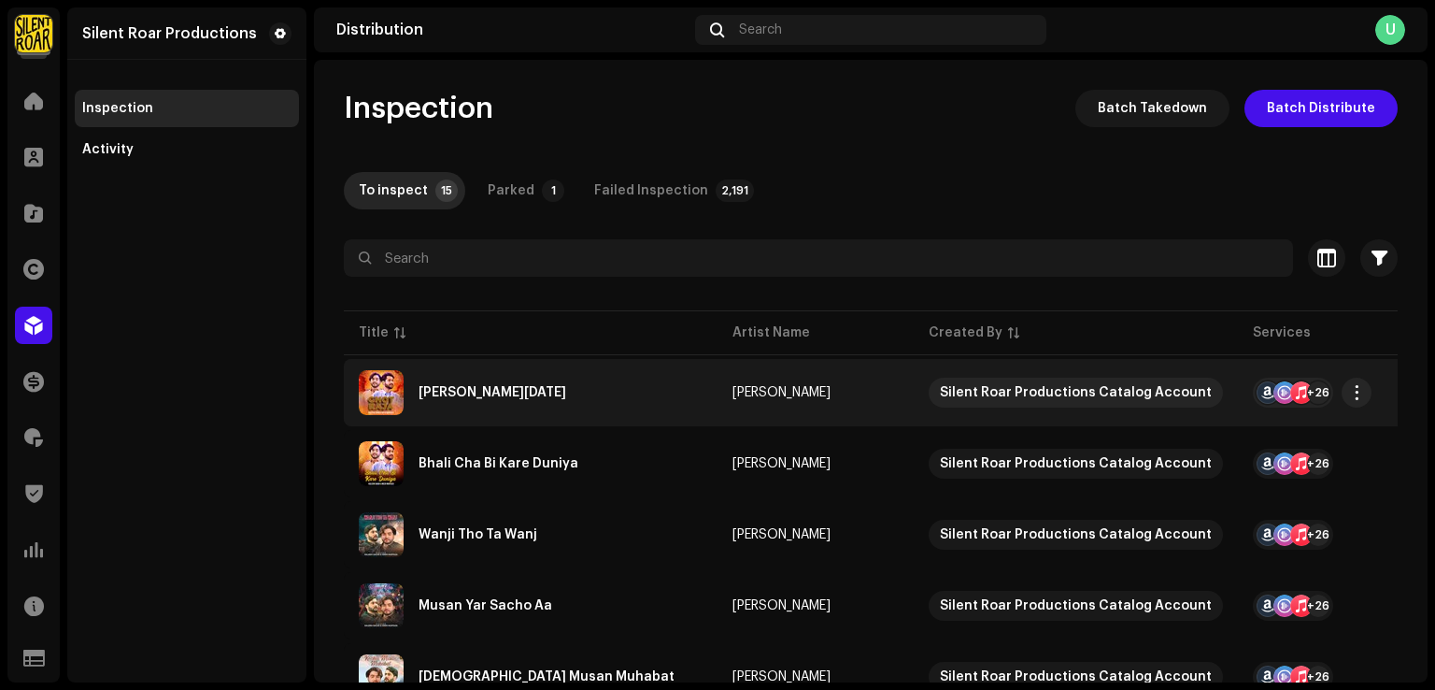
click at [512, 420] on td "[PERSON_NAME][DATE]" at bounding box center [531, 392] width 374 height 67
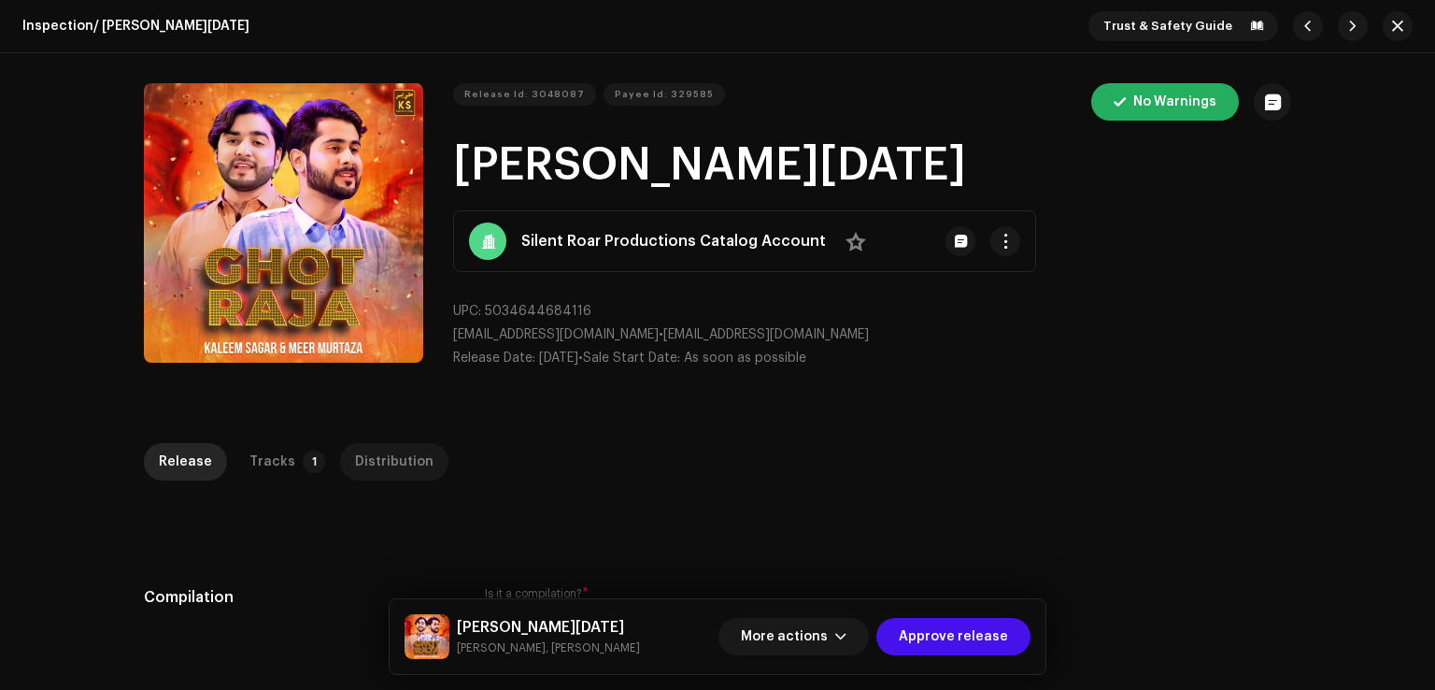
click at [404, 459] on div "Distribution" at bounding box center [394, 461] width 79 height 37
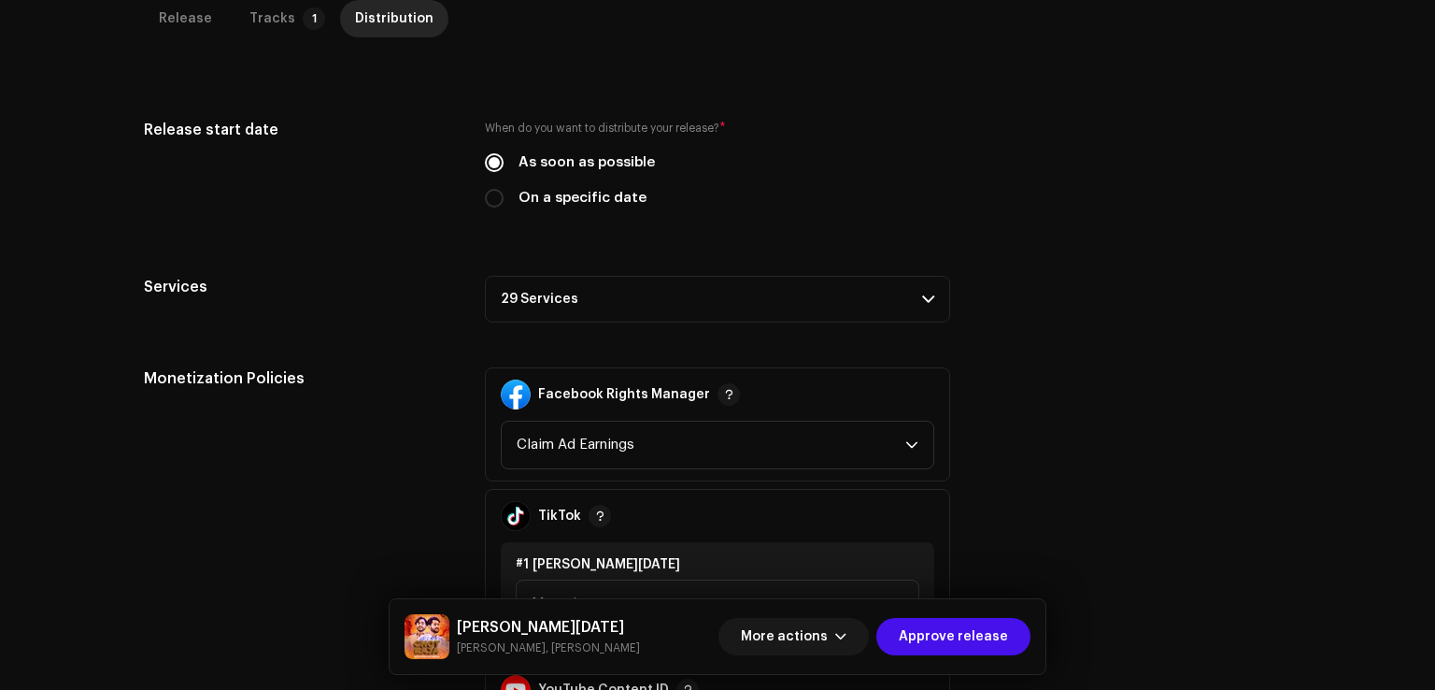
click at [583, 284] on p-accordion-header "29 Services" at bounding box center [717, 299] width 465 height 47
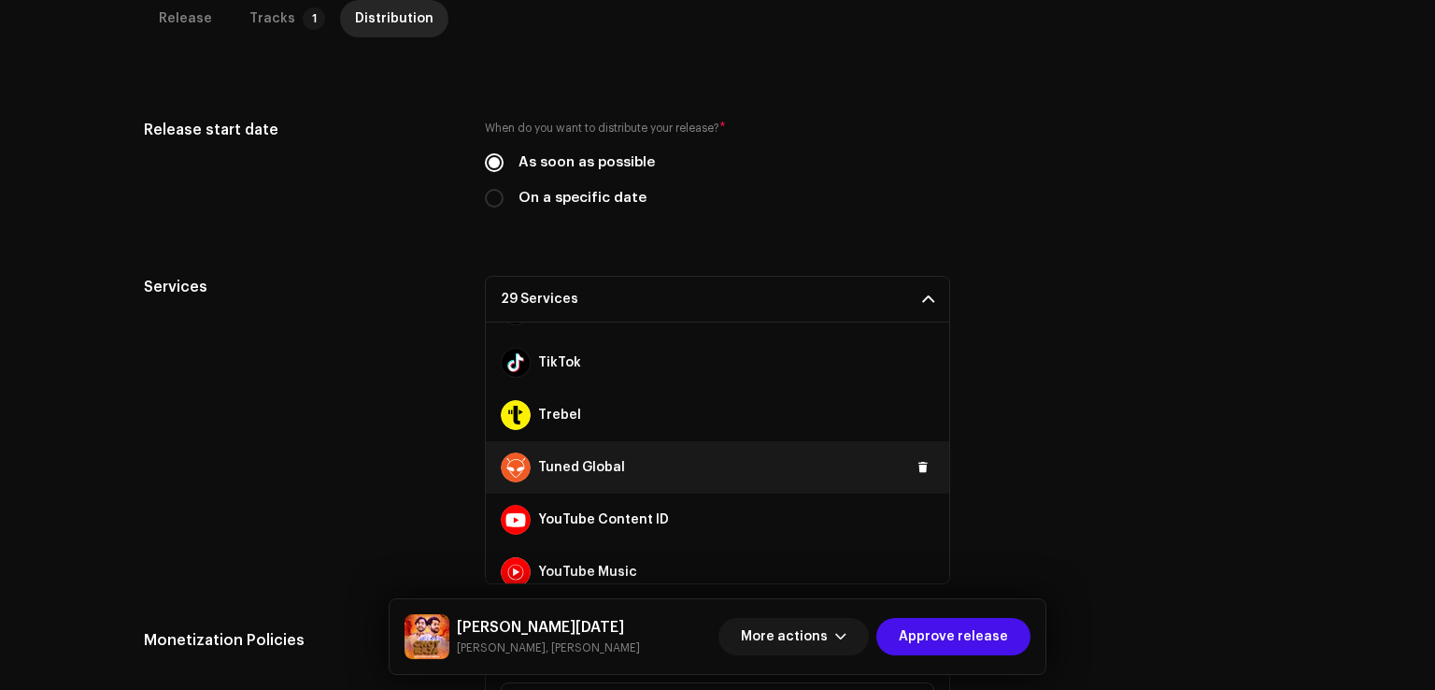
scroll to position [1256, 0]
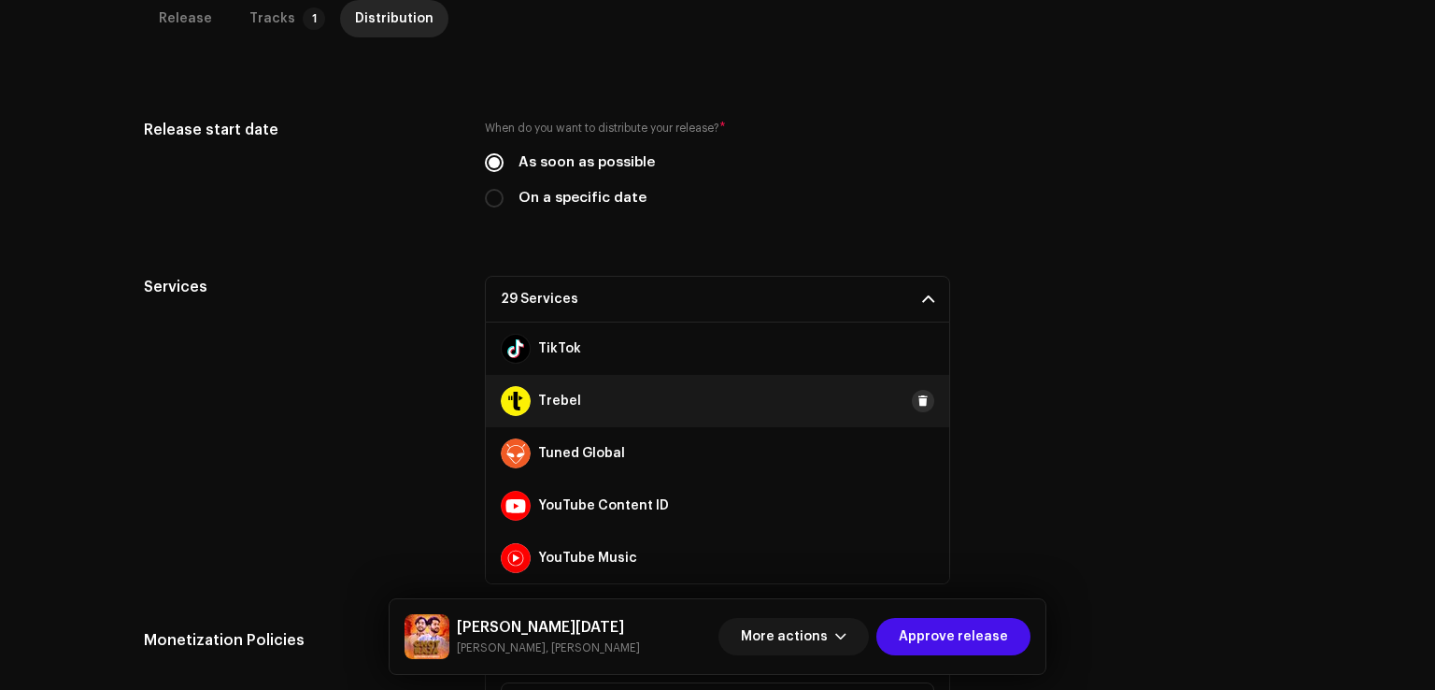
drag, startPoint x: 911, startPoint y: 451, endPoint x: 908, endPoint y: 405, distance: 46.8
click at [0, 0] on span at bounding box center [0, 0] width 0 height 0
click at [918, 401] on span at bounding box center [923, 400] width 11 height 15
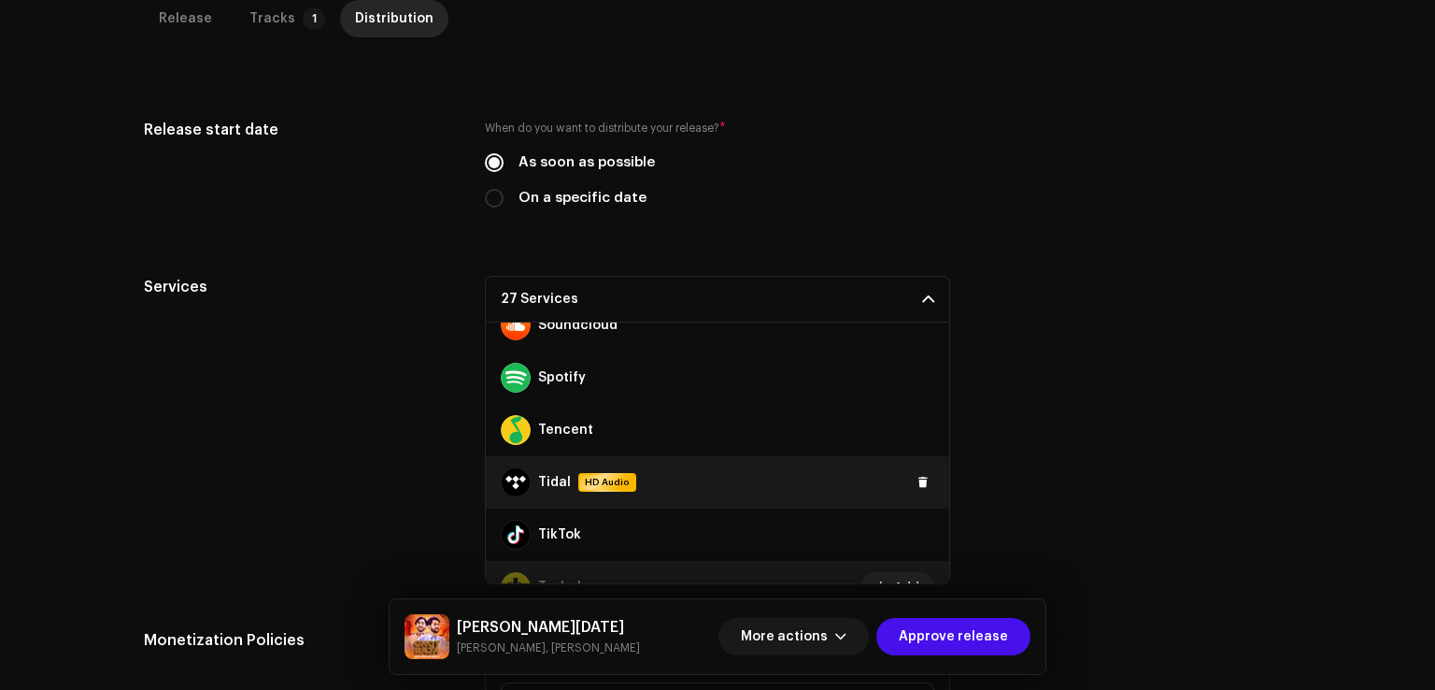
scroll to position [1069, 0]
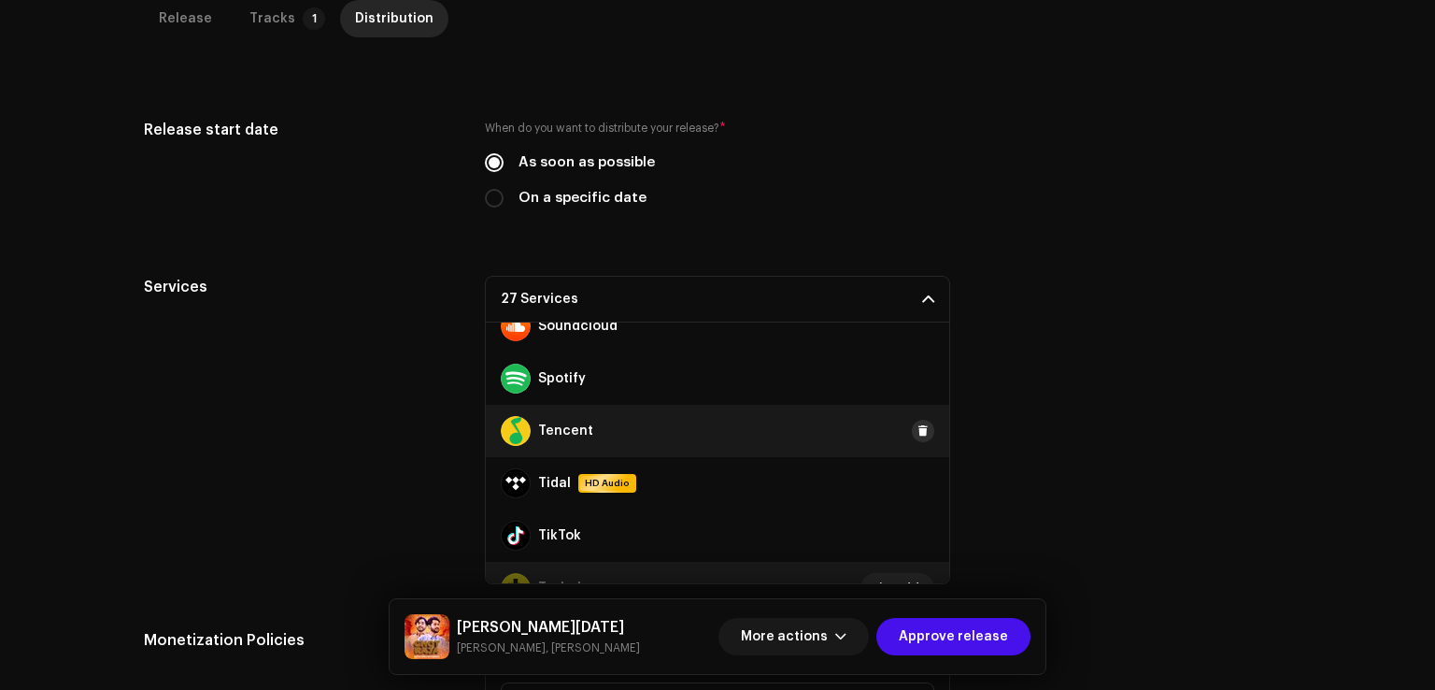
click at [918, 429] on span at bounding box center [923, 430] width 11 height 15
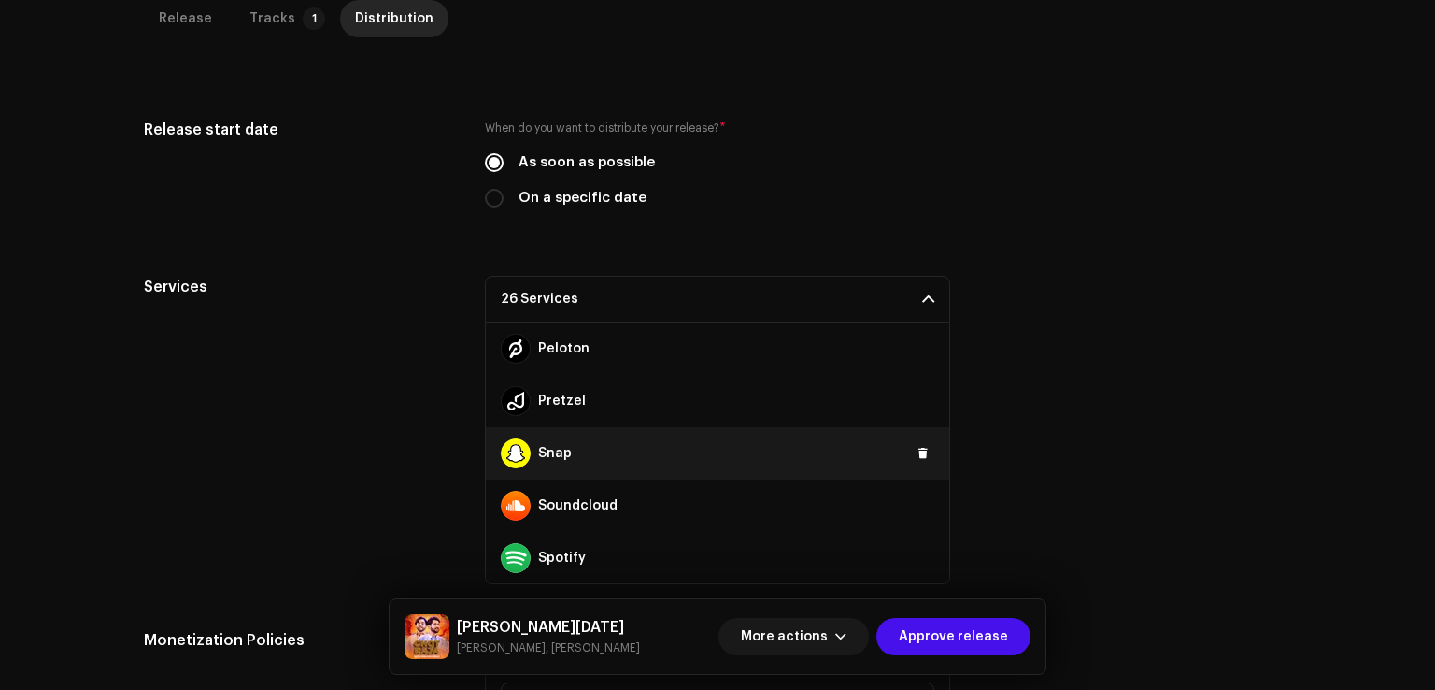
scroll to position [882, 0]
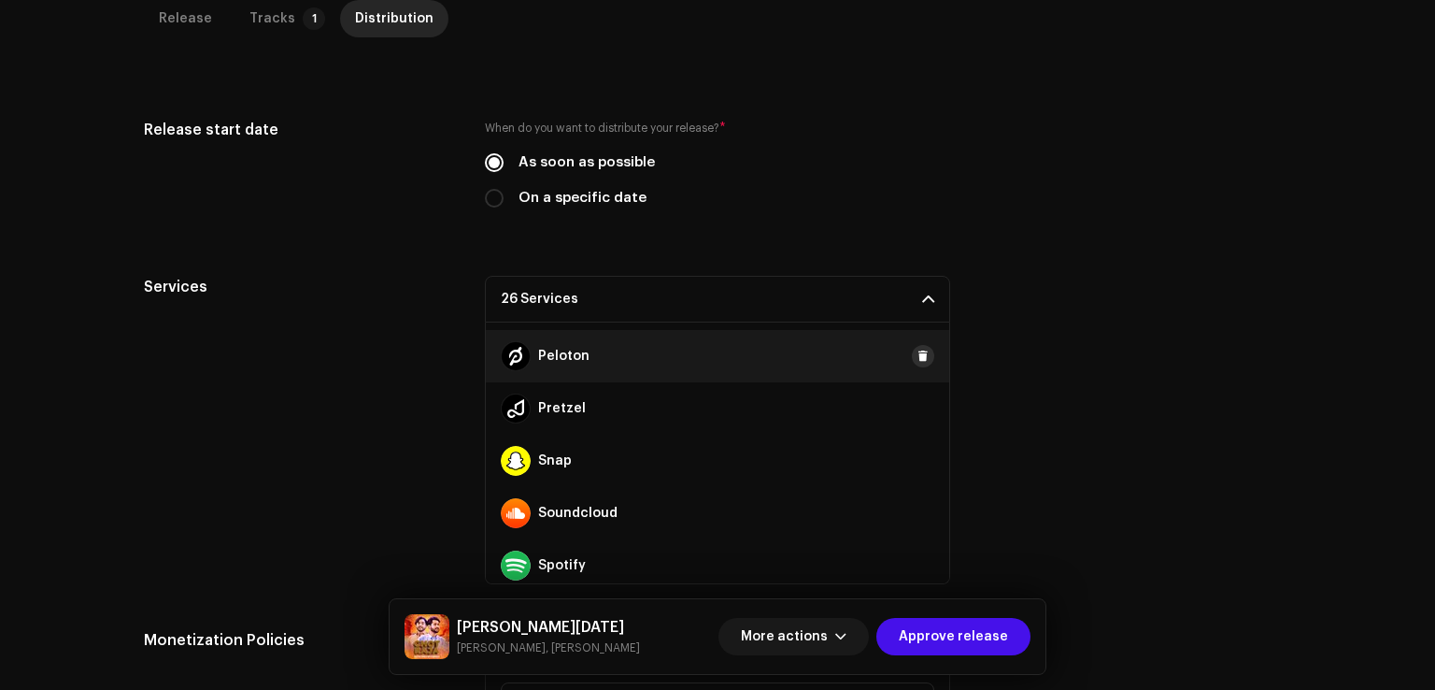
click at [918, 353] on span at bounding box center [923, 356] width 11 height 15
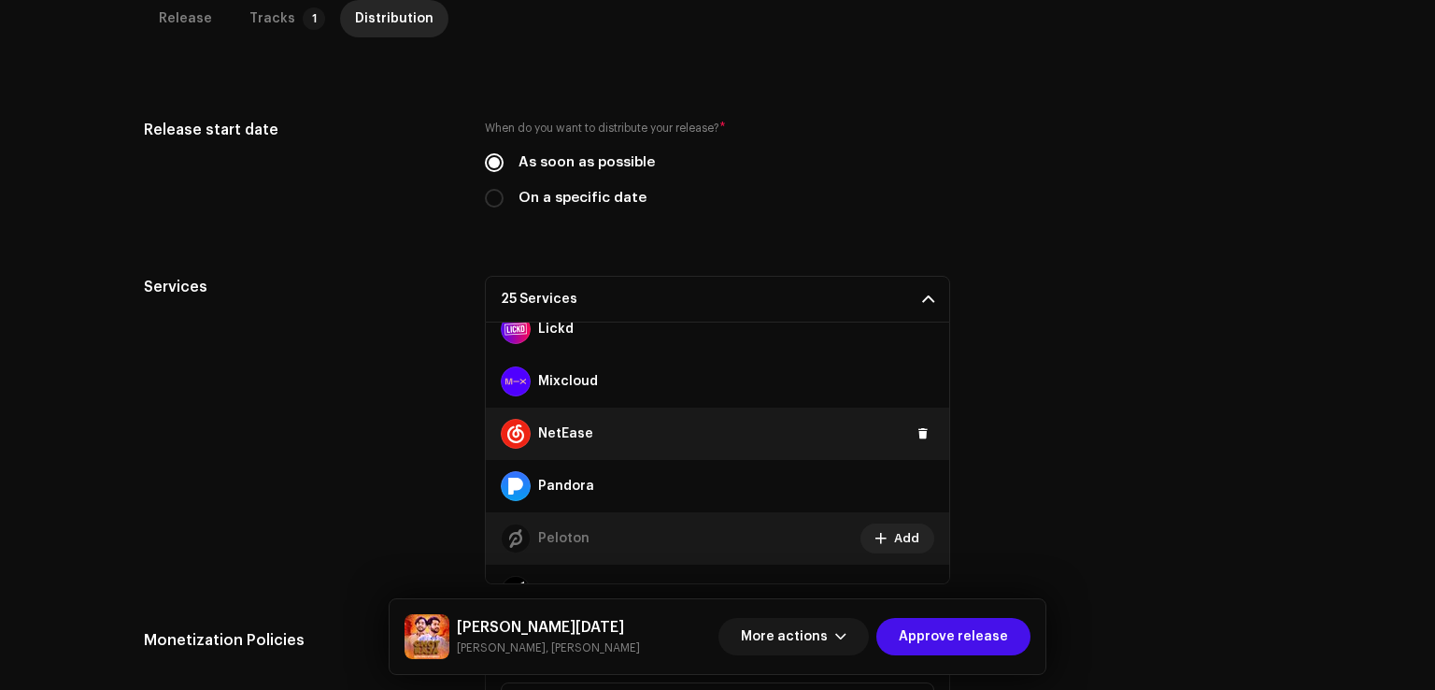
scroll to position [695, 0]
click at [918, 431] on span at bounding box center [923, 438] width 11 height 15
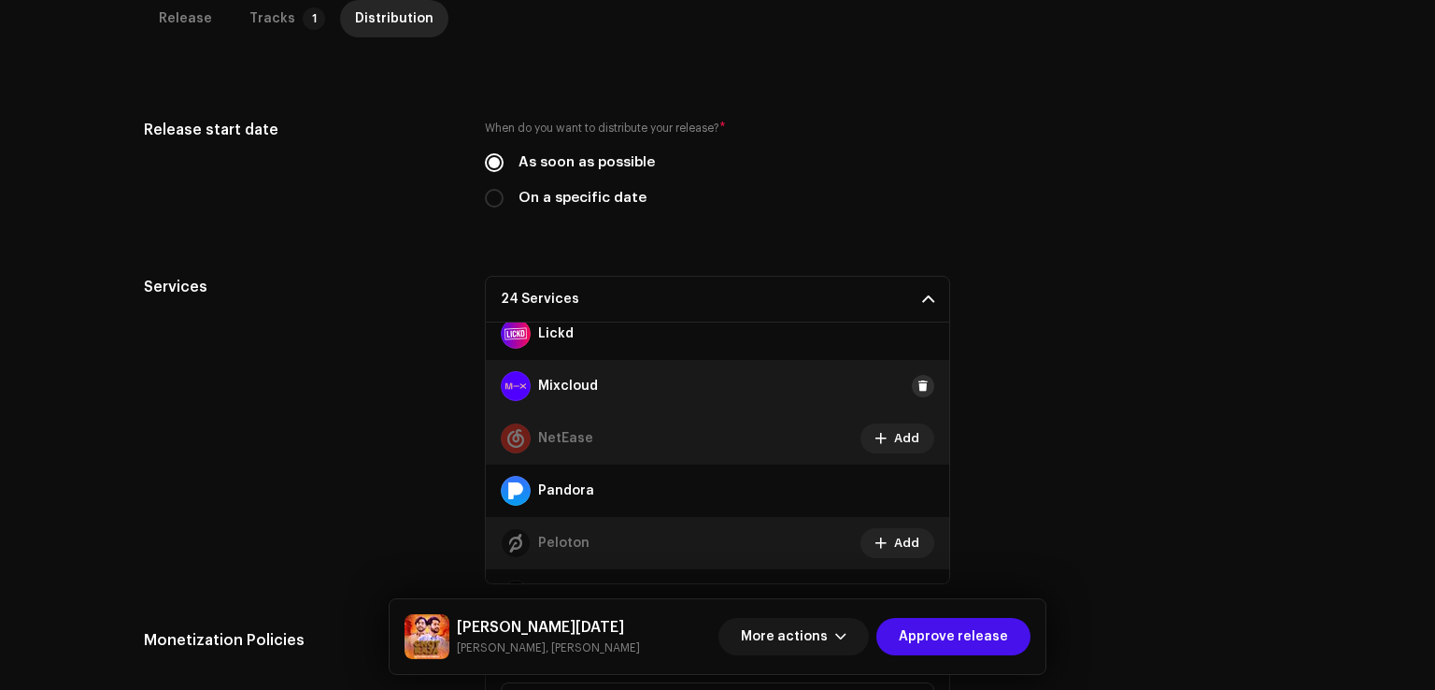
click at [918, 386] on span at bounding box center [923, 385] width 11 height 15
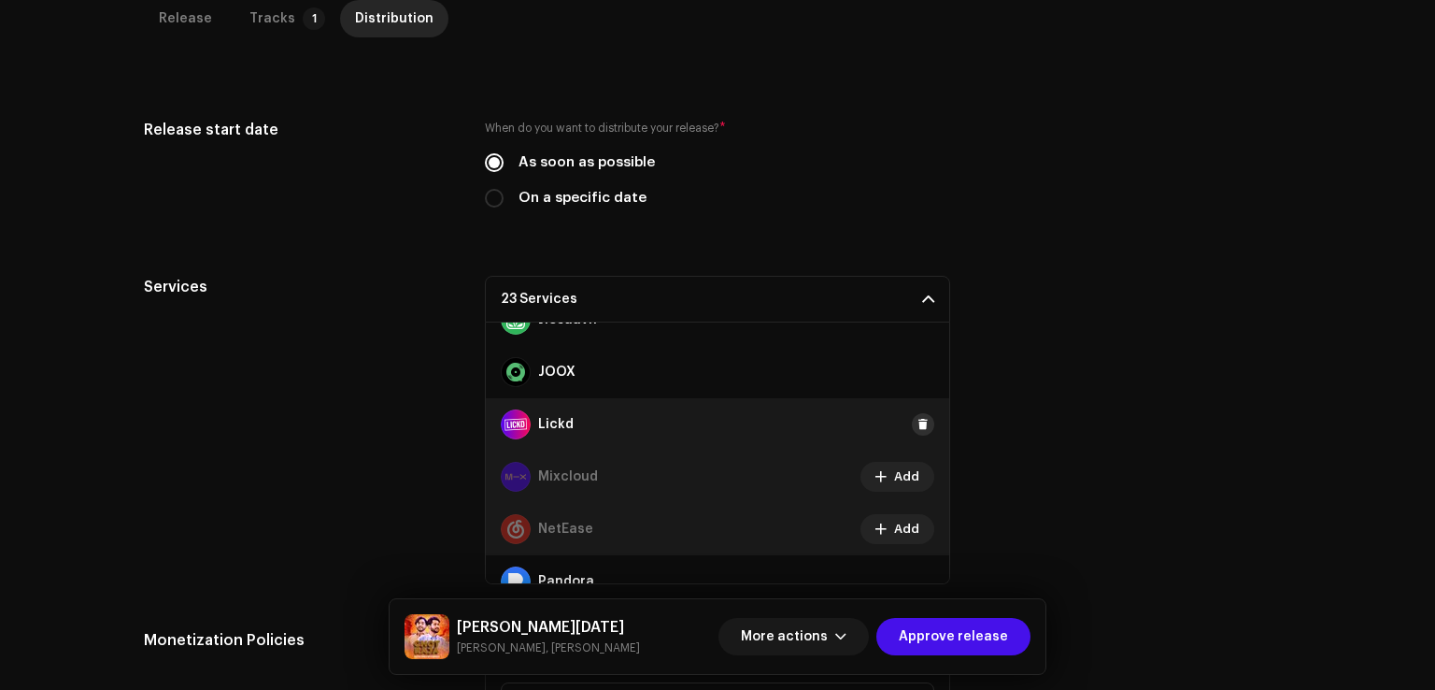
scroll to position [602, 0]
click at [914, 413] on div "Lickd" at bounding box center [718, 427] width 464 height 52
click at [918, 427] on span at bounding box center [923, 427] width 11 height 15
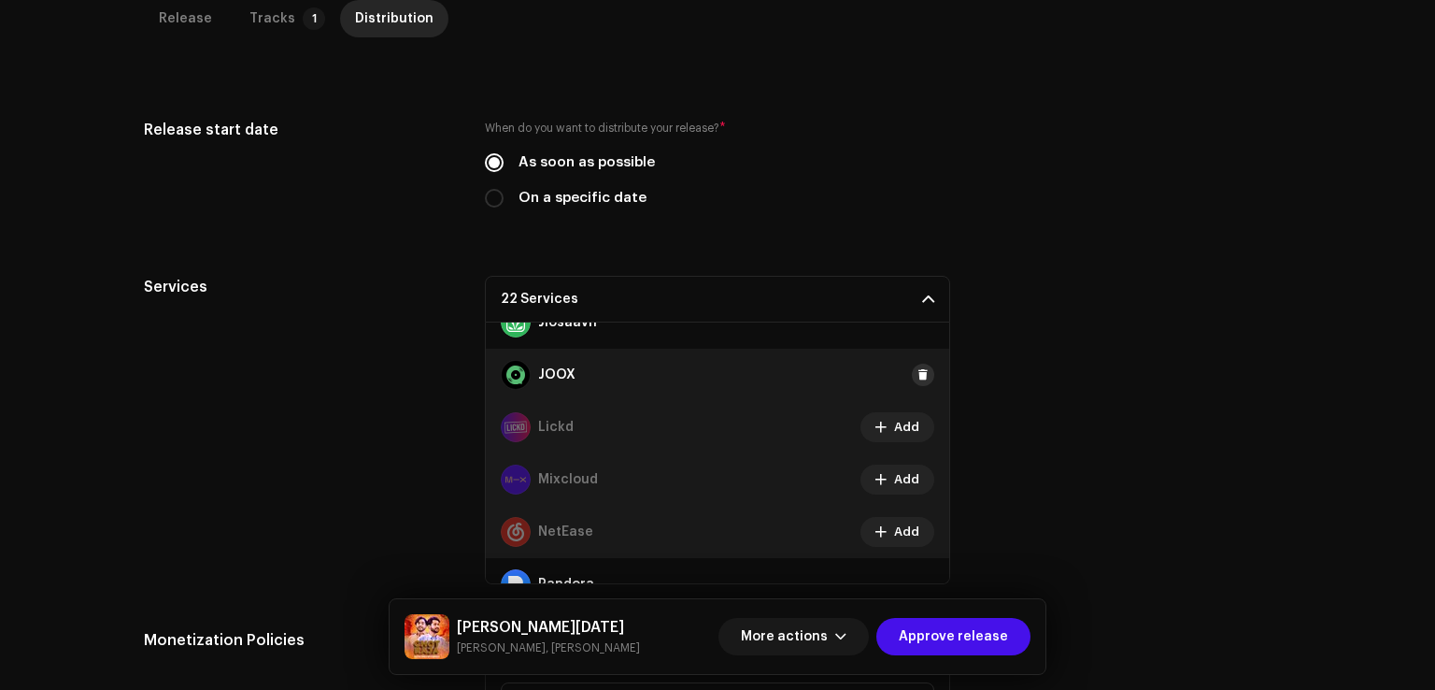
click at [918, 378] on span at bounding box center [923, 374] width 11 height 15
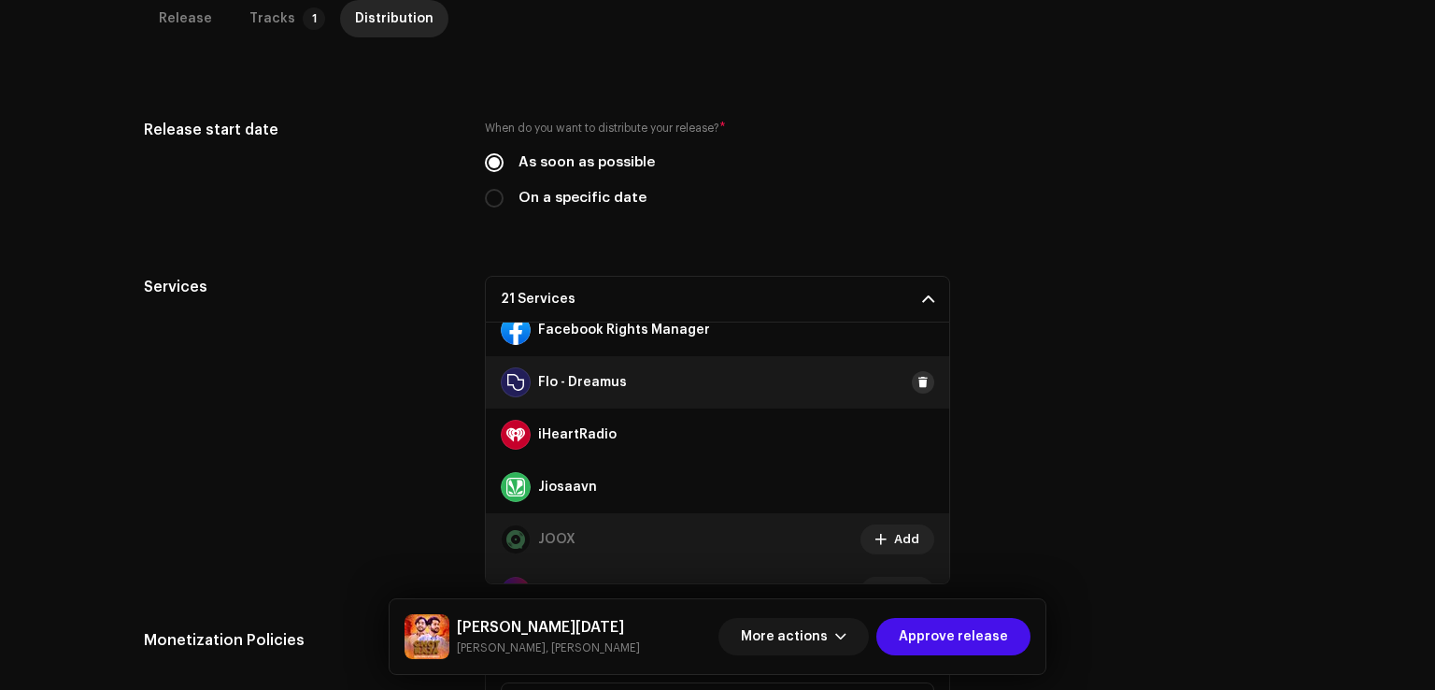
scroll to position [415, 0]
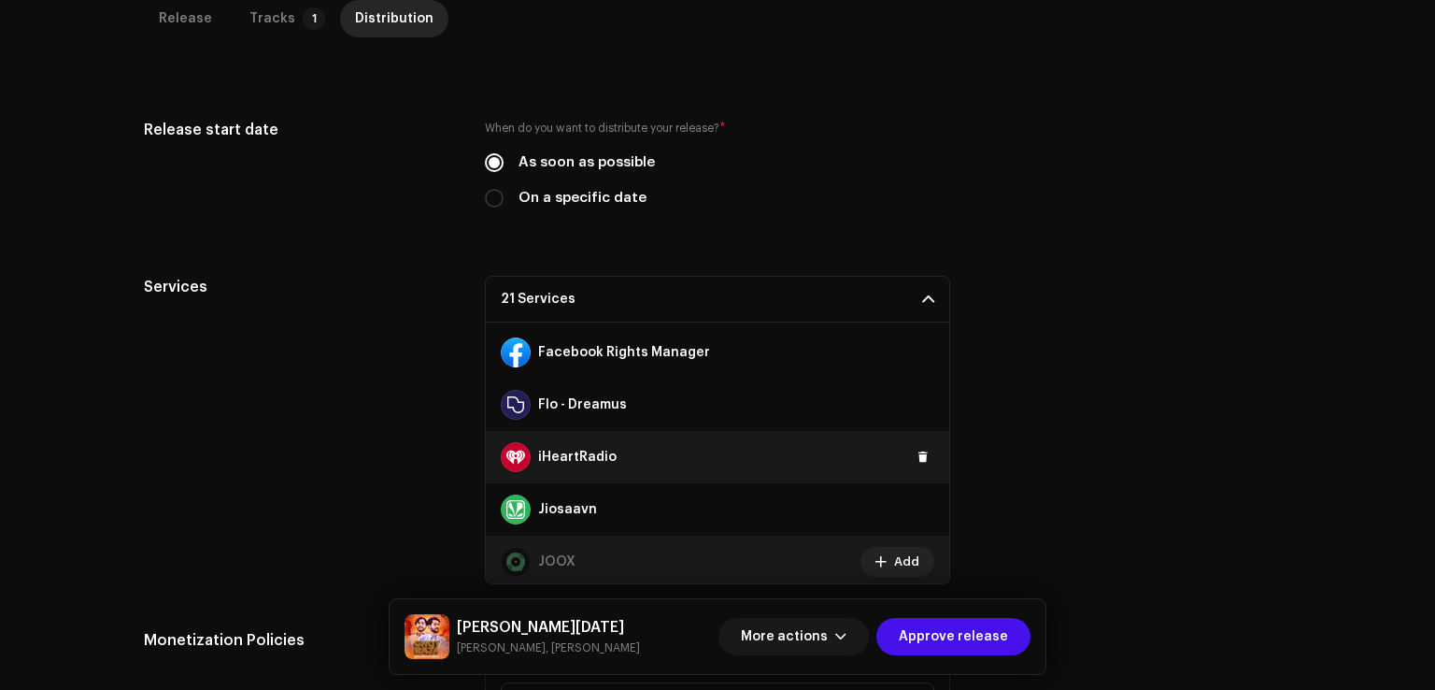
click at [913, 438] on div "iHeartRadio" at bounding box center [718, 457] width 464 height 52
click at [918, 453] on span at bounding box center [923, 457] width 11 height 15
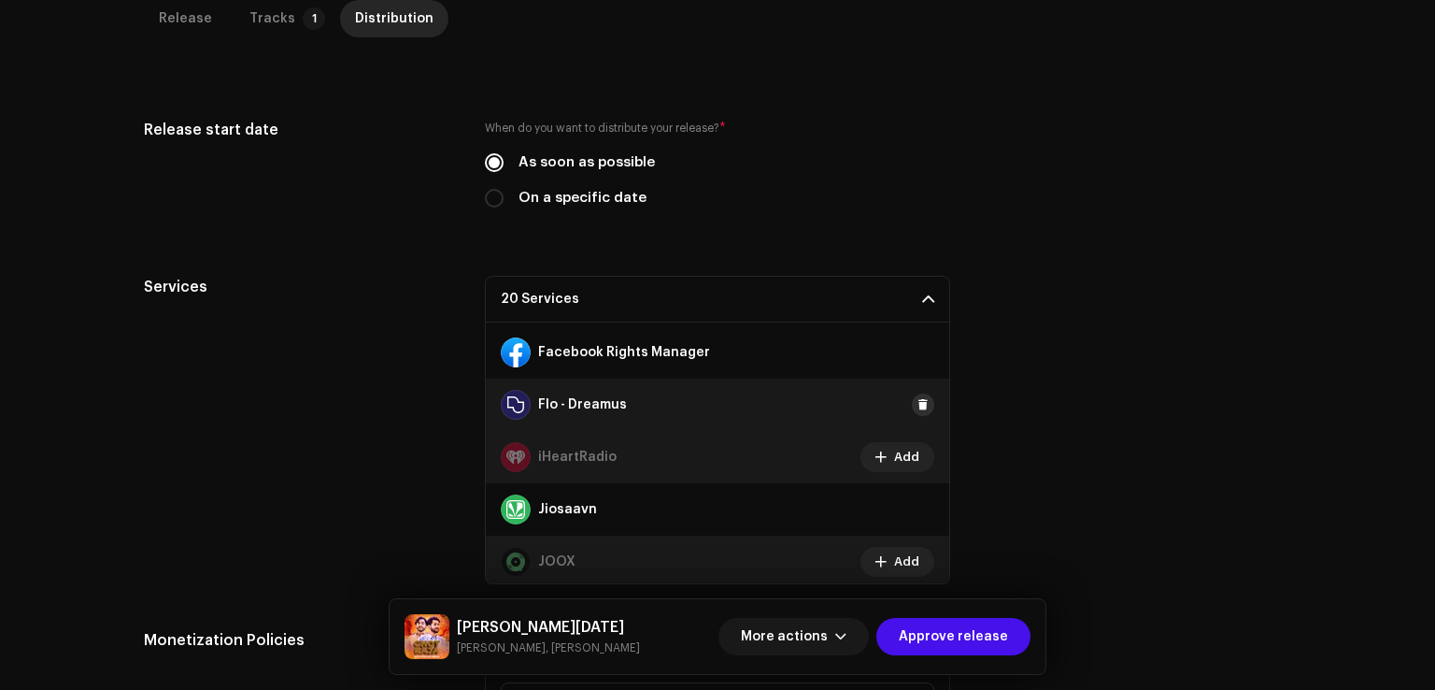
click at [918, 401] on span at bounding box center [923, 404] width 11 height 15
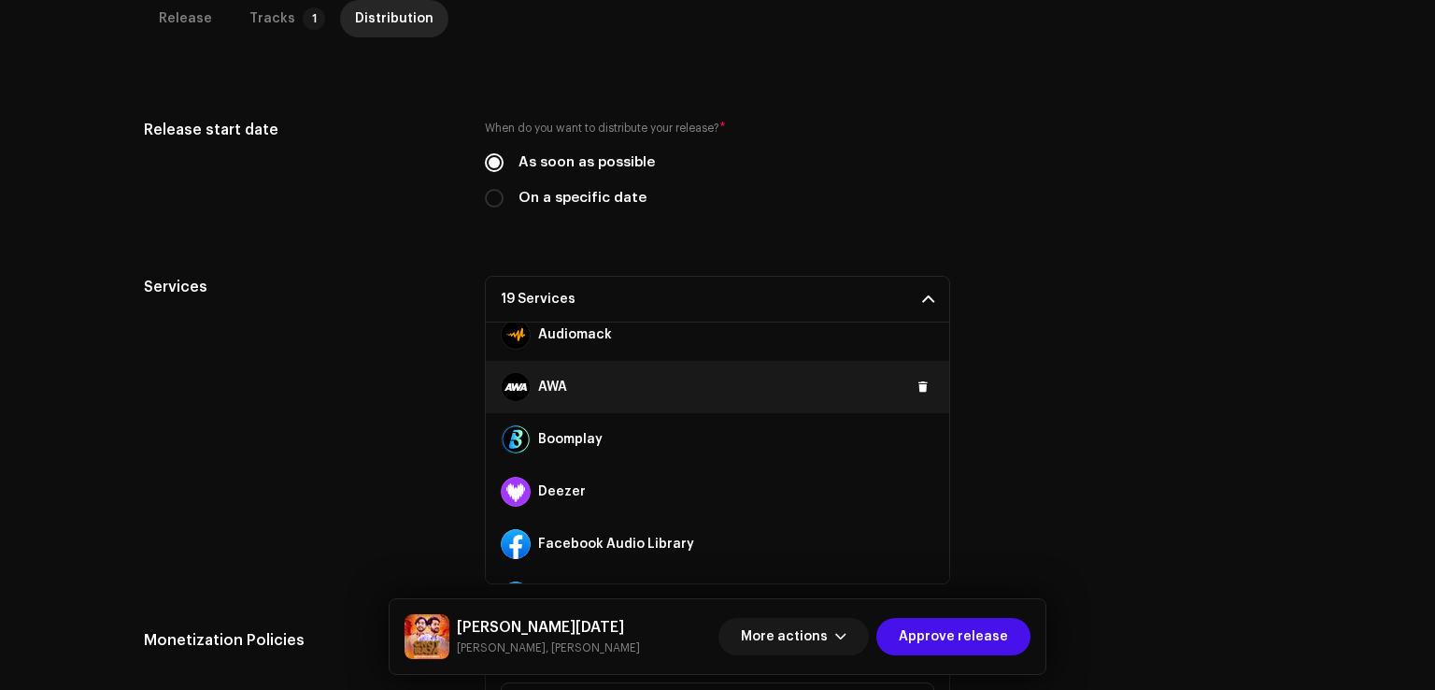
scroll to position [135, 0]
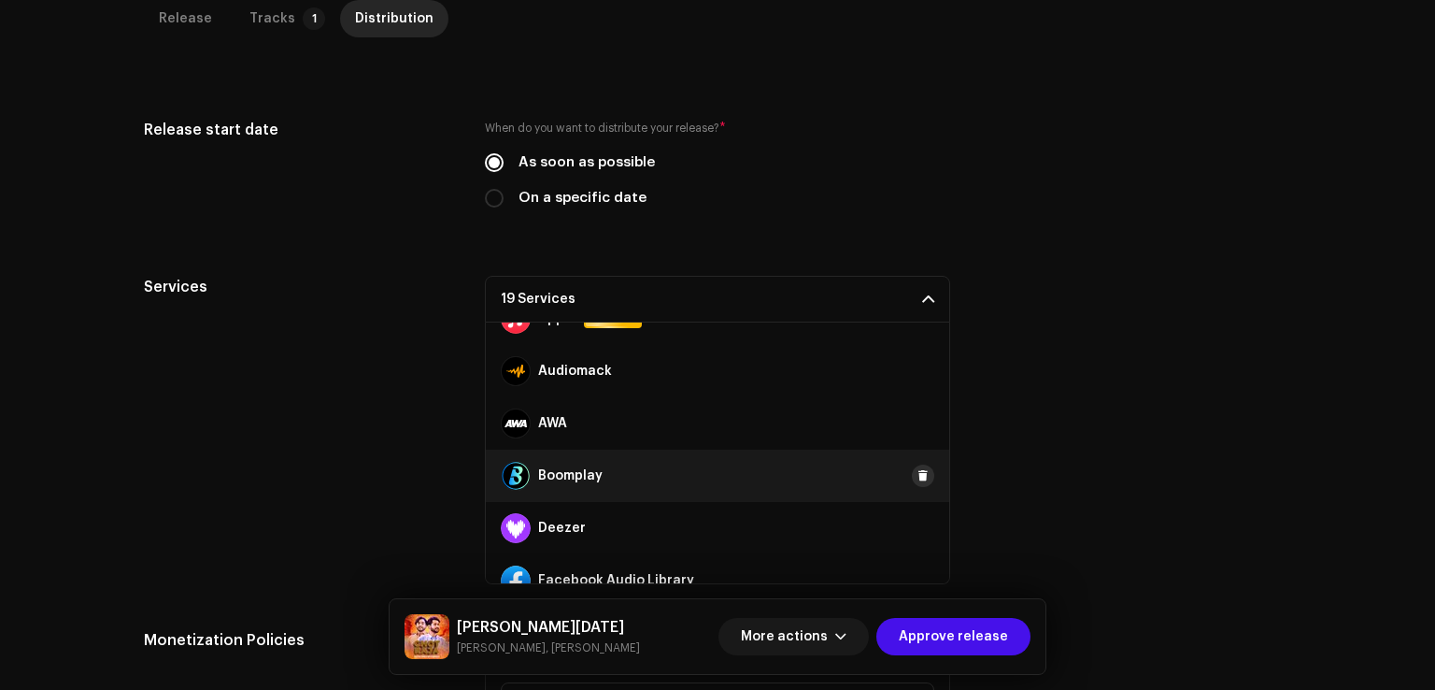
click at [918, 473] on span at bounding box center [923, 475] width 11 height 15
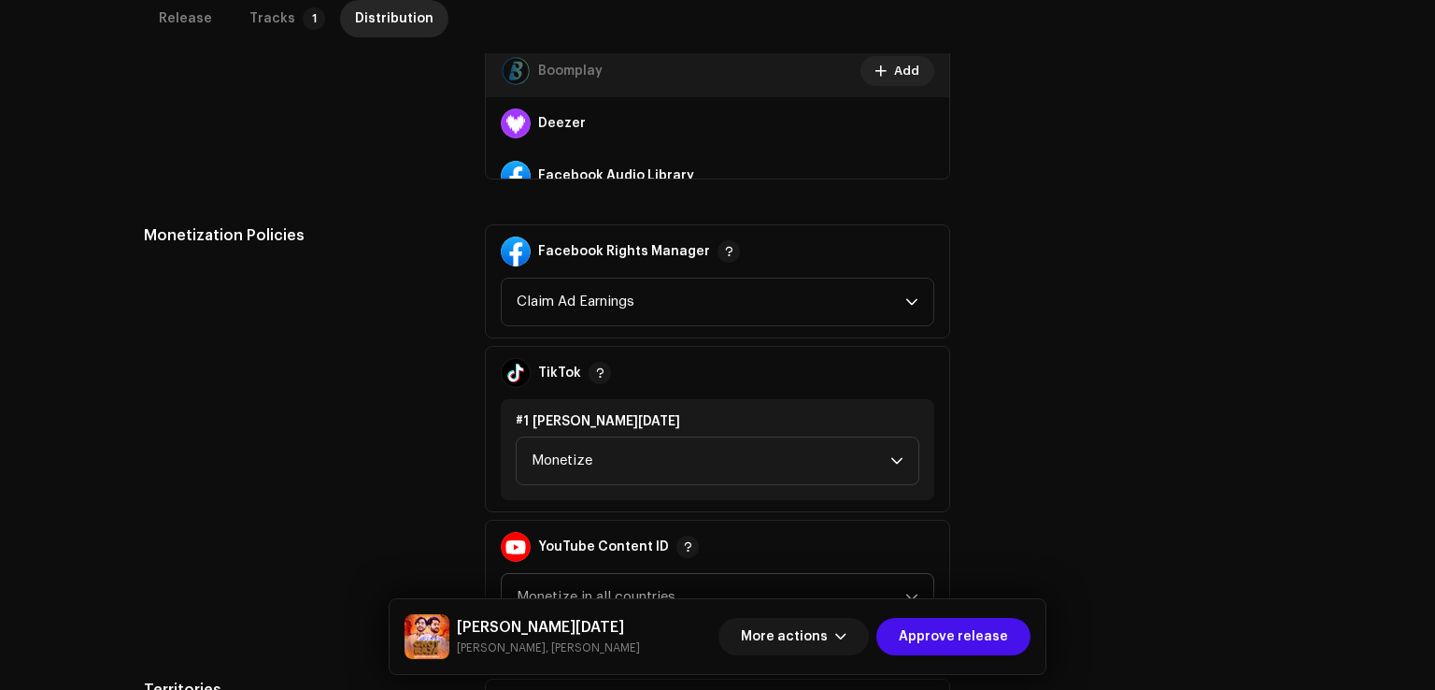
scroll to position [1028, 0]
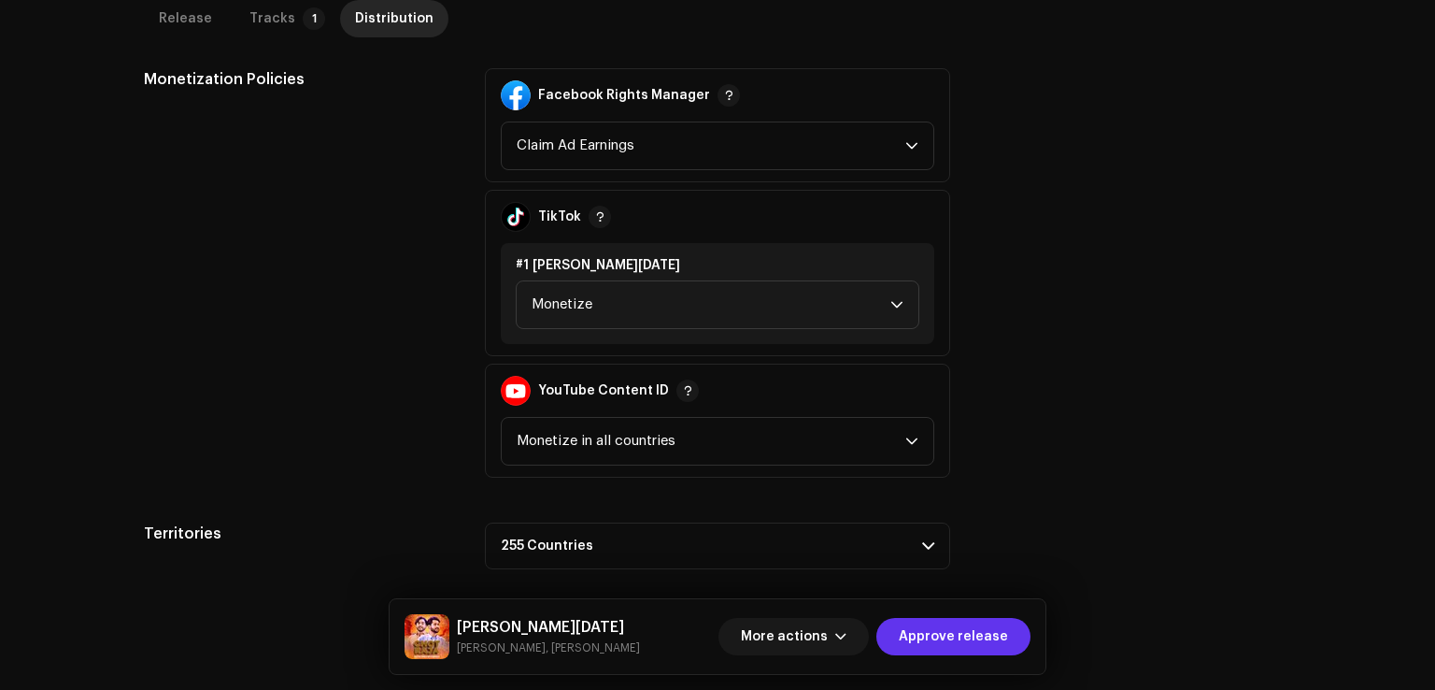
click at [973, 650] on span "Approve release" at bounding box center [953, 636] width 109 height 37
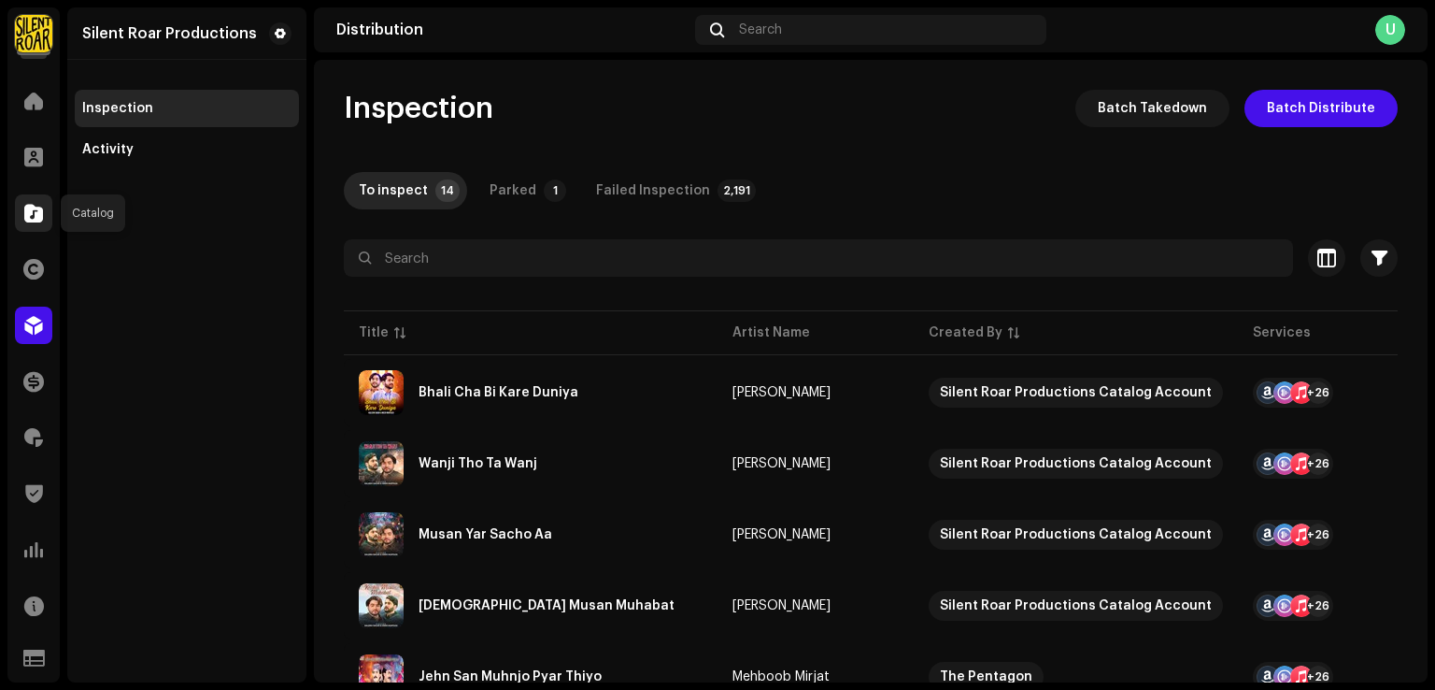
click at [37, 218] on span at bounding box center [33, 213] width 19 height 15
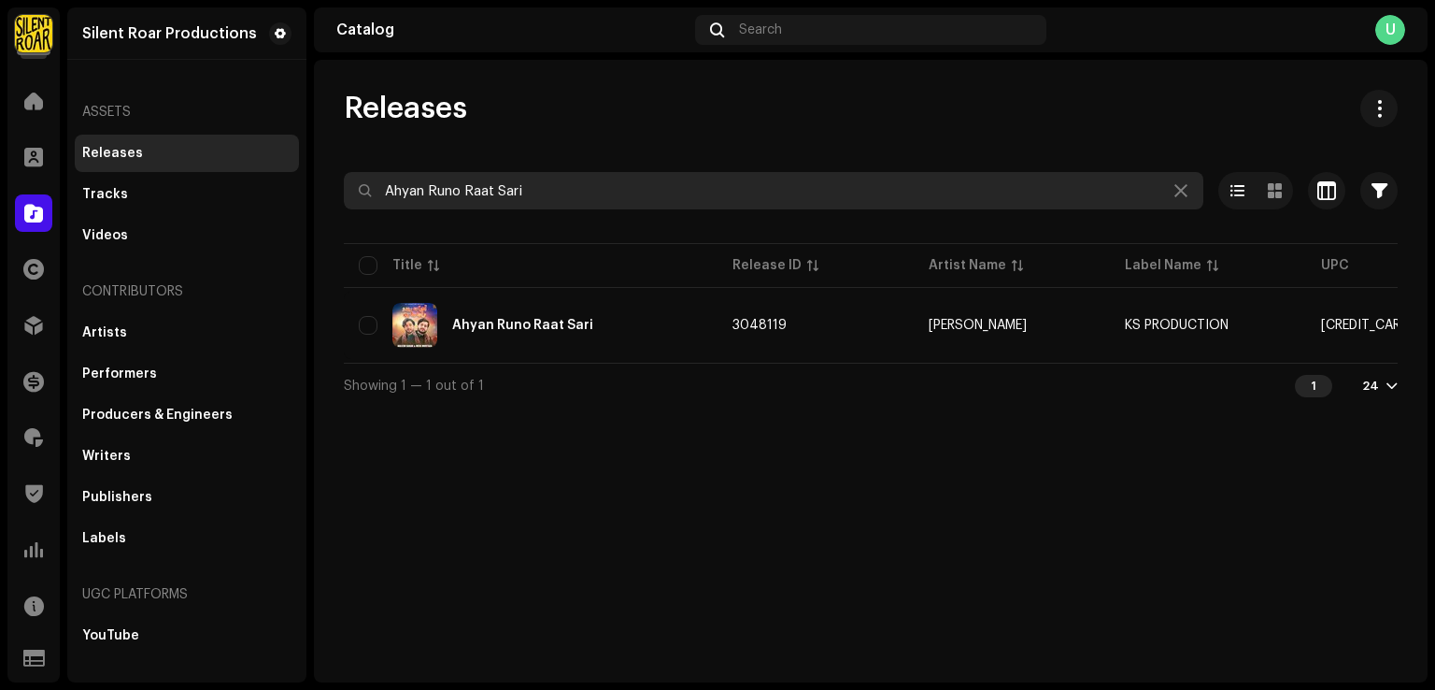
drag, startPoint x: 538, startPoint y: 195, endPoint x: 64, endPoint y: 184, distance: 474.9
click at [82, 183] on div "Silent Roar Productions Home Clients Catalog Rights Distribution Finance Royalt…" at bounding box center [717, 345] width 1435 height 690
paste input "7316481361053"
type input "7316481361053"
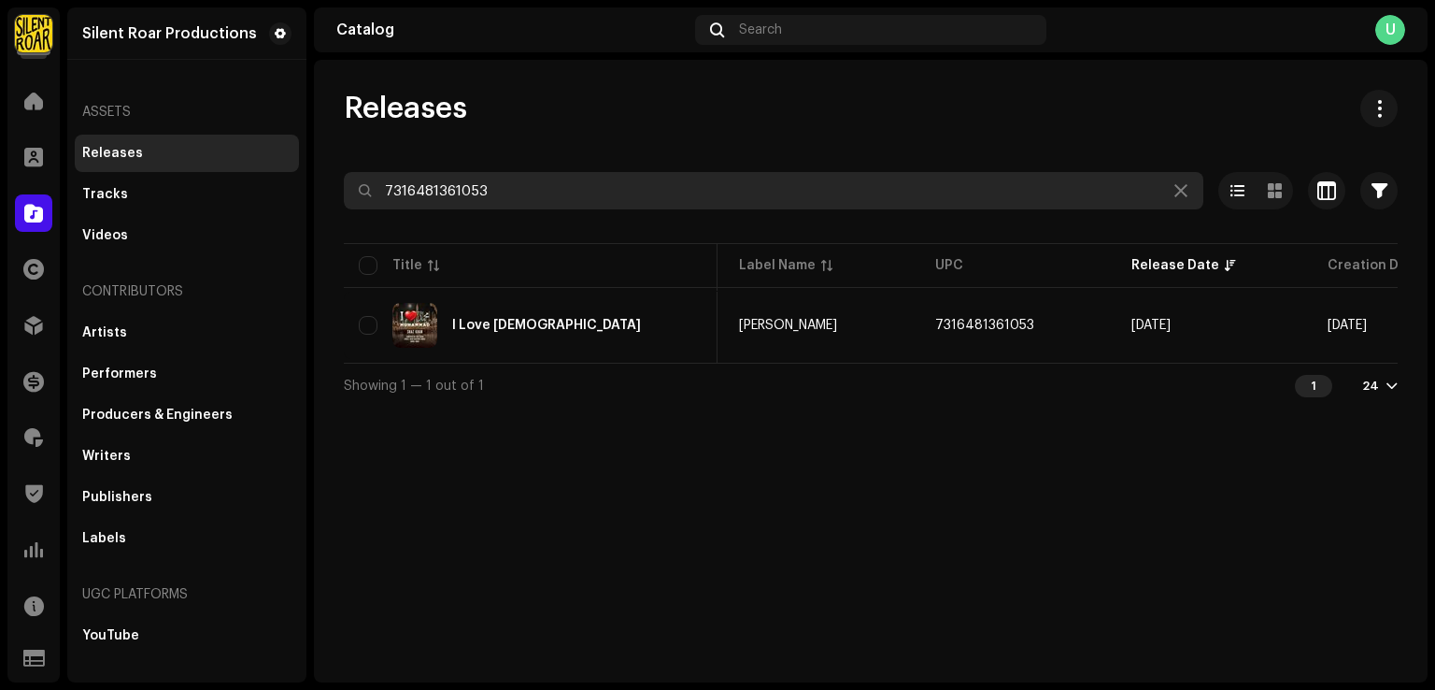
scroll to position [0, 387]
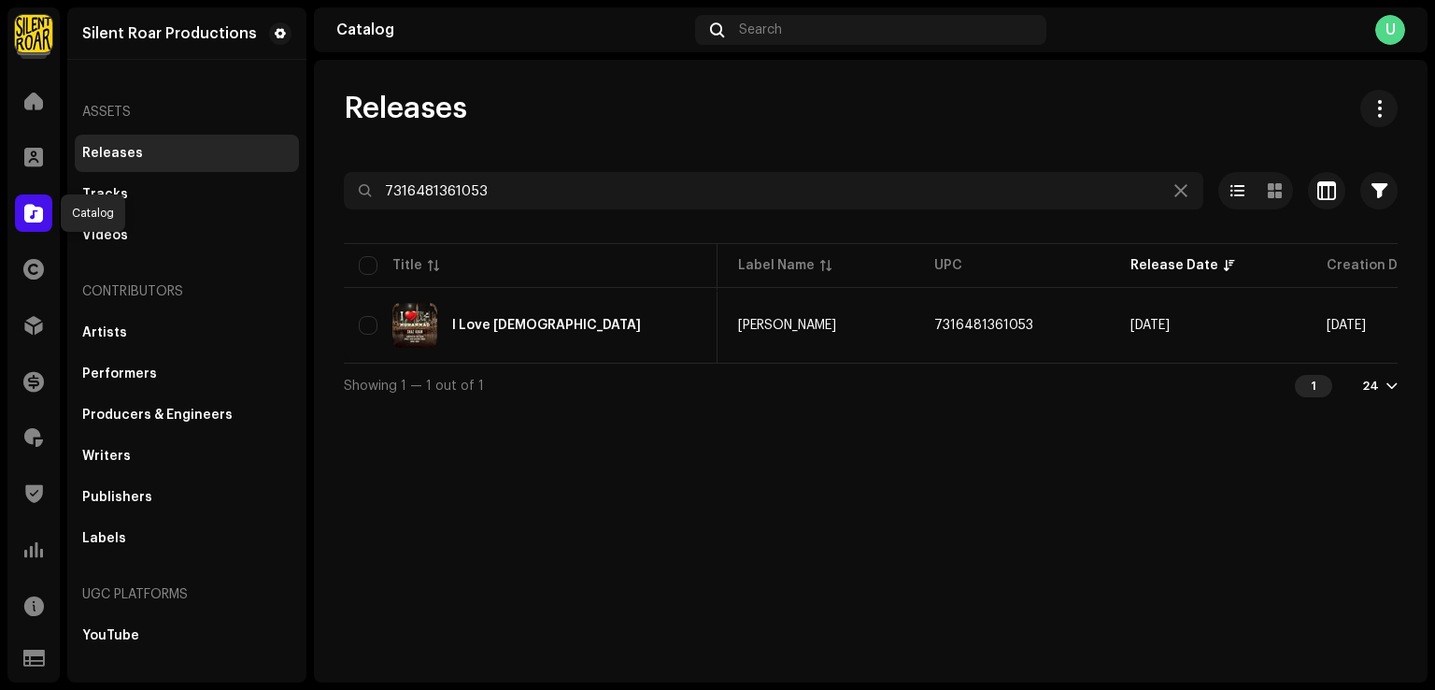
click at [41, 219] on span at bounding box center [33, 213] width 19 height 15
click at [33, 308] on div at bounding box center [33, 325] width 37 height 37
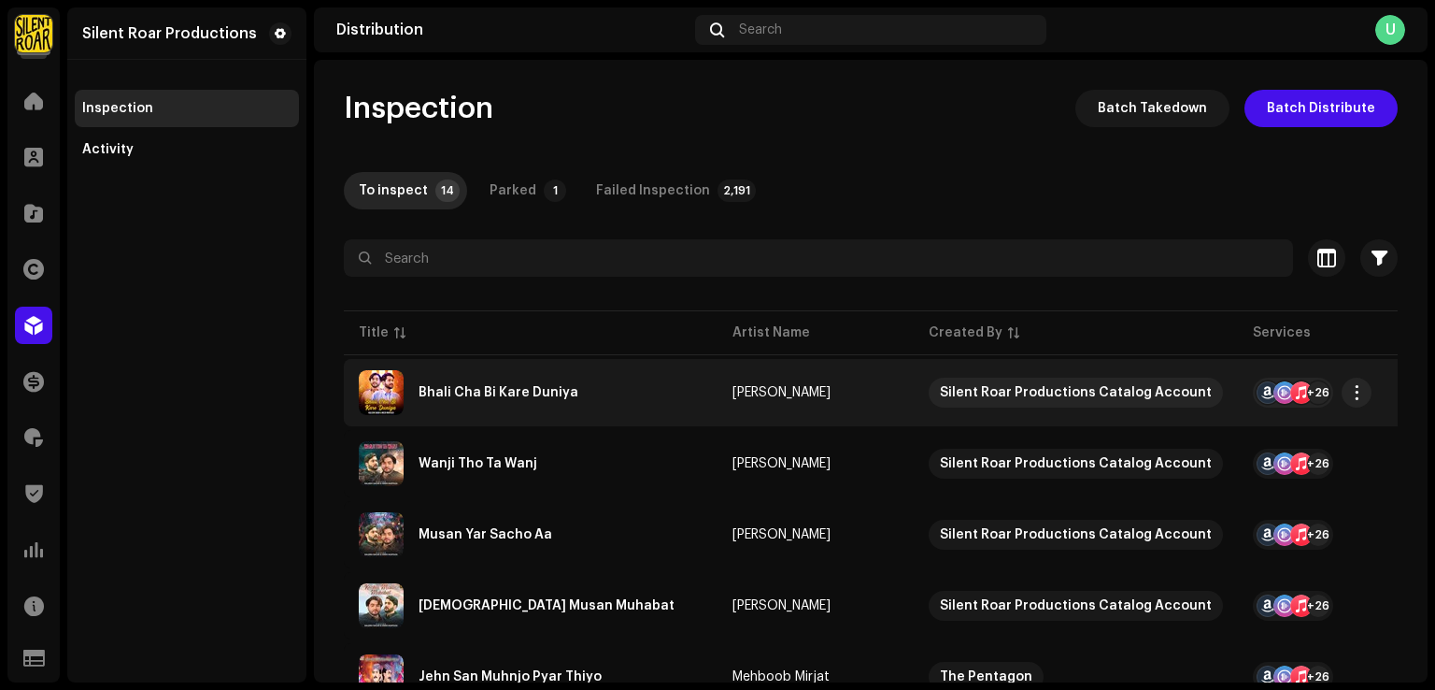
click at [508, 405] on div "Bhali Cha Bi Kare Duniya" at bounding box center [531, 392] width 344 height 45
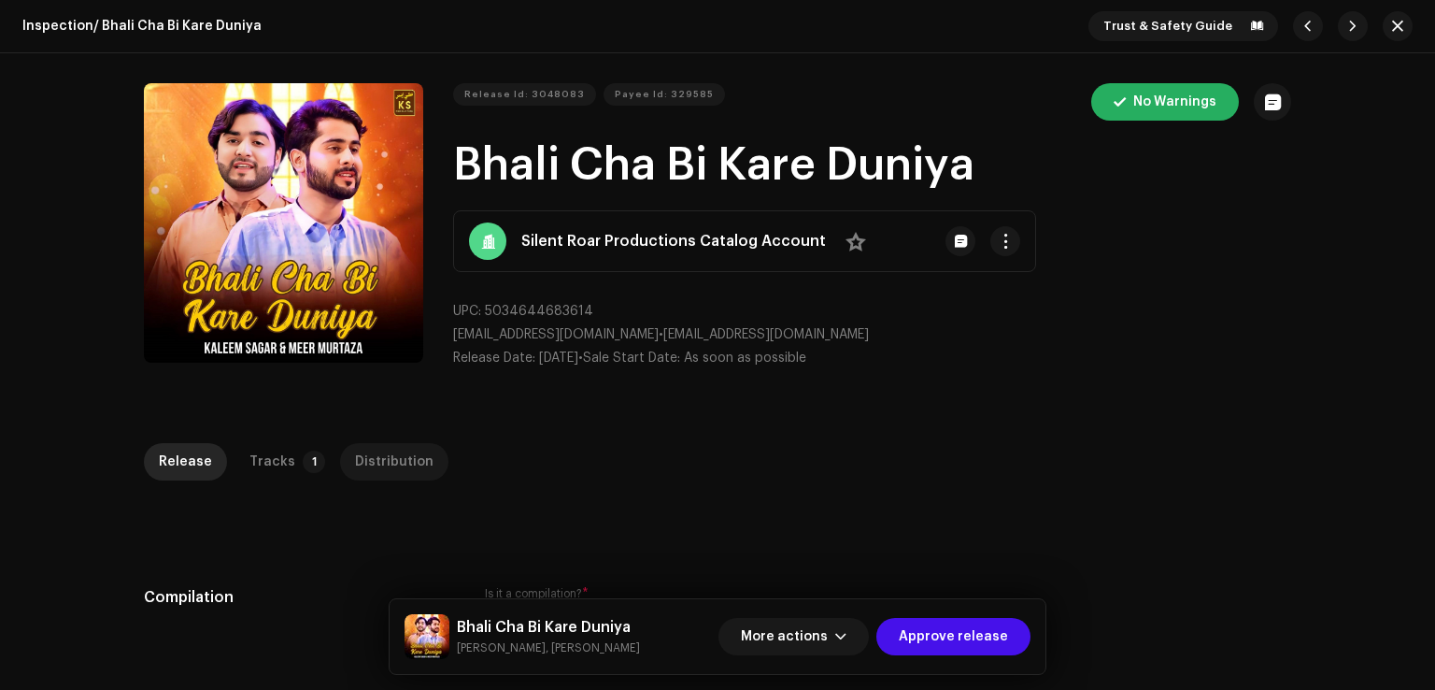
click at [389, 460] on div "Distribution" at bounding box center [394, 461] width 79 height 37
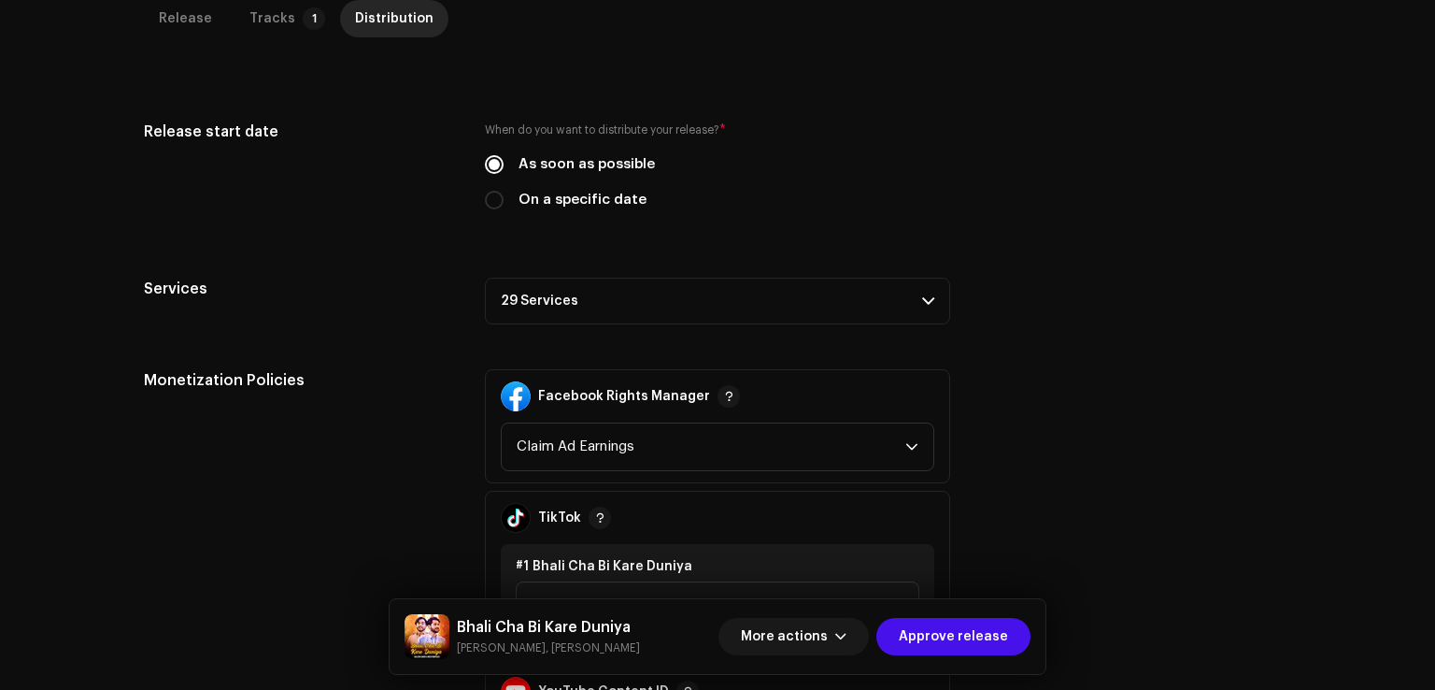
scroll to position [467, 0]
click at [541, 317] on p-accordion-header "29 Services" at bounding box center [717, 299] width 465 height 47
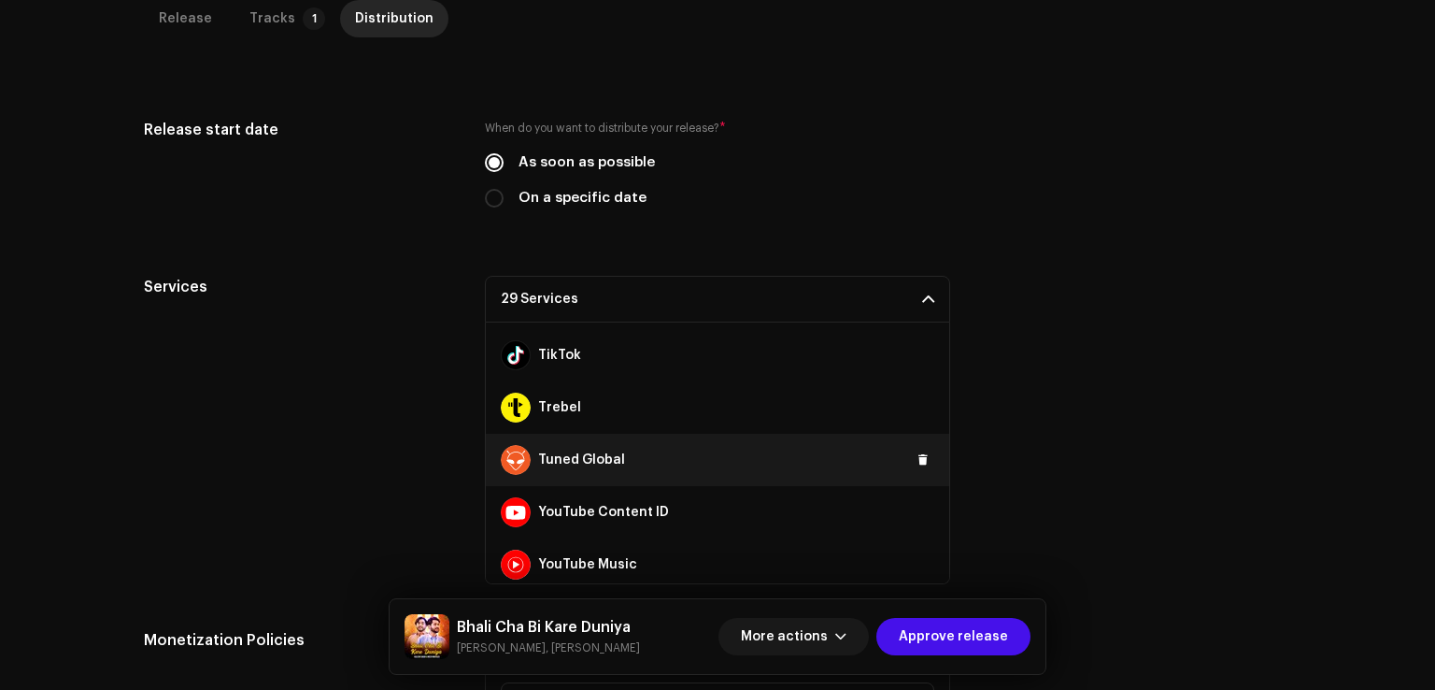
scroll to position [1256, 0]
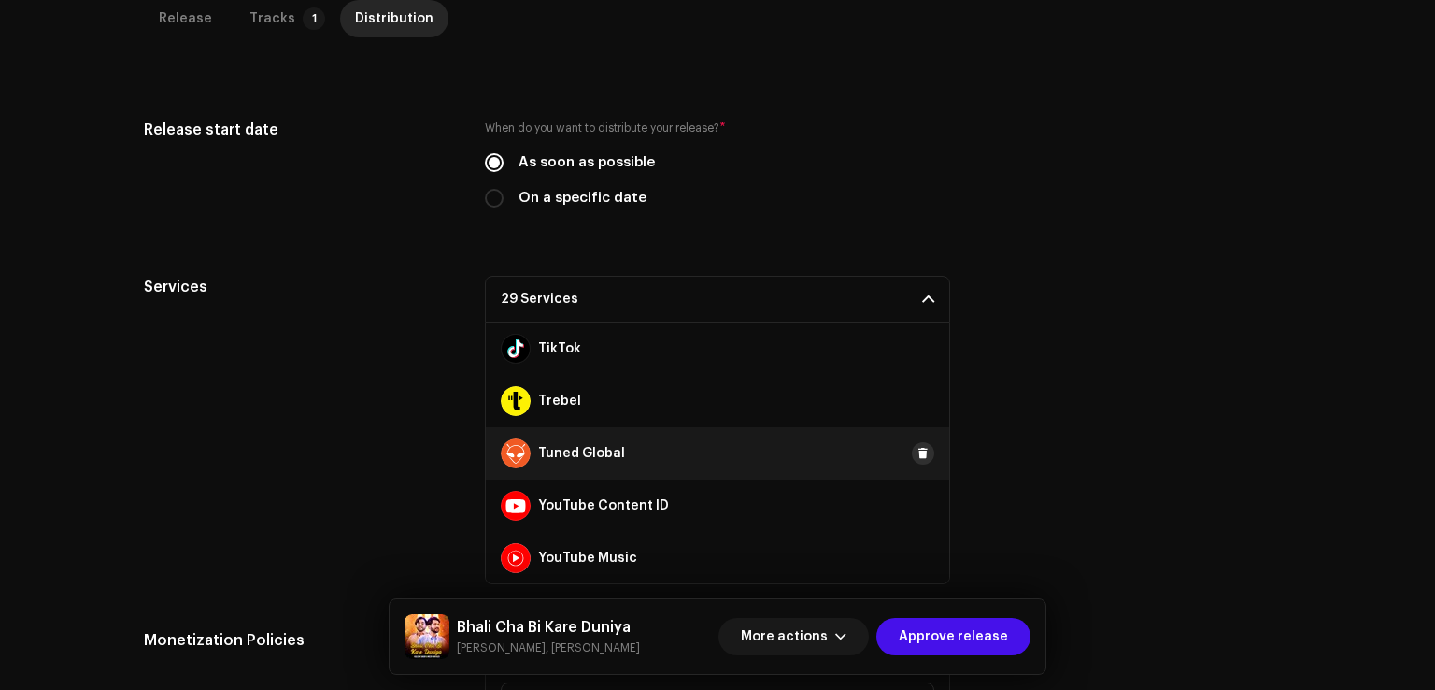
click at [918, 457] on span at bounding box center [923, 453] width 11 height 15
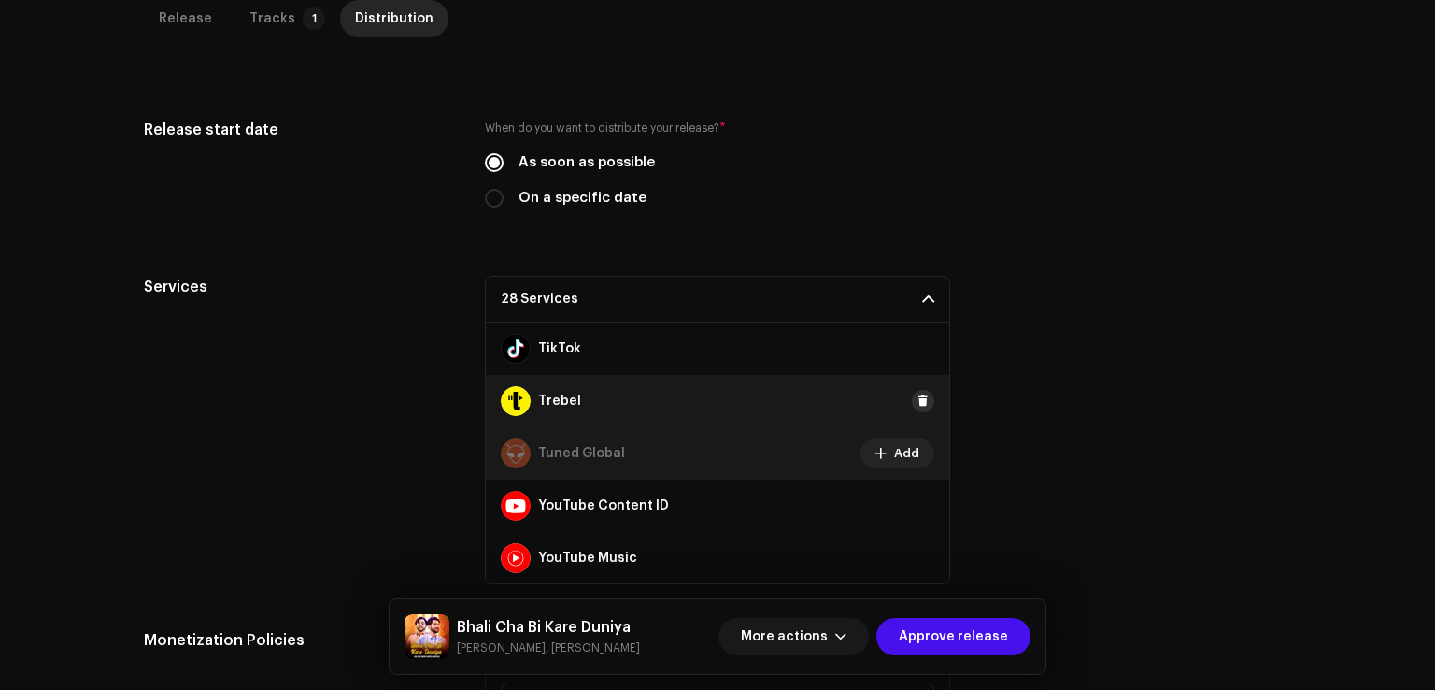
click at [918, 394] on span at bounding box center [923, 400] width 11 height 15
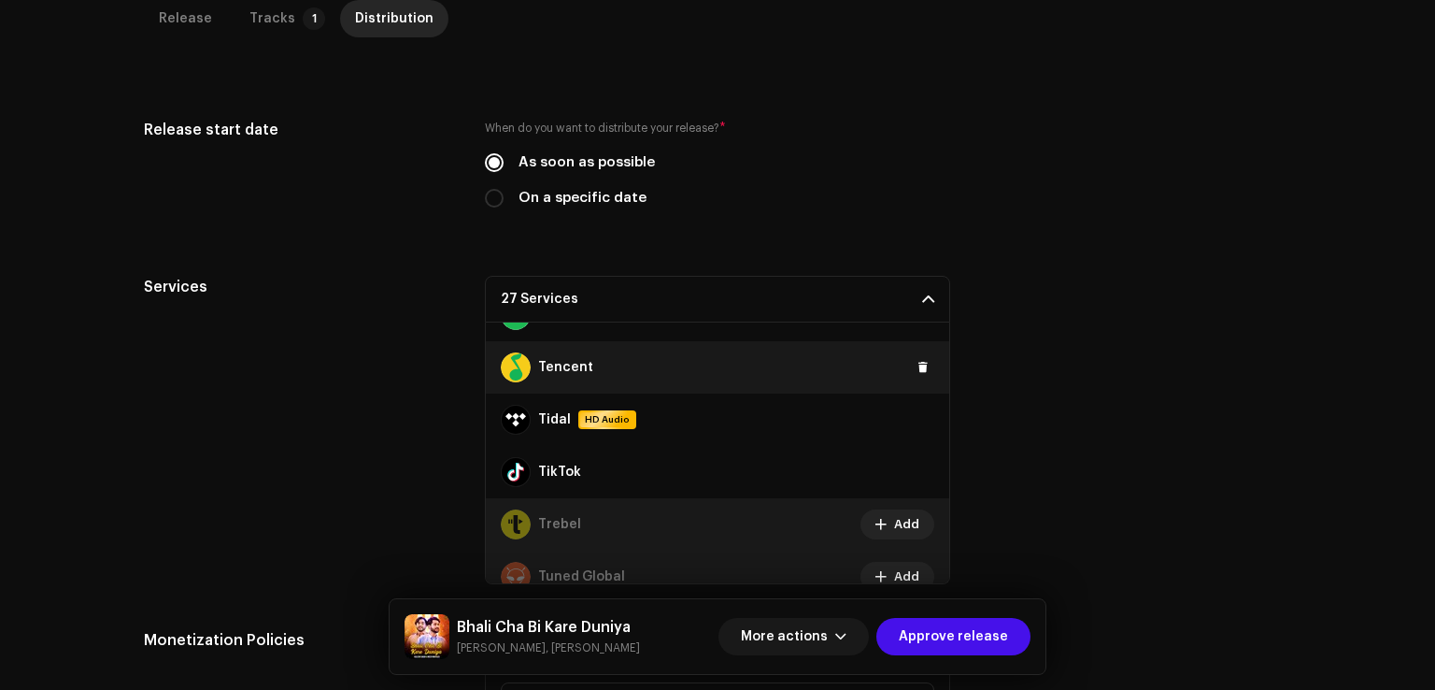
scroll to position [1069, 0]
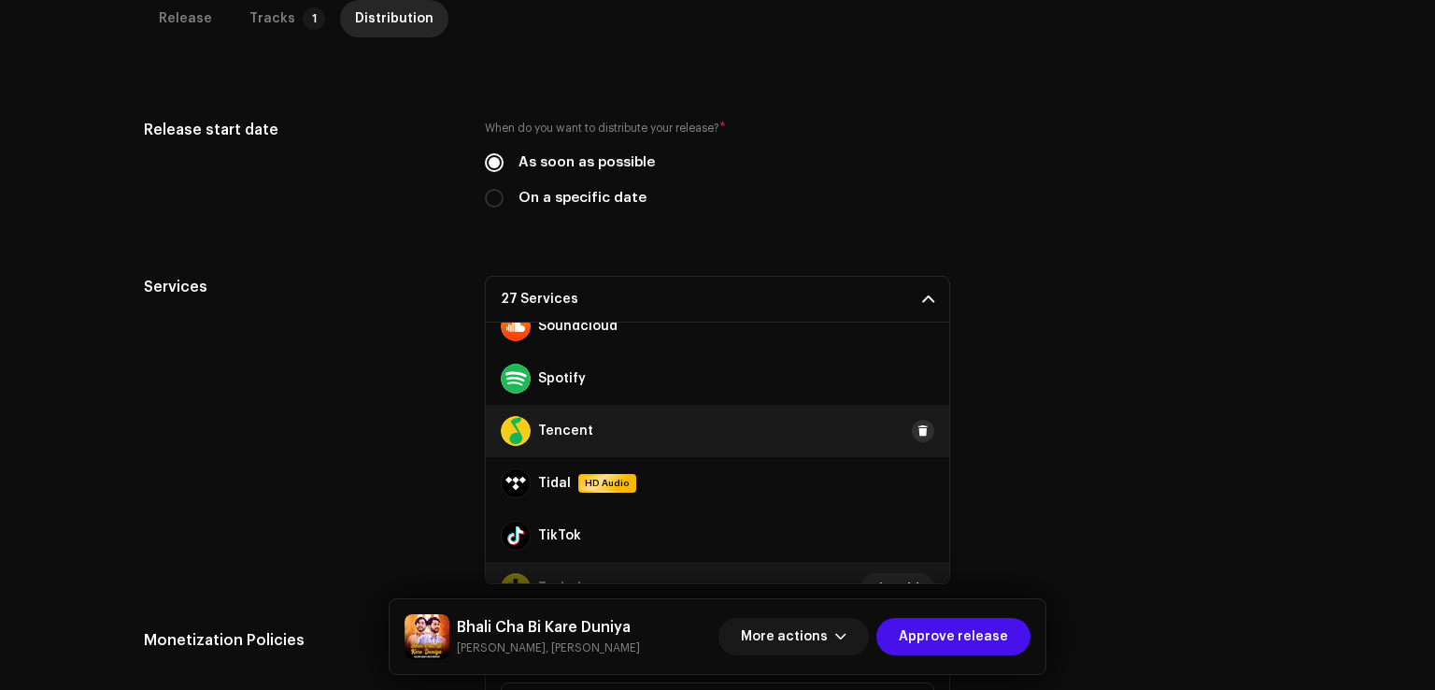
click at [920, 430] on button at bounding box center [923, 431] width 22 height 22
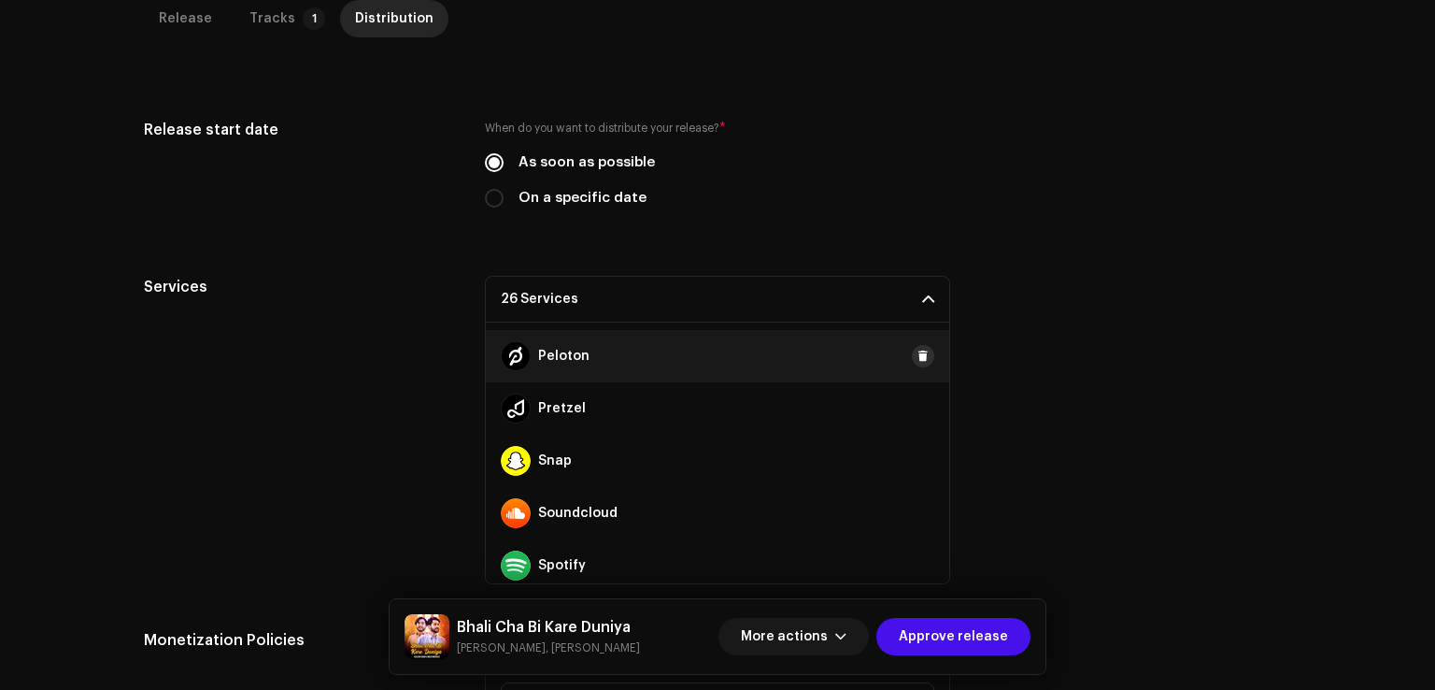
click at [921, 356] on button at bounding box center [923, 356] width 22 height 22
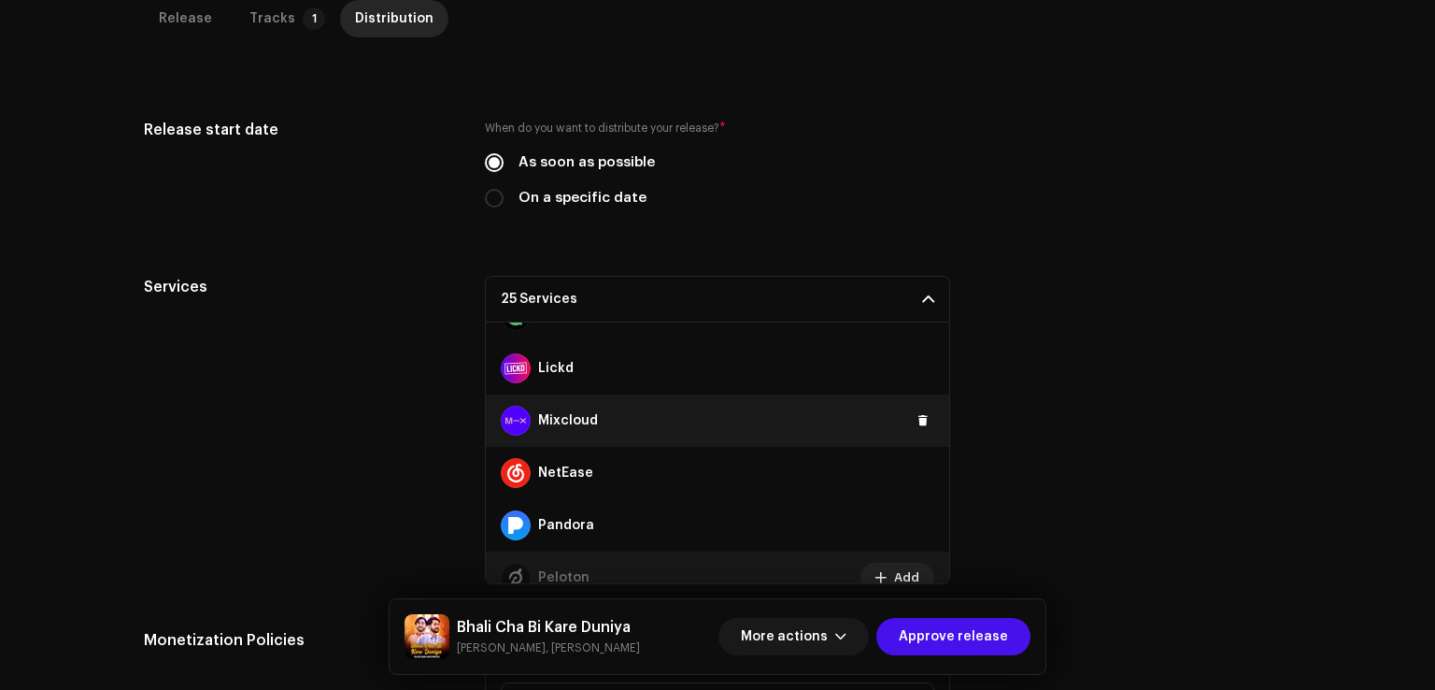
scroll to position [602, 0]
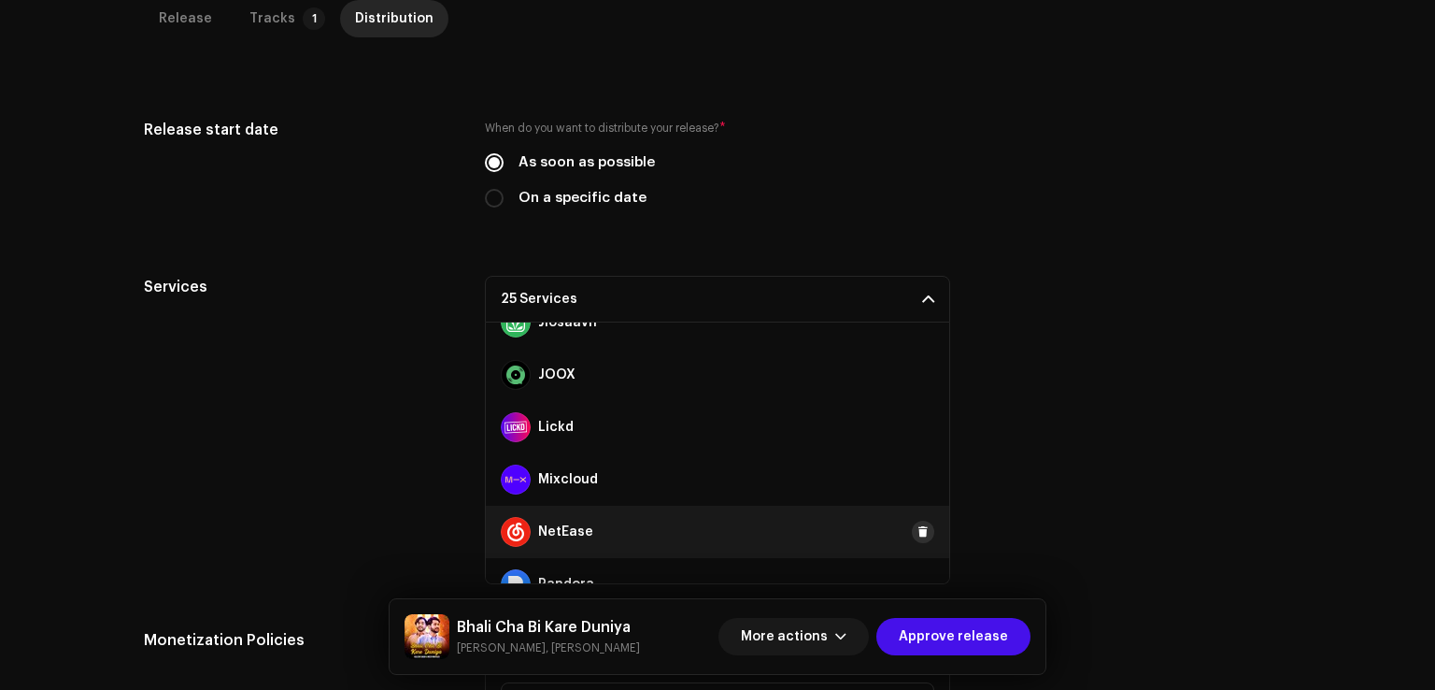
click at [920, 536] on button at bounding box center [923, 532] width 22 height 22
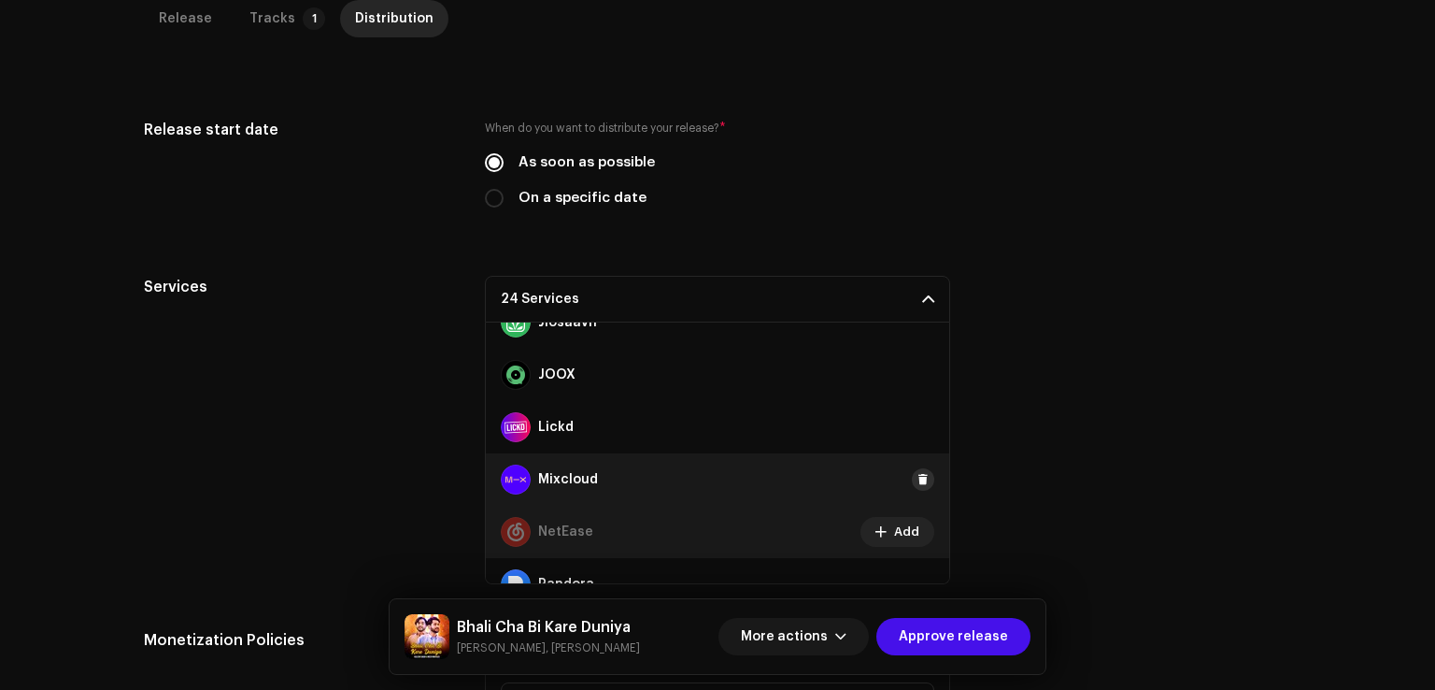
click at [918, 482] on span at bounding box center [923, 479] width 11 height 15
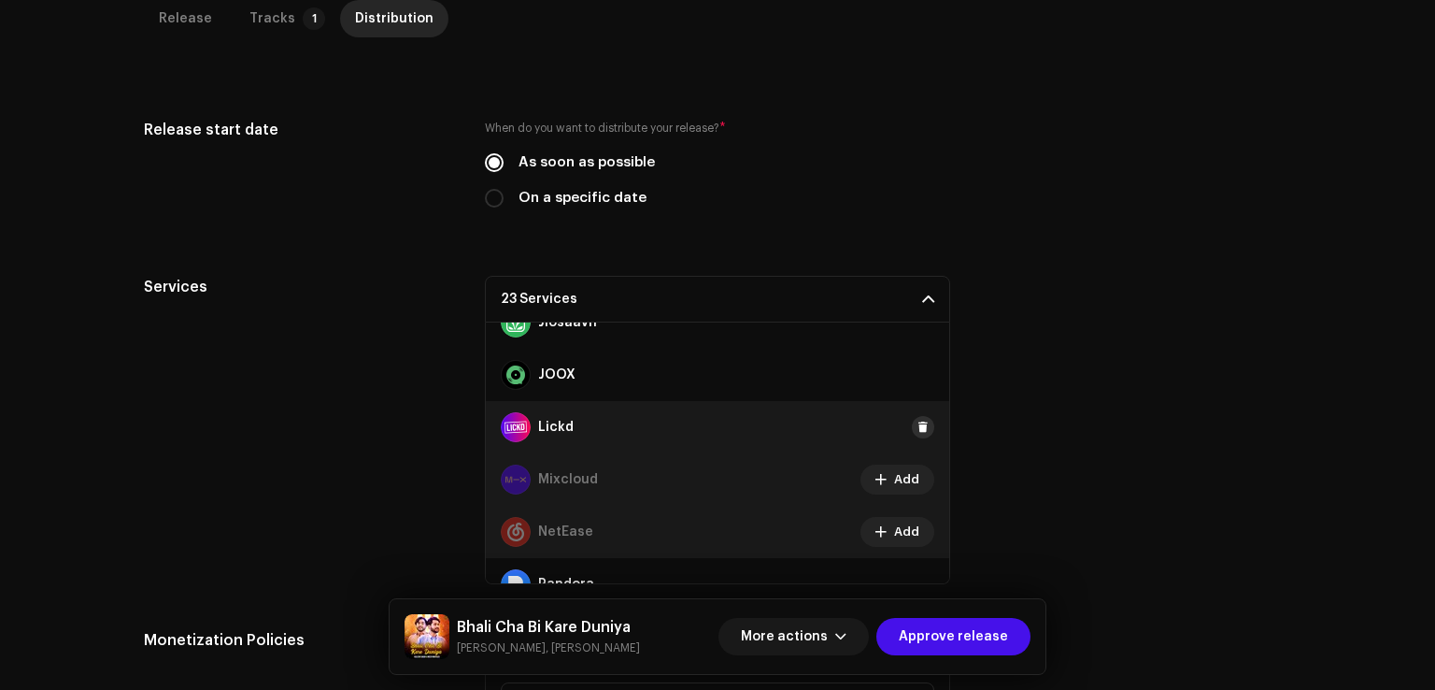
click at [918, 420] on span at bounding box center [923, 427] width 11 height 15
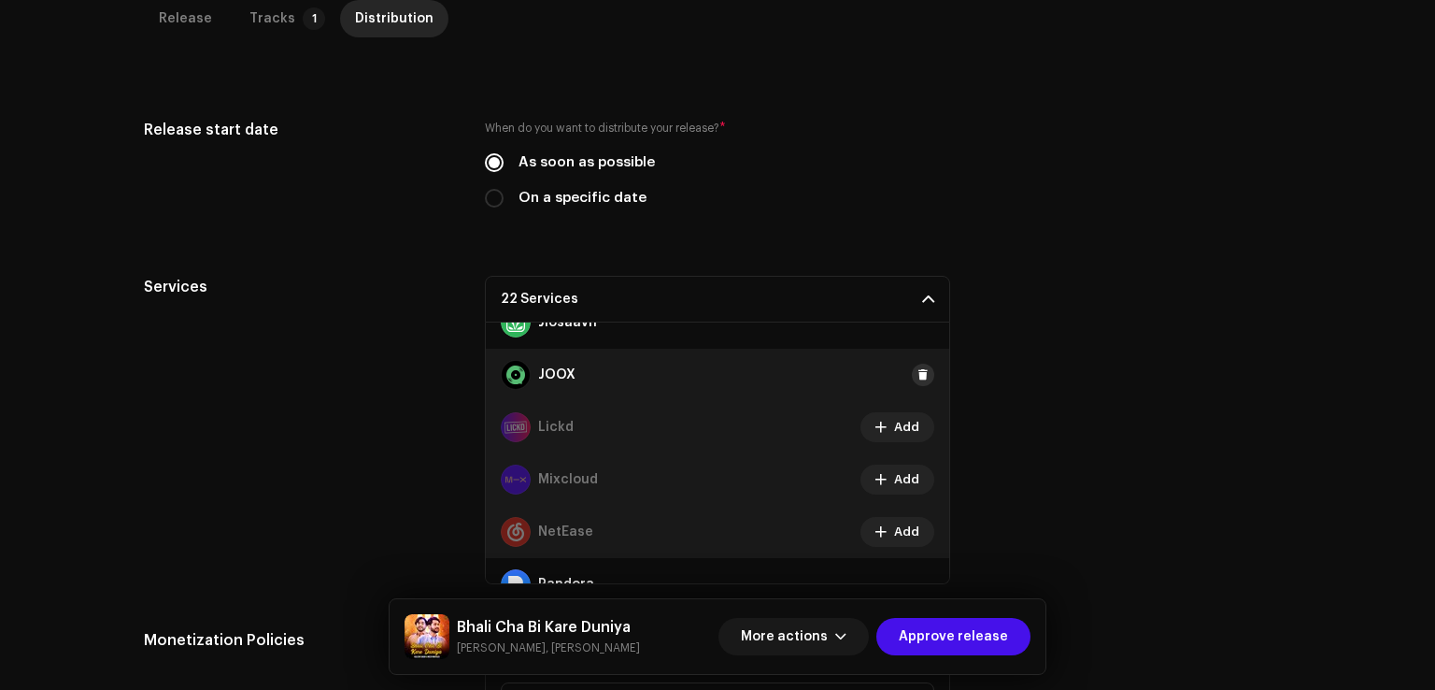
click at [918, 371] on span at bounding box center [923, 374] width 11 height 15
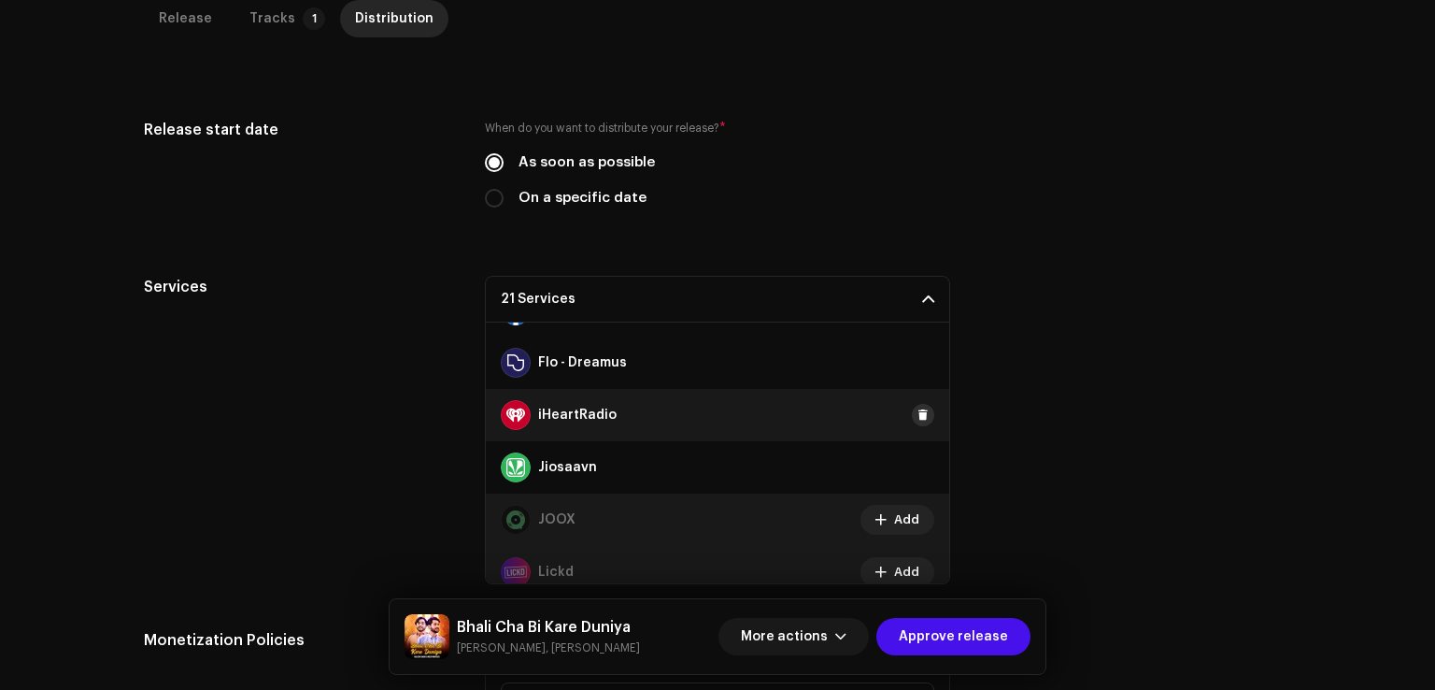
scroll to position [415, 0]
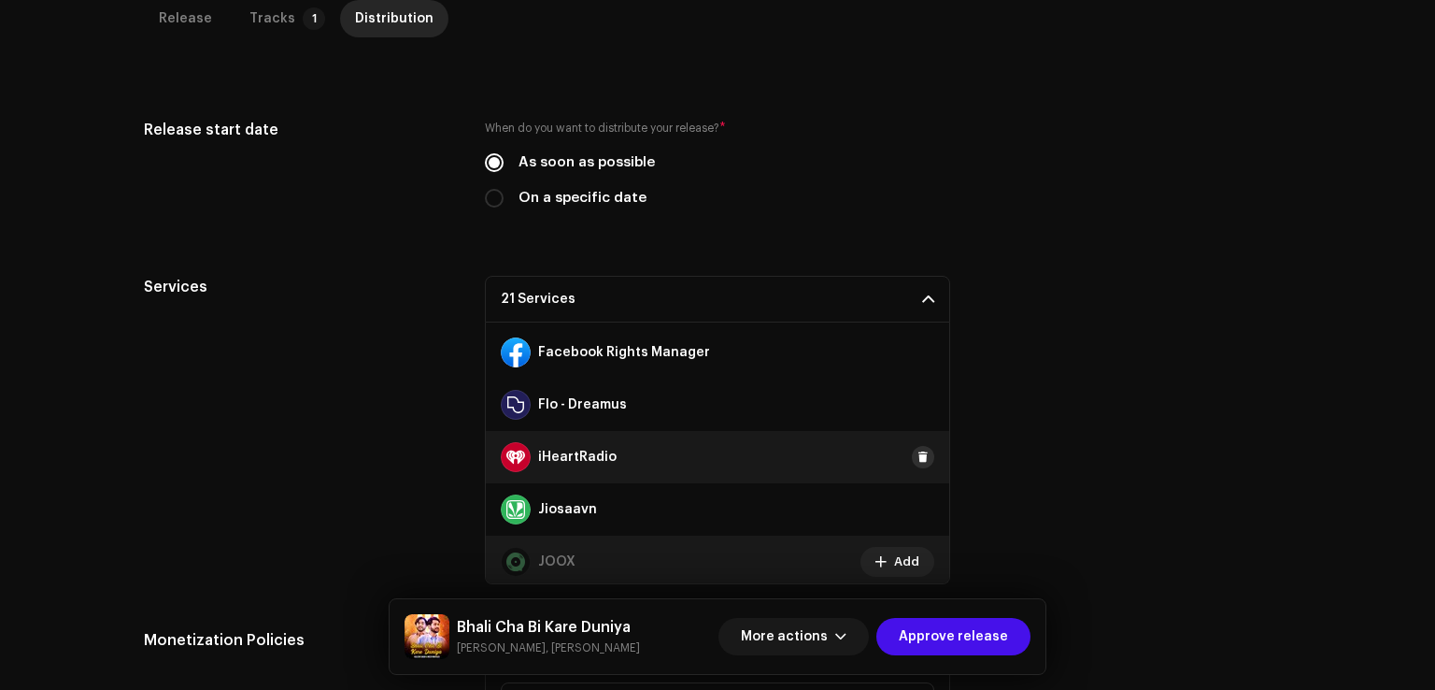
click at [918, 450] on span at bounding box center [923, 457] width 11 height 15
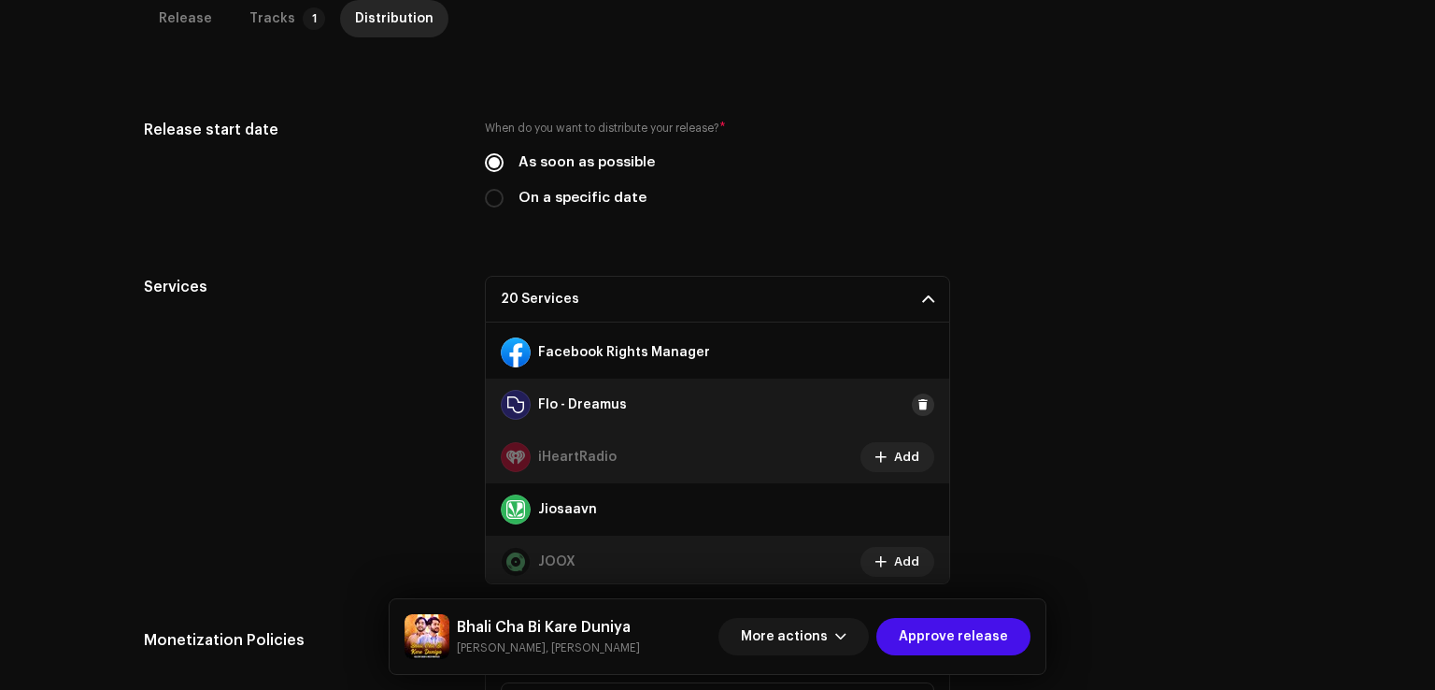
click at [916, 410] on button at bounding box center [923, 404] width 22 height 22
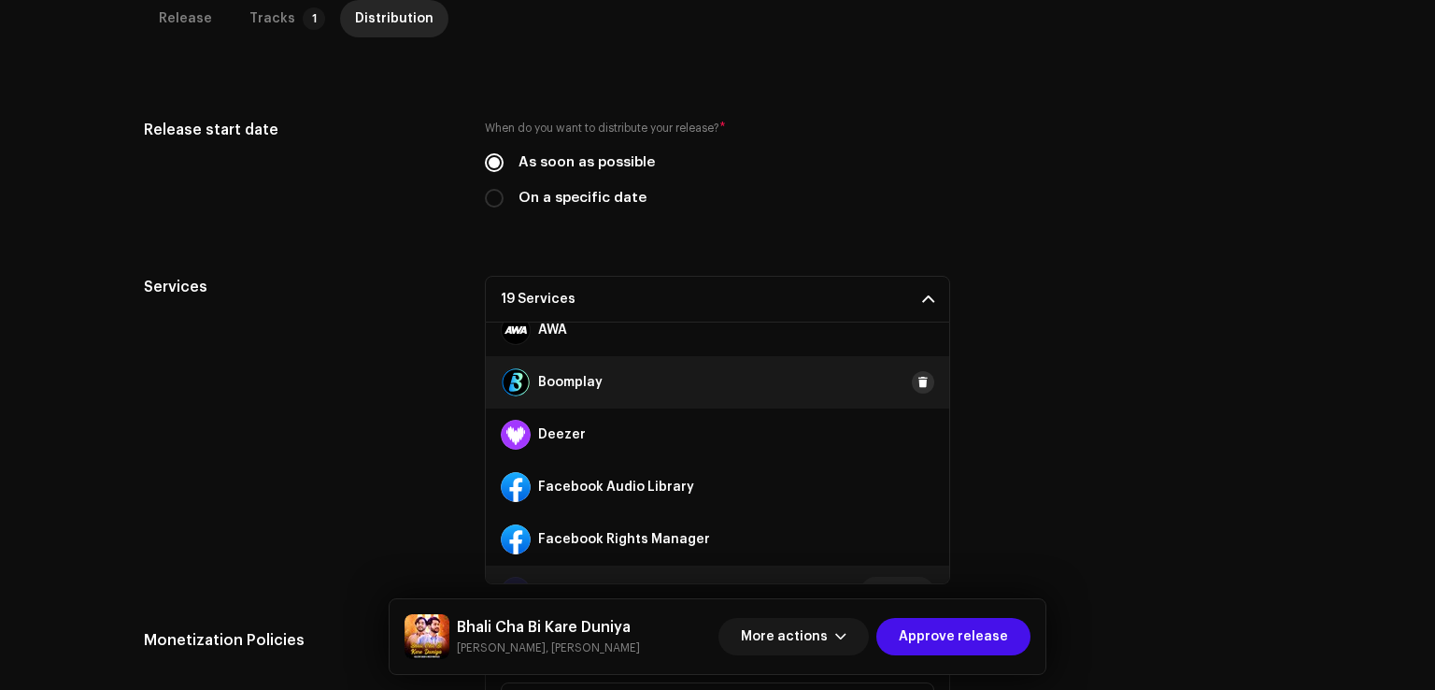
click at [918, 381] on span at bounding box center [923, 382] width 11 height 15
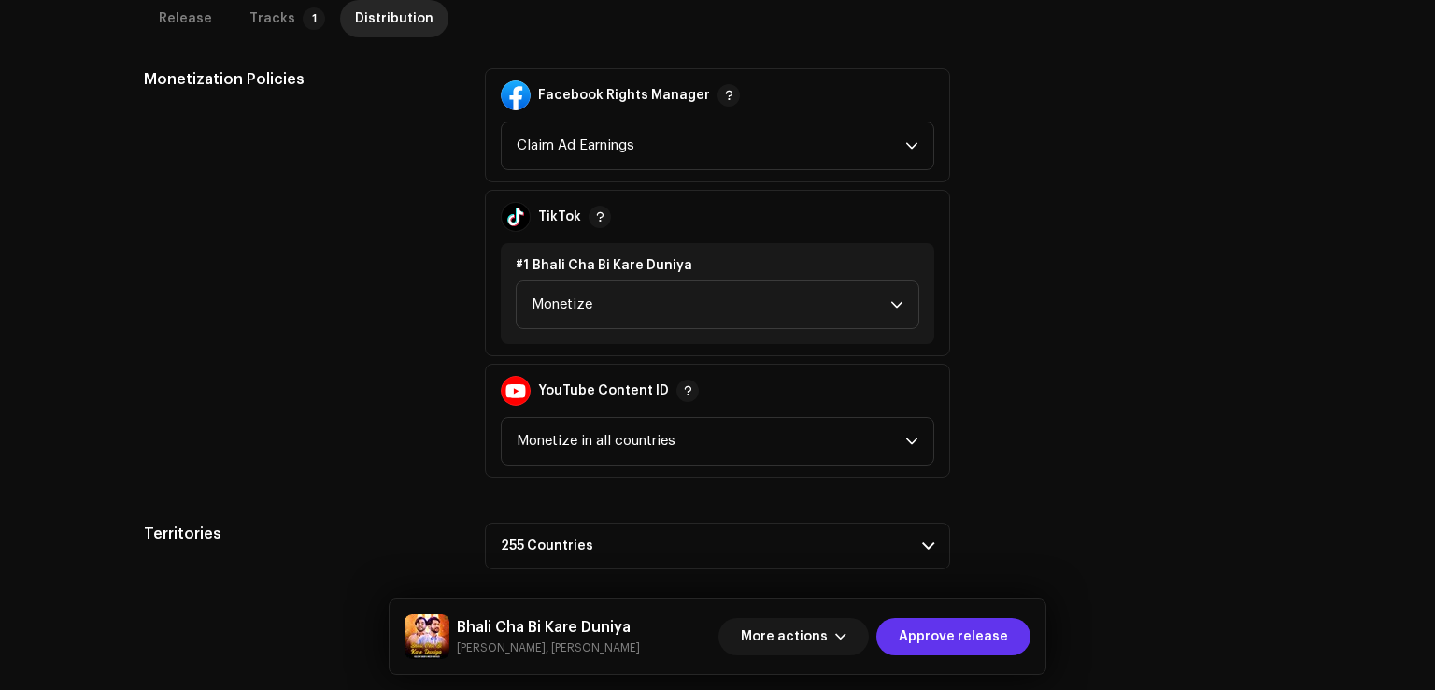
click at [940, 638] on span "Approve release" at bounding box center [953, 636] width 109 height 37
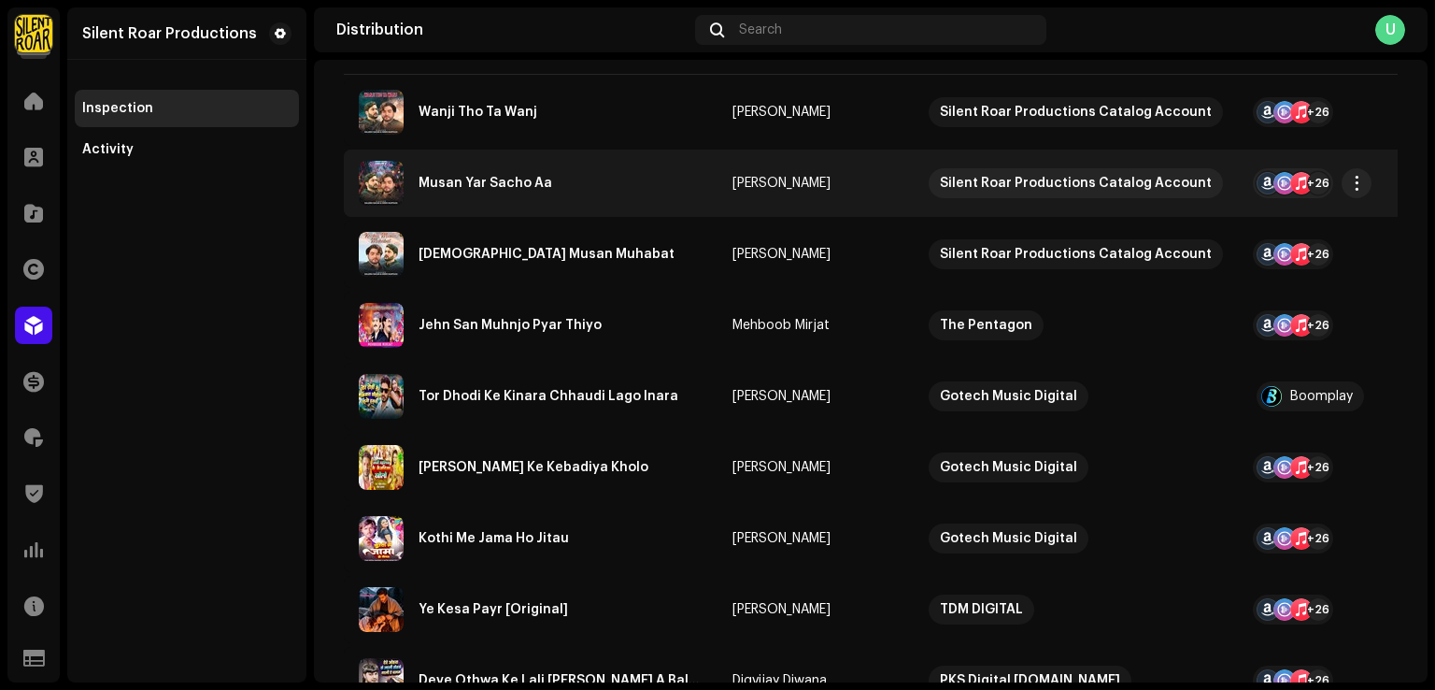
scroll to position [93, 0]
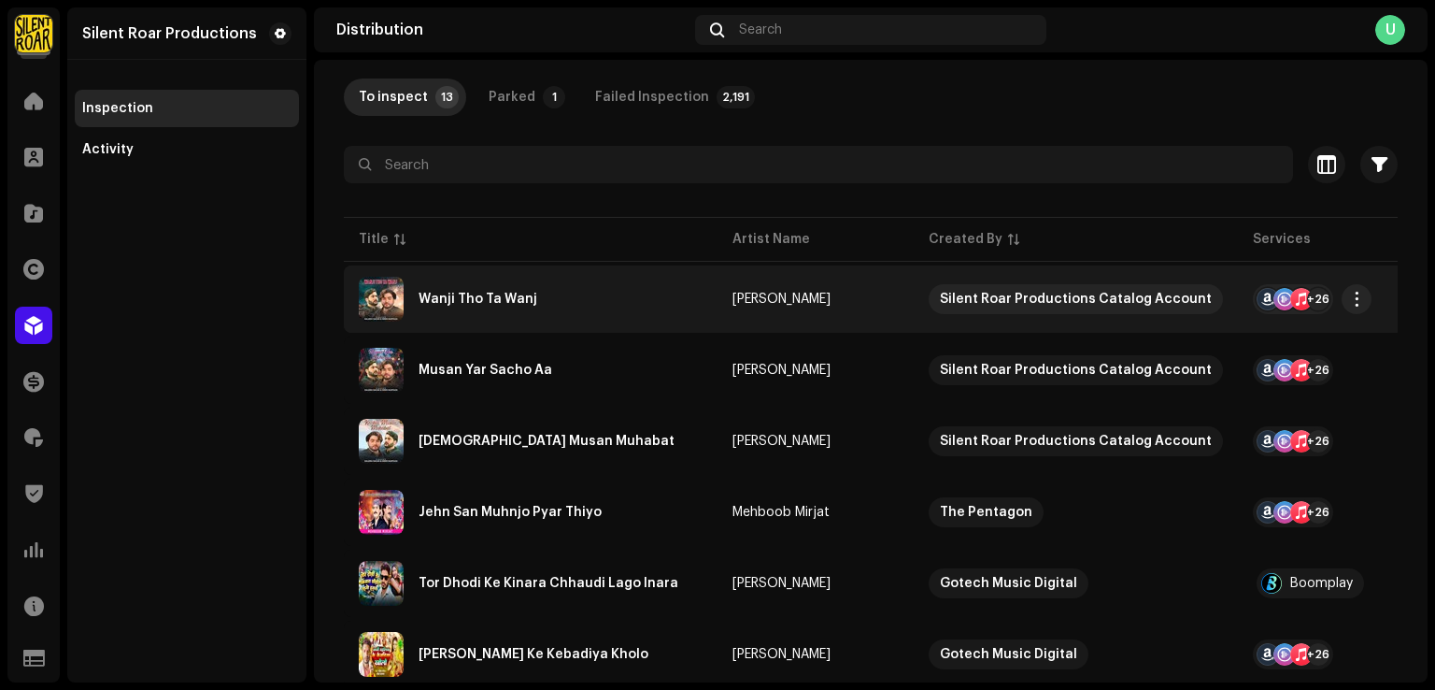
click at [503, 321] on div "Wanji Tho Ta Wanj" at bounding box center [531, 299] width 344 height 45
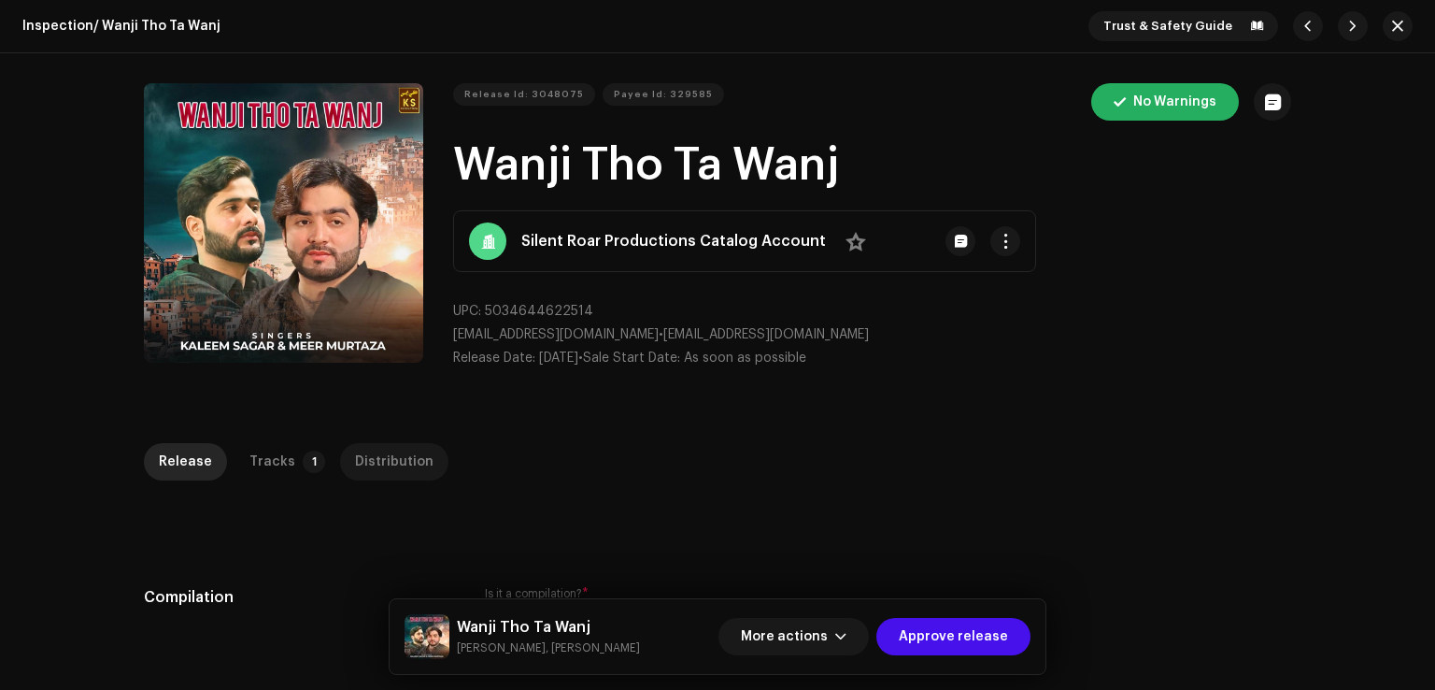
click at [407, 461] on div "Distribution" at bounding box center [394, 461] width 79 height 37
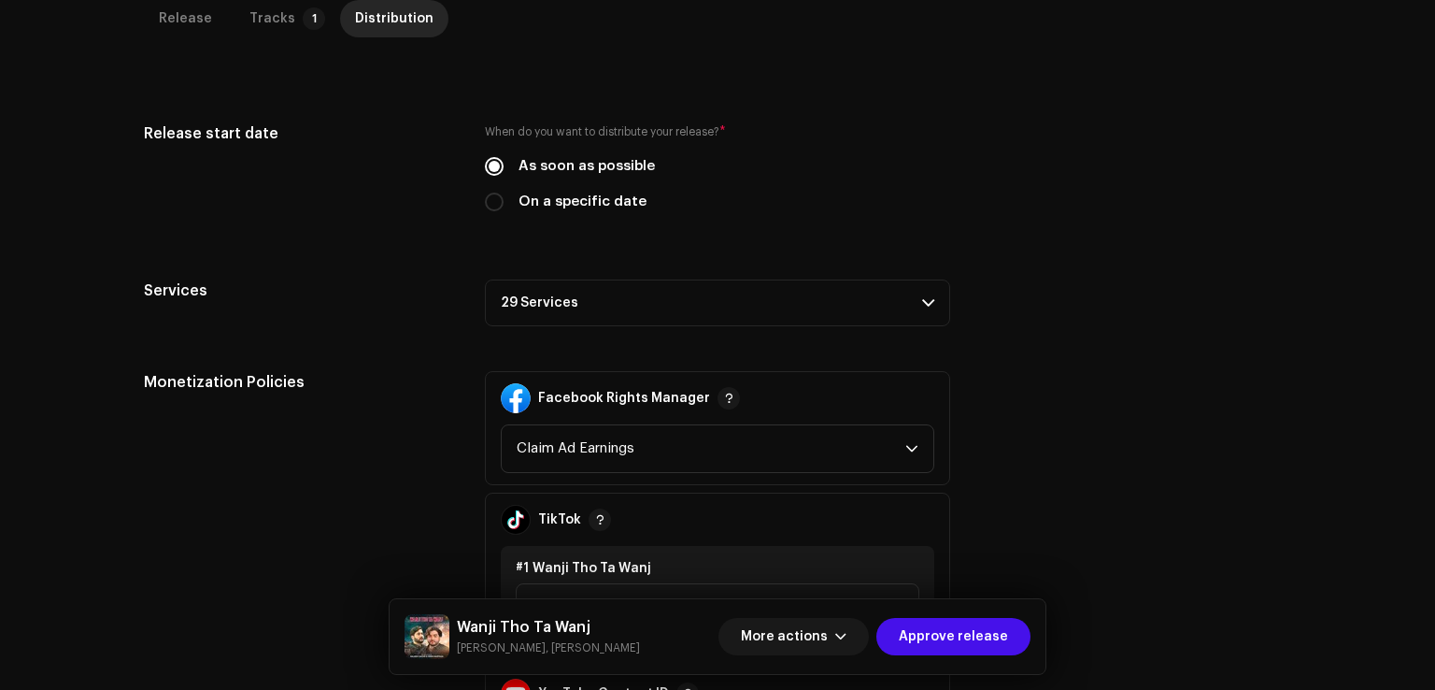
scroll to position [467, 0]
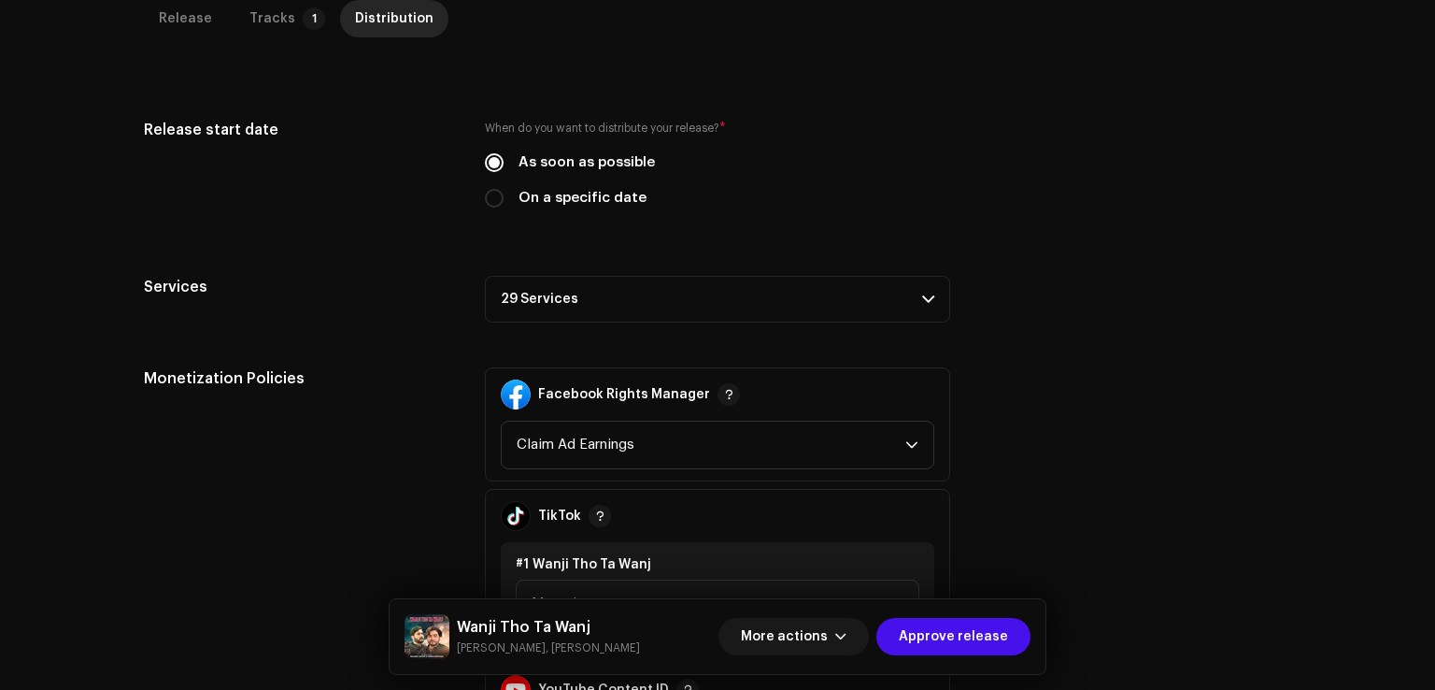
click at [578, 316] on p-accordion-header "29 Services" at bounding box center [717, 299] width 465 height 47
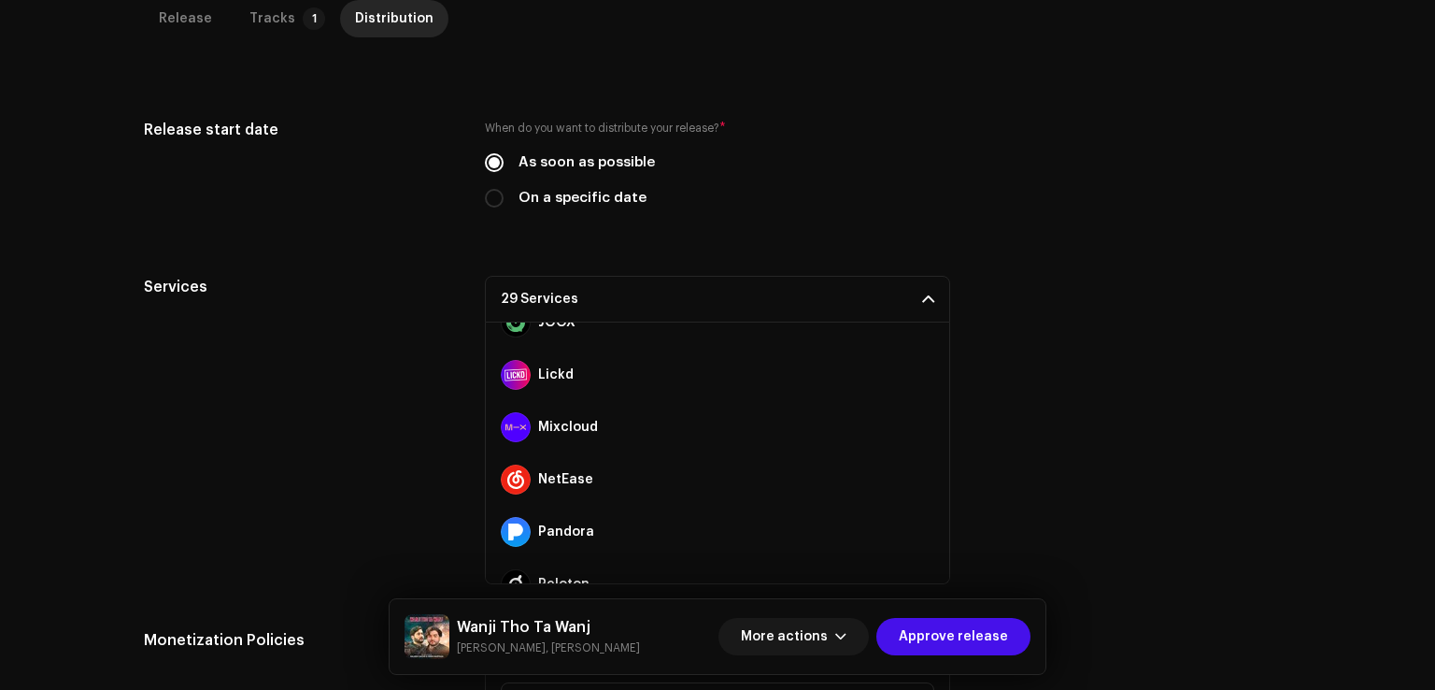
scroll to position [1256, 0]
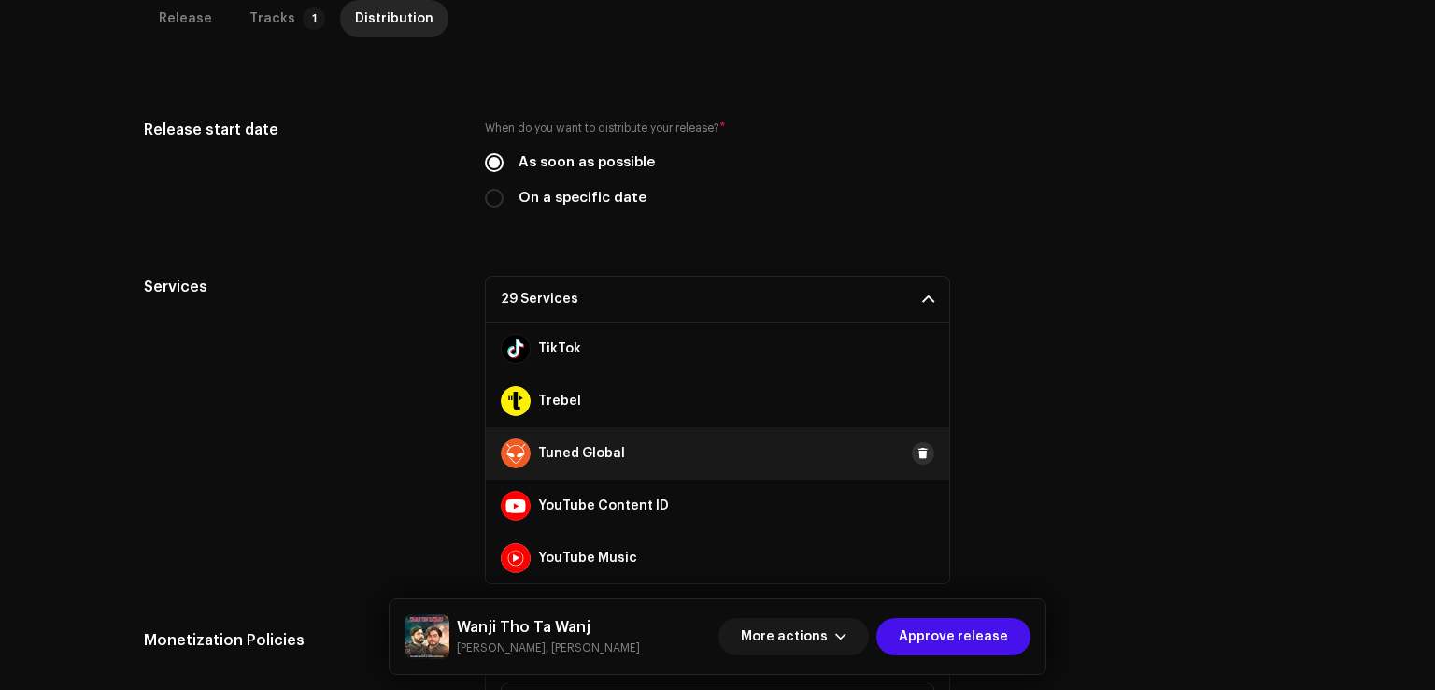
click at [920, 446] on button at bounding box center [923, 453] width 22 height 22
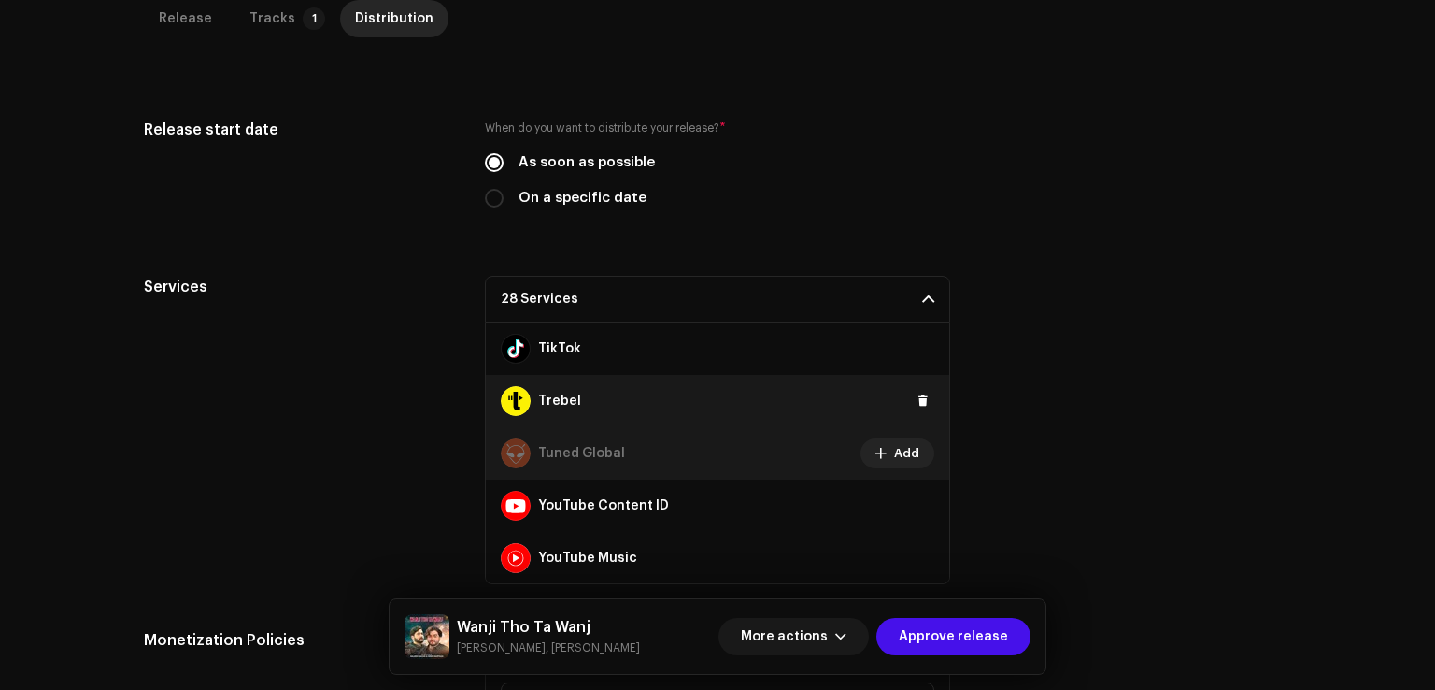
click at [919, 384] on div "Trebel" at bounding box center [718, 401] width 464 height 52
click at [918, 400] on span at bounding box center [923, 400] width 11 height 15
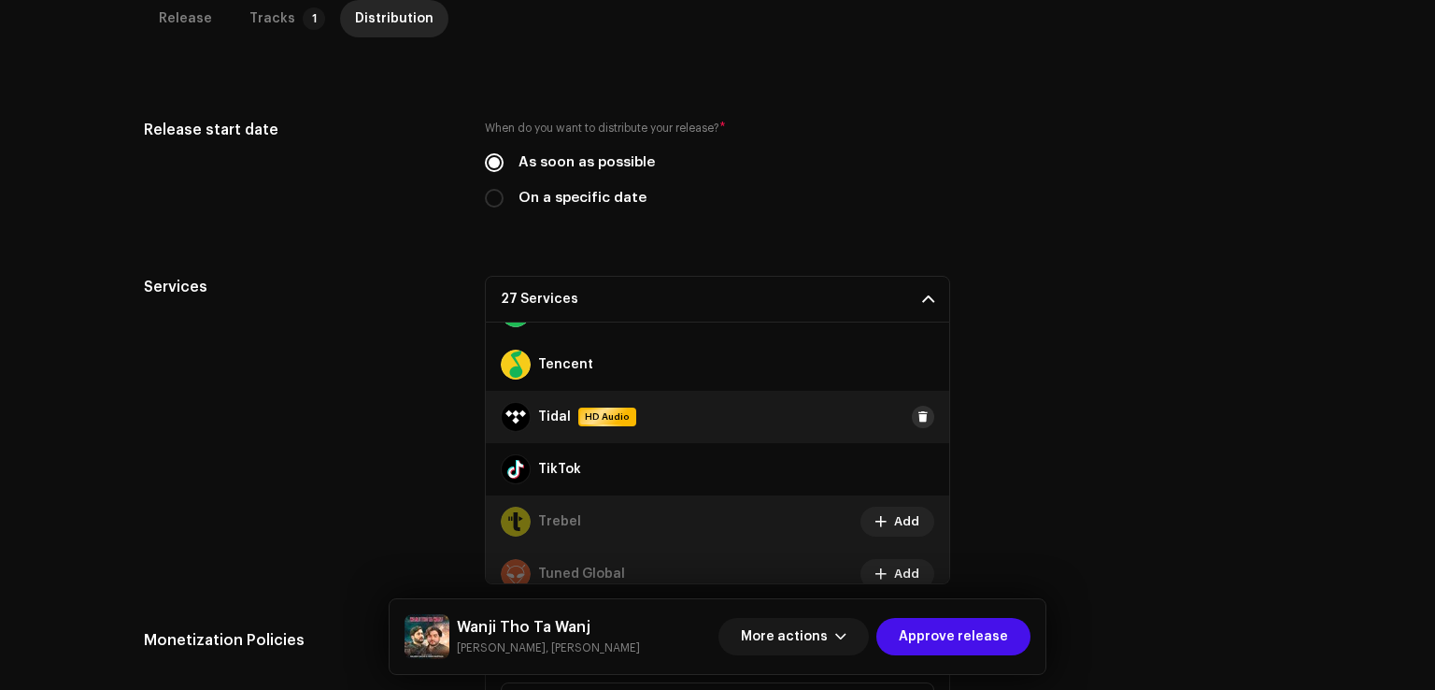
scroll to position [1069, 0]
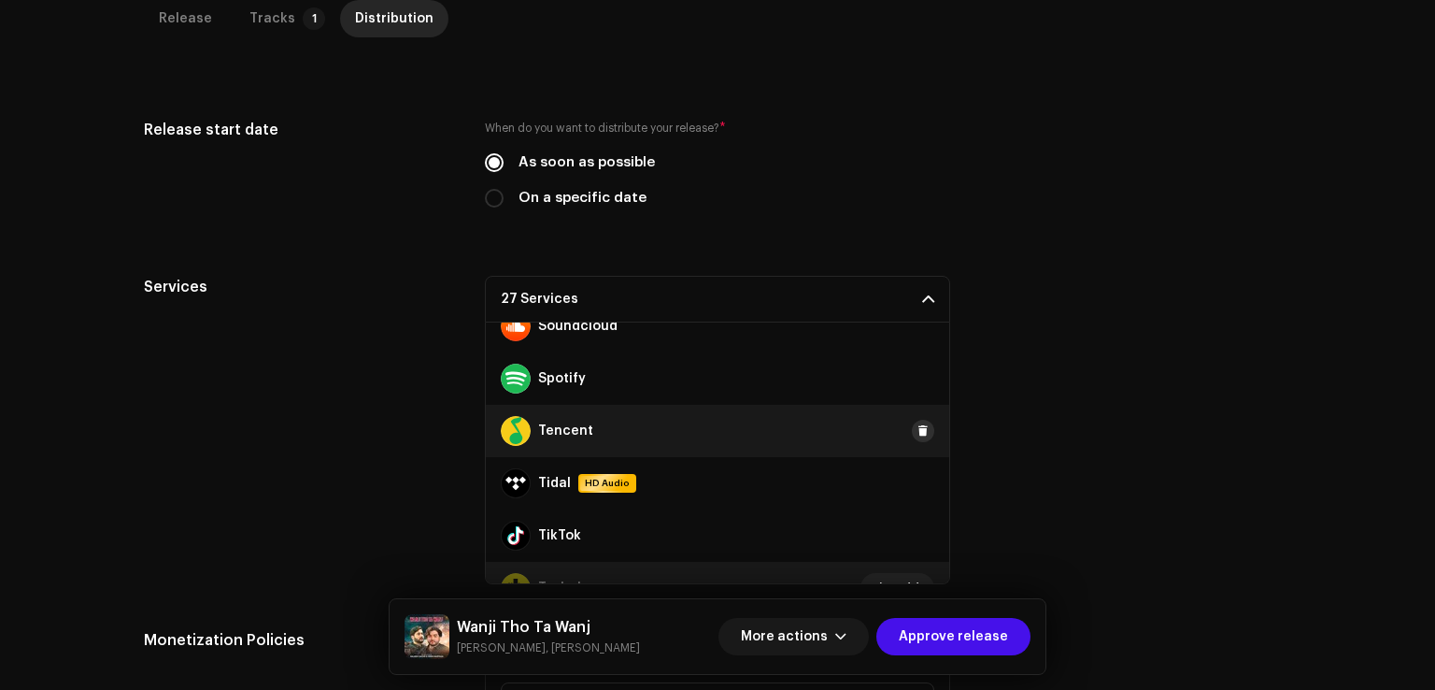
click at [918, 425] on span at bounding box center [923, 430] width 11 height 15
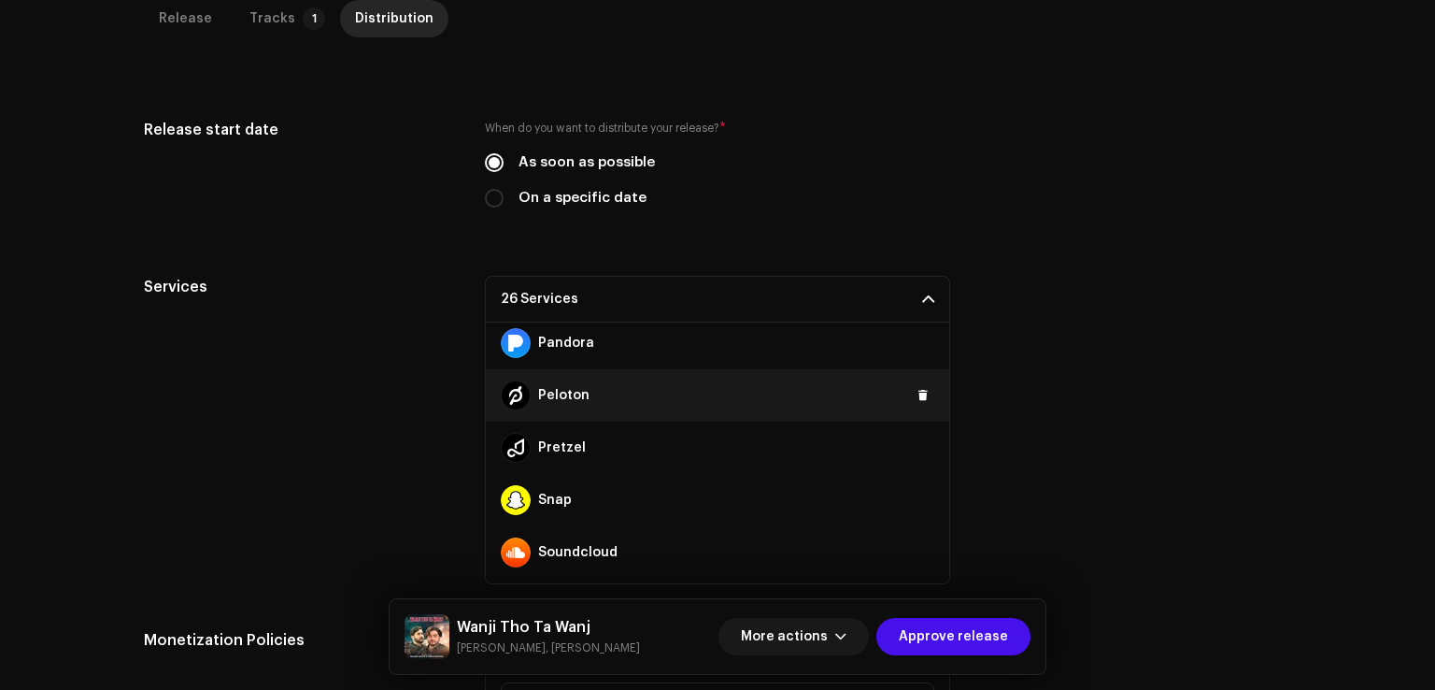
scroll to position [789, 0]
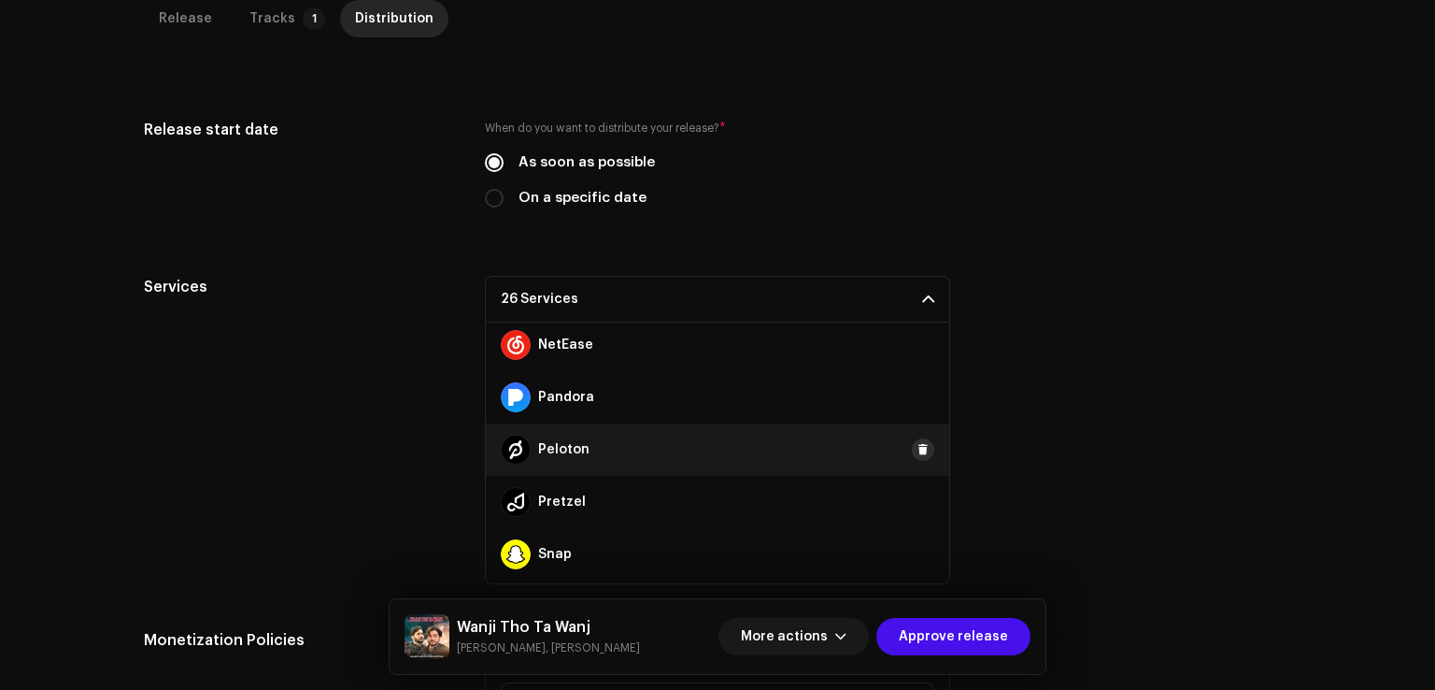
click at [918, 457] on button at bounding box center [923, 449] width 22 height 22
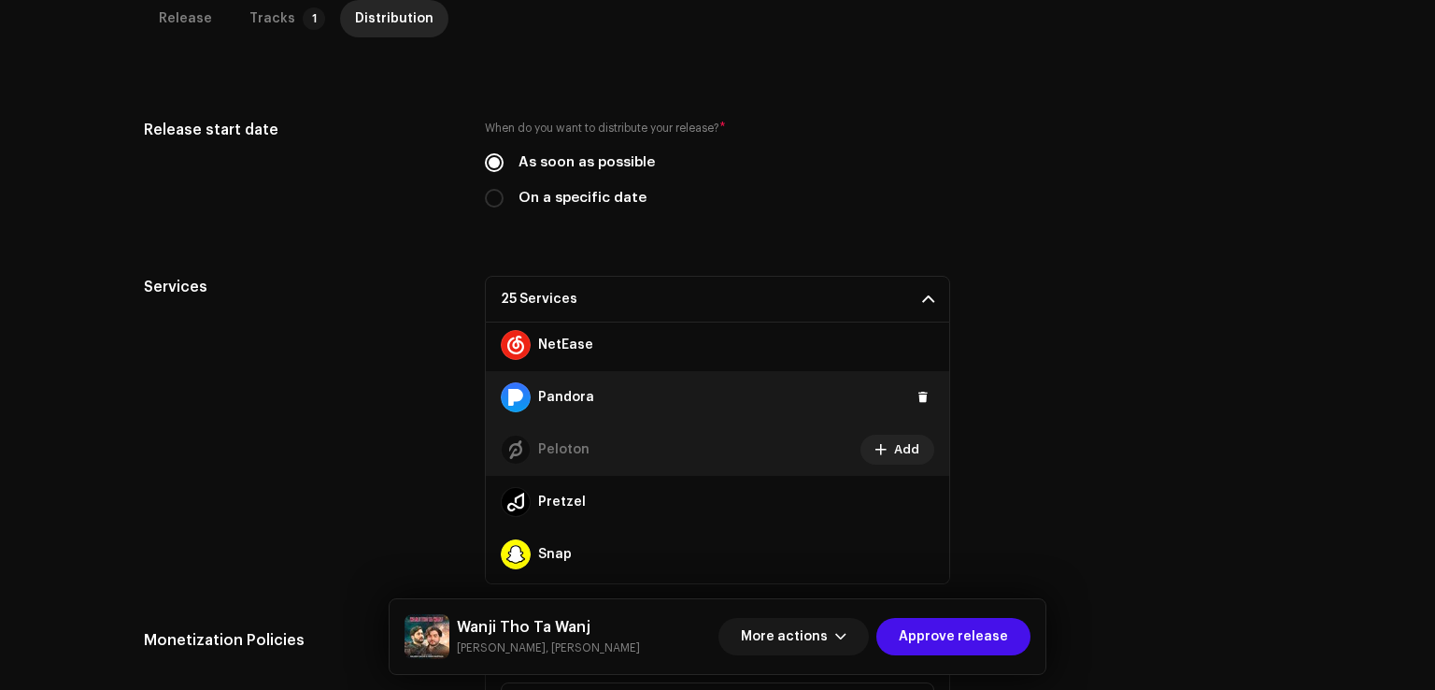
scroll to position [695, 0]
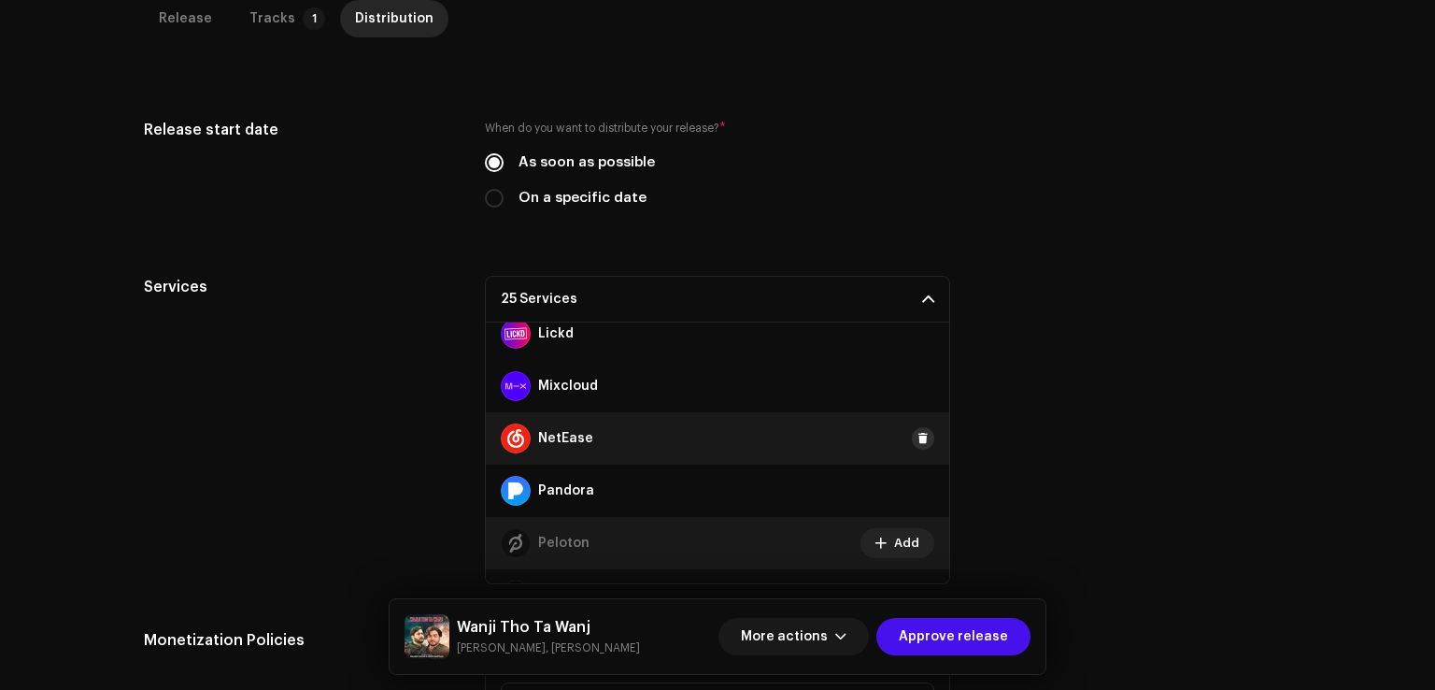
click at [917, 446] on button at bounding box center [923, 438] width 22 height 22
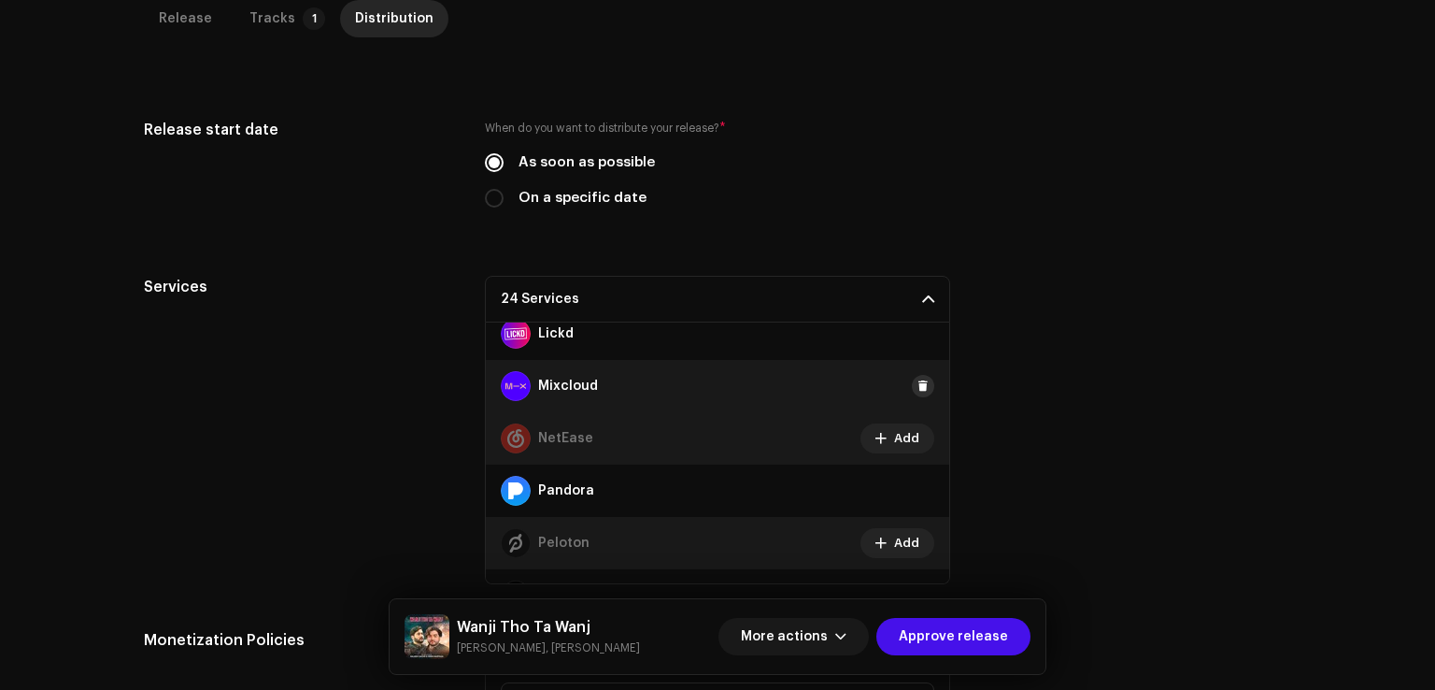
click at [918, 389] on span at bounding box center [923, 385] width 11 height 15
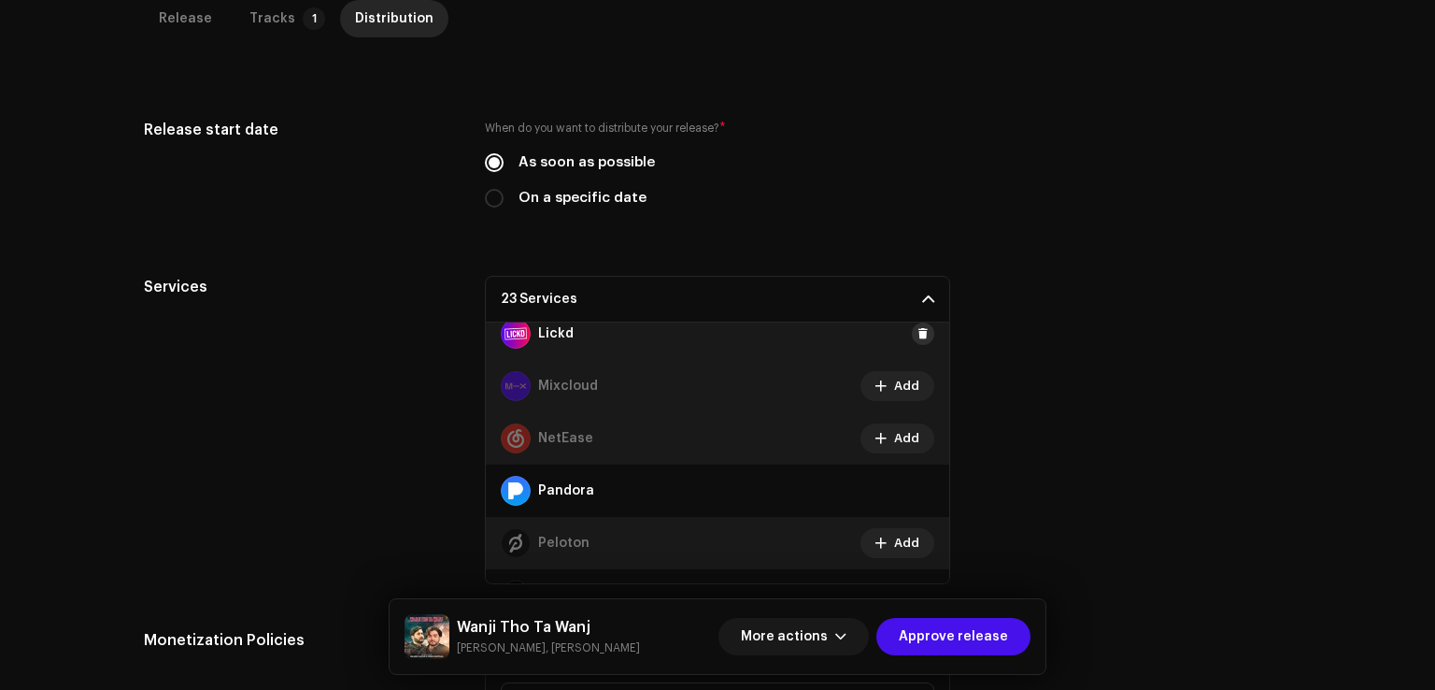
scroll to position [602, 0]
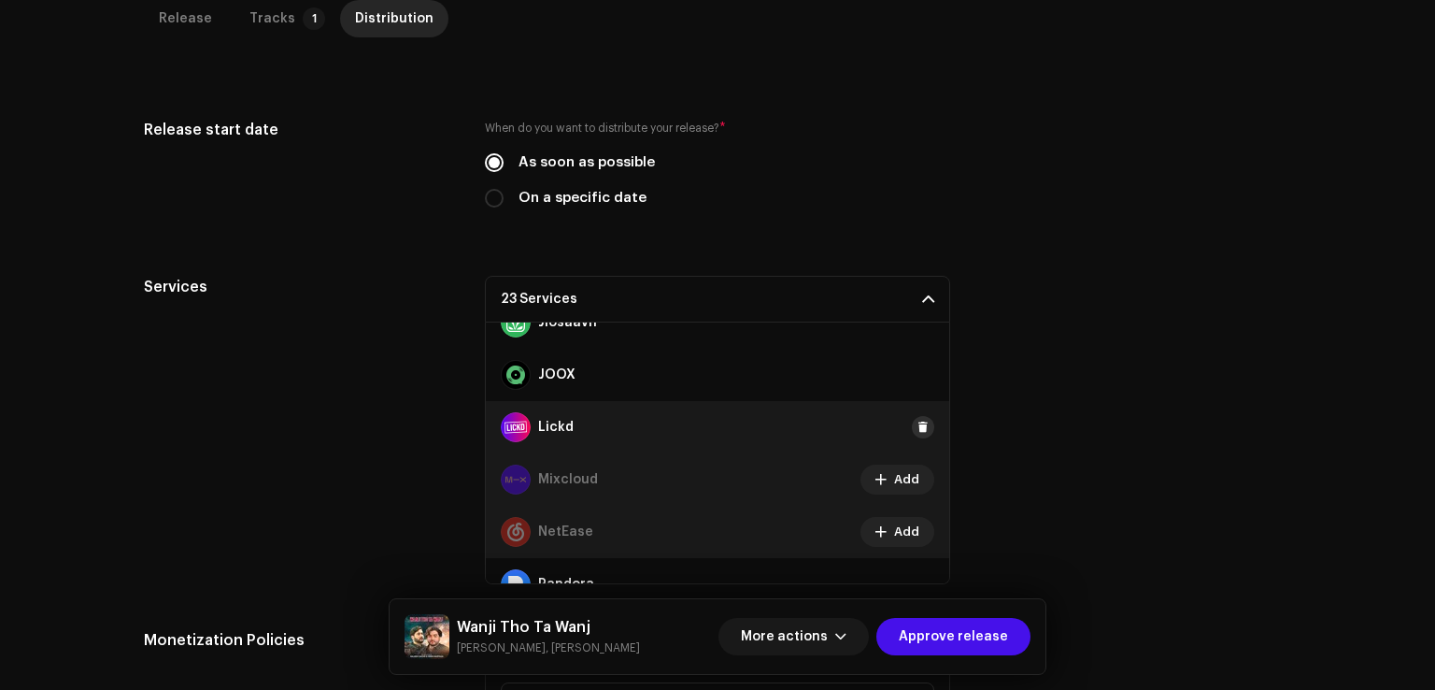
click at [918, 421] on span at bounding box center [923, 427] width 11 height 15
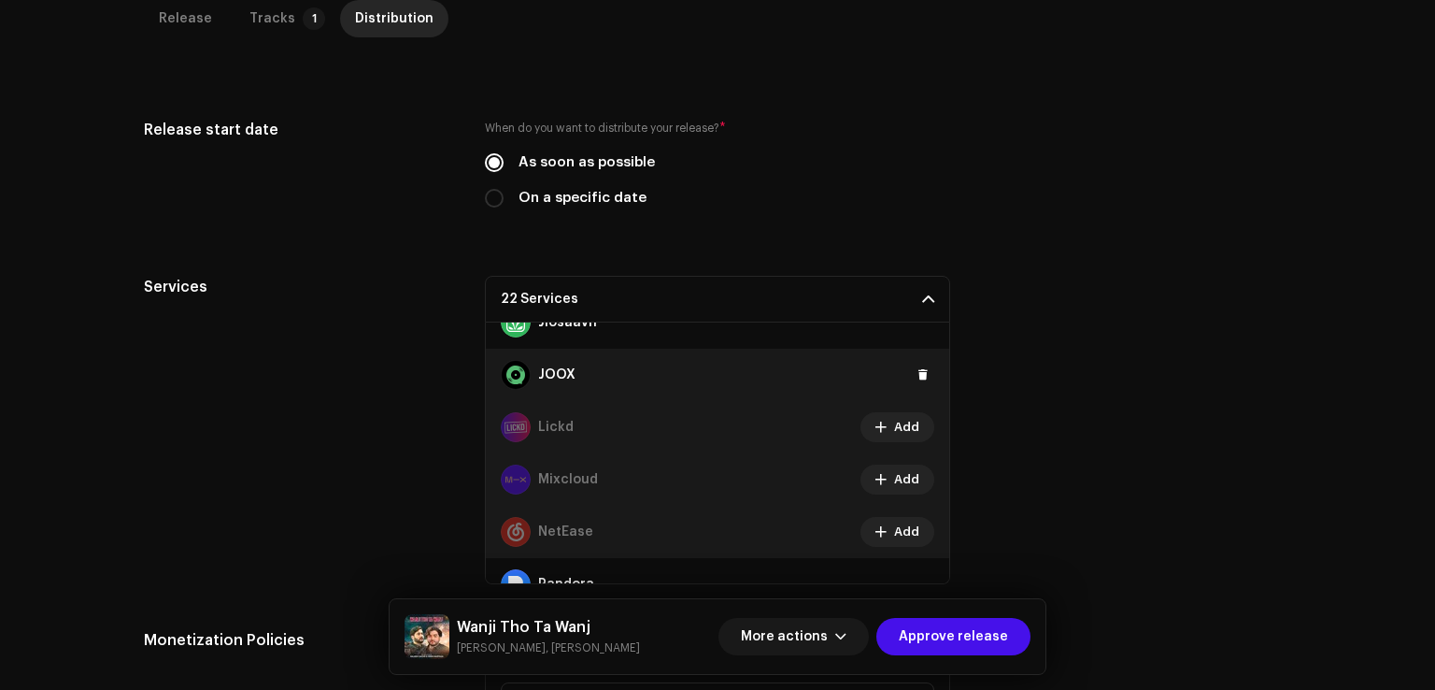
click at [913, 384] on div "JOOX" at bounding box center [718, 375] width 464 height 52
click at [913, 382] on button at bounding box center [923, 375] width 22 height 22
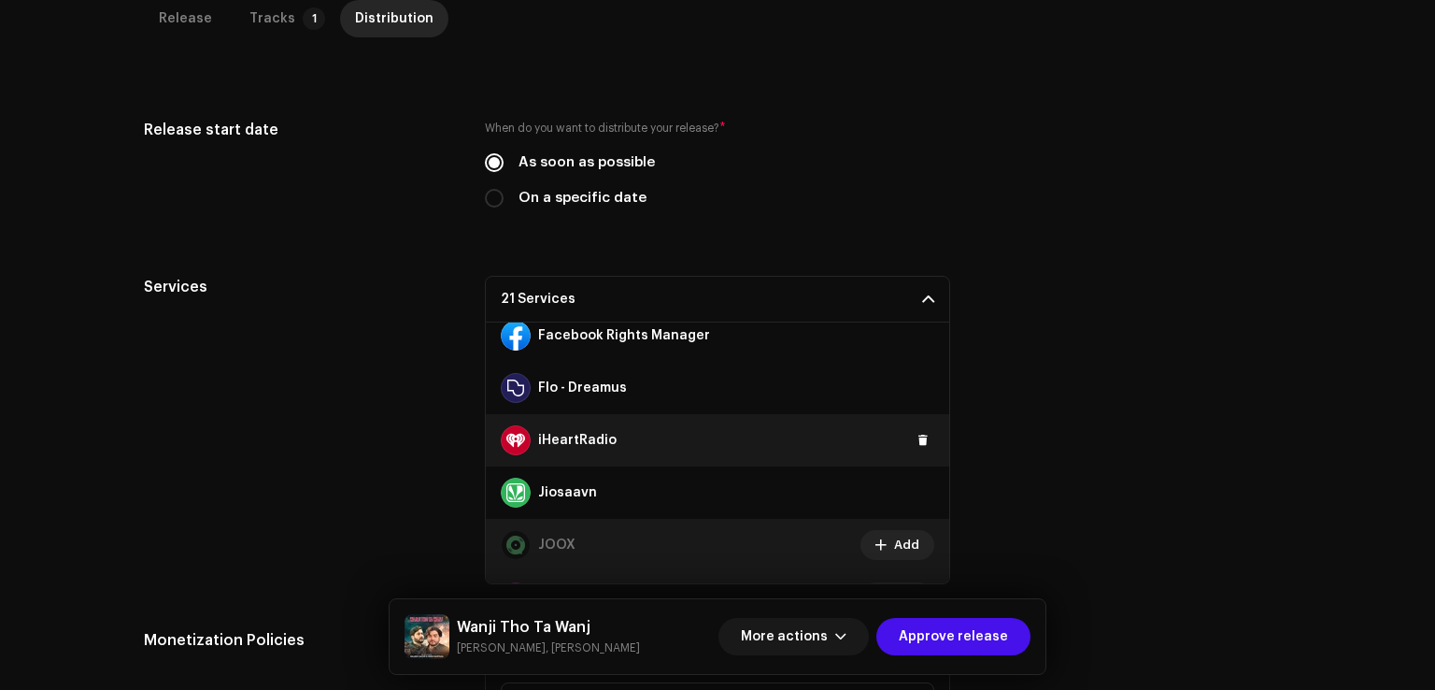
scroll to position [415, 0]
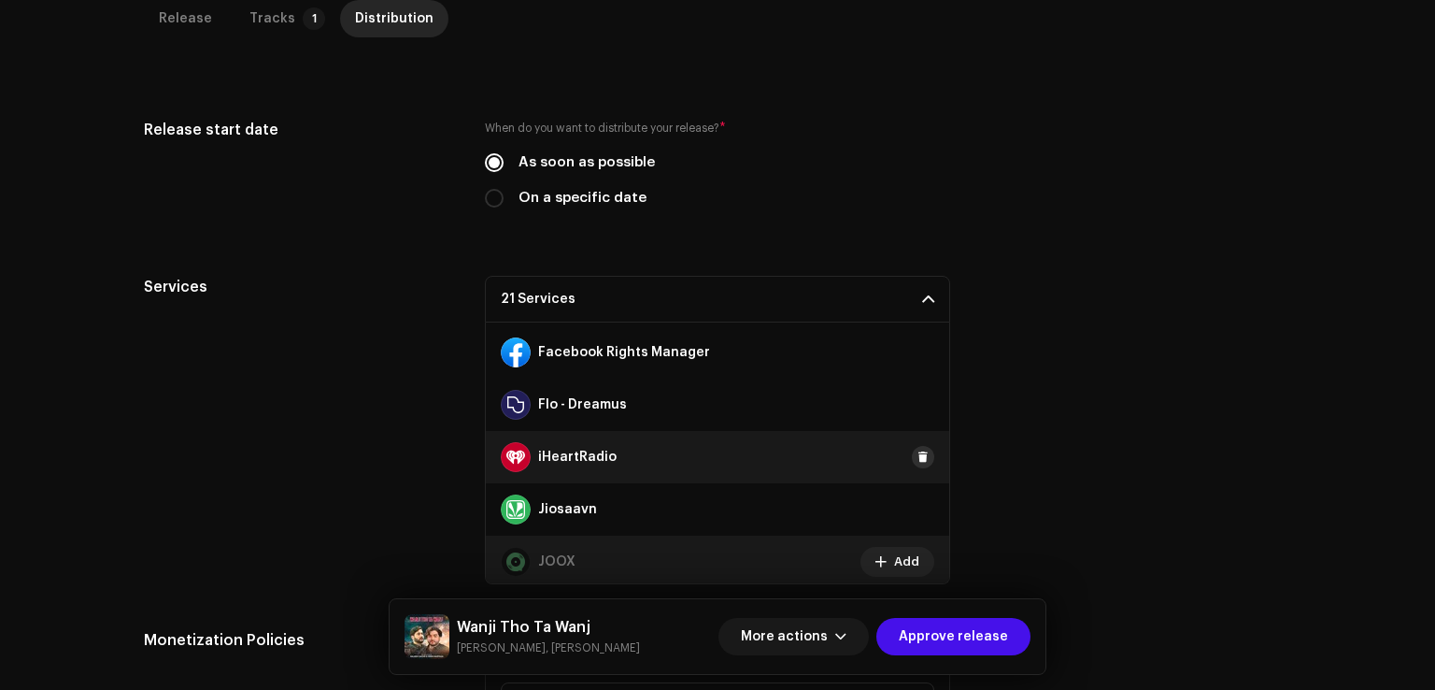
click at [917, 463] on button at bounding box center [923, 457] width 22 height 22
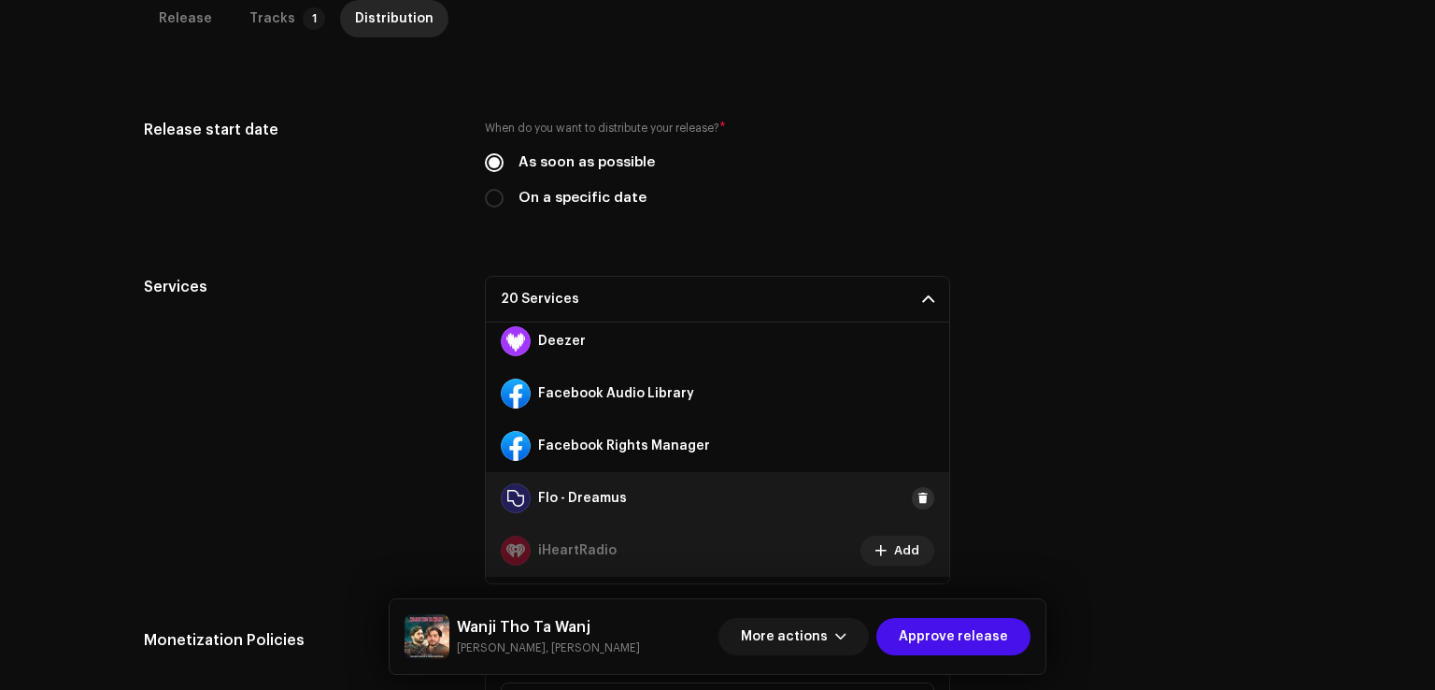
click at [918, 494] on span at bounding box center [923, 498] width 11 height 15
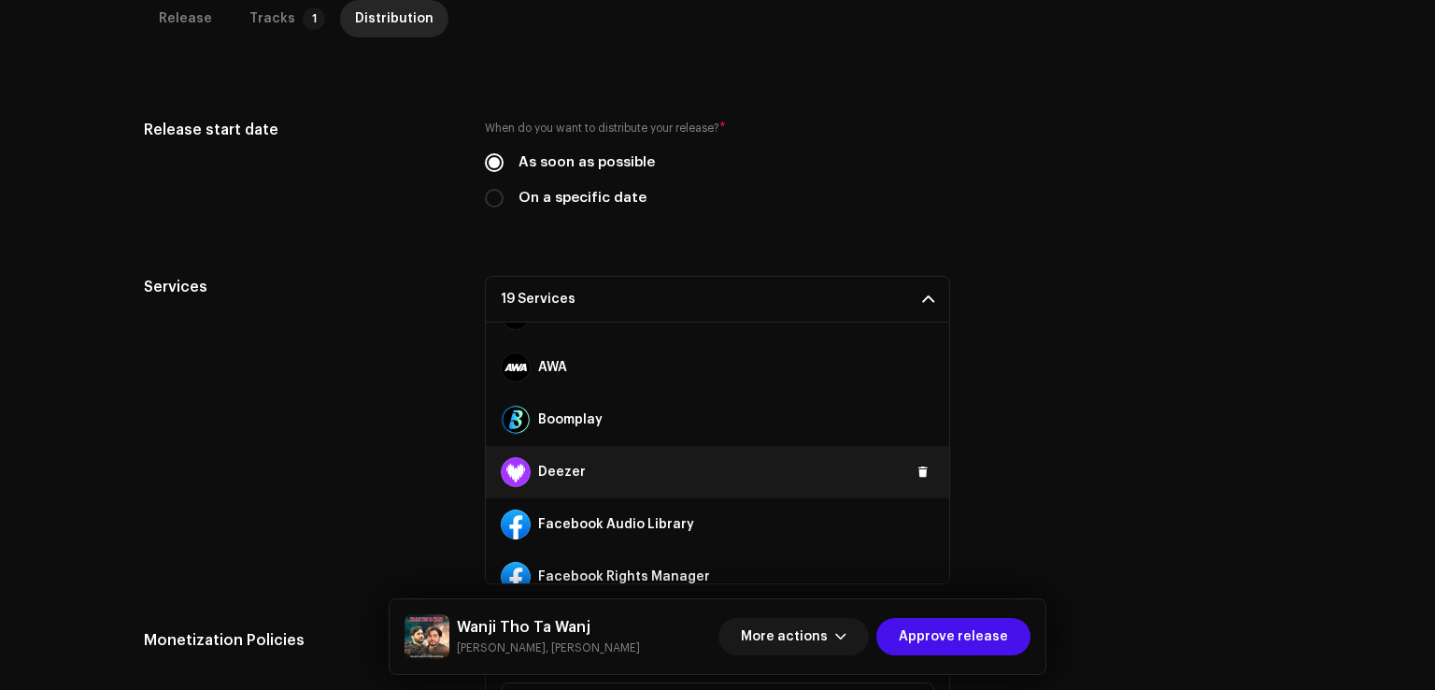
scroll to position [135, 0]
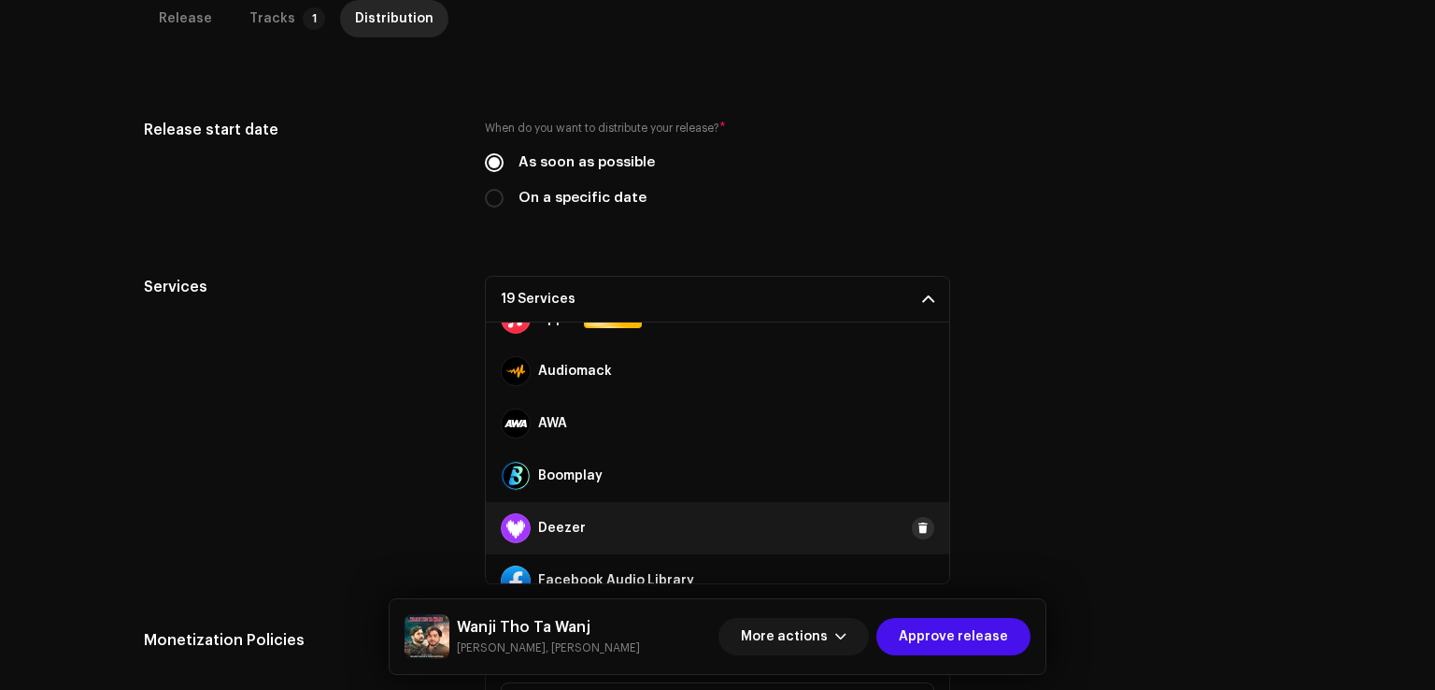
click at [918, 532] on span at bounding box center [923, 528] width 11 height 15
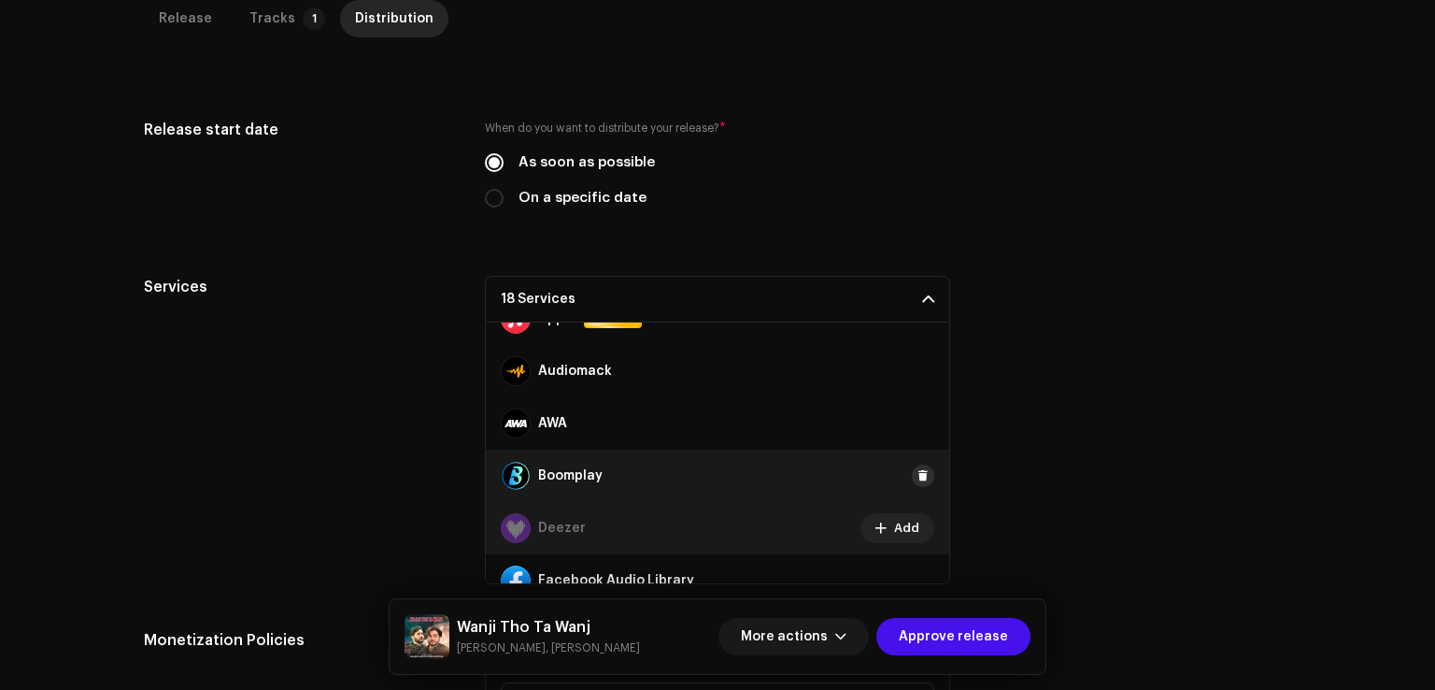
click at [918, 474] on span at bounding box center [923, 475] width 11 height 15
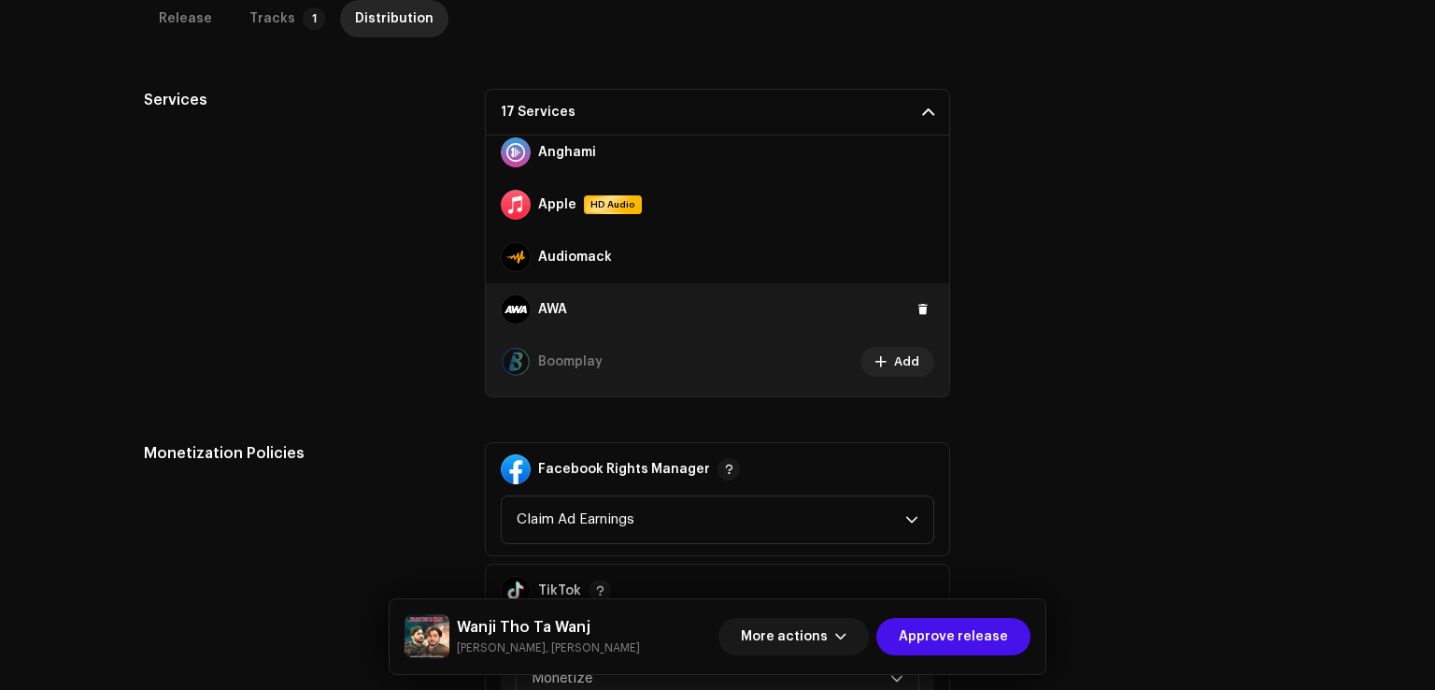
scroll to position [93, 0]
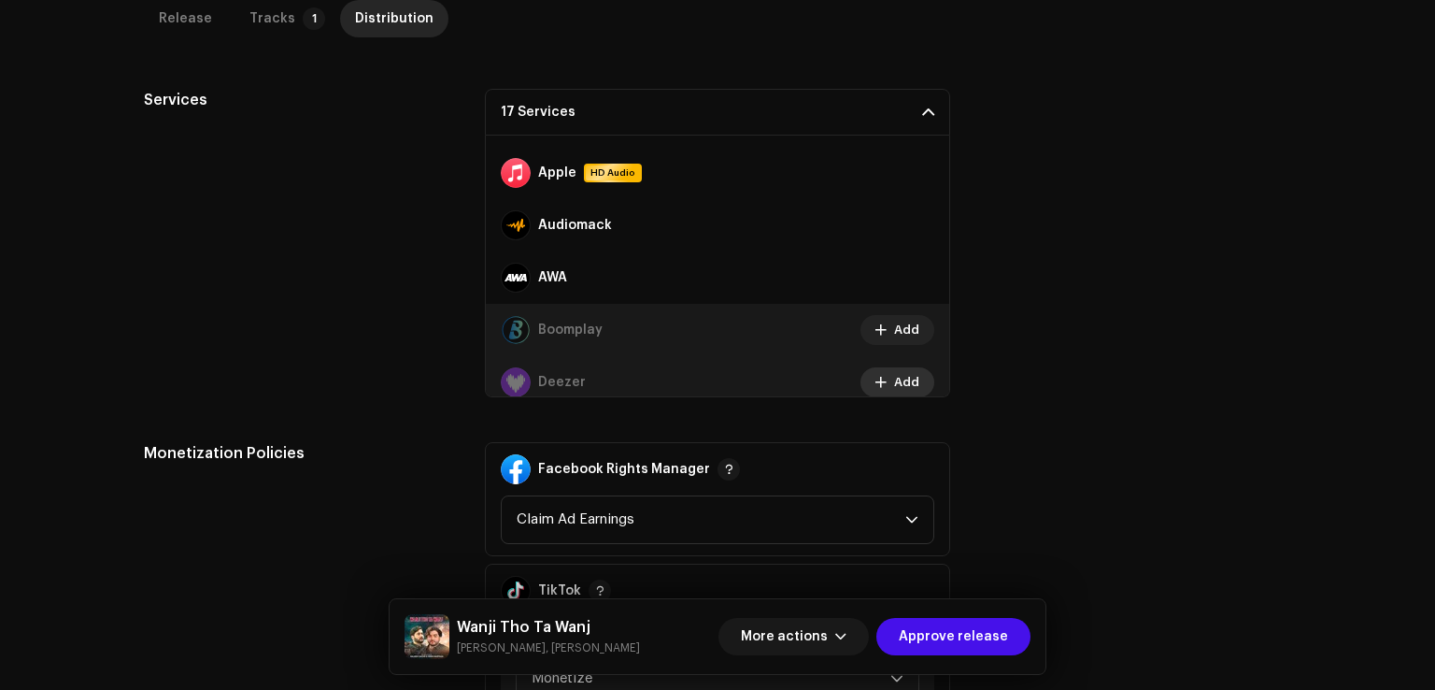
click at [885, 377] on button "Add" at bounding box center [898, 382] width 74 height 30
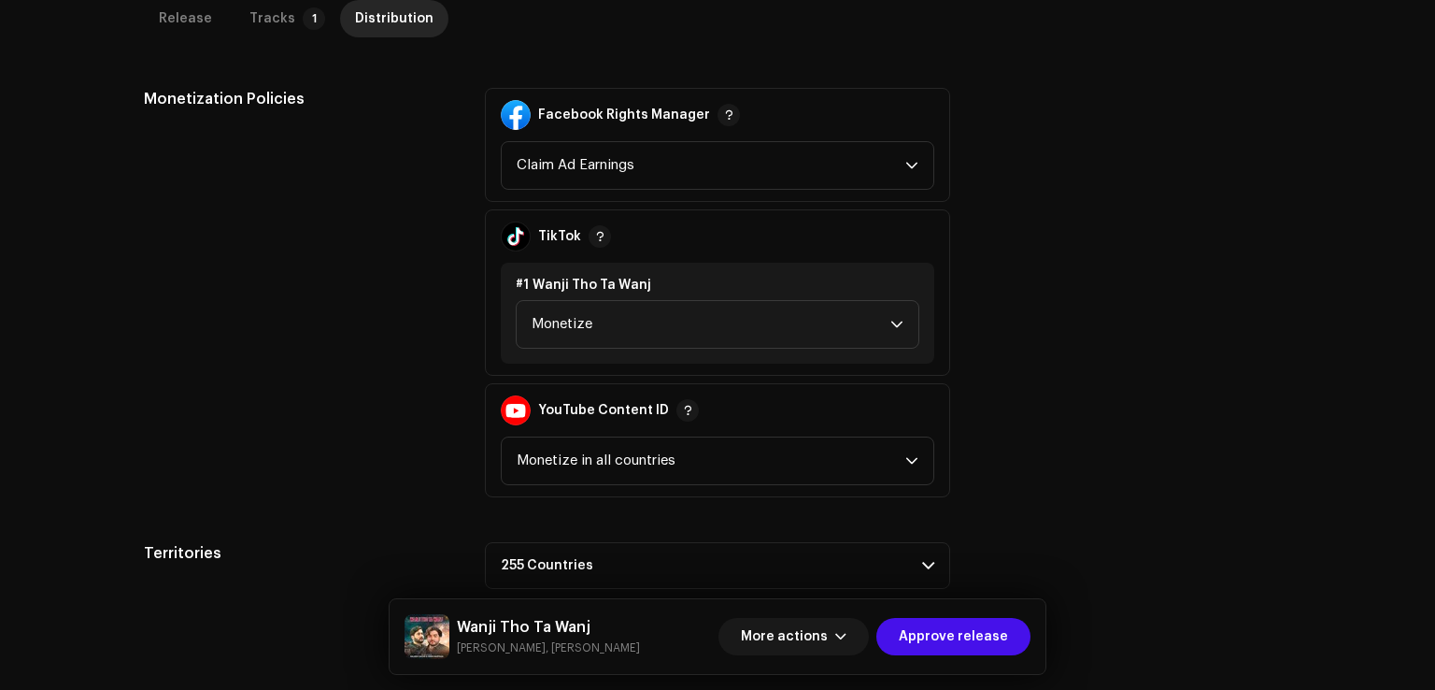
scroll to position [1039, 0]
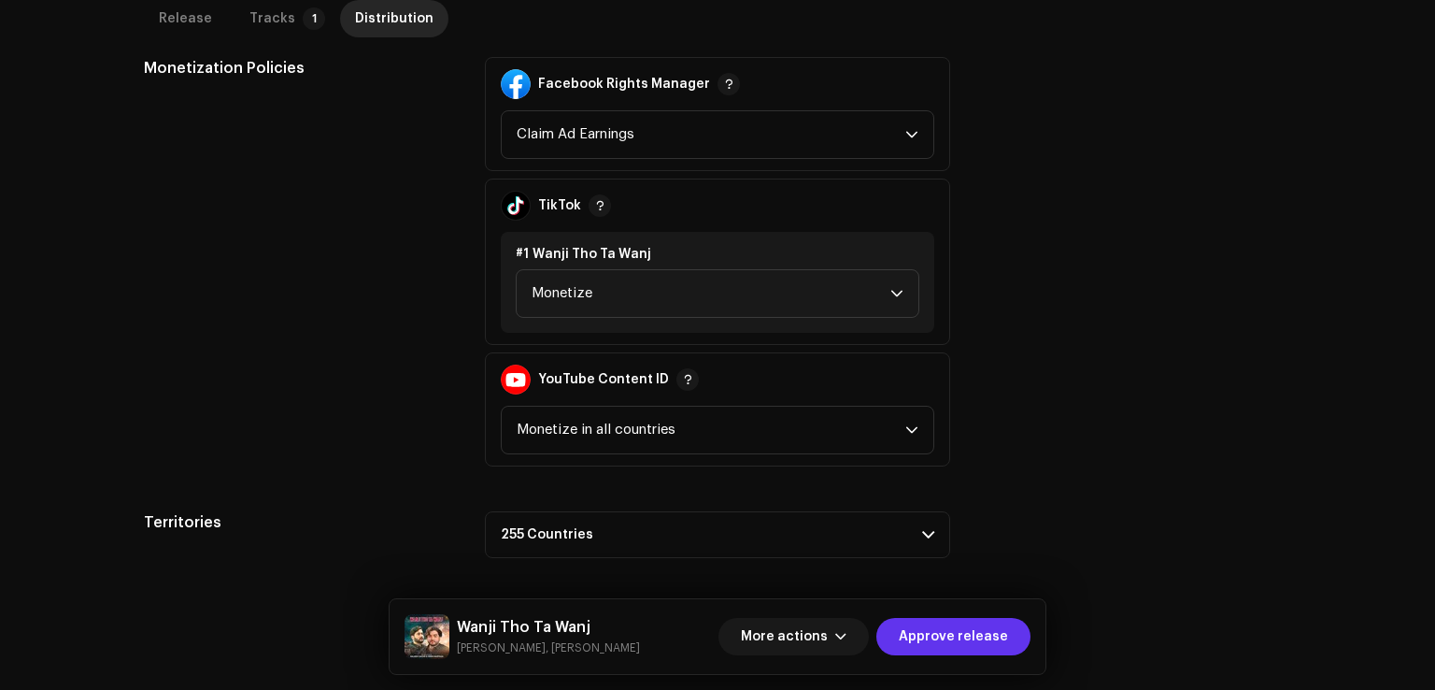
click at [961, 650] on span "Approve release" at bounding box center [953, 636] width 109 height 37
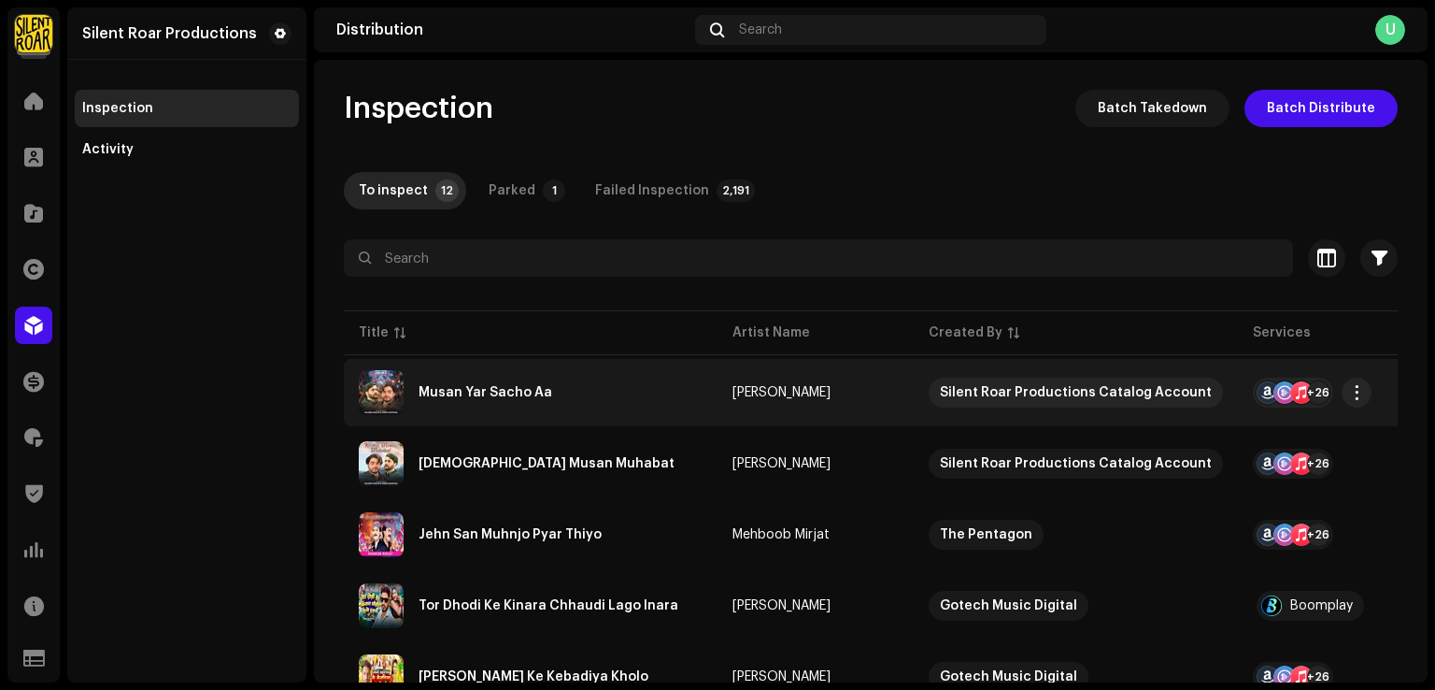
click at [568, 397] on div "Musan Yar Sacho Aa" at bounding box center [531, 392] width 344 height 45
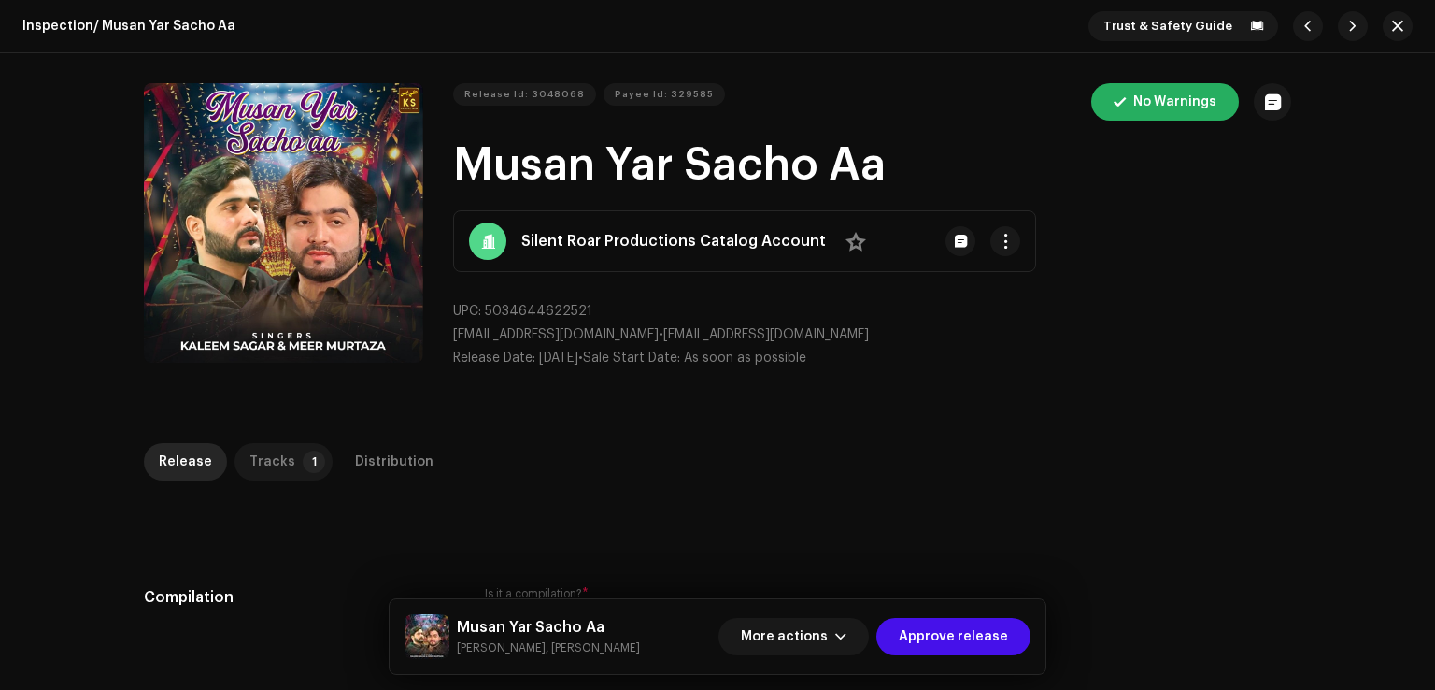
click at [303, 468] on p-badge "1" at bounding box center [314, 461] width 22 height 22
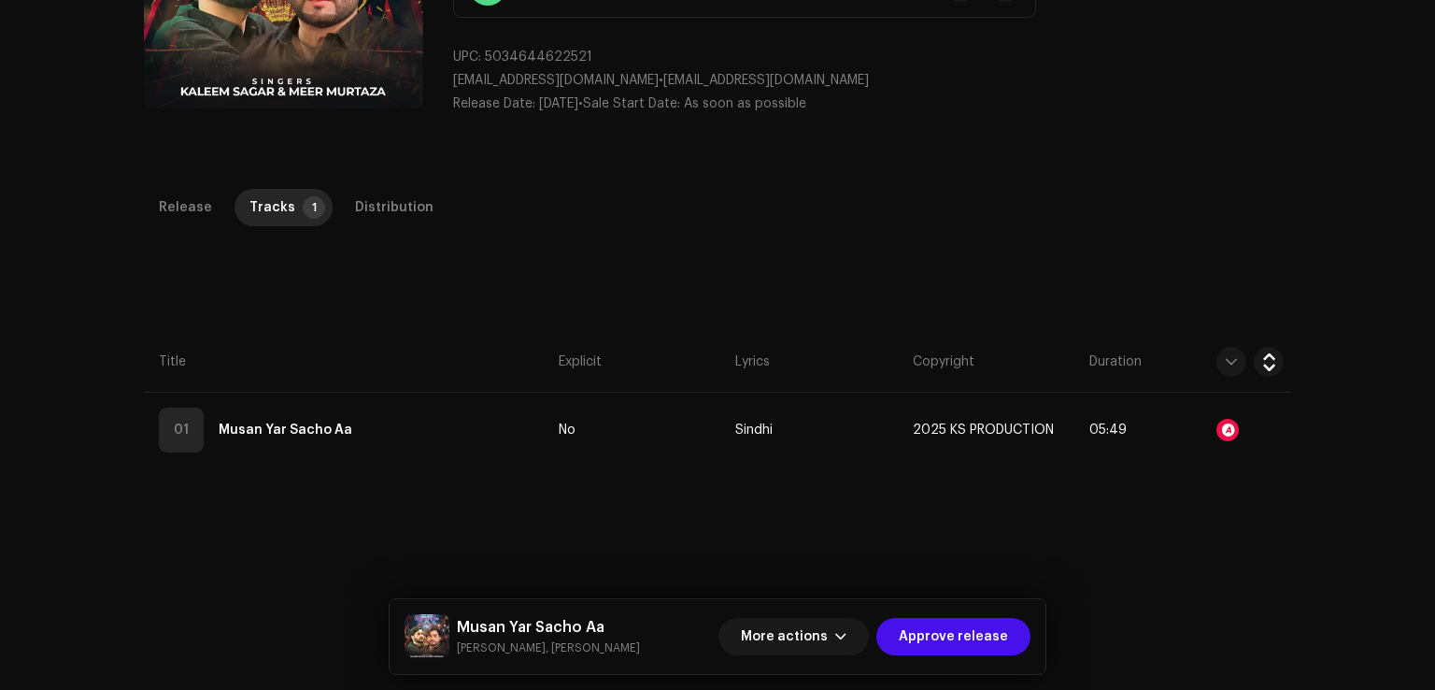
scroll to position [374, 0]
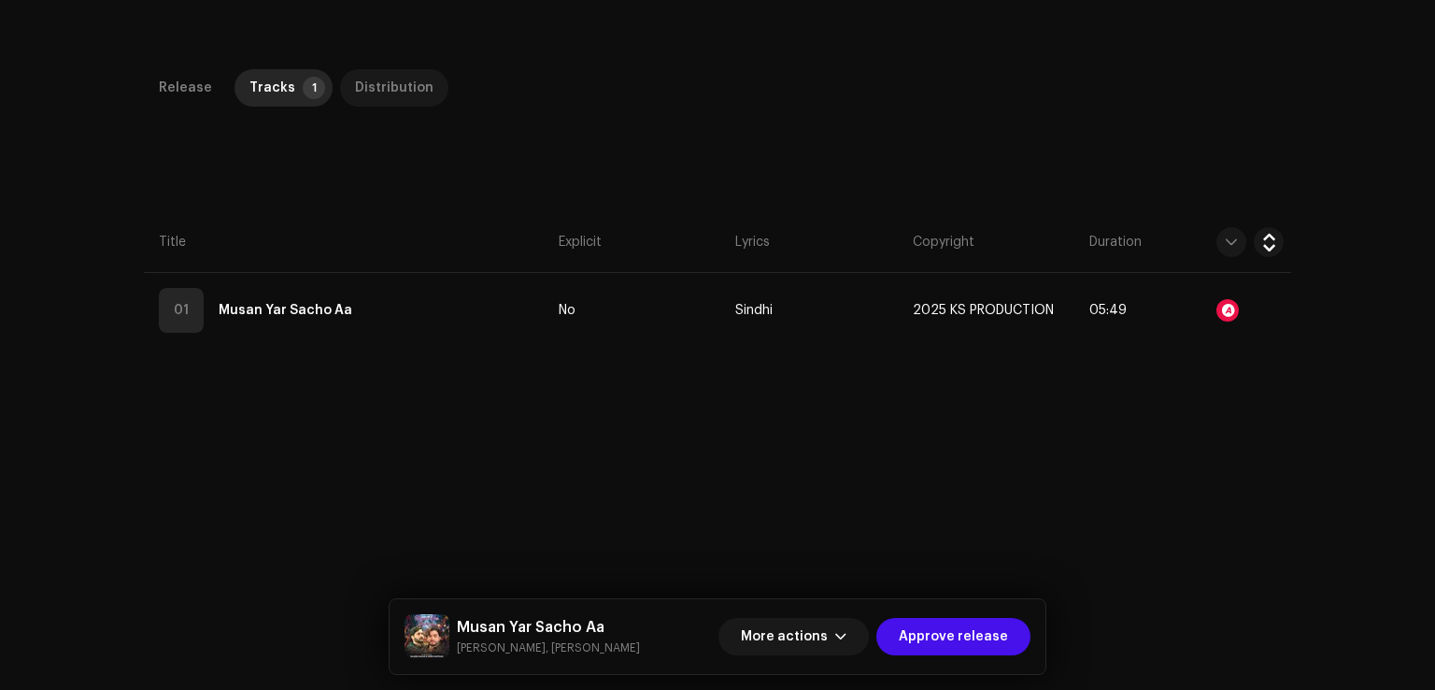
click at [384, 103] on div "Distribution" at bounding box center [394, 87] width 79 height 37
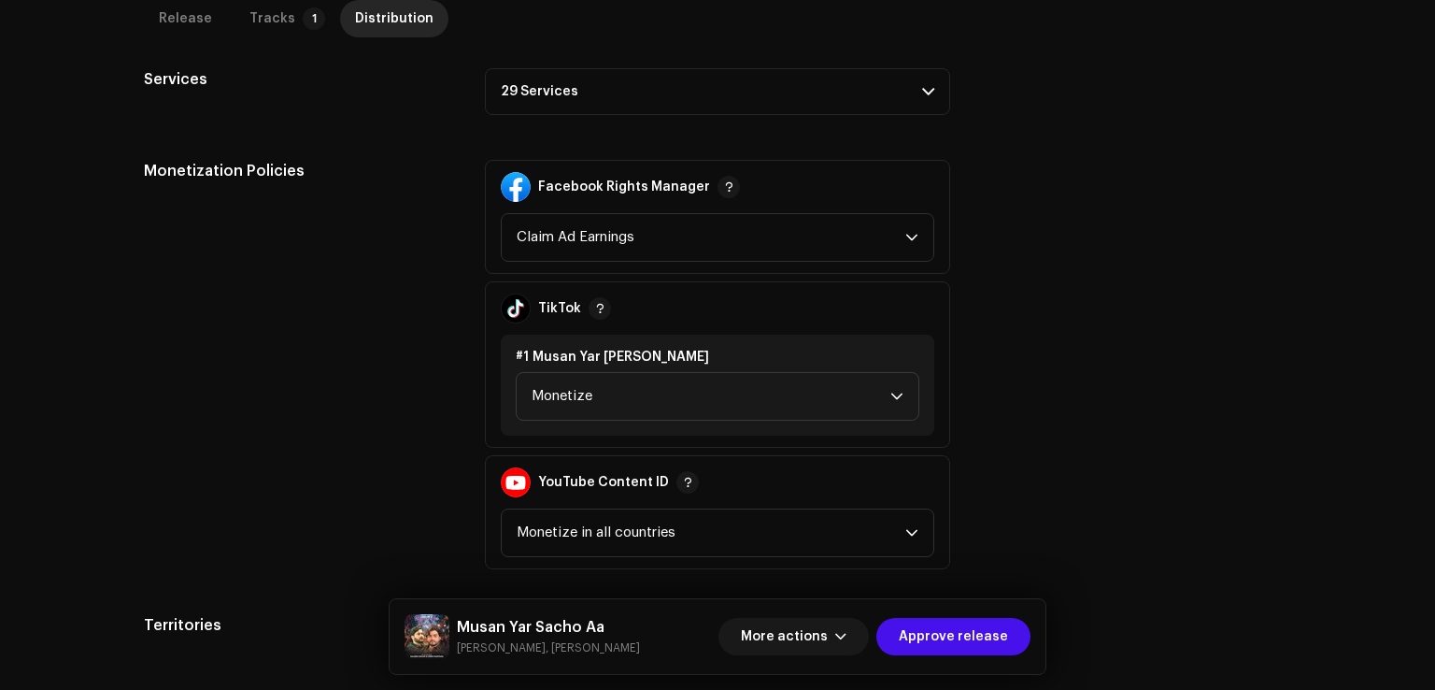
scroll to position [591, 0]
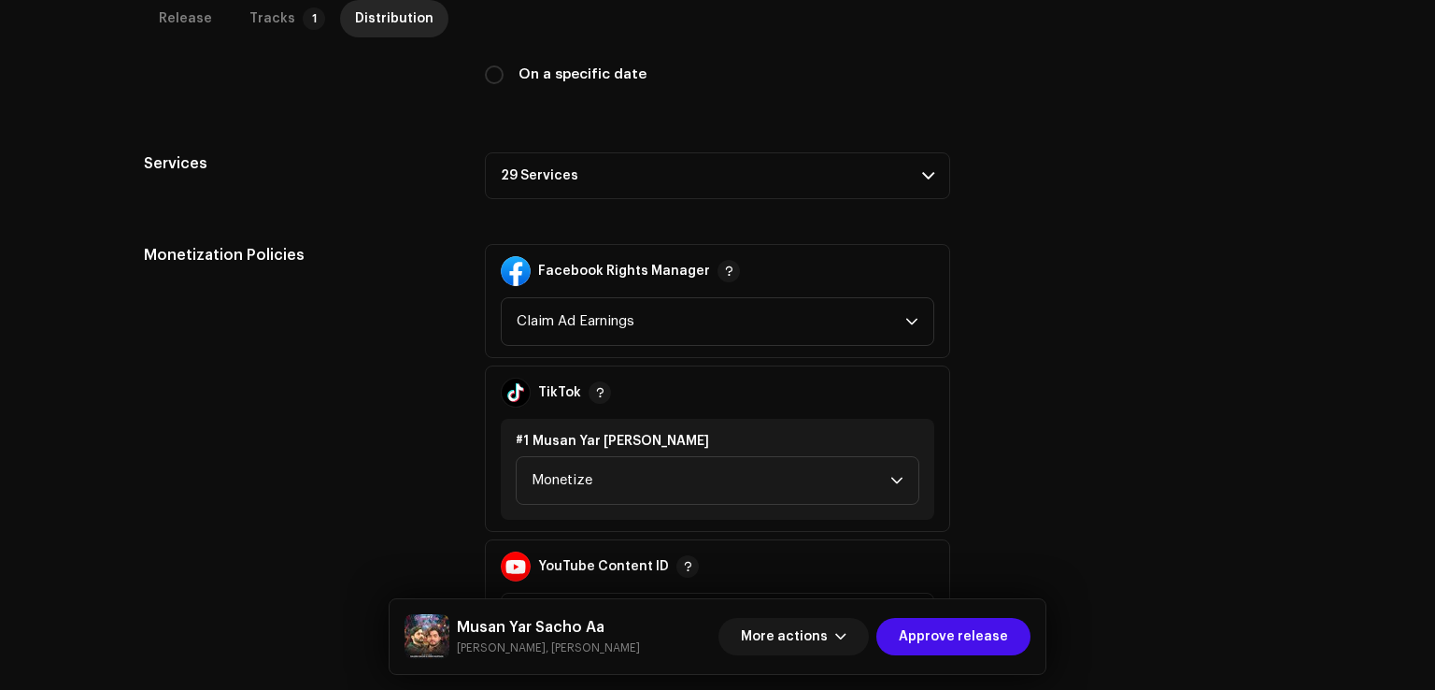
click at [543, 165] on p-accordion-header "29 Services" at bounding box center [717, 175] width 465 height 47
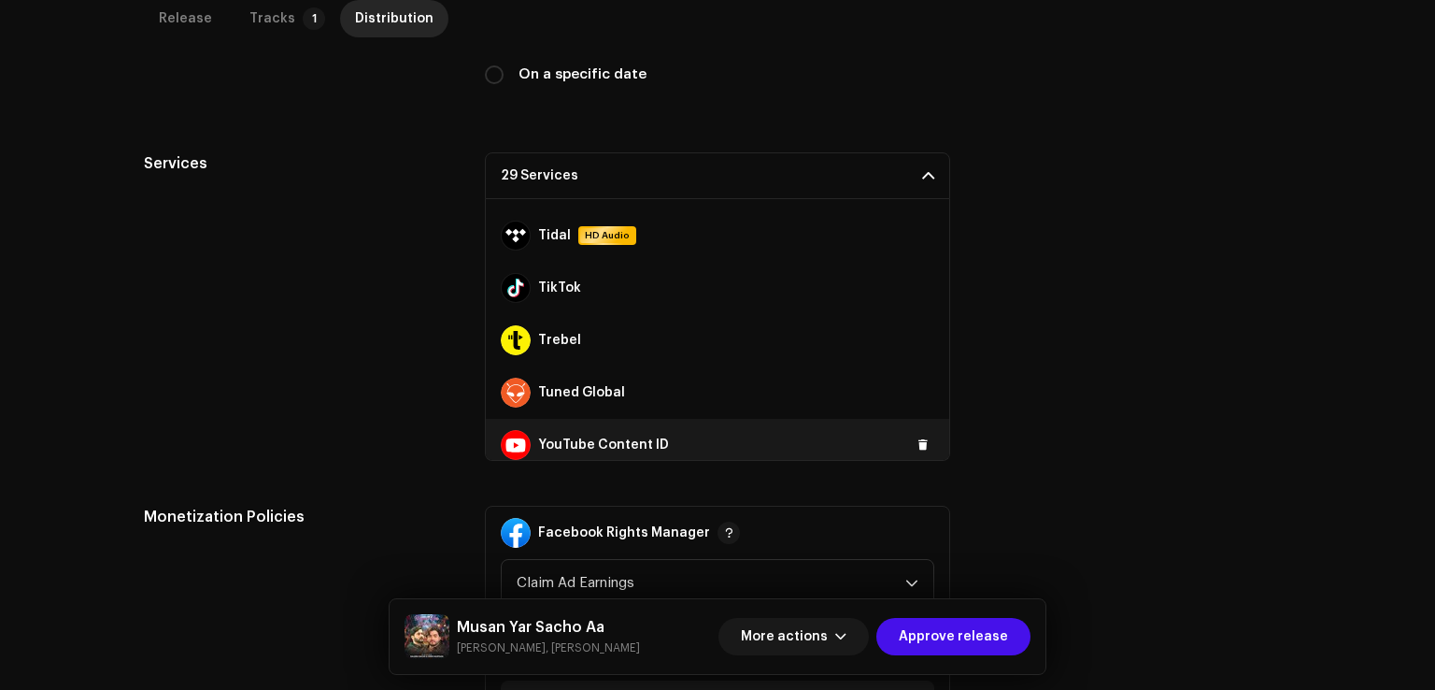
scroll to position [1256, 0]
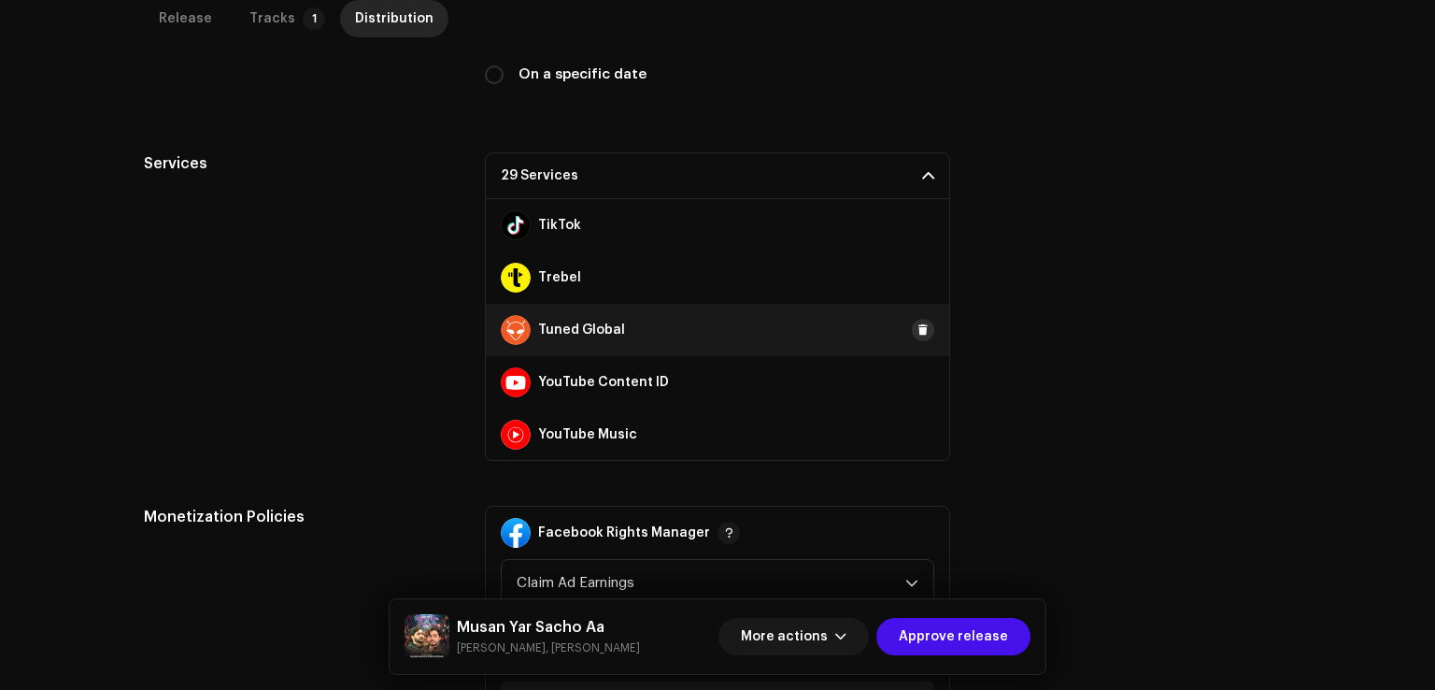
click at [918, 324] on span at bounding box center [923, 329] width 11 height 15
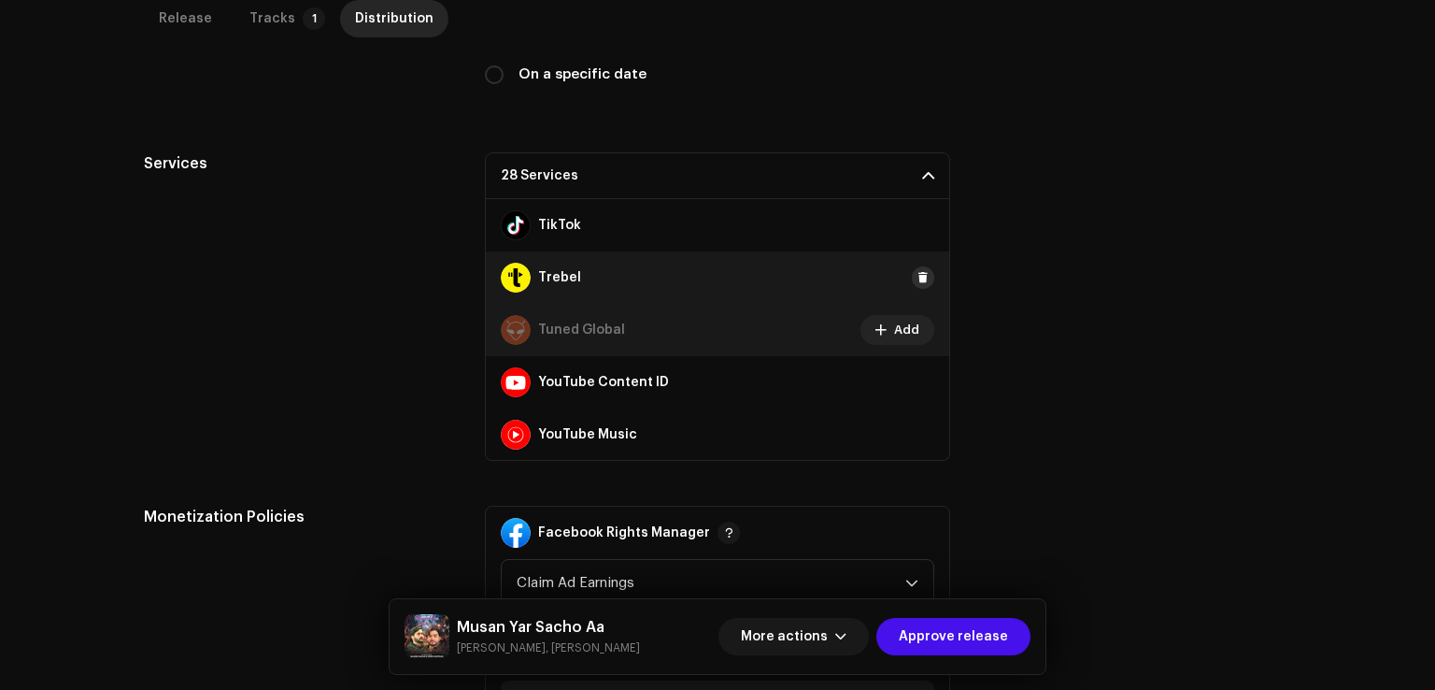
click at [918, 272] on span at bounding box center [923, 277] width 11 height 15
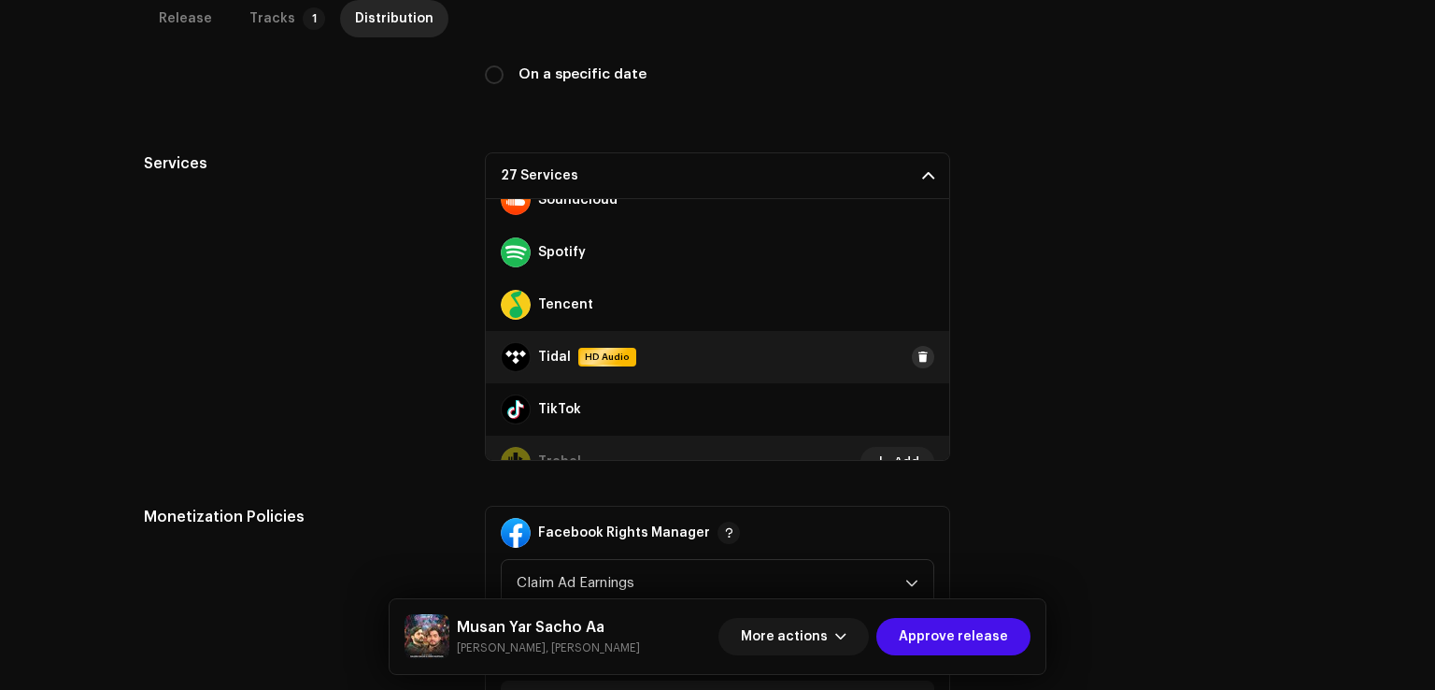
scroll to position [1069, 0]
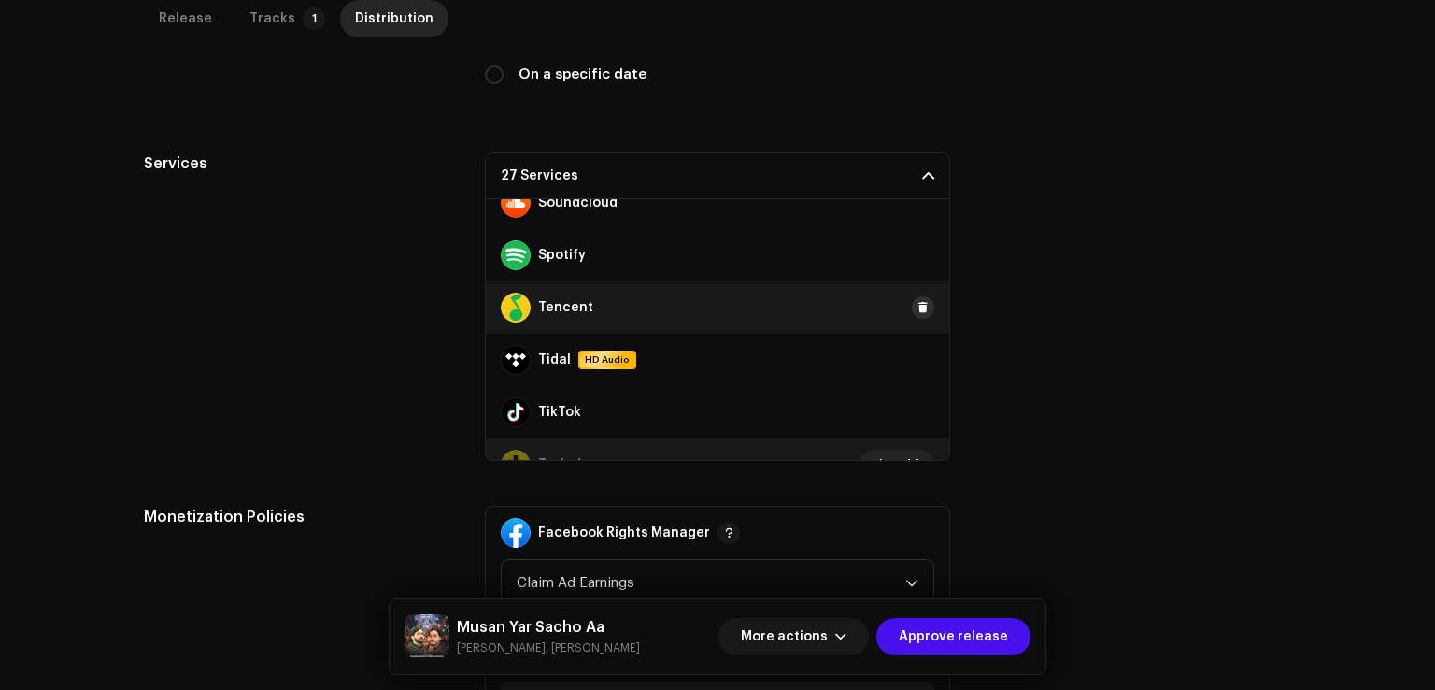
click at [918, 309] on span at bounding box center [923, 307] width 11 height 15
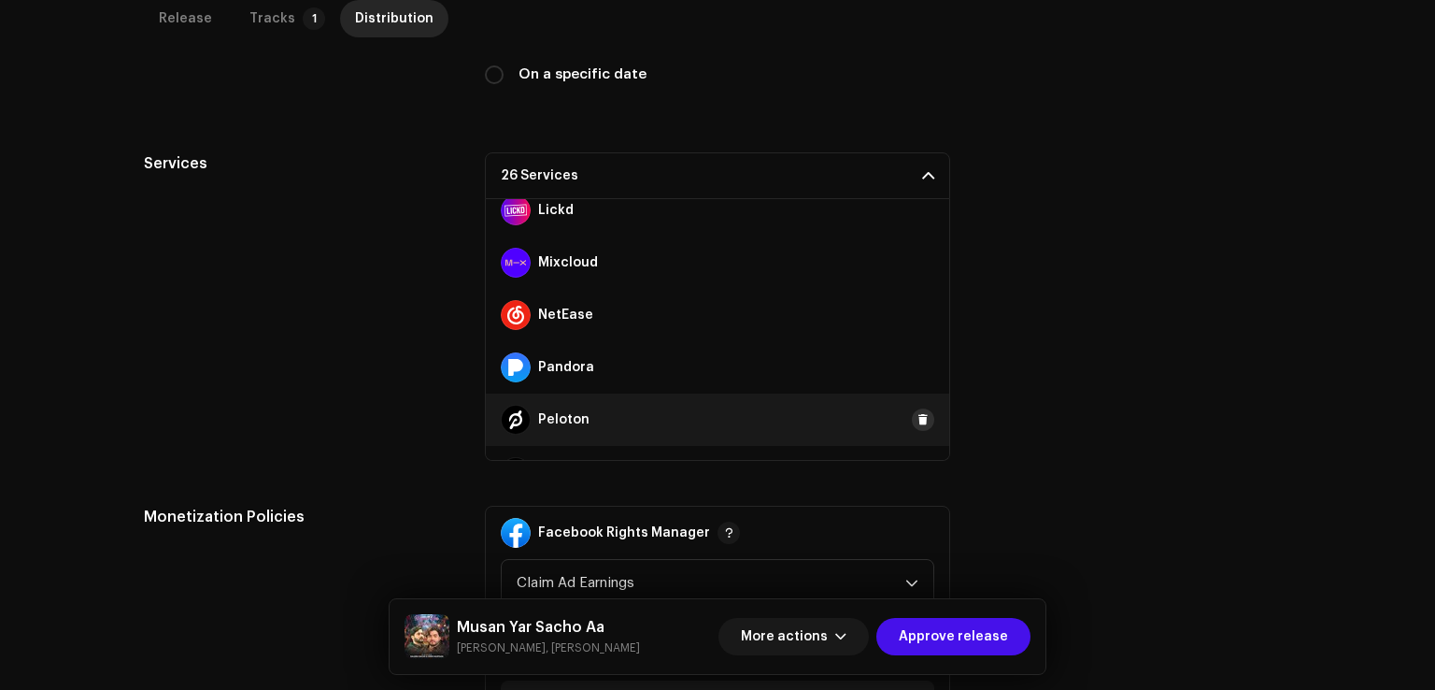
click at [919, 419] on span at bounding box center [923, 419] width 11 height 15
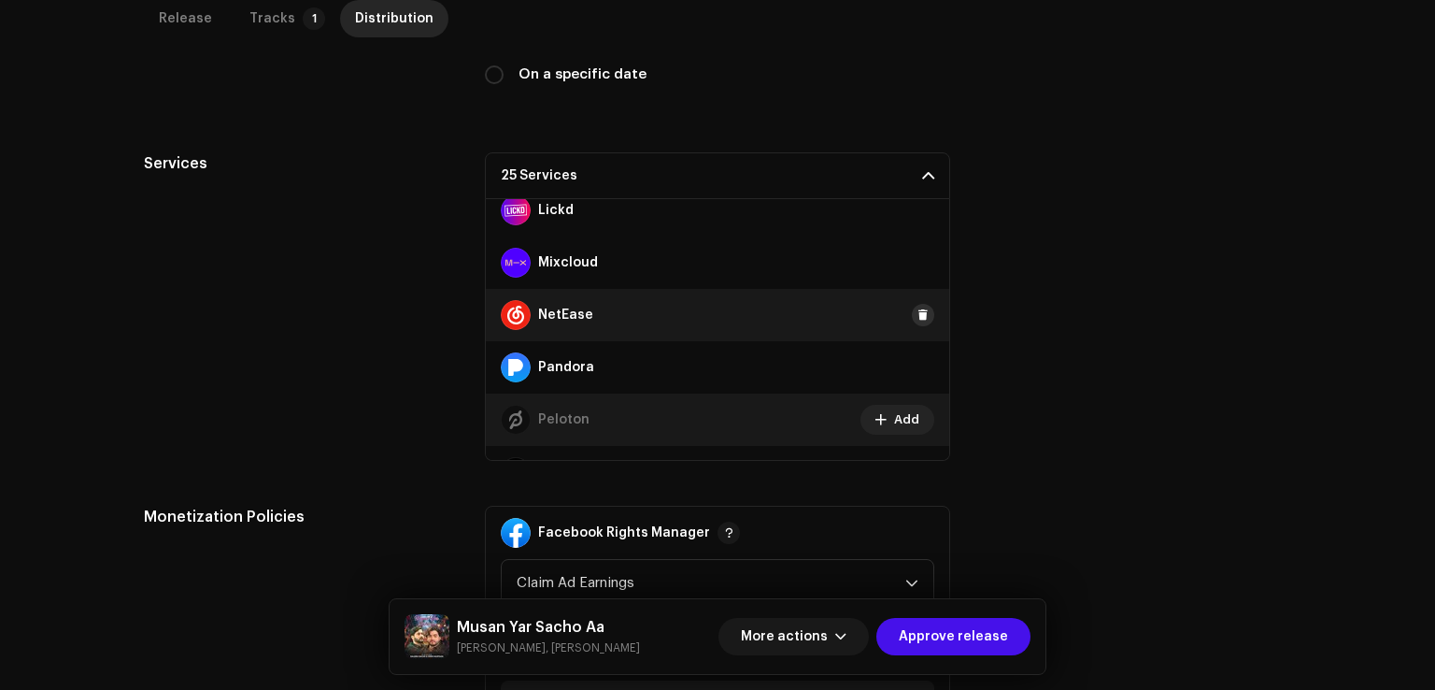
click at [918, 311] on span at bounding box center [923, 314] width 11 height 15
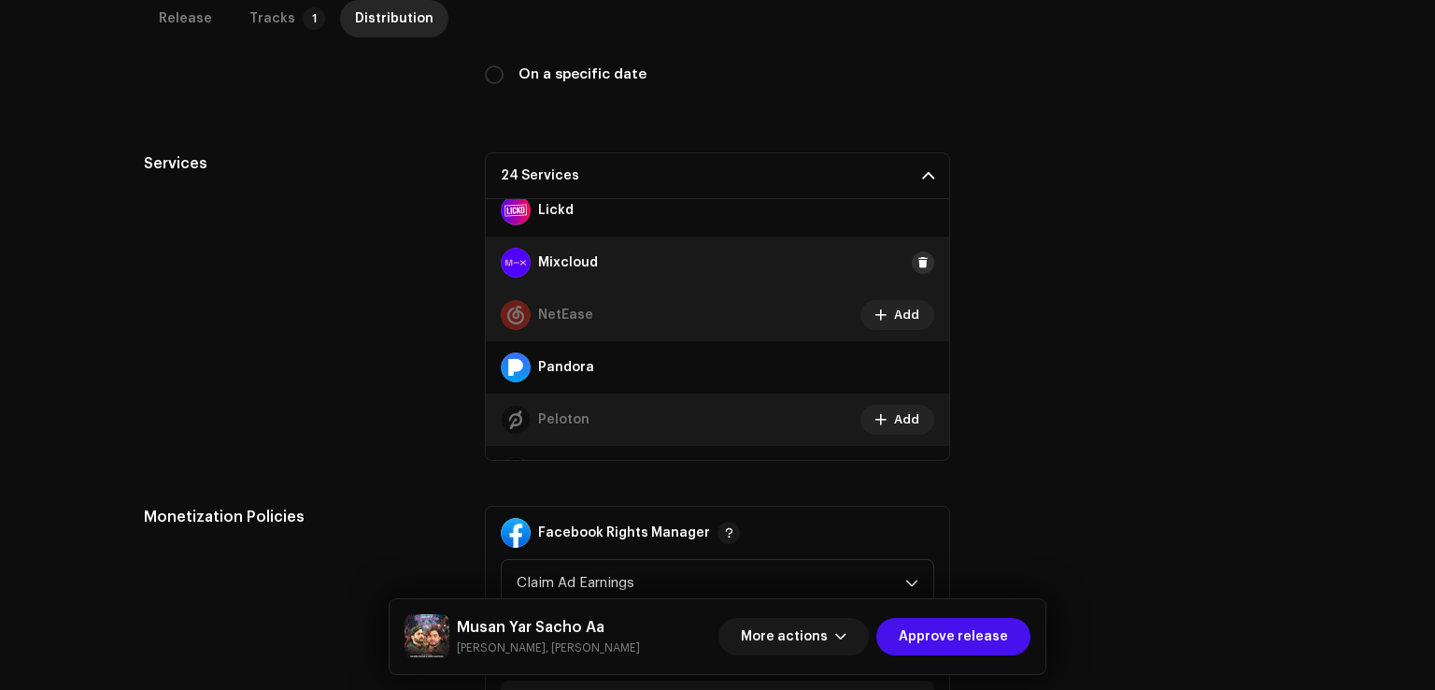
click at [918, 257] on span at bounding box center [923, 262] width 11 height 15
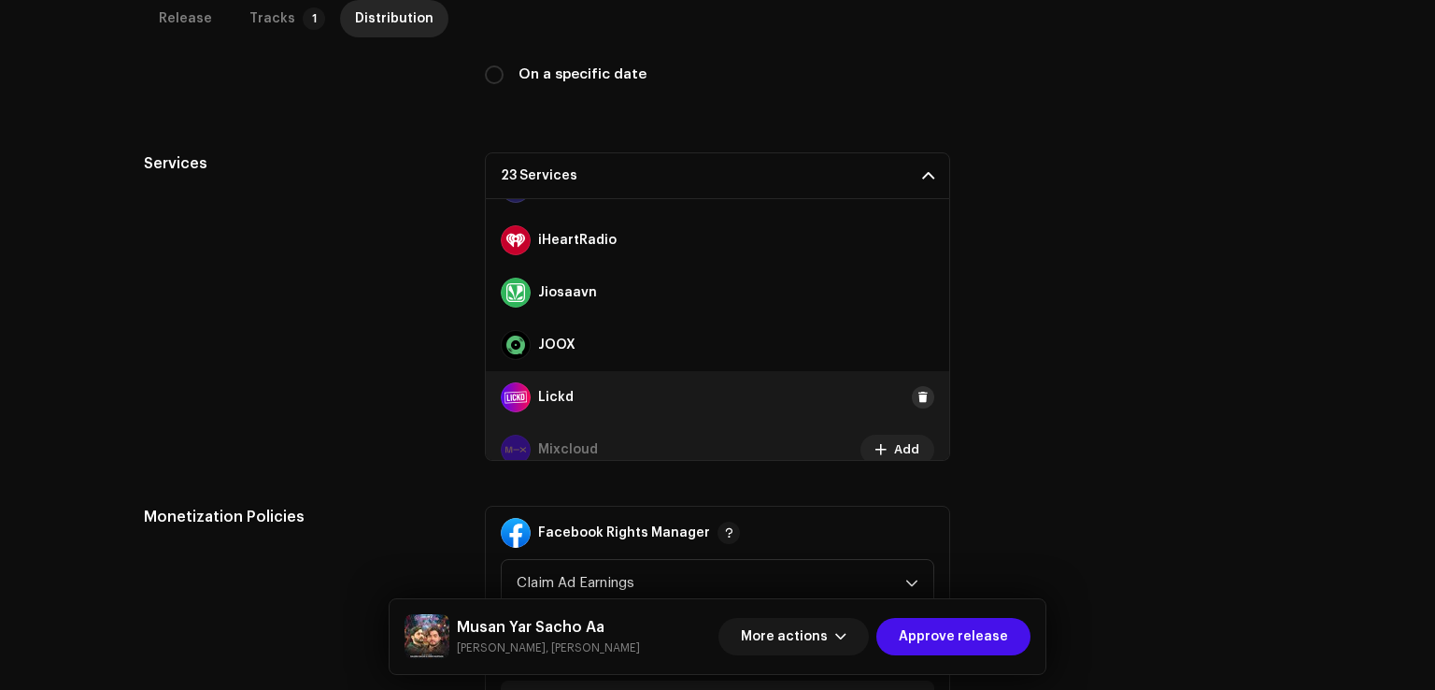
click at [918, 393] on span at bounding box center [923, 397] width 11 height 15
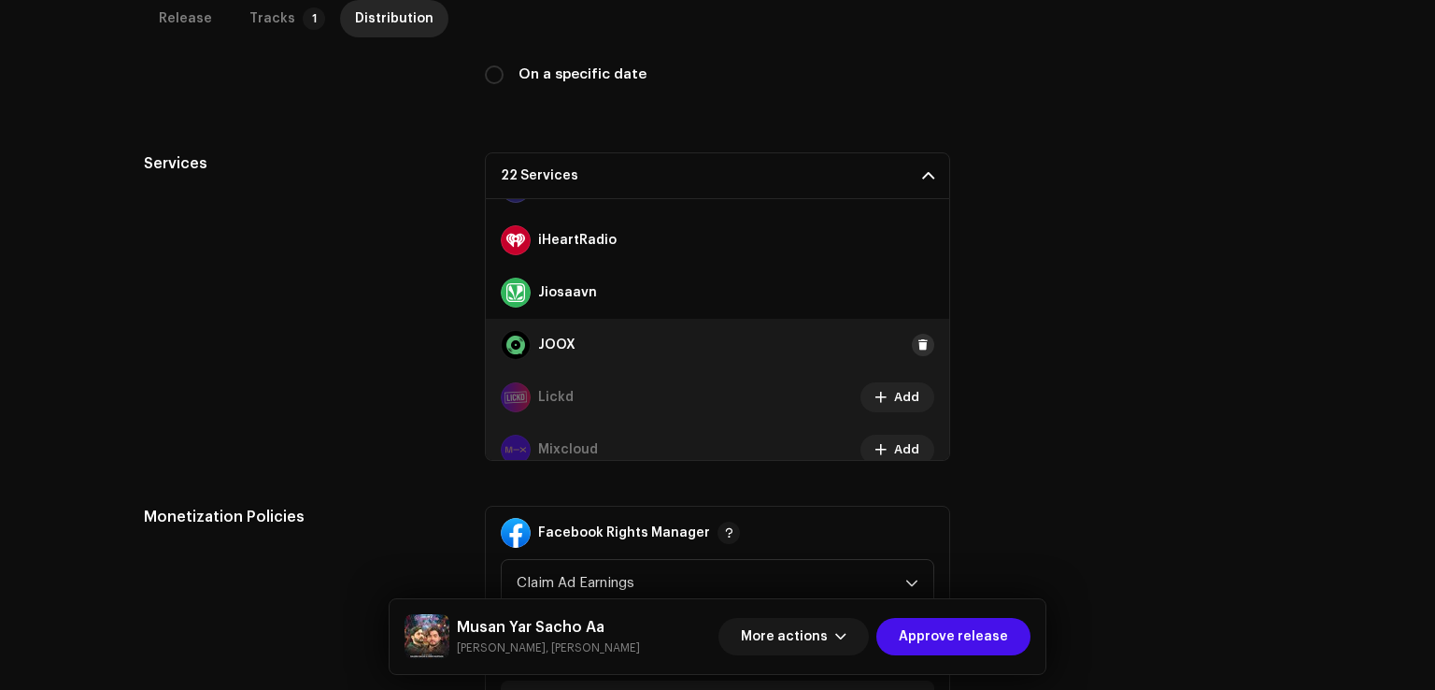
click at [918, 337] on span at bounding box center [923, 344] width 11 height 15
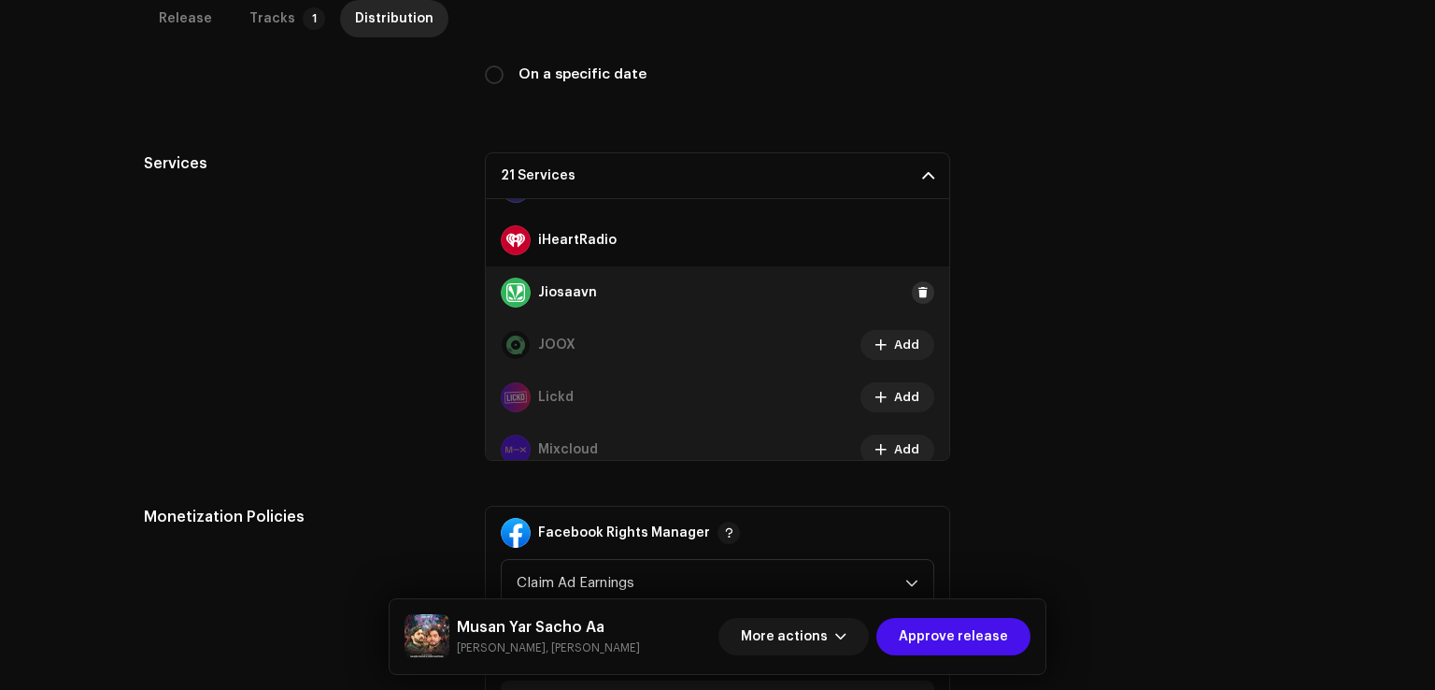
scroll to position [415, 0]
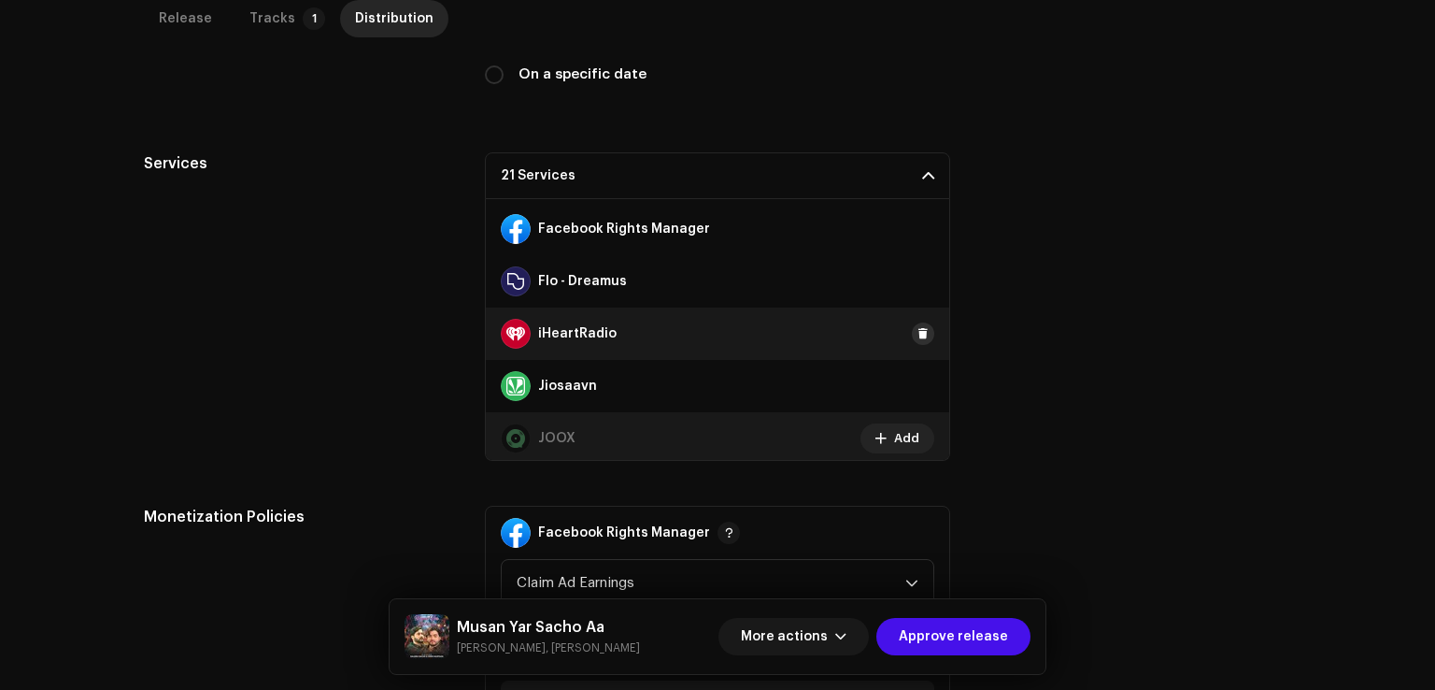
click at [918, 336] on span at bounding box center [923, 333] width 11 height 15
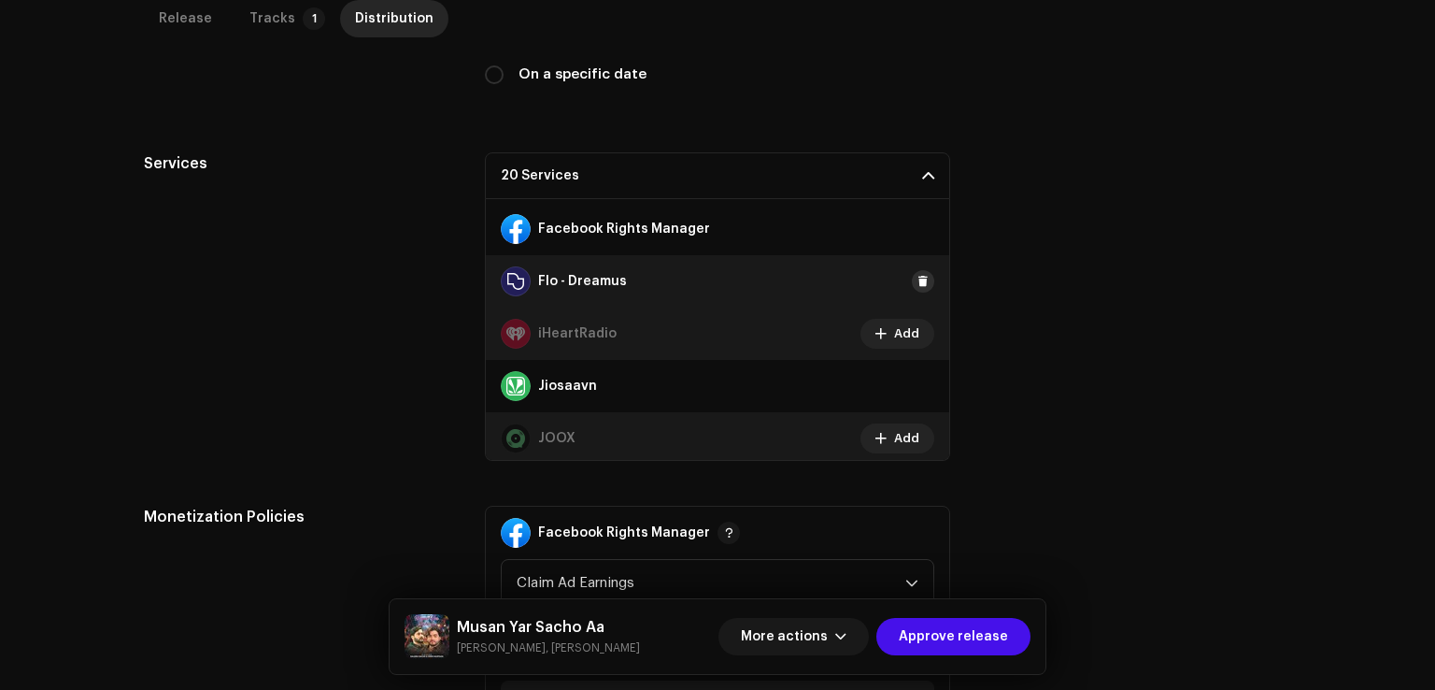
click at [918, 274] on span at bounding box center [923, 281] width 11 height 15
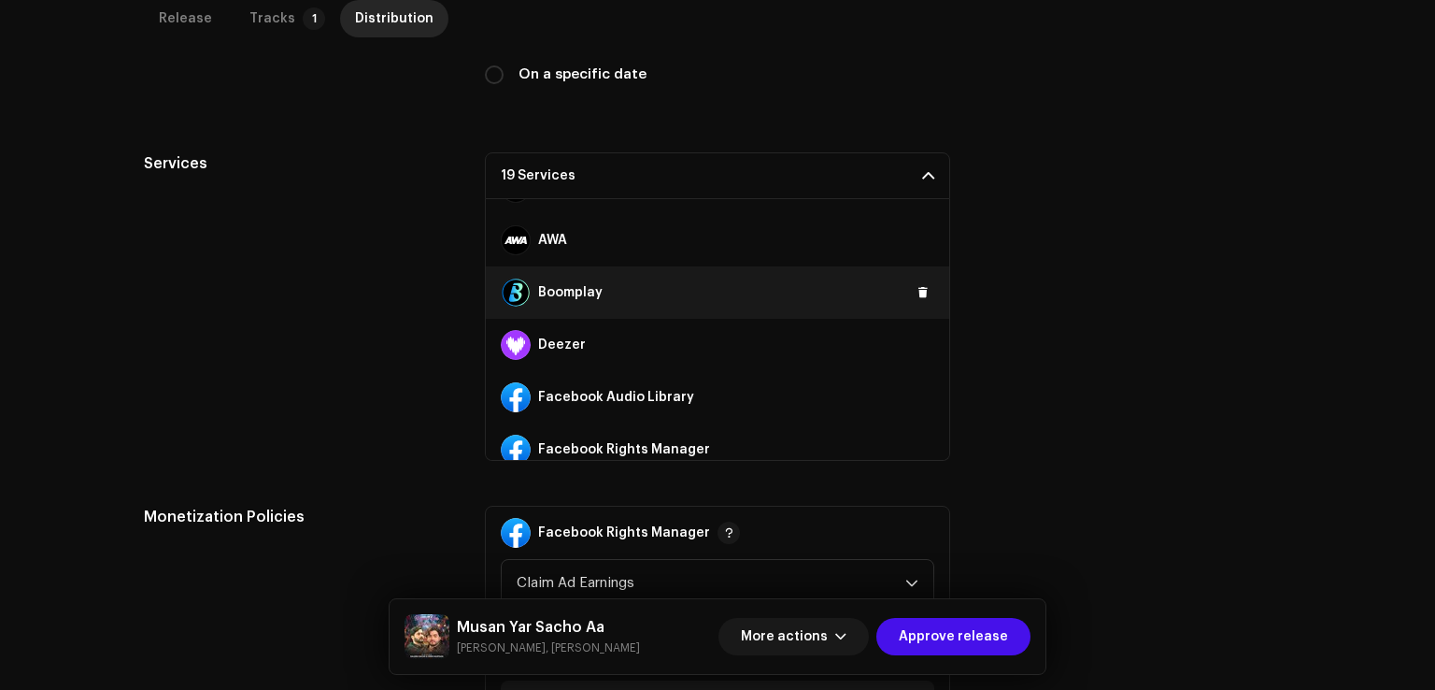
scroll to position [135, 0]
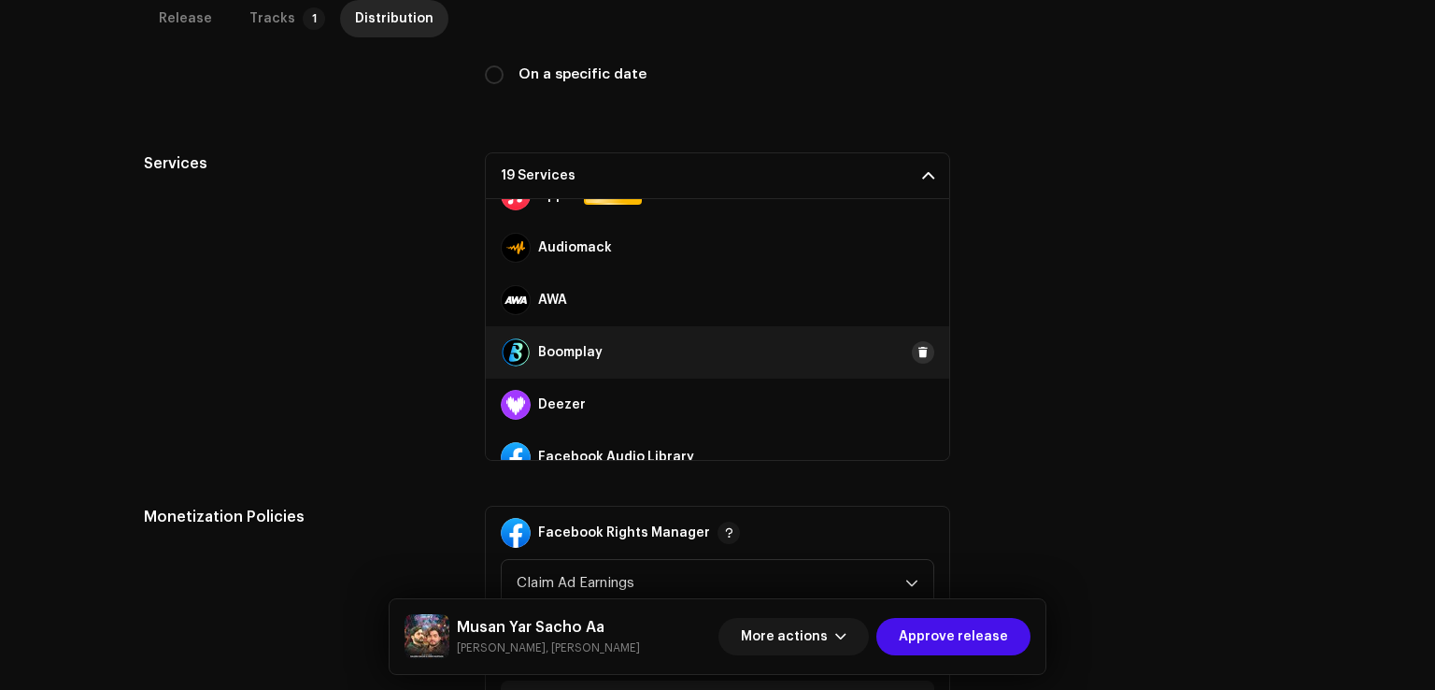
click at [921, 350] on button at bounding box center [923, 352] width 22 height 22
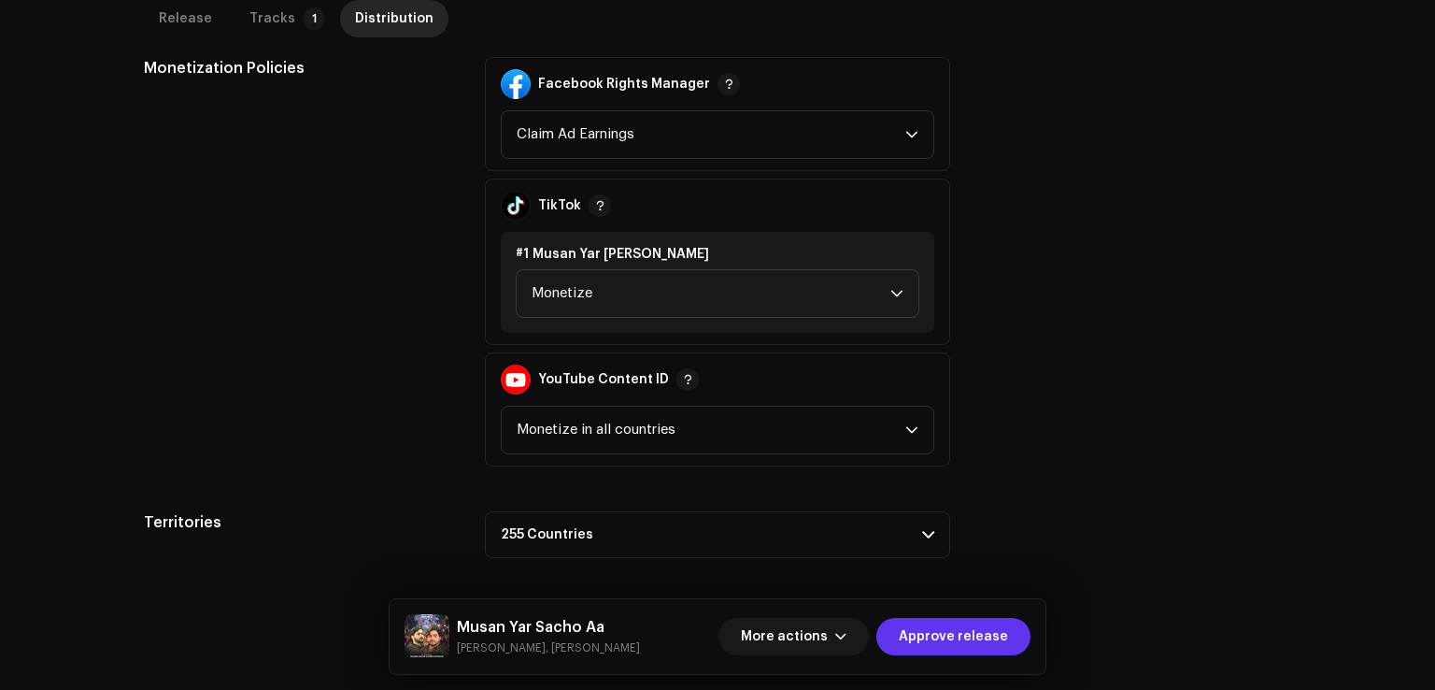
click at [955, 636] on span "Approve release" at bounding box center [953, 636] width 109 height 37
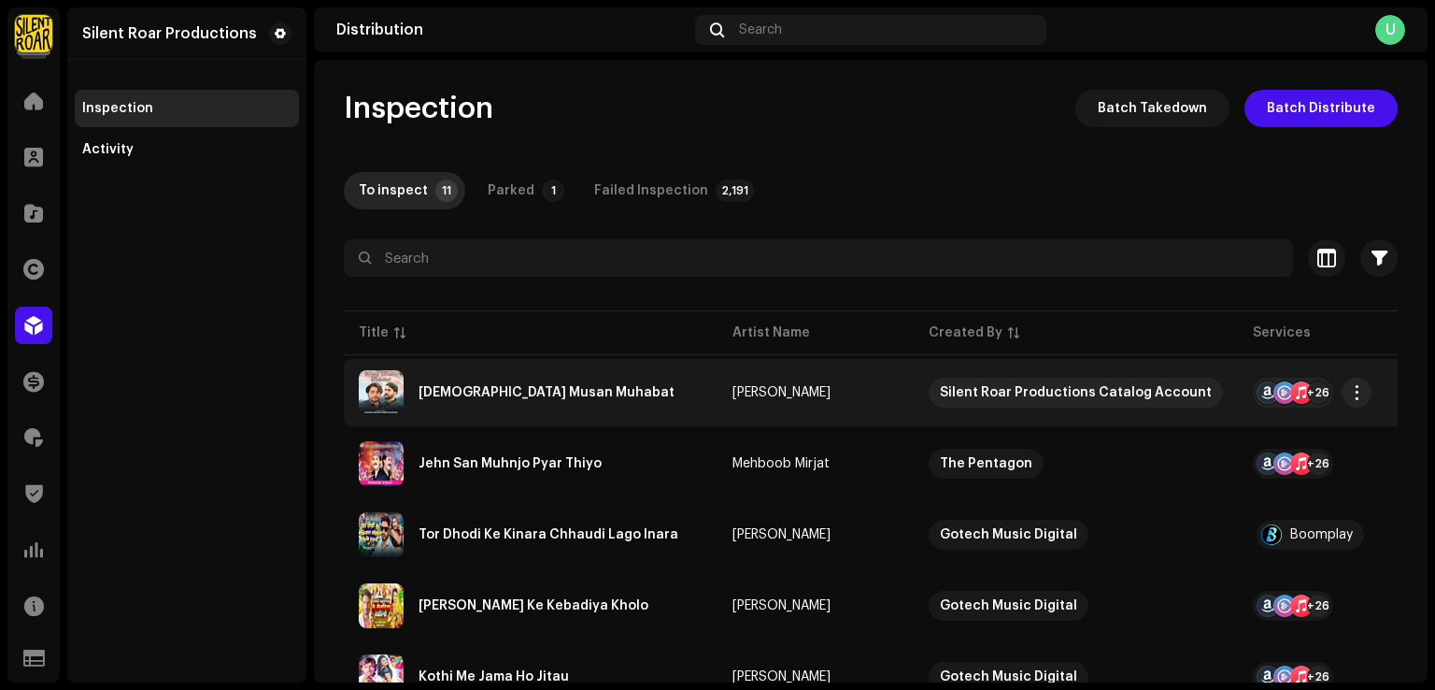
click at [463, 376] on div "[DEMOGRAPHIC_DATA] Musan Muhabat" at bounding box center [531, 392] width 344 height 45
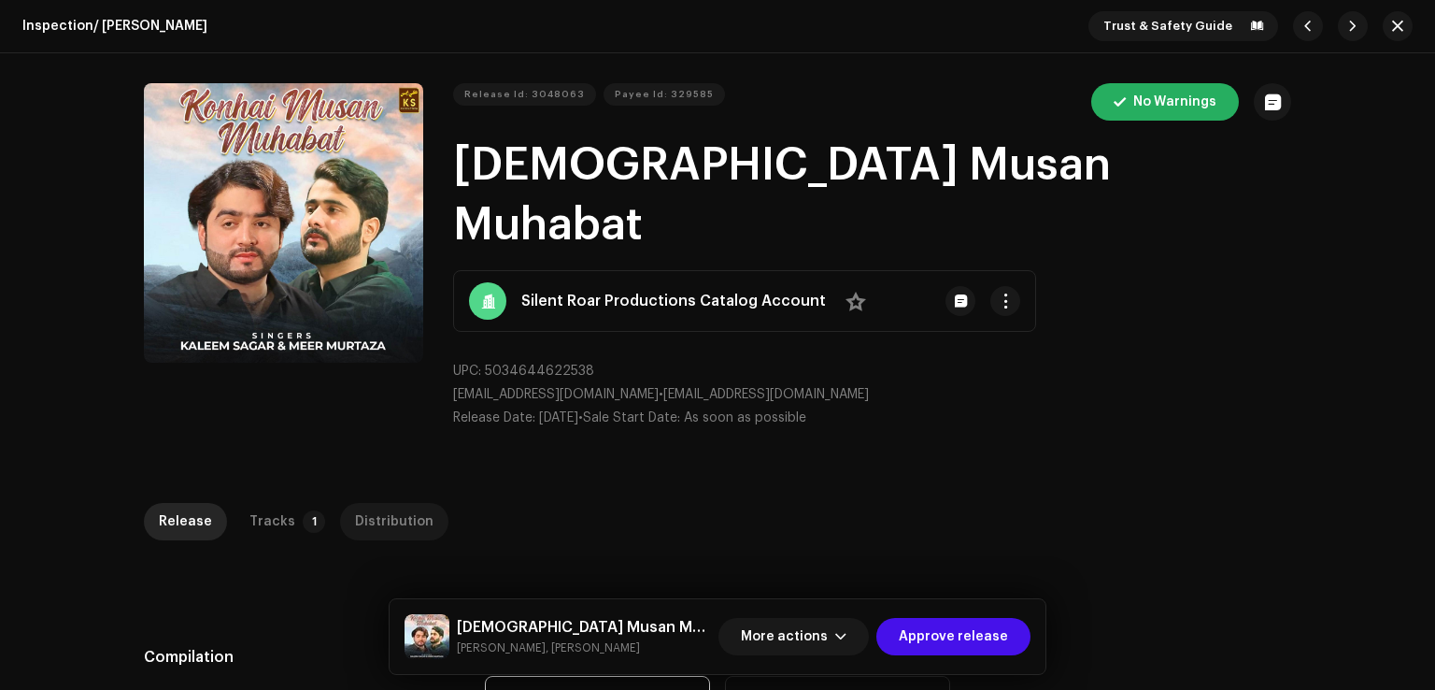
click at [402, 503] on div "Distribution" at bounding box center [394, 521] width 79 height 37
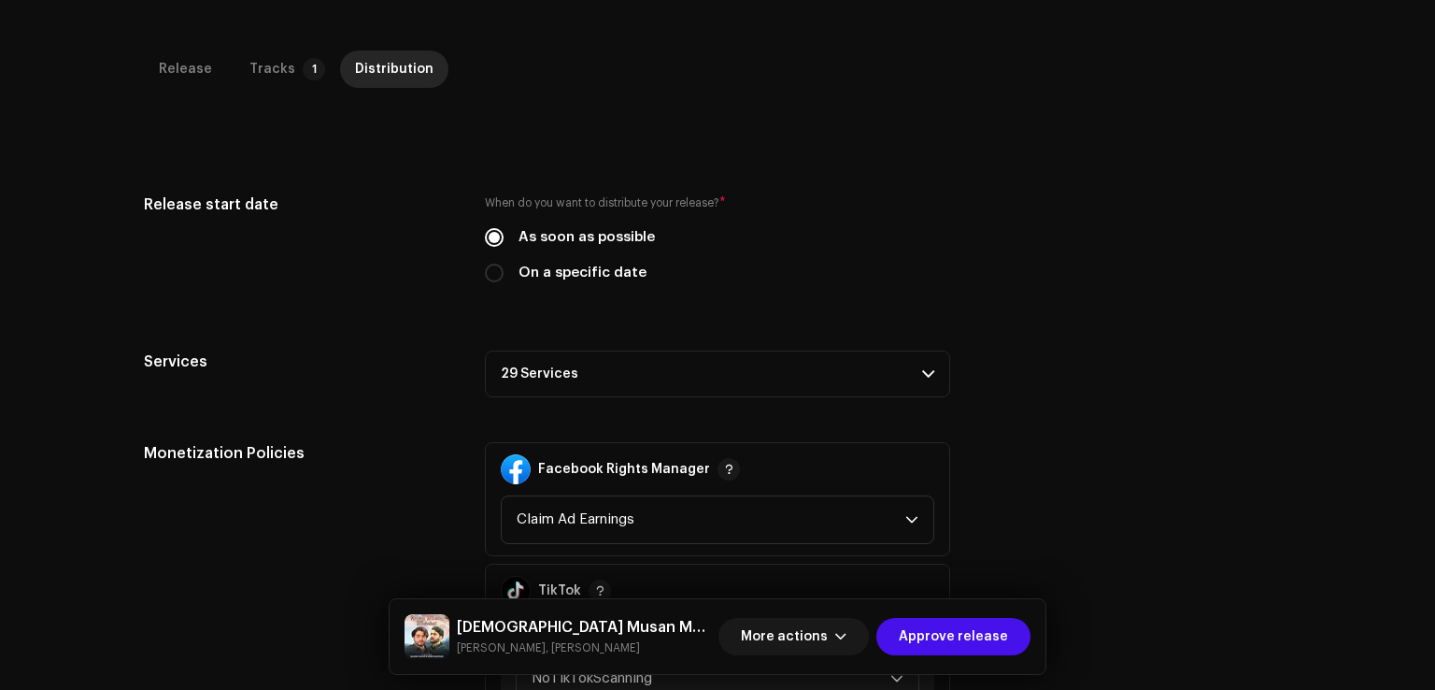
scroll to position [561, 0]
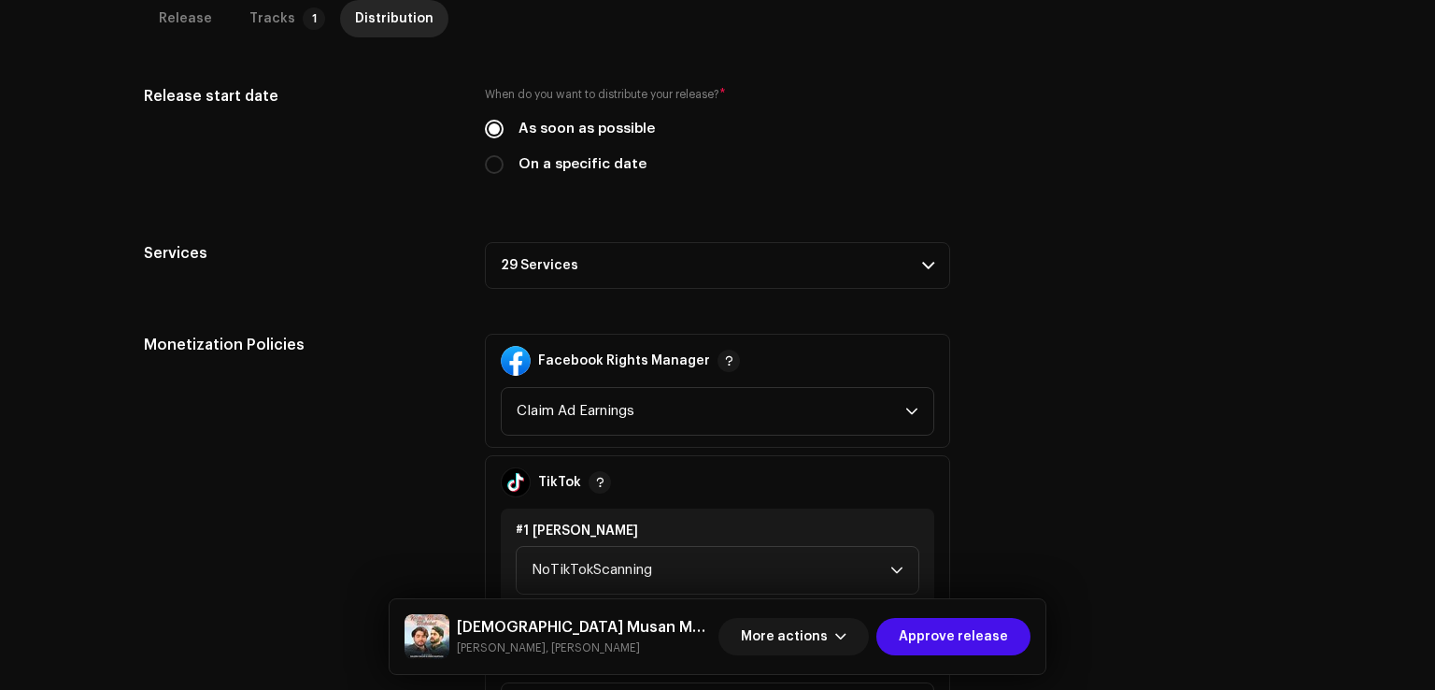
click at [559, 242] on p-accordion-header "29 Services" at bounding box center [717, 265] width 465 height 47
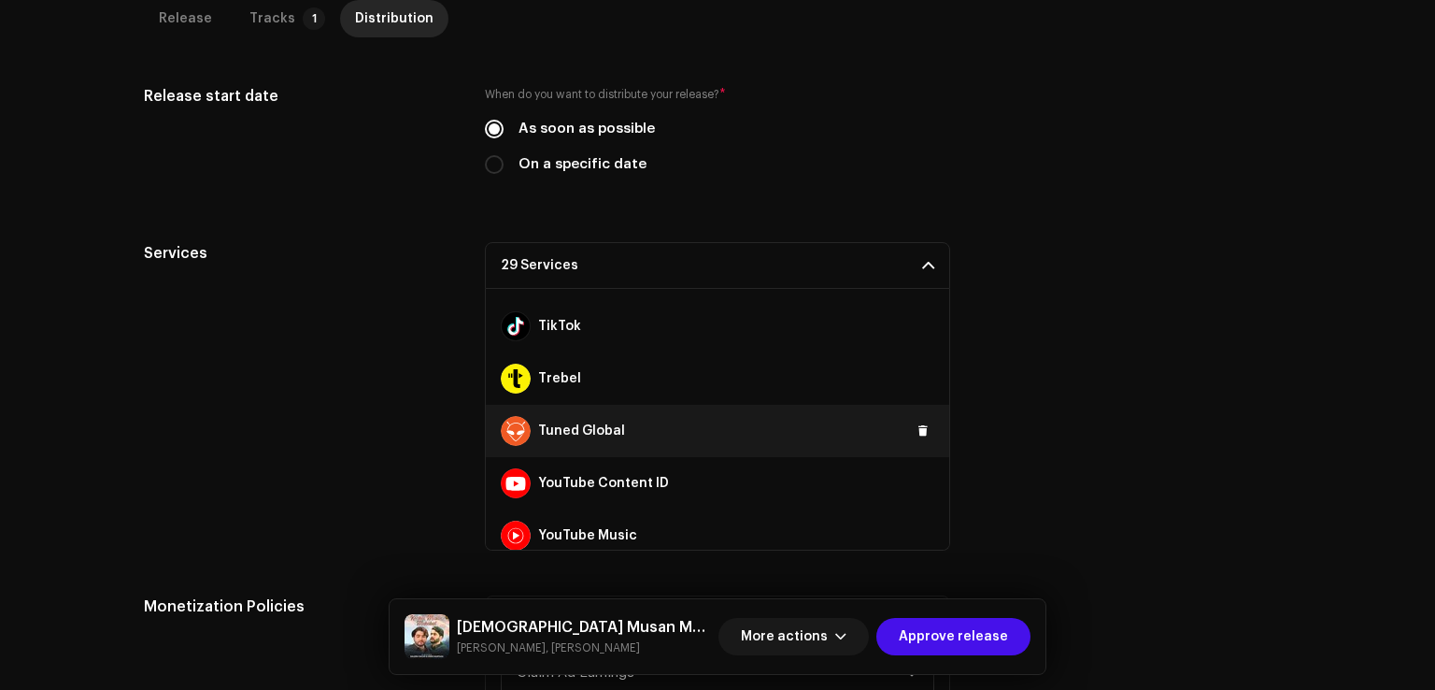
scroll to position [1256, 0]
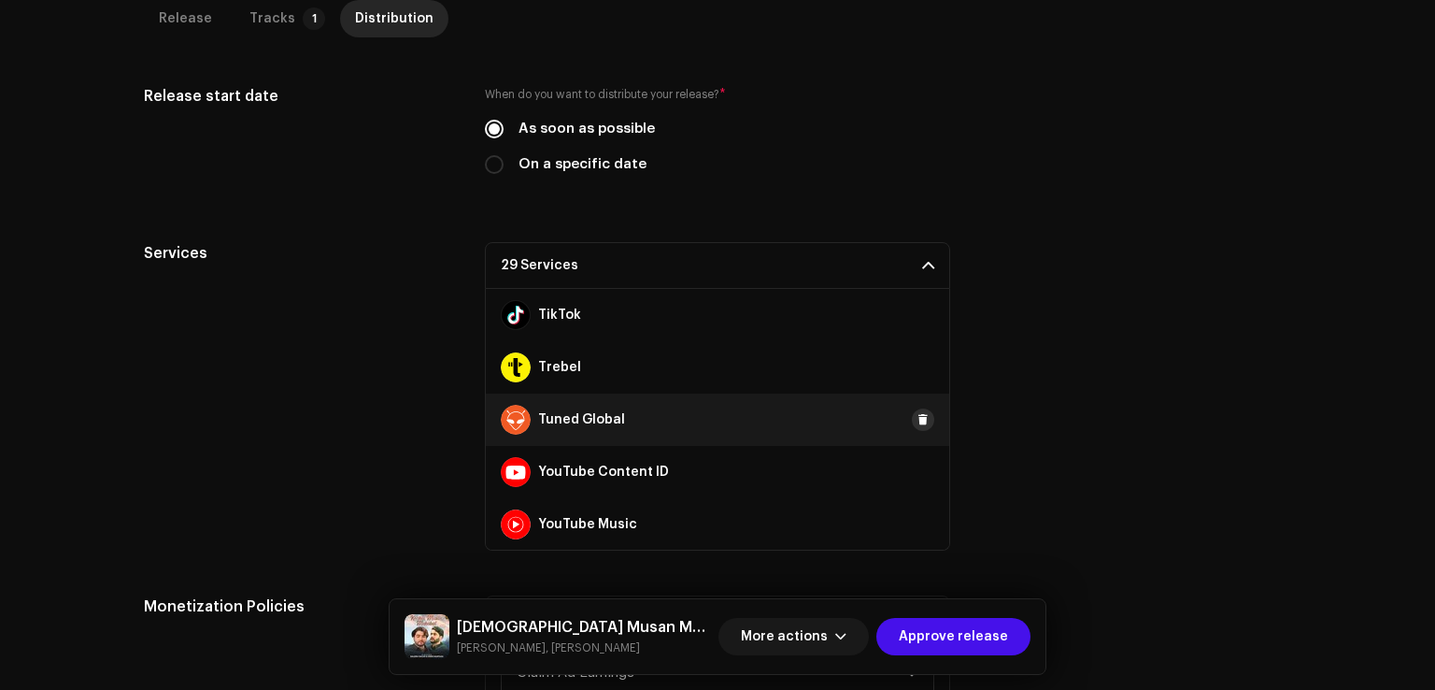
click at [920, 408] on button at bounding box center [923, 419] width 22 height 22
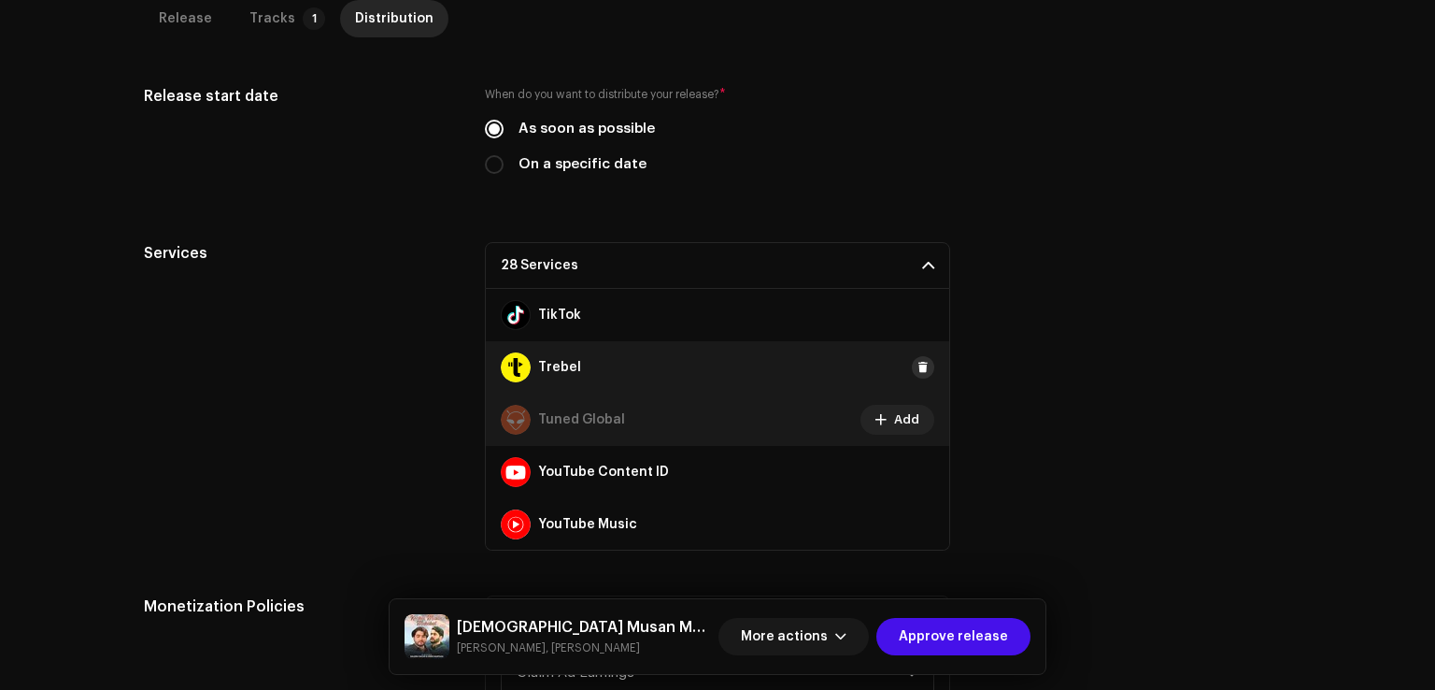
click at [918, 360] on span at bounding box center [923, 367] width 11 height 15
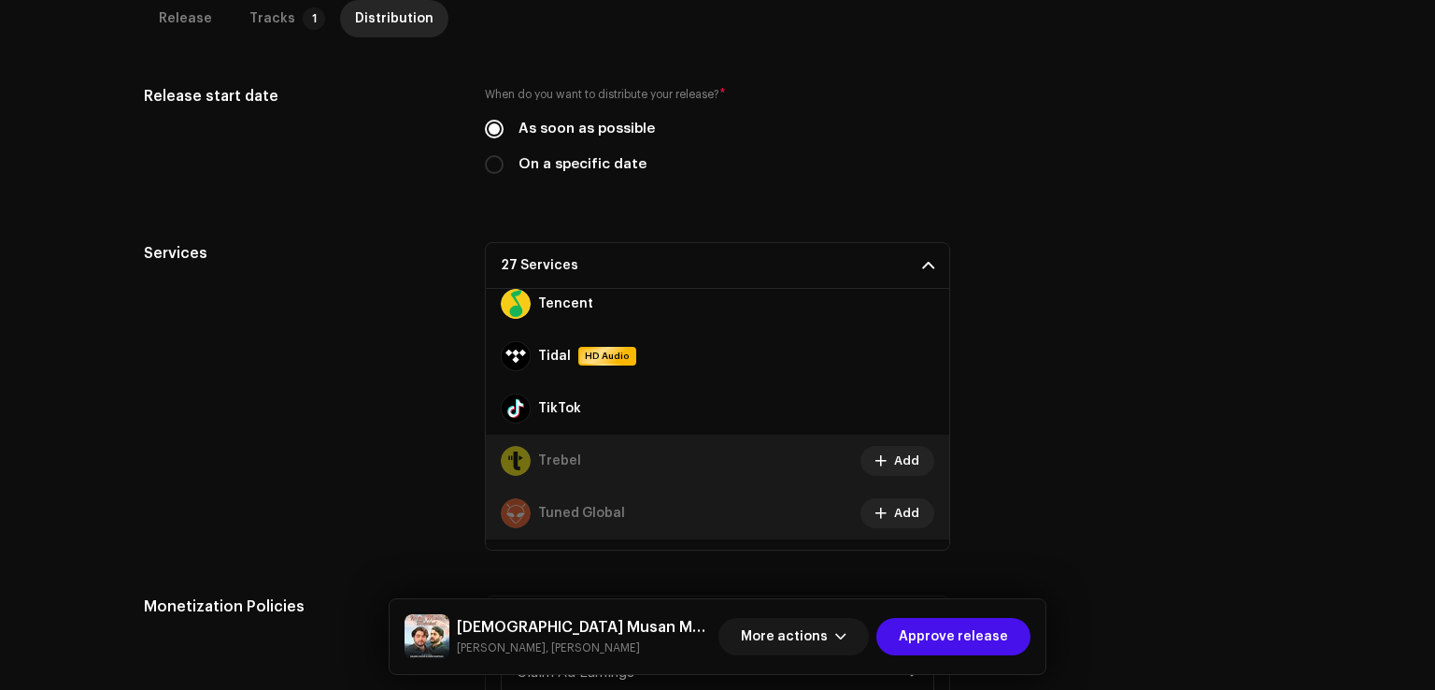
scroll to position [976, 0]
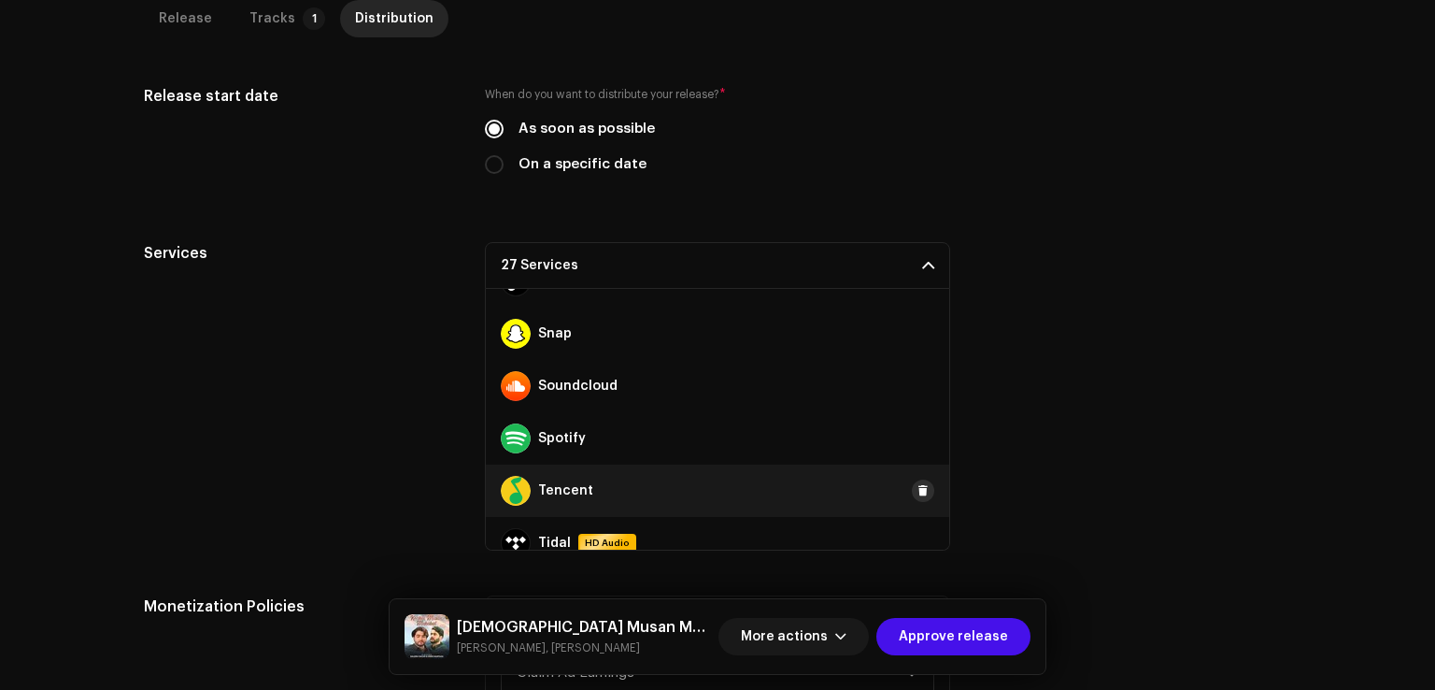
click at [919, 483] on span at bounding box center [923, 490] width 11 height 15
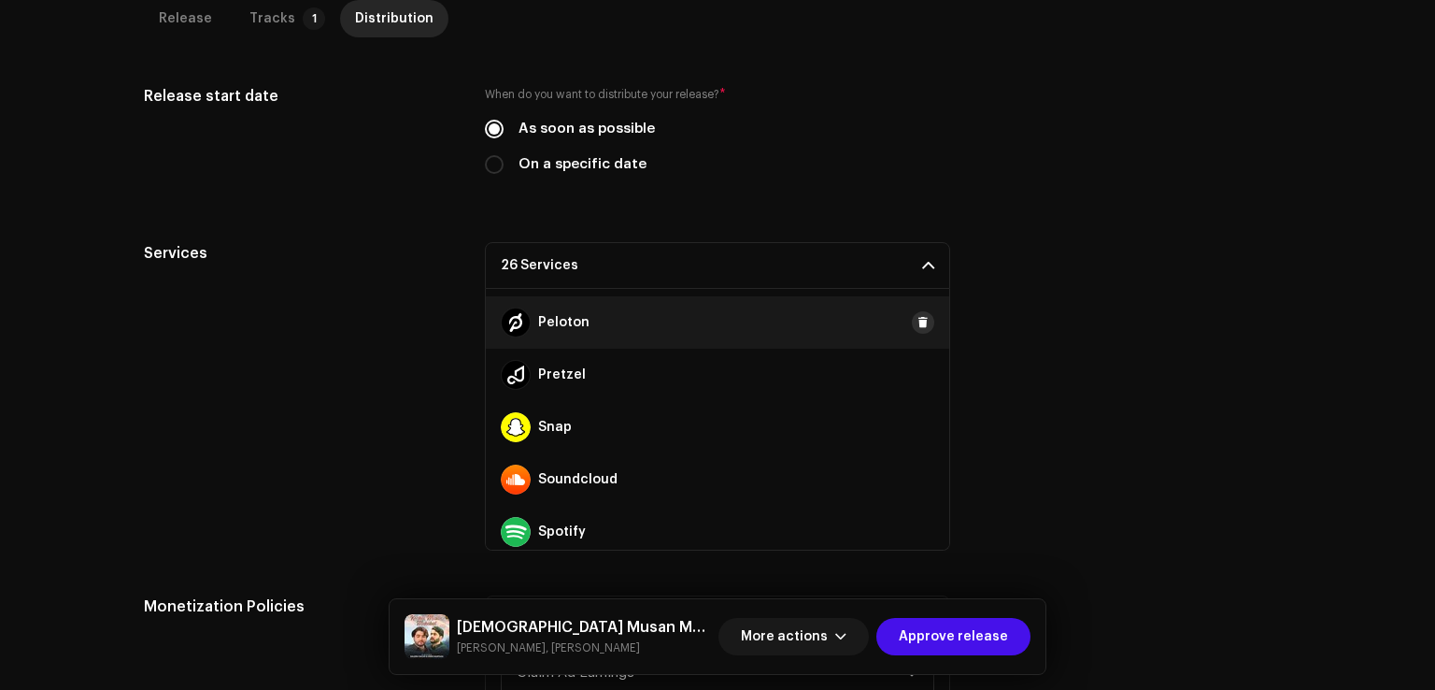
click at [918, 315] on span at bounding box center [923, 322] width 11 height 15
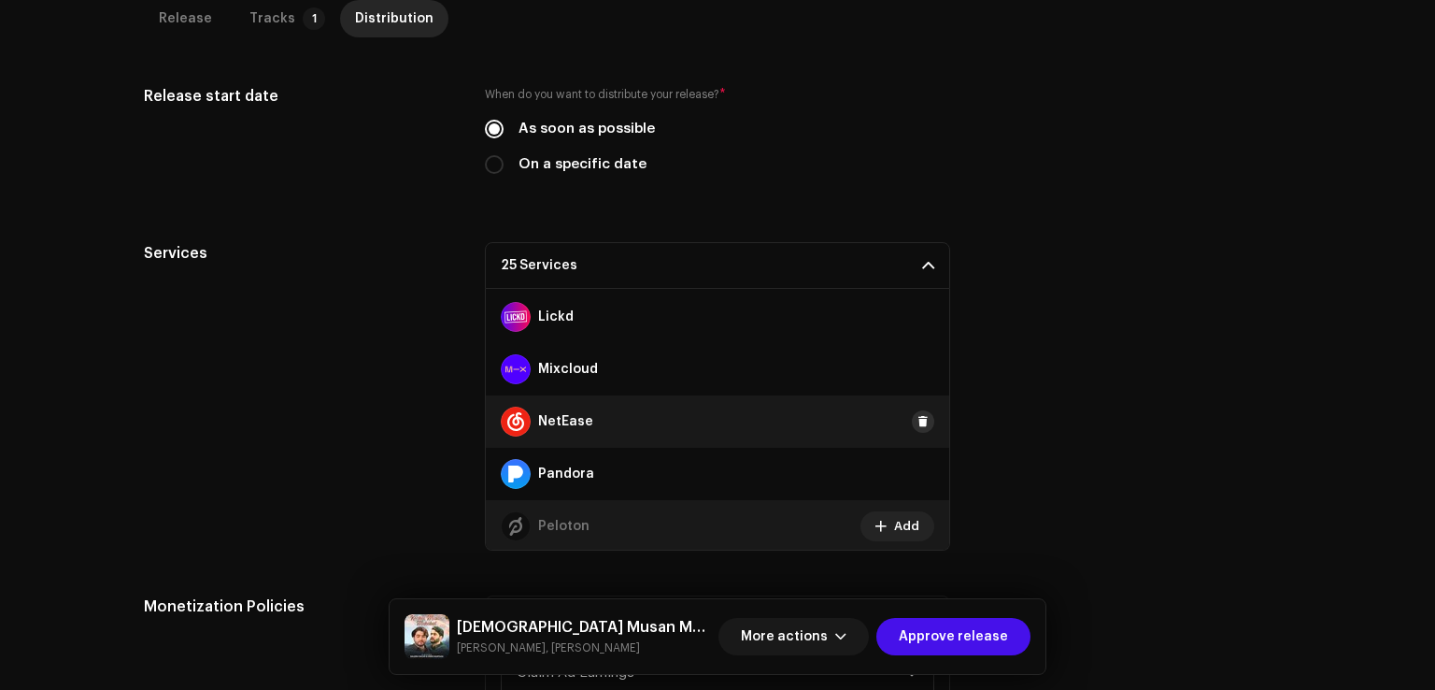
scroll to position [602, 0]
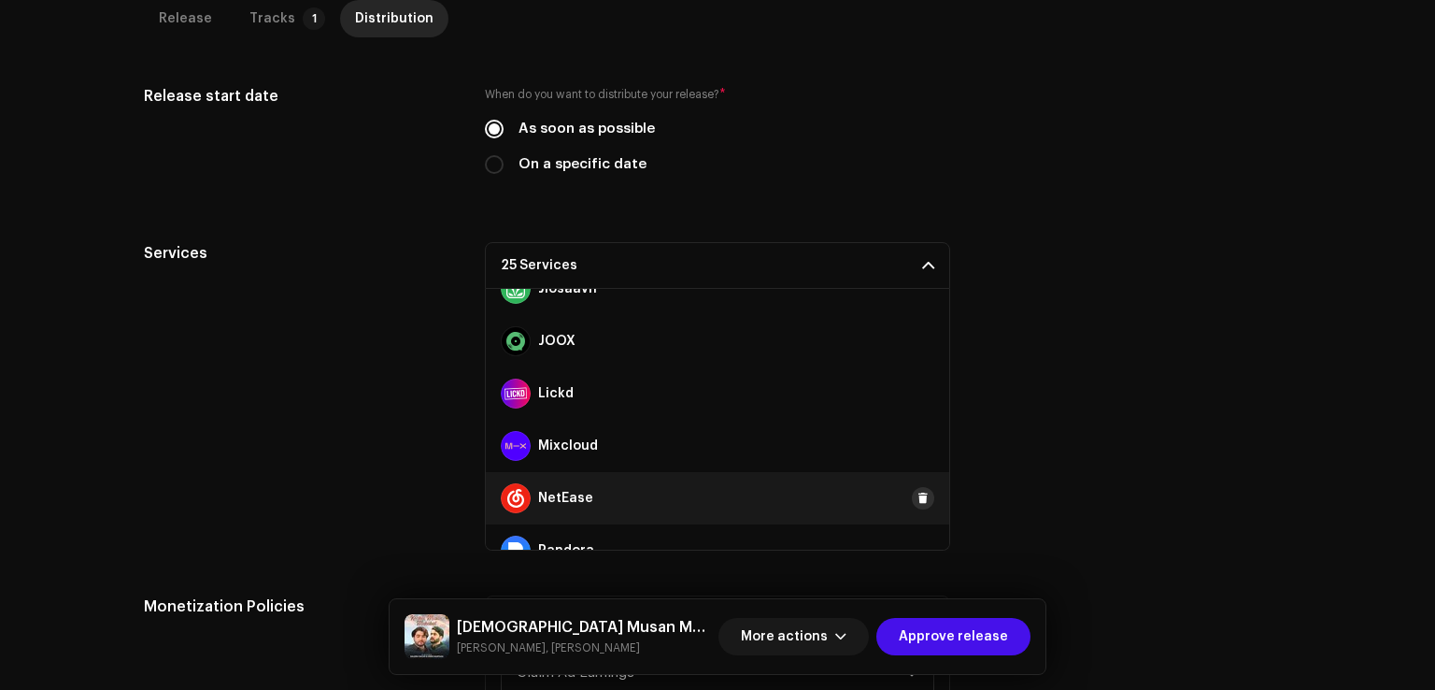
click at [920, 487] on button at bounding box center [923, 498] width 22 height 22
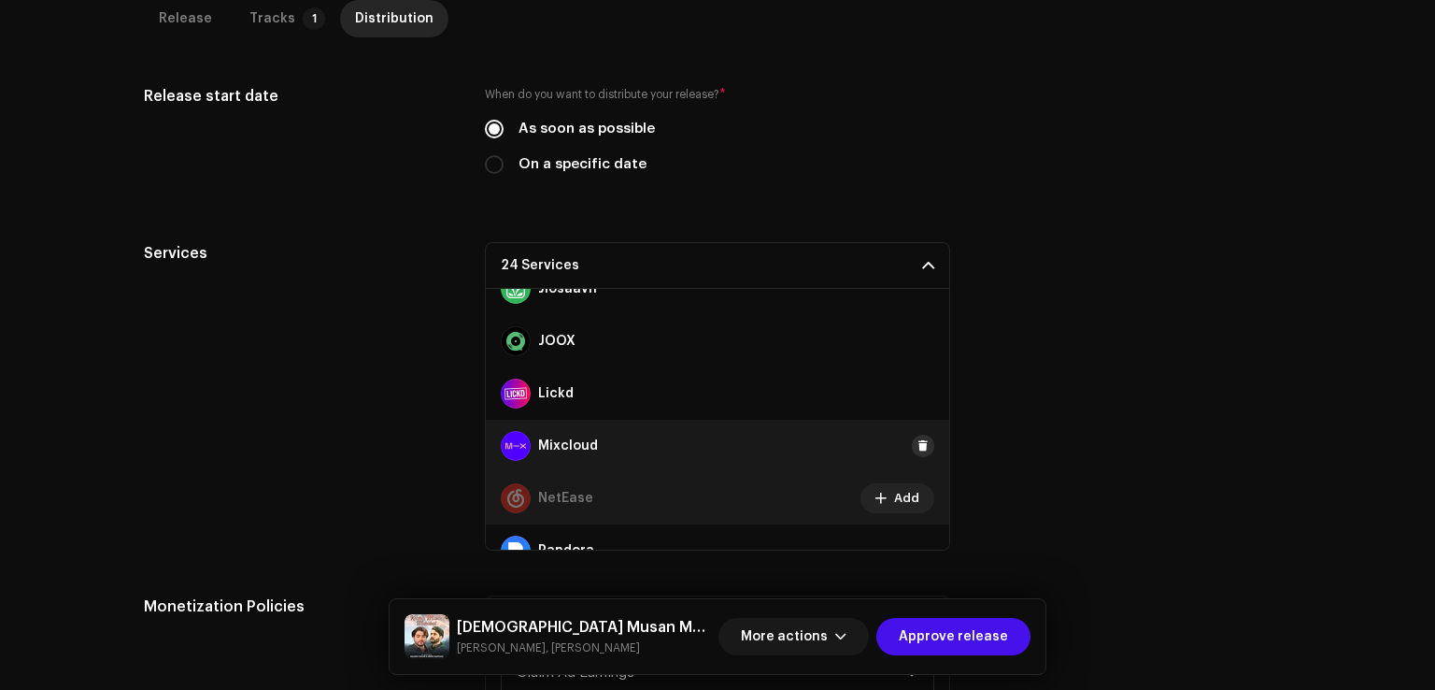
click at [918, 438] on span at bounding box center [923, 445] width 11 height 15
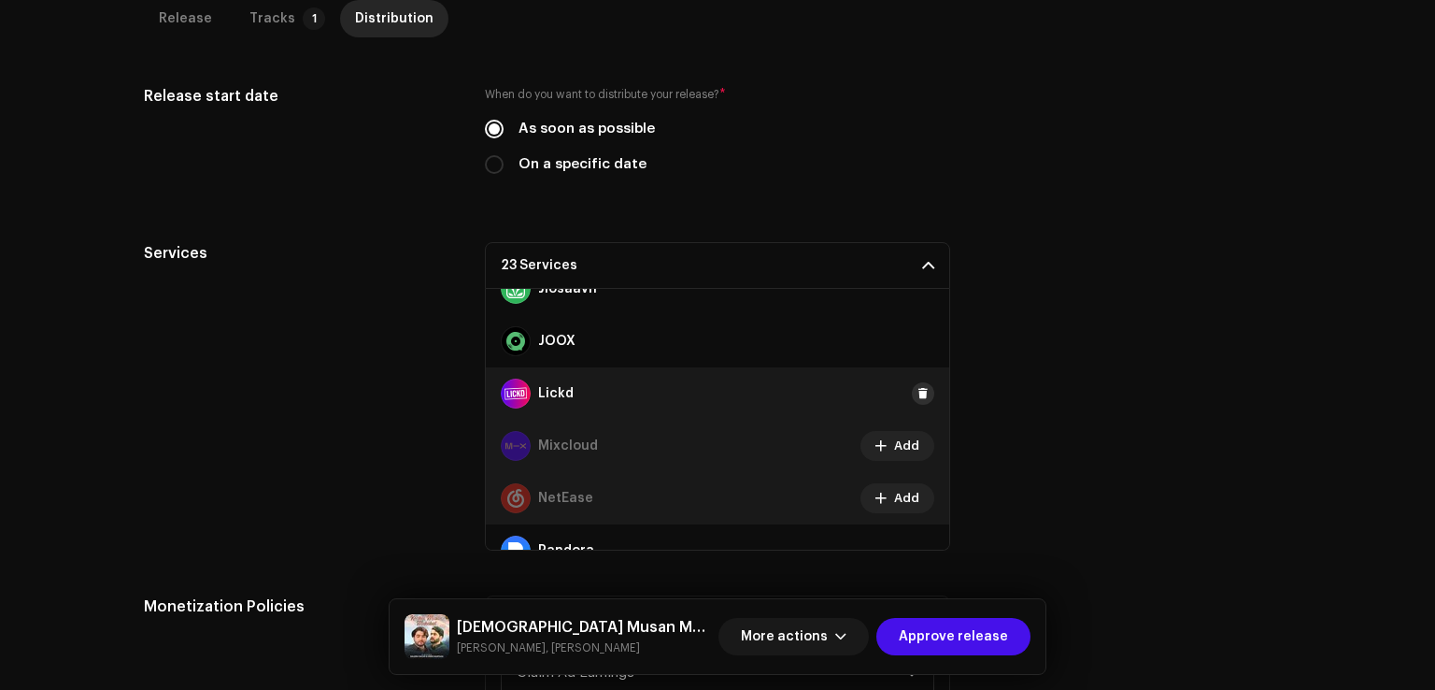
click at [912, 382] on button at bounding box center [923, 393] width 22 height 22
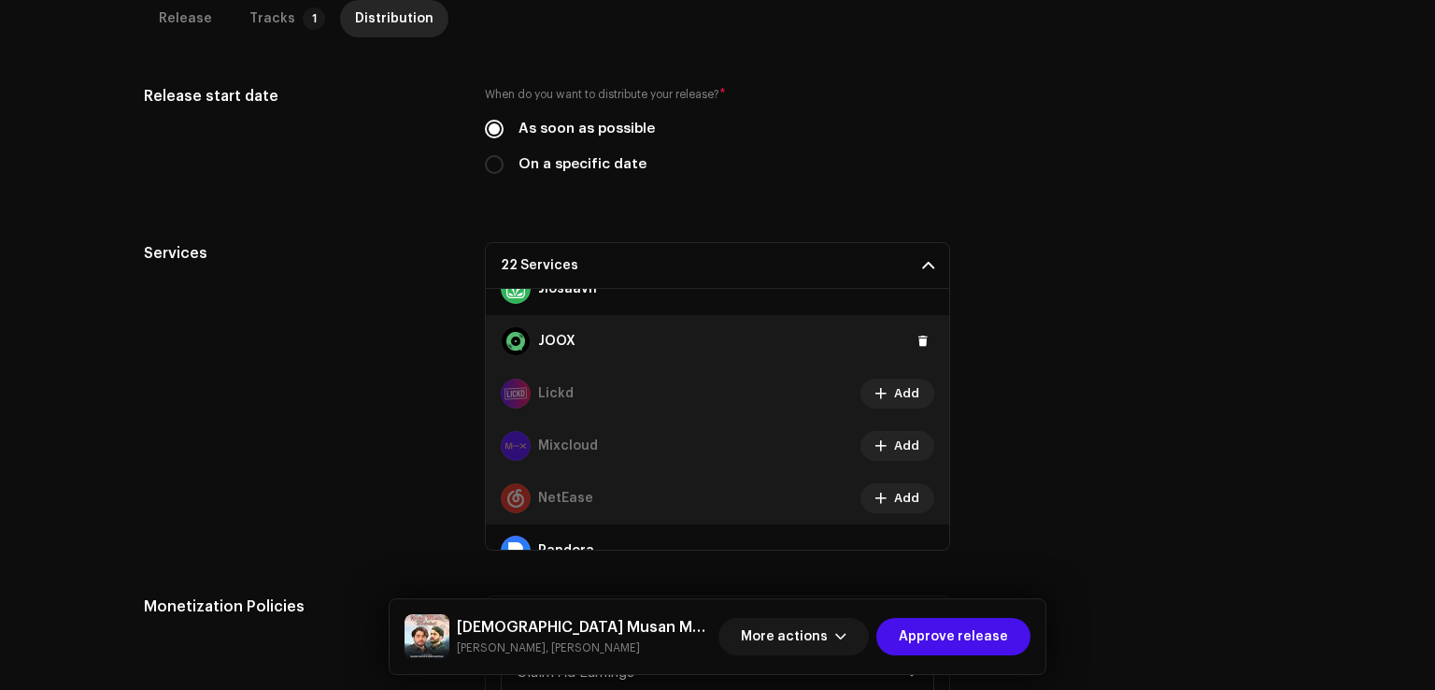
click at [912, 315] on div "JOOX" at bounding box center [718, 341] width 464 height 52
click at [918, 334] on span at bounding box center [923, 341] width 11 height 15
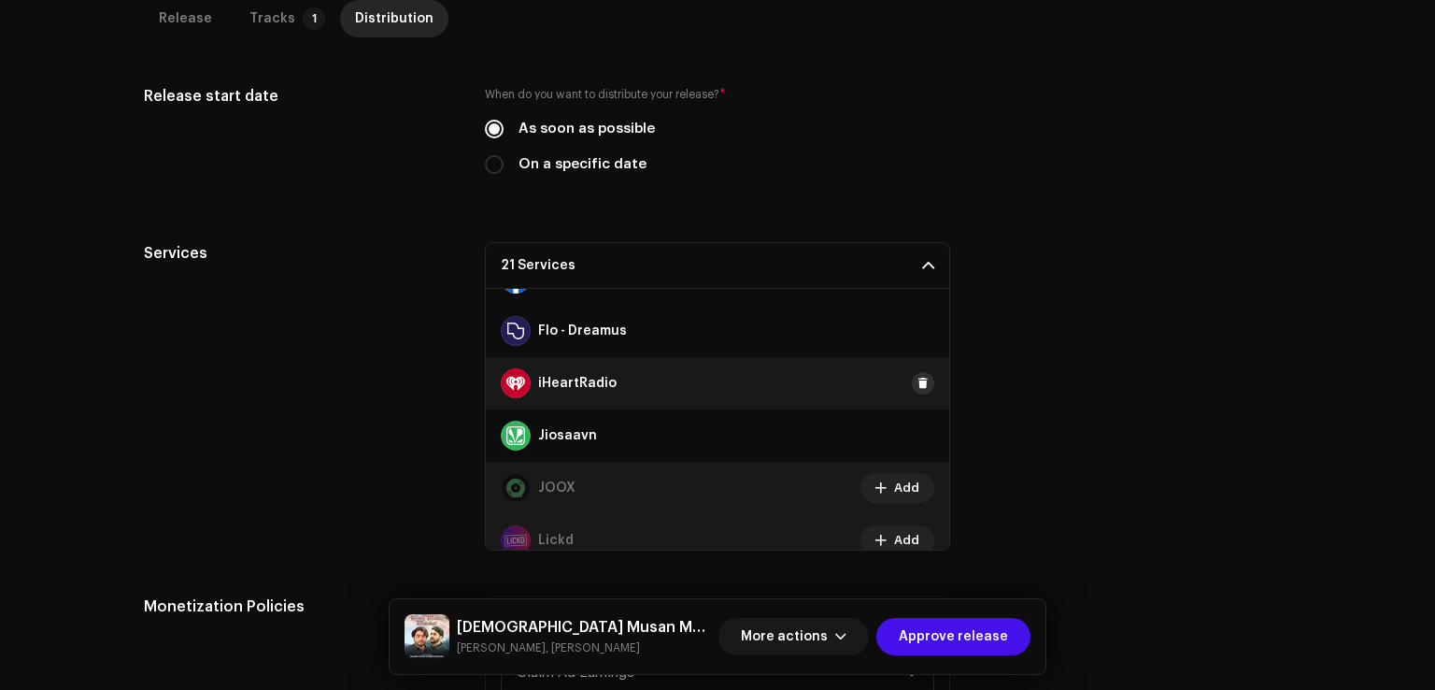
scroll to position [415, 0]
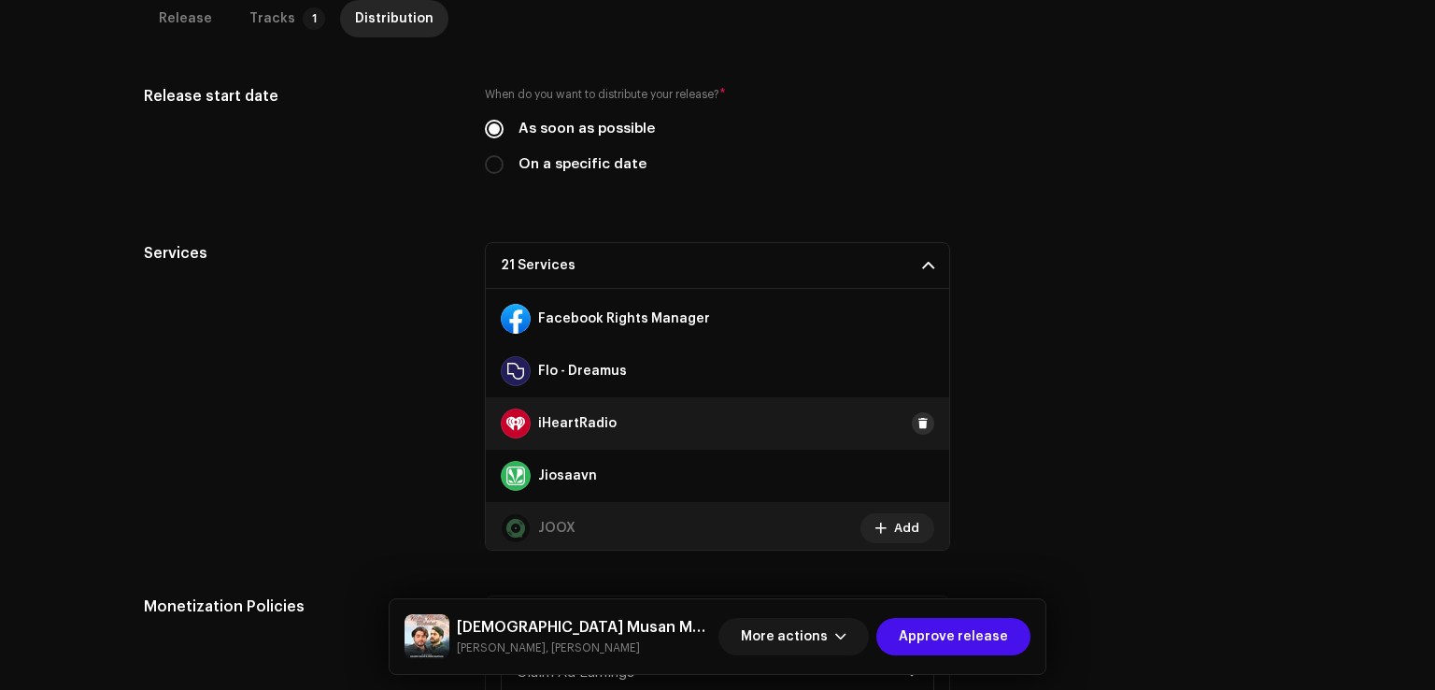
click at [918, 416] on span at bounding box center [923, 423] width 11 height 15
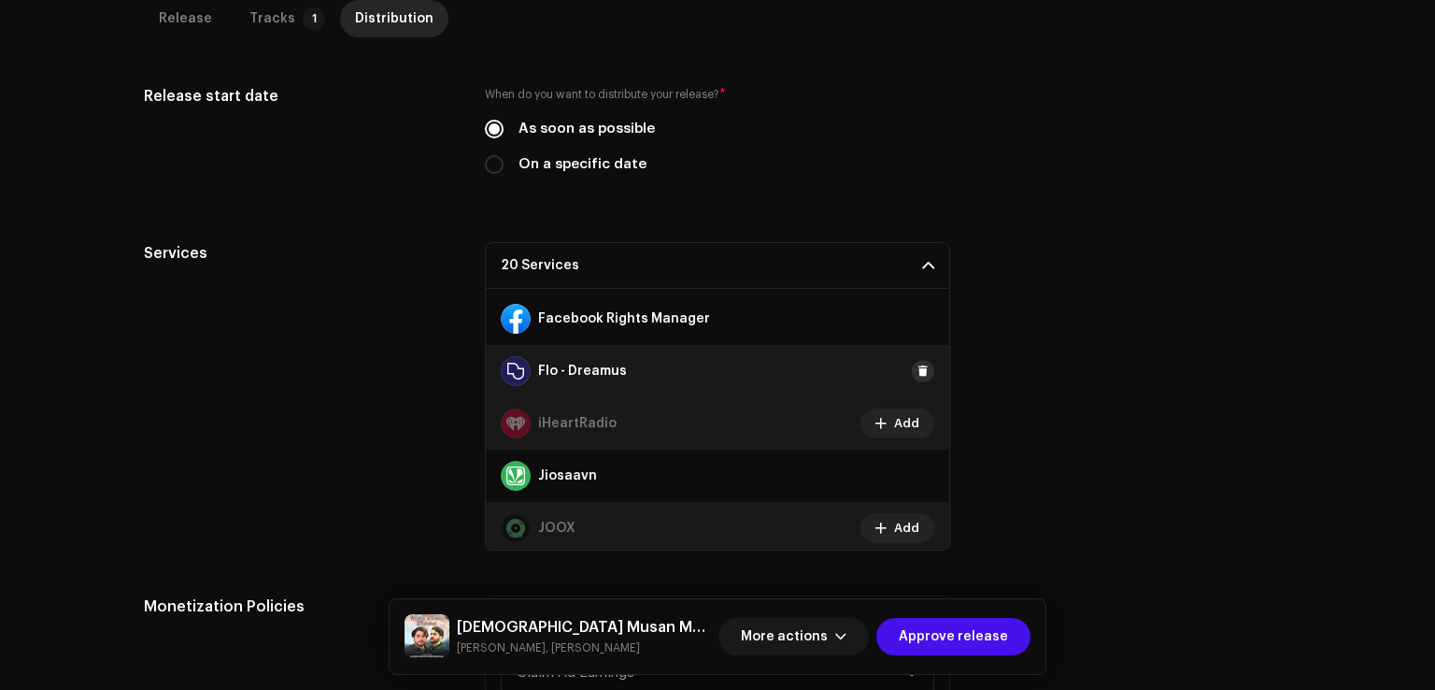
click at [912, 360] on button at bounding box center [923, 371] width 22 height 22
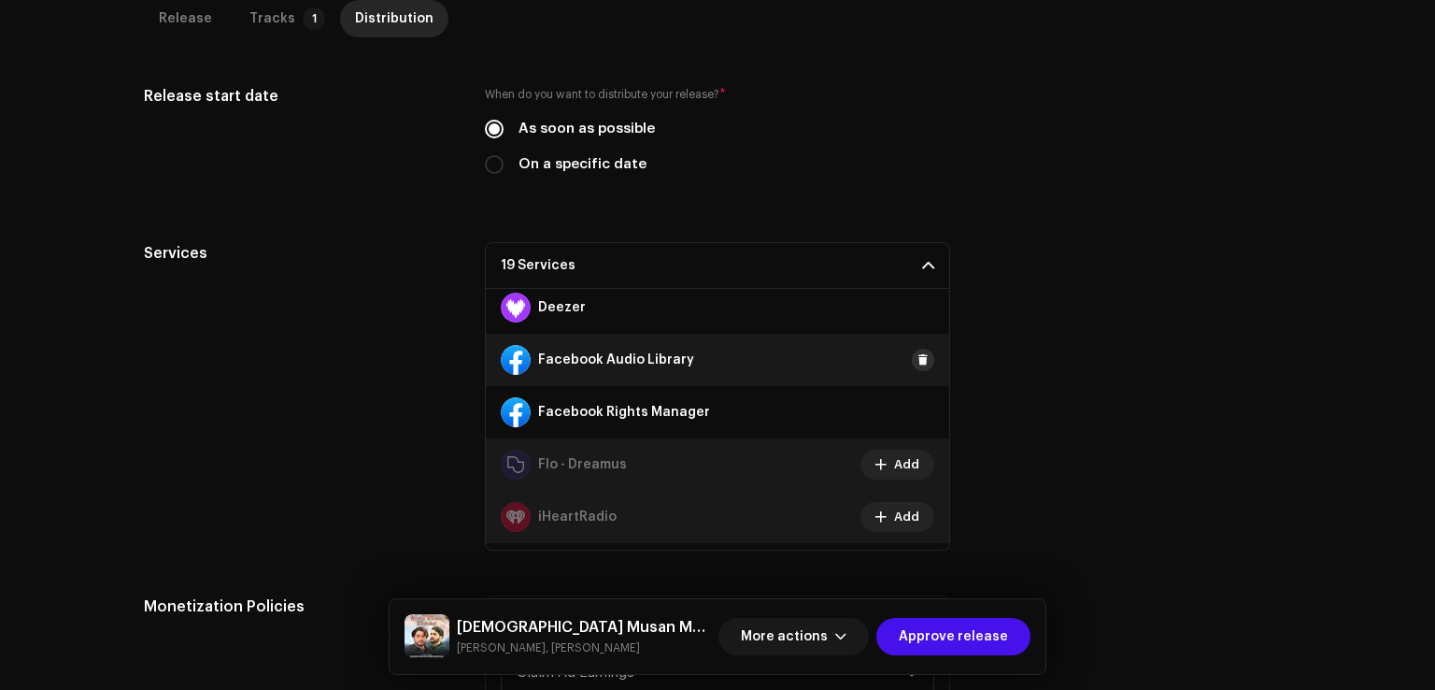
scroll to position [228, 0]
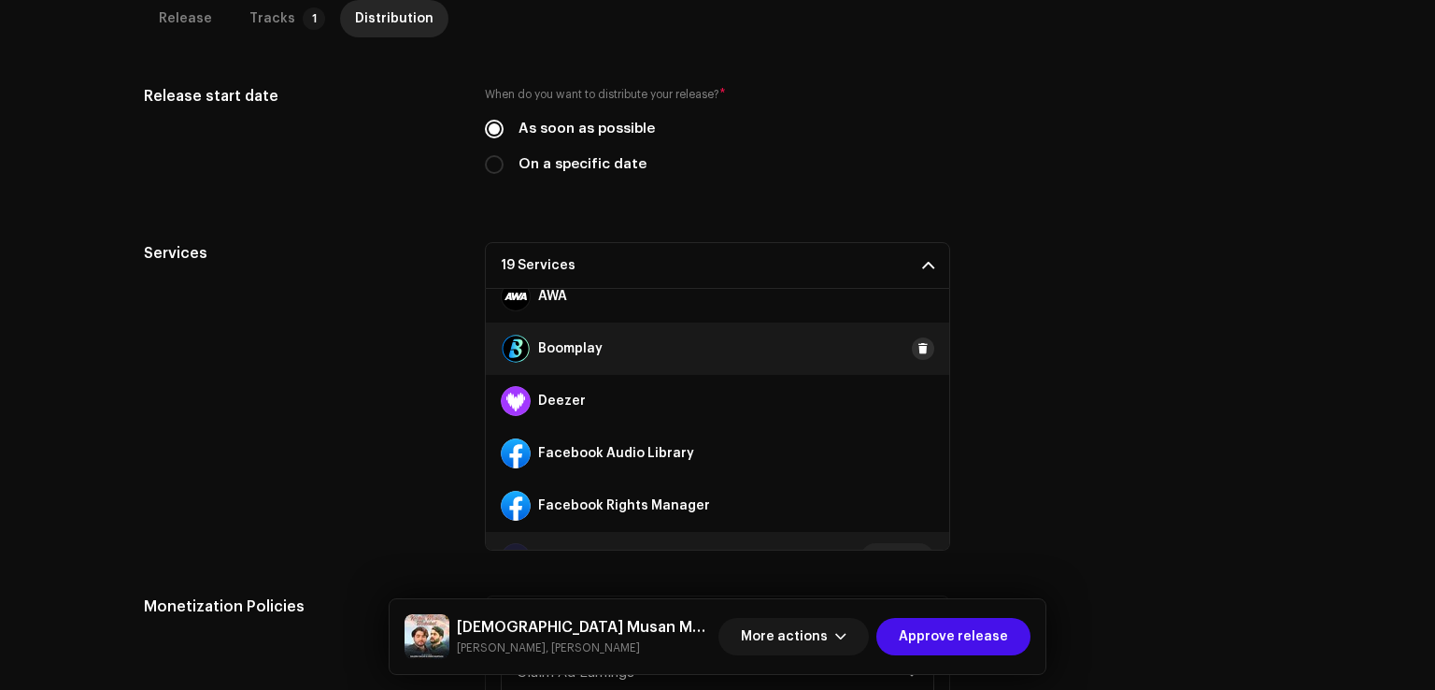
click at [918, 341] on span at bounding box center [923, 348] width 11 height 15
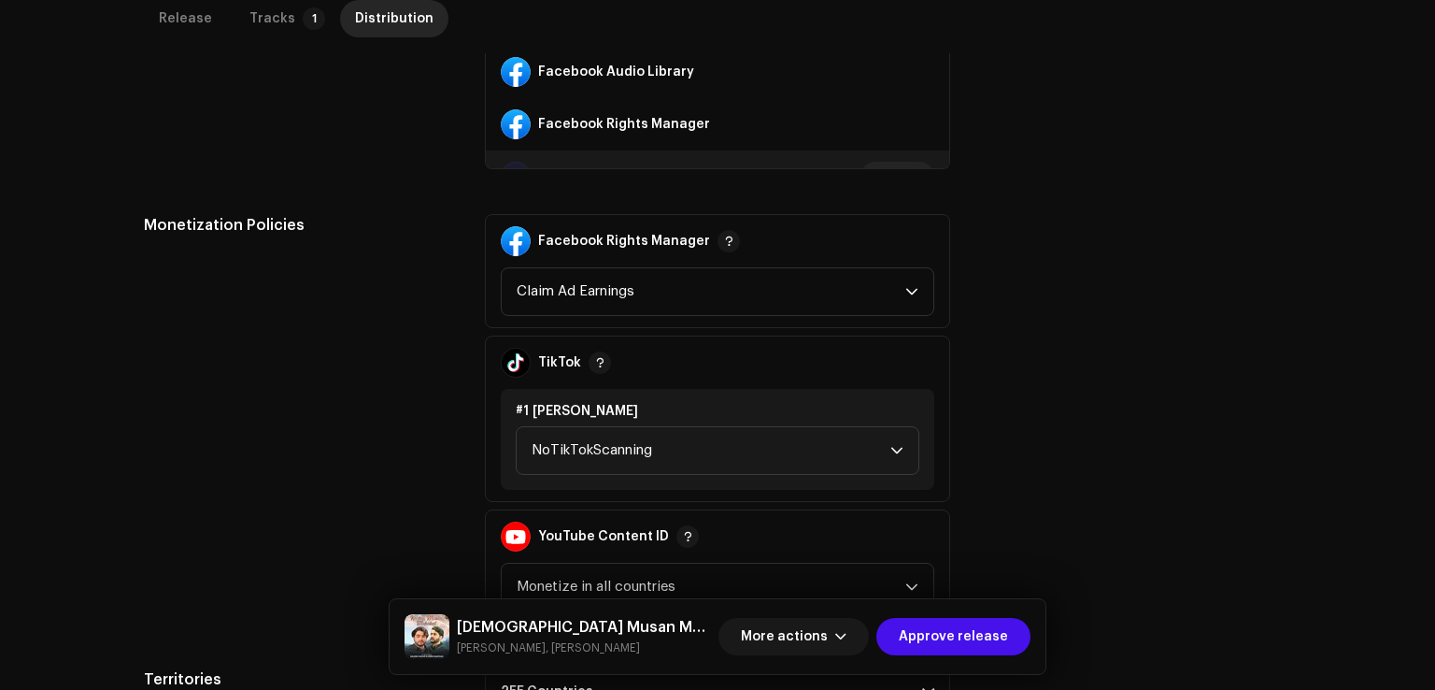
scroll to position [1039, 0]
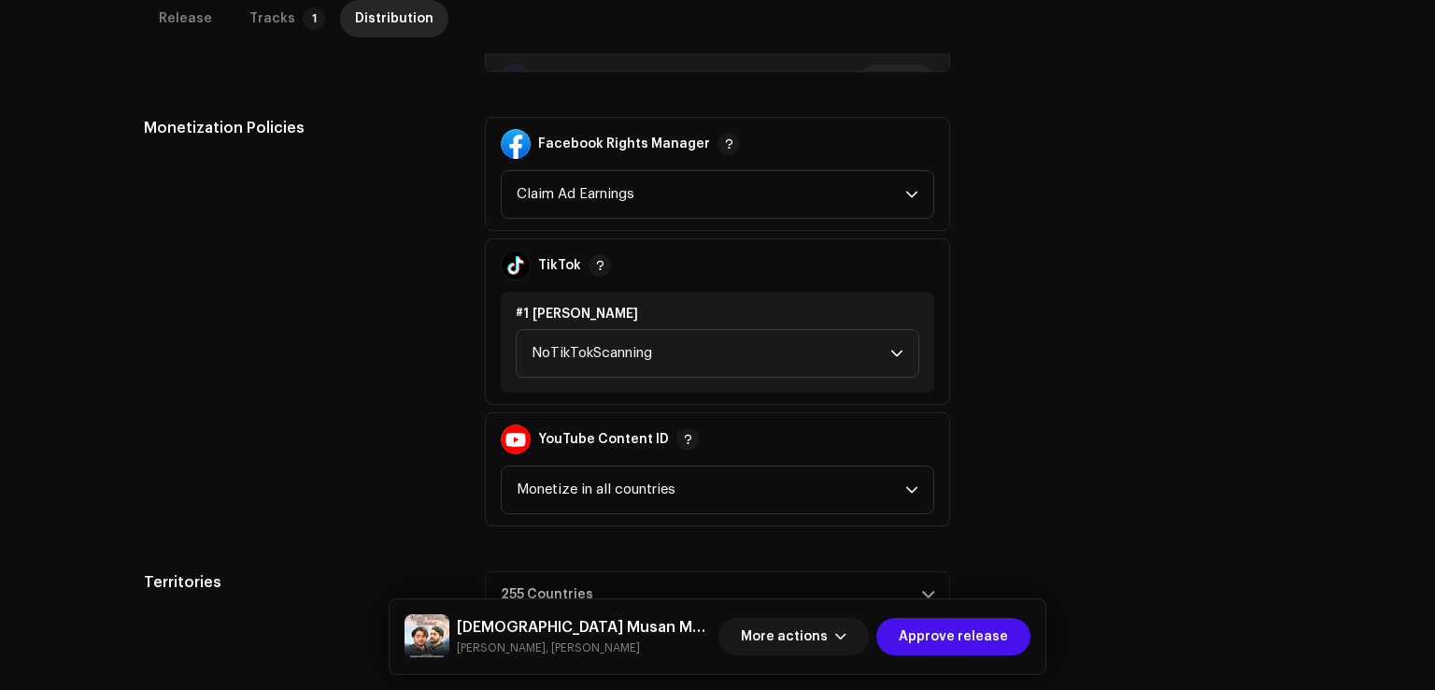
click at [603, 307] on div "#1 Konhai Musan Muhabat" at bounding box center [718, 314] width 404 height 15
click at [608, 330] on span "NoTikTokScanning" at bounding box center [711, 353] width 359 height 47
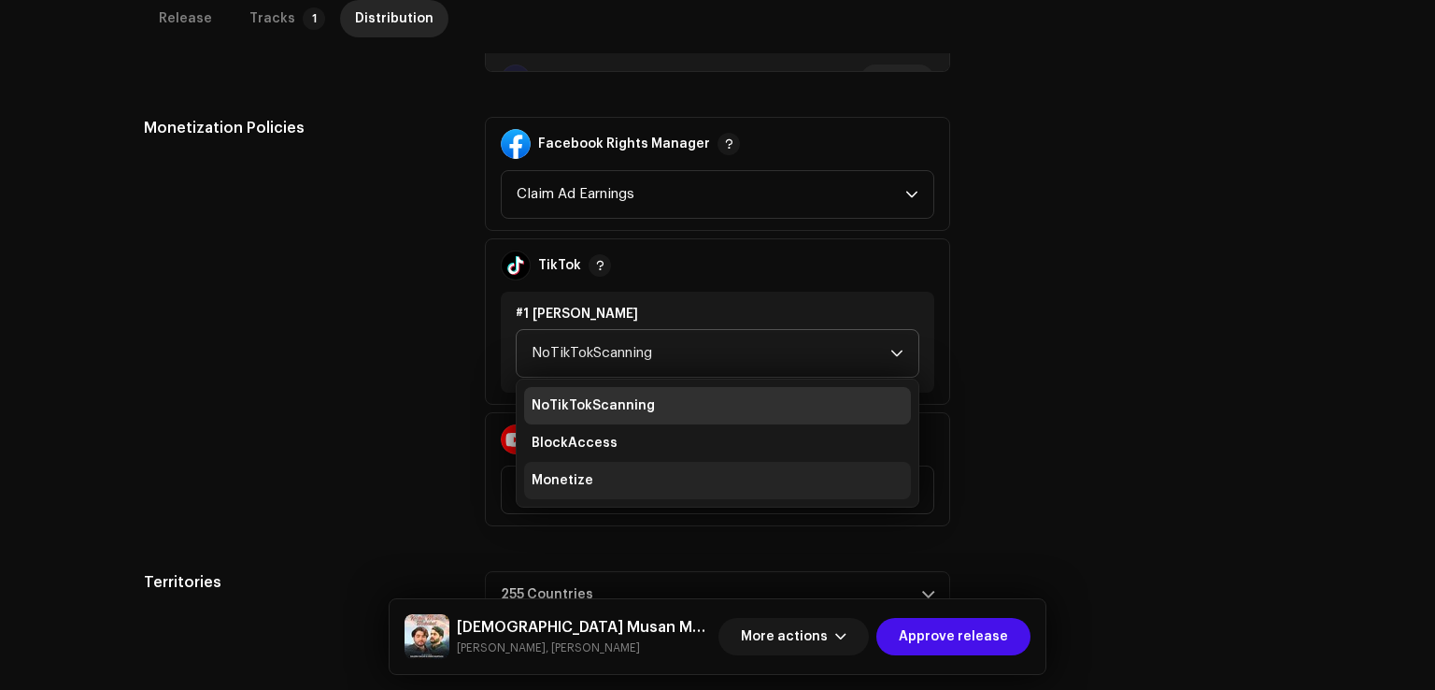
click at [611, 462] on li "Monetize" at bounding box center [717, 480] width 387 height 37
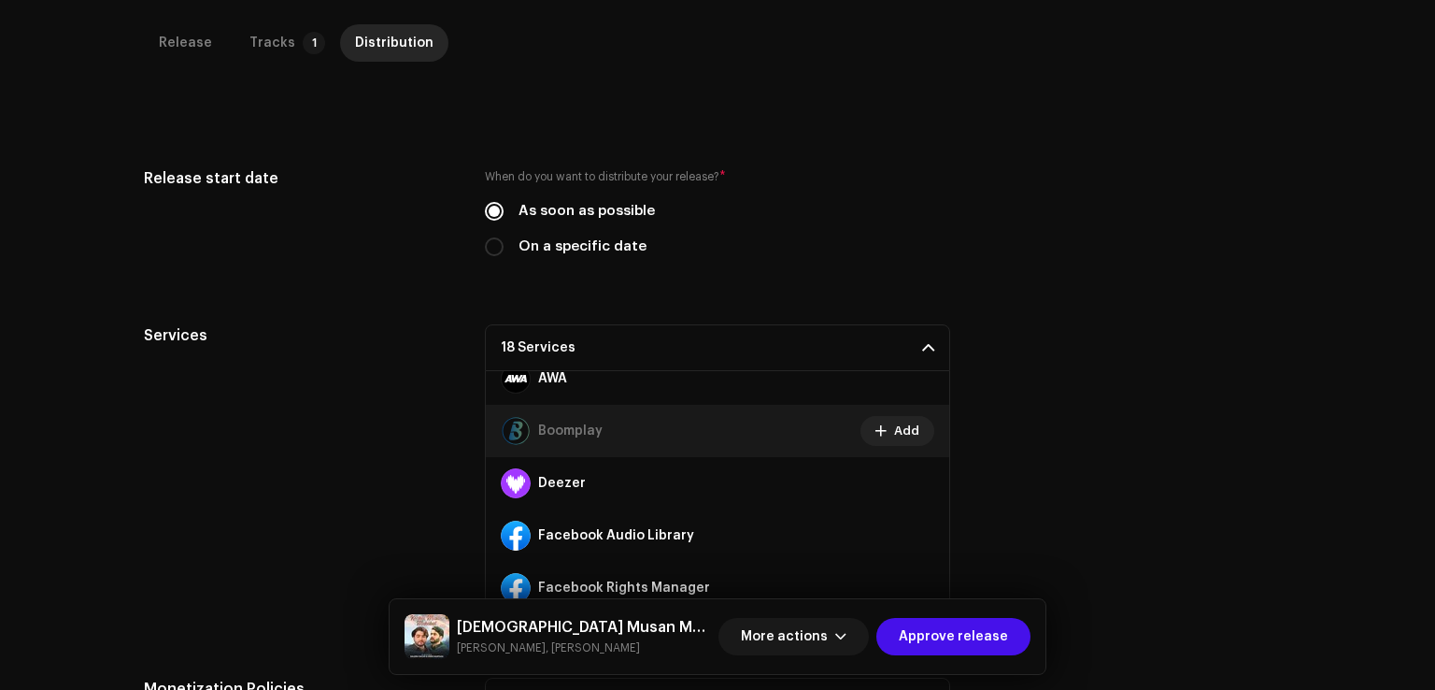
scroll to position [946, 0]
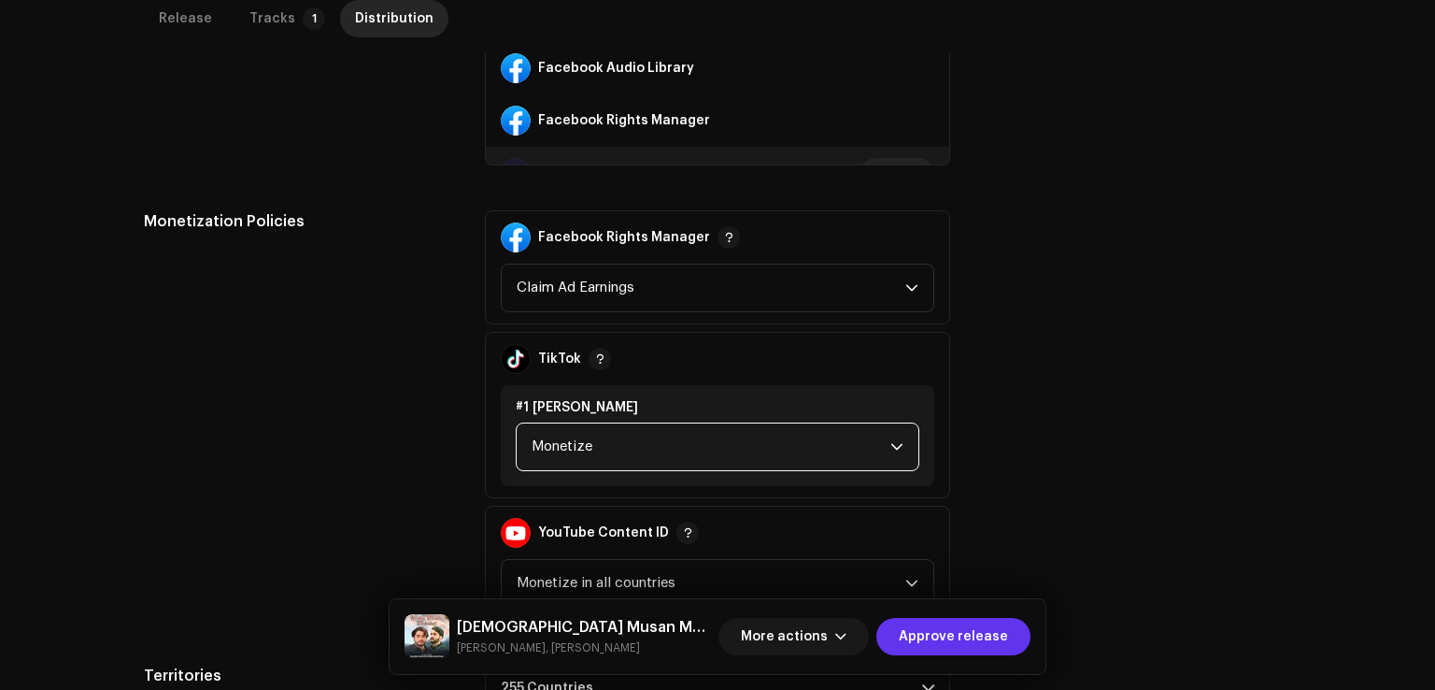
click at [969, 653] on span "Approve release" at bounding box center [953, 636] width 109 height 37
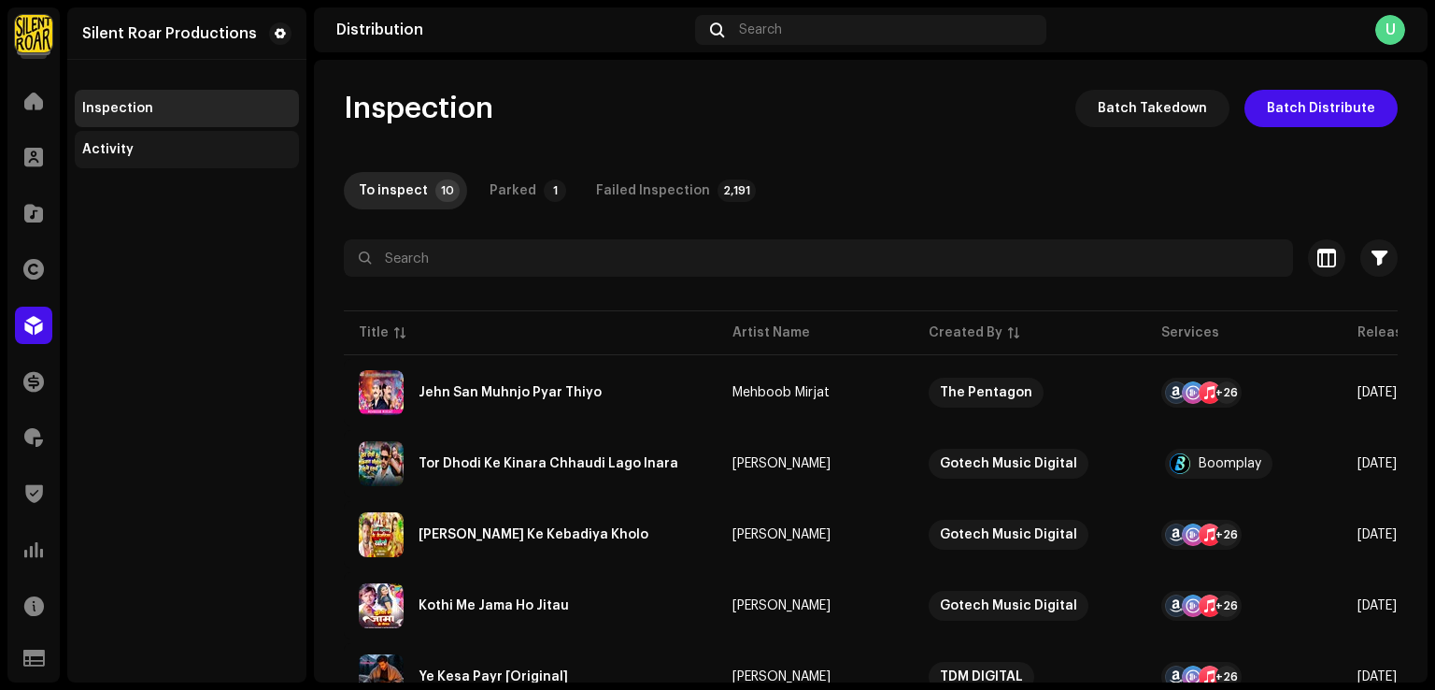
click at [133, 163] on div "Activity" at bounding box center [187, 149] width 224 height 37
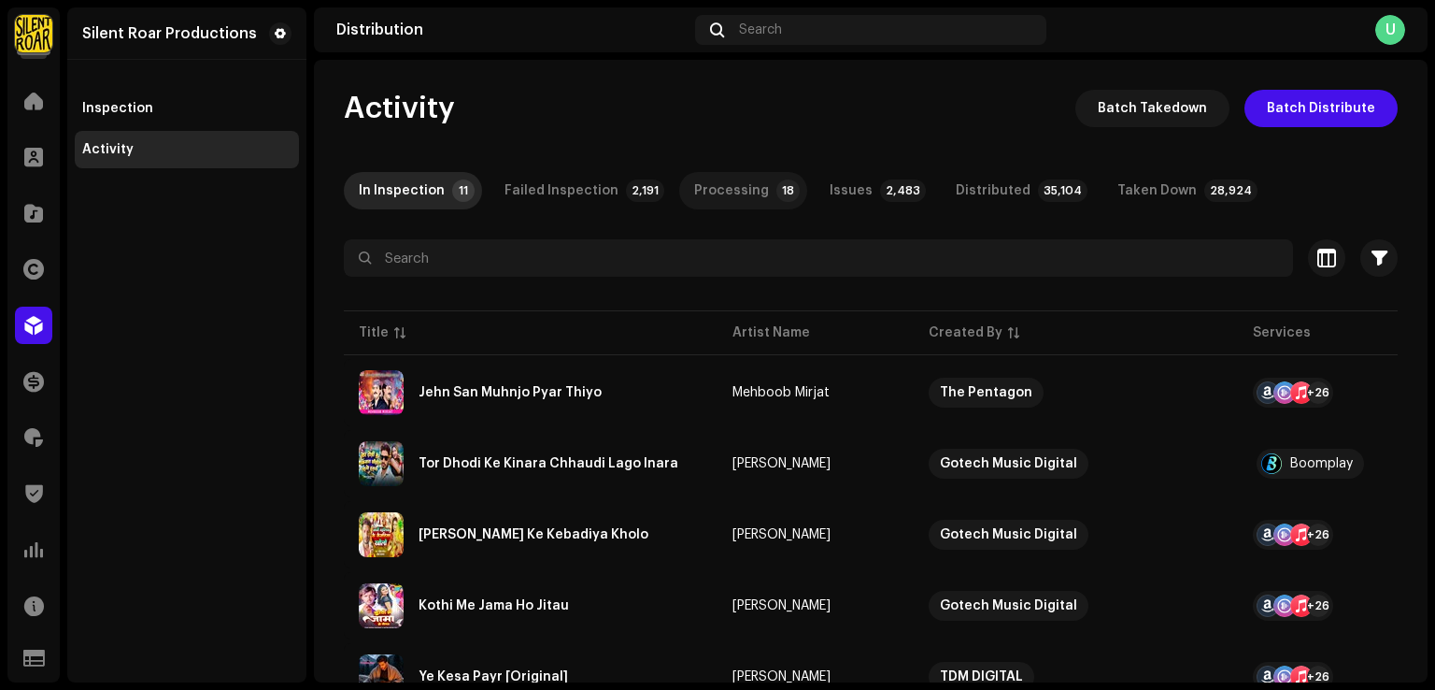
click at [694, 192] on div "Processing" at bounding box center [731, 190] width 75 height 37
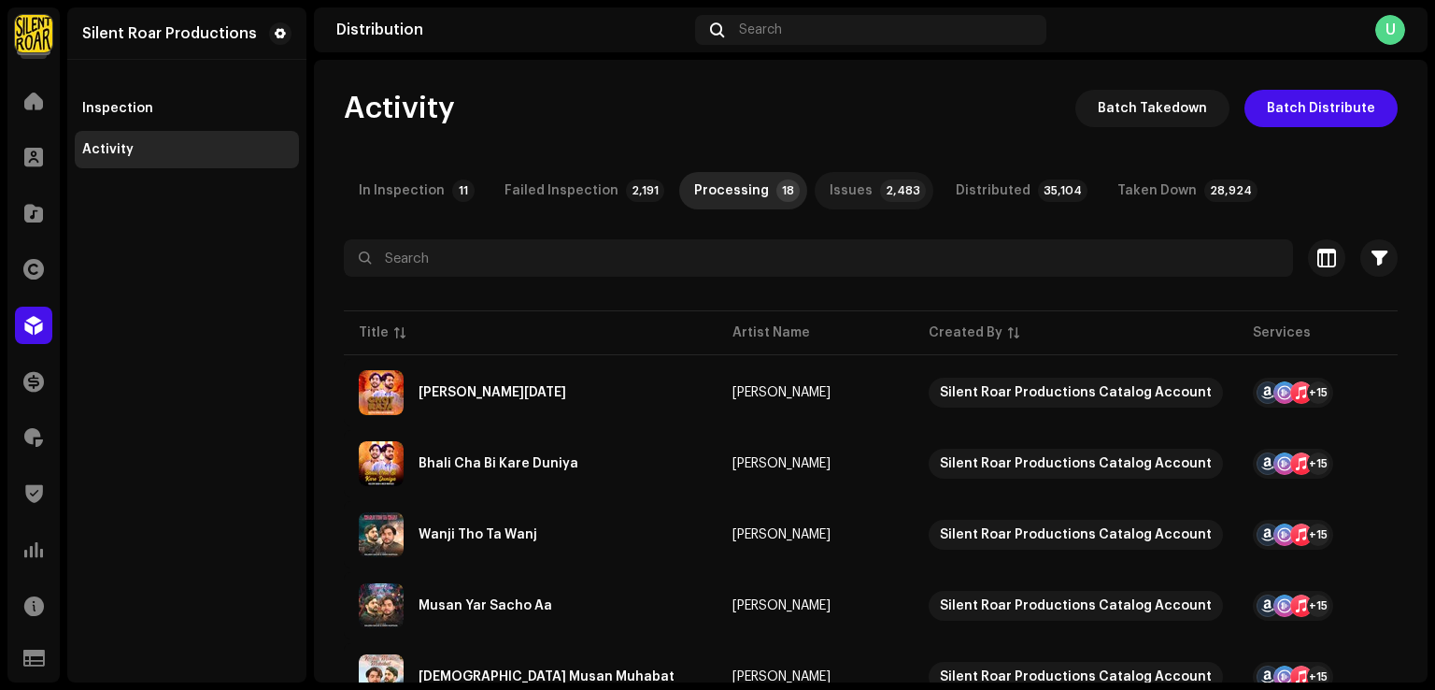
click at [834, 185] on div "Issues" at bounding box center [851, 190] width 43 height 37
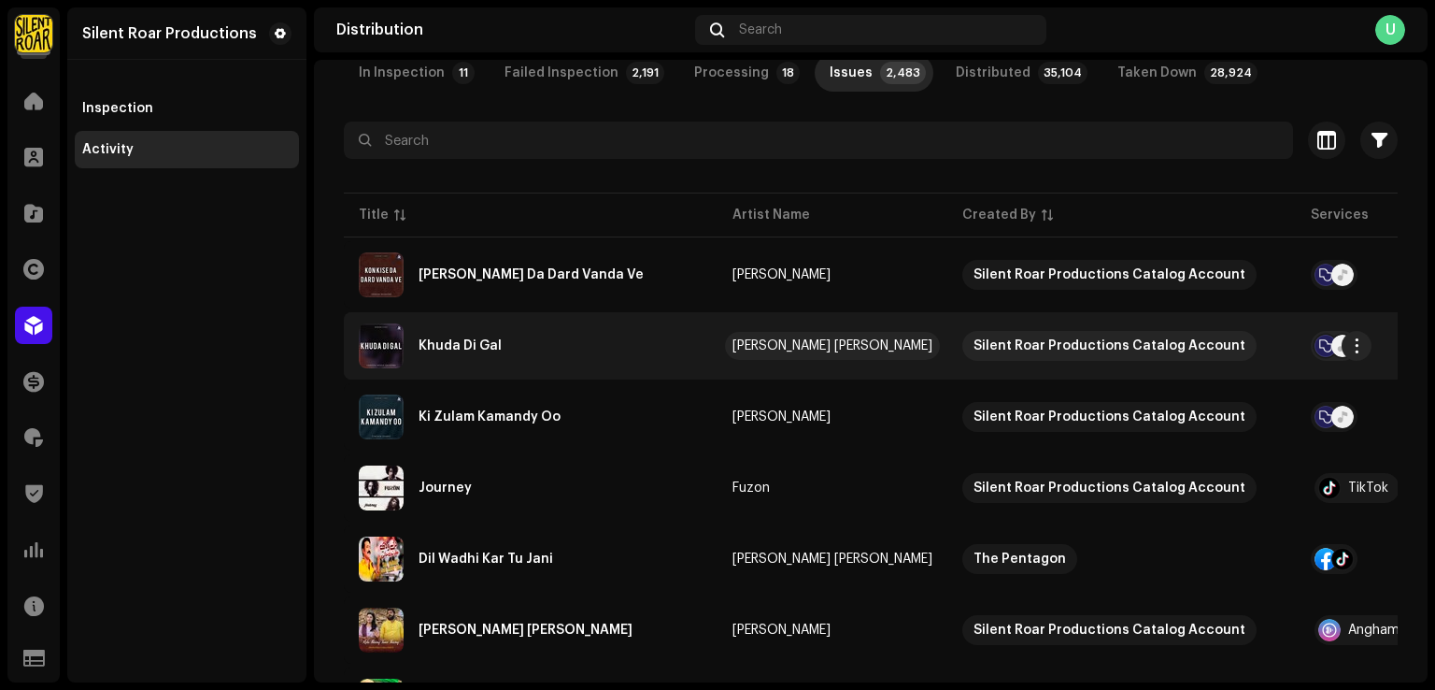
scroll to position [93, 0]
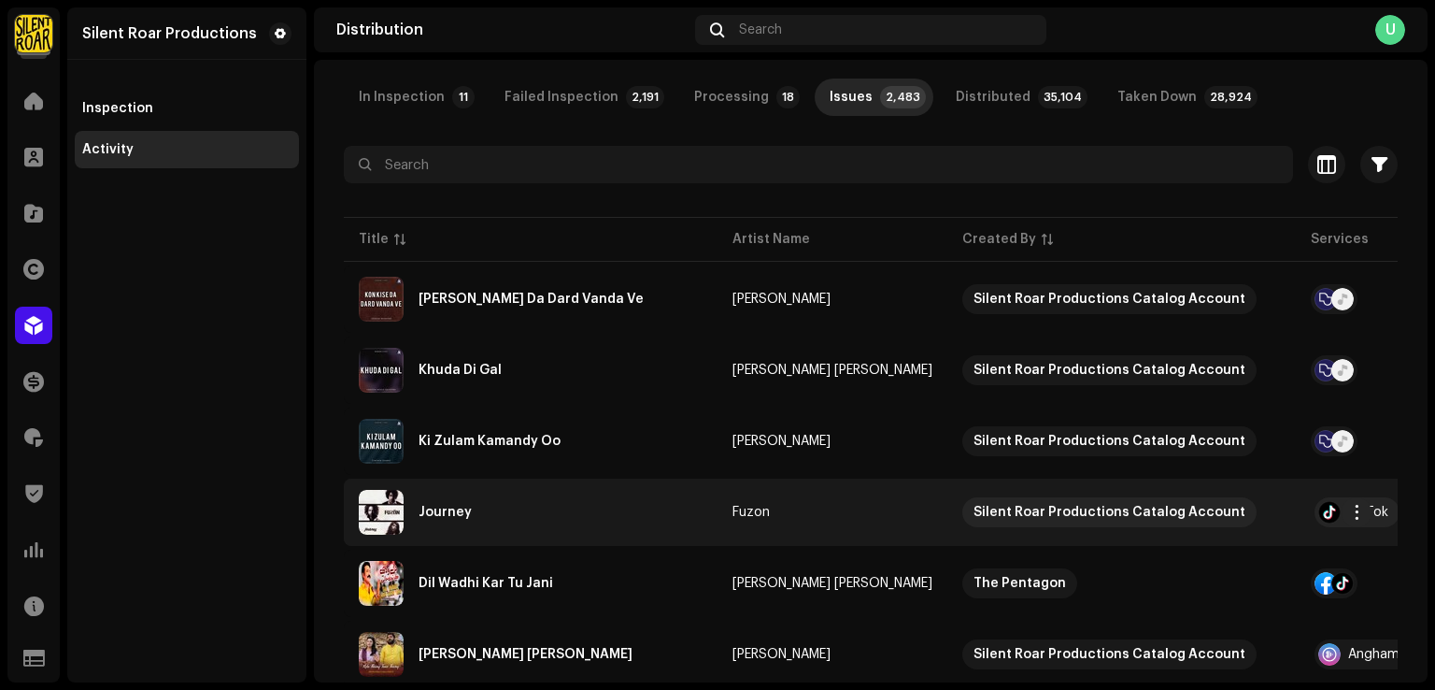
click at [653, 498] on div "Journey" at bounding box center [531, 512] width 344 height 45
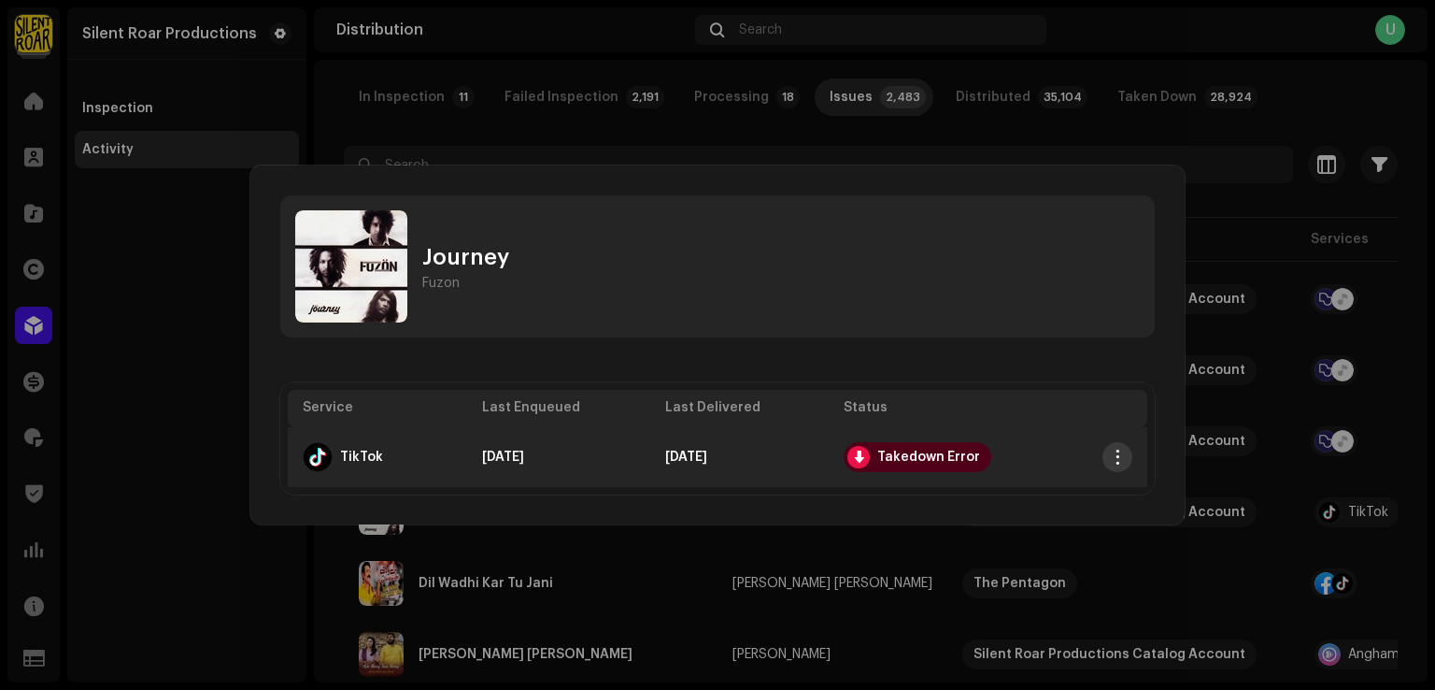
click at [1113, 448] on button "button" at bounding box center [1118, 457] width 30 height 30
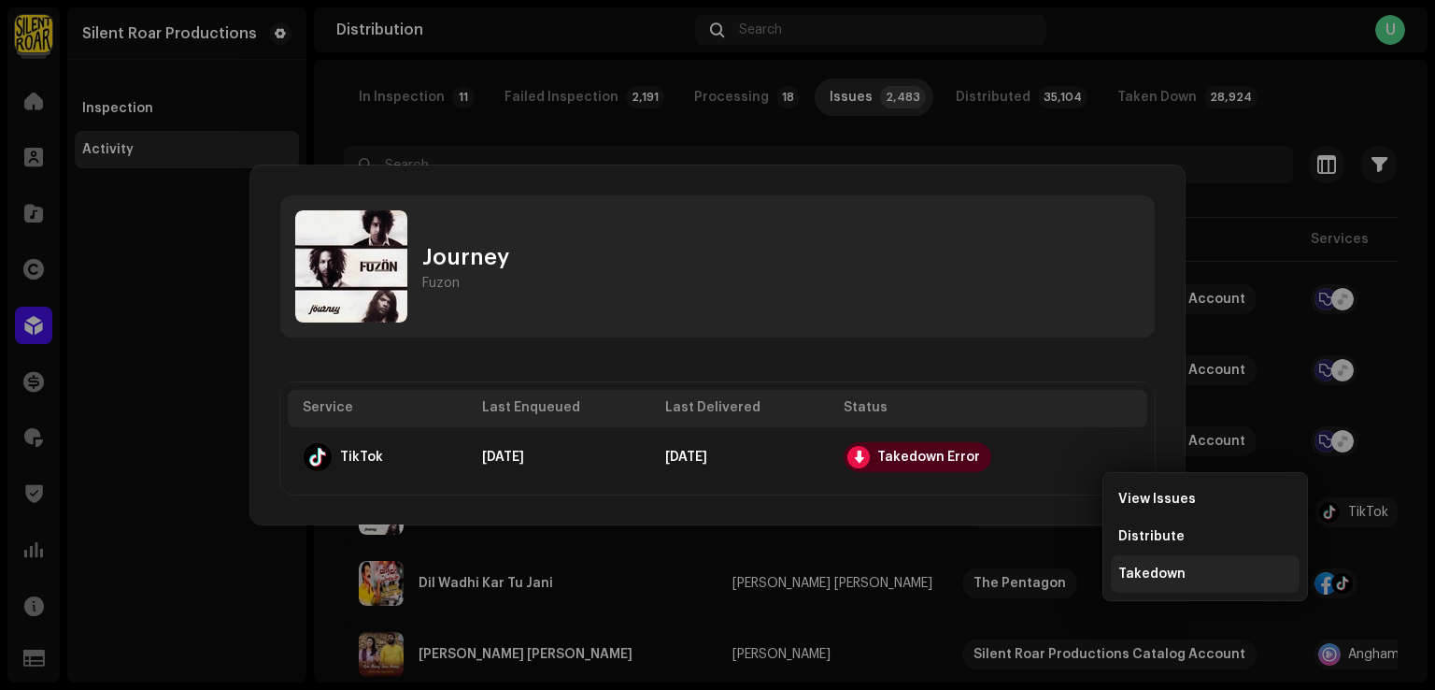
click at [1121, 556] on div "Takedown" at bounding box center [1205, 573] width 189 height 37
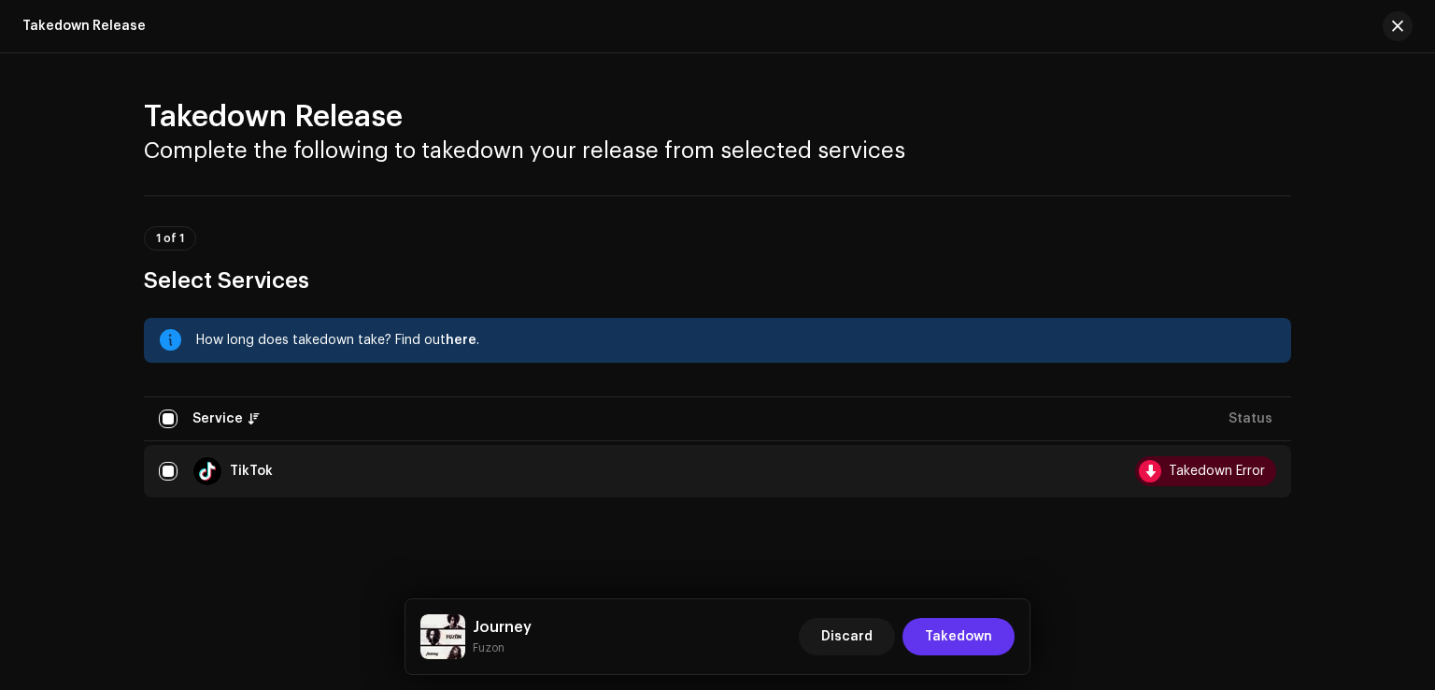
click at [935, 635] on span "Takedown" at bounding box center [958, 636] width 67 height 37
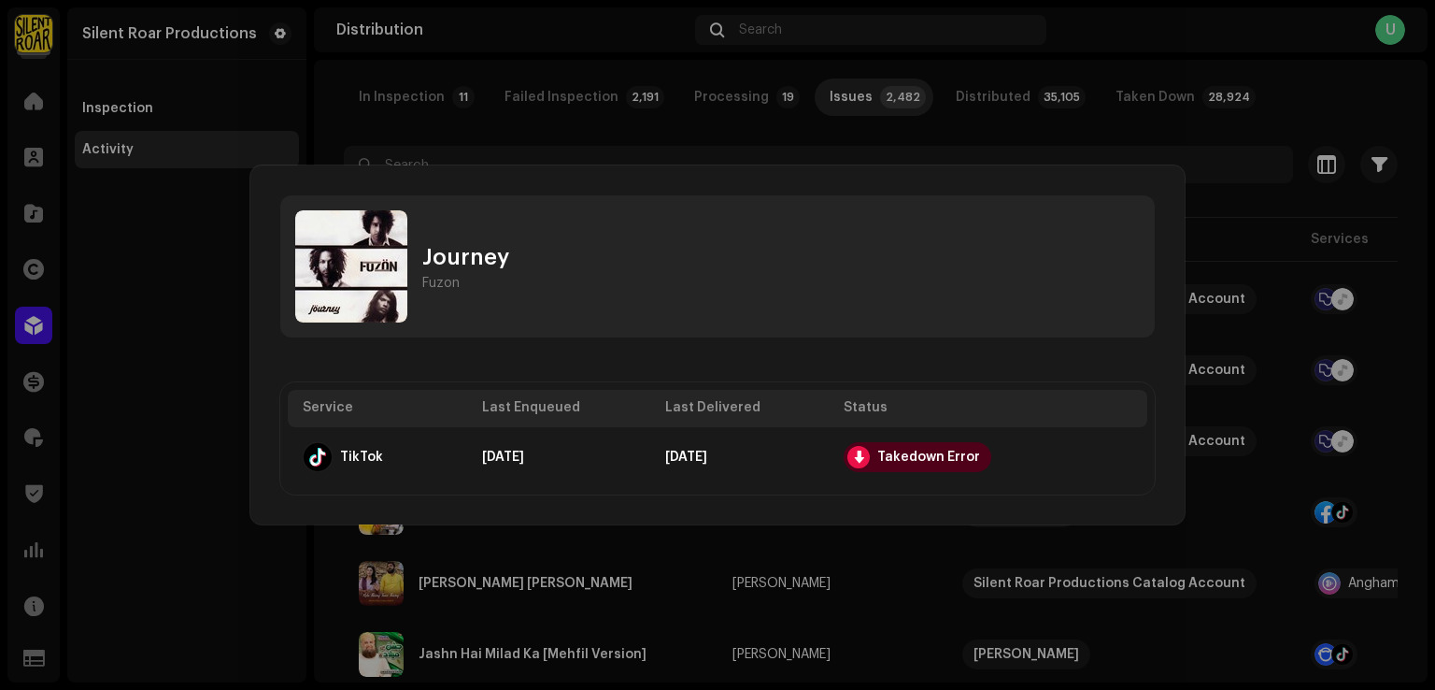
scroll to position [0, 0]
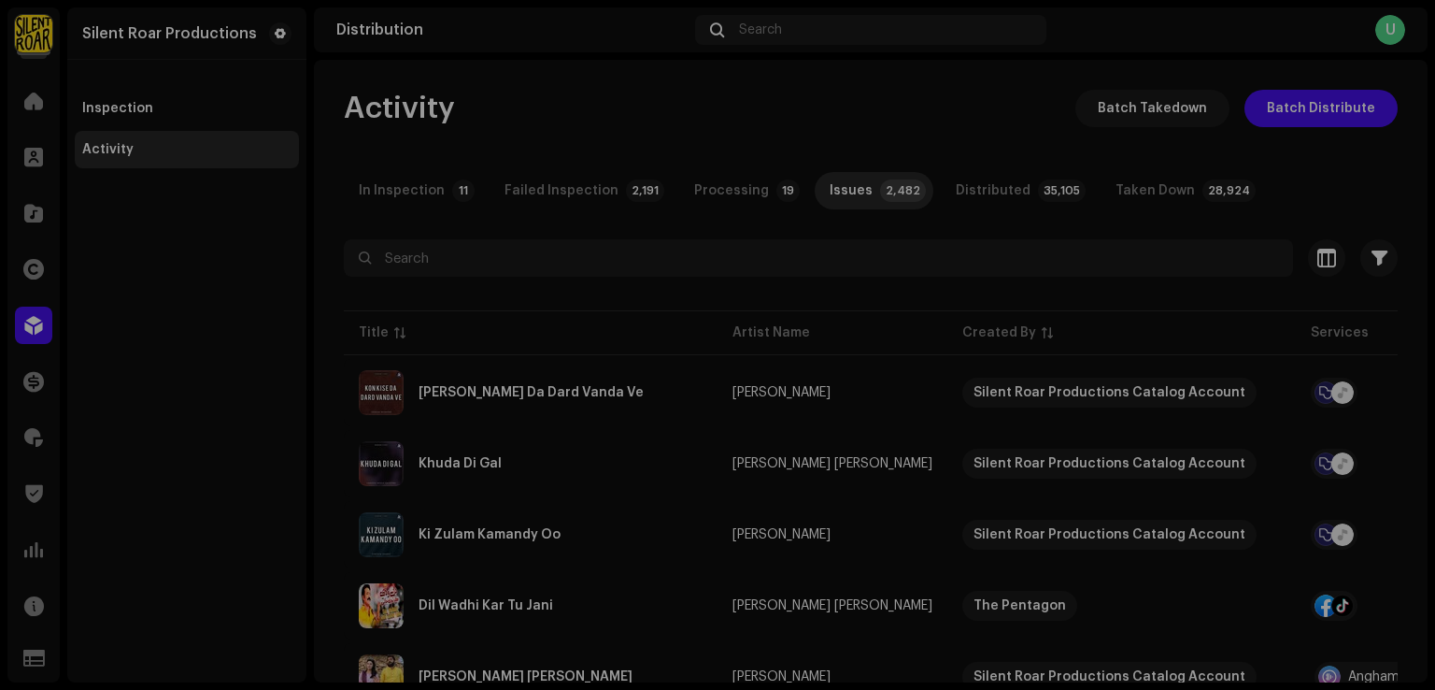
click at [1008, 540] on div "Journey Fuzon Service Last Enqueued Last Delivered Status TikTok [DATE] [DATE] …" at bounding box center [717, 345] width 1435 height 690
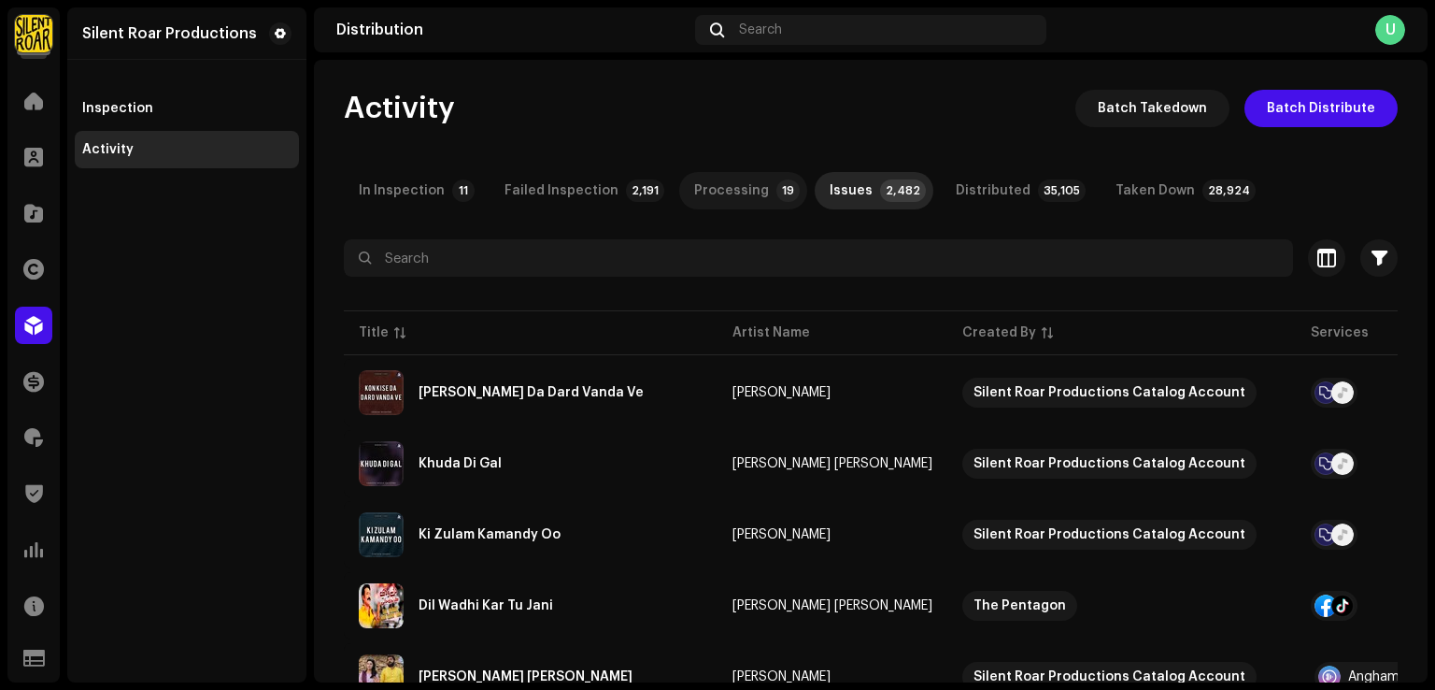
click at [694, 188] on div "Processing" at bounding box center [731, 190] width 75 height 37
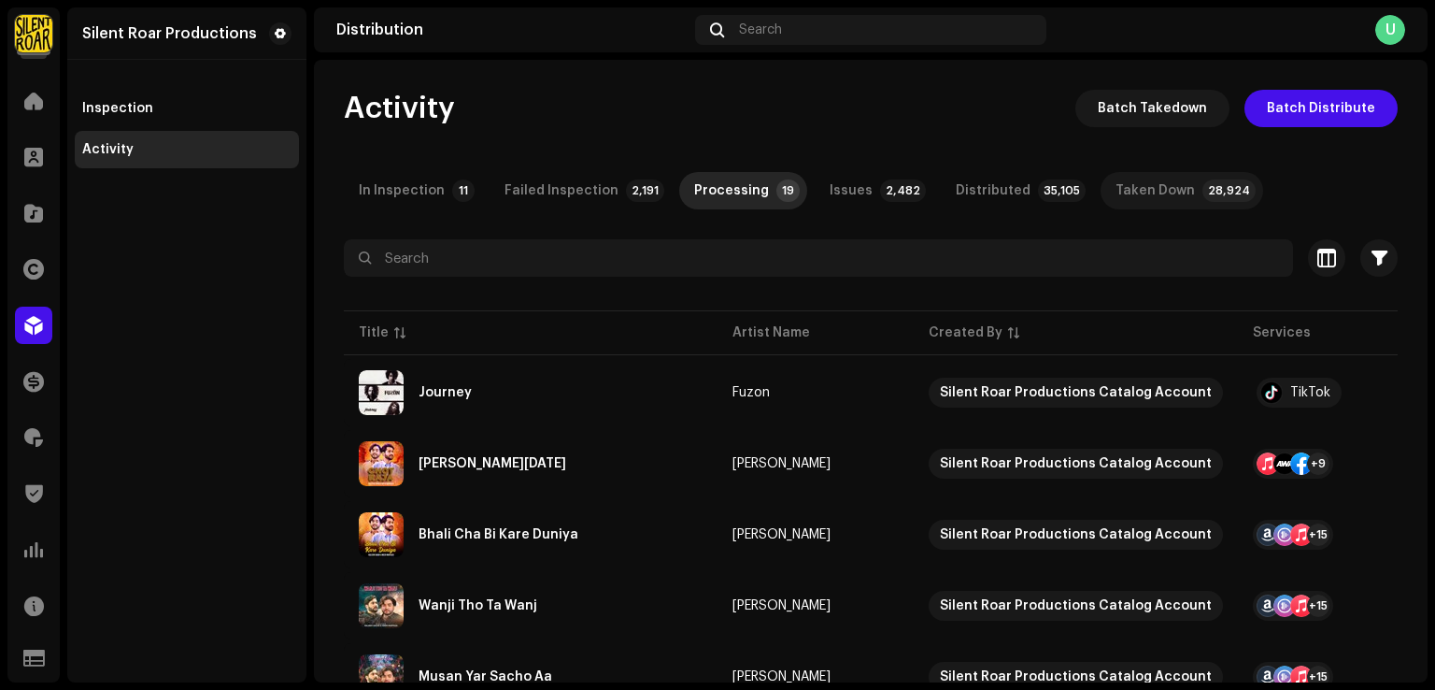
click at [1154, 195] on div "Taken Down" at bounding box center [1155, 190] width 79 height 37
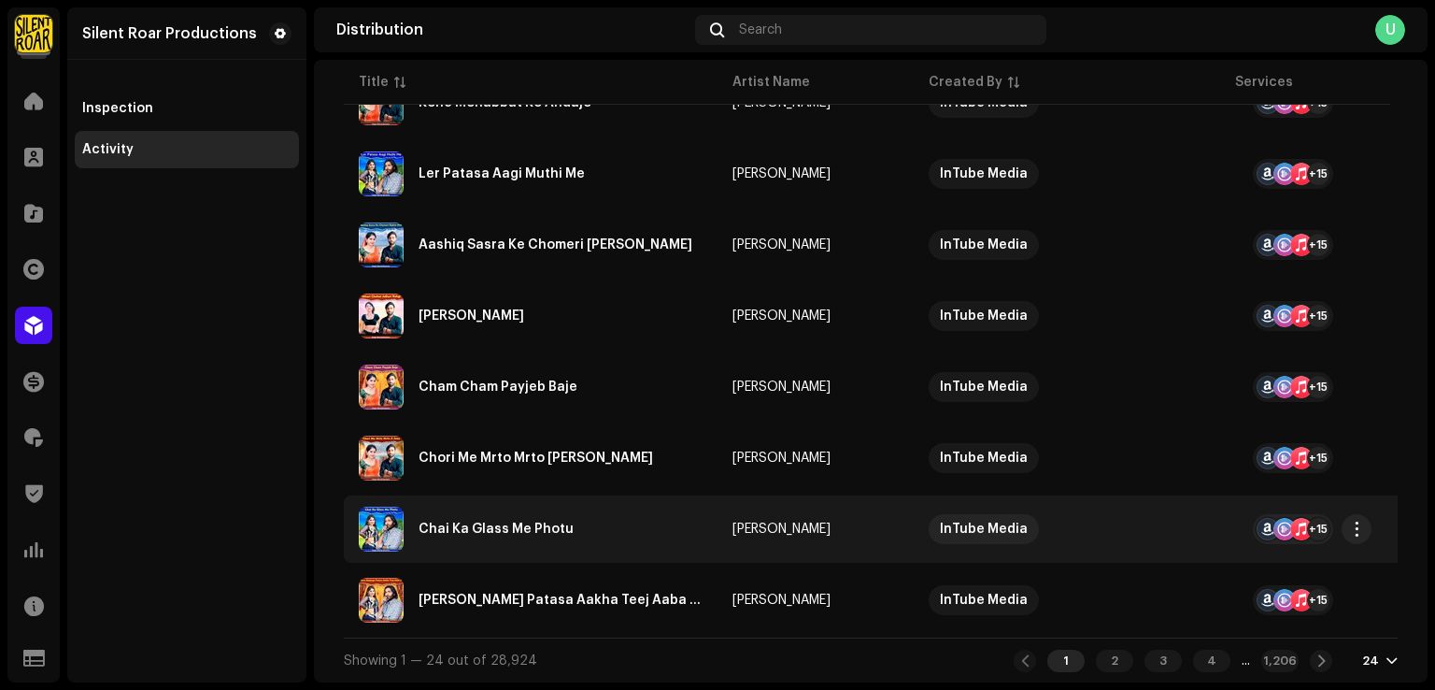
scroll to position [1438, 0]
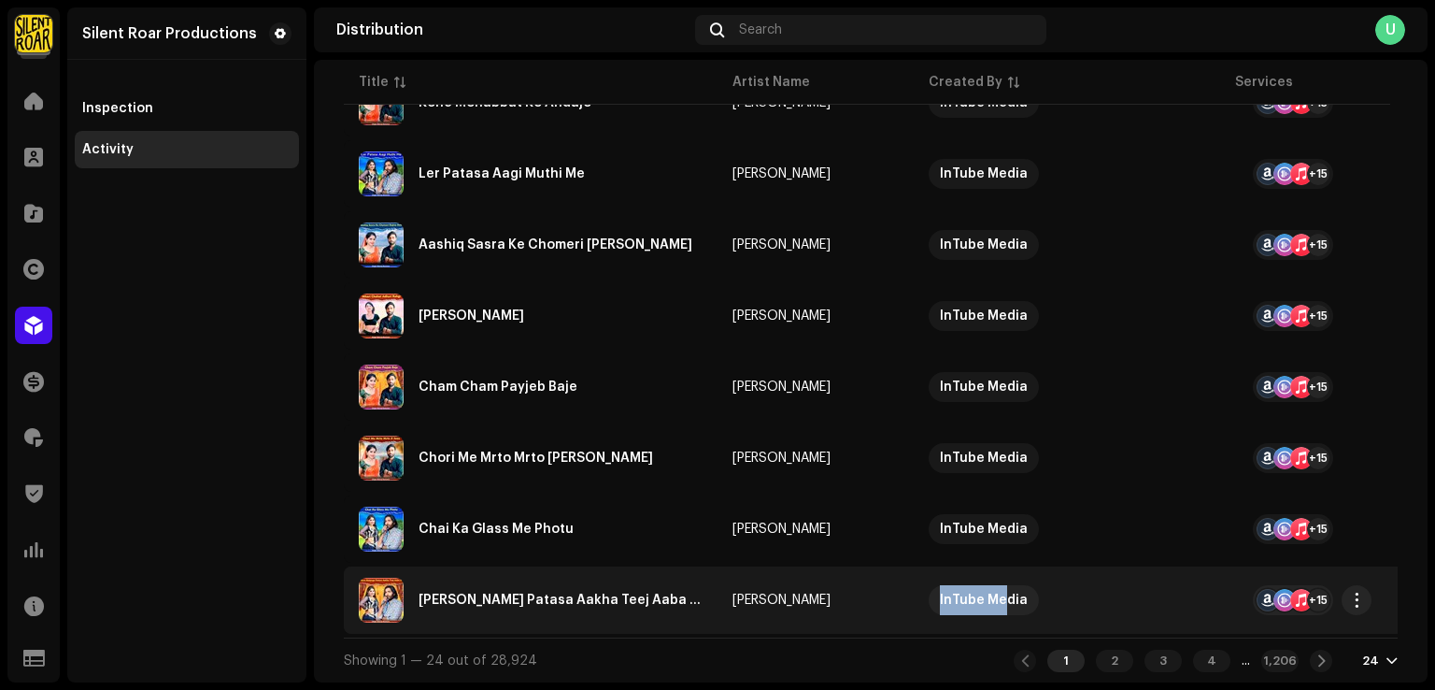
drag, startPoint x: 822, startPoint y: 627, endPoint x: 991, endPoint y: 622, distance: 168.3
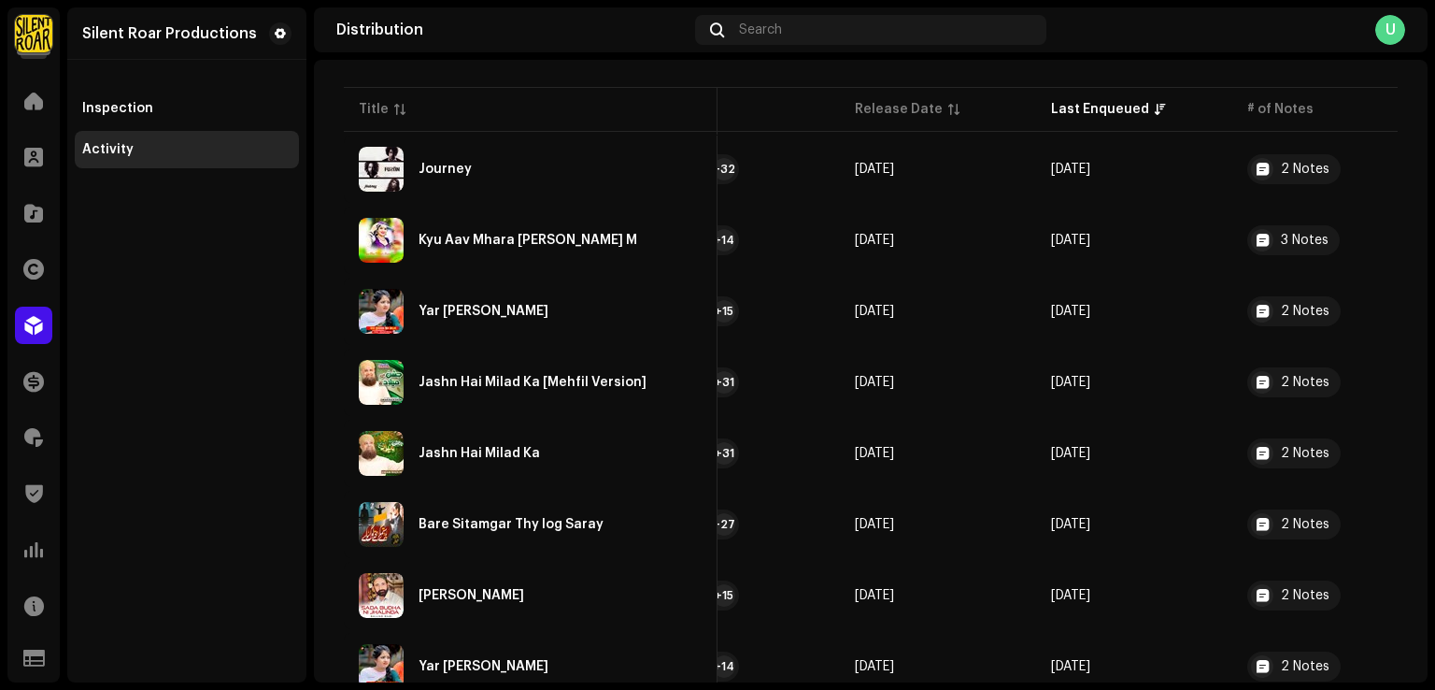
scroll to position [0, 0]
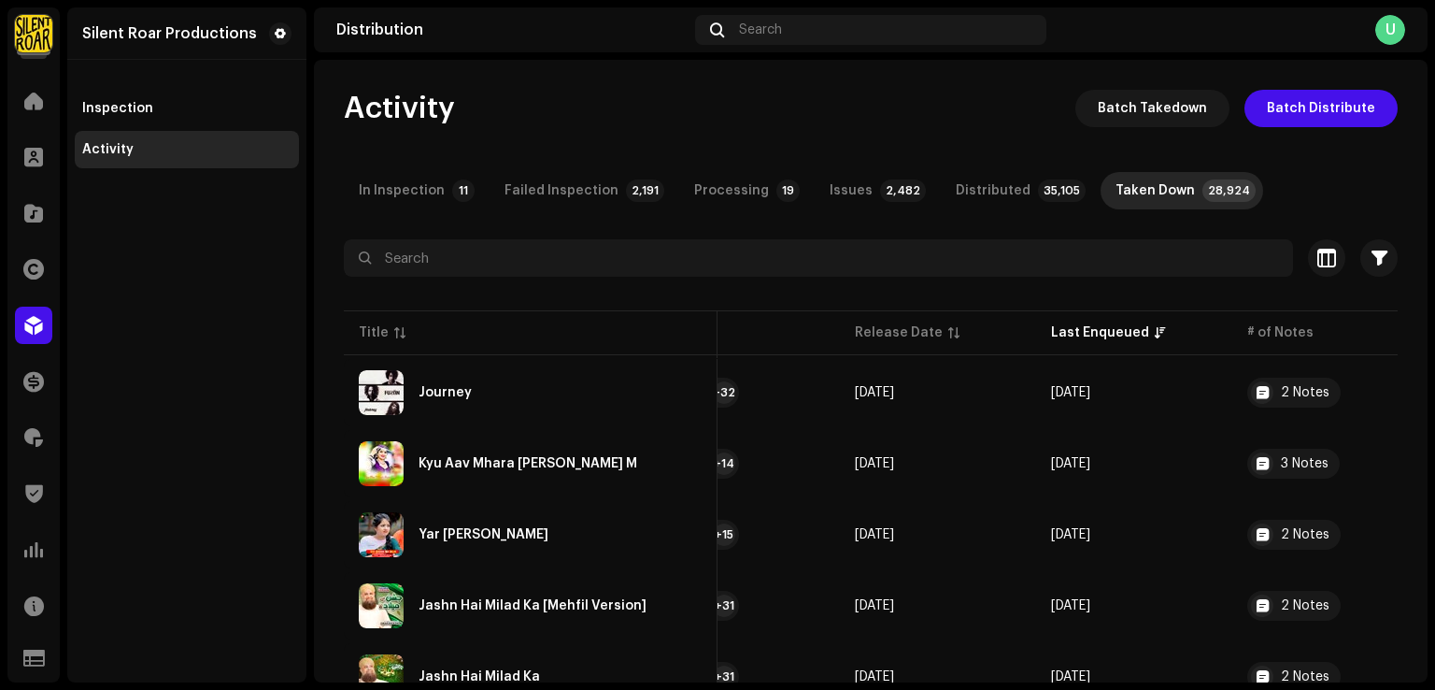
click at [153, 83] on div "Inspection Activity" at bounding box center [187, 117] width 224 height 101
click at [153, 95] on div "Inspection" at bounding box center [187, 108] width 224 height 37
